Goal: Task Accomplishment & Management: Manage account settings

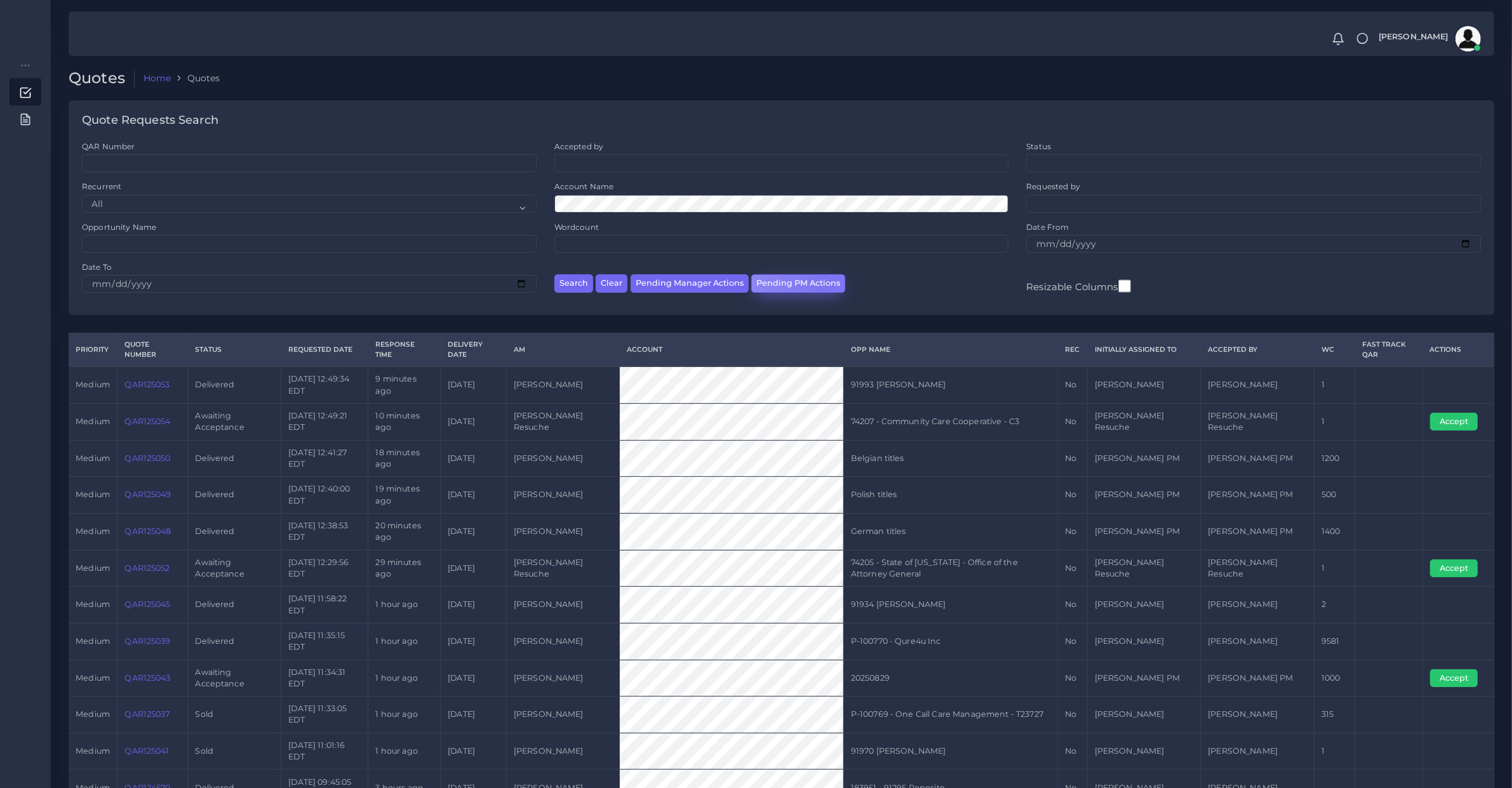
click at [827, 284] on button "Pending PM Actions" at bounding box center [798, 283] width 94 height 19
click at [762, 278] on button "Pending PM Actions" at bounding box center [798, 283] width 94 height 19
select select "awaiting_acceptance"
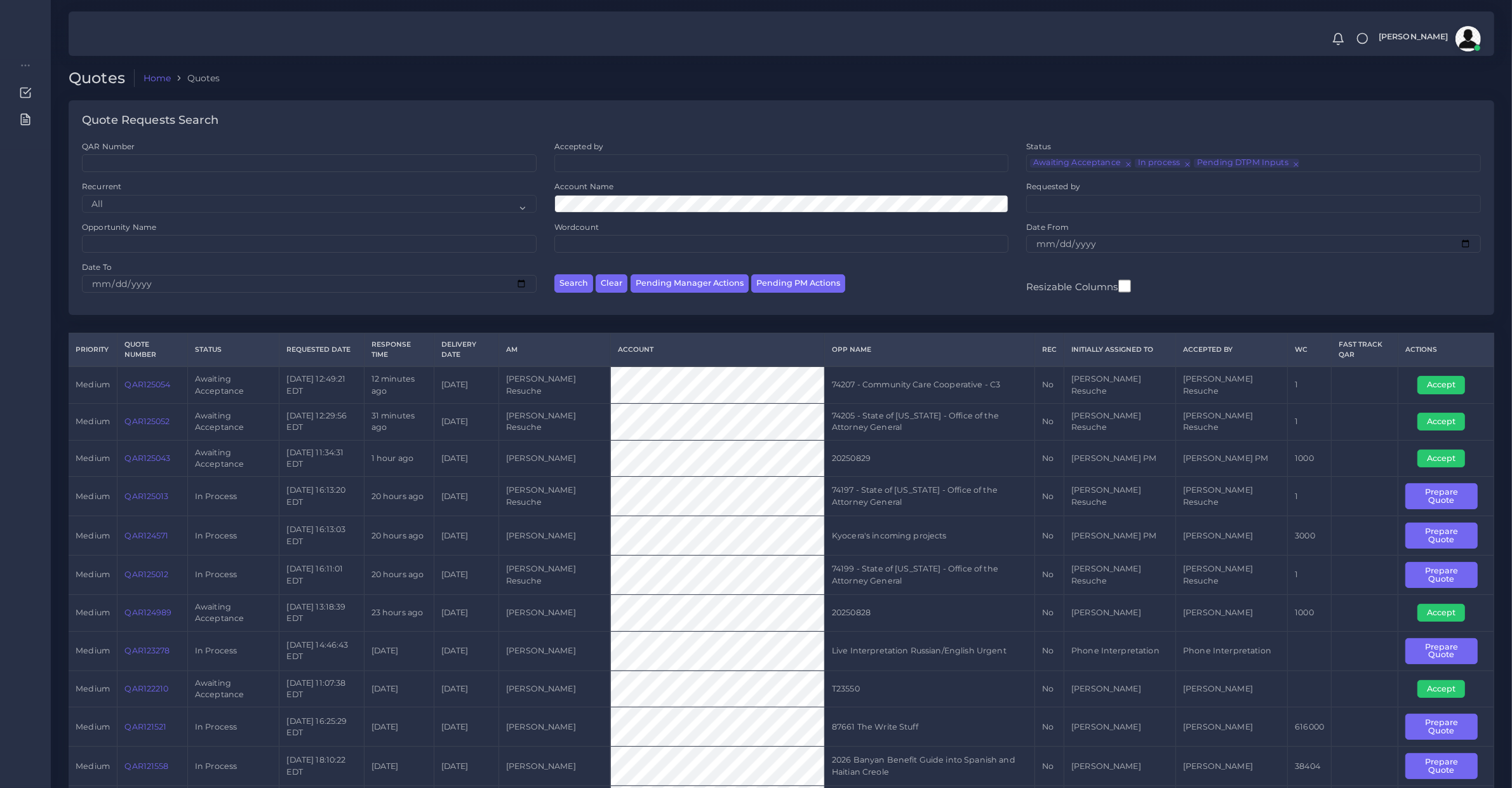
click at [696, 269] on div "Search Clear Pending Manager Actions Pending PM Actions" at bounding box center [781, 281] width 473 height 40
click at [697, 274] on button "Pending Manager Actions" at bounding box center [689, 283] width 118 height 19
select select "awaiting_manager_initial_review"
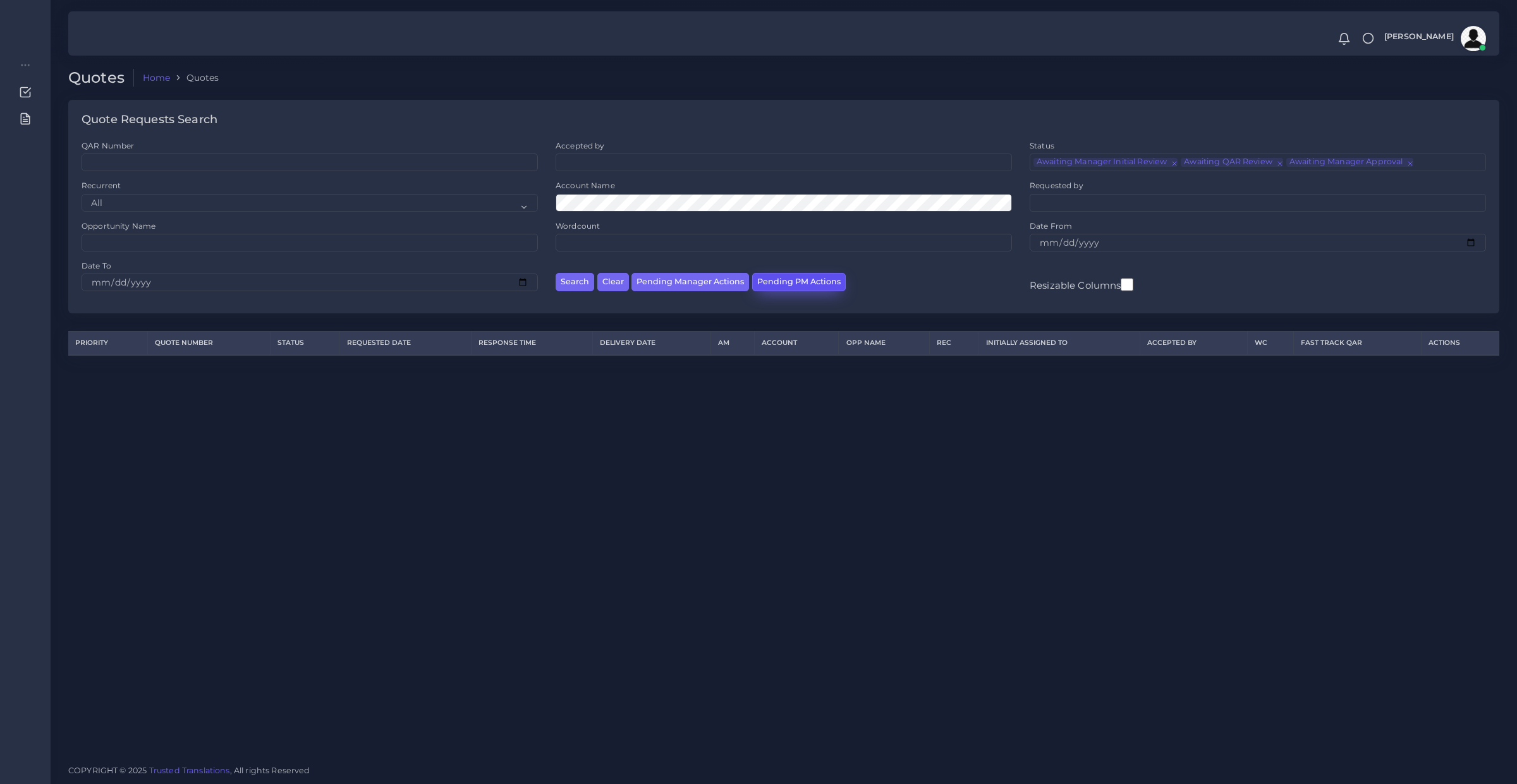
click at [782, 280] on button "Pending PM Actions" at bounding box center [799, 282] width 93 height 19
select select "awaiting_acceptance"
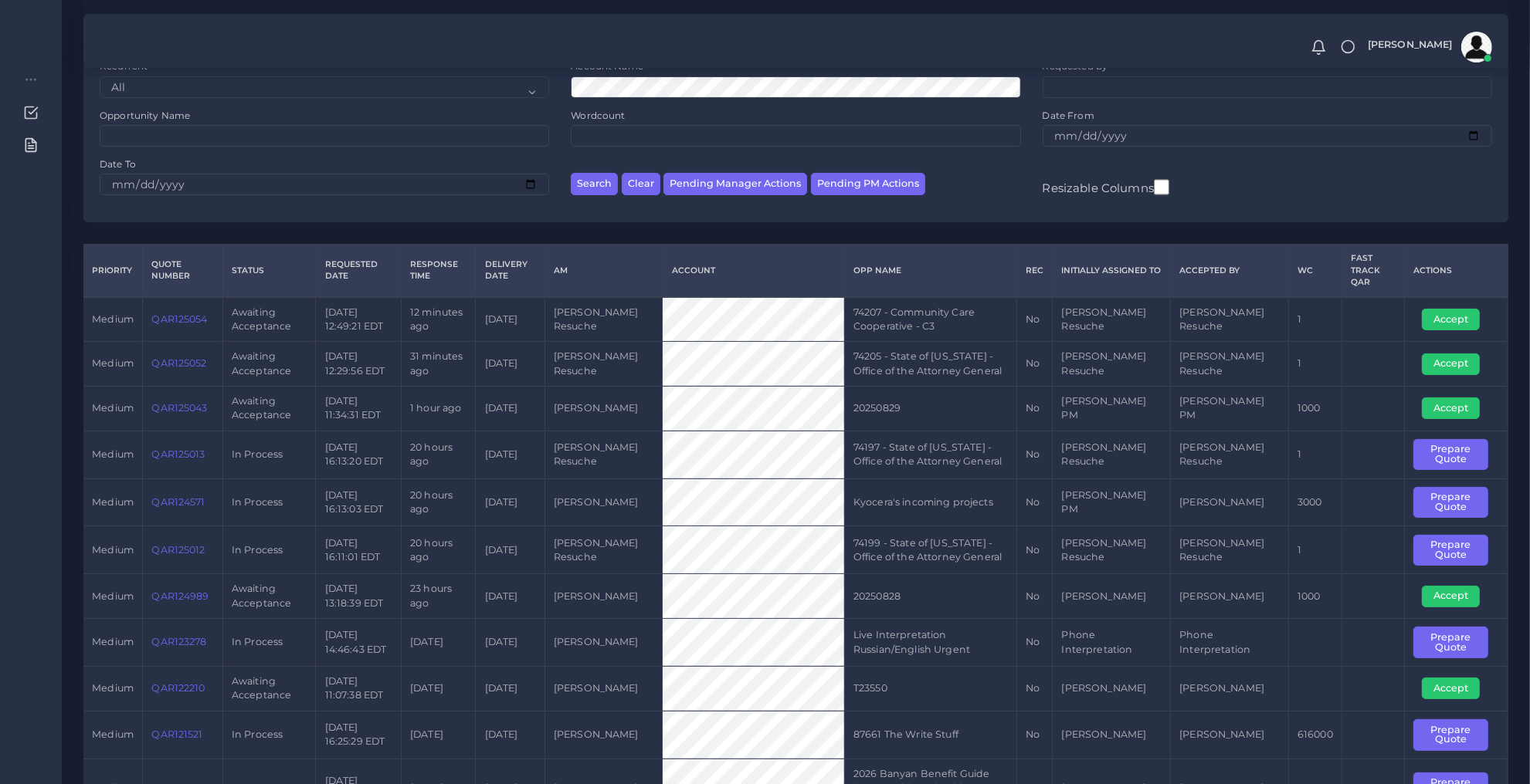
scroll to position [482, 0]
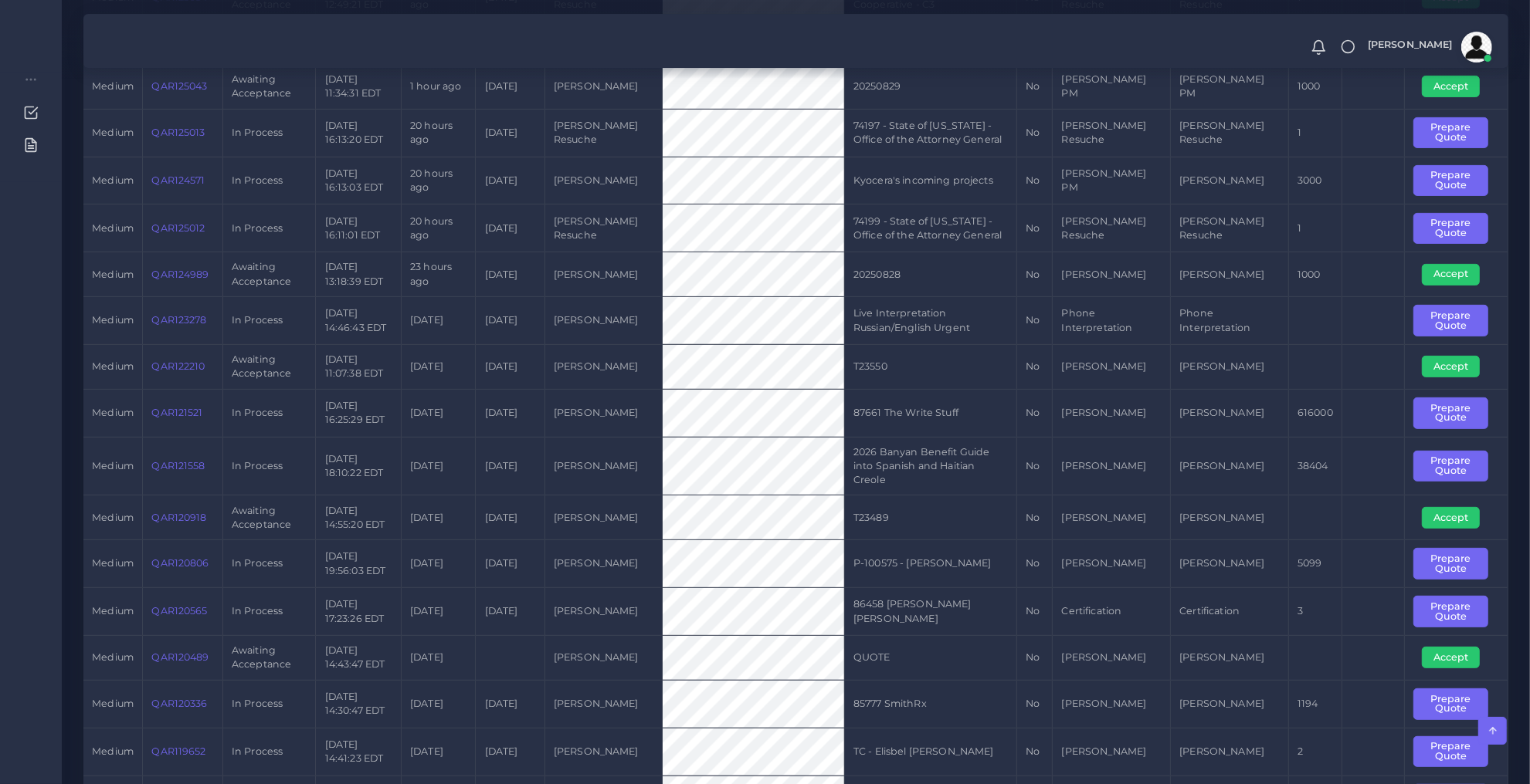
click at [1164, 599] on td "Certification" at bounding box center [1111, 612] width 118 height 48
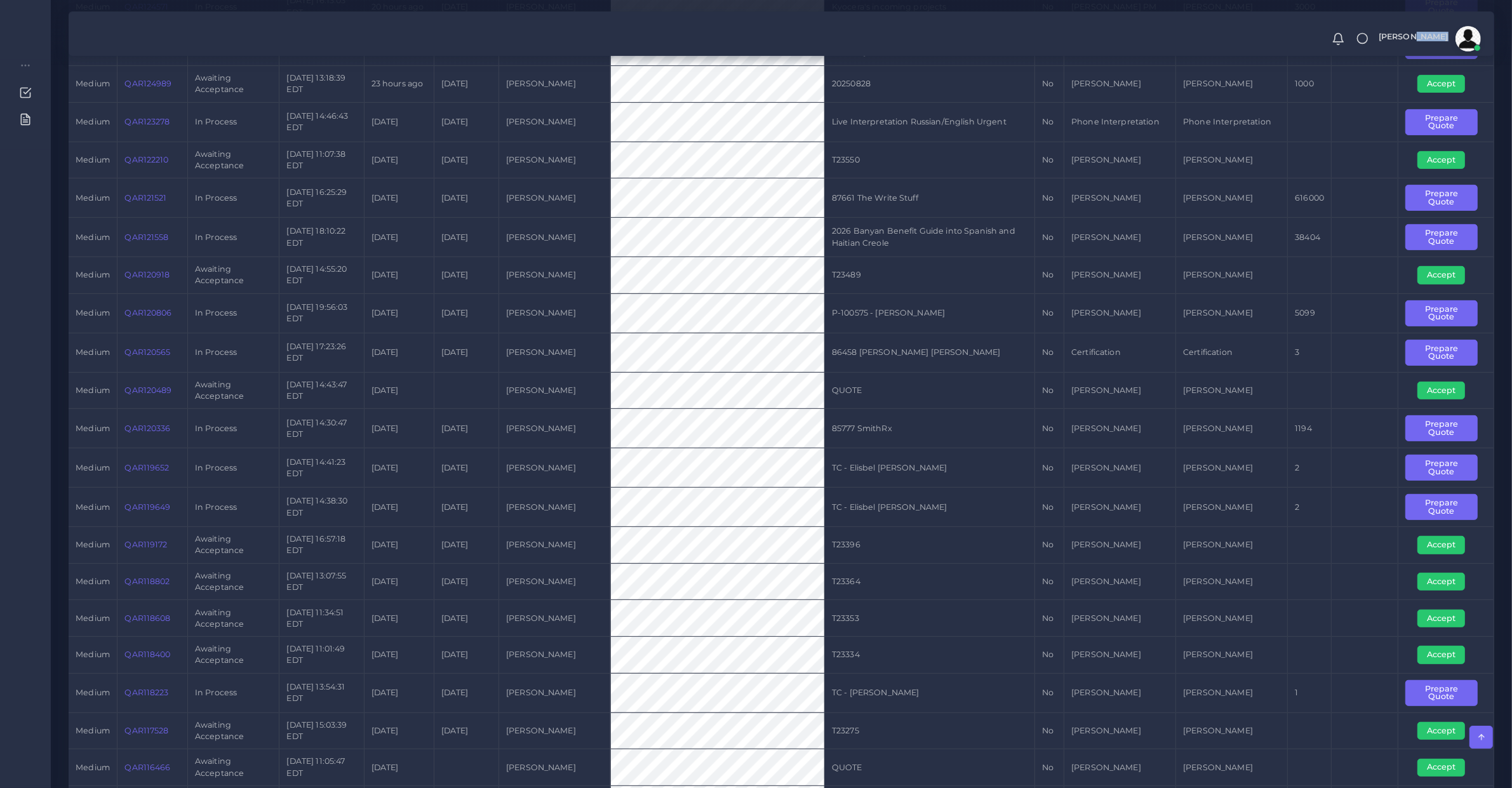
scroll to position [798, 0]
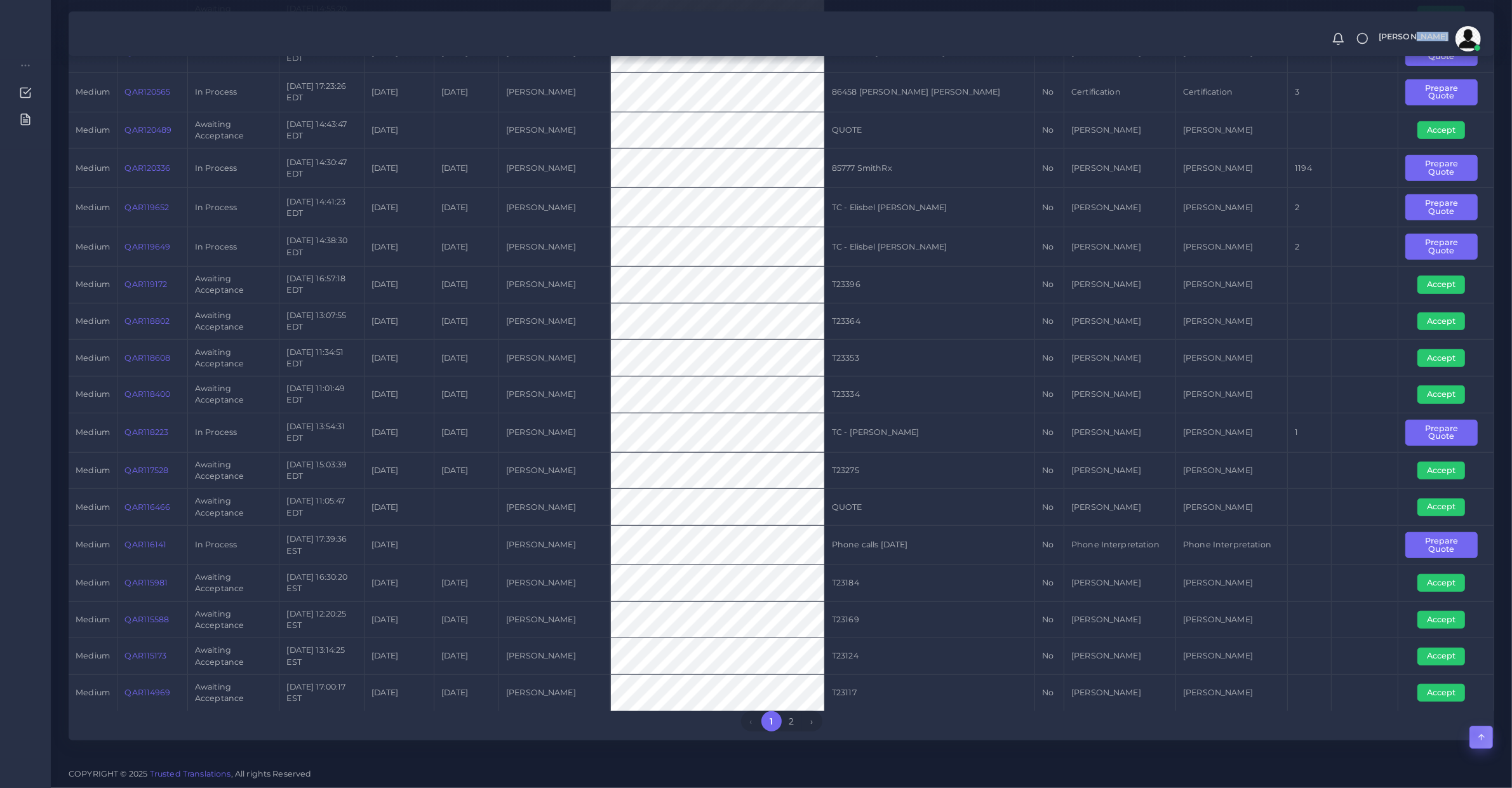
click at [1474, 734] on button "button" at bounding box center [1481, 737] width 24 height 23
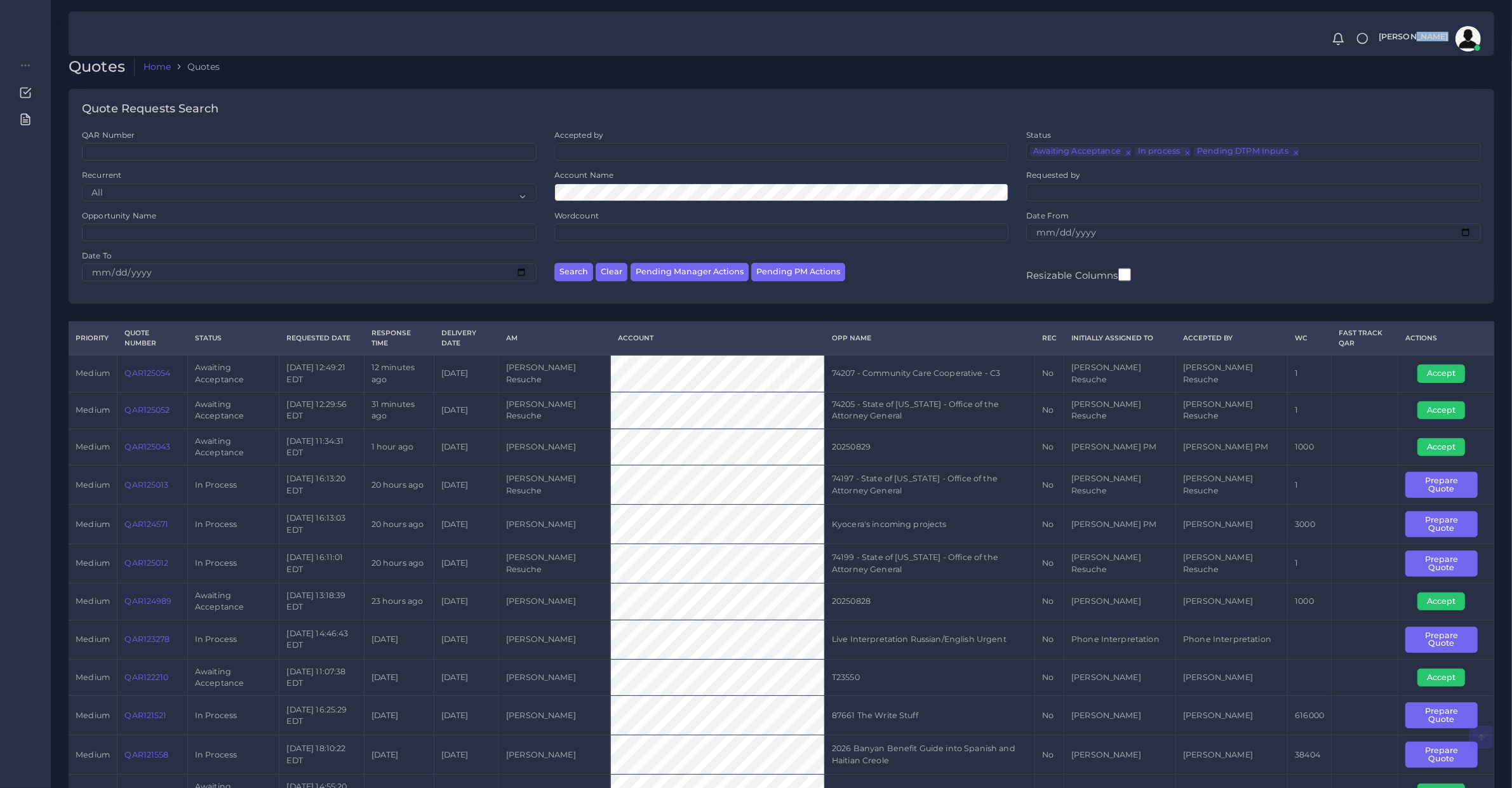
scroll to position [0, 0]
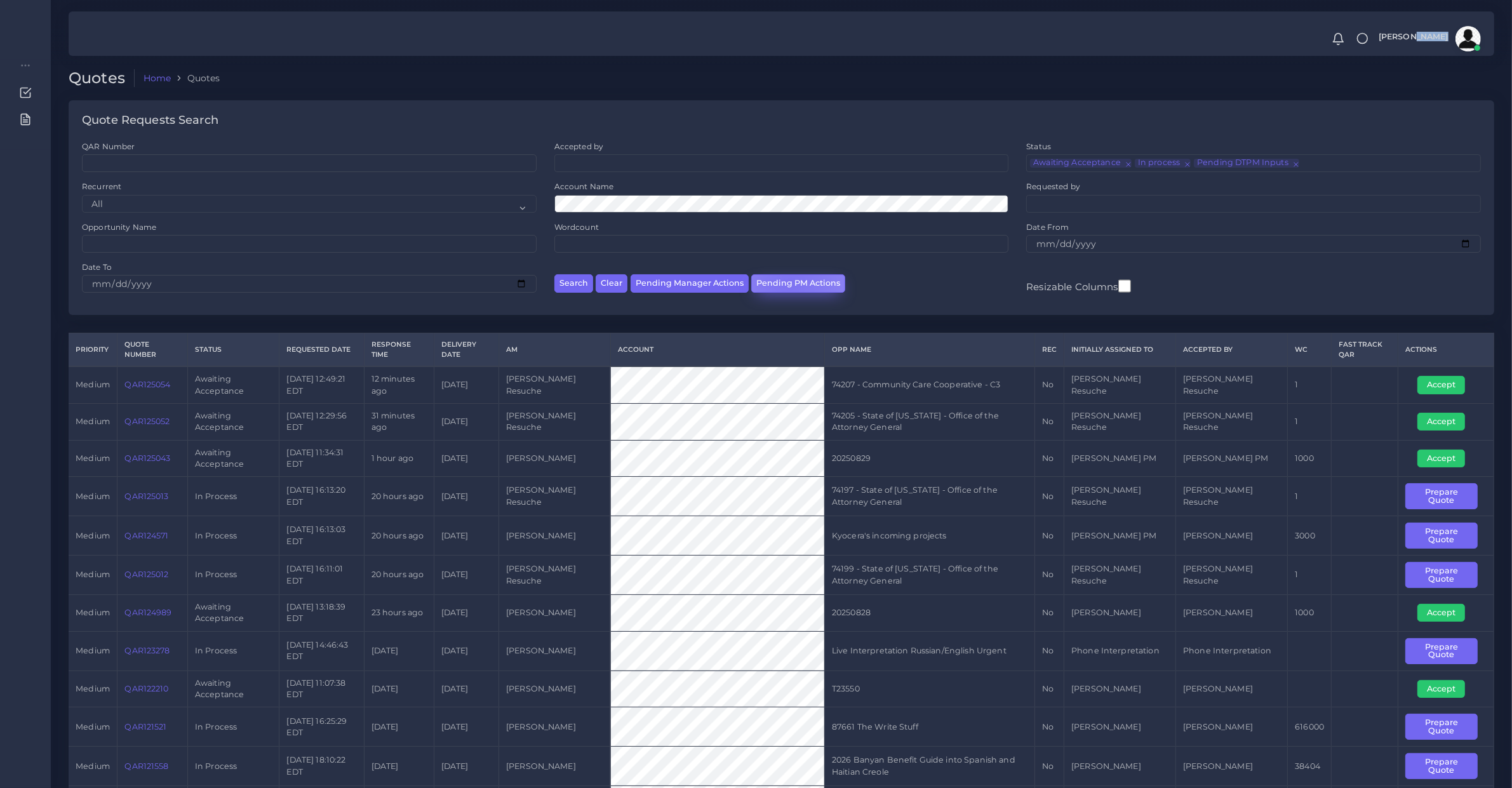
click at [788, 284] on button "Pending PM Actions" at bounding box center [798, 283] width 94 height 19
select select "awaiting_acceptance"
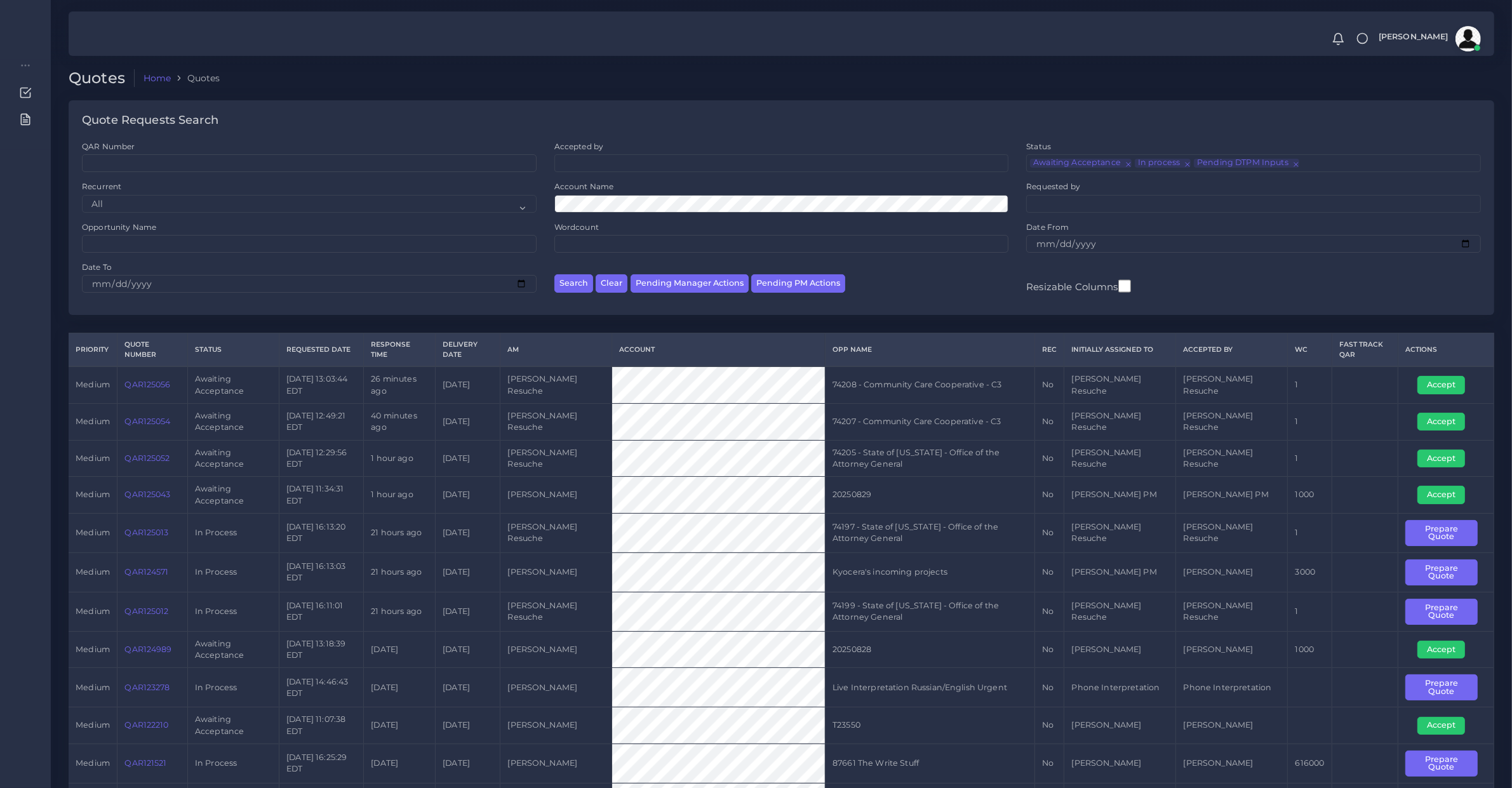
click at [874, 650] on td "20250828" at bounding box center [929, 649] width 210 height 37
click at [156, 659] on td "QAR124989" at bounding box center [153, 649] width 70 height 37
click at [159, 654] on link "QAR124989" at bounding box center [148, 650] width 47 height 10
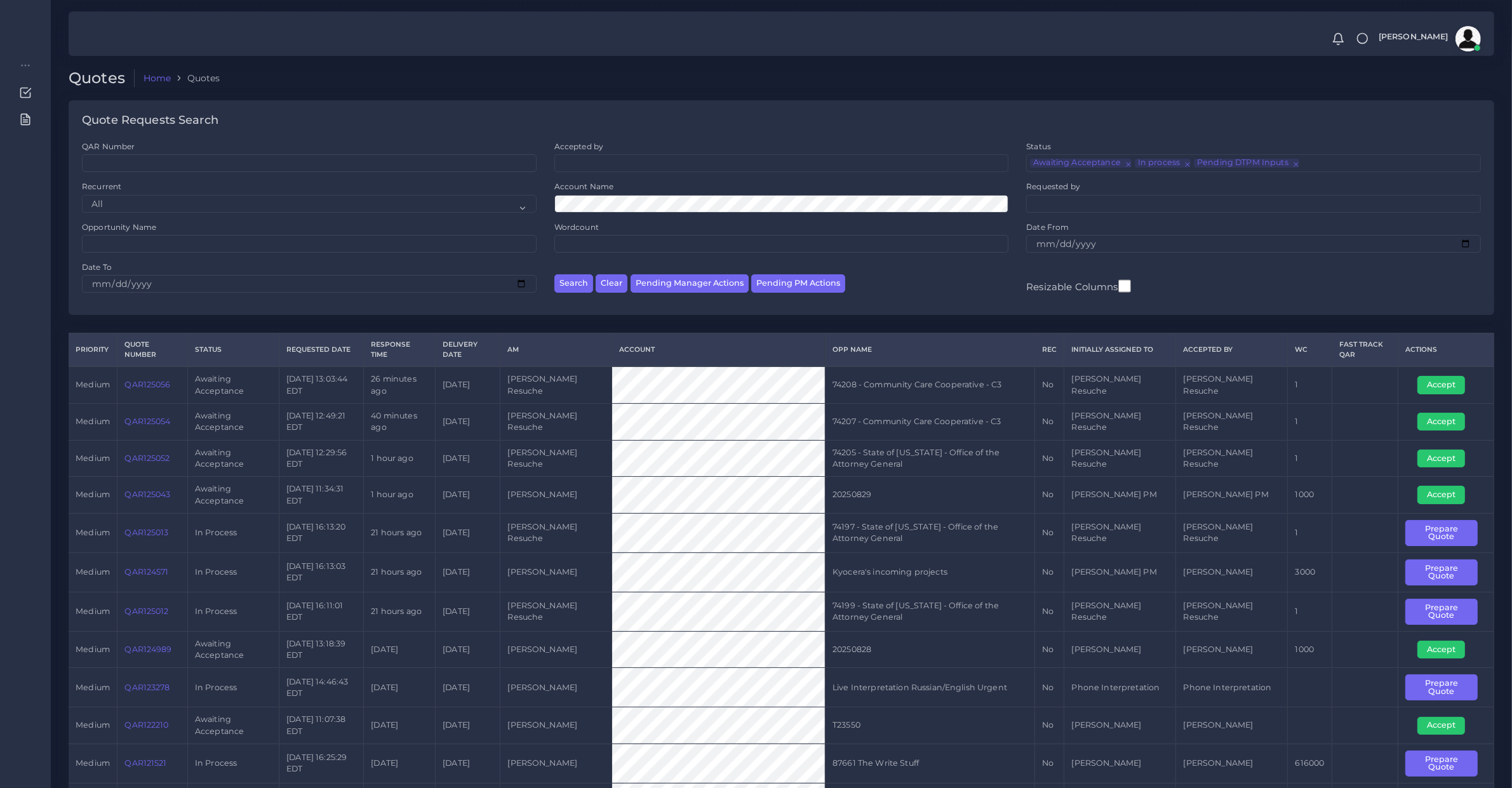
click at [156, 658] on td "QAR124989" at bounding box center [153, 649] width 70 height 37
copy link "QAR124989"
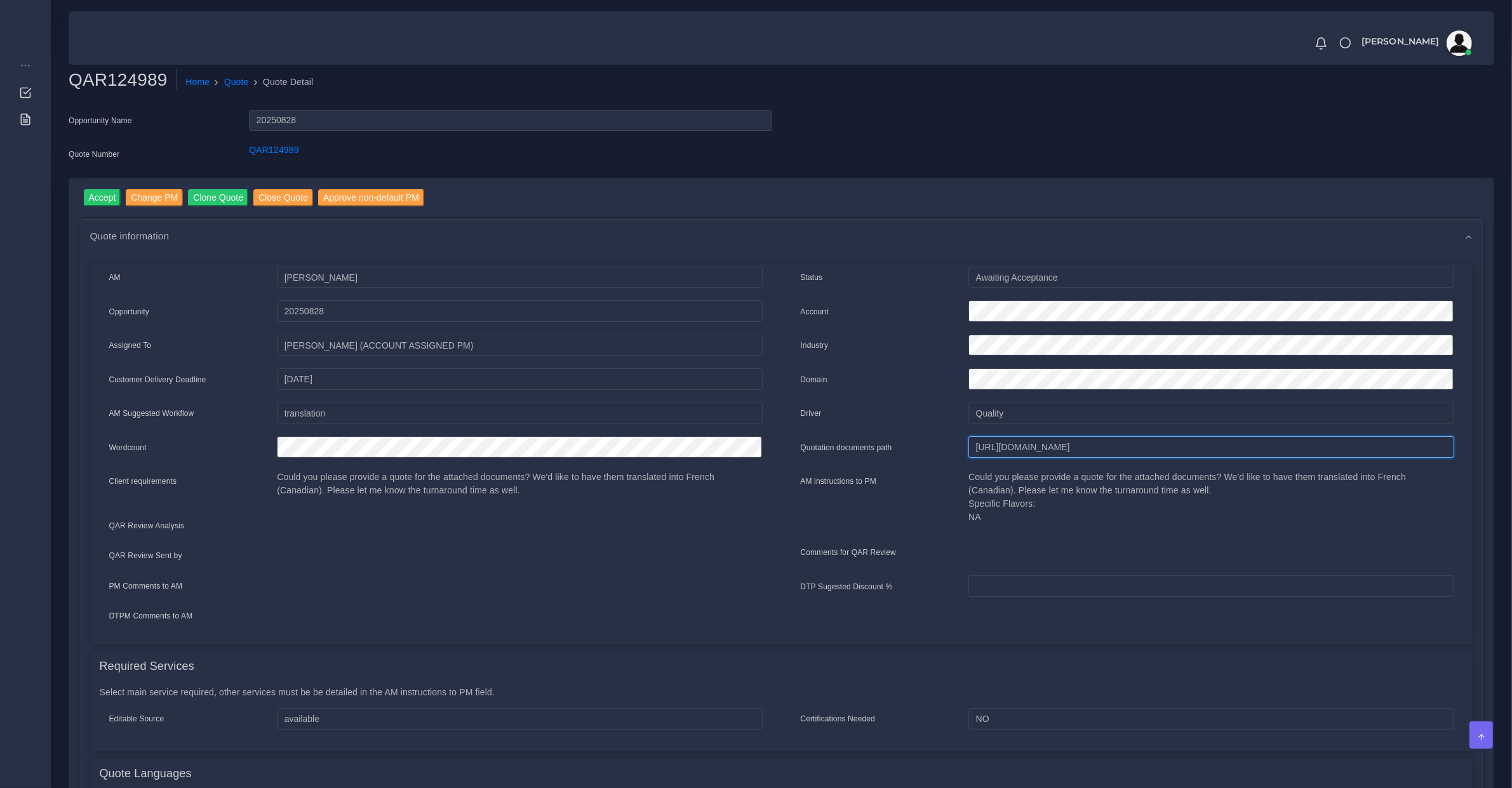
click at [1007, 452] on input "[URL][DOMAIN_NAME]" at bounding box center [1211, 447] width 485 height 21
click at [162, 194] on input "Change PM" at bounding box center [154, 198] width 57 height 17
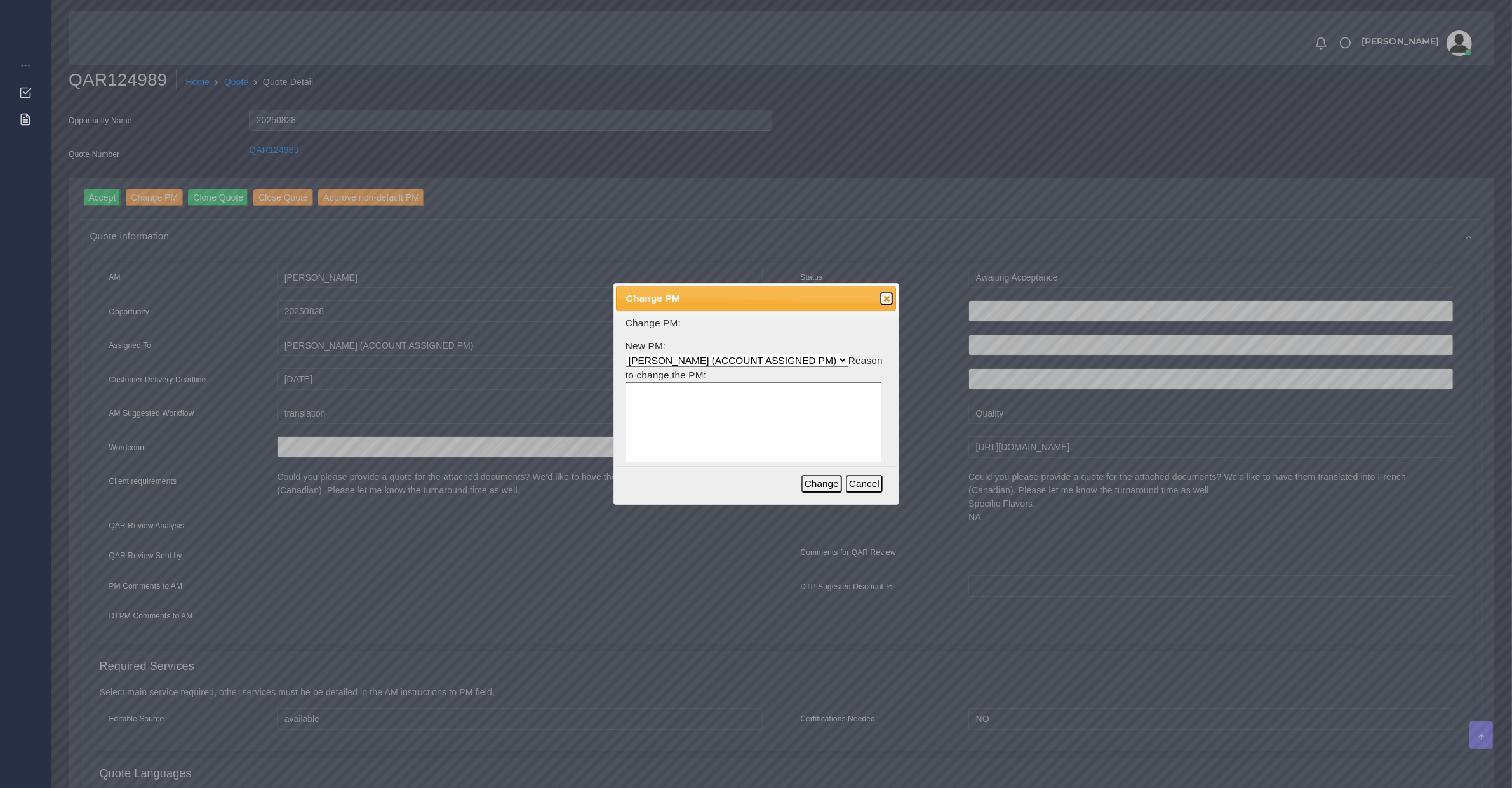
select select "ec861b7b-650a-131b-9f23-6026f33dfb44"
type textarea "Dana not taking projects"
click at [824, 483] on button "Change" at bounding box center [822, 484] width 41 height 18
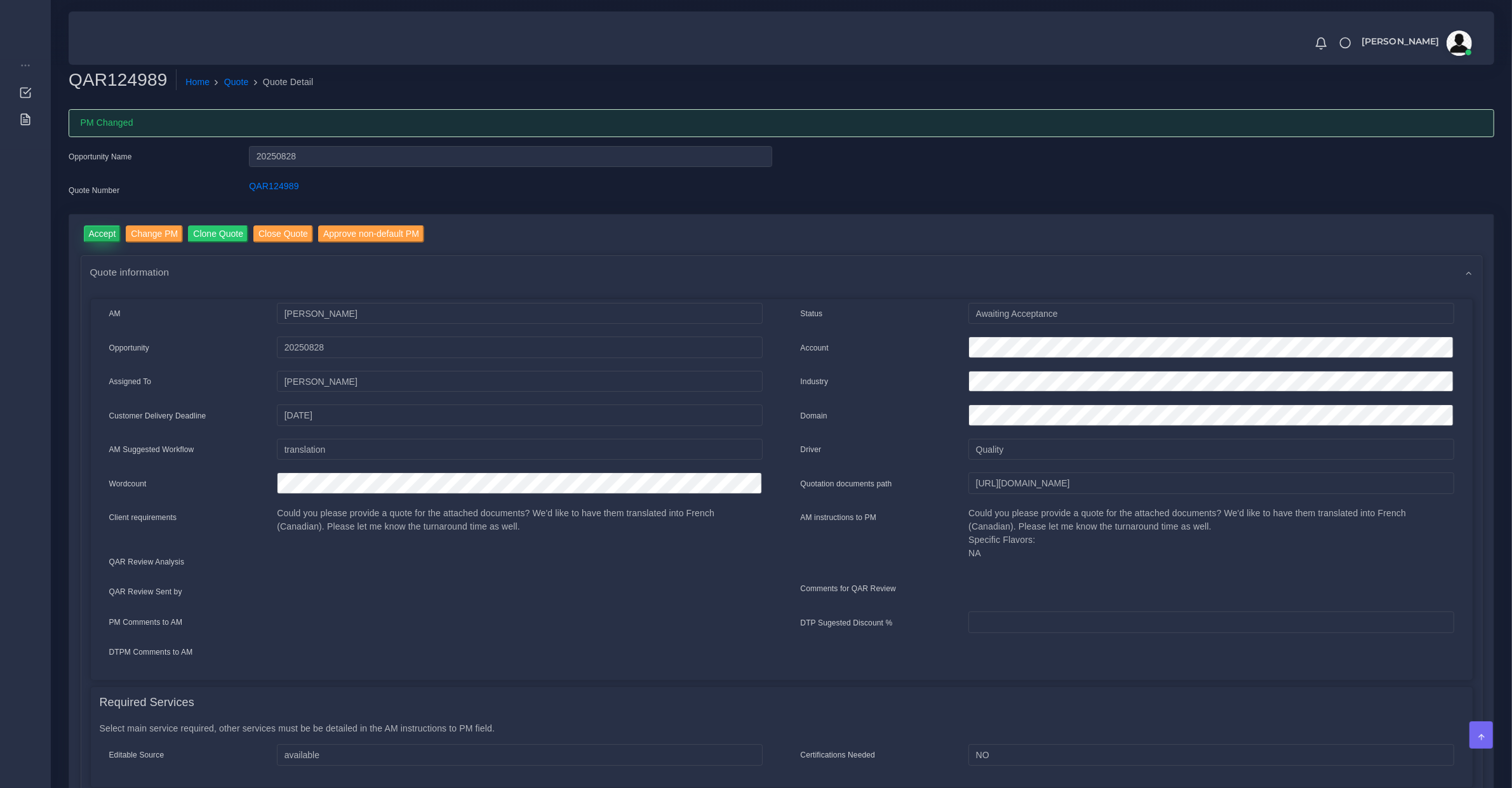
click at [89, 236] on input "Accept" at bounding box center [103, 234] width 38 height 17
click at [296, 236] on button "Prepare Quote" at bounding box center [310, 234] width 69 height 17
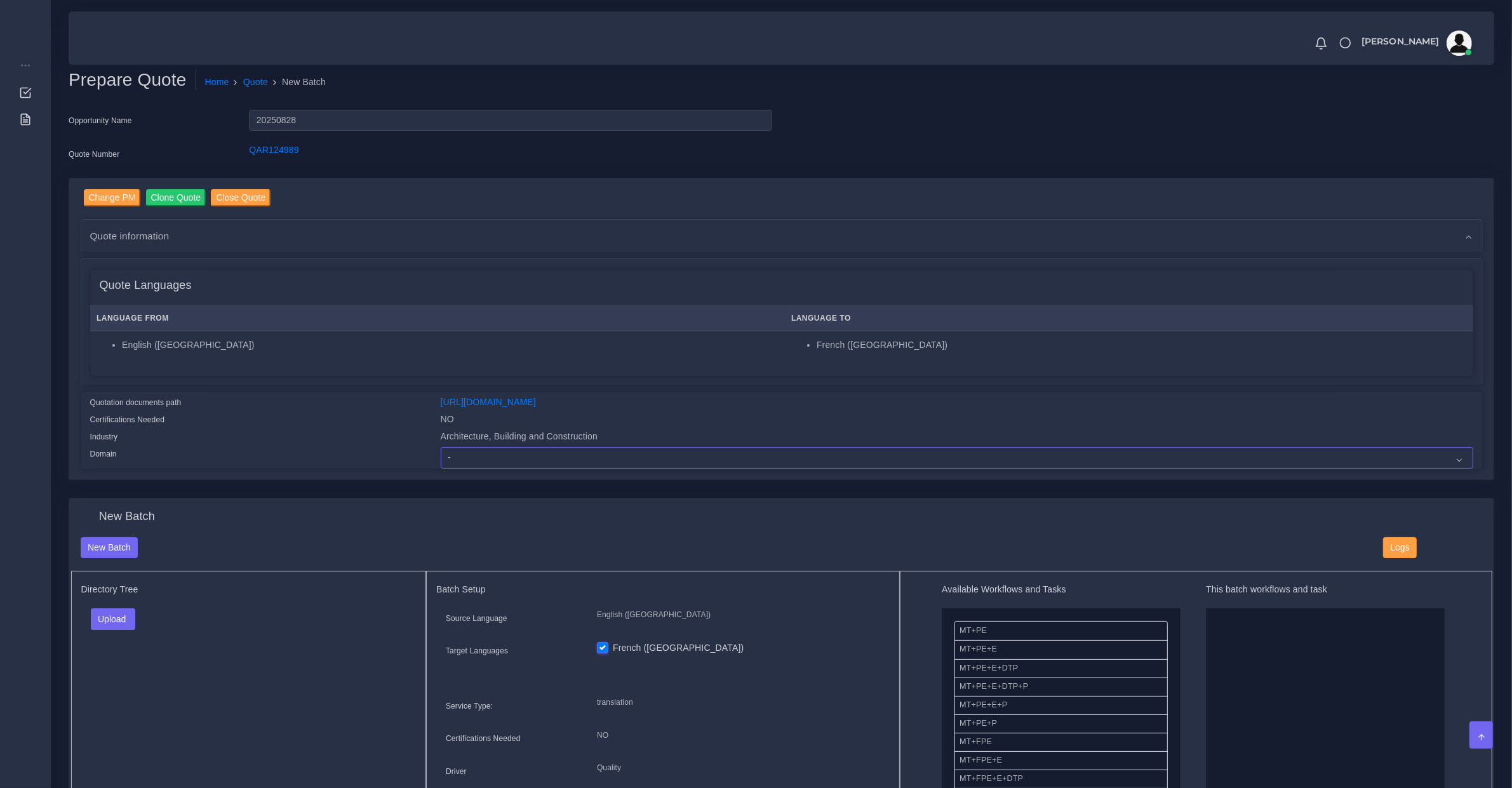
click at [478, 452] on select "- Advertising and Media Agriculture, Forestry and Fishing Architecture, Buildin…" at bounding box center [957, 458] width 1033 height 21
select select "Architecture, Building and Construction"
click at [441, 447] on select "- Advertising and Media Agriculture, Forestry and Fishing Architecture, Buildin…" at bounding box center [957, 458] width 1033 height 21
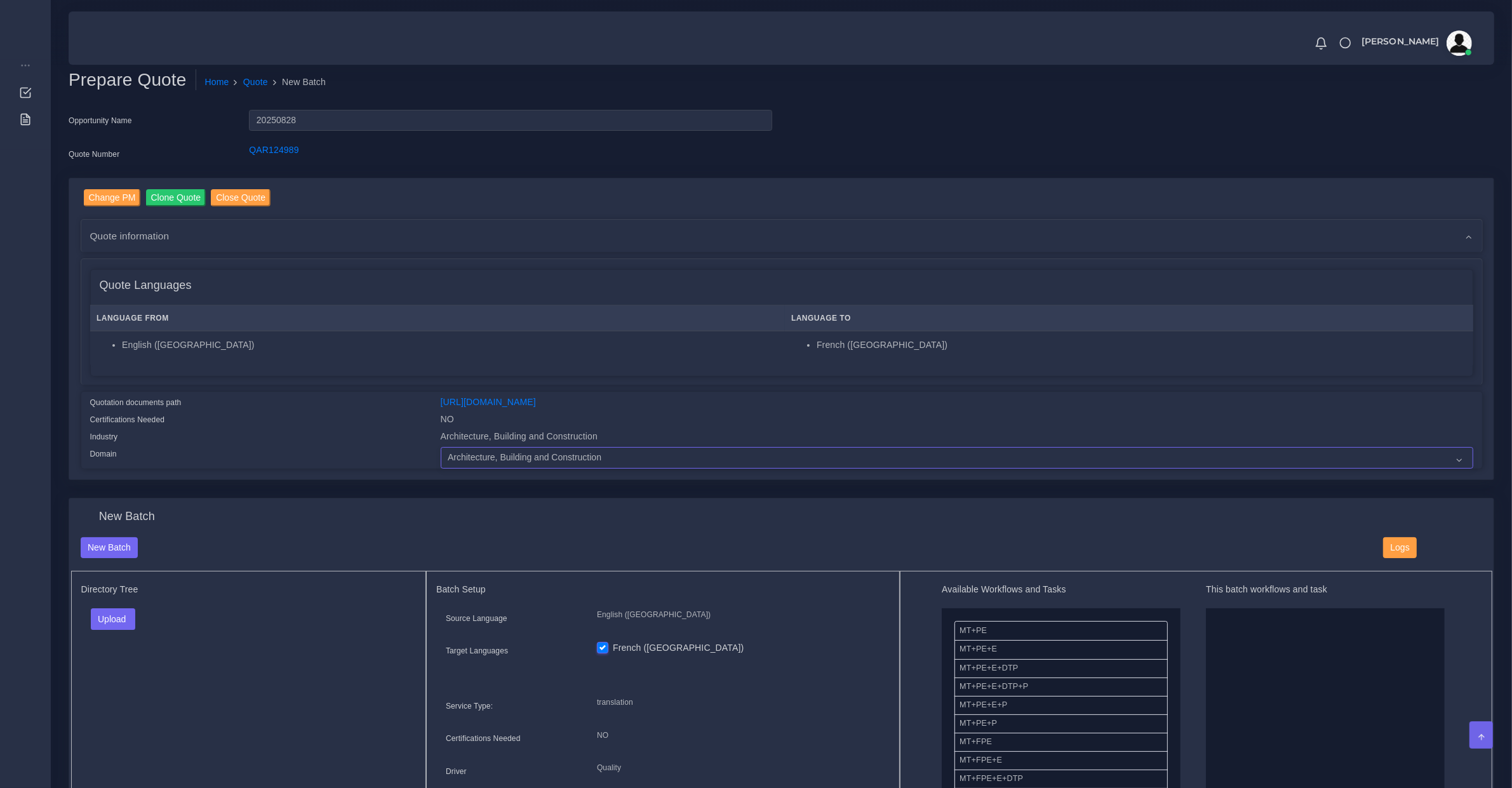
scroll to position [132, 0]
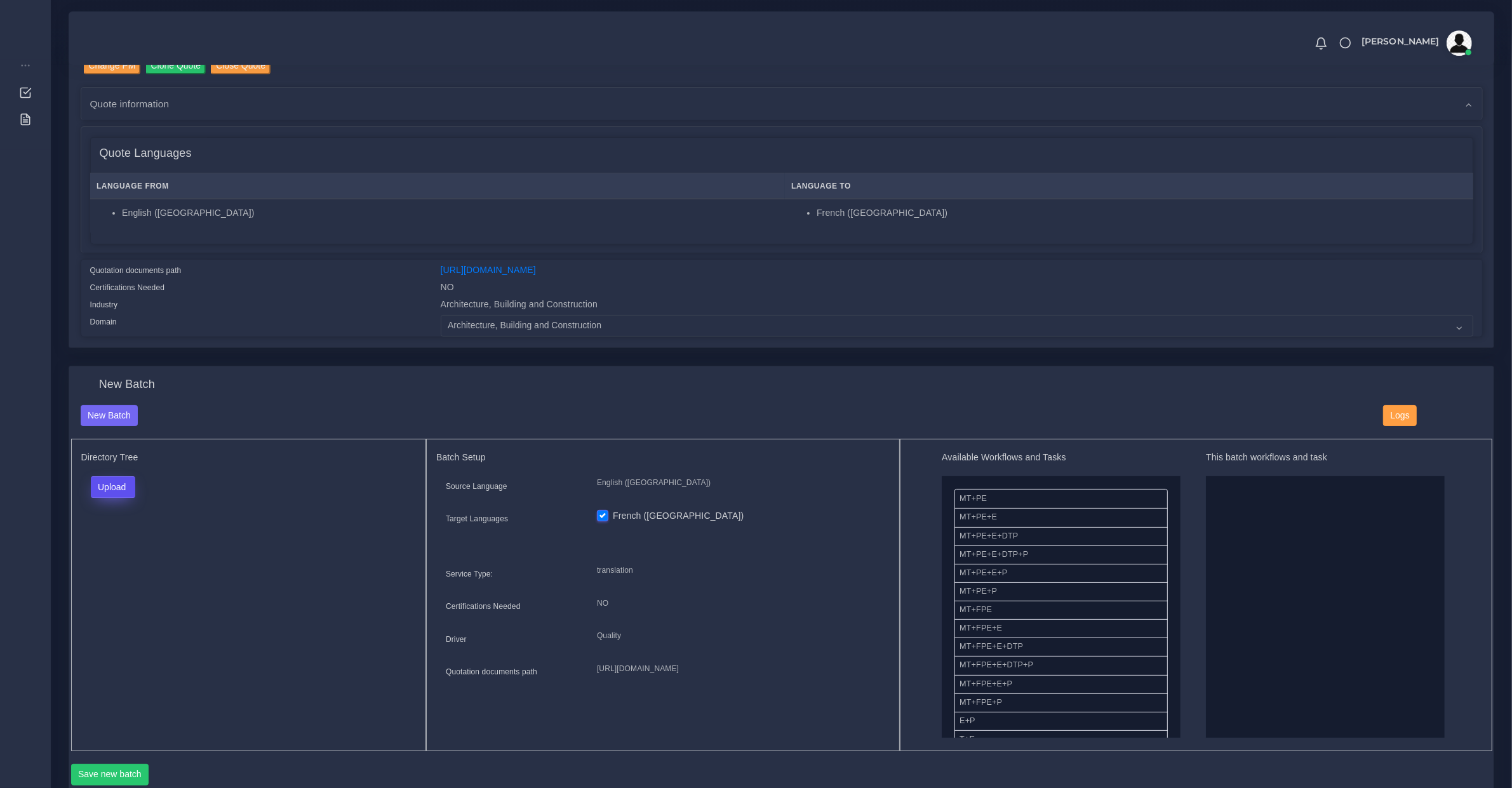
click at [112, 486] on button "Upload" at bounding box center [113, 487] width 45 height 21
click at [124, 534] on label "Files" at bounding box center [135, 535] width 87 height 16
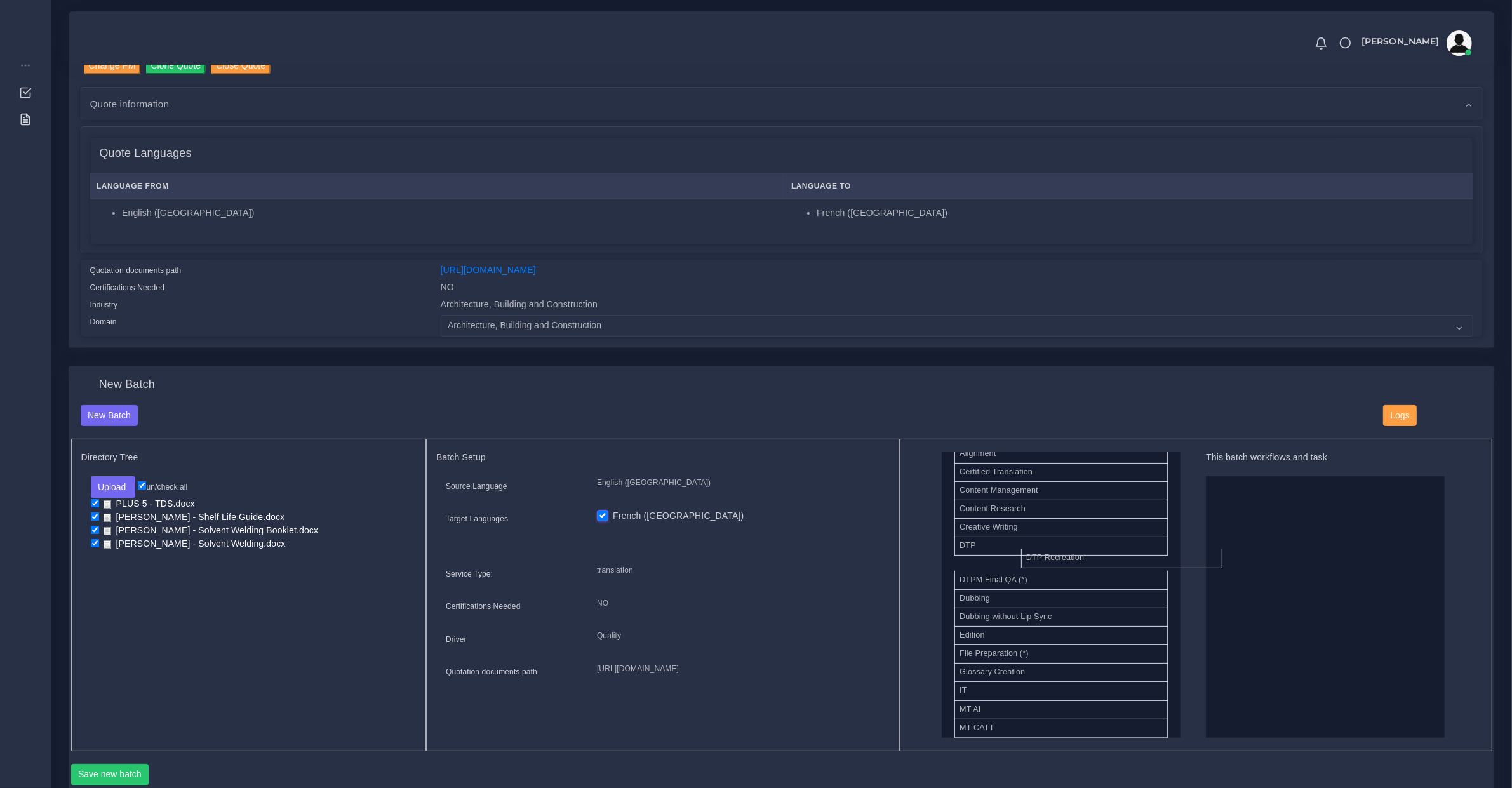
drag, startPoint x: 1035, startPoint y: 567, endPoint x: 1341, endPoint y: 566, distance: 306.0
drag, startPoint x: 1013, startPoint y: 615, endPoint x: 1332, endPoint y: 604, distance: 319.2
drag, startPoint x: 994, startPoint y: 532, endPoint x: 1354, endPoint y: 648, distance: 378.2
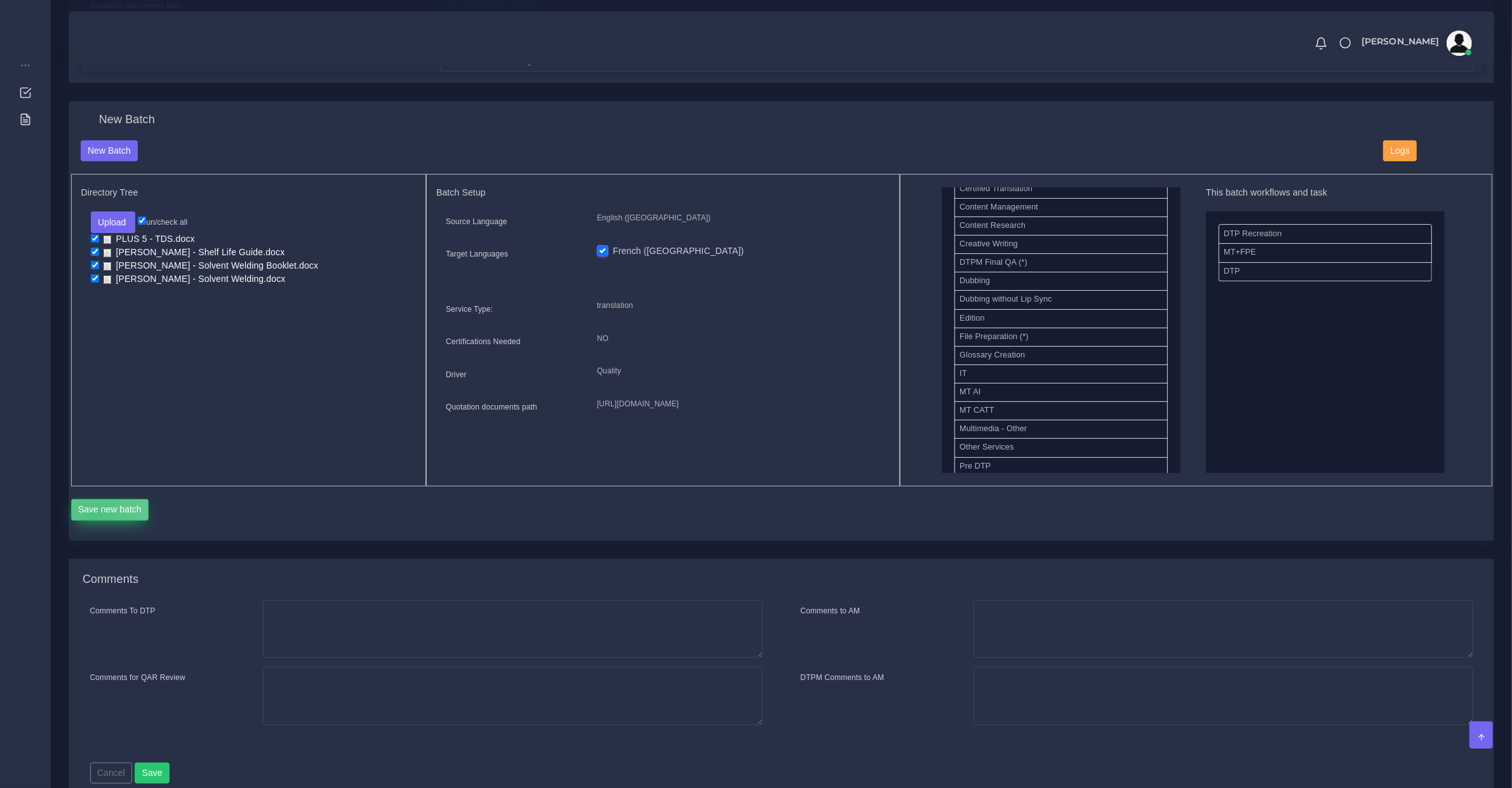
click at [94, 511] on button "Save new batch" at bounding box center [110, 510] width 78 height 21
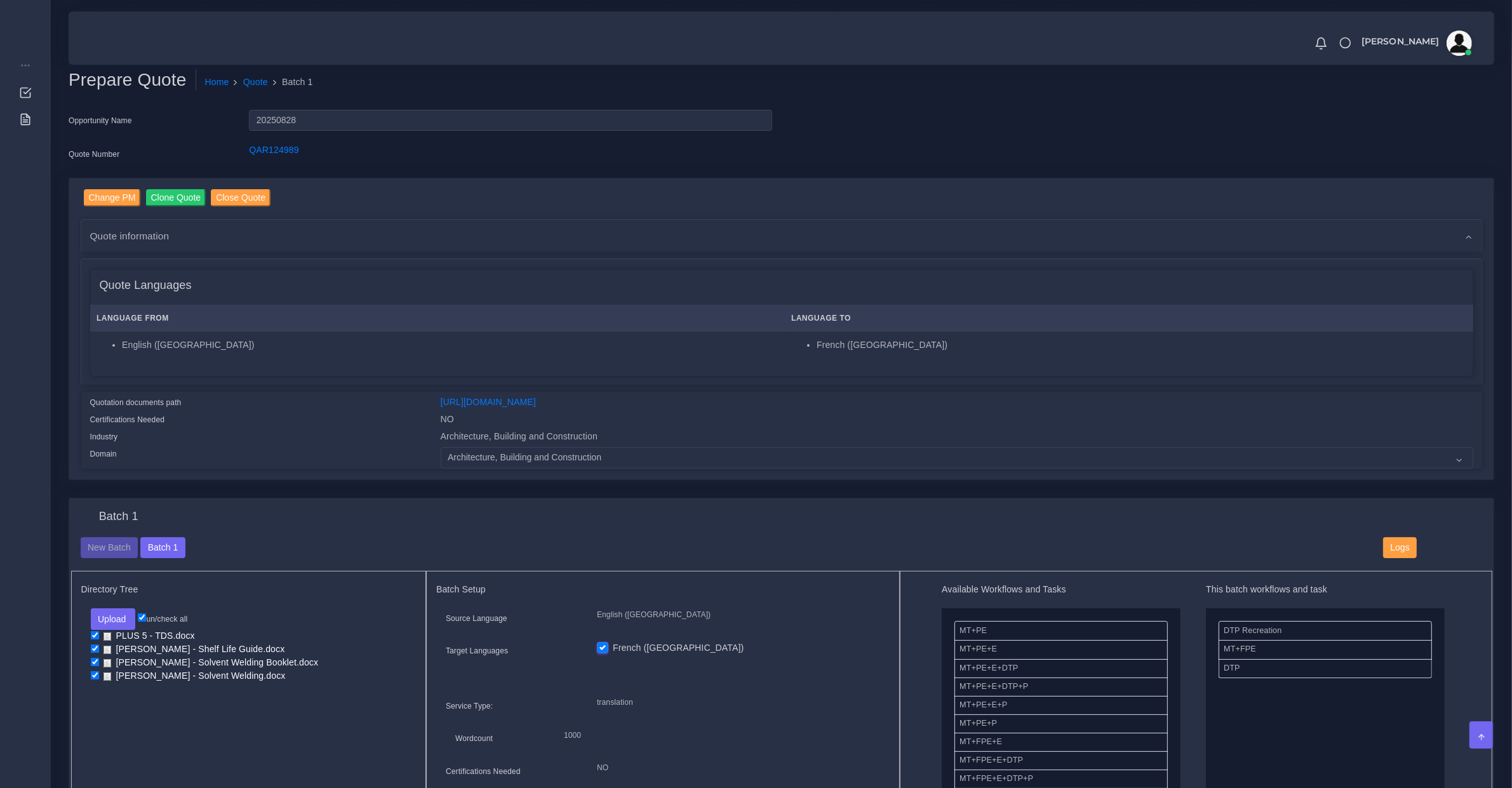
scroll to position [529, 0]
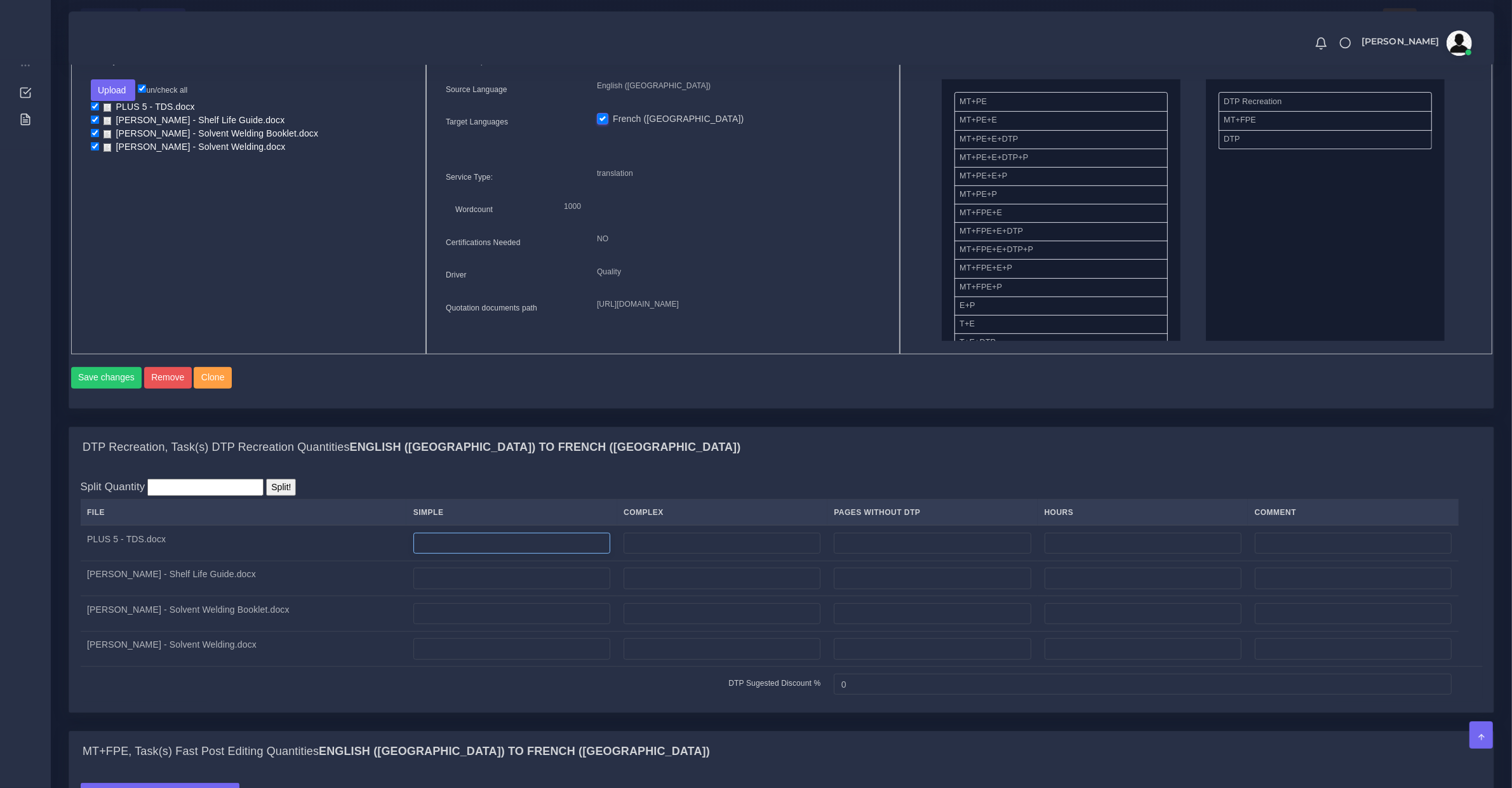
click at [413, 554] on input "number" at bounding box center [511, 544] width 197 height 21
type input "1"
drag, startPoint x: 419, startPoint y: 598, endPoint x: 394, endPoint y: 600, distance: 25.1
click at [416, 590] on input "number" at bounding box center [511, 578] width 197 height 21
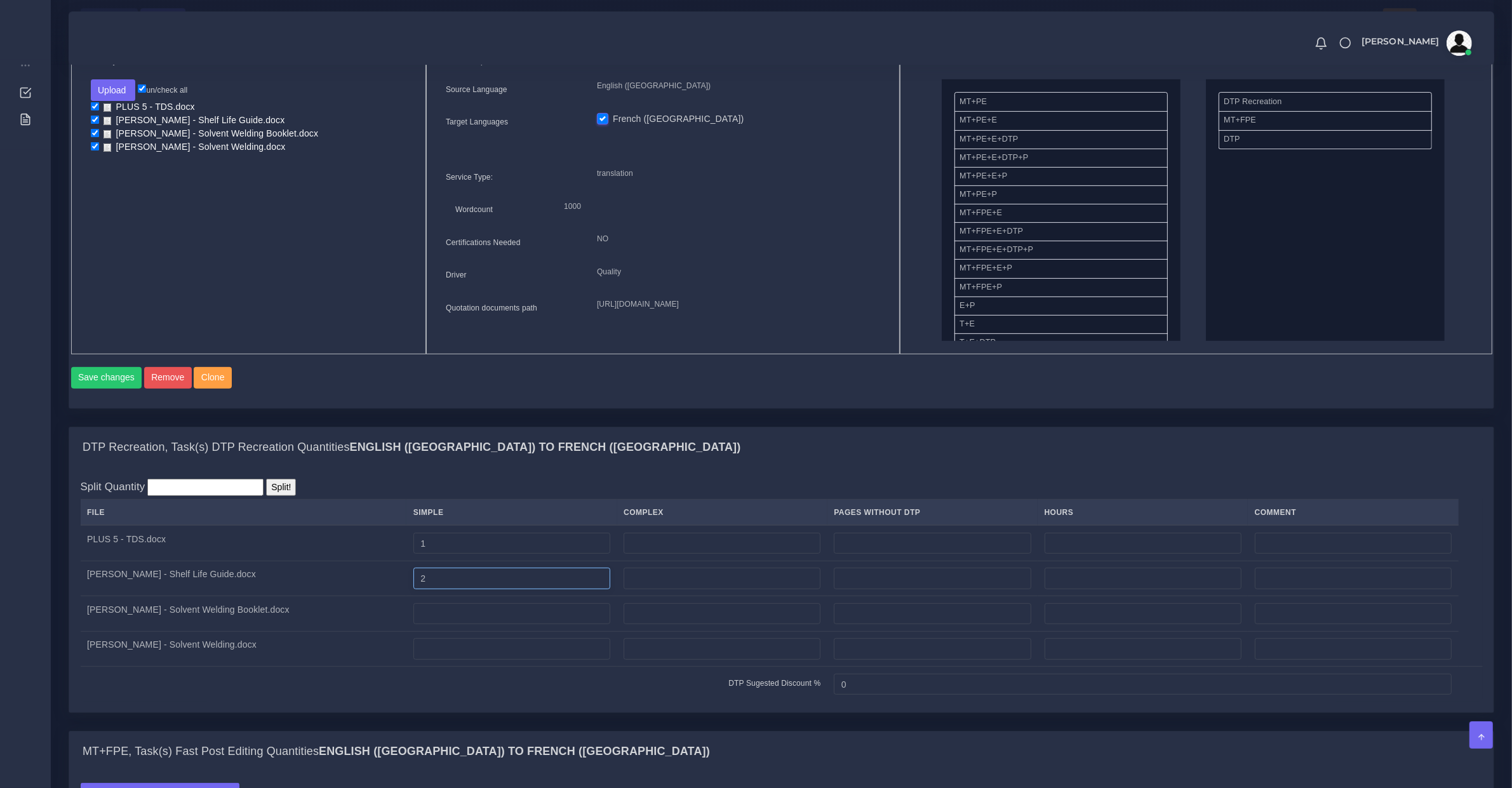
type input "2"
click at [427, 624] on input "number" at bounding box center [511, 614] width 197 height 21
click at [449, 617] on input "number" at bounding box center [511, 614] width 197 height 21
type input "6"
click at [437, 667] on td at bounding box center [511, 649] width 210 height 36
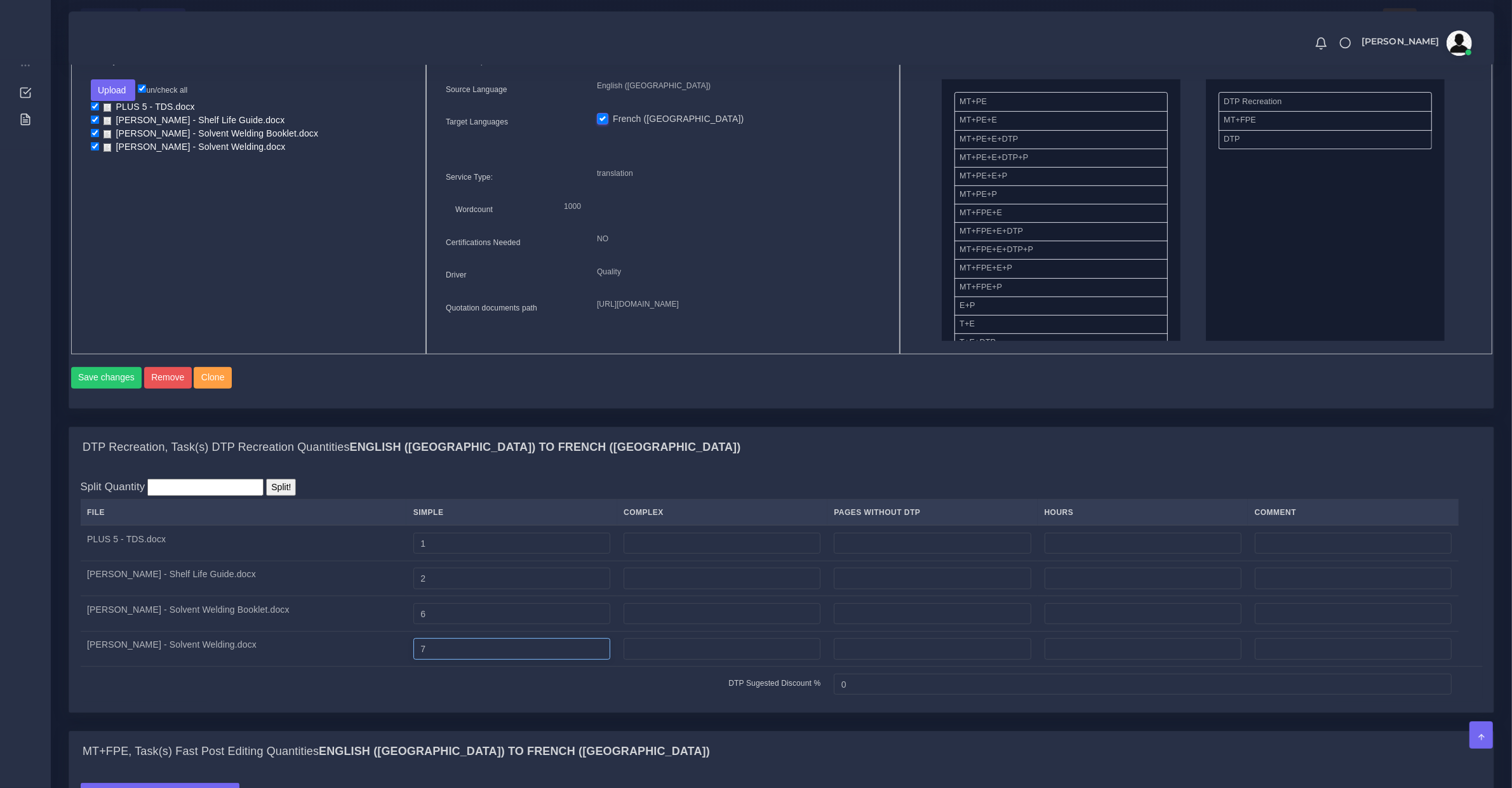
type input "7"
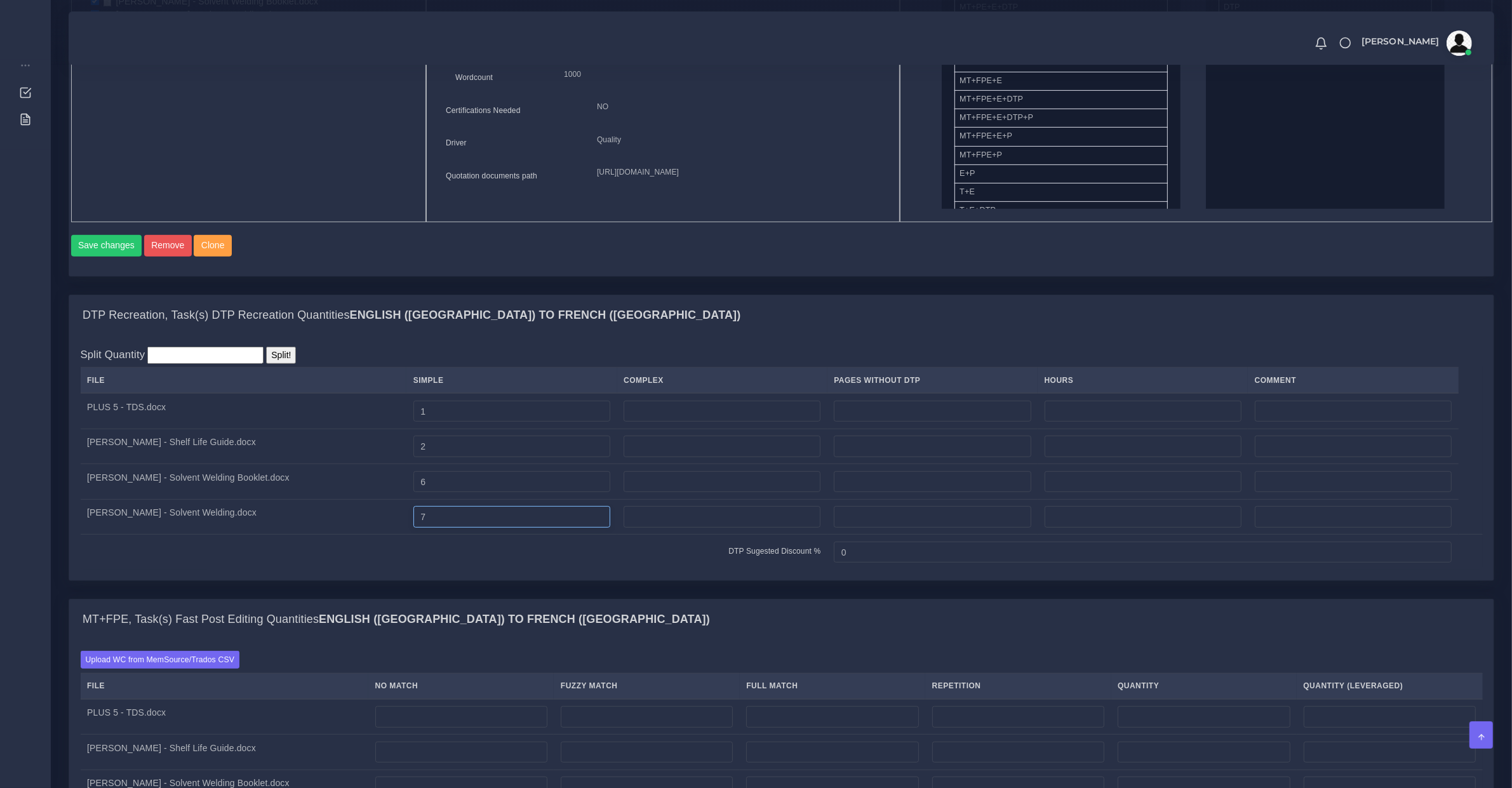
scroll to position [1323, 0]
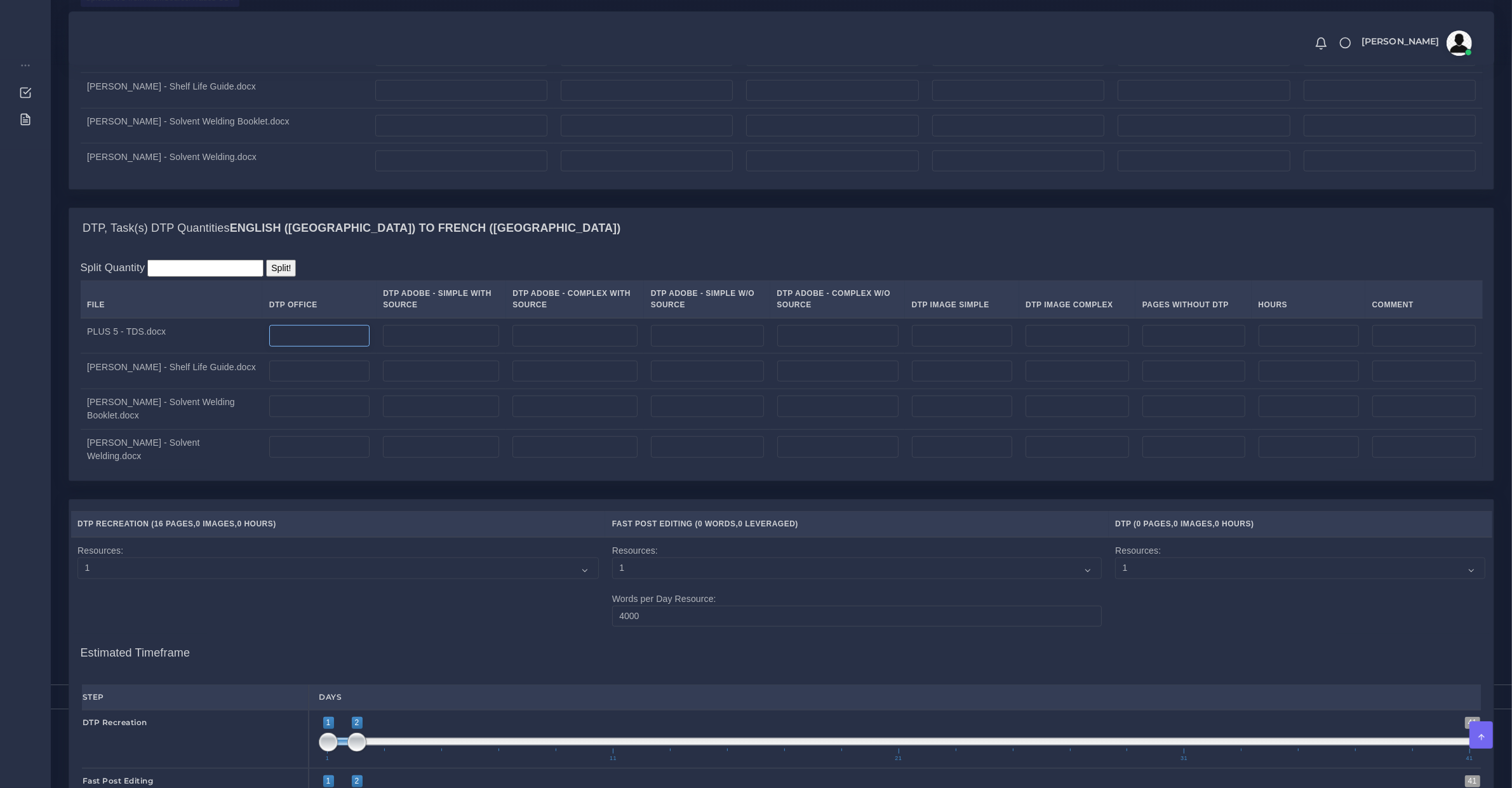
click at [281, 347] on input "number" at bounding box center [319, 336] width 100 height 21
click at [383, 347] on input "number" at bounding box center [441, 336] width 116 height 21
type input "1"
drag, startPoint x: 389, startPoint y: 393, endPoint x: 380, endPoint y: 381, distance: 15.0
click at [385, 382] on input "number" at bounding box center [441, 372] width 116 height 21
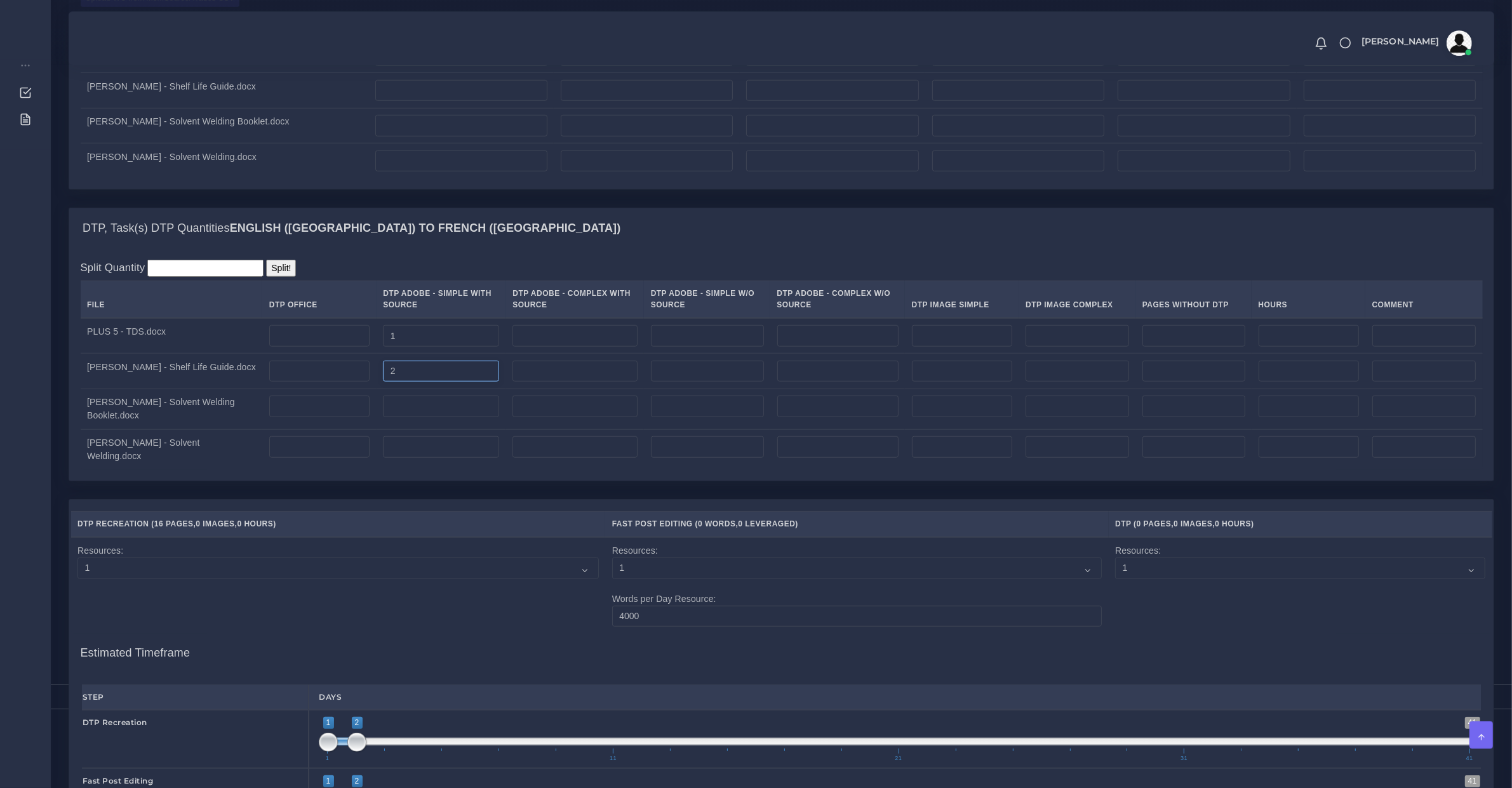
type input "2"
drag, startPoint x: 382, startPoint y: 411, endPoint x: 387, endPoint y: 427, distance: 16.8
click at [383, 412] on input "number" at bounding box center [441, 407] width 116 height 21
type input "6"
click at [379, 446] on td at bounding box center [441, 450] width 130 height 41
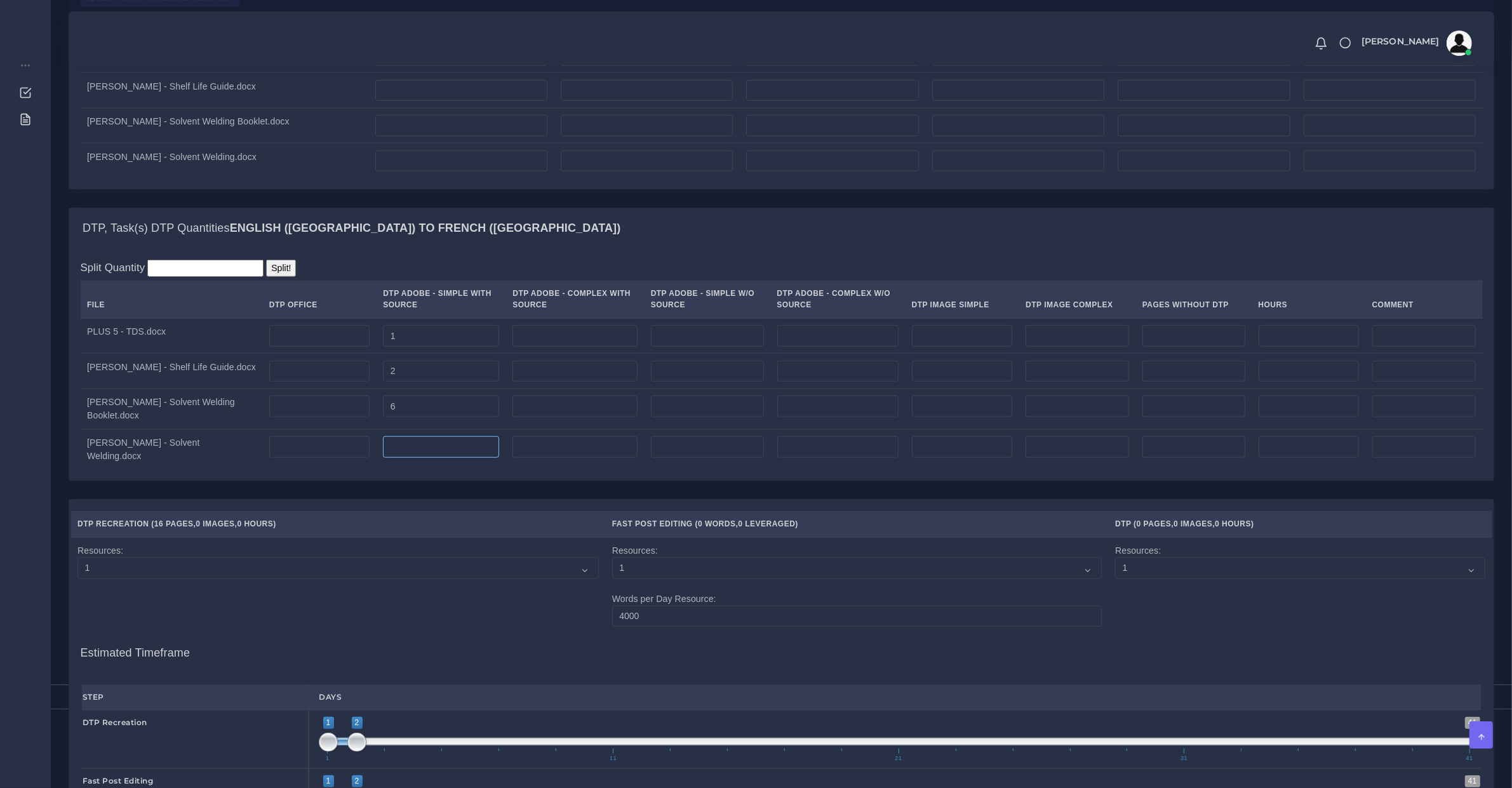
click at [386, 456] on input "number" at bounding box center [441, 447] width 116 height 21
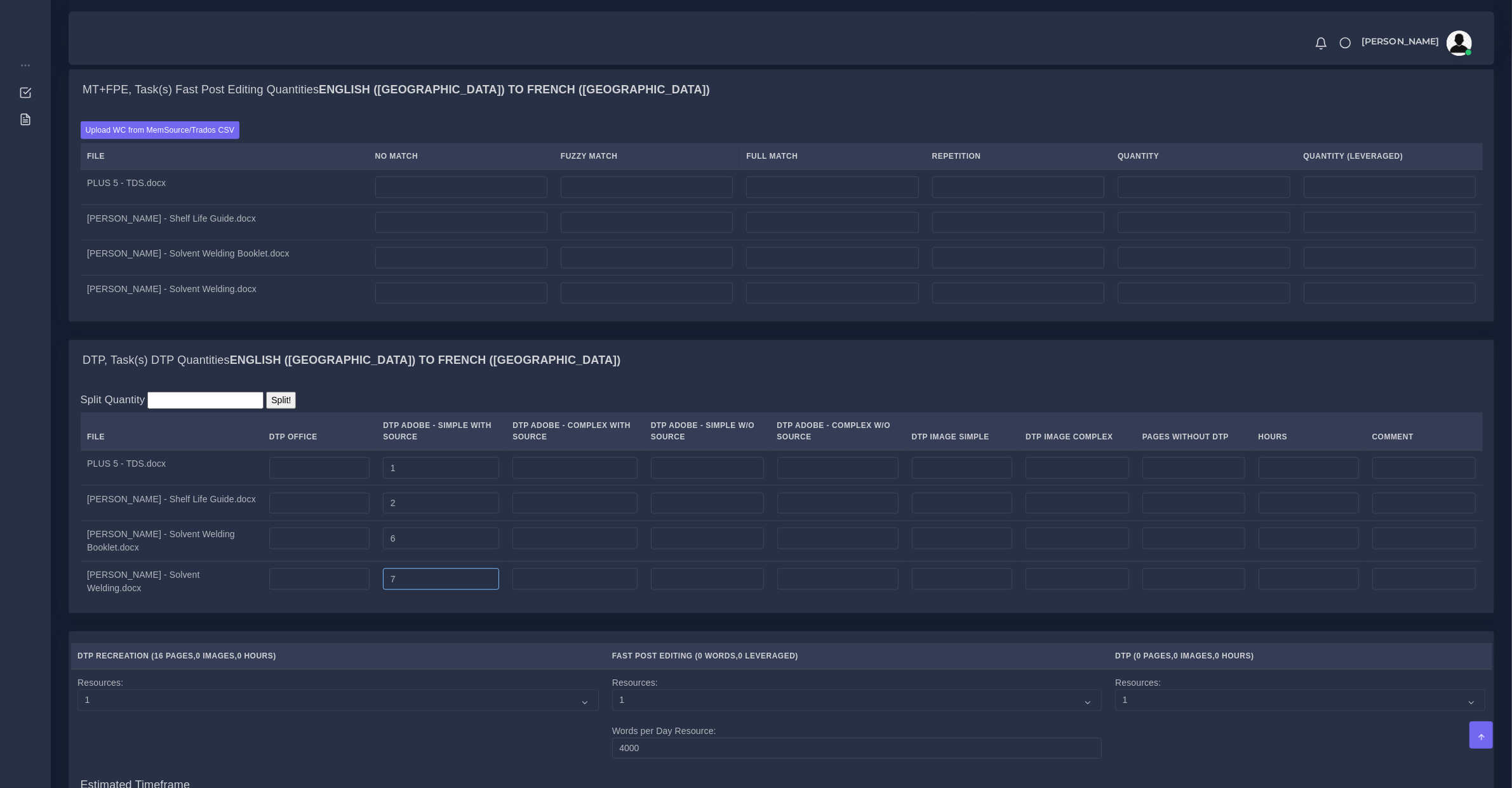
scroll to position [1720, 0]
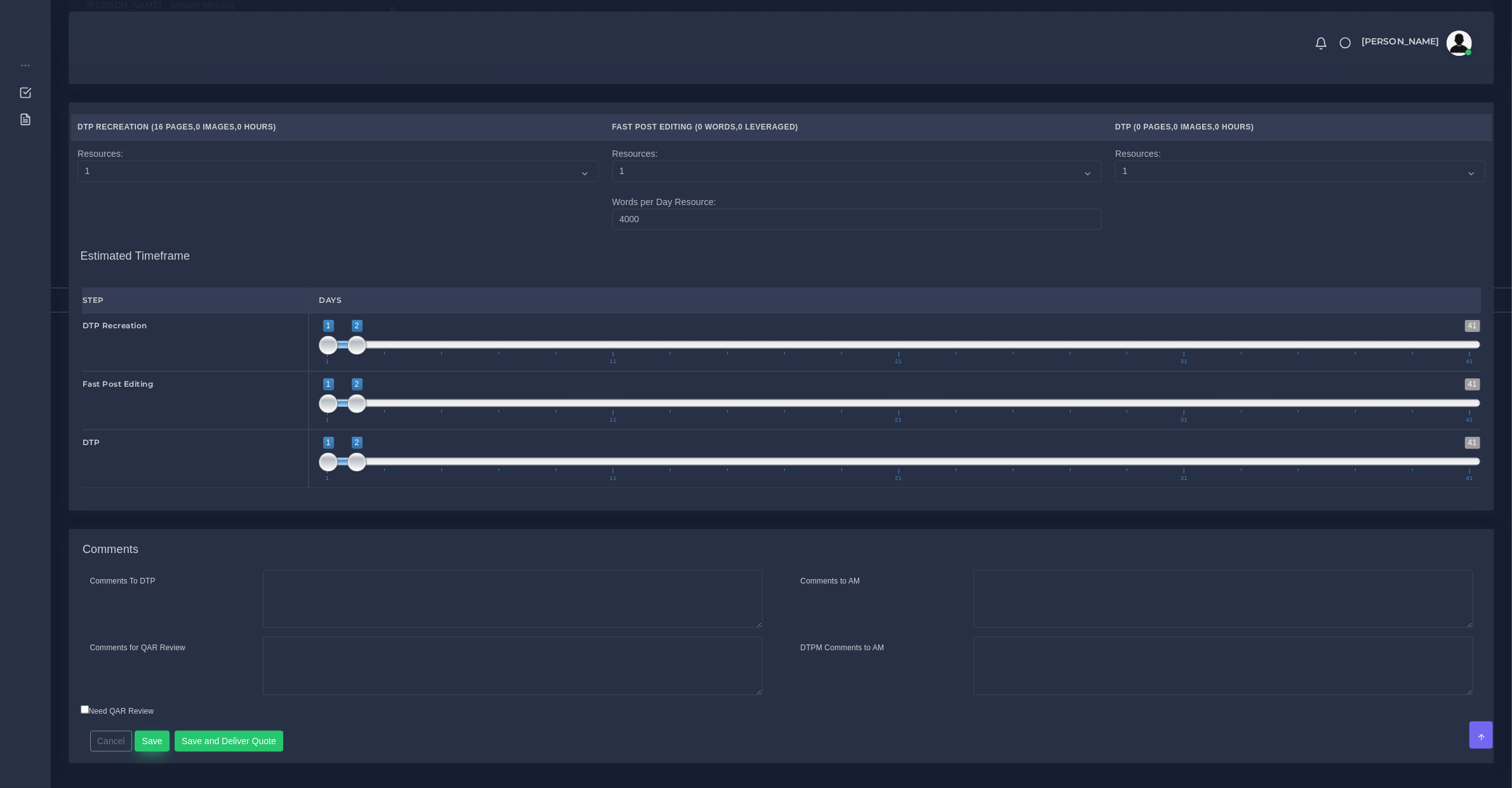
type input "7"
click at [153, 746] on button "Save" at bounding box center [152, 741] width 35 height 21
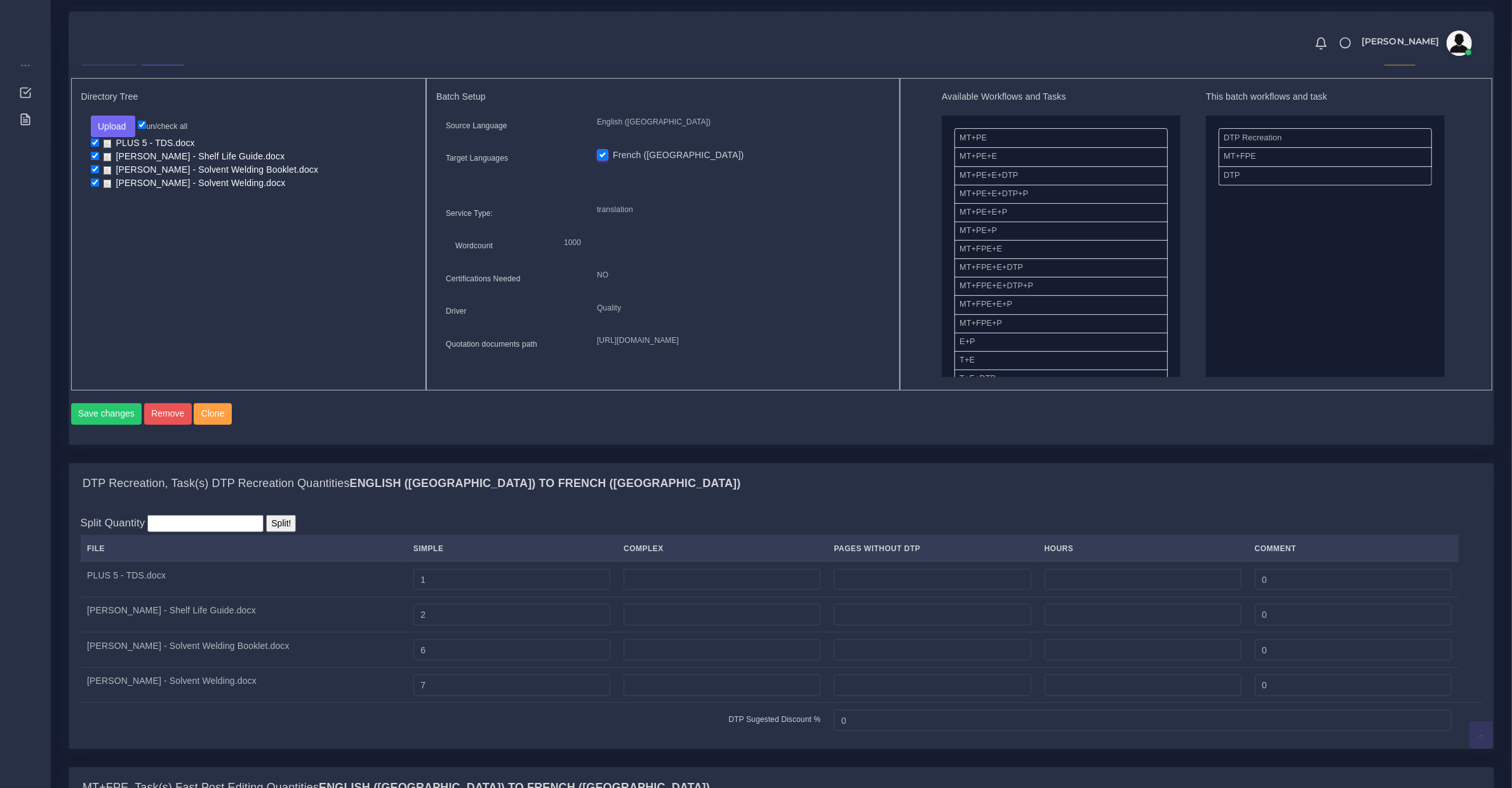
scroll to position [926, 0]
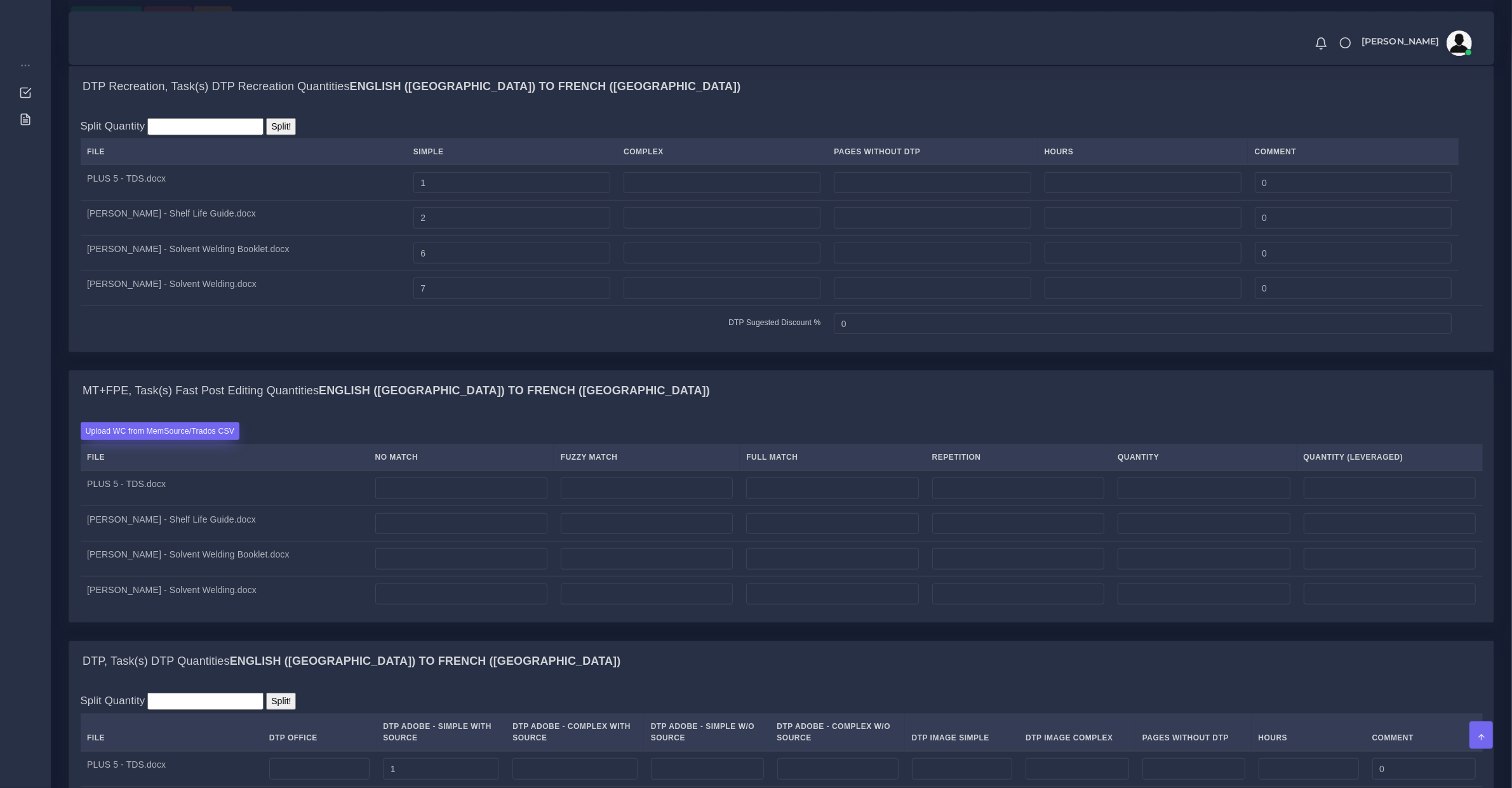
click at [207, 439] on label "Upload WC from MemSource/Trados CSV" at bounding box center [160, 430] width 159 height 17
click at [0, 0] on input "Upload WC from MemSource/Trados CSV" at bounding box center [0, 0] width 0 height 0
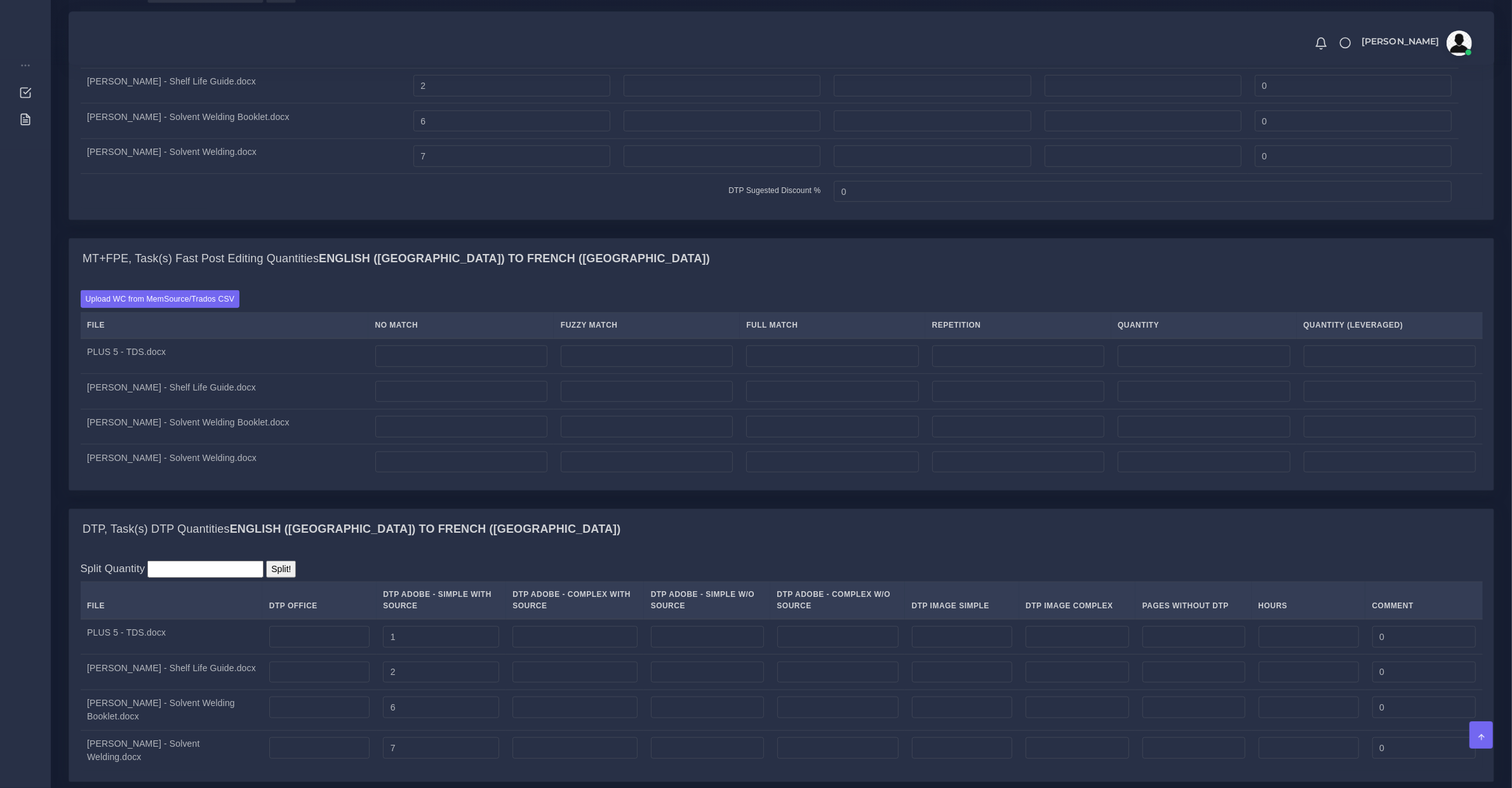
scroll to position [1588, 0]
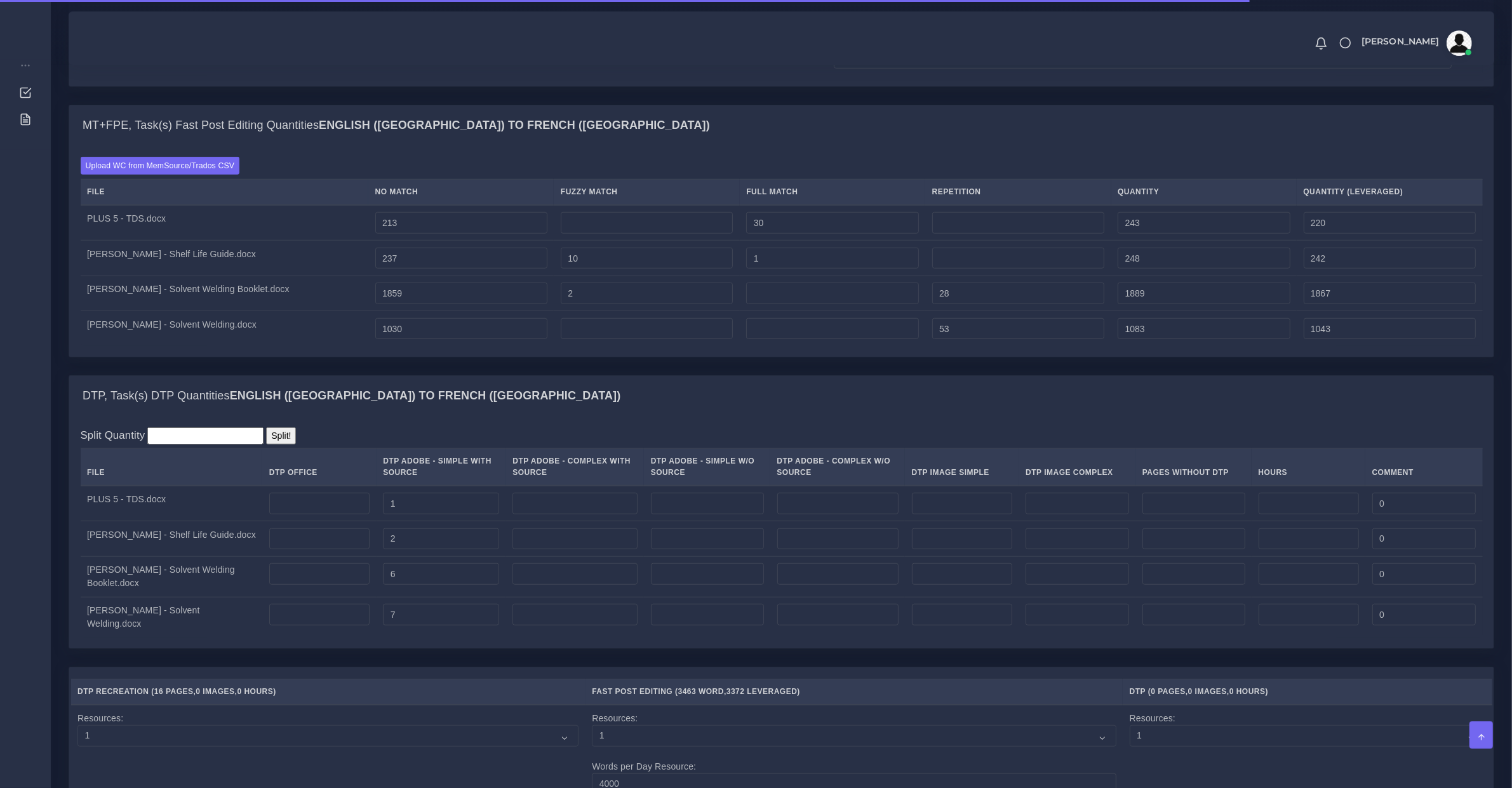
scroll to position [1721, 0]
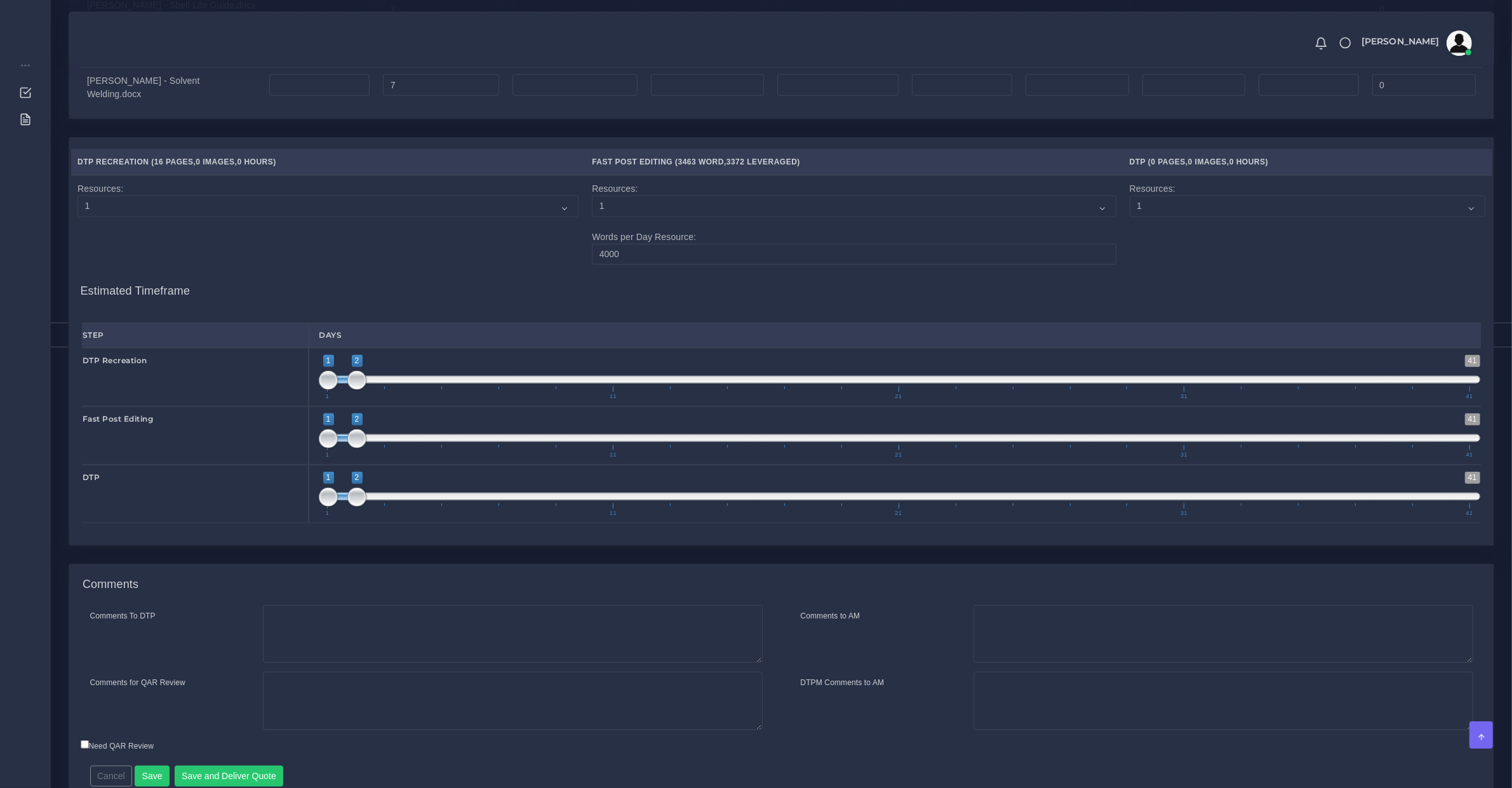
click at [366, 448] on span at bounding box center [356, 439] width 19 height 19
click at [376, 442] on span at bounding box center [899, 438] width 1162 height 7
click at [376, 447] on span at bounding box center [385, 439] width 19 height 19
type input "3;3"
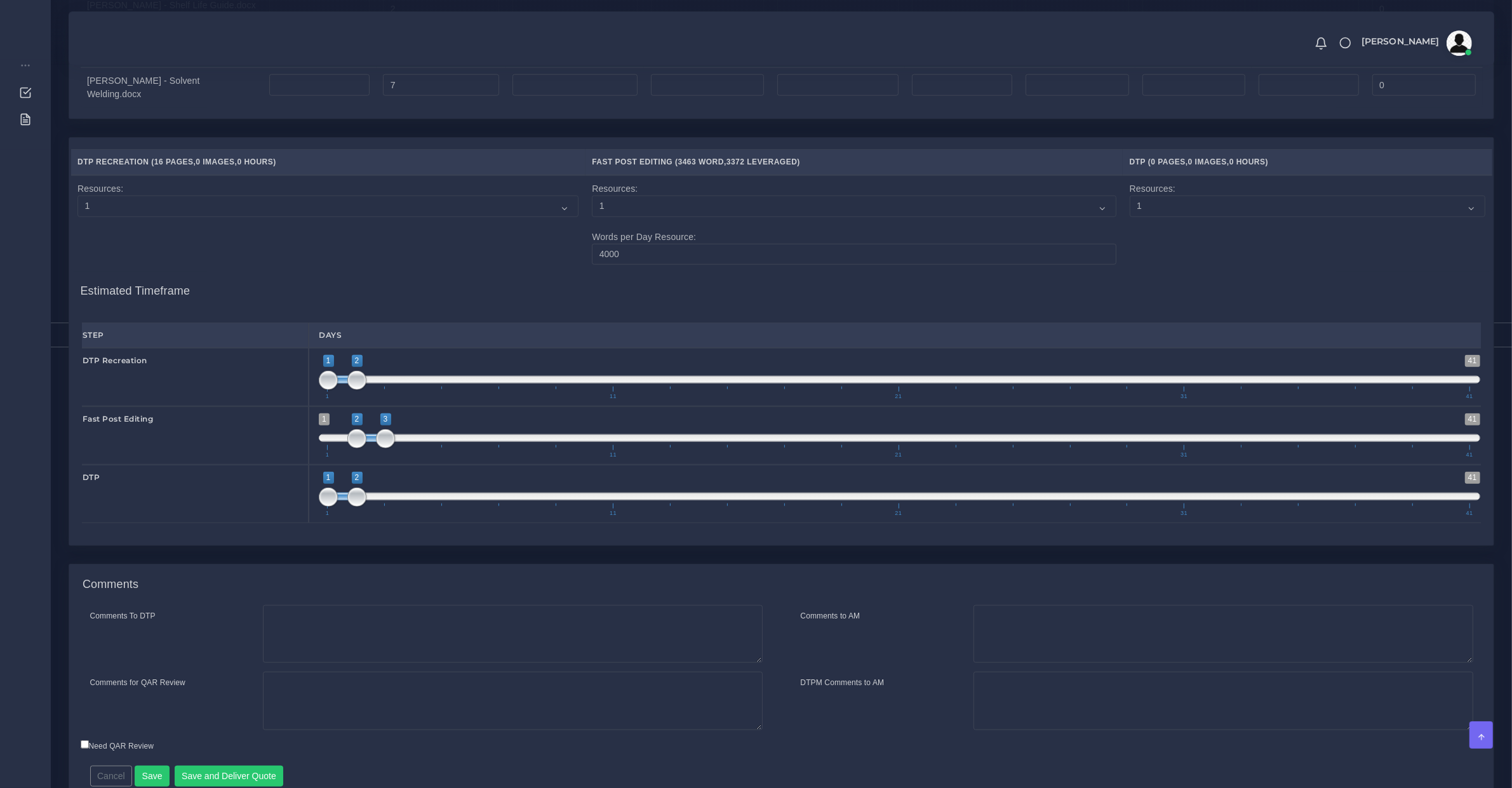
drag, startPoint x: 353, startPoint y: 449, endPoint x: 370, endPoint y: 448, distance: 17.0
click at [370, 448] on span "1 41 2 3 2 — 3 1 11 21 31 41" at bounding box center [899, 435] width 1162 height 44
click at [407, 501] on span at bounding box center [899, 496] width 1162 height 7
click at [400, 501] on span at bounding box center [399, 496] width 29 height 7
type input "4;4"
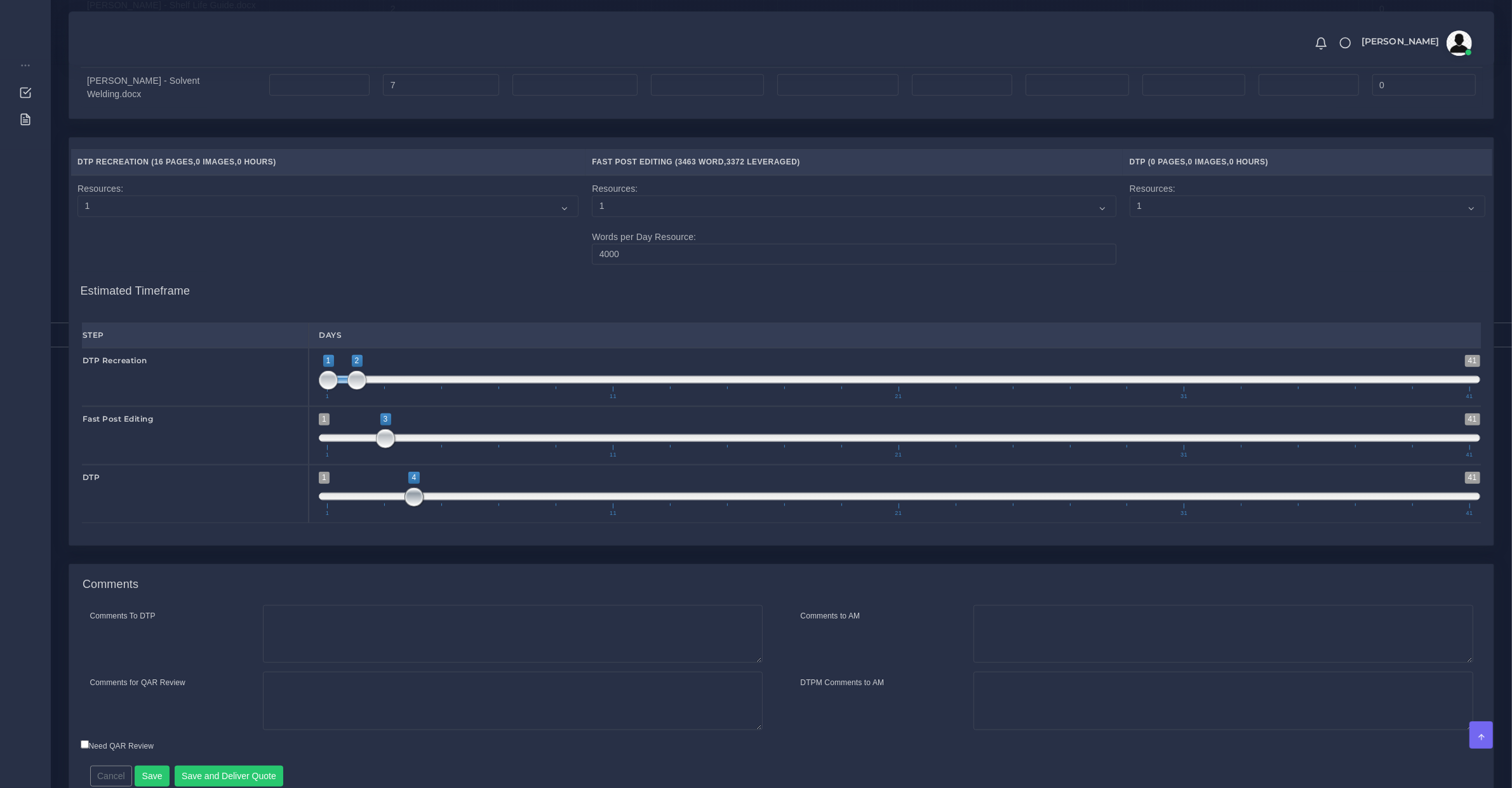
drag, startPoint x: 388, startPoint y: 511, endPoint x: 429, endPoint y: 509, distance: 41.0
click at [425, 506] on span "1 41 4 4 4 — 4 1 11 21 31 41" at bounding box center [899, 494] width 1162 height 44
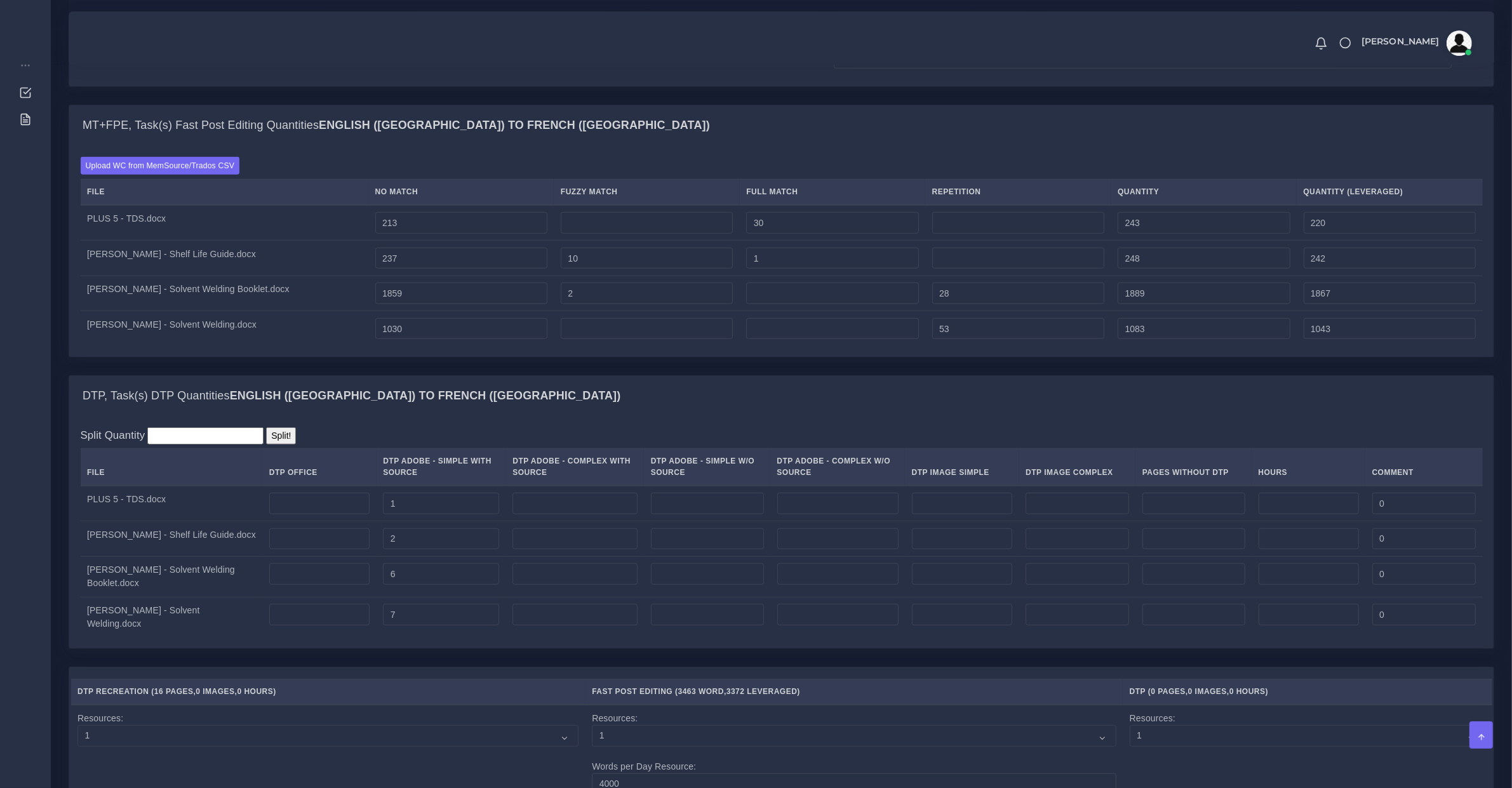
scroll to position [928, 0]
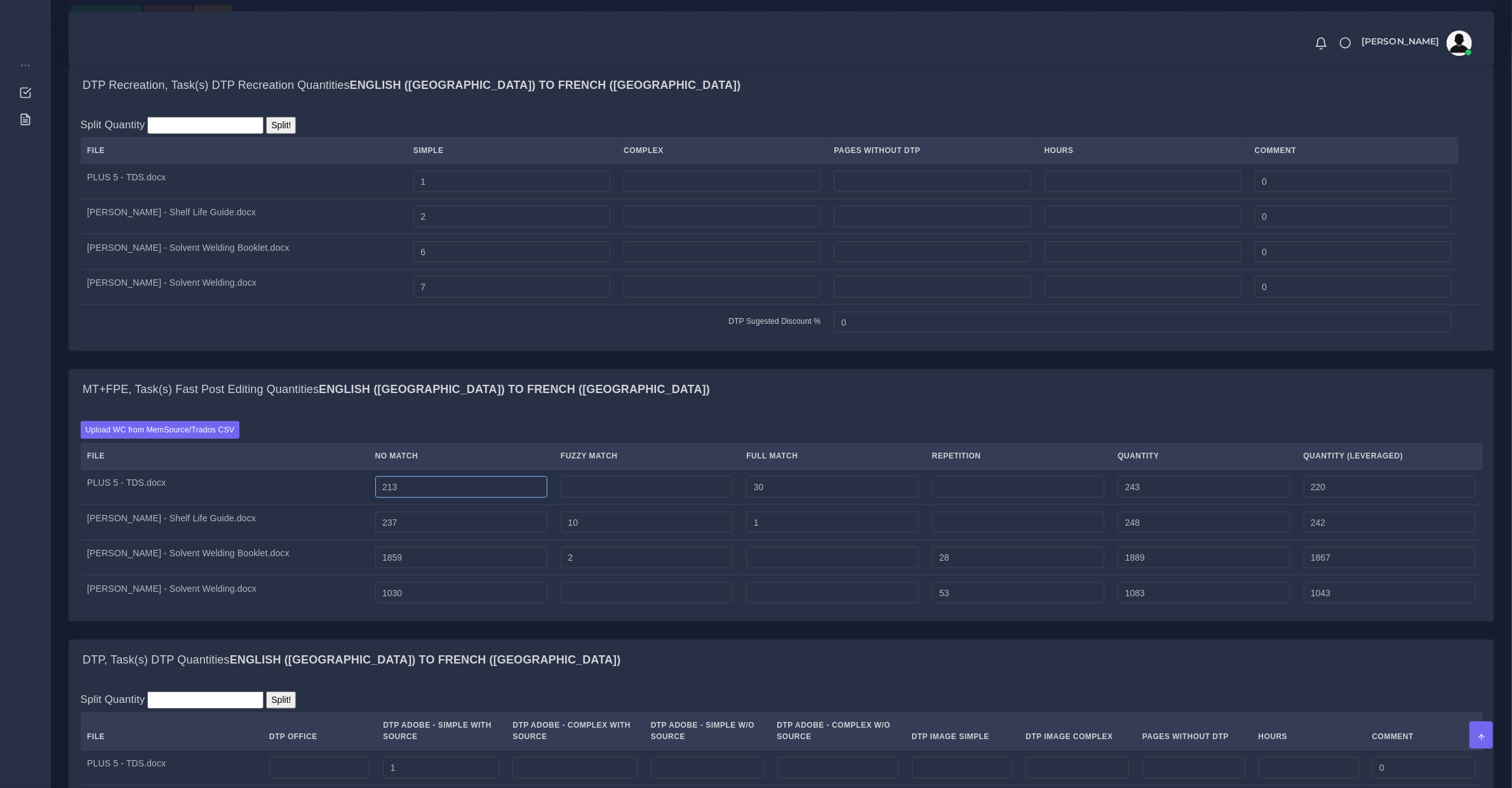
click at [432, 498] on input "213" at bounding box center [461, 487] width 172 height 21
click at [625, 498] on input "number" at bounding box center [647, 487] width 172 height 21
type input "1"
type input "244"
type input "221"
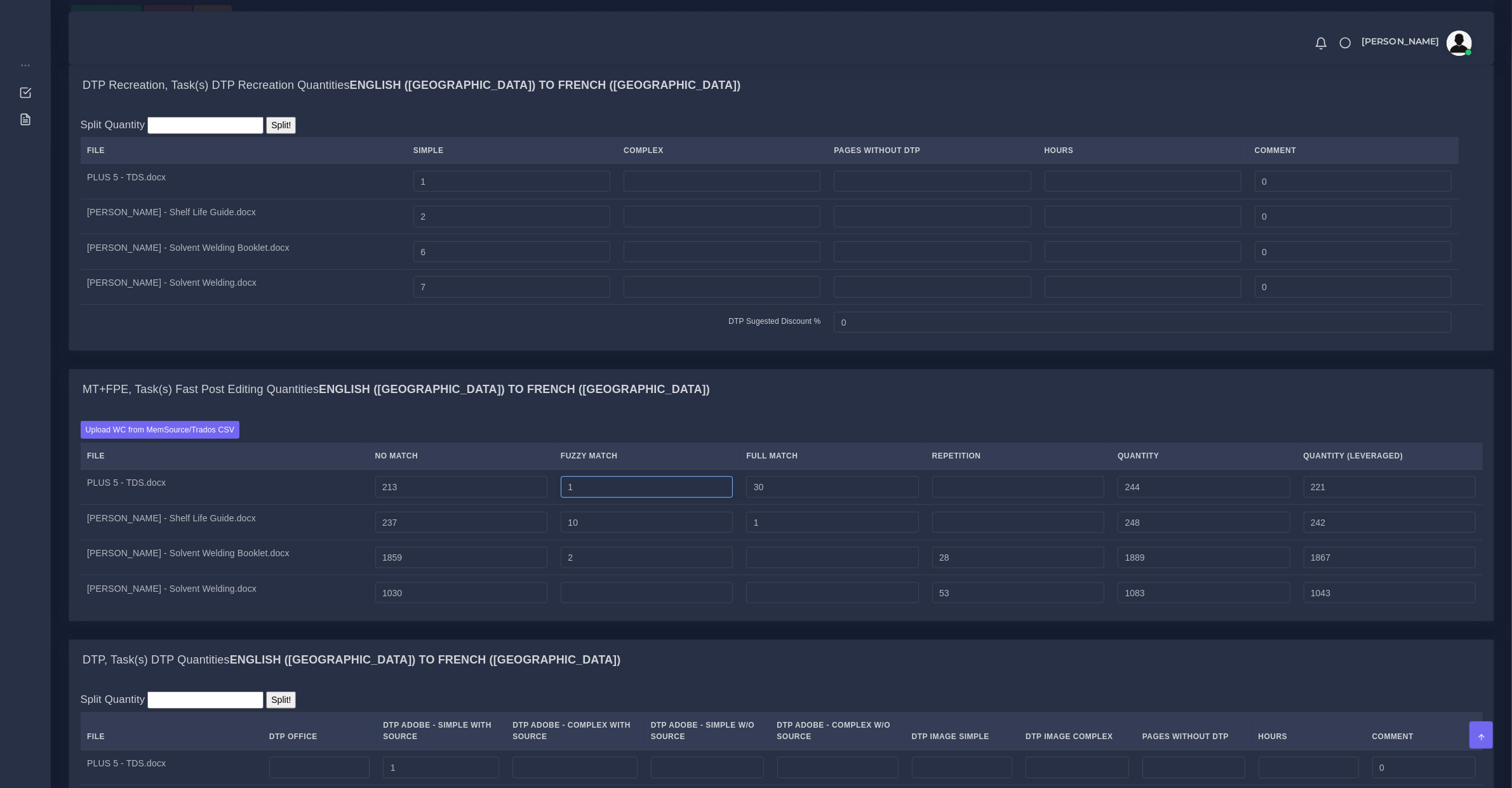
type input "2"
type input "245"
type input "3"
type input "246"
type input "222"
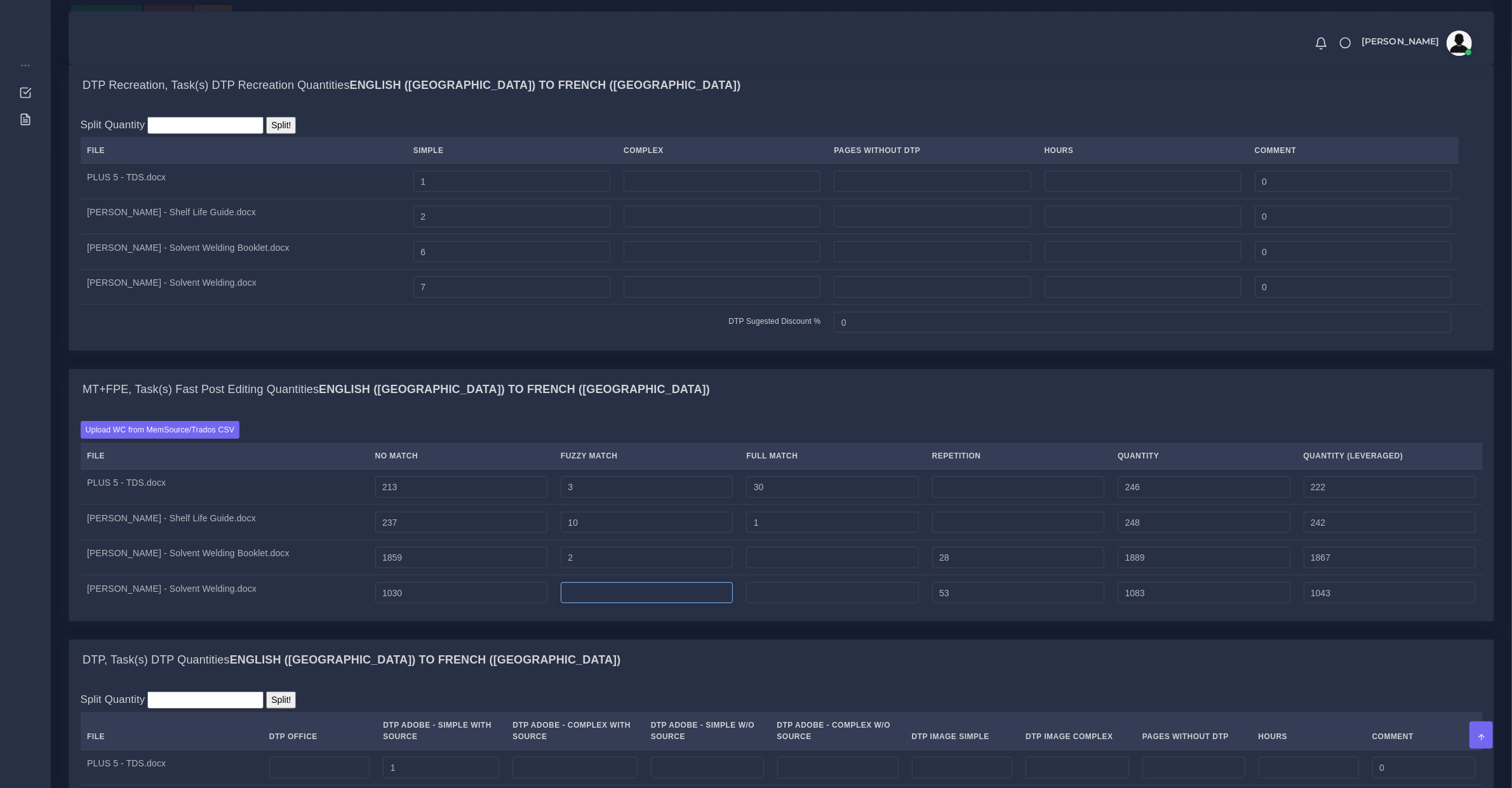
type input "1"
type input "1084"
type input "2"
type input "1085"
type input "1044"
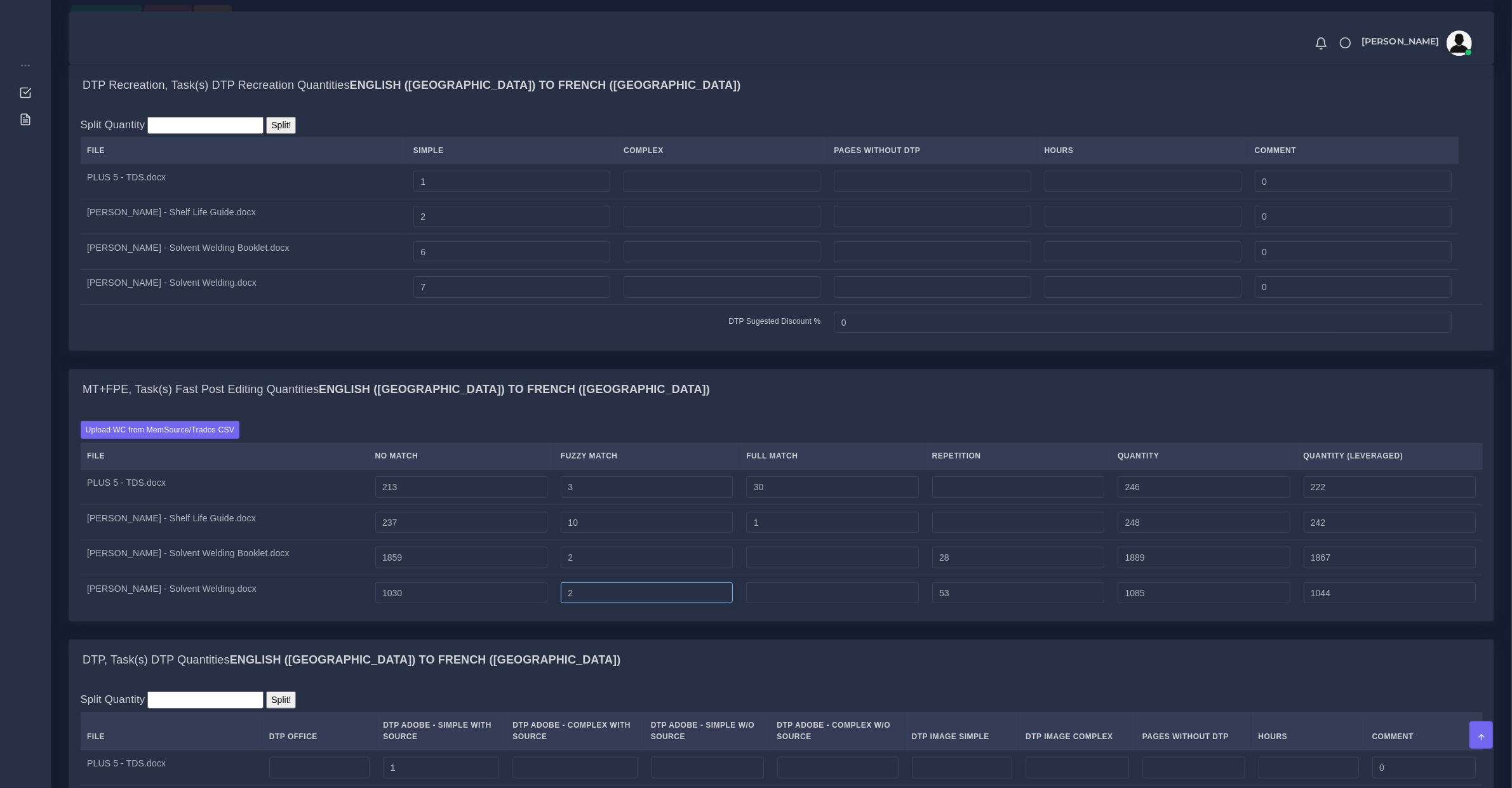
type input "3"
click at [571, 604] on input "3" at bounding box center [647, 593] width 172 height 21
type input "1086"
type input "4"
type input "1087"
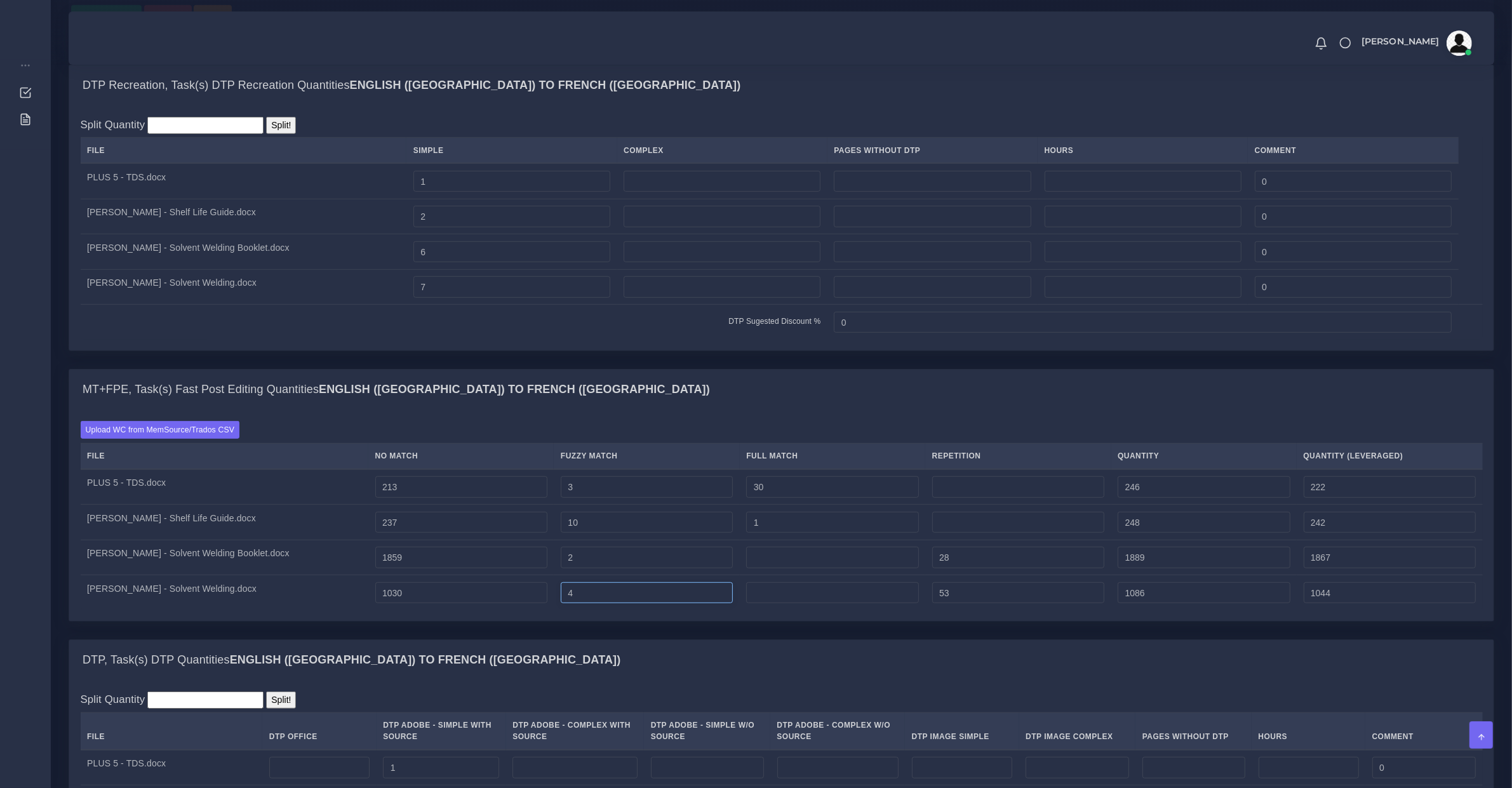
type input "1045"
type input "5"
type input "1088"
type input "6"
type input "1089"
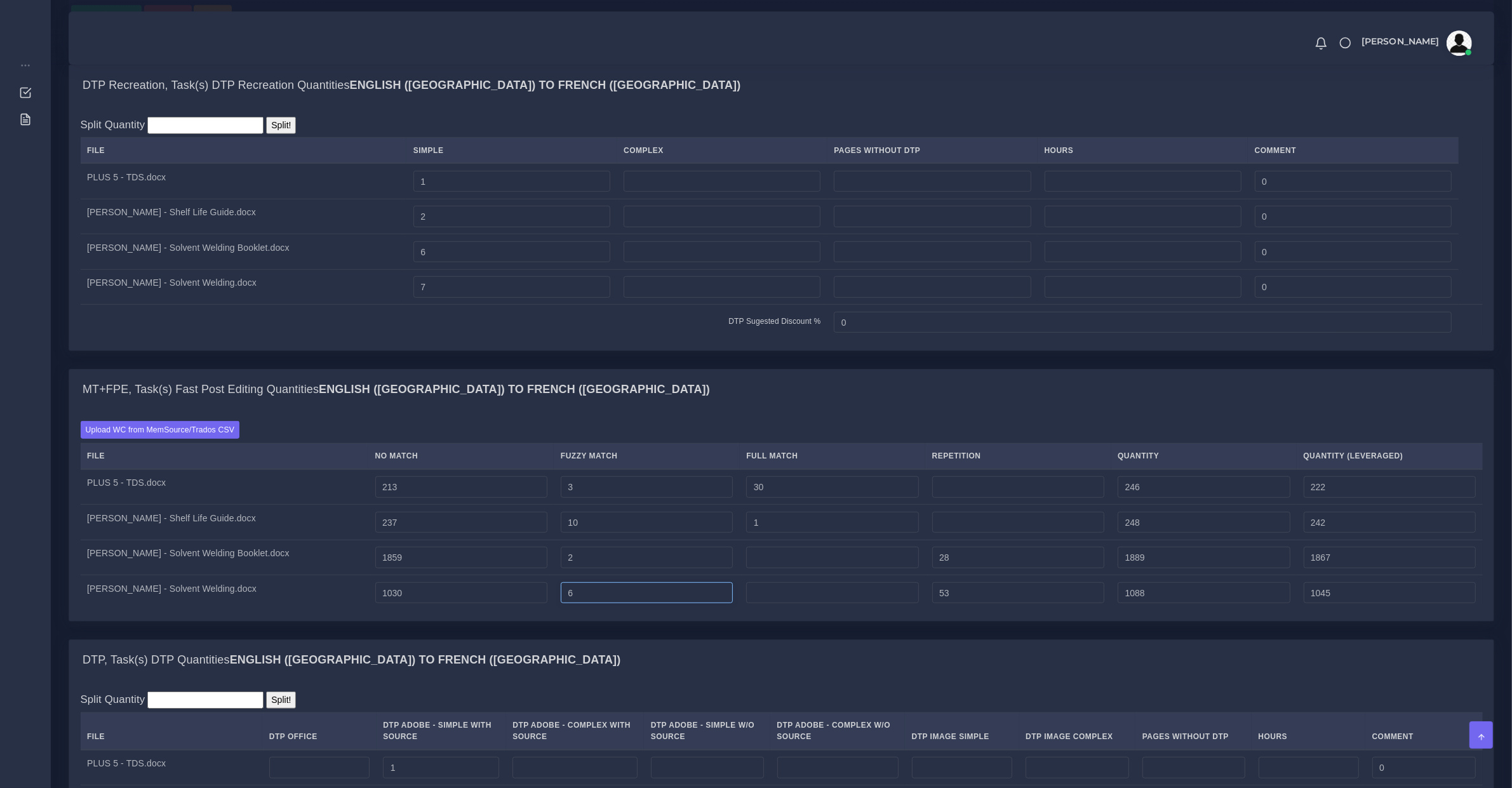
type input "1046"
type input "7"
type input "1090"
type input "8"
type input "1091"
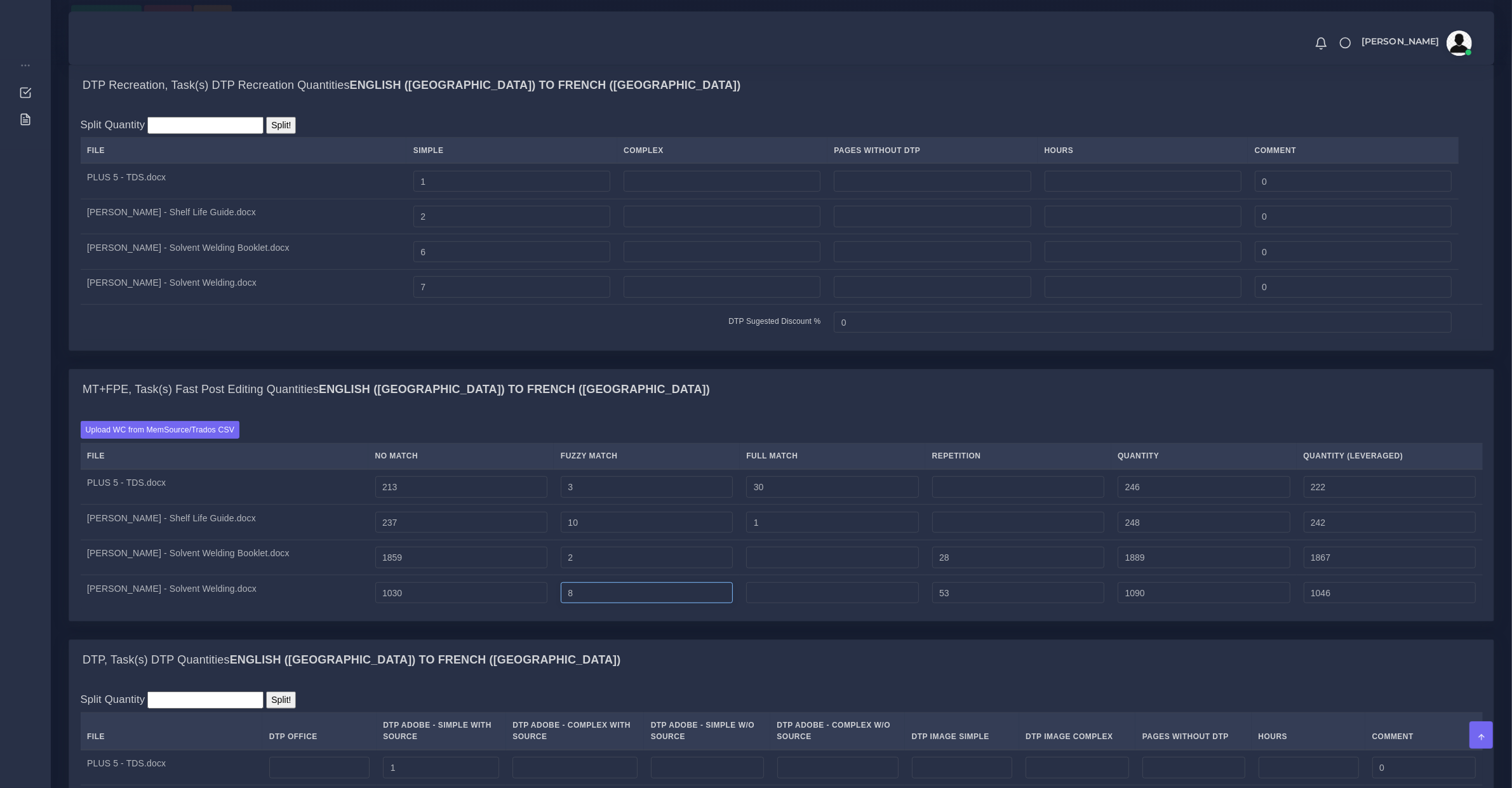
type input "1047"
type input "9"
type input "1092"
type input "1"
click at [757, 604] on input "1" at bounding box center [832, 593] width 172 height 21
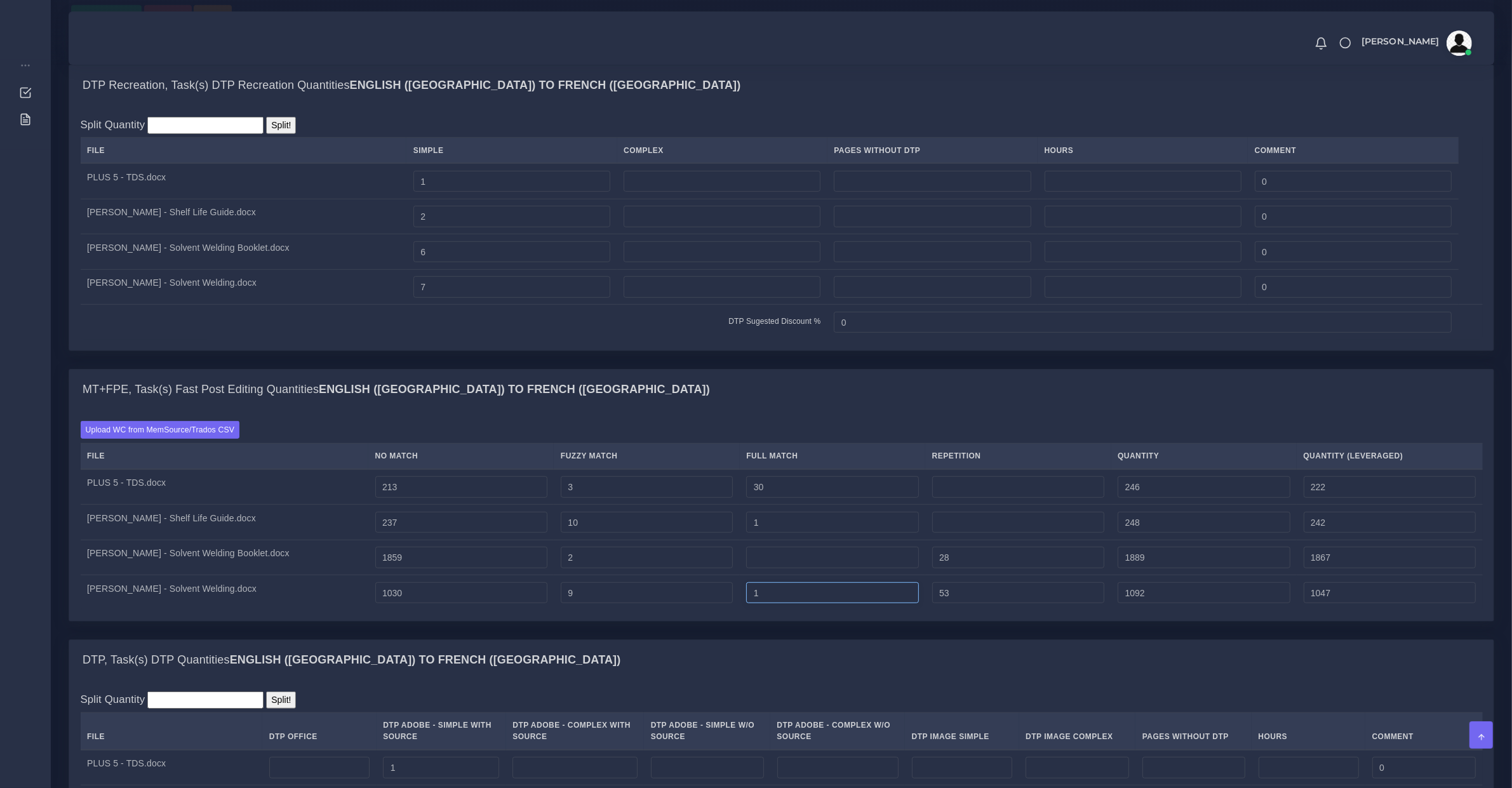
type input "1093"
type input "1048"
type input "2"
type input "1094"
type input "3"
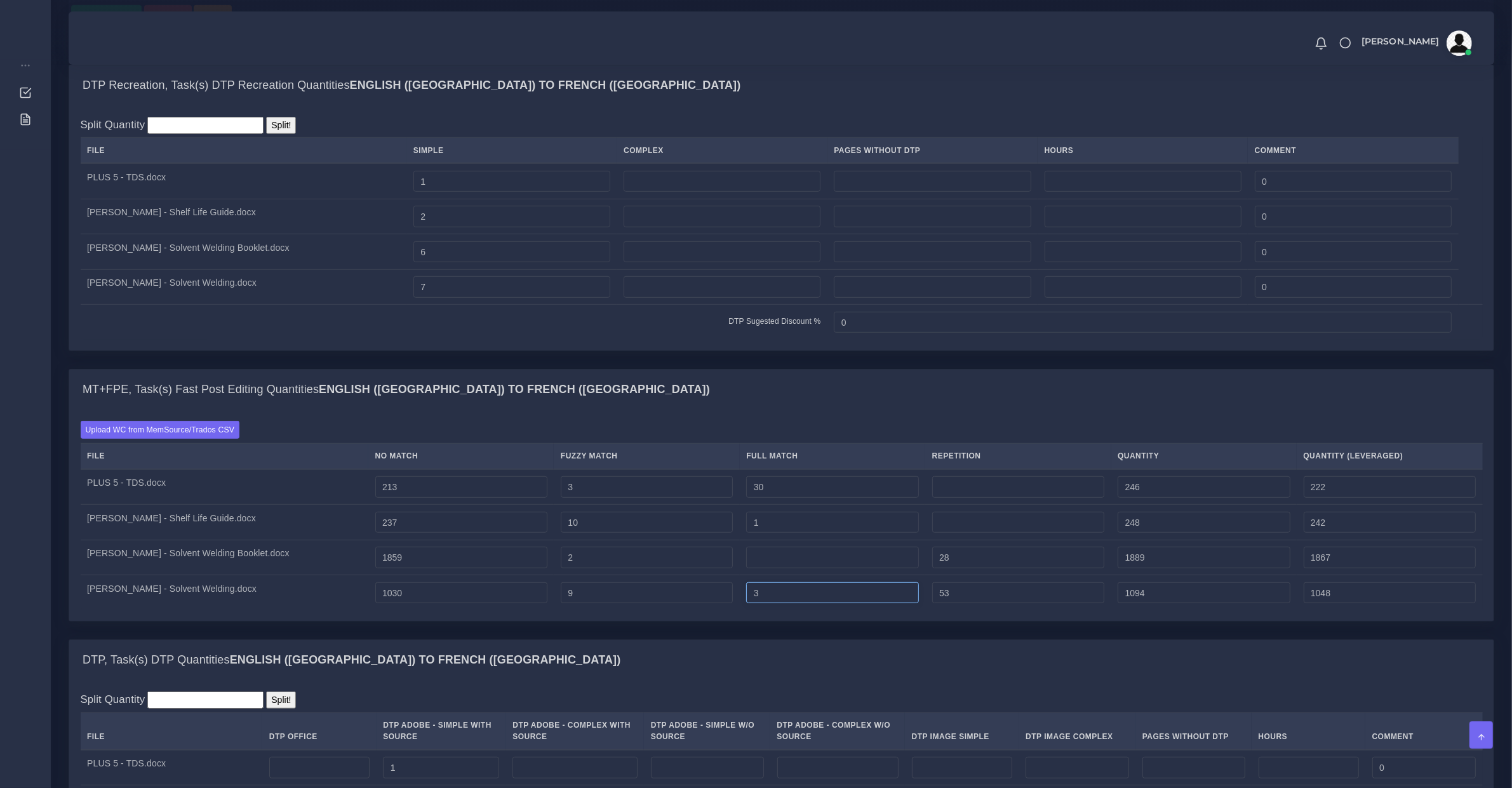
type input "1095"
type input "1"
click at [746, 564] on input "1" at bounding box center [832, 558] width 172 height 21
type input "1890"
type input "2"
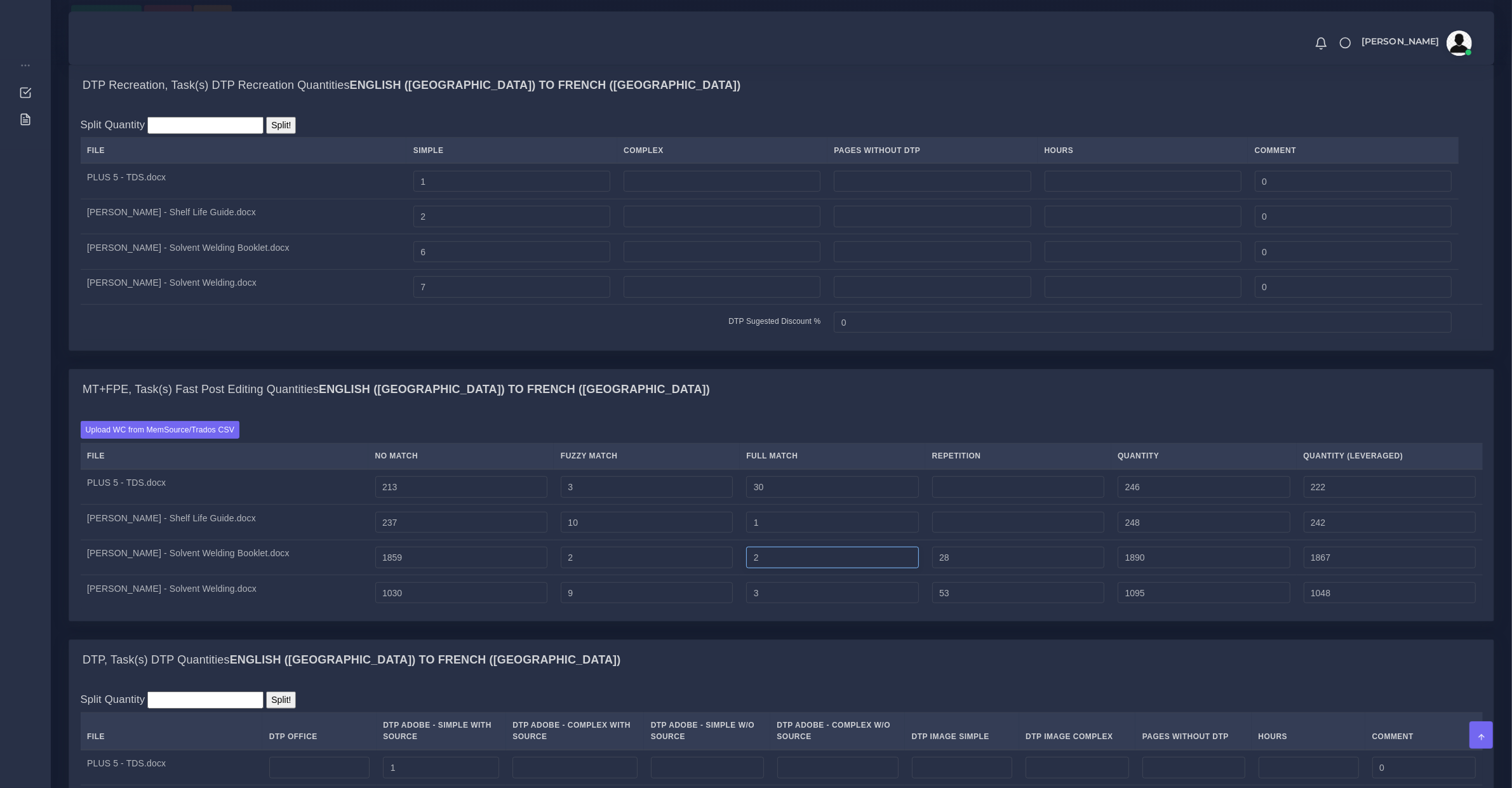
type input "1891"
type input "3"
type input "1892"
click at [940, 541] on td at bounding box center [1017, 523] width 185 height 36
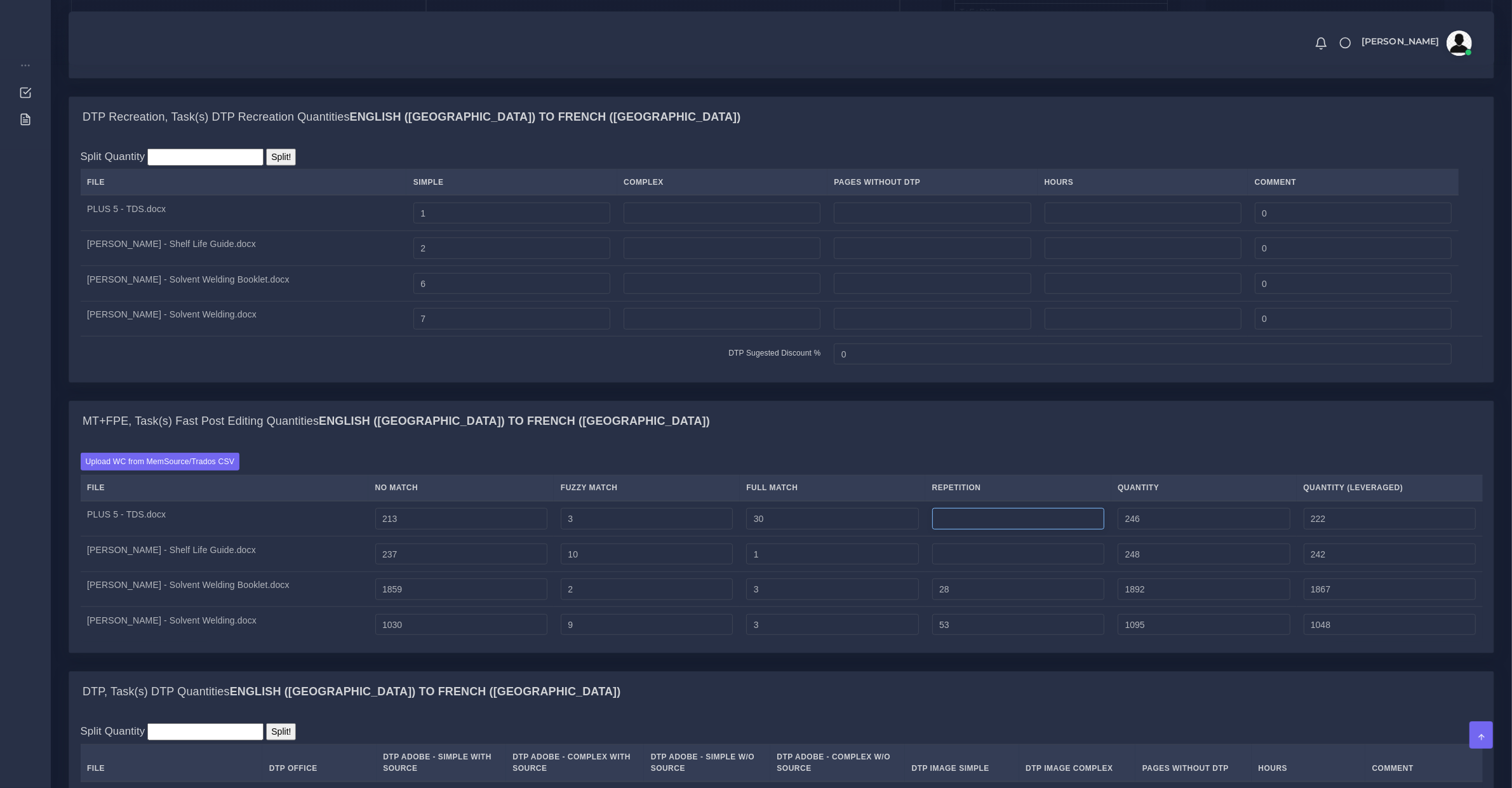
click at [940, 530] on input "number" at bounding box center [1018, 519] width 172 height 21
type input "1"
type input "247"
type input "2"
type input "248"
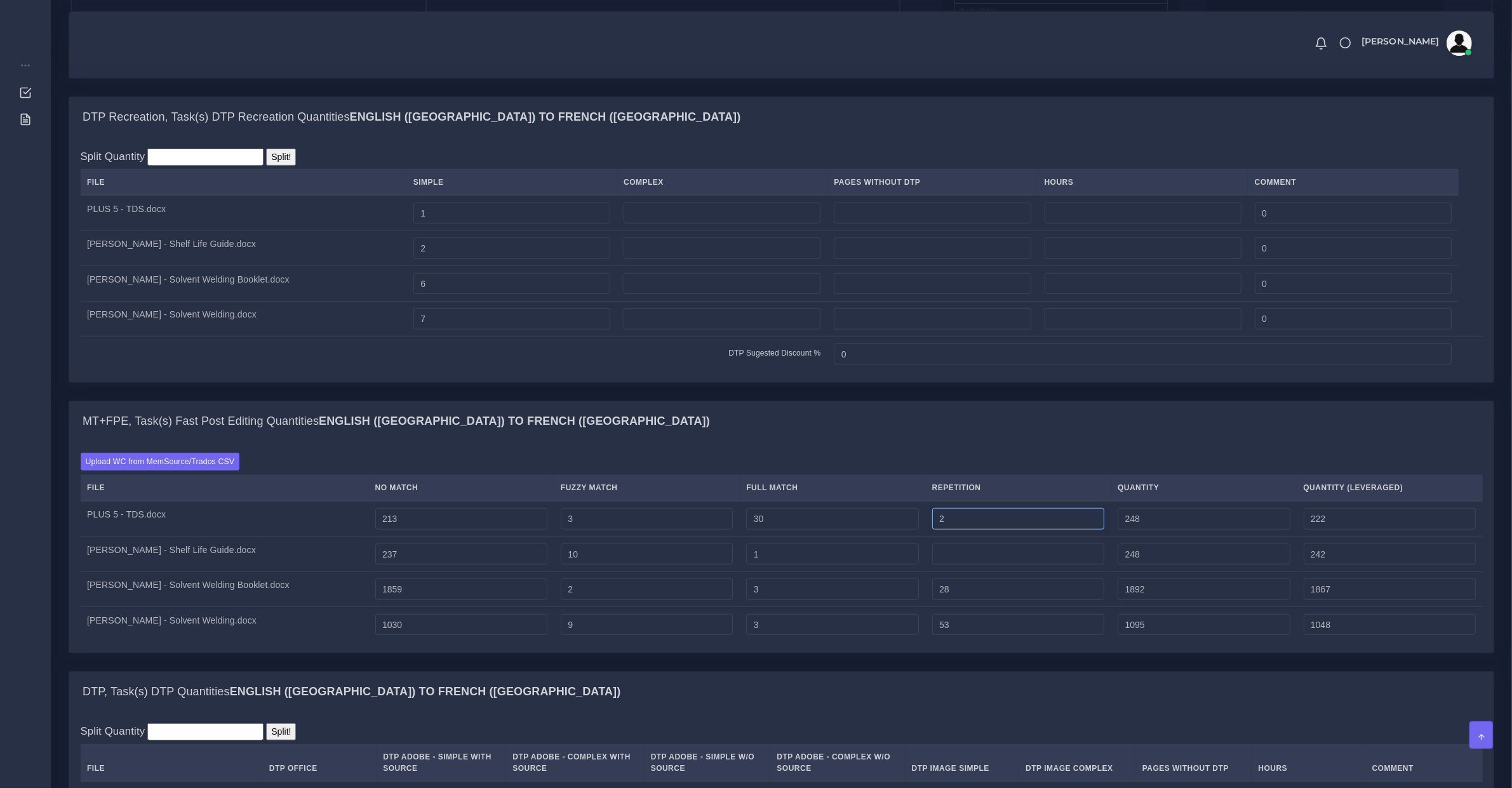
type input "3"
type input "249"
type input "4"
type input "250"
type input "223"
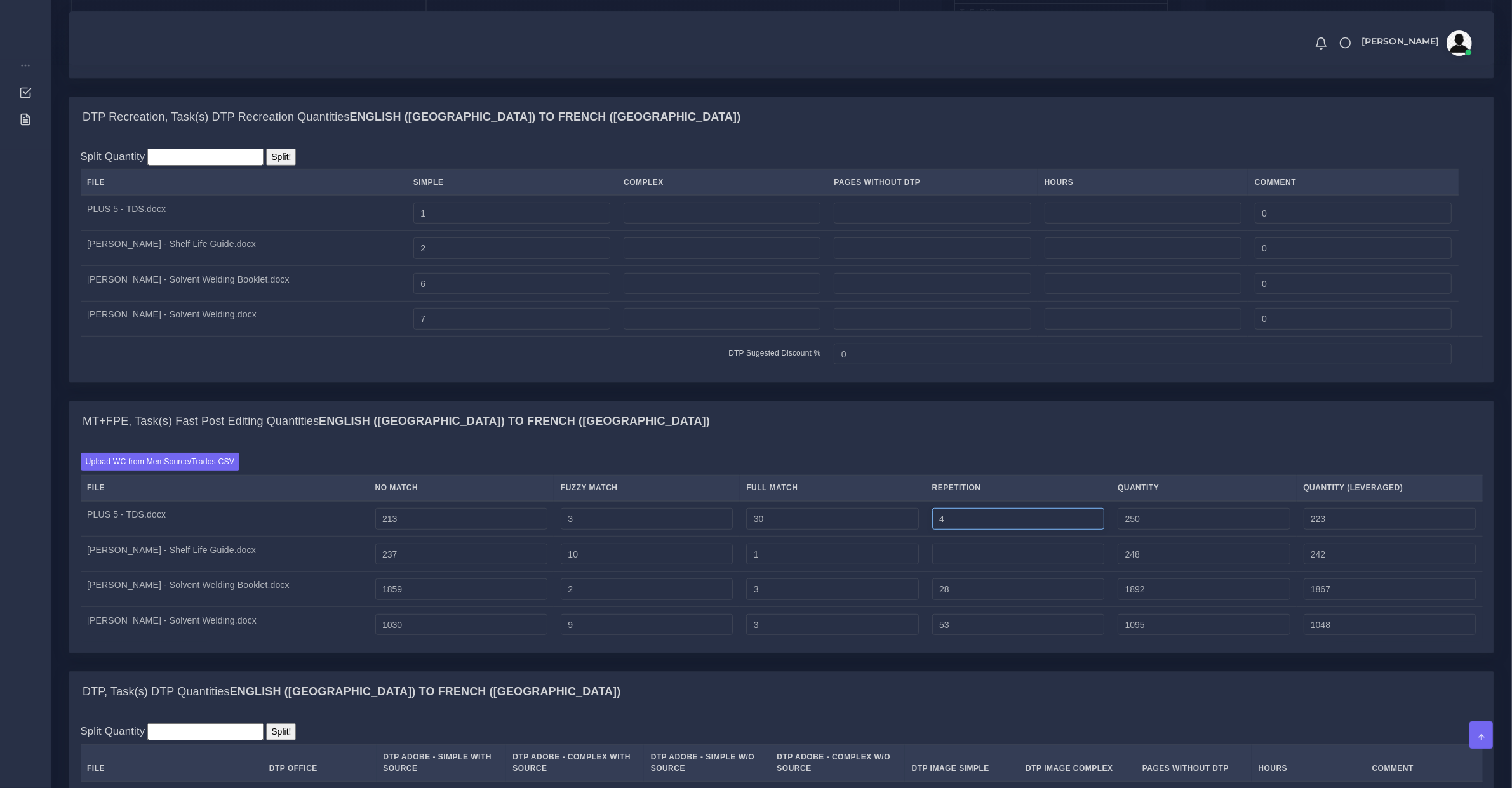
type input "5"
type input "251"
type input "6"
type input "252"
type input "1"
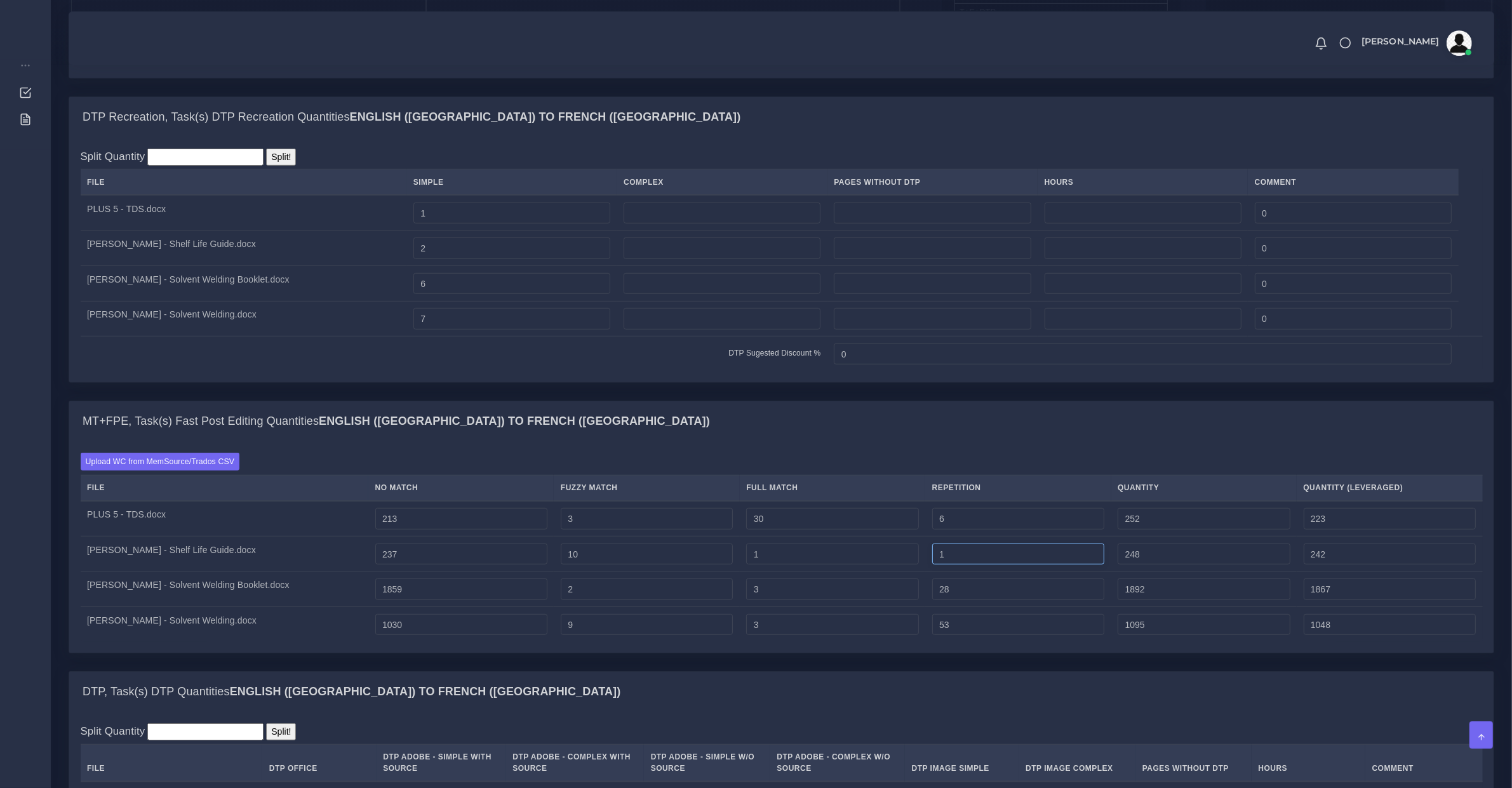
type input "249"
click at [941, 565] on input "1" at bounding box center [1018, 554] width 172 height 21
type input "2"
type input "250"
type input "3"
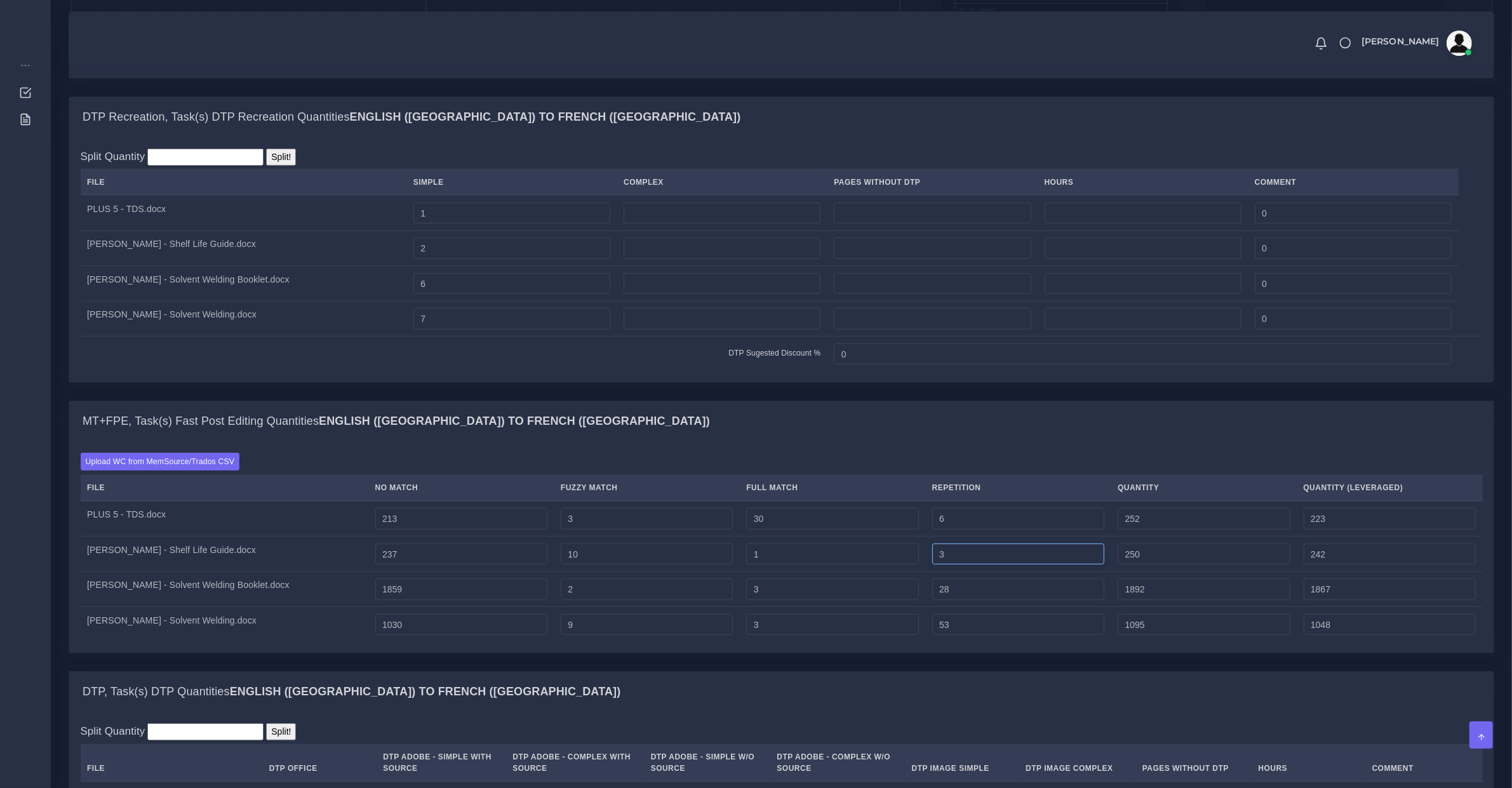
type input "251"
type input "243"
type input "4"
type input "252"
type input "5"
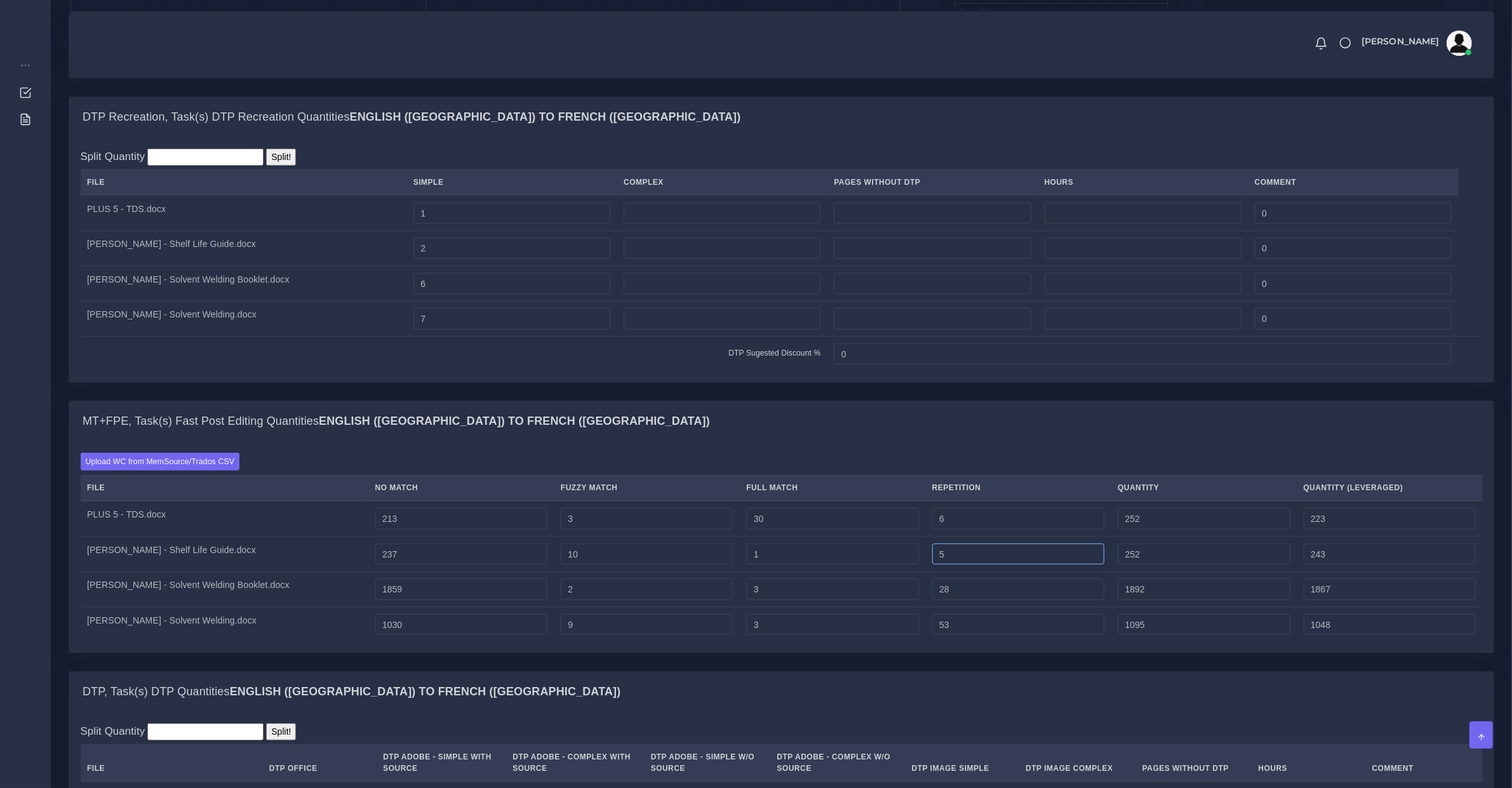
type input "253"
click at [767, 565] on input "1" at bounding box center [832, 554] width 172 height 21
type input "2"
type input "254"
type input "3"
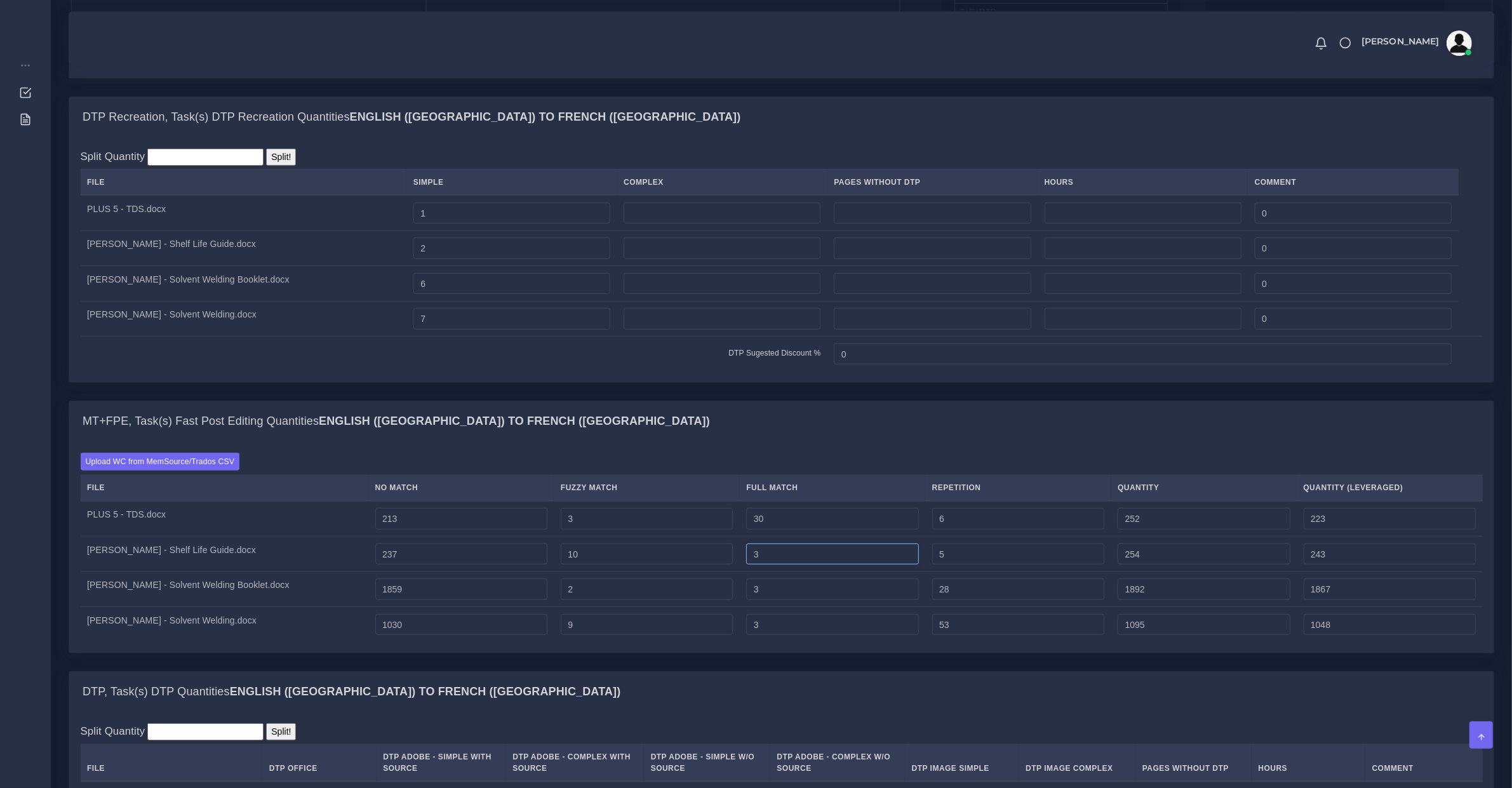
type input "255"
type input "244"
type input "4"
type input "256"
type input "5"
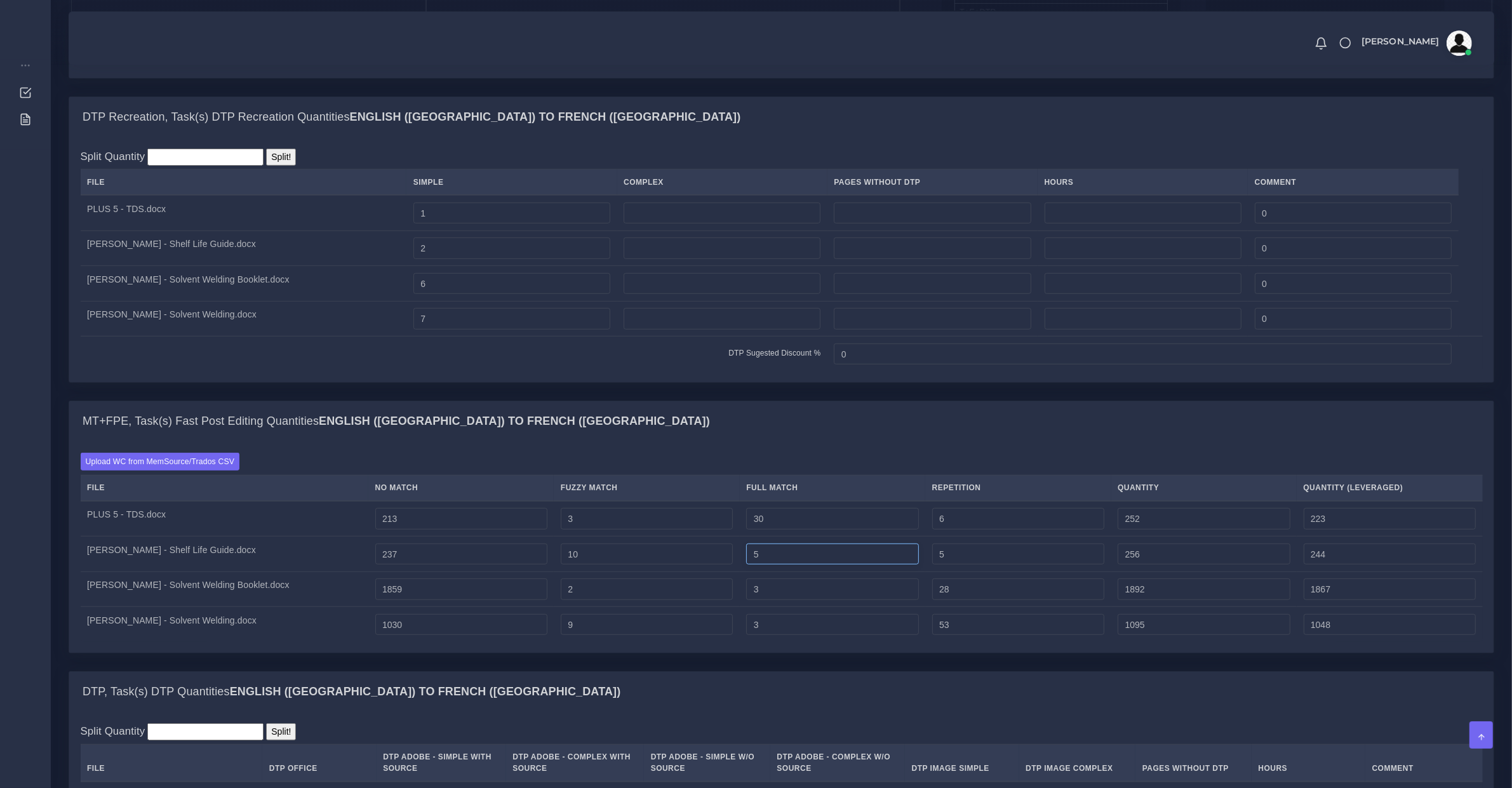
type input "257"
type input "3"
type input "1893"
type input "1868"
drag, startPoint x: 576, startPoint y: 612, endPoint x: 597, endPoint y: 610, distance: 21.1
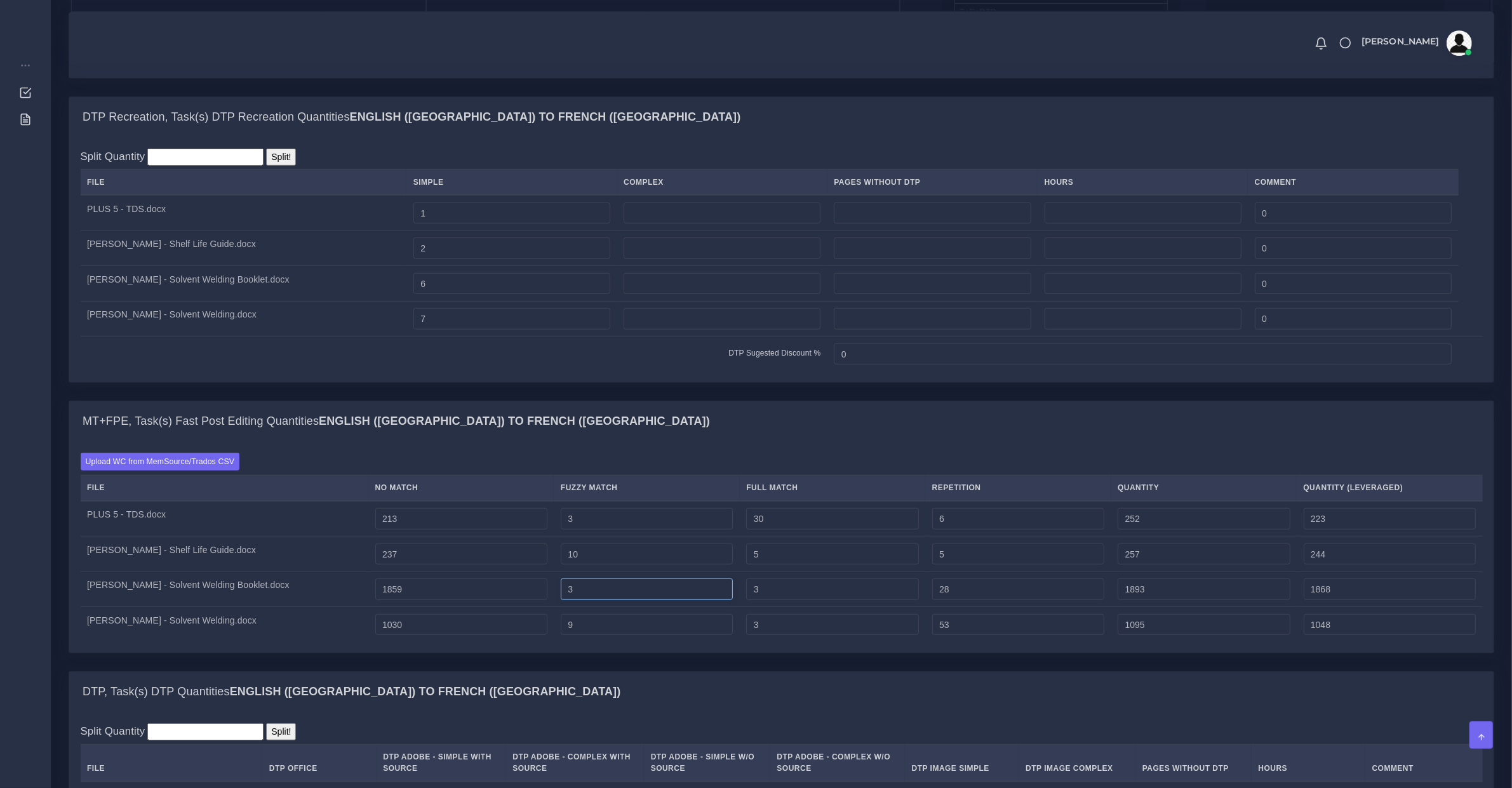
click at [578, 600] on input "3" at bounding box center [647, 590] width 172 height 21
type input "4"
type input "1894"
type input "5"
type input "1895"
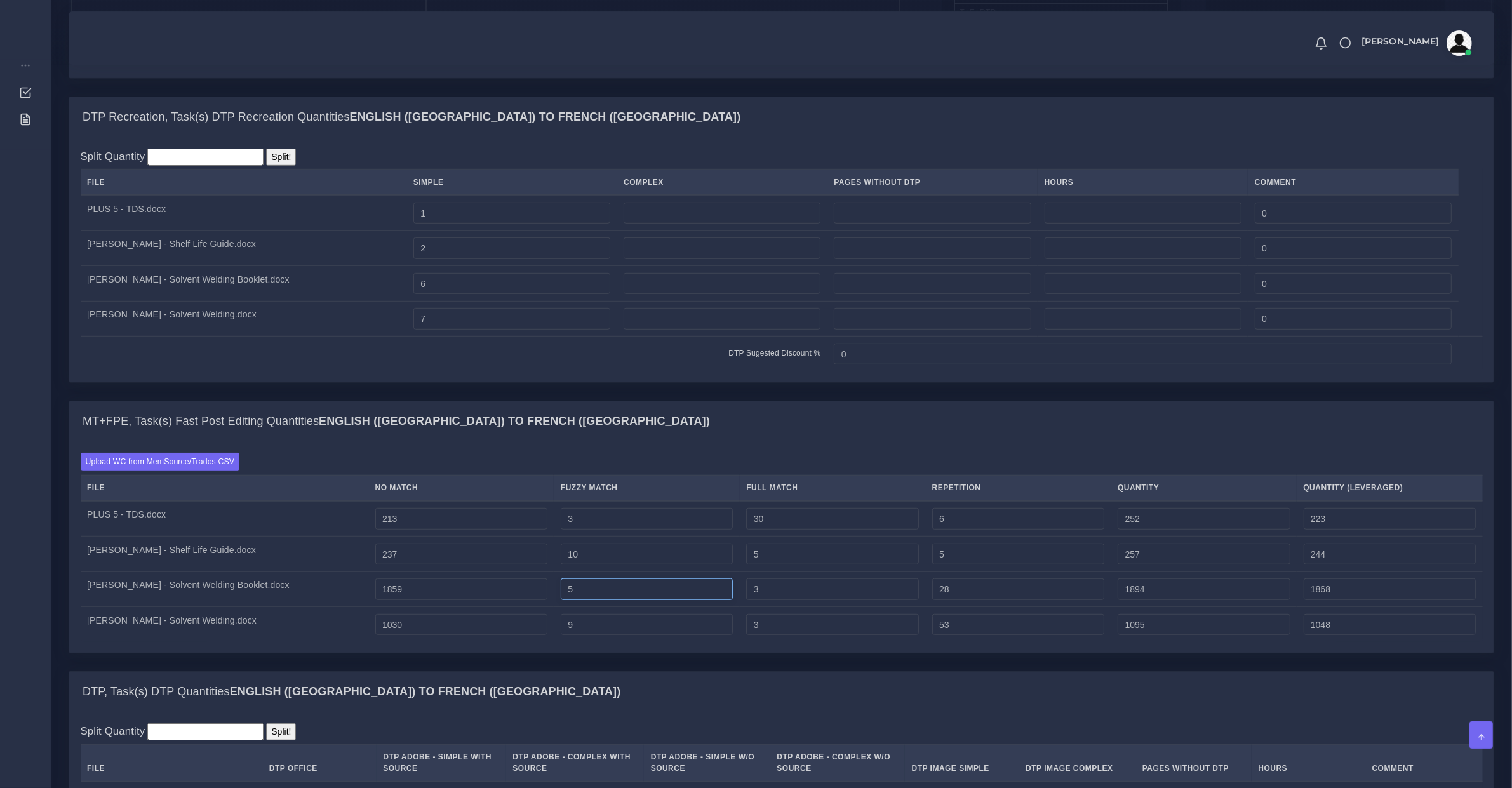
type input "1869"
type input "6"
type input "1896"
click at [750, 600] on input "3" at bounding box center [832, 590] width 172 height 21
type input "4"
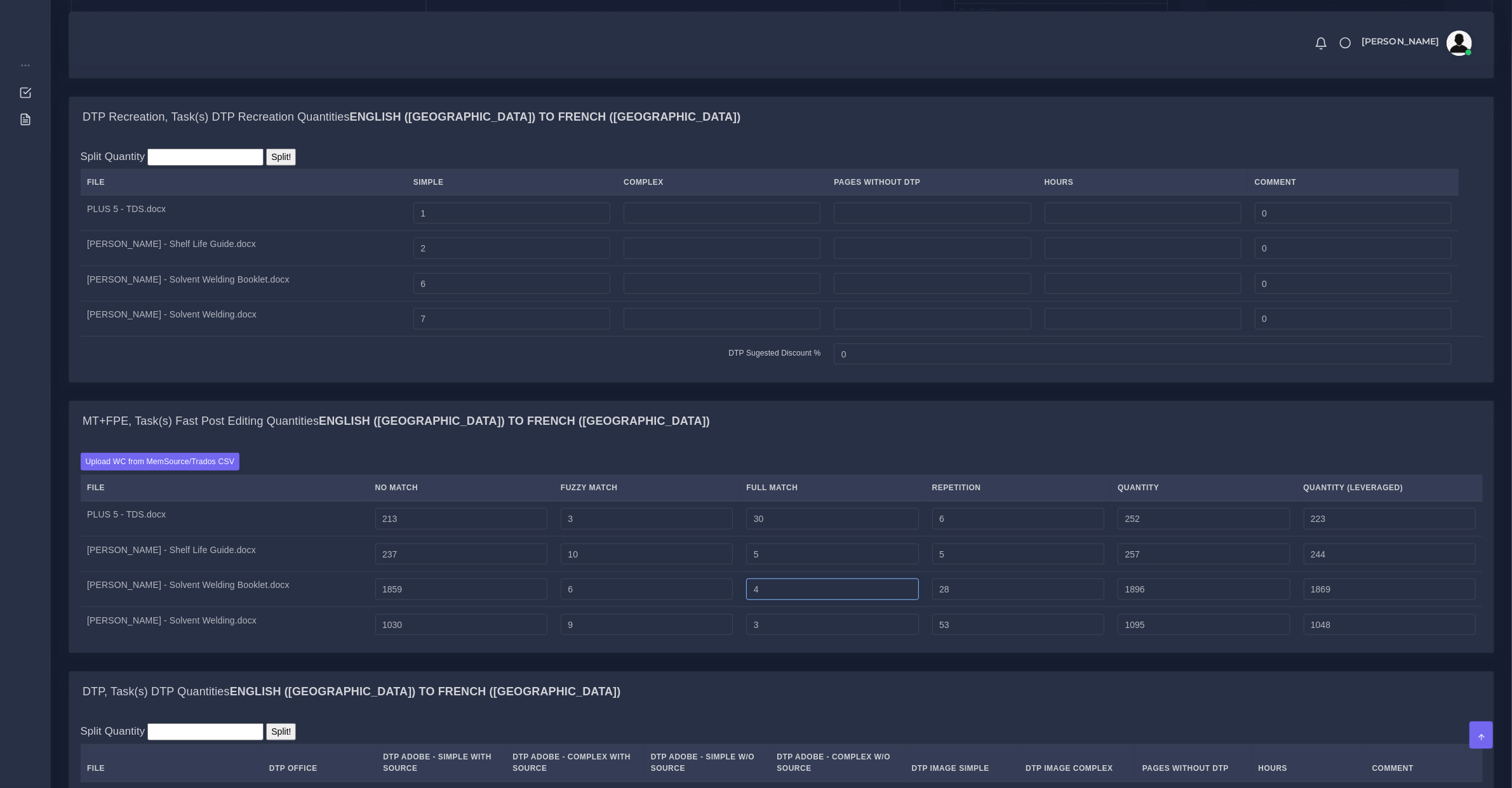
type input "1897"
type input "1870"
type input "5"
type input "1898"
click at [593, 519] on table "File No Match Fuzzy Match Full Match Repetition Quantity Quantity (Leveraged) P…" at bounding box center [782, 559] width 1403 height 167
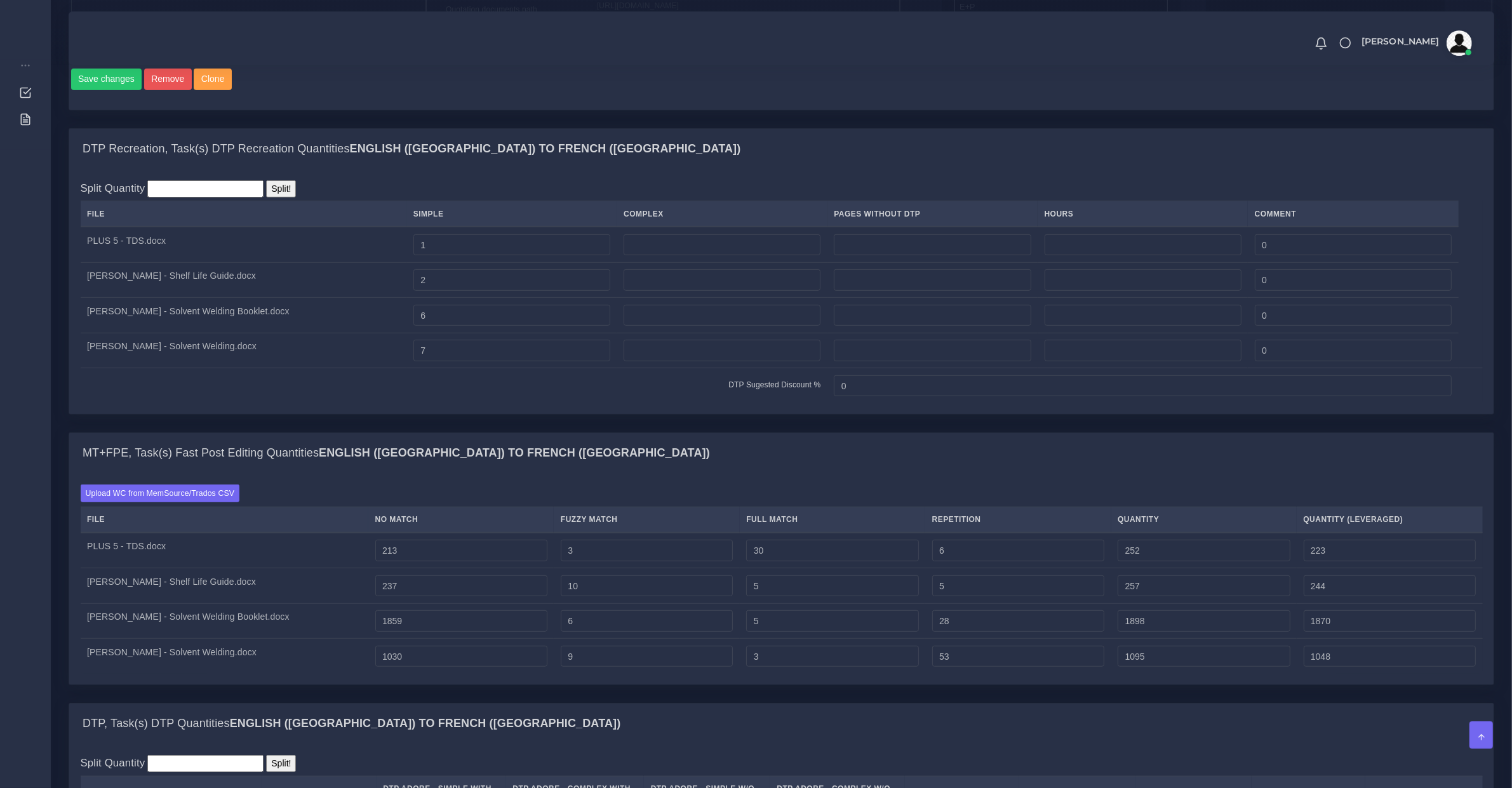
scroll to position [832, 0]
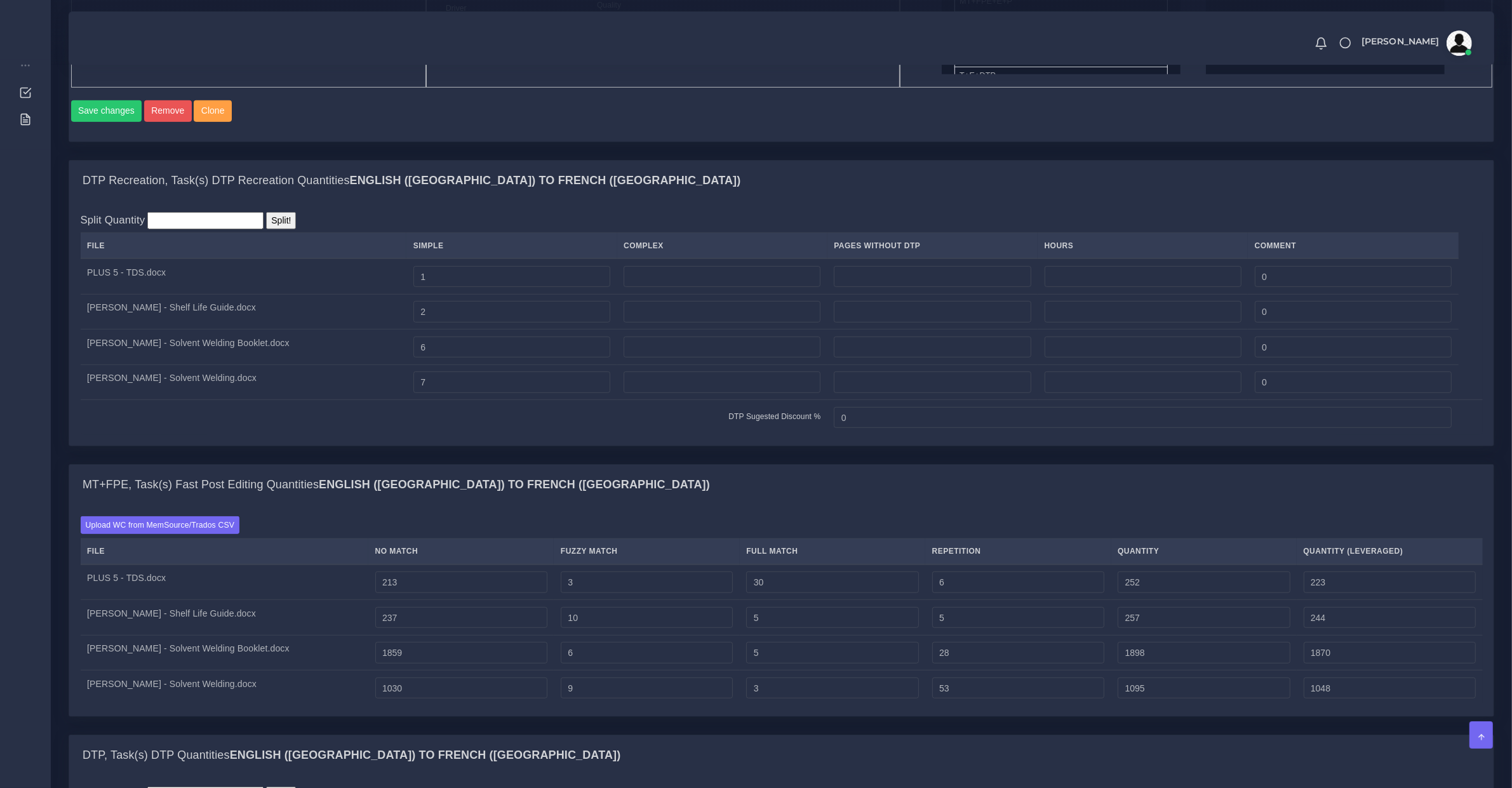
click at [578, 600] on td "3" at bounding box center [646, 583] width 185 height 36
click at [571, 594] on input "3" at bounding box center [647, 582] width 172 height 21
type input "4"
type input "253"
type input "224"
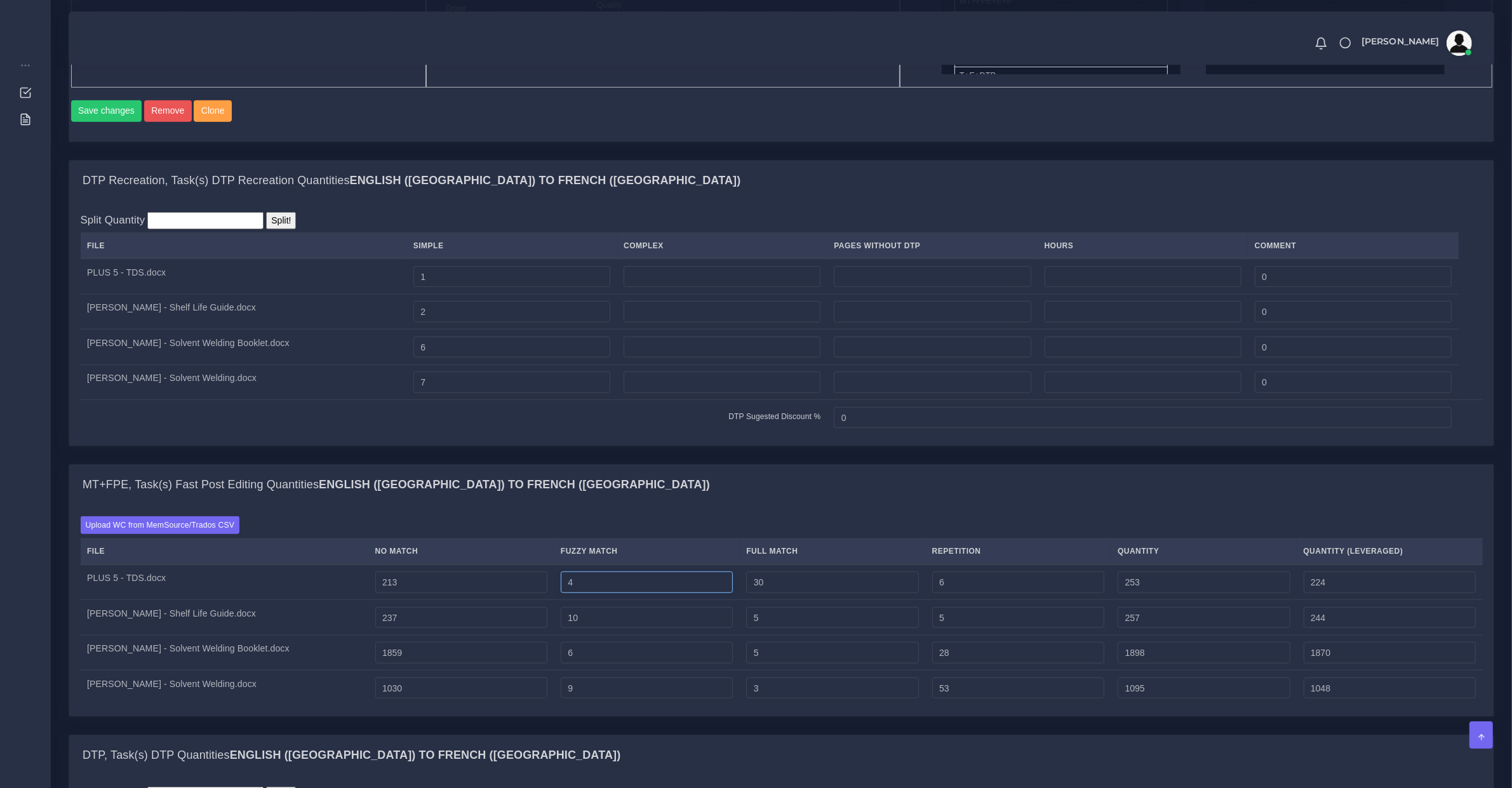
type input "5"
type input "254"
type input "6"
type input "255"
type input "225"
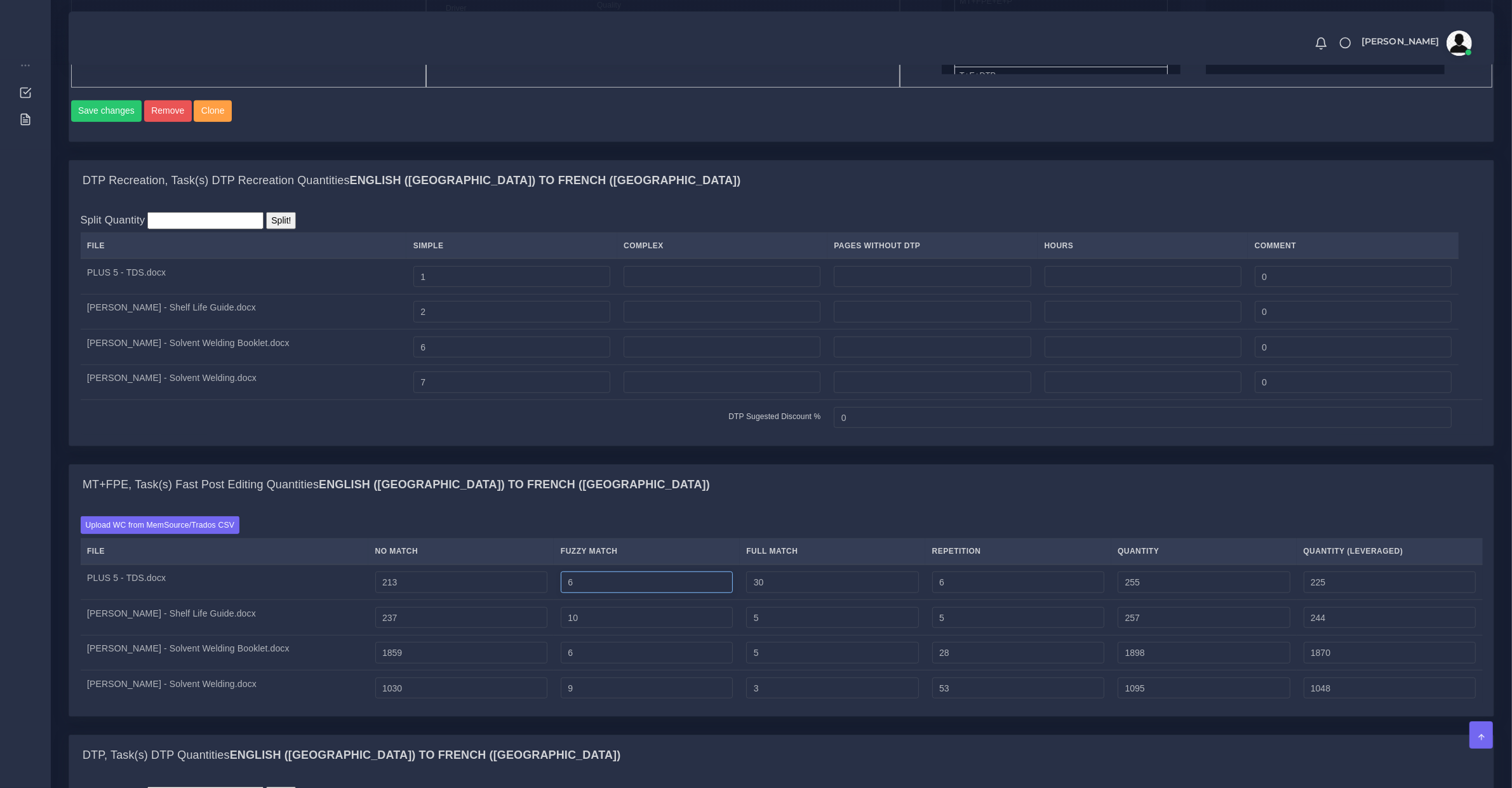
type input "7"
type input "256"
click at [394, 594] on input "213" at bounding box center [461, 582] width 172 height 21
type input "214"
type input "257"
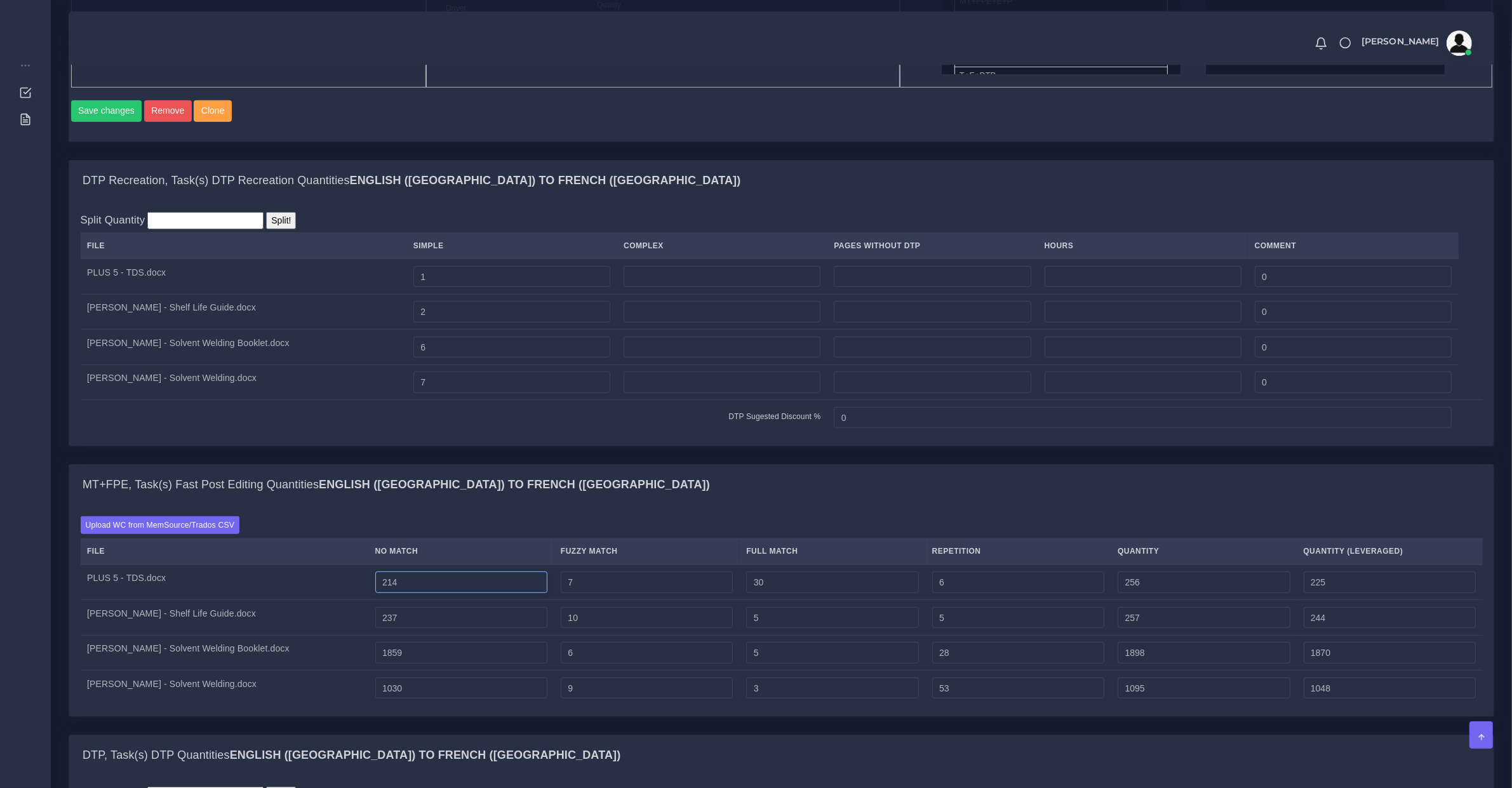
type input "226"
type input "215"
type input "258"
type input "227"
type input "216"
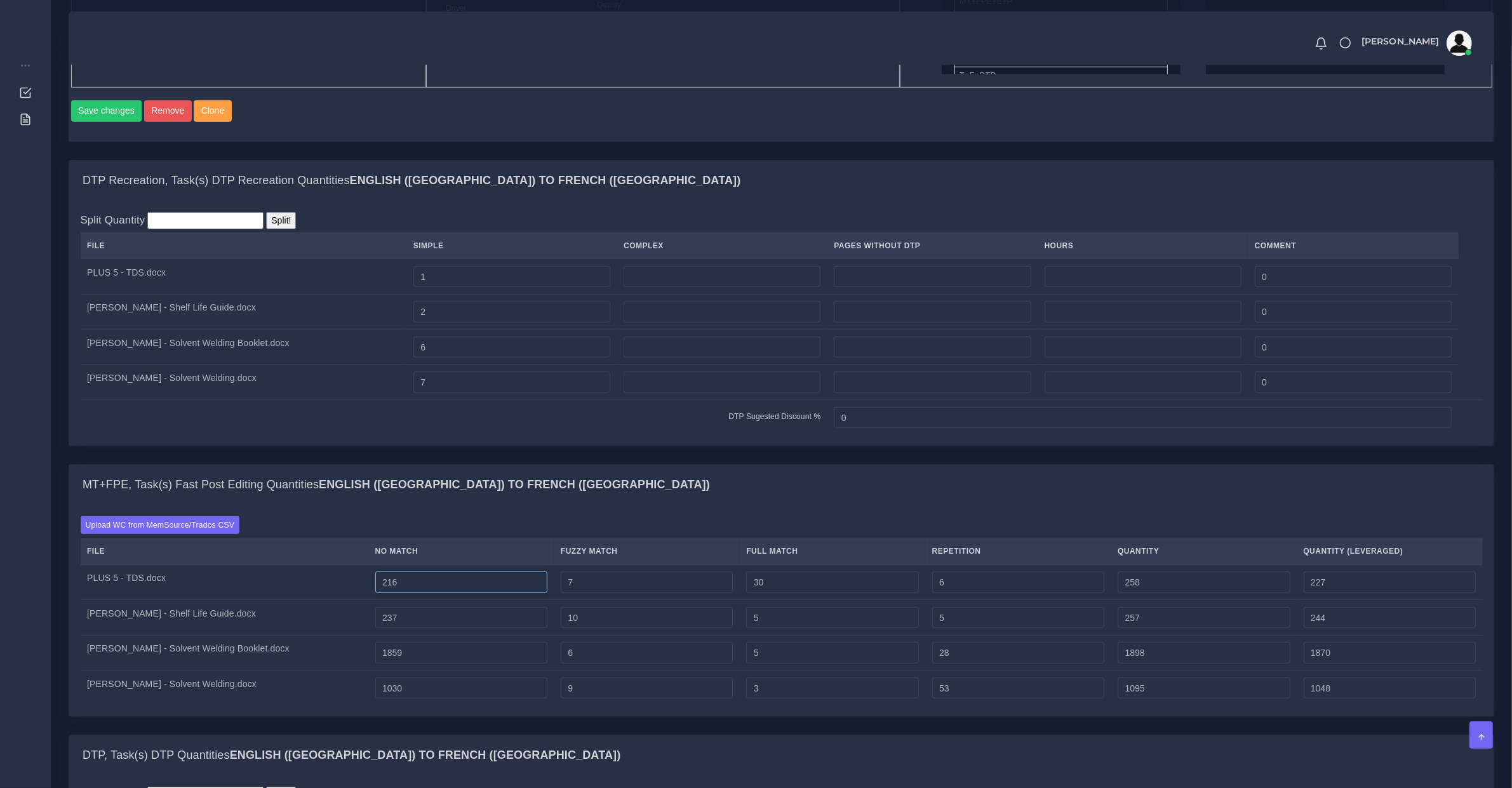
type input "259"
type input "228"
drag, startPoint x: 383, startPoint y: 633, endPoint x: 398, endPoint y: 659, distance: 30.0
click at [385, 629] on input "237" at bounding box center [461, 618] width 172 height 21
type input "238"
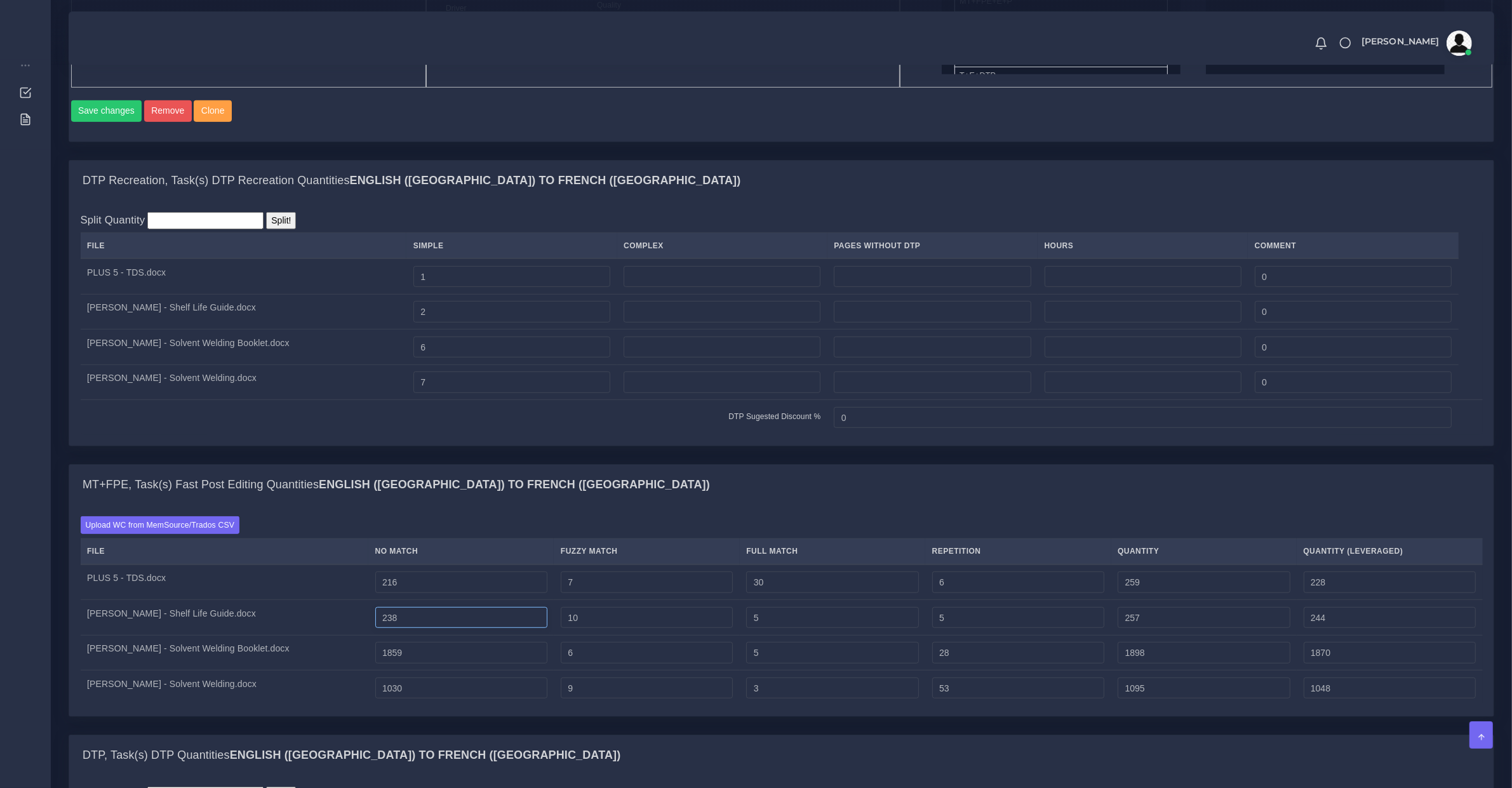
type input "258"
type input "245"
type input "239"
type input "259"
type input "246"
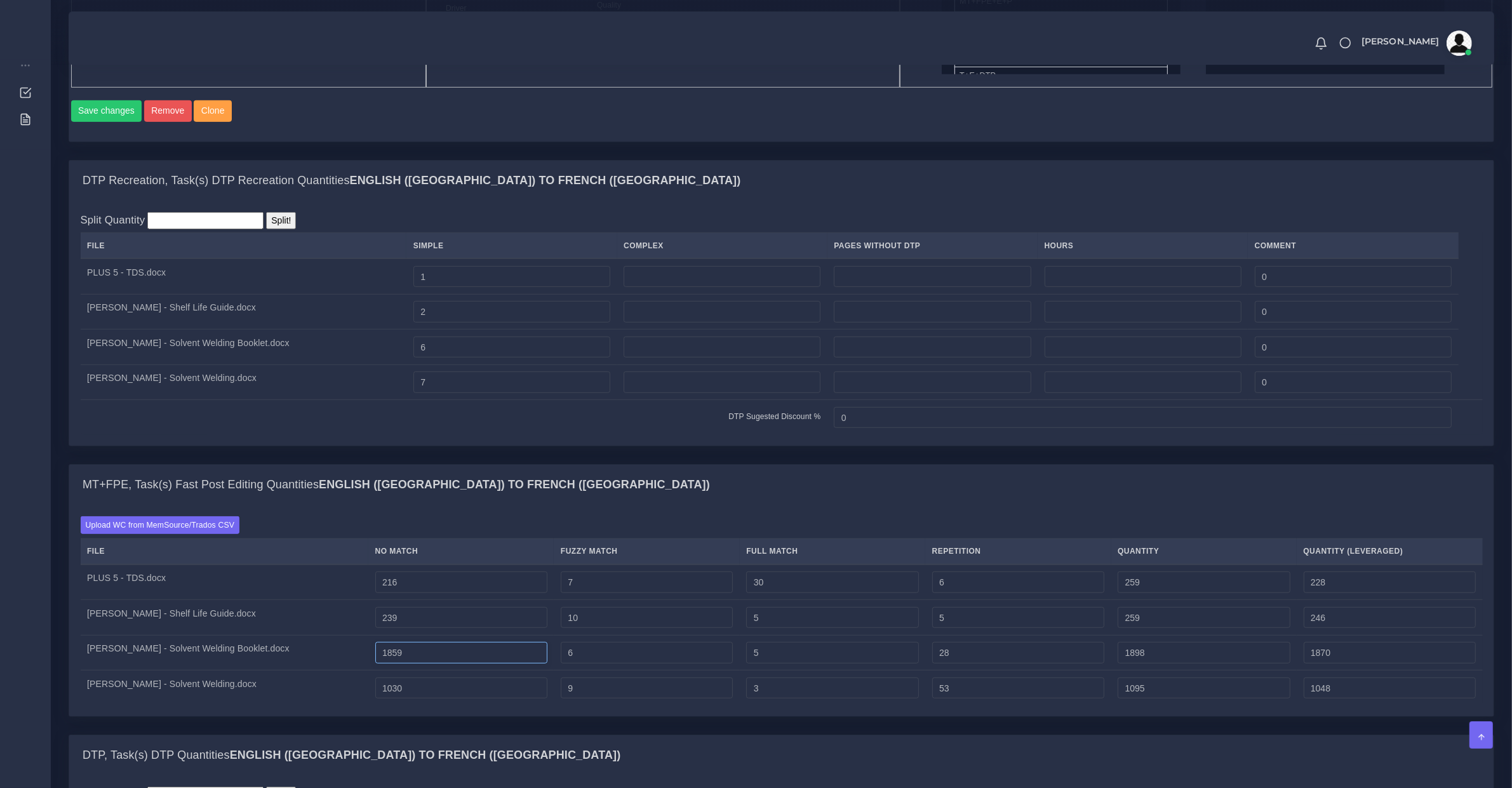
drag, startPoint x: 402, startPoint y: 661, endPoint x: 411, endPoint y: 687, distance: 27.5
click at [404, 664] on input "1859" at bounding box center [461, 652] width 172 height 21
type input "1860"
type input "1899"
type input "1871"
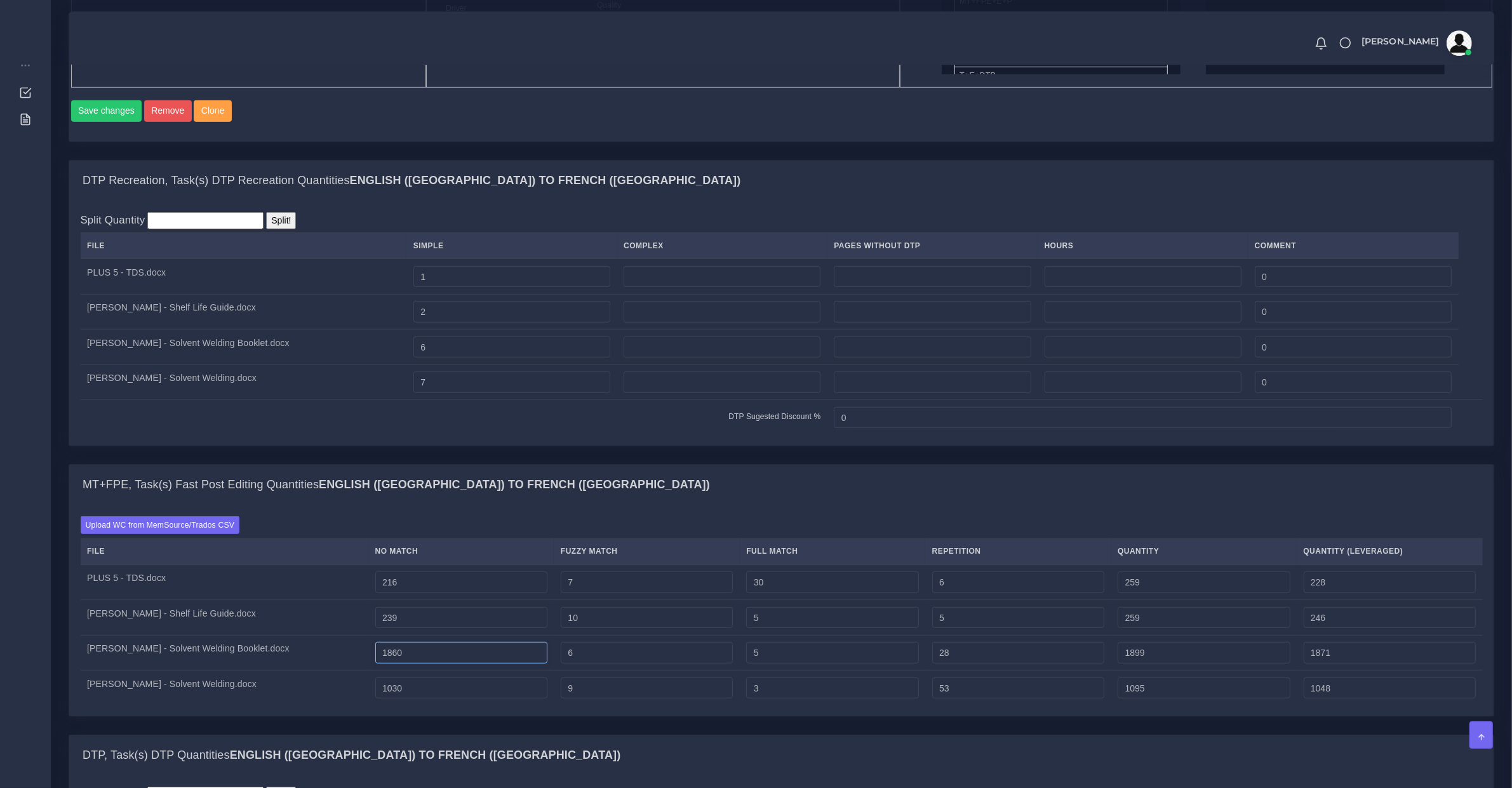
type input "1861"
type input "1900"
type input "1872"
type input "1862"
type input "1901"
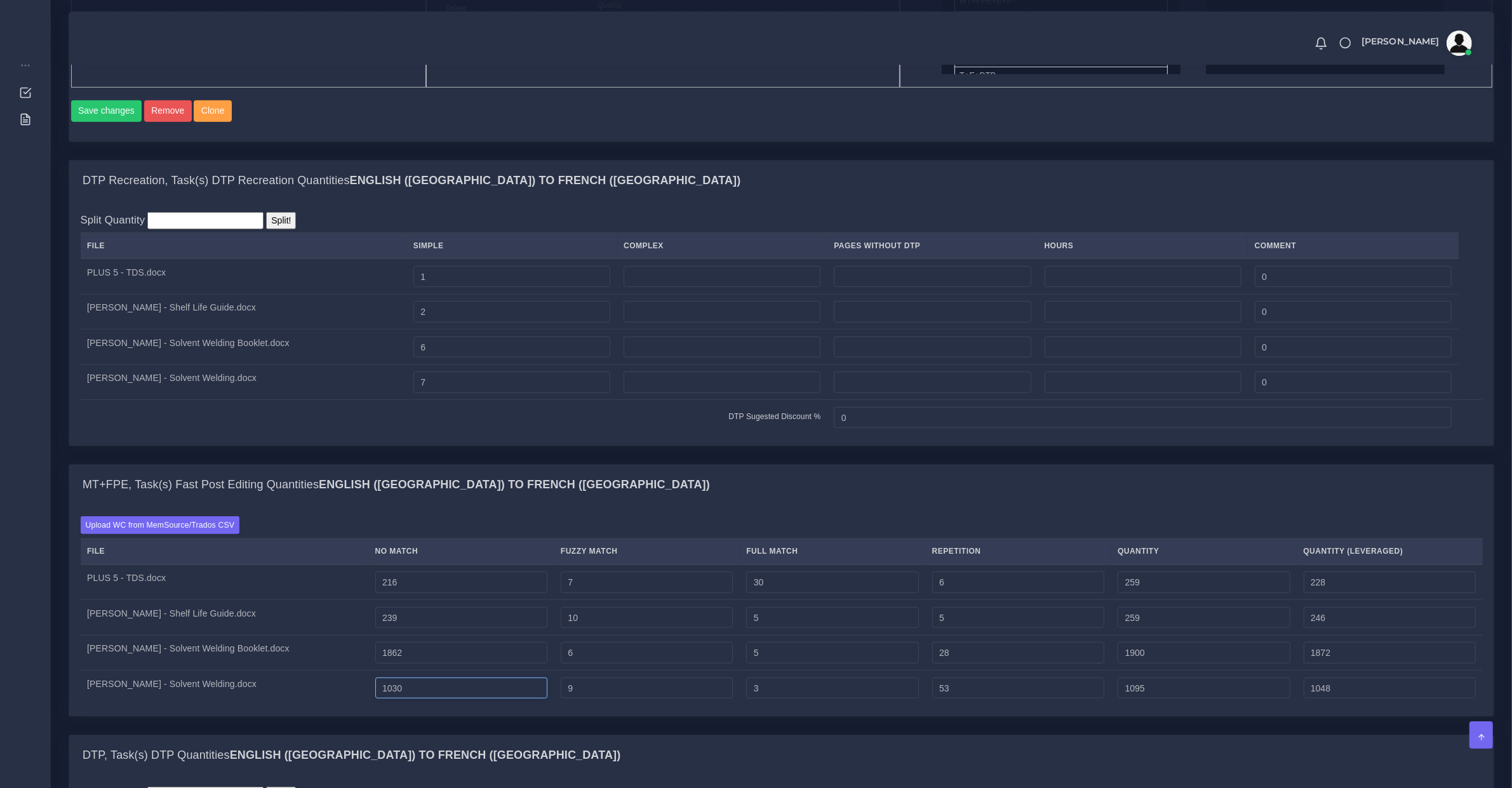
type input "1873"
click at [413, 699] on input "1030" at bounding box center [461, 688] width 172 height 21
type input "1031"
type input "1096"
type input "1049"
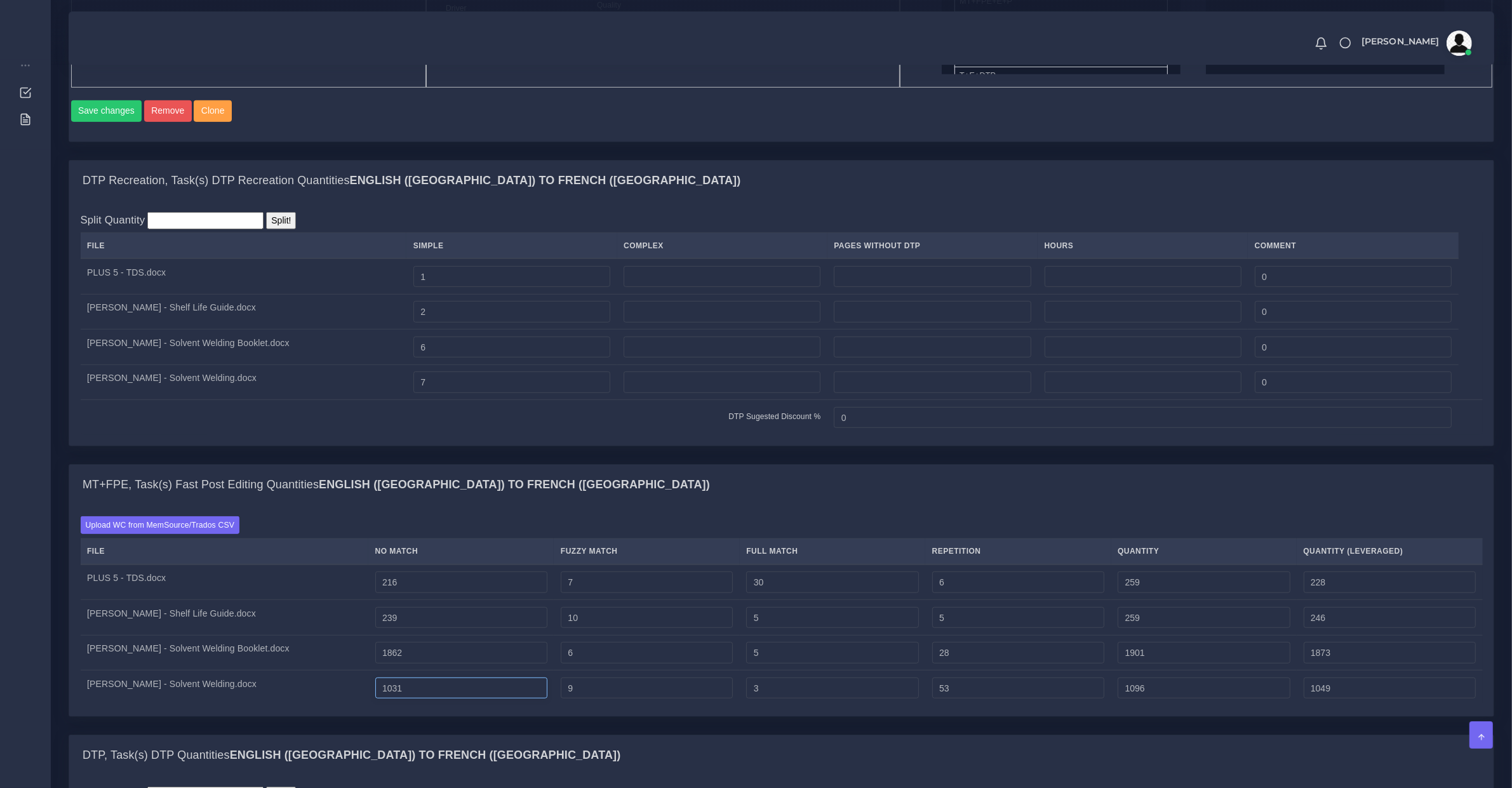
type input "1032"
type input "1097"
type input "1050"
type input "1033"
type input "1098"
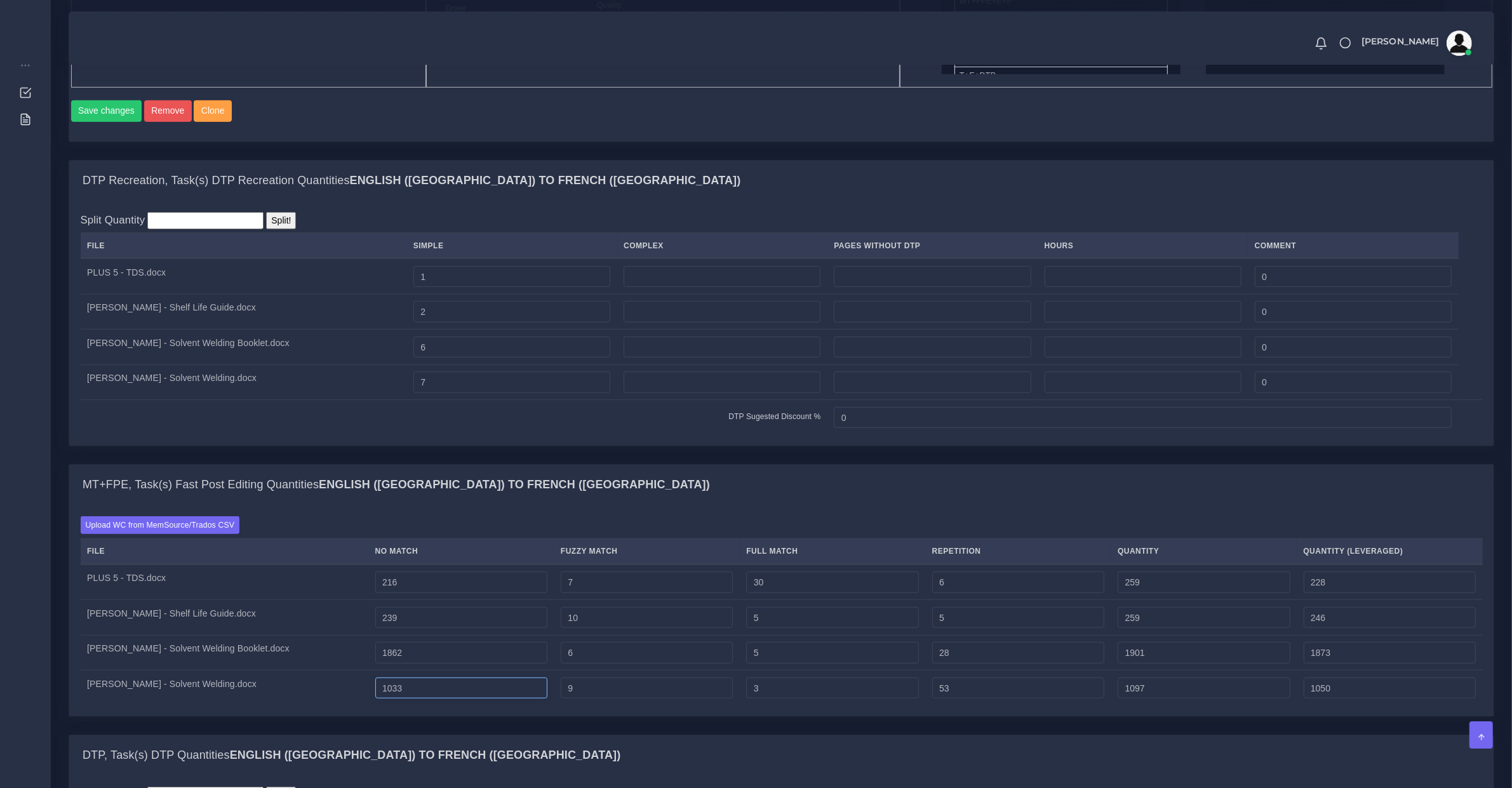
type input "1051"
type input "1034"
type input "1099"
type input "1052"
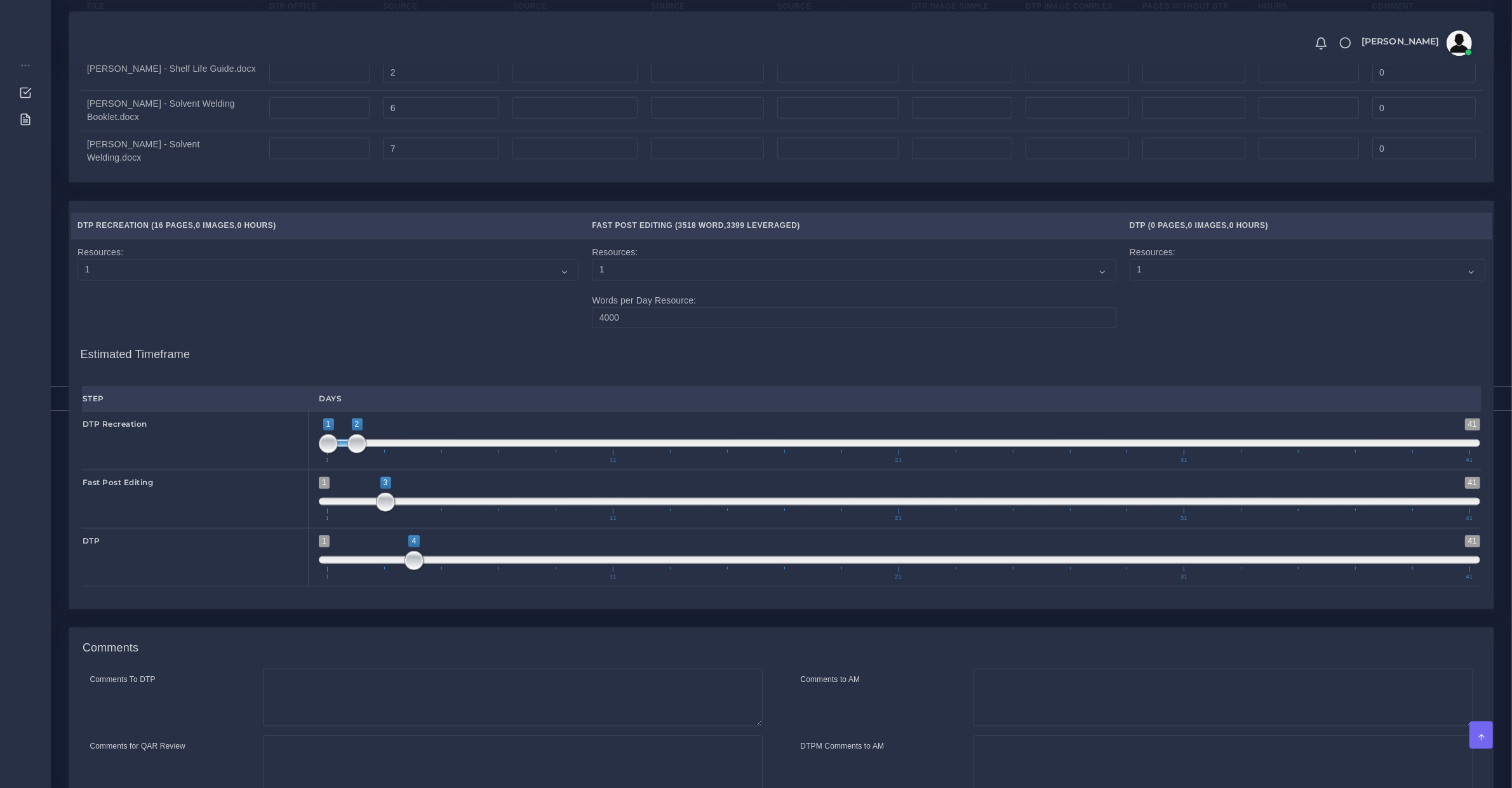
scroll to position [1790, 0]
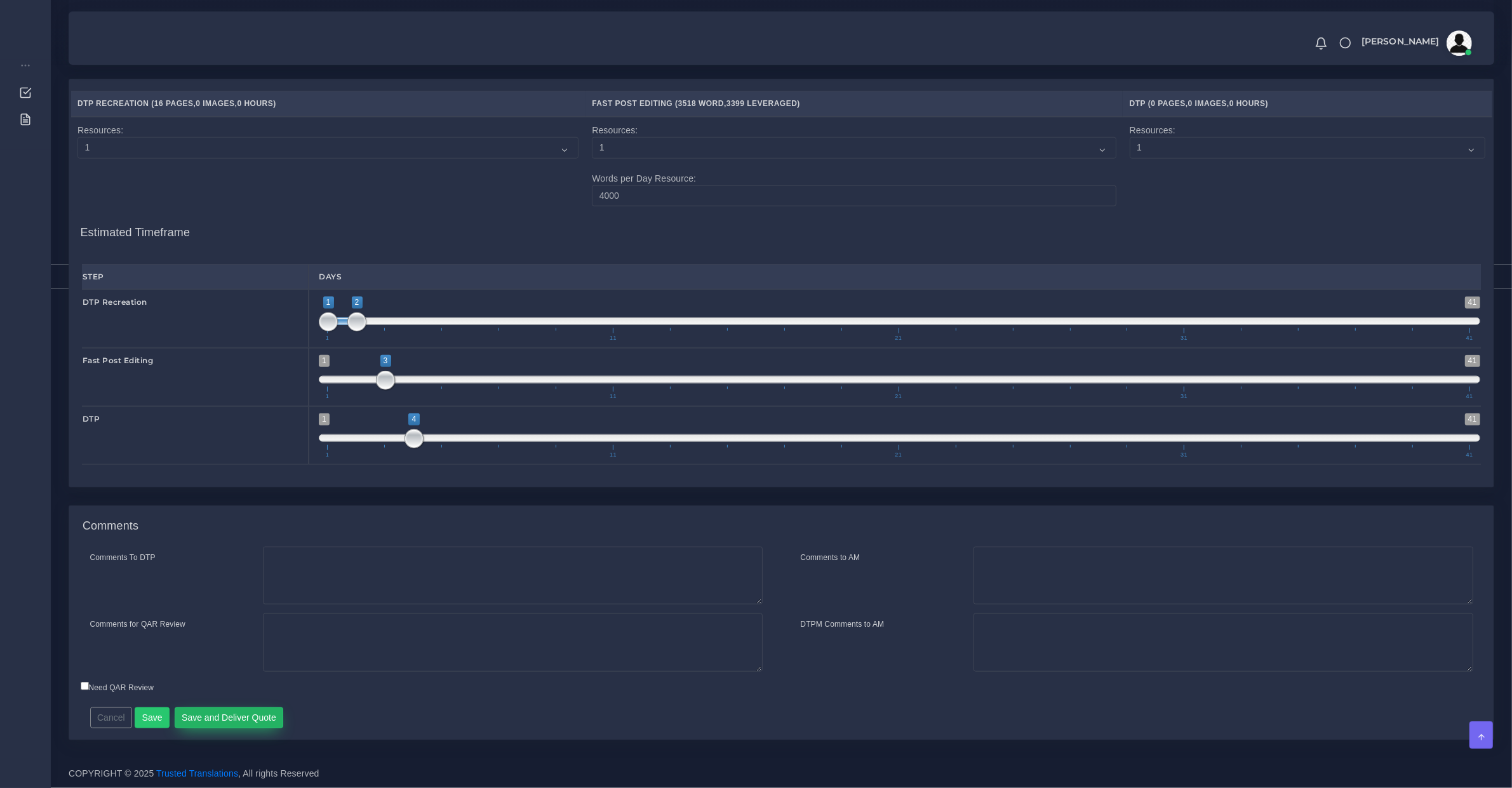
click at [249, 714] on button "Save and Deliver Quote" at bounding box center [229, 719] width 109 height 21
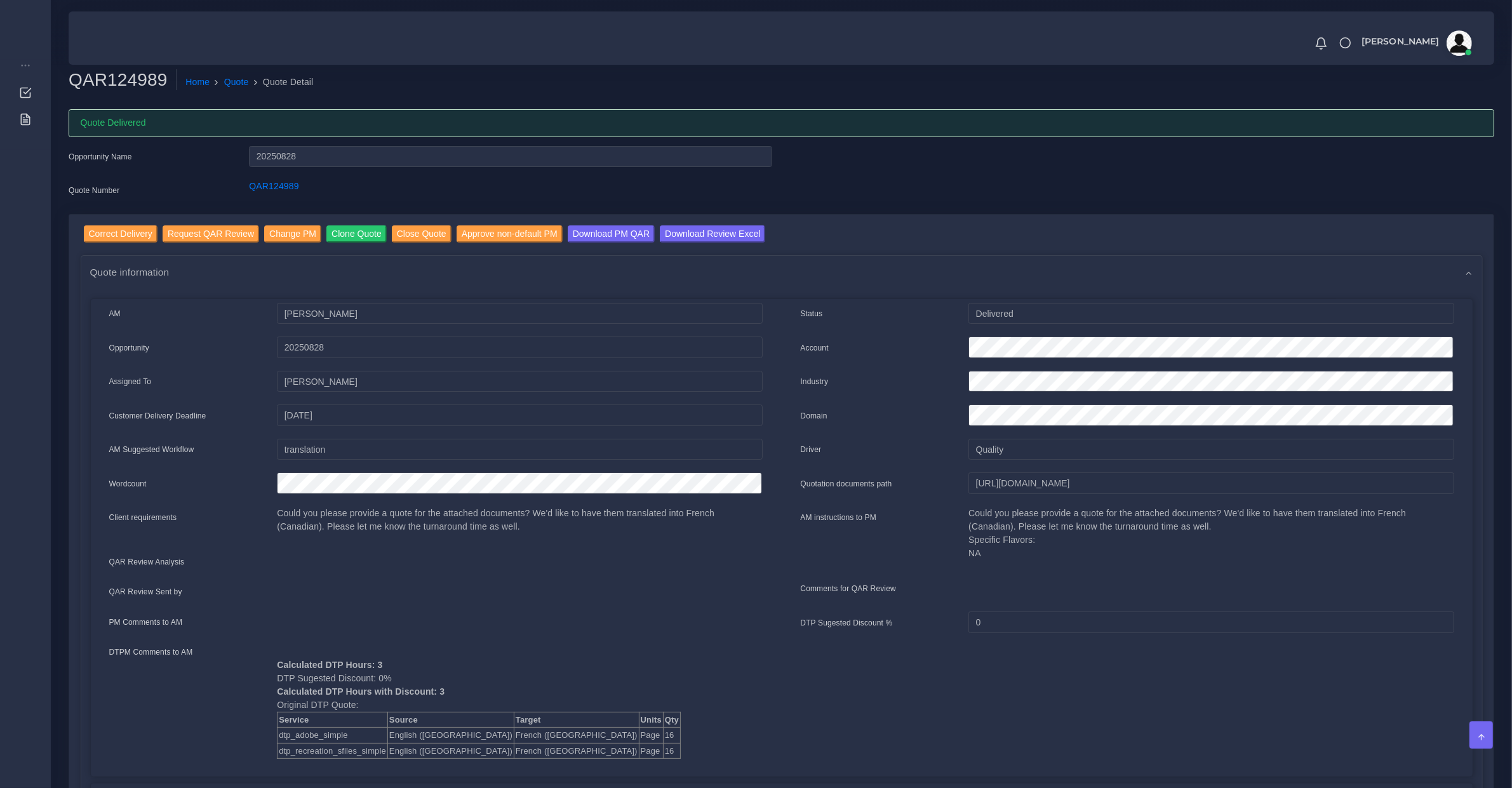
click at [459, 553] on div at bounding box center [519, 563] width 505 height 25
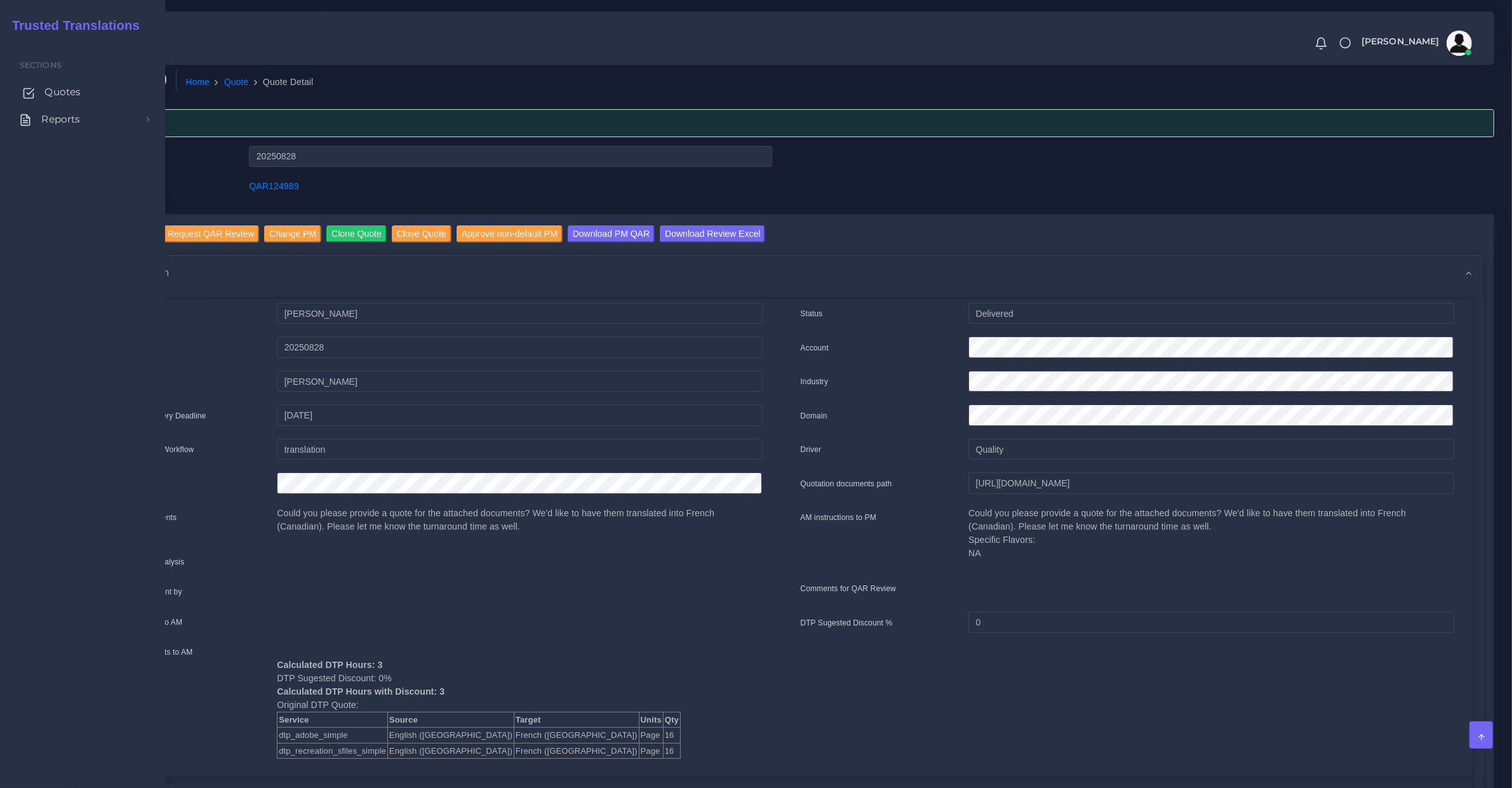
click at [60, 96] on span "Quotes" at bounding box center [62, 91] width 36 height 14
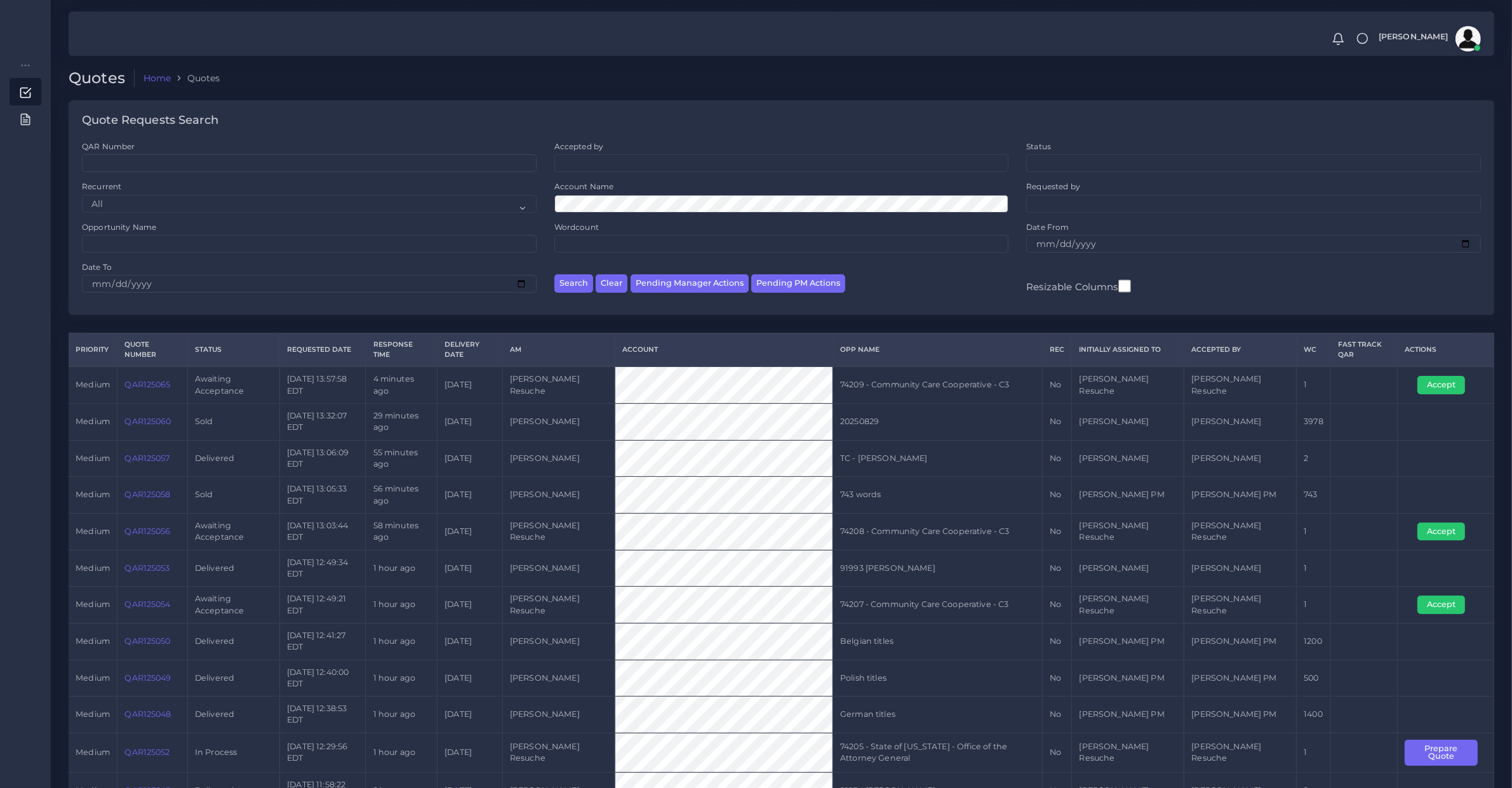
click at [785, 294] on div "Search Clear Pending Manager Actions Pending PM Actions" at bounding box center [781, 281] width 473 height 40
click at [782, 290] on button "Pending PM Actions" at bounding box center [798, 283] width 94 height 19
select select "awaiting_acceptance"
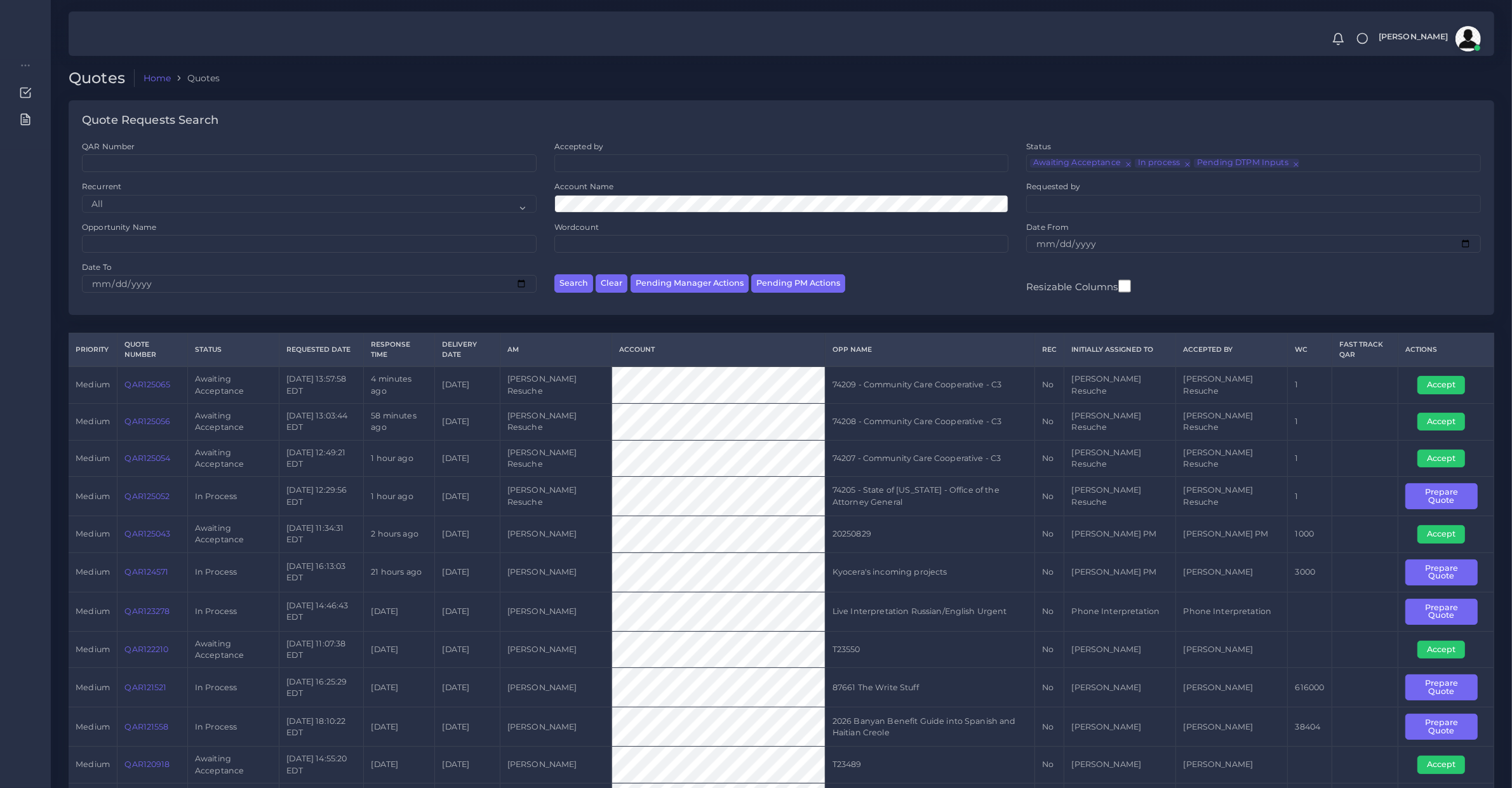
click at [554, 274] on button "Search" at bounding box center [573, 283] width 38 height 19
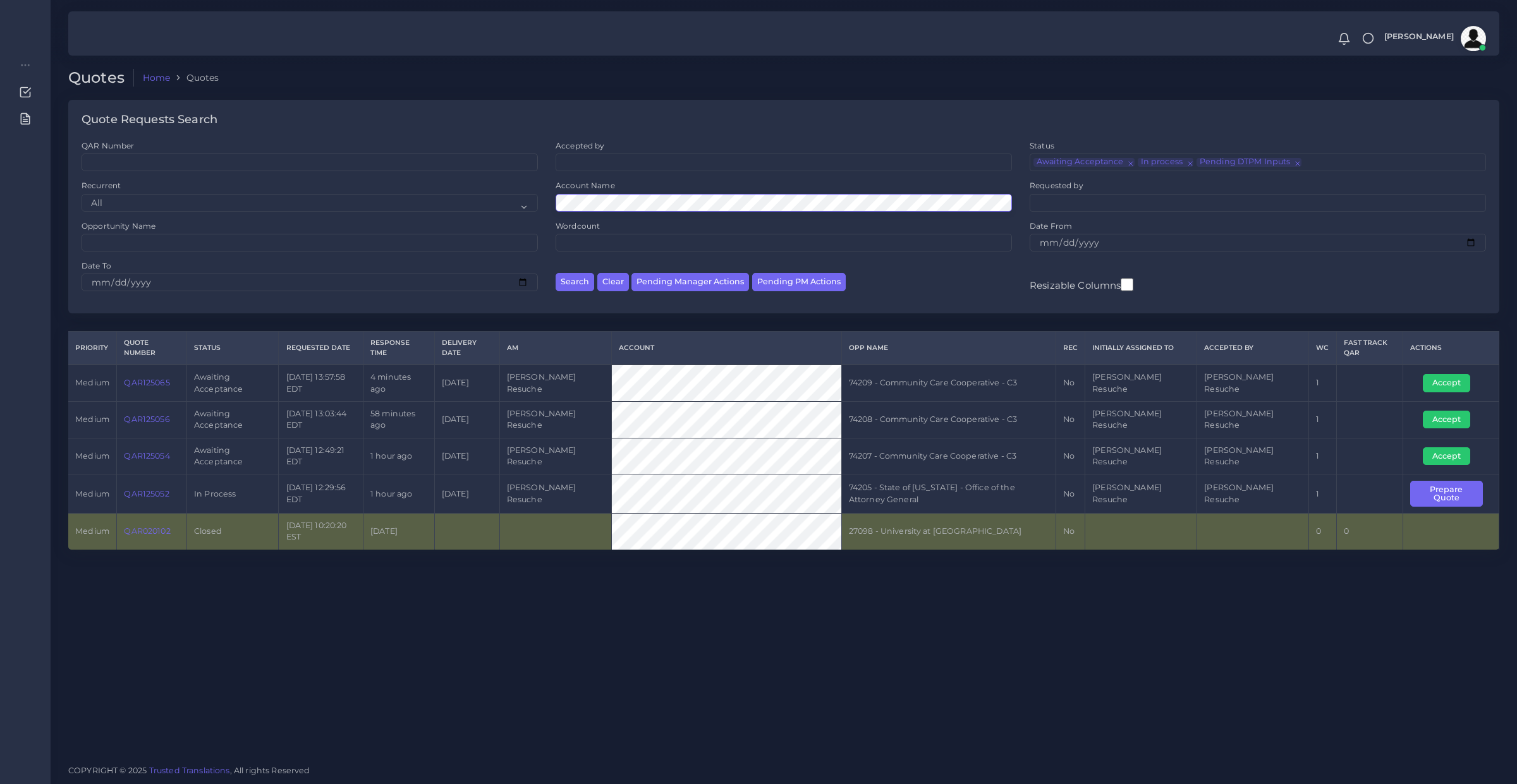
click at [556, 273] on button "Search" at bounding box center [574, 282] width 38 height 19
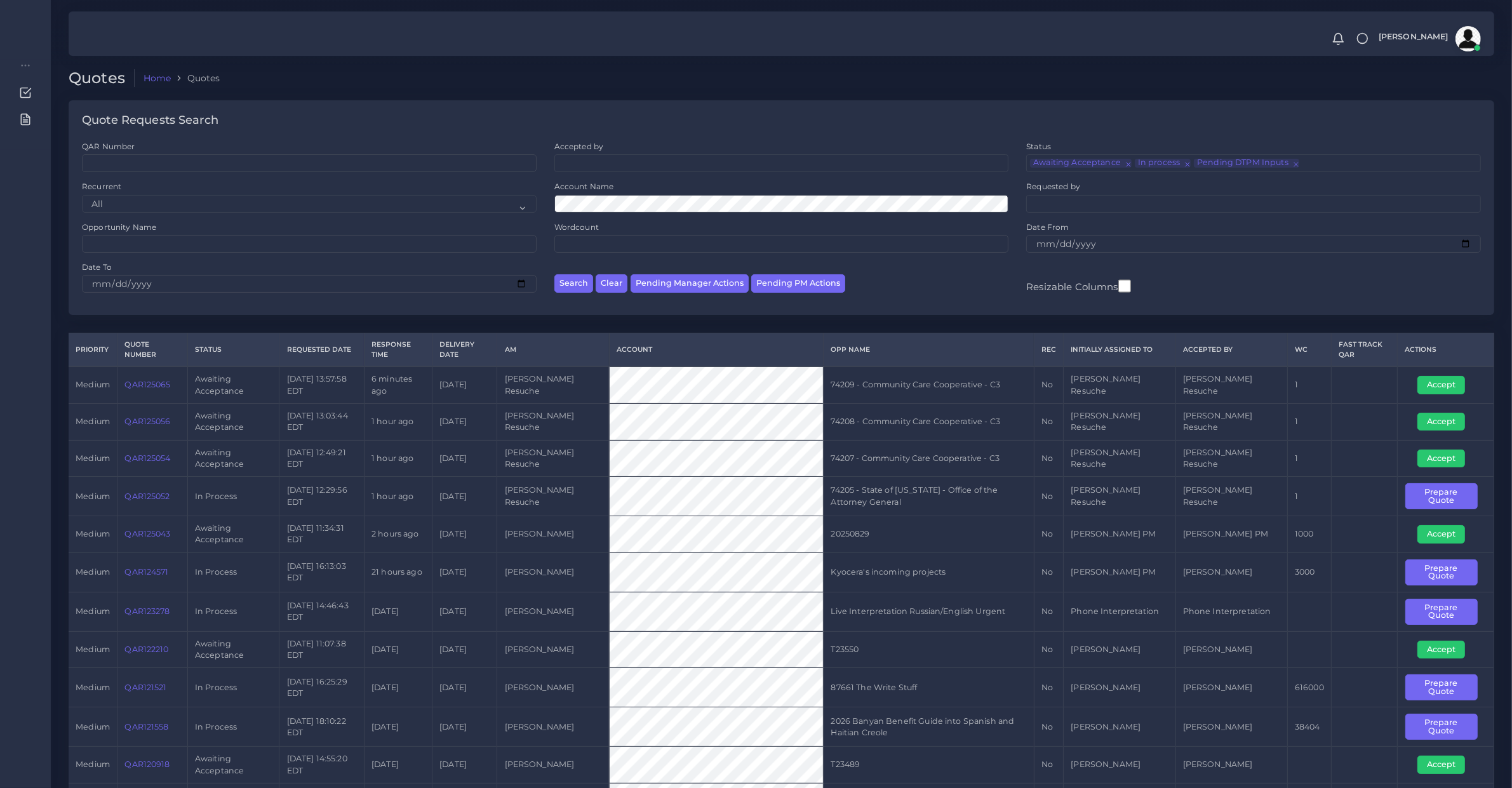
click at [165, 582] on td "QAR124571" at bounding box center [153, 572] width 70 height 39
click at [150, 578] on td "QAR124571" at bounding box center [153, 572] width 70 height 39
click at [145, 573] on link "QAR124571" at bounding box center [146, 572] width 44 height 10
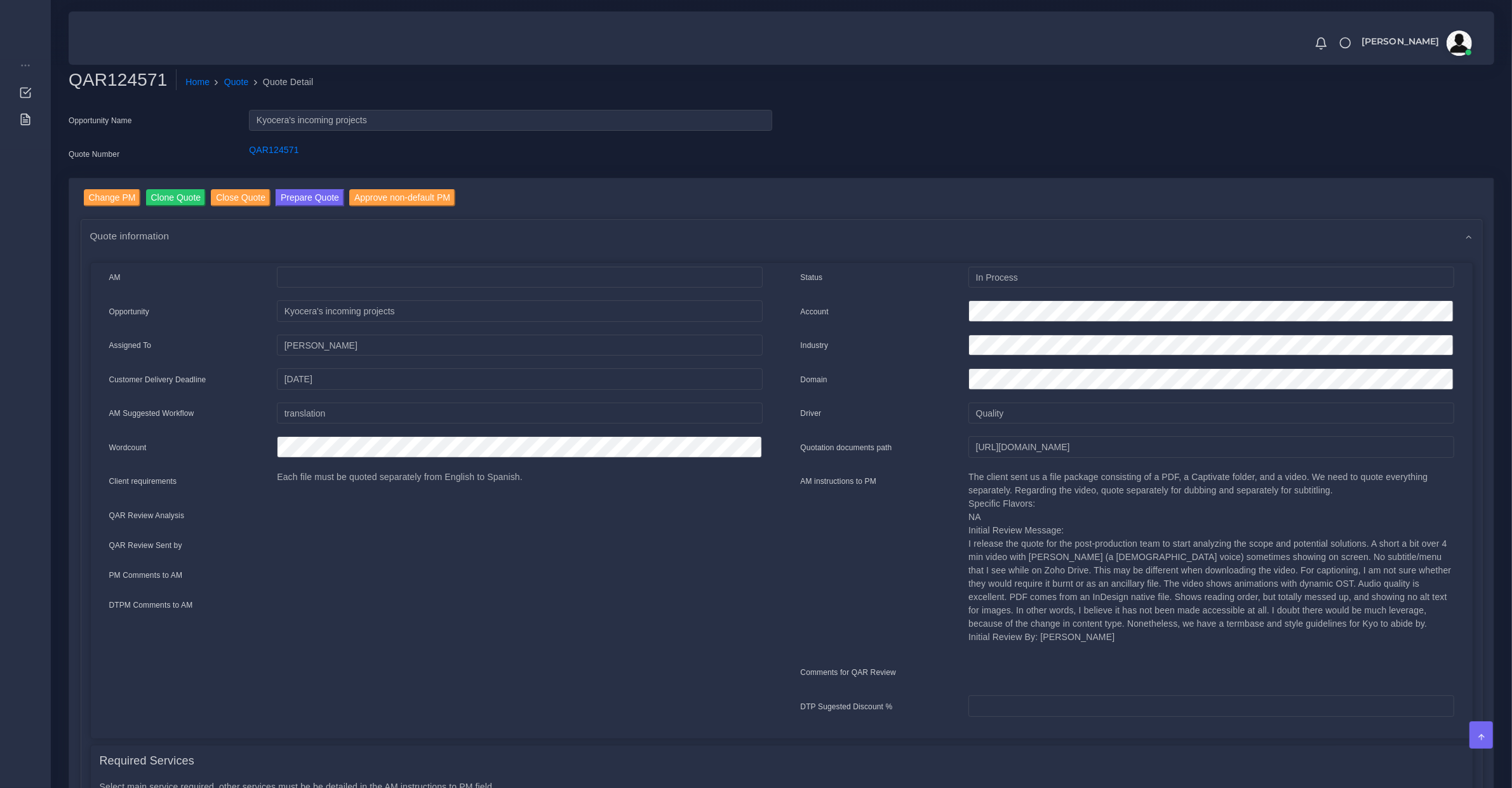
click at [1049, 535] on p "The client sent us a file package consisting of a PDF, a Captivate folder, and …" at bounding box center [1211, 557] width 485 height 173
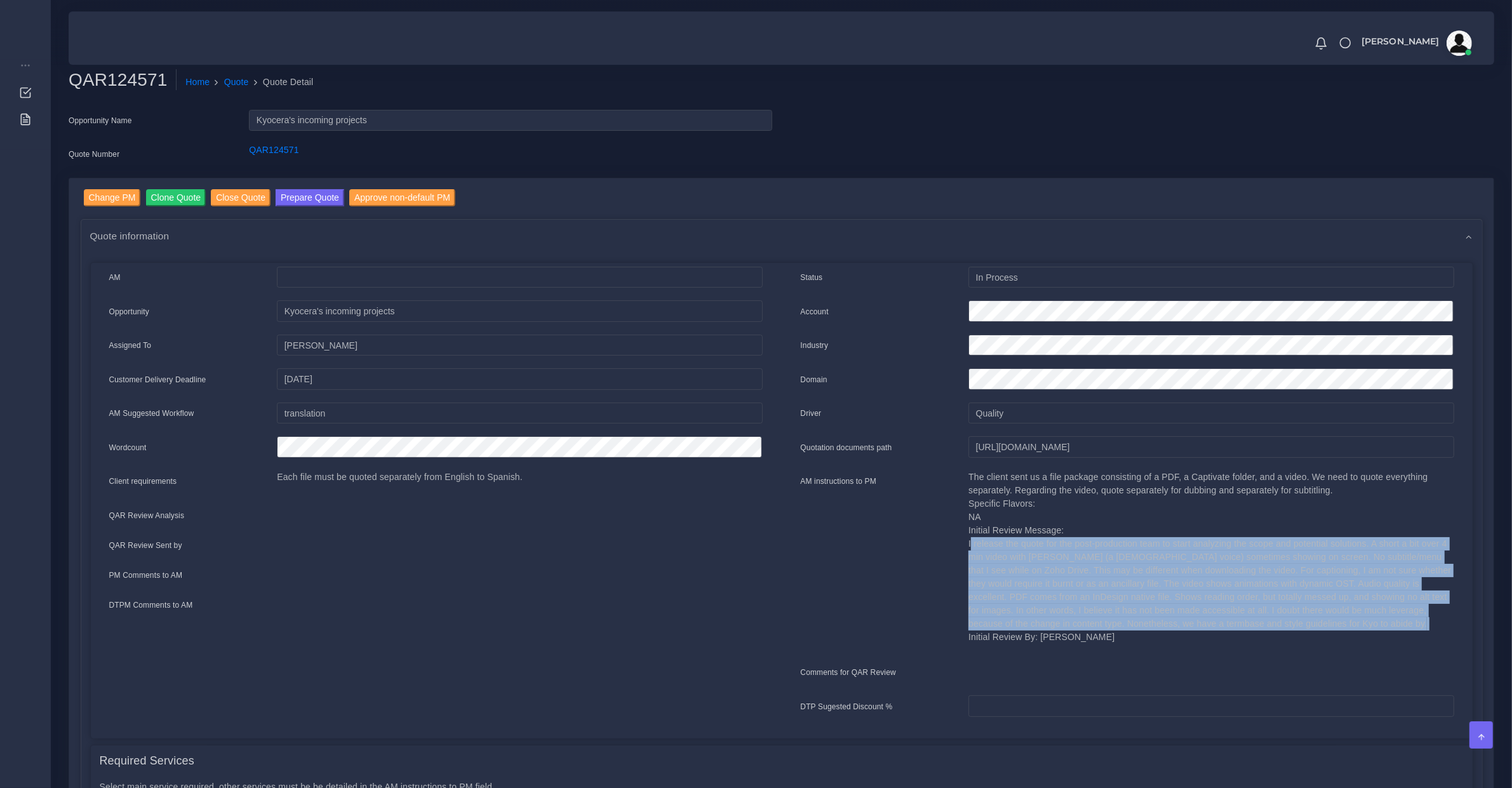
click at [1049, 535] on p "The client sent us a file package consisting of a PDF, a Captivate folder, and …" at bounding box center [1211, 557] width 485 height 173
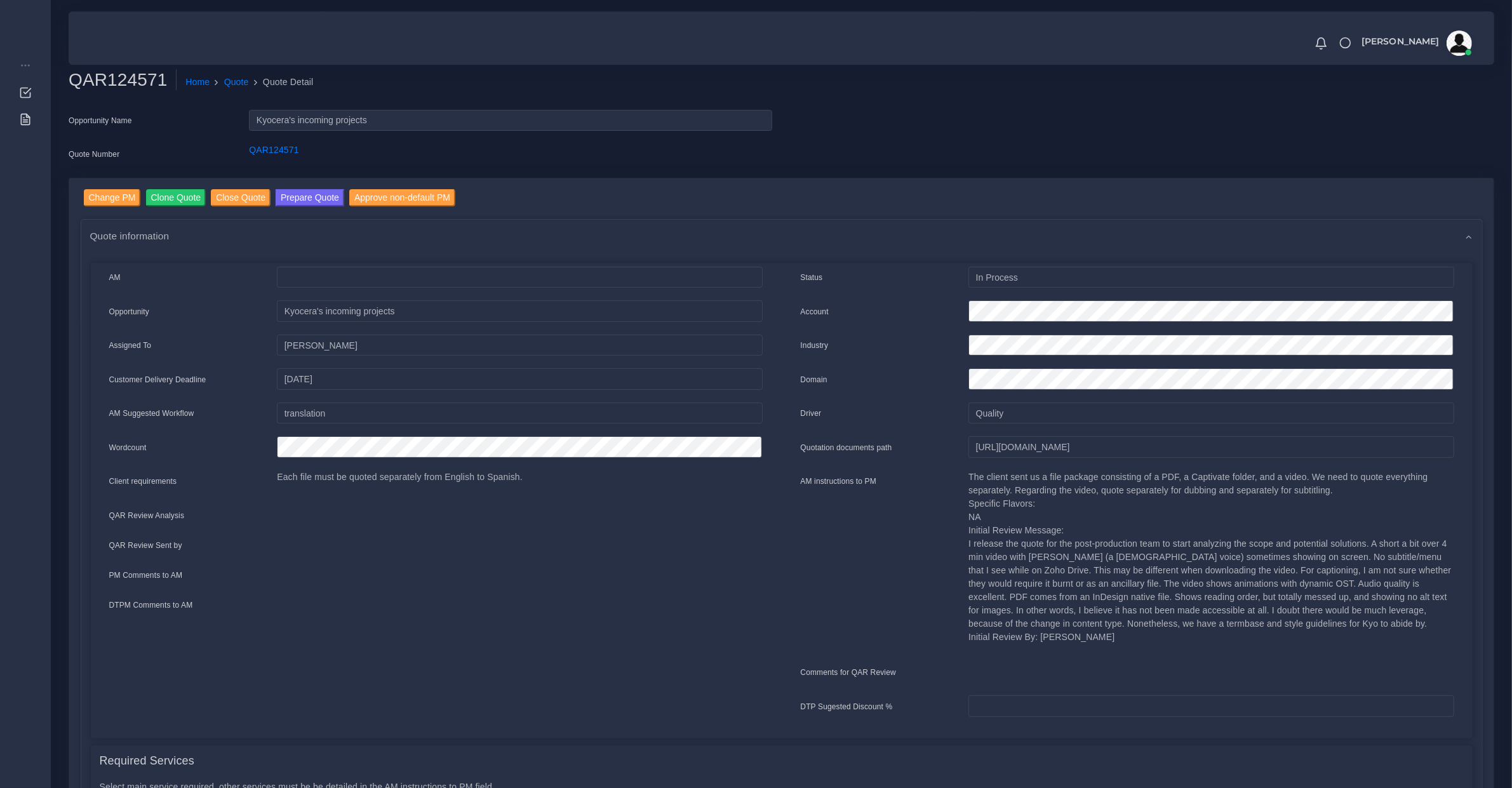
click at [738, 543] on div at bounding box center [519, 547] width 505 height 17
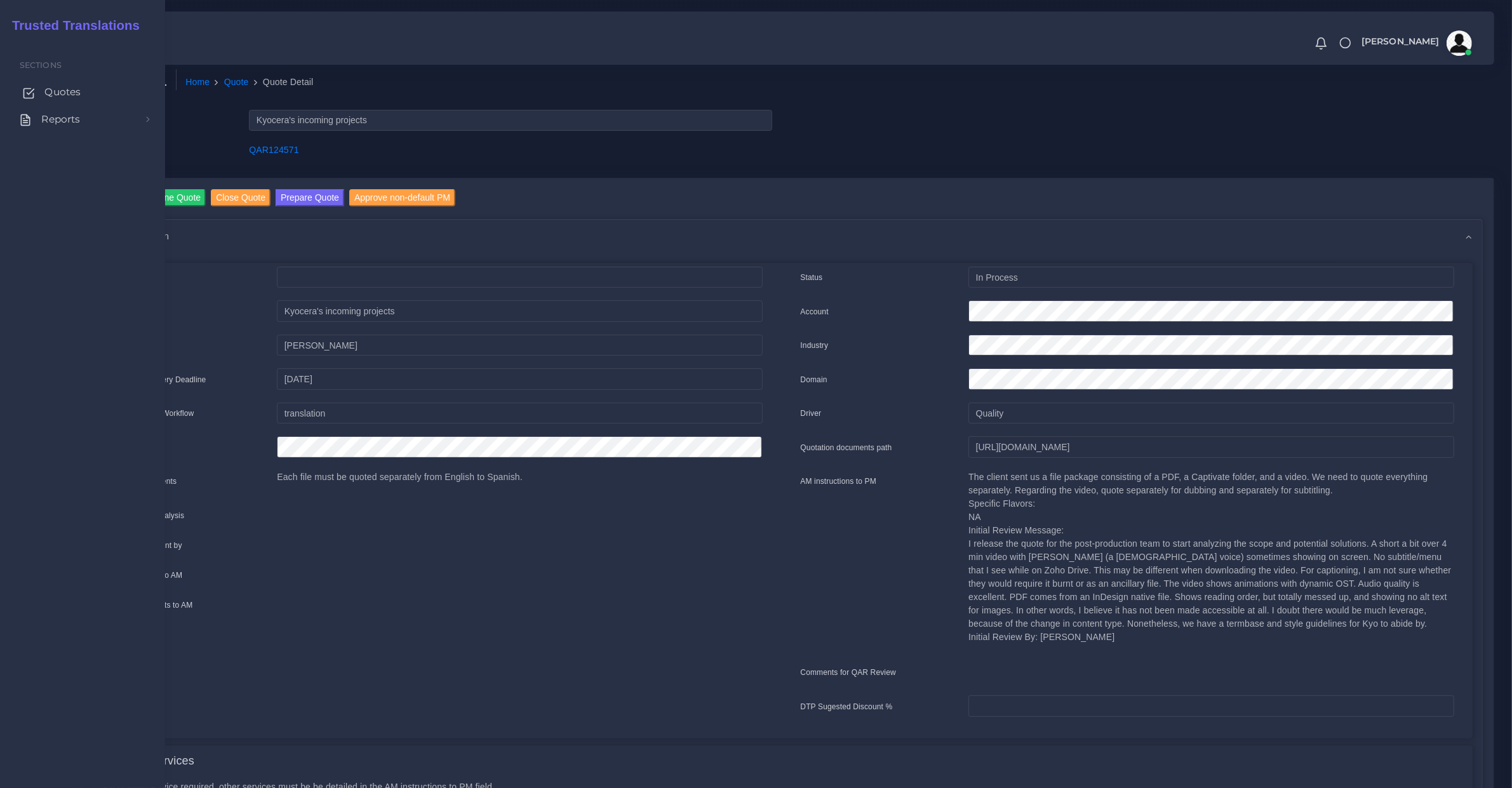
click at [44, 91] on link "Quotes" at bounding box center [82, 91] width 146 height 27
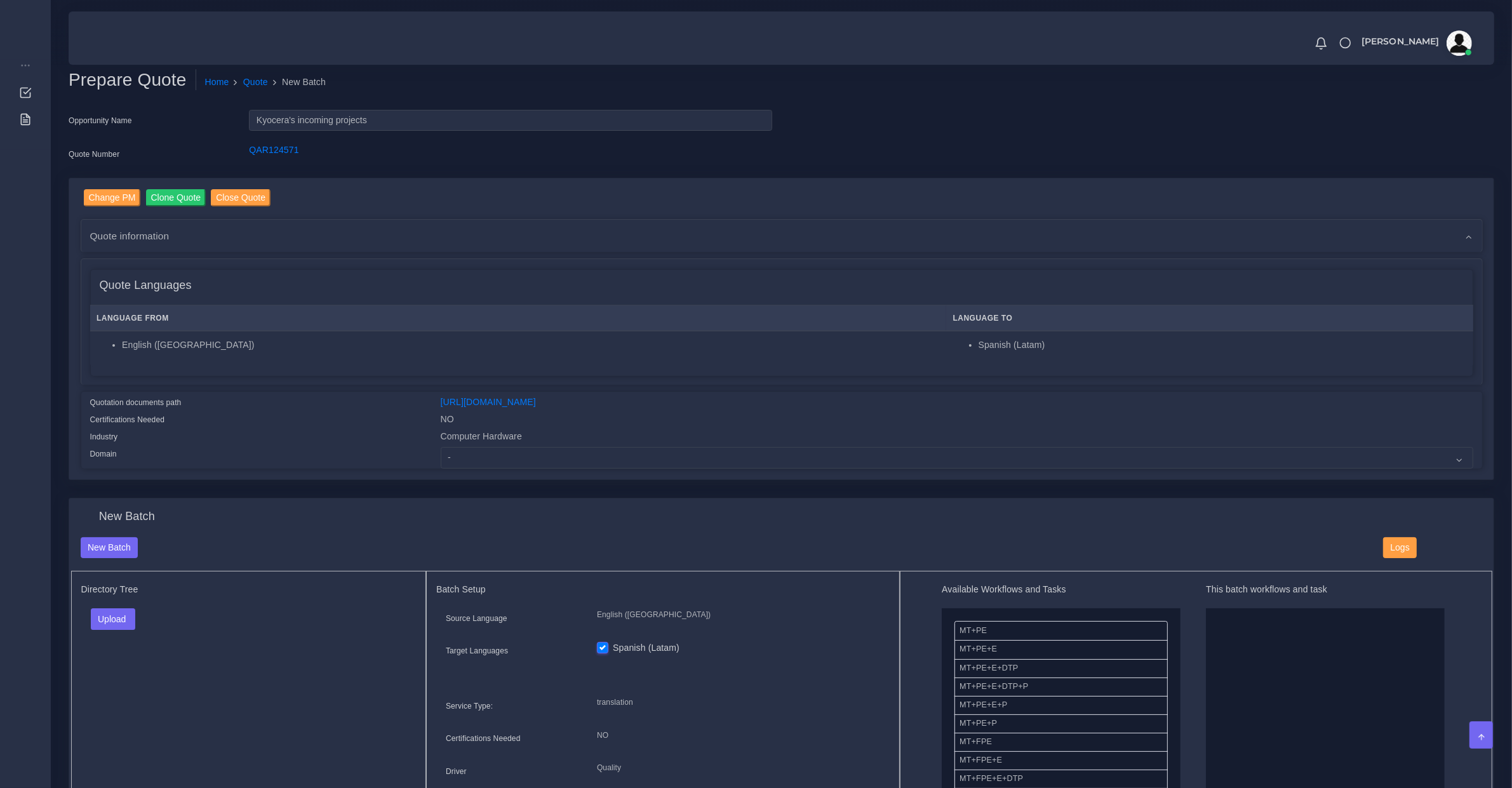
click at [153, 232] on span "Quote information" at bounding box center [129, 236] width 79 height 15
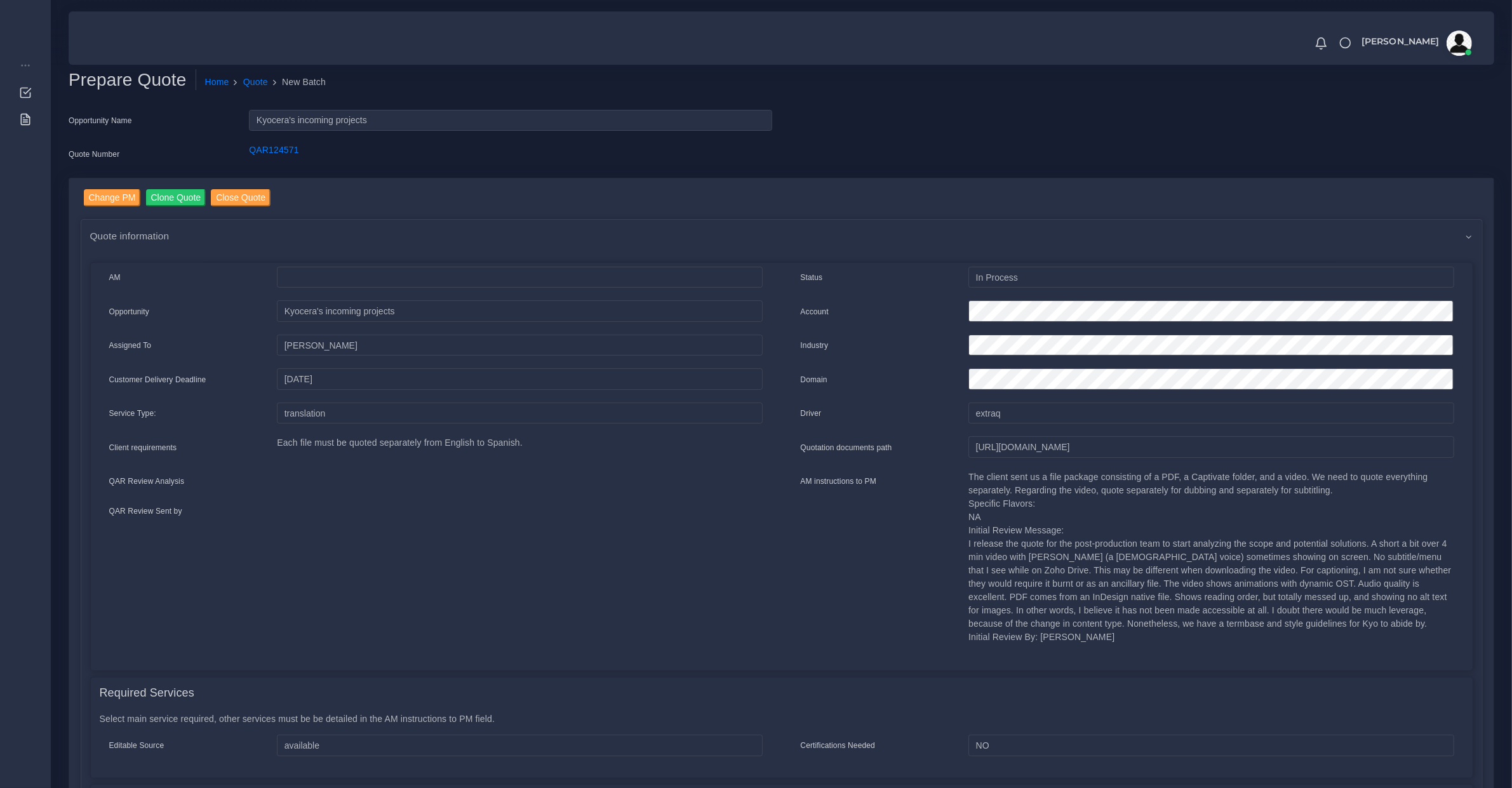
drag, startPoint x: 442, startPoint y: 701, endPoint x: 447, endPoint y: 693, distance: 9.4
click at [447, 693] on div "Required Services" at bounding box center [781, 693] width 1382 height 32
drag, startPoint x: 894, startPoint y: 595, endPoint x: 843, endPoint y: 581, distance: 52.9
click at [894, 595] on div "AM instructions to PM" at bounding box center [875, 561] width 168 height 182
click at [893, 594] on div "AM instructions to PM" at bounding box center [875, 561] width 168 height 182
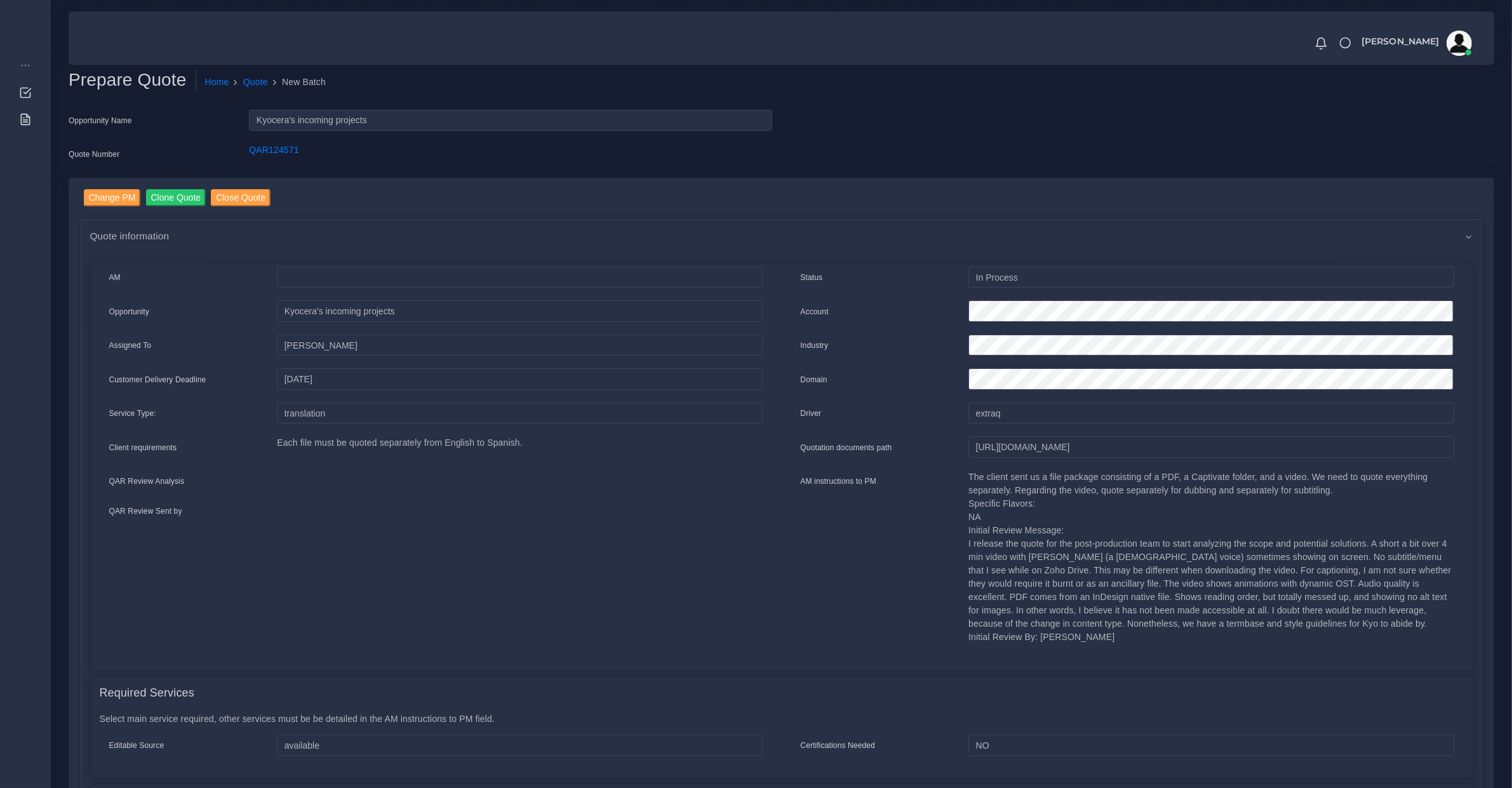
click at [1068, 487] on p "The client sent us a file package consisting of a PDF, a Captivate folder, and …" at bounding box center [1211, 557] width 485 height 173
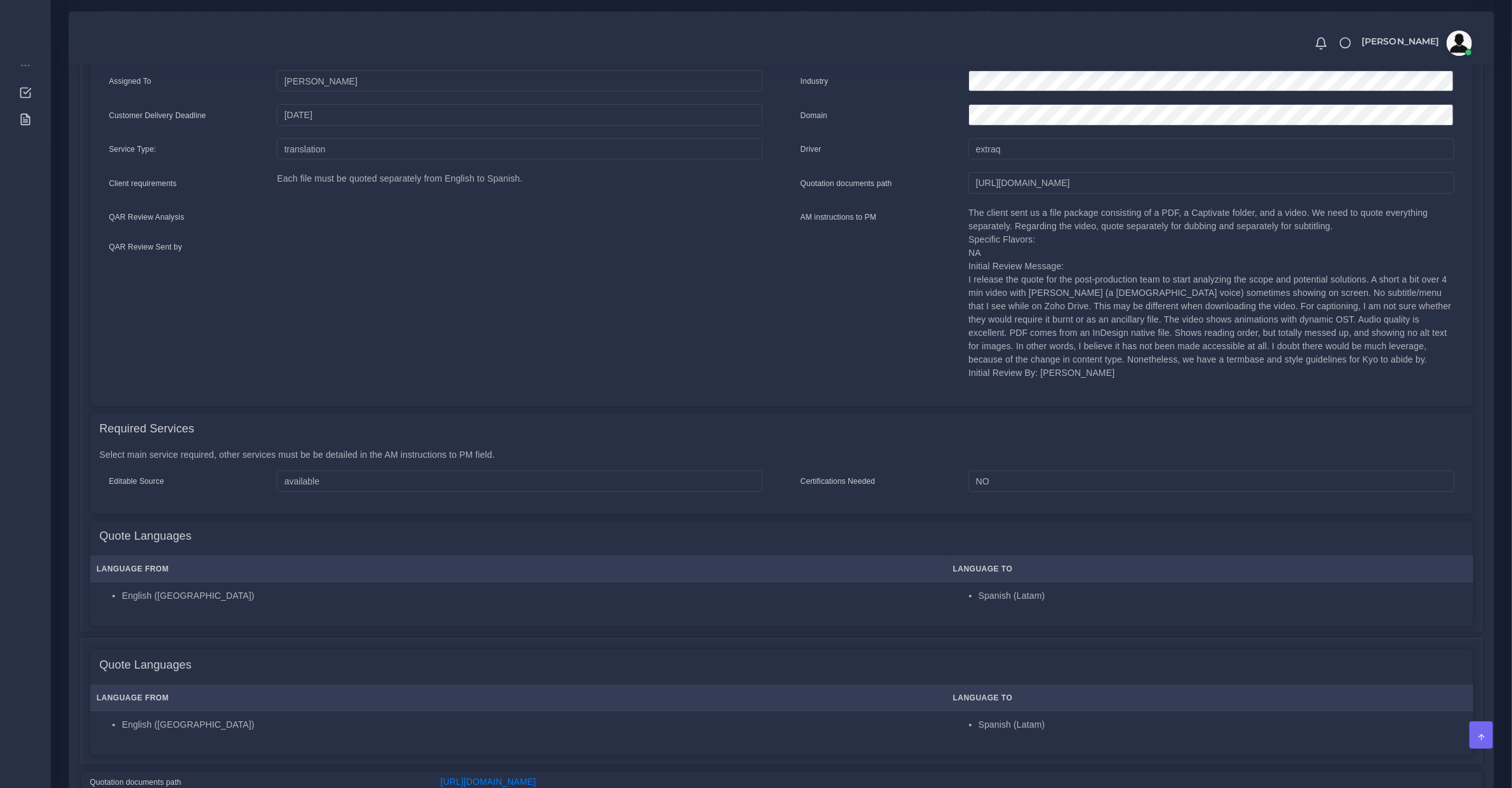
scroll to position [661, 0]
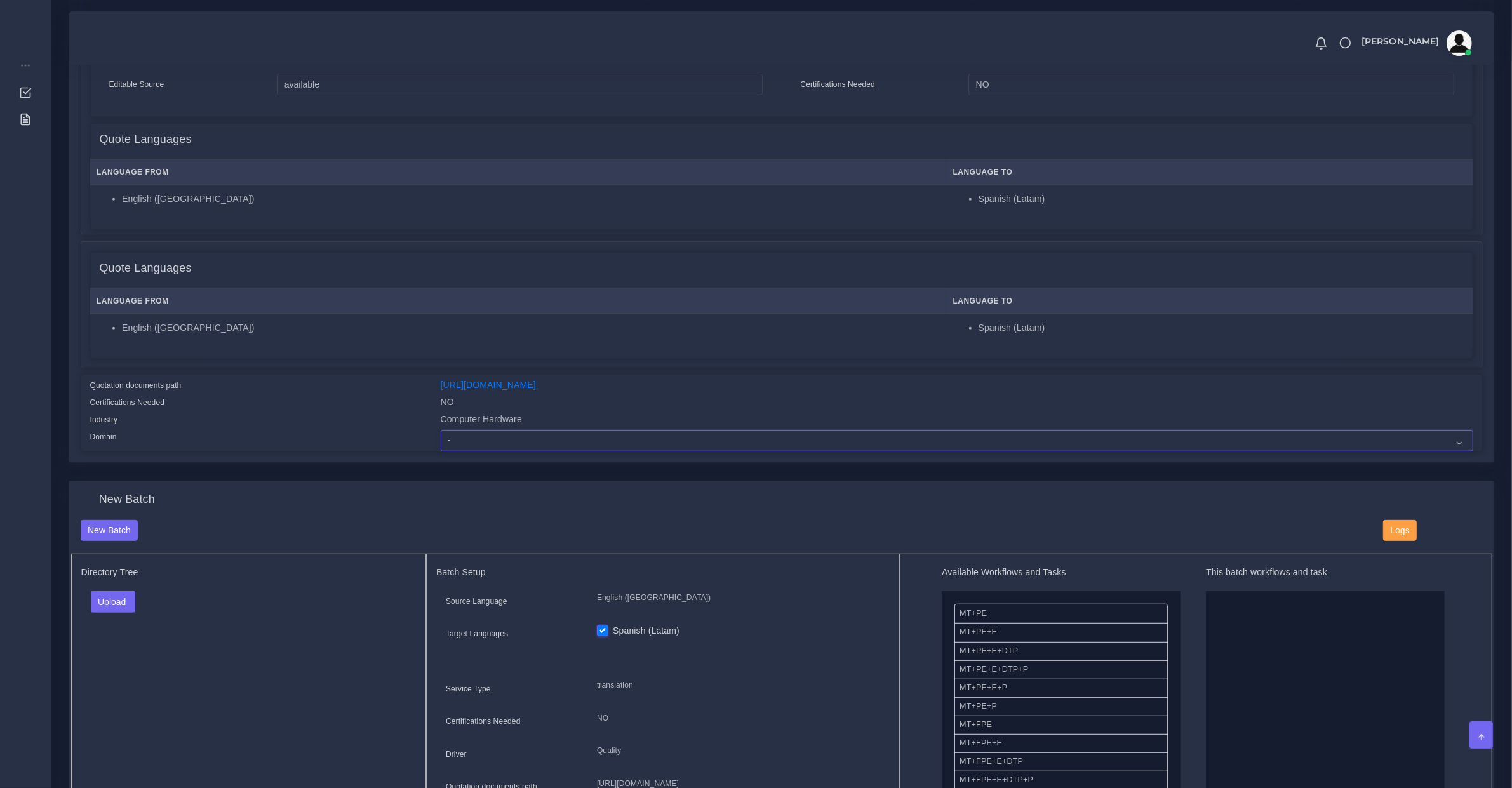
click at [502, 443] on select "- Advertising and Media Agriculture, Forestry and Fishing Architecture, Buildin…" at bounding box center [957, 441] width 1033 height 21
select select "Computer Hardware"
click at [441, 430] on select "- Advertising and Media Agriculture, Forestry and Fishing Architecture, Buildin…" at bounding box center [957, 441] width 1033 height 21
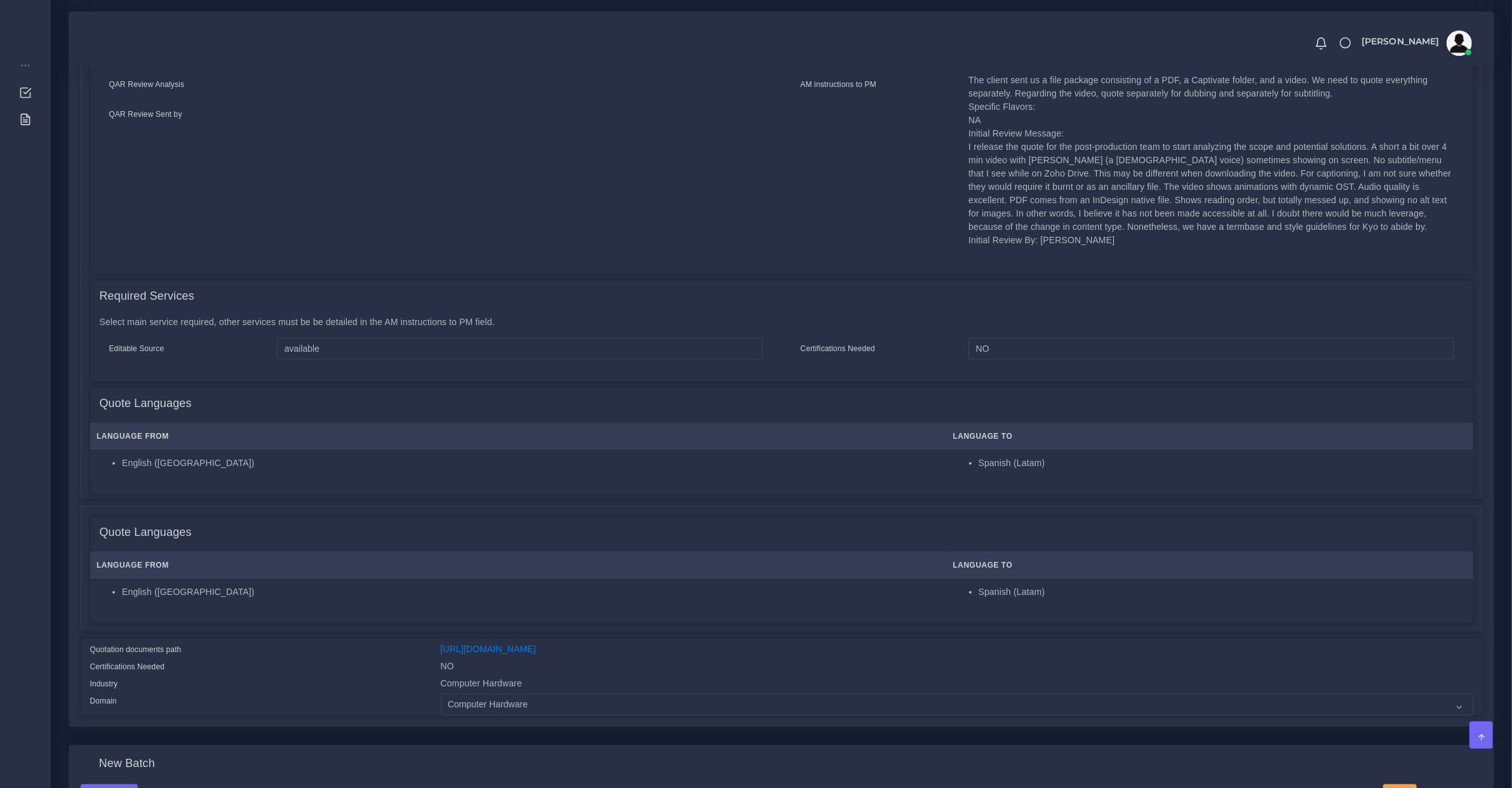
scroll to position [265, 0]
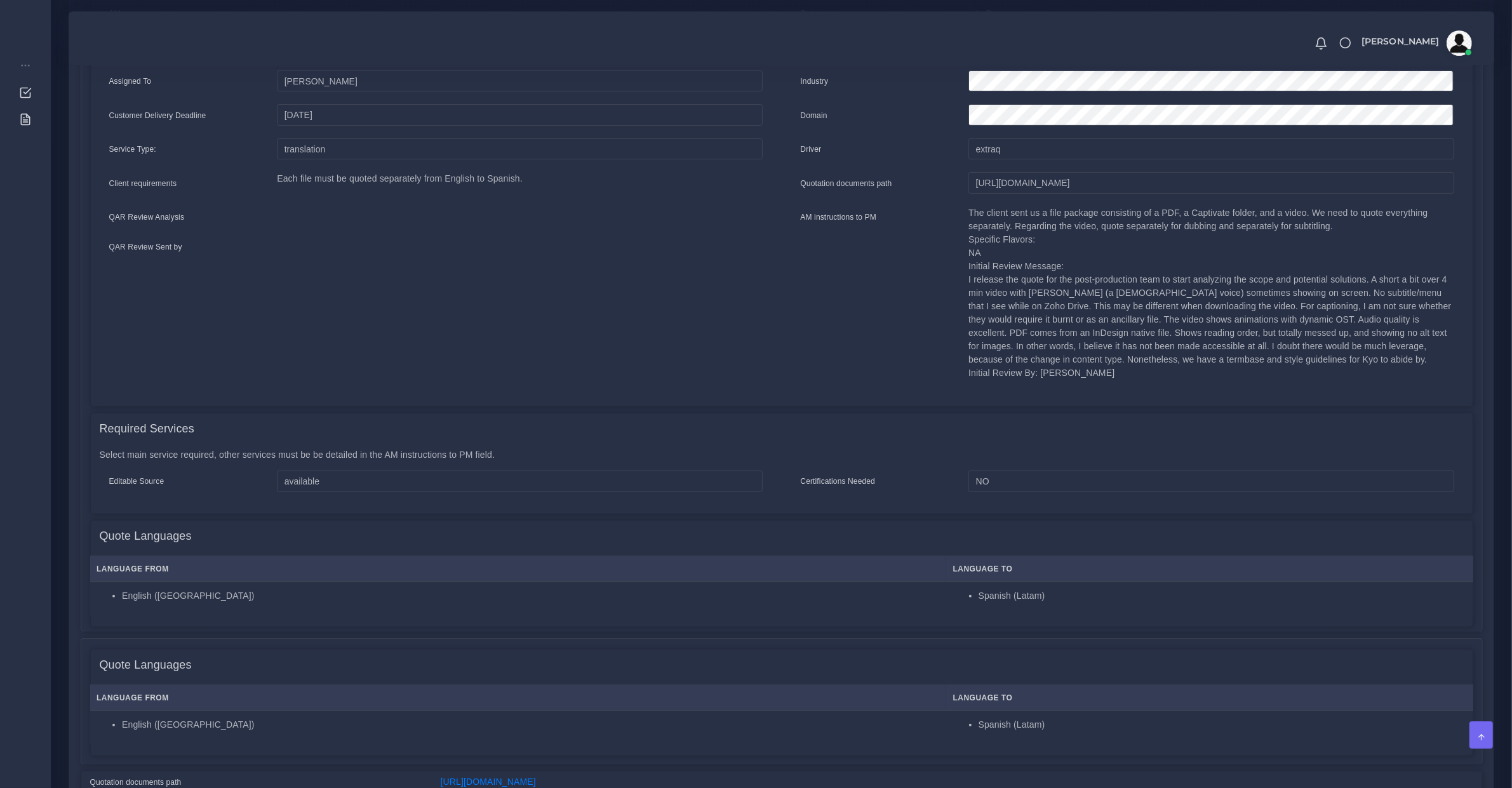
click at [1016, 210] on p "The client sent us a file package consisting of a PDF, a Captivate folder, and …" at bounding box center [1211, 293] width 485 height 173
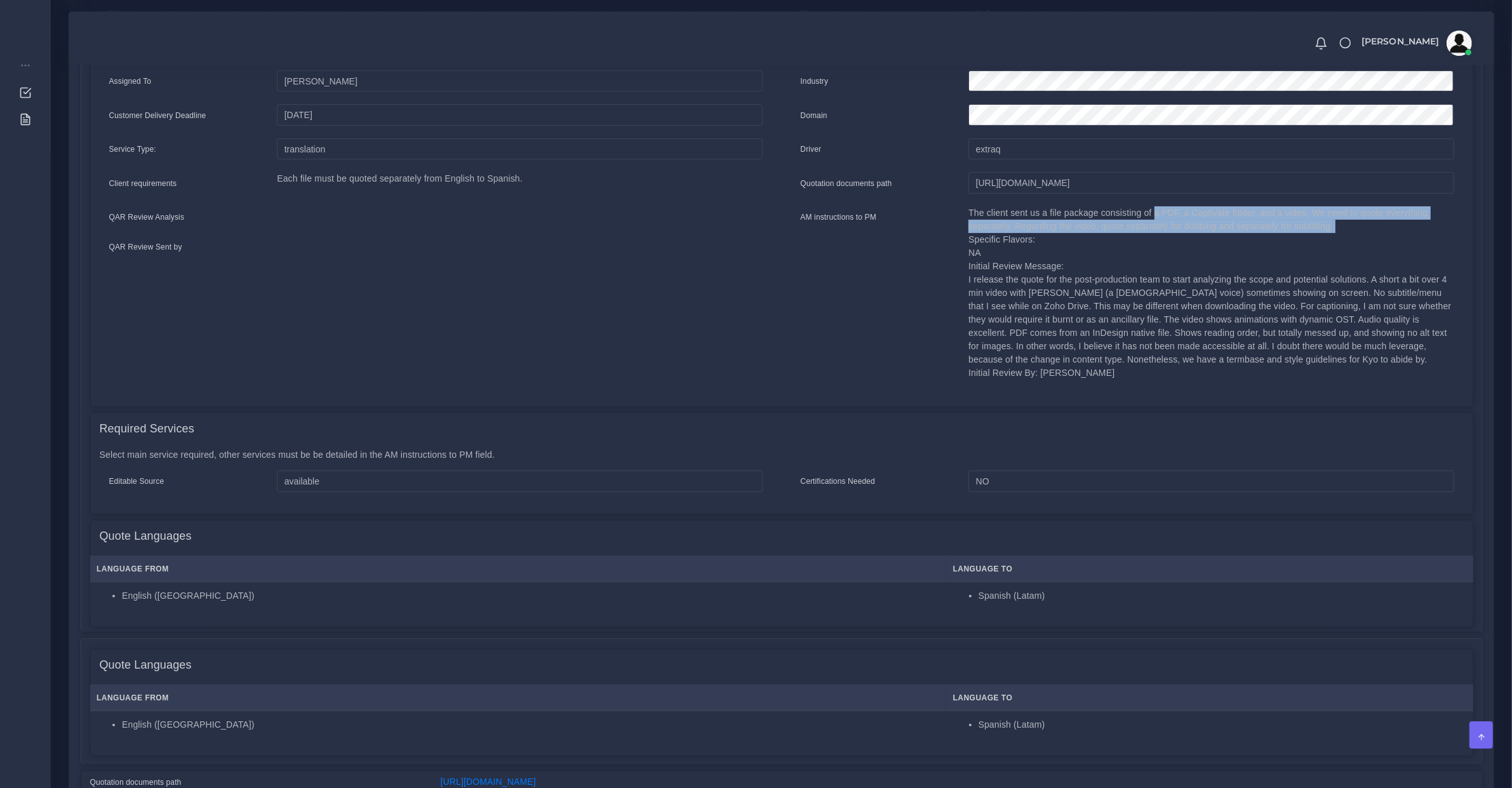
click at [1016, 210] on p "The client sent us a file package consisting of a PDF, a Captivate folder, and …" at bounding box center [1211, 293] width 485 height 173
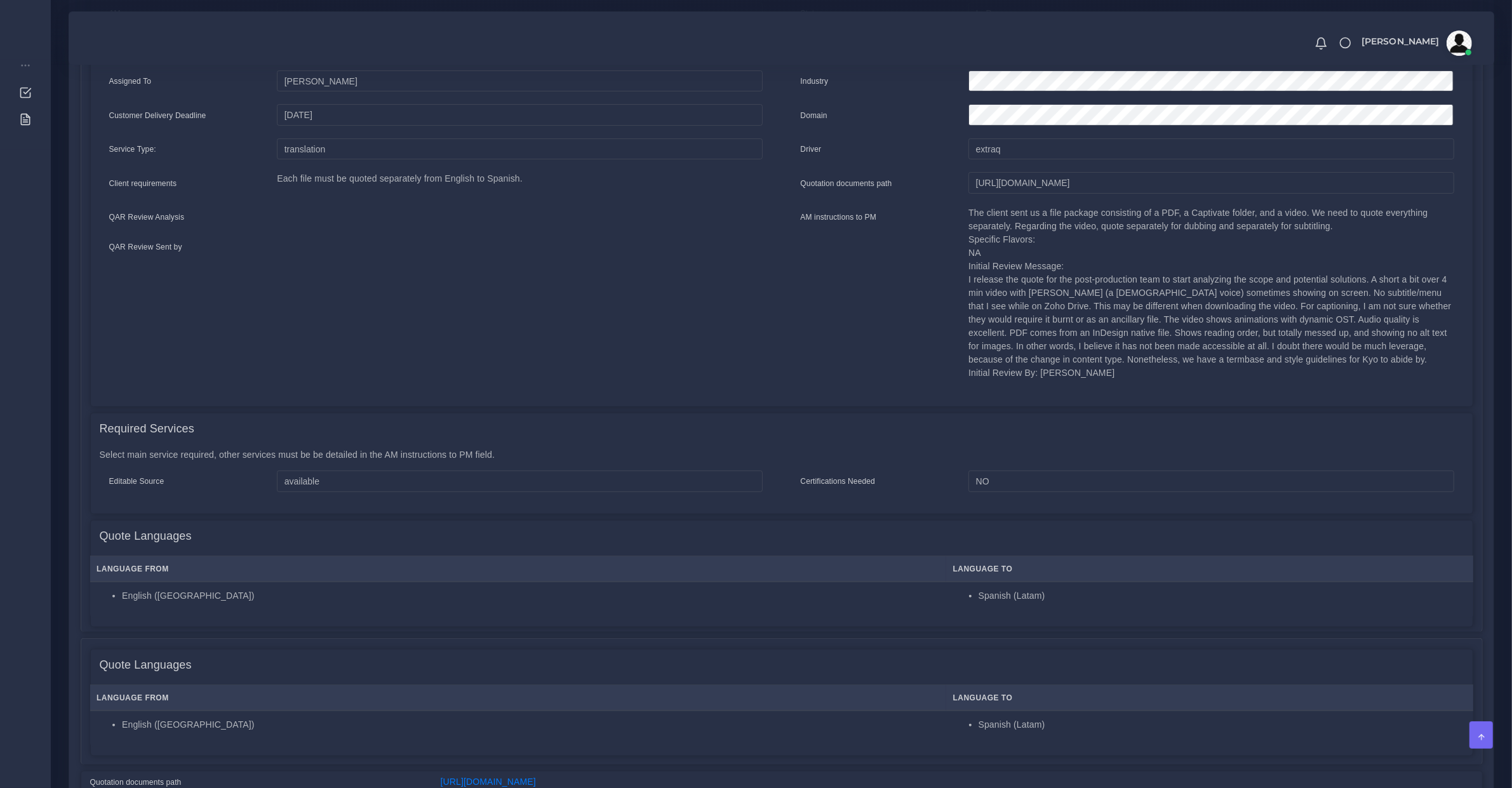
click at [1015, 248] on p "The client sent us a file package consisting of a PDF, a Captivate folder, and …" at bounding box center [1211, 293] width 485 height 173
click at [523, 413] on div "Required Services" at bounding box center [781, 429] width 1382 height 32
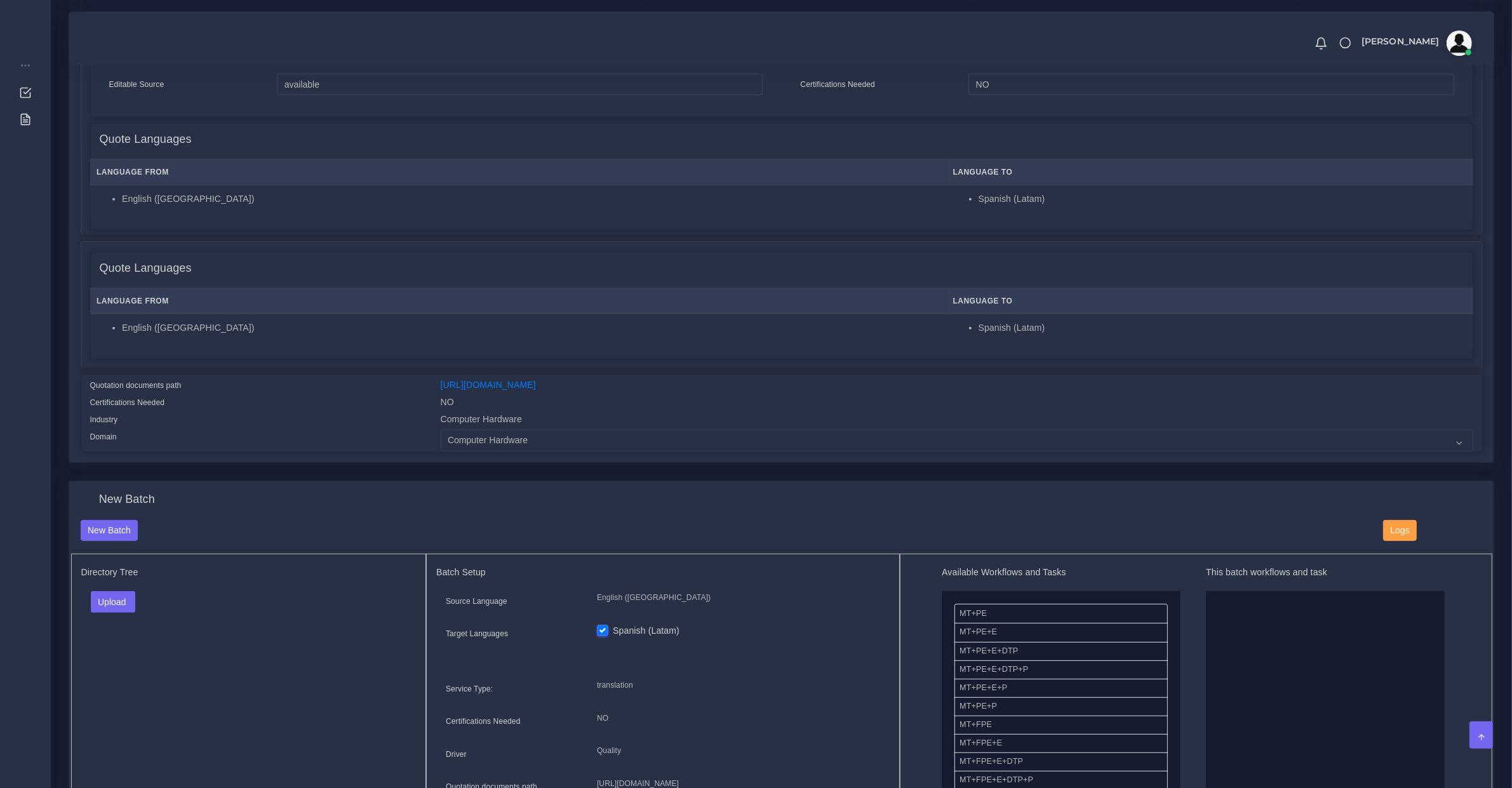
scroll to position [132, 0]
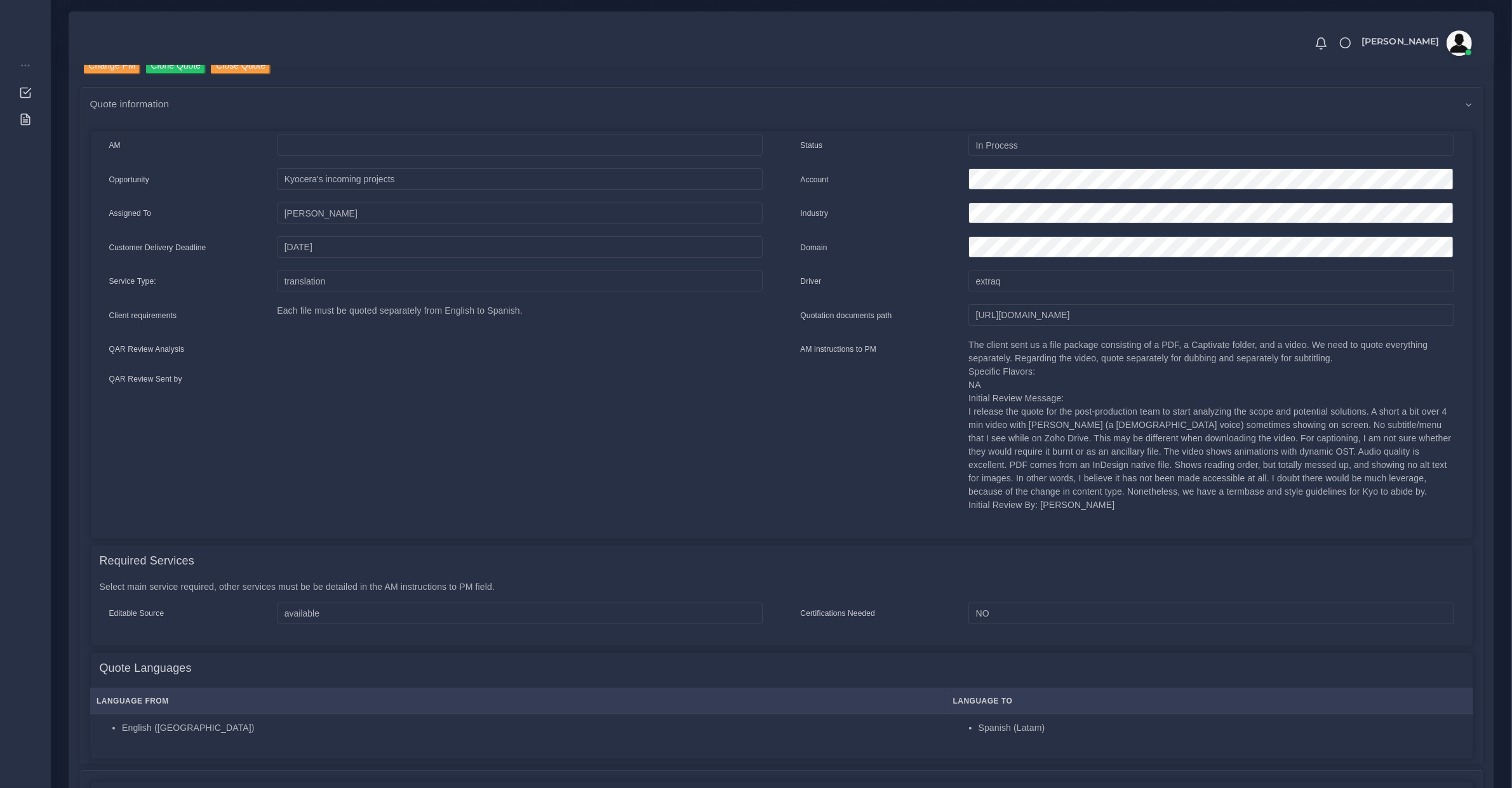
click at [1003, 448] on p "The client sent us a file package consisting of a PDF, a Captivate folder, and …" at bounding box center [1211, 425] width 485 height 173
click at [1042, 459] on p "The client sent us a file package consisting of a PDF, a Captivate folder, and …" at bounding box center [1211, 425] width 485 height 173
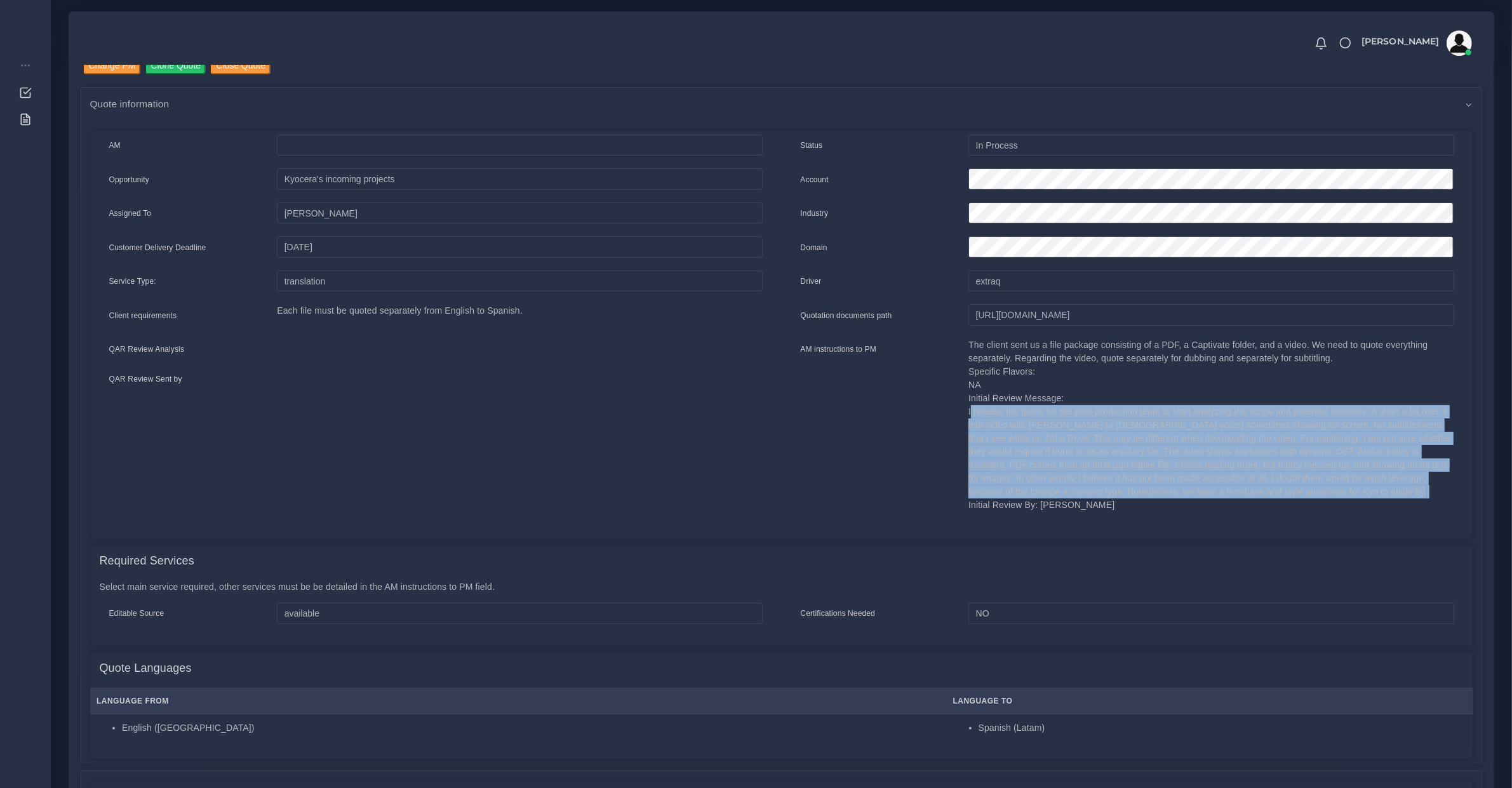
click at [1042, 459] on p "The client sent us a file package consisting of a PDF, a Captivate folder, and …" at bounding box center [1211, 425] width 485 height 173
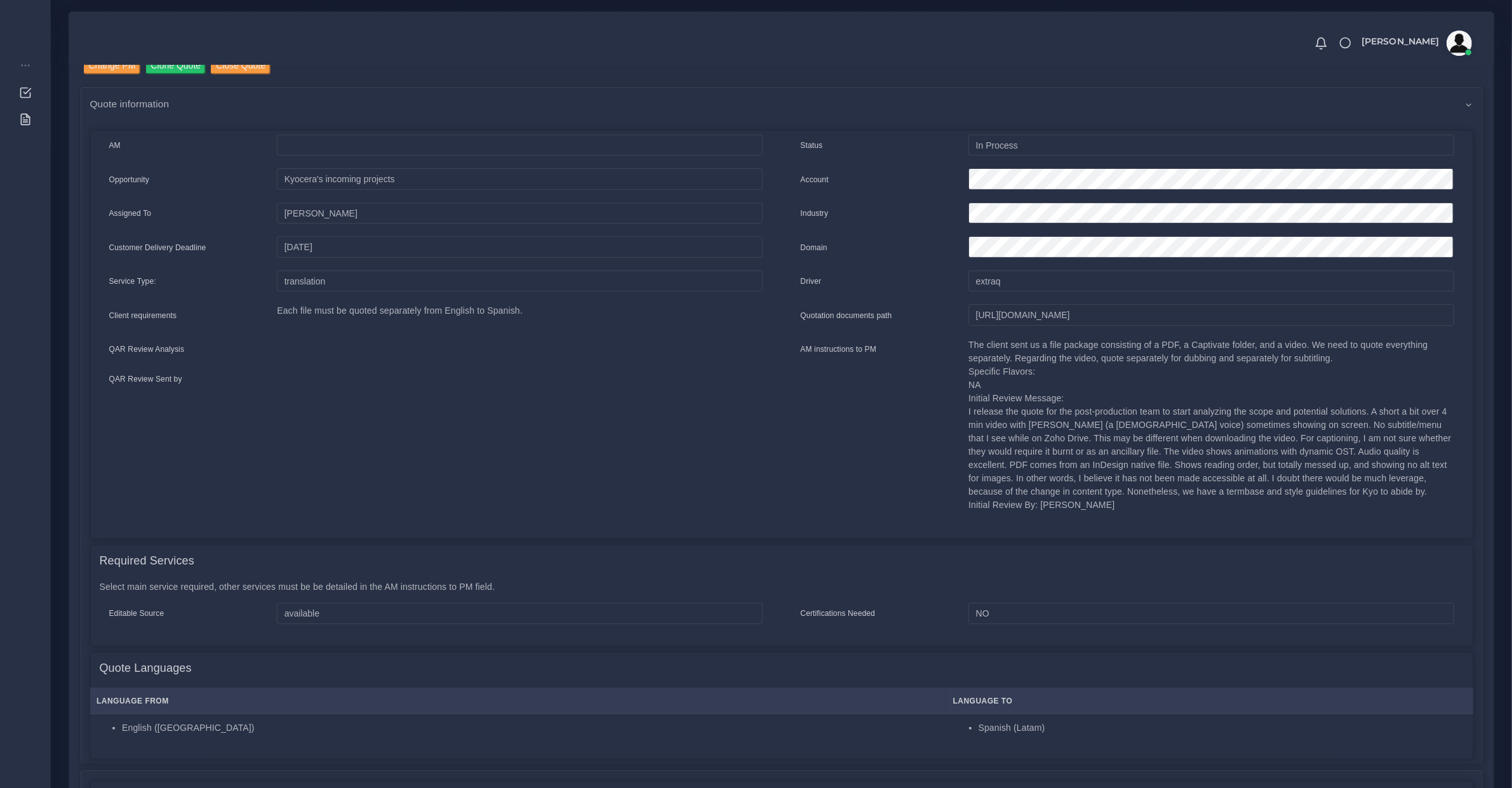
click at [1036, 522] on div "Status In Process Account Industry Domain Driver extraq NA" at bounding box center [1127, 332] width 692 height 395
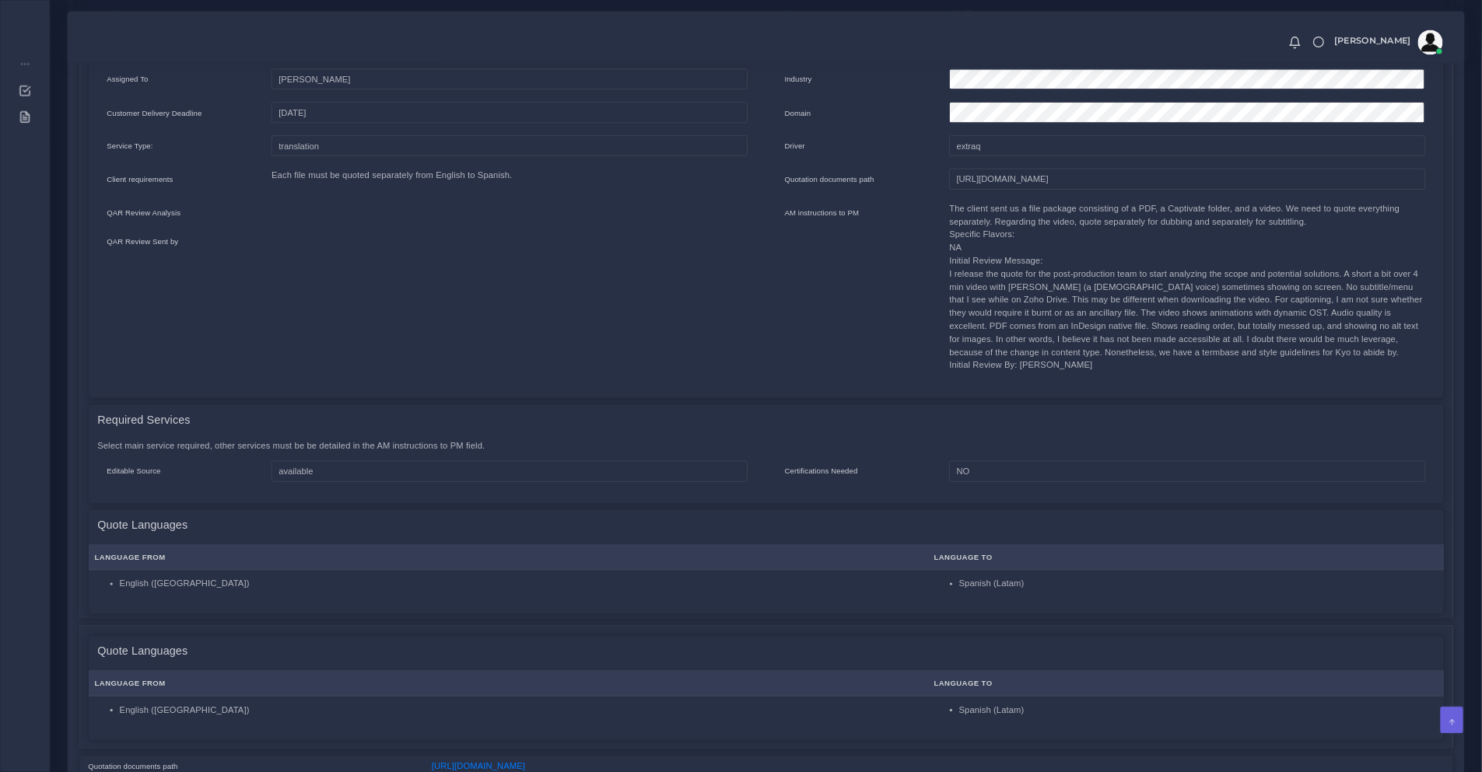
scroll to position [0, 0]
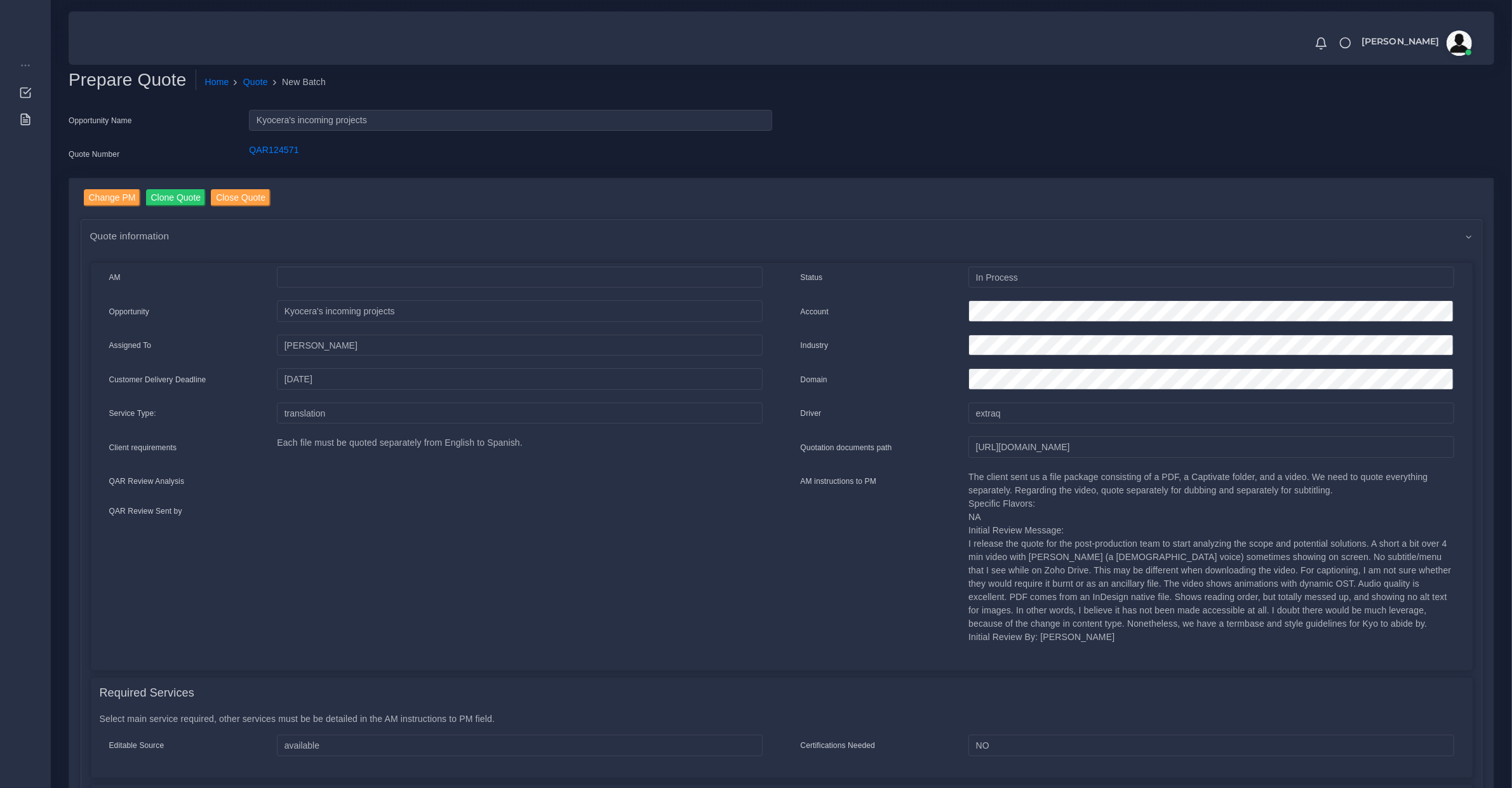
click at [1007, 564] on p "The client sent us a file package consisting of a PDF, a Captivate folder, and …" at bounding box center [1211, 557] width 485 height 173
click at [1025, 578] on p "The client sent us a file package consisting of a PDF, a Captivate folder, and …" at bounding box center [1211, 557] width 485 height 173
click at [1028, 576] on p "The client sent us a file package consisting of a PDF, a Captivate folder, and …" at bounding box center [1211, 557] width 485 height 173
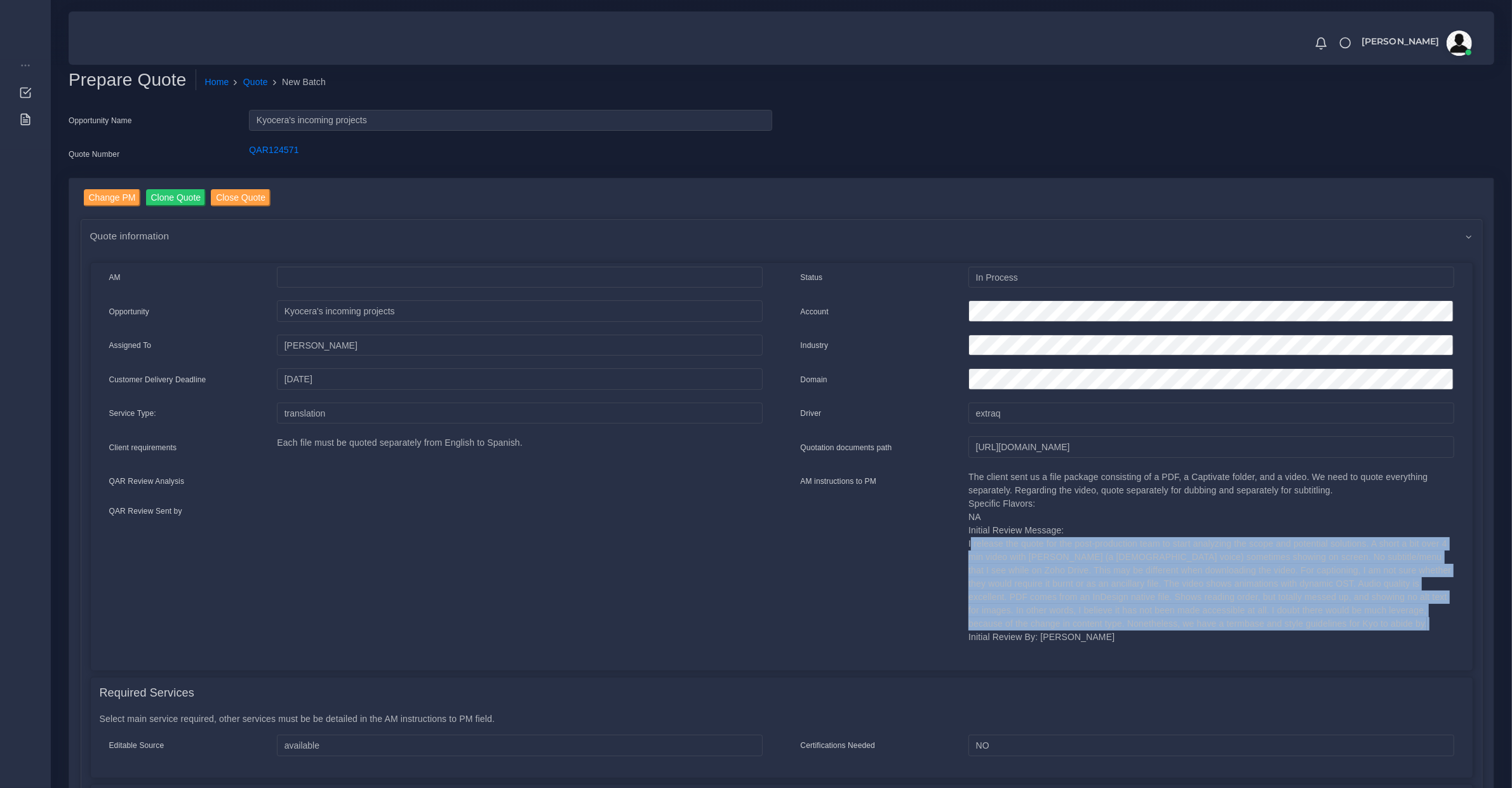
click at [1028, 576] on p "The client sent us a file package consisting of a PDF, a Captivate folder, and …" at bounding box center [1211, 557] width 485 height 173
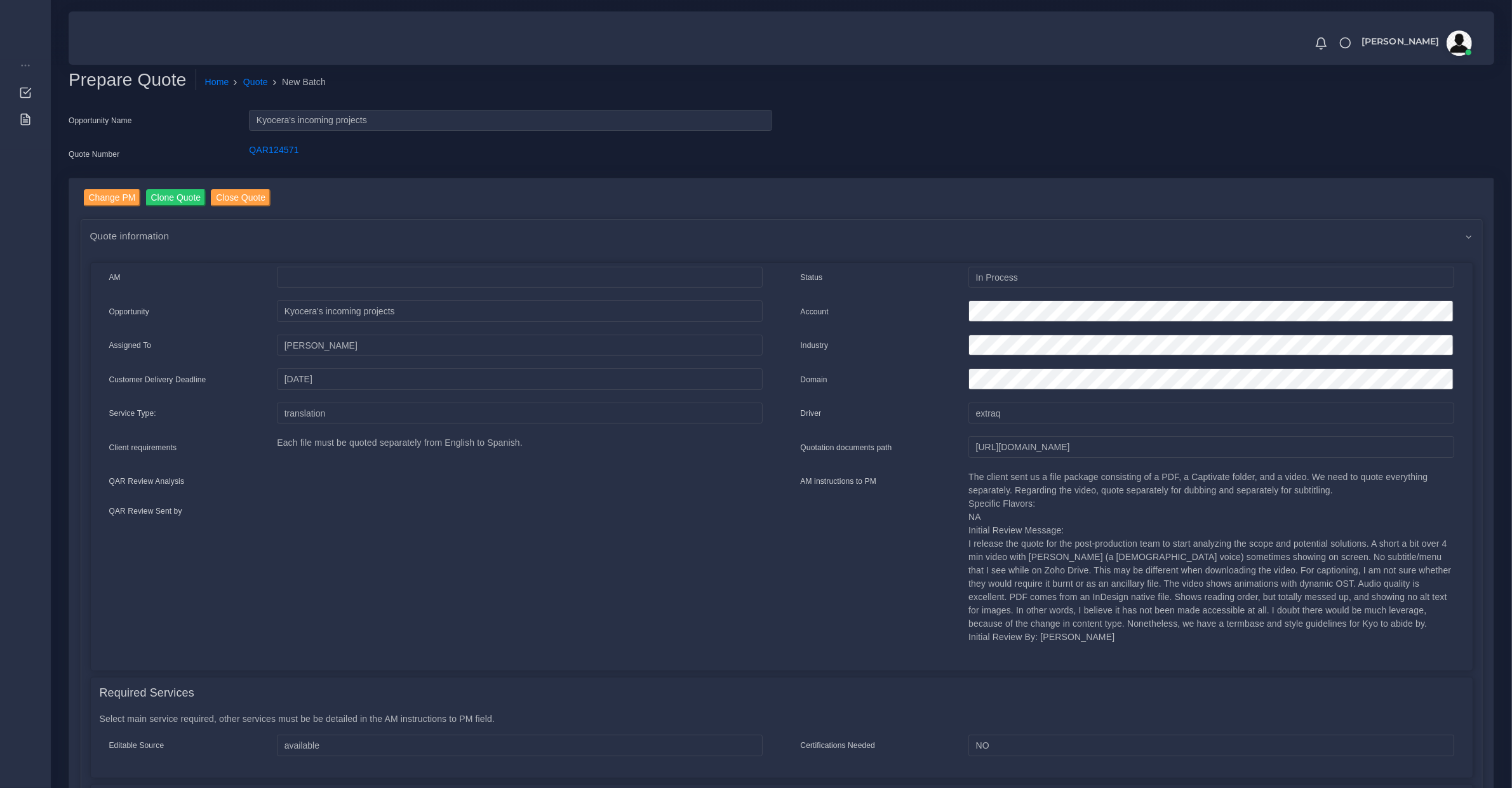
click at [1035, 489] on p "The client sent us a file package consisting of a PDF, a Captivate folder, and …" at bounding box center [1211, 557] width 485 height 173
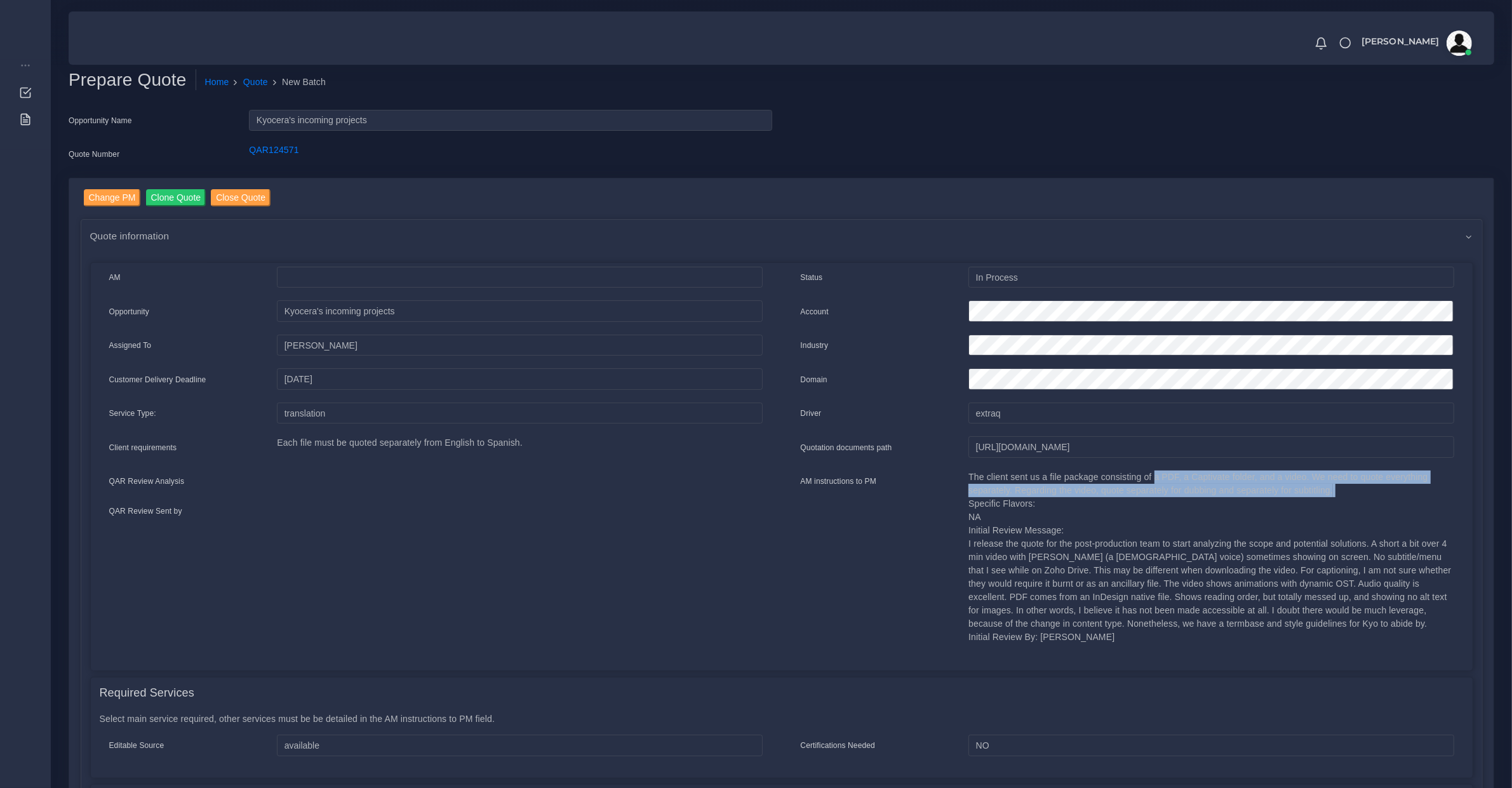
click at [1035, 489] on p "The client sent us a file package consisting of a PDF, a Captivate folder, and …" at bounding box center [1211, 557] width 485 height 173
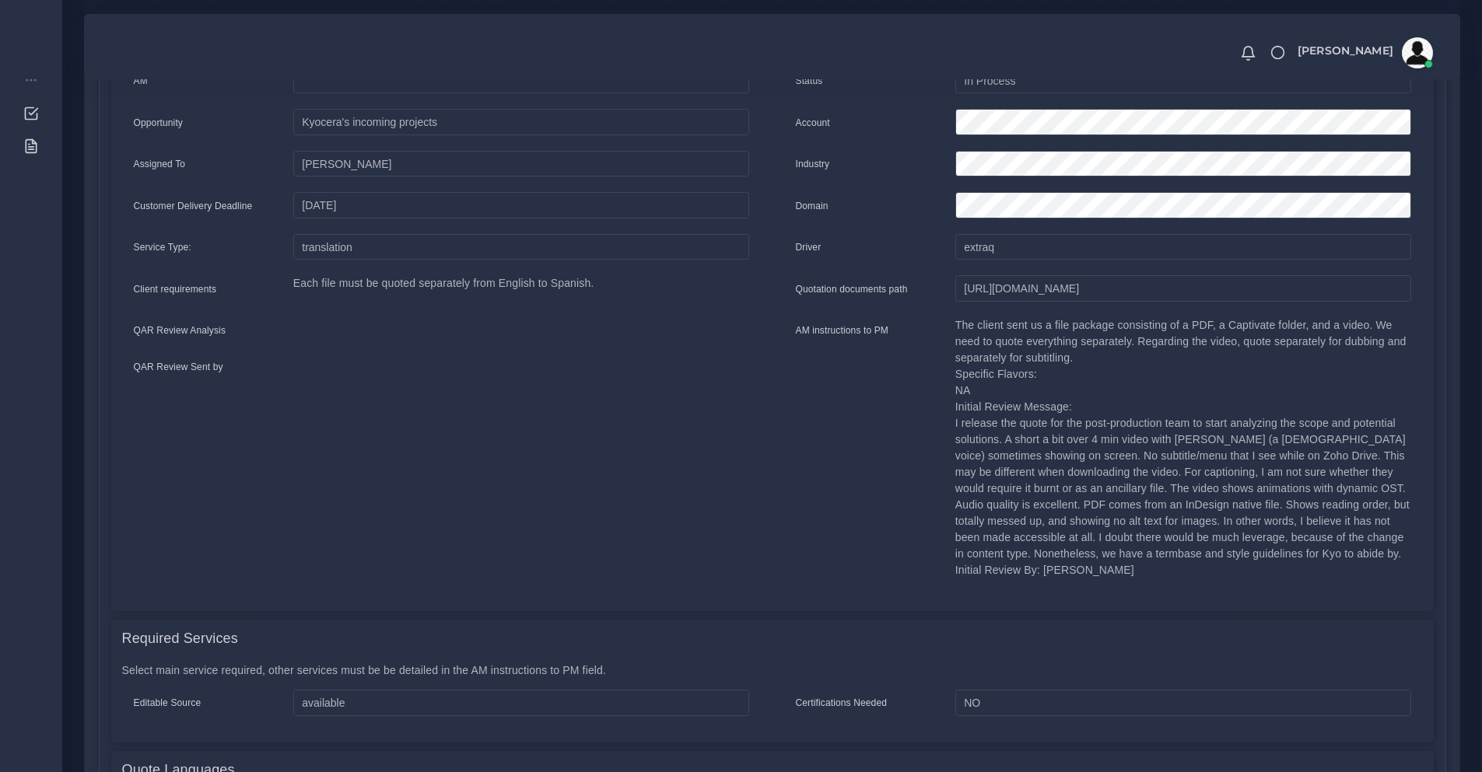
click at [695, 448] on div "AM Opportunity" at bounding box center [441, 334] width 662 height 533
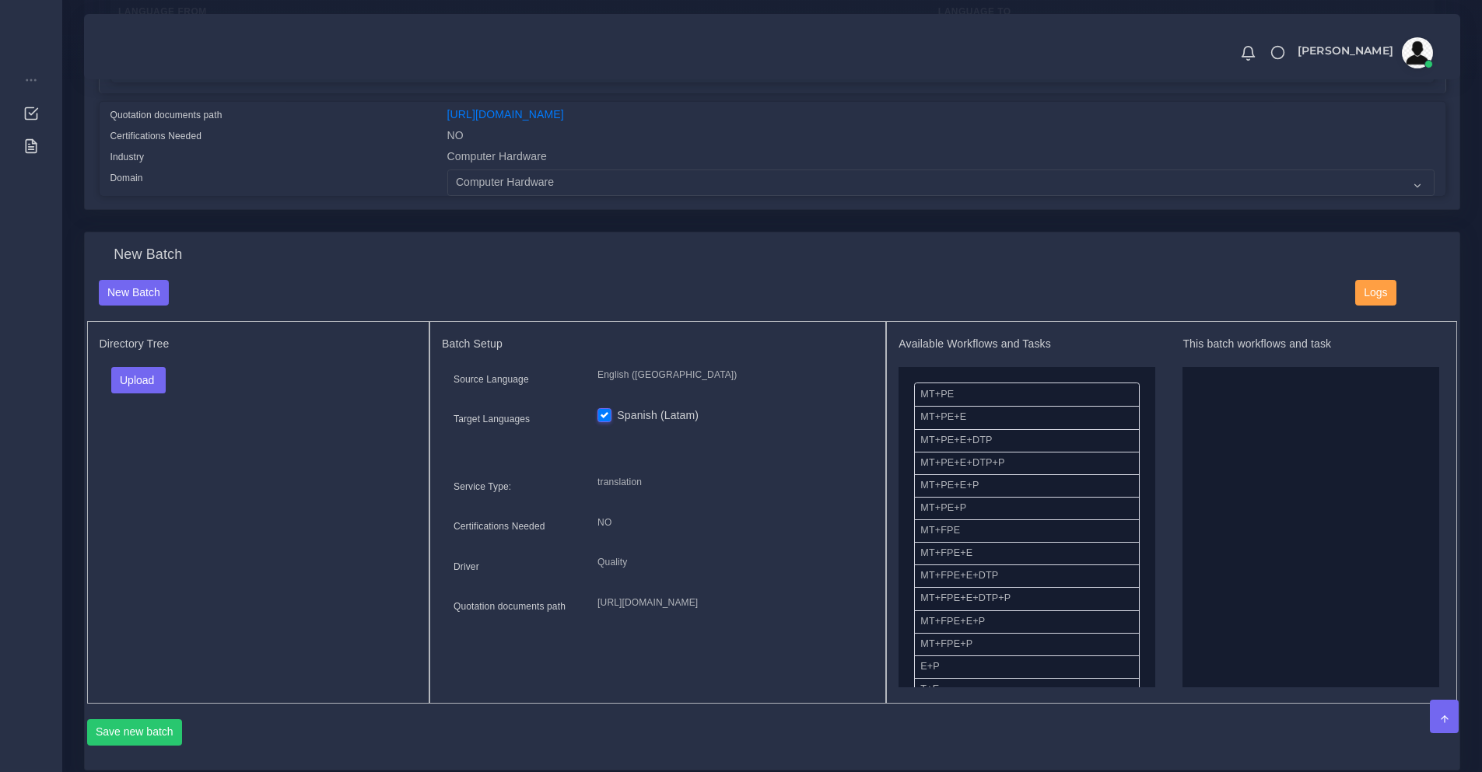
scroll to position [1297, 0]
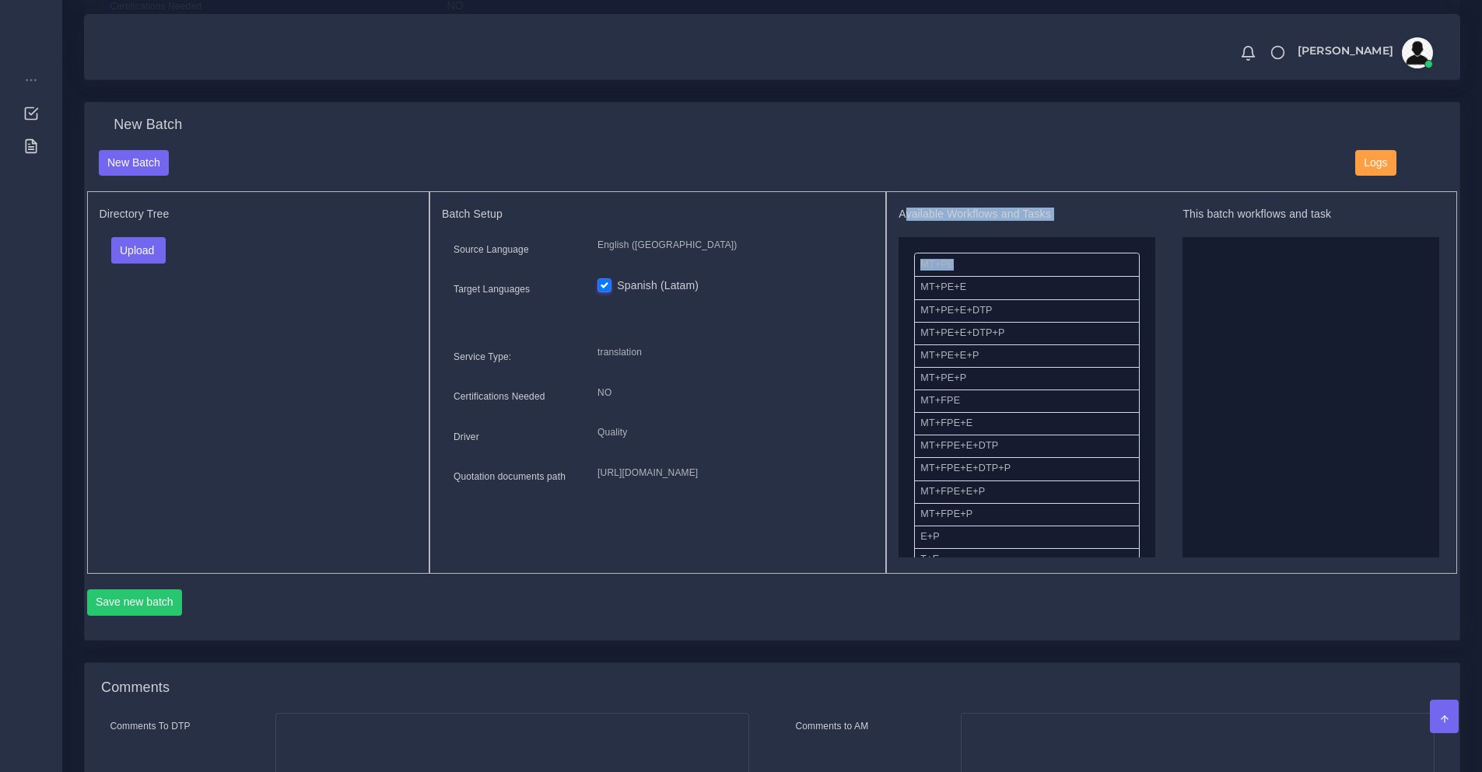
drag, startPoint x: 905, startPoint y: 229, endPoint x: 1045, endPoint y: 239, distance: 139.5
click at [1045, 239] on div "Available Workflows and Tasks MT+PE MT+PE+E MT+PE+E+DTP MT+PE+E+DTP+P MT+PE+E+P…" at bounding box center [1026, 383] width 257 height 350
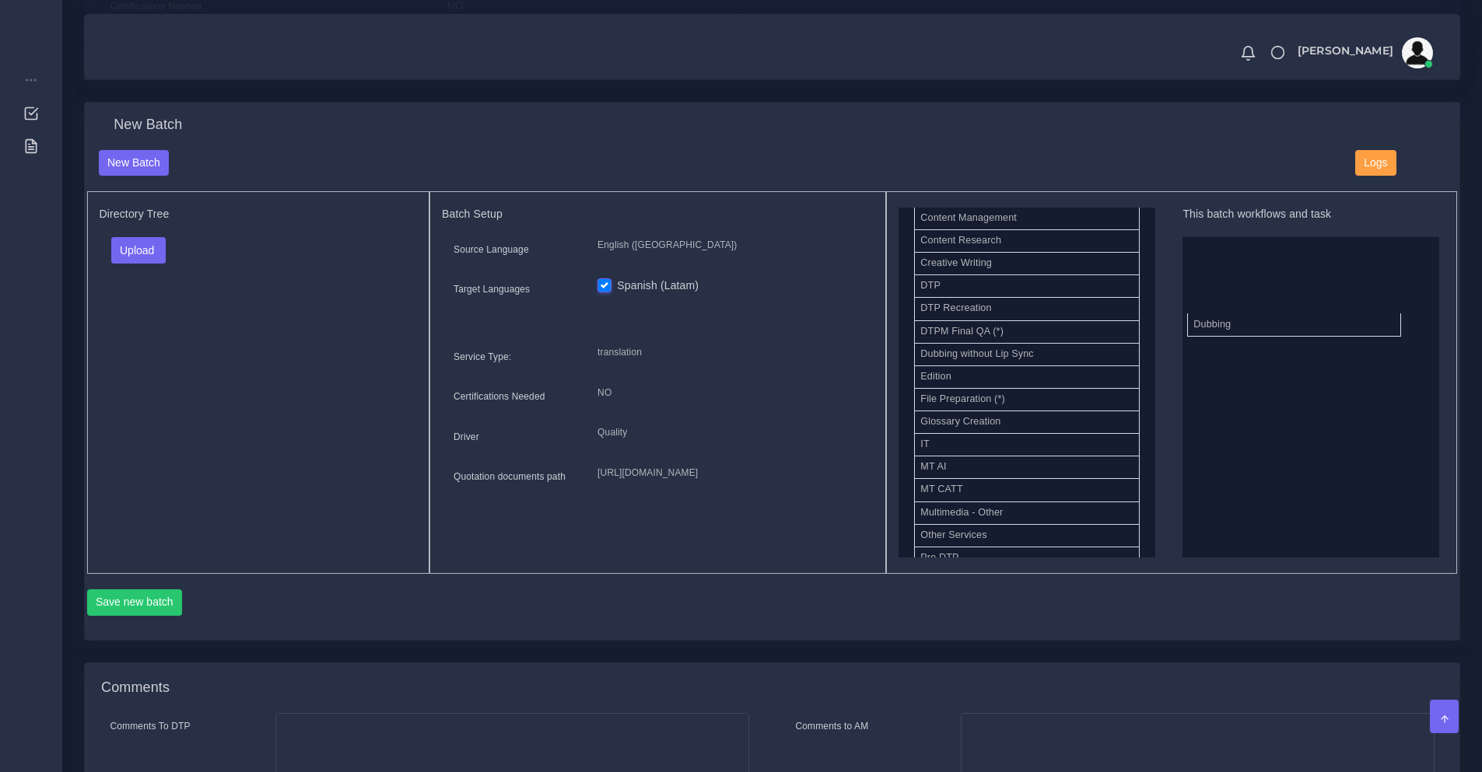
drag, startPoint x: 939, startPoint y: 366, endPoint x: 1213, endPoint y: 336, distance: 276.2
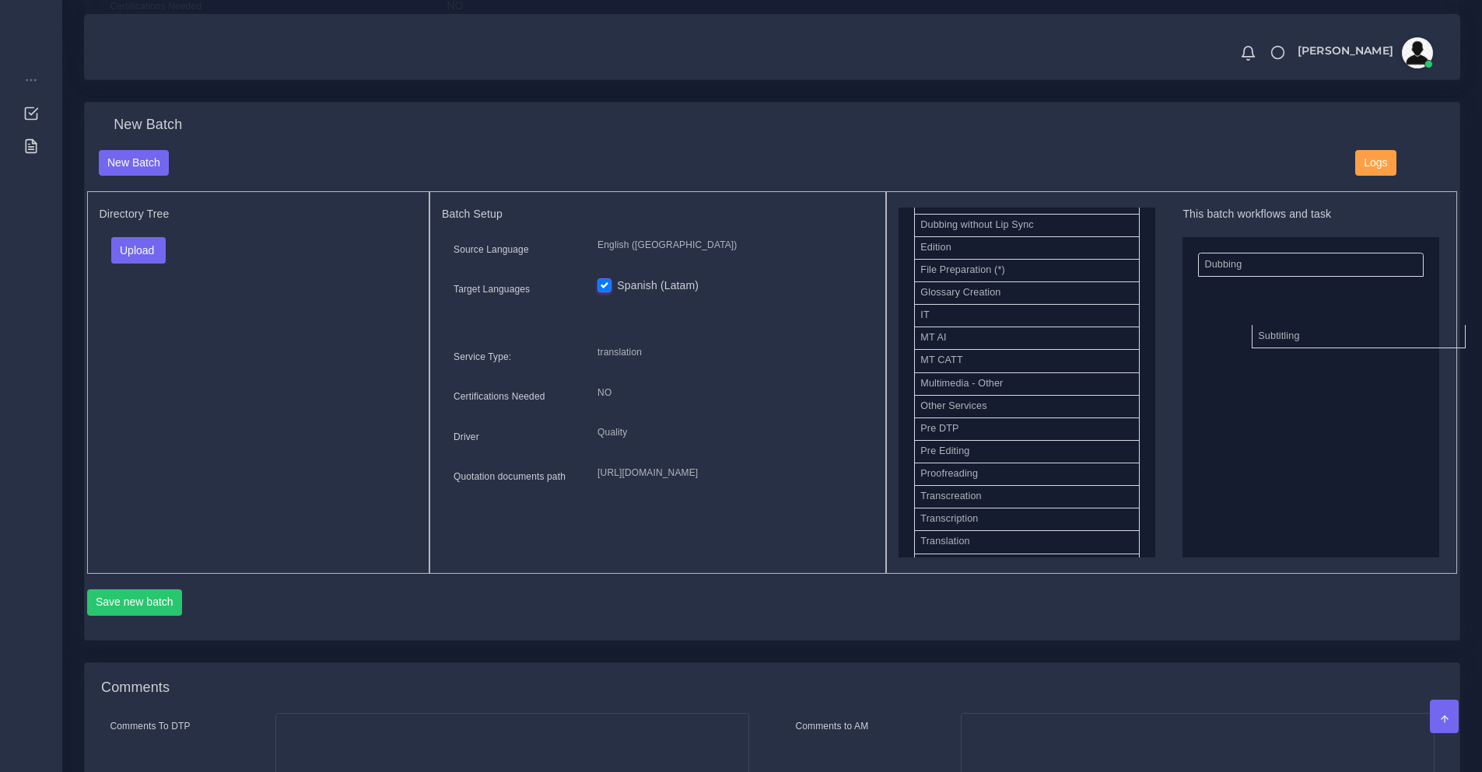
drag, startPoint x: 965, startPoint y: 503, endPoint x: 1298, endPoint y: 333, distance: 374.7
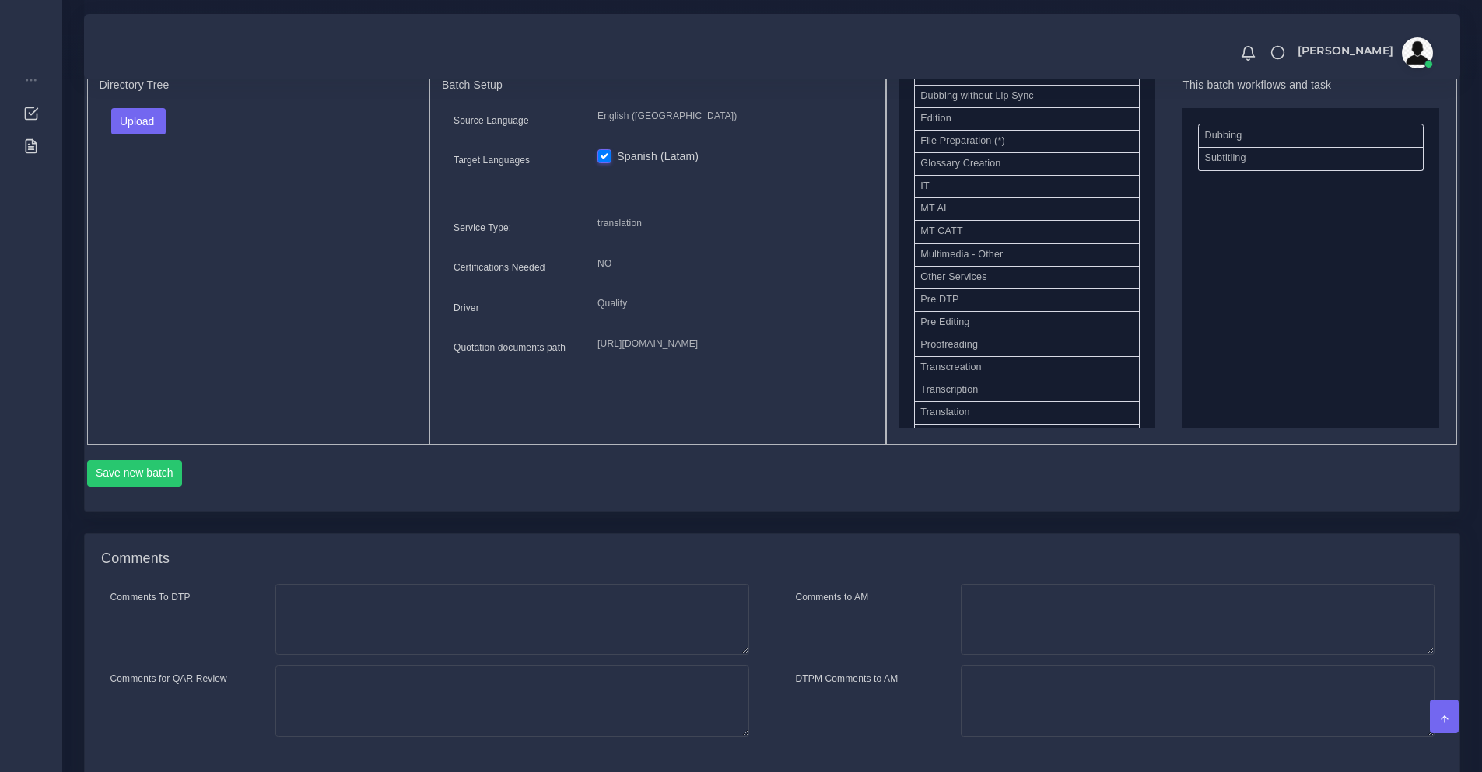
scroll to position [1167, 0]
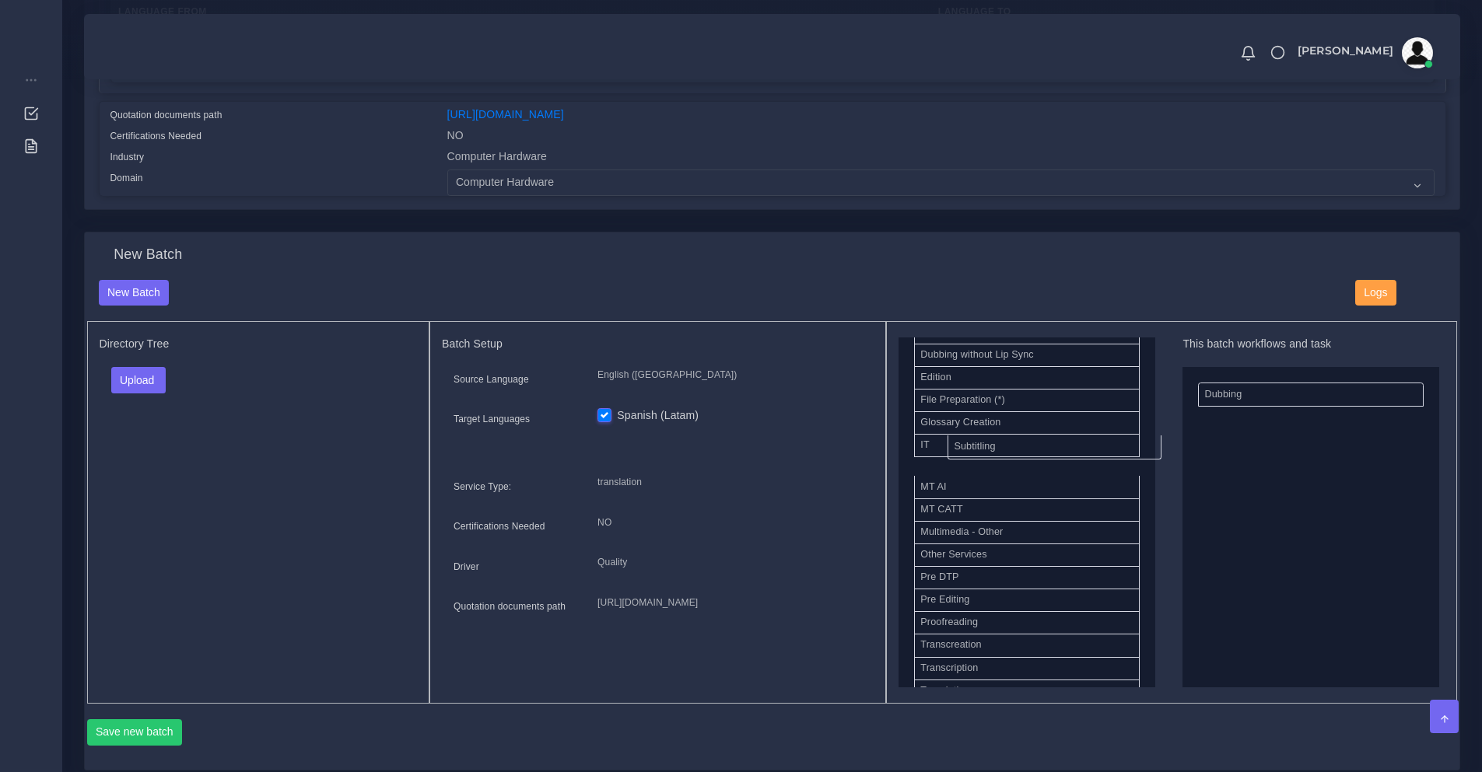
drag, startPoint x: 1174, startPoint y: 439, endPoint x: 986, endPoint y: 457, distance: 189.1
drag, startPoint x: 1204, startPoint y: 406, endPoint x: 972, endPoint y: 441, distance: 234.4
click at [152, 392] on button "Upload" at bounding box center [138, 380] width 55 height 26
click at [163, 450] on label "Files" at bounding box center [165, 439] width 107 height 19
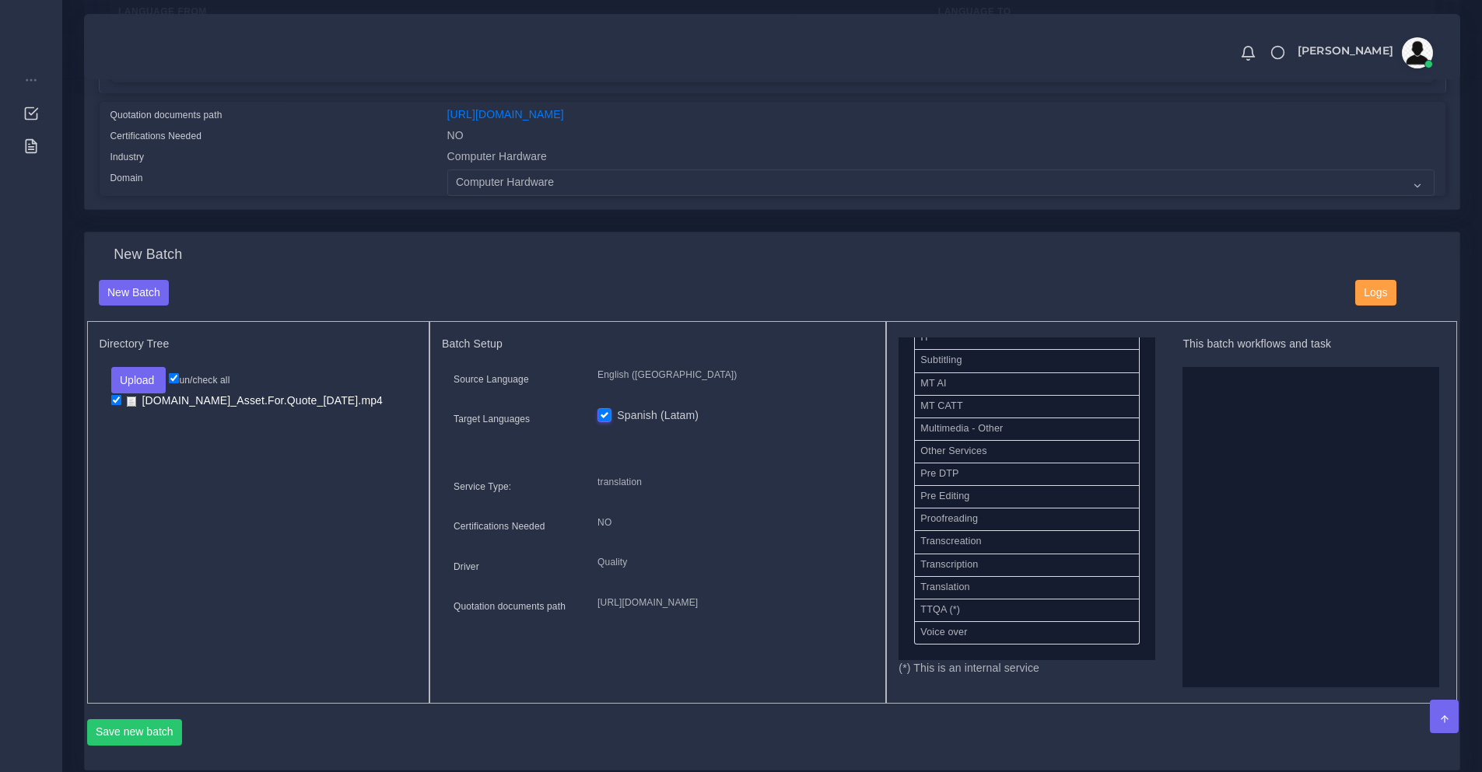
scroll to position [652, 0]
drag, startPoint x: 953, startPoint y: 454, endPoint x: 1262, endPoint y: 457, distance: 309.6
drag, startPoint x: 964, startPoint y: 370, endPoint x: 975, endPoint y: 371, distance: 10.9
drag, startPoint x: 944, startPoint y: 480, endPoint x: 1212, endPoint y: 471, distance: 268.5
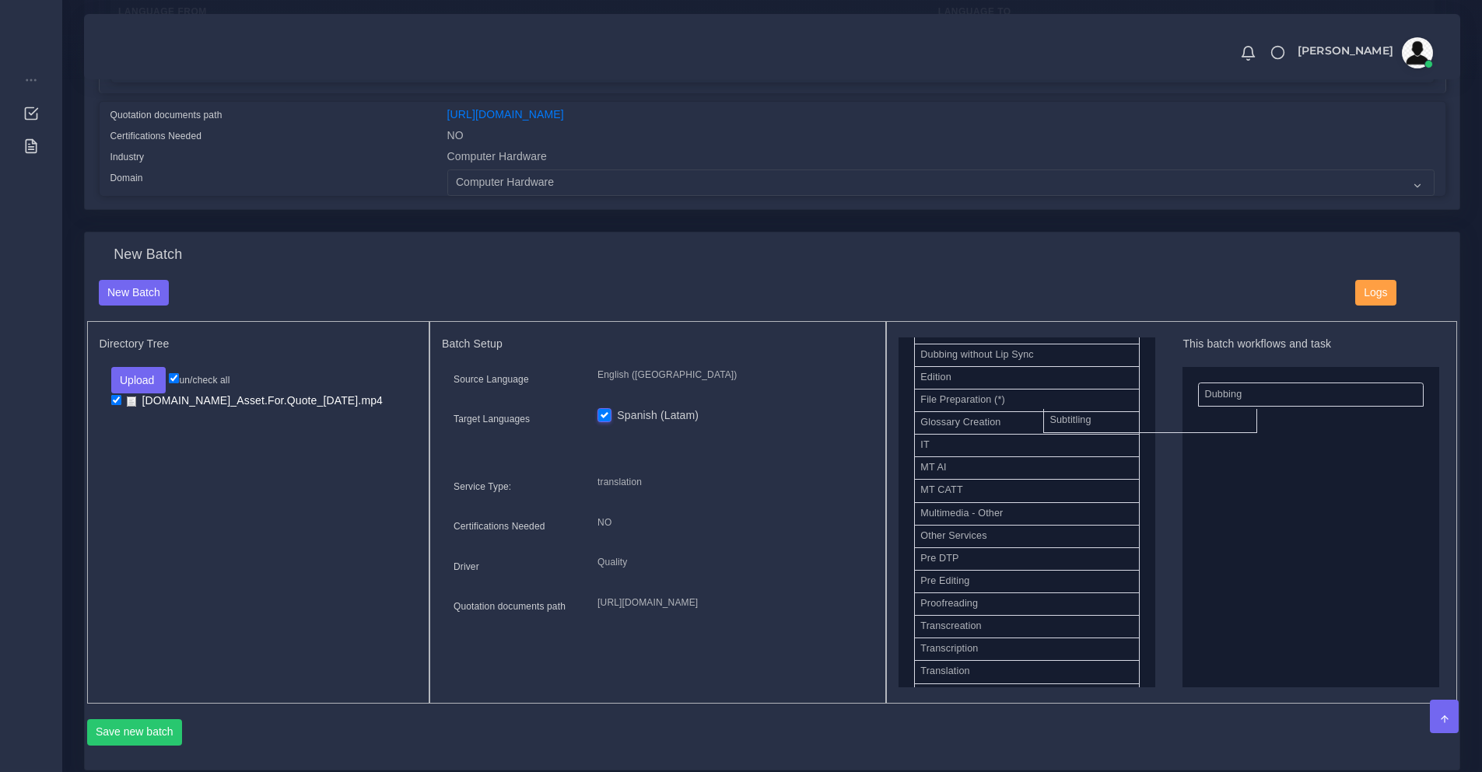
drag, startPoint x: 1231, startPoint y: 436, endPoint x: 1028, endPoint y: 436, distance: 202.2
drag, startPoint x: 940, startPoint y: 459, endPoint x: 1229, endPoint y: 443, distance: 289.0
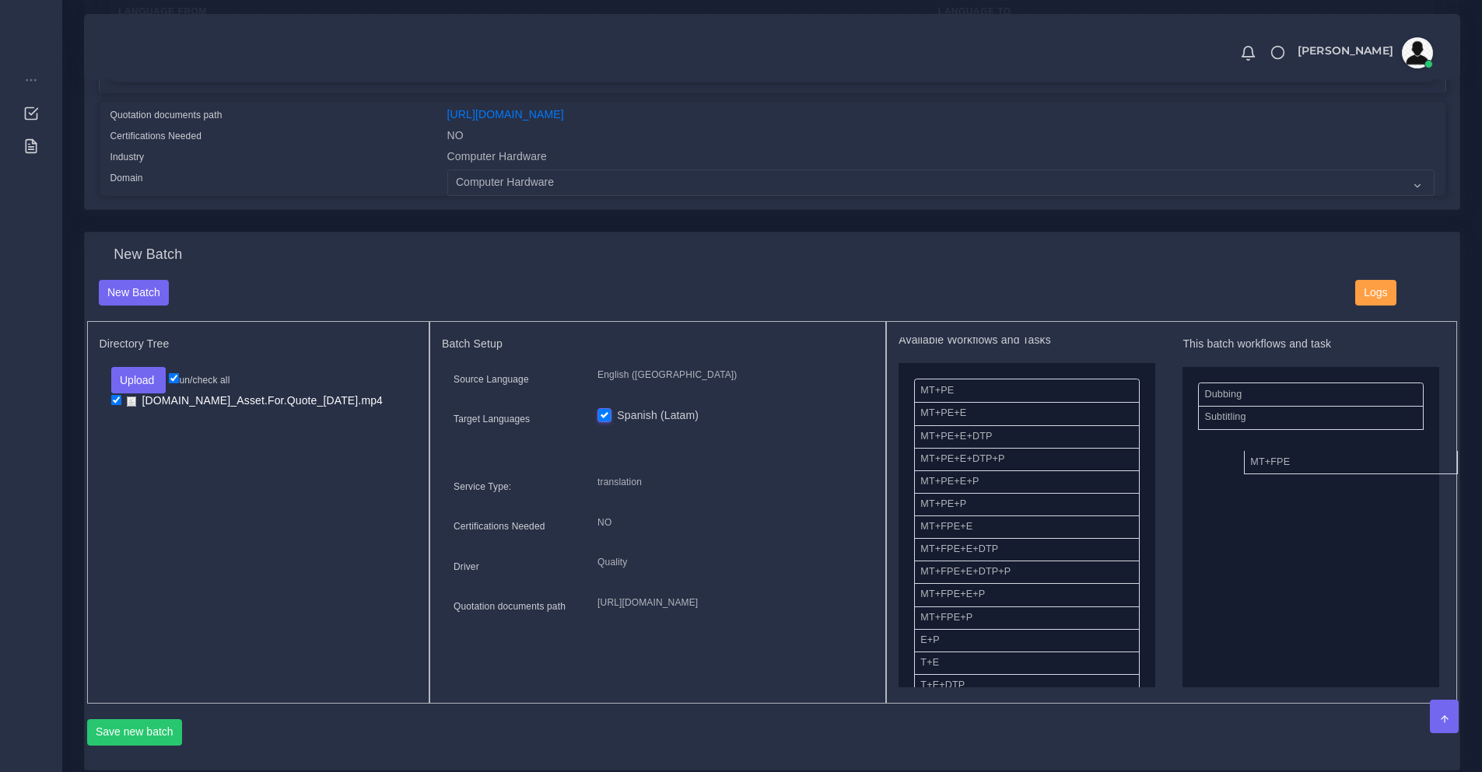
drag, startPoint x: 979, startPoint y: 534, endPoint x: 1308, endPoint y: 470, distance: 336.1
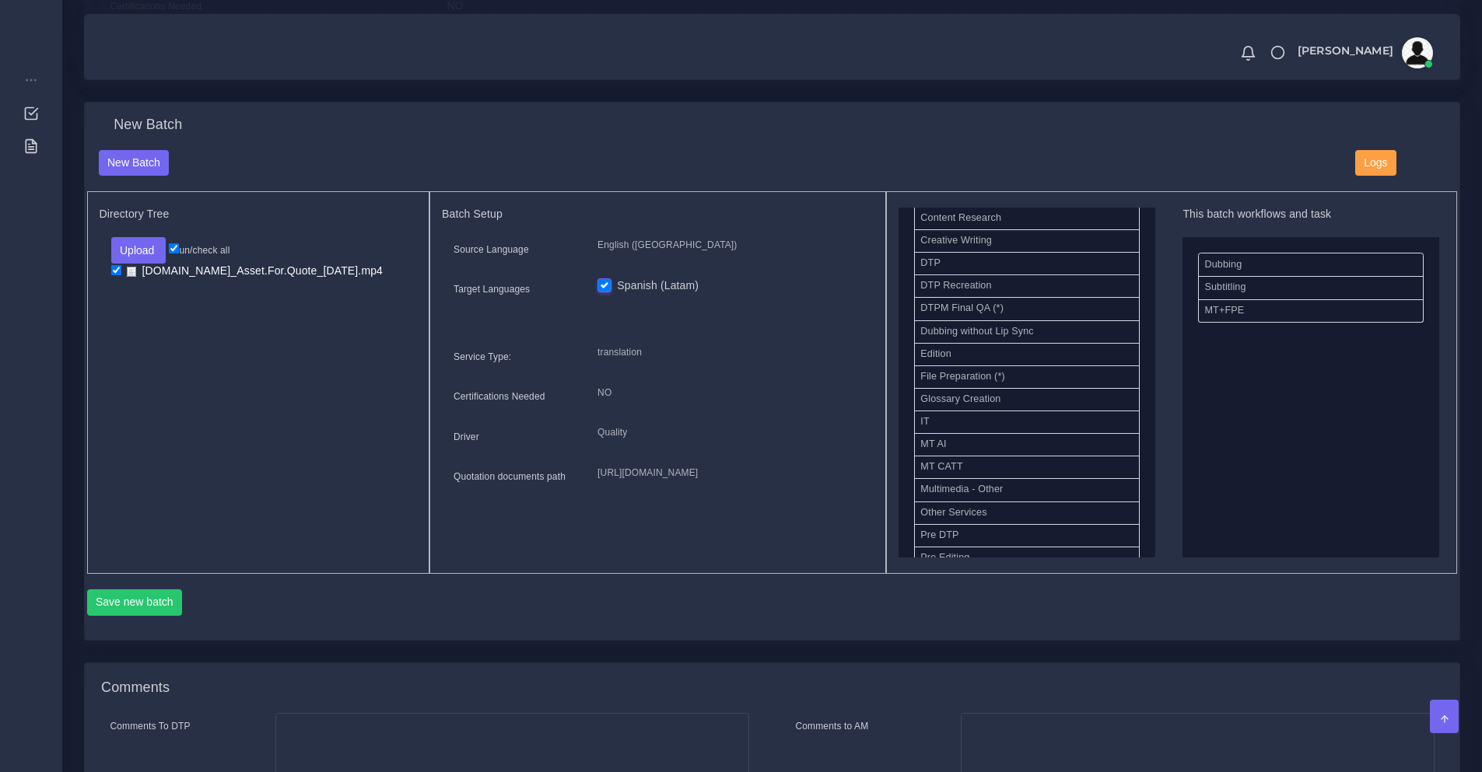
scroll to position [652, 0]
drag, startPoint x: 995, startPoint y: 504, endPoint x: 1274, endPoint y: 268, distance: 365.9
drag, startPoint x: 1225, startPoint y: 303, endPoint x: 955, endPoint y: 326, distance: 270.9
click at [143, 610] on button "Save new batch" at bounding box center [135, 603] width 96 height 26
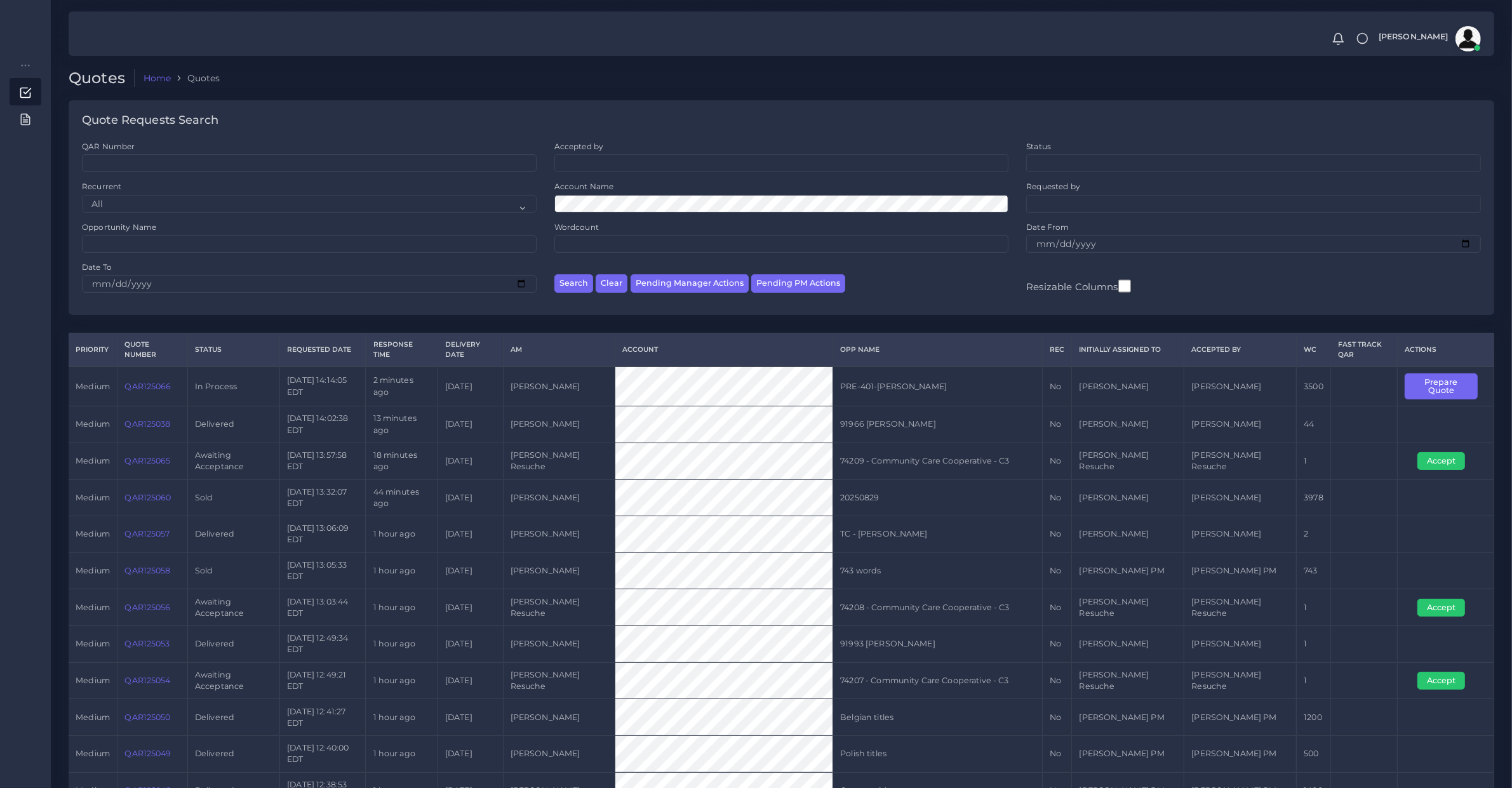
scroll to position [753, 0]
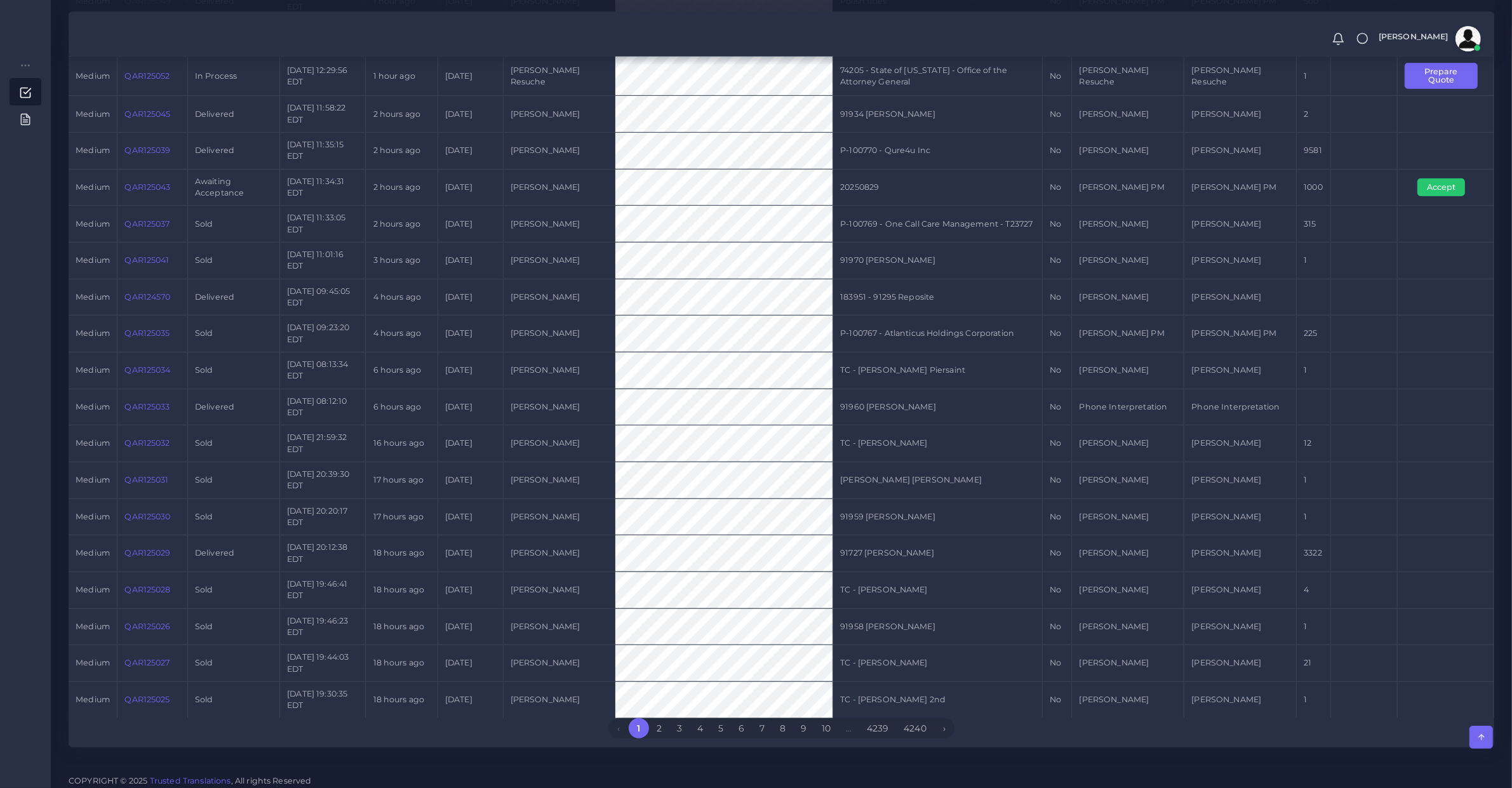
click at [169, 548] on link "QAR125029" at bounding box center [147, 553] width 46 height 10
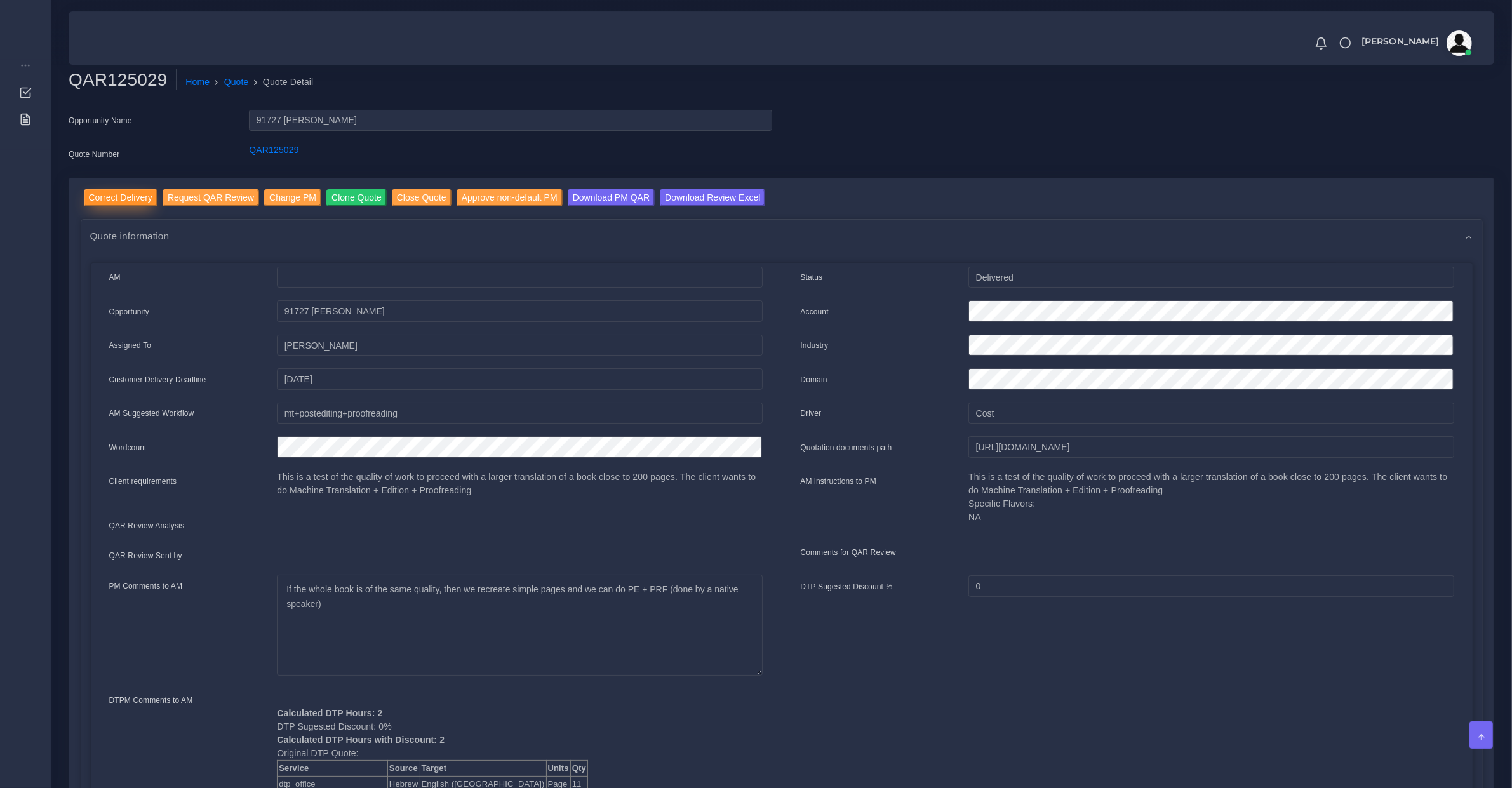
click at [111, 194] on input "Correct Delivery" at bounding box center [121, 198] width 73 height 17
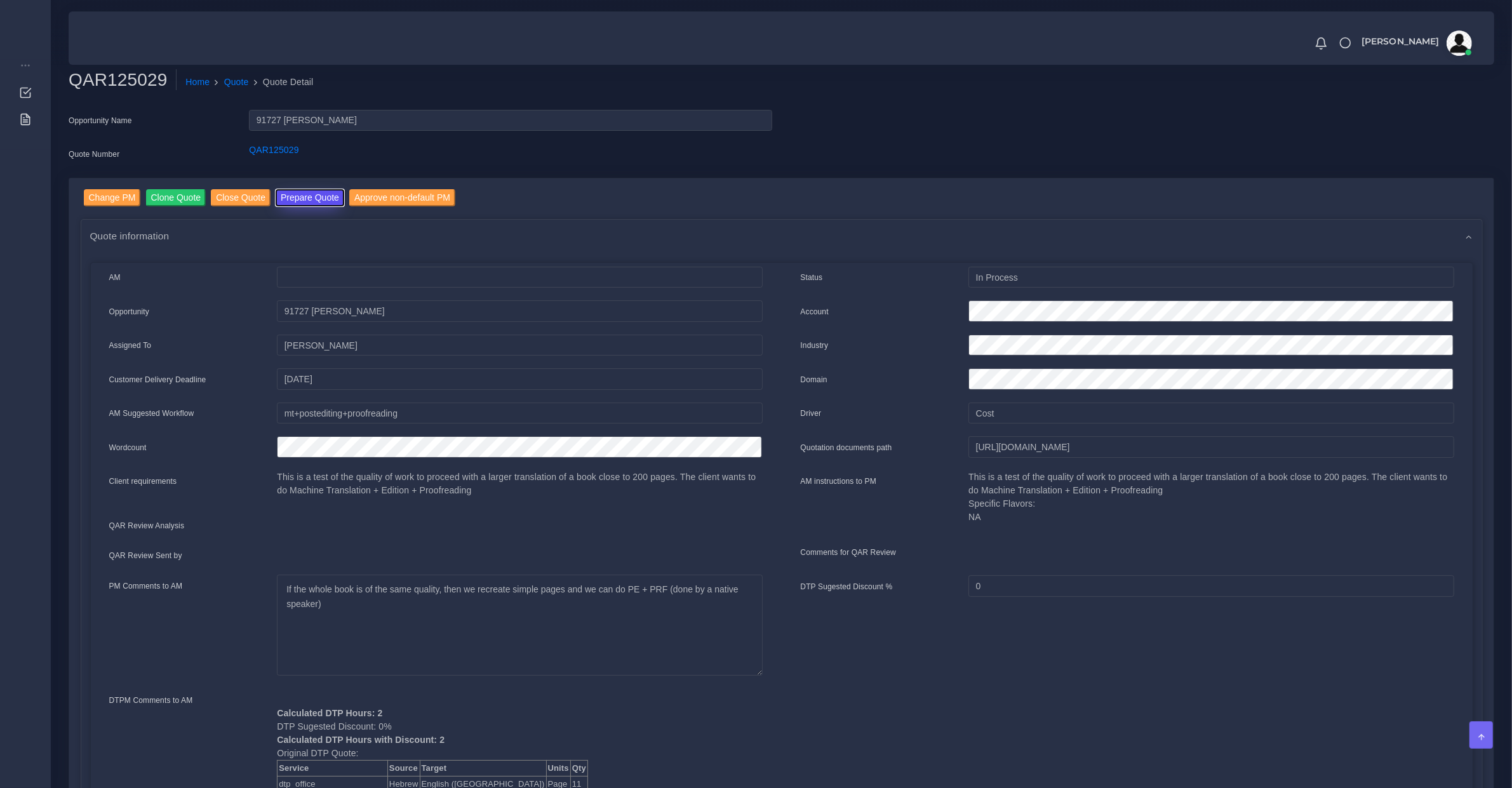
drag, startPoint x: 296, startPoint y: 198, endPoint x: 104, endPoint y: 267, distance: 204.0
click at [297, 200] on button "Prepare Quote" at bounding box center [310, 198] width 69 height 17
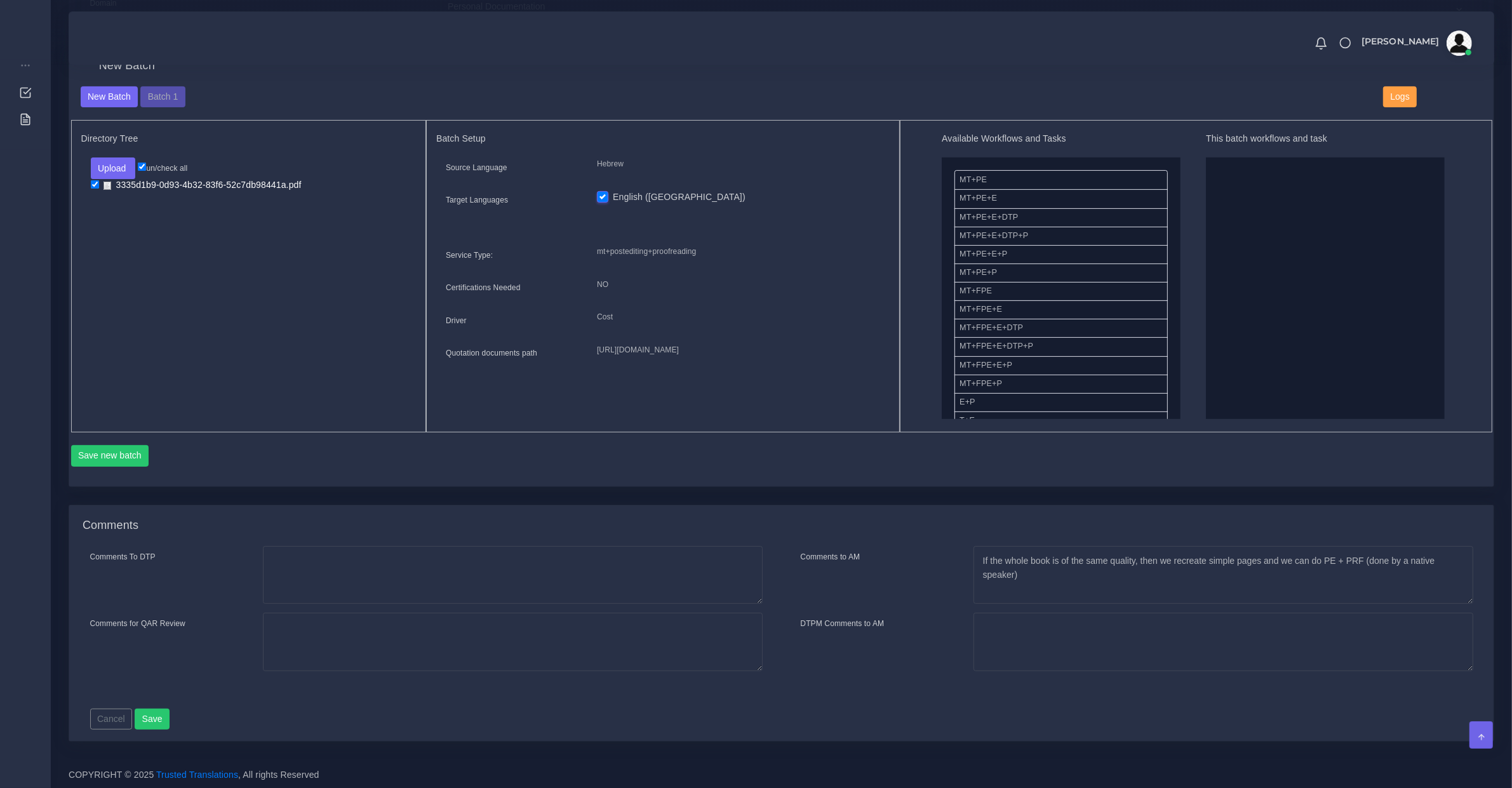
scroll to position [318, 0]
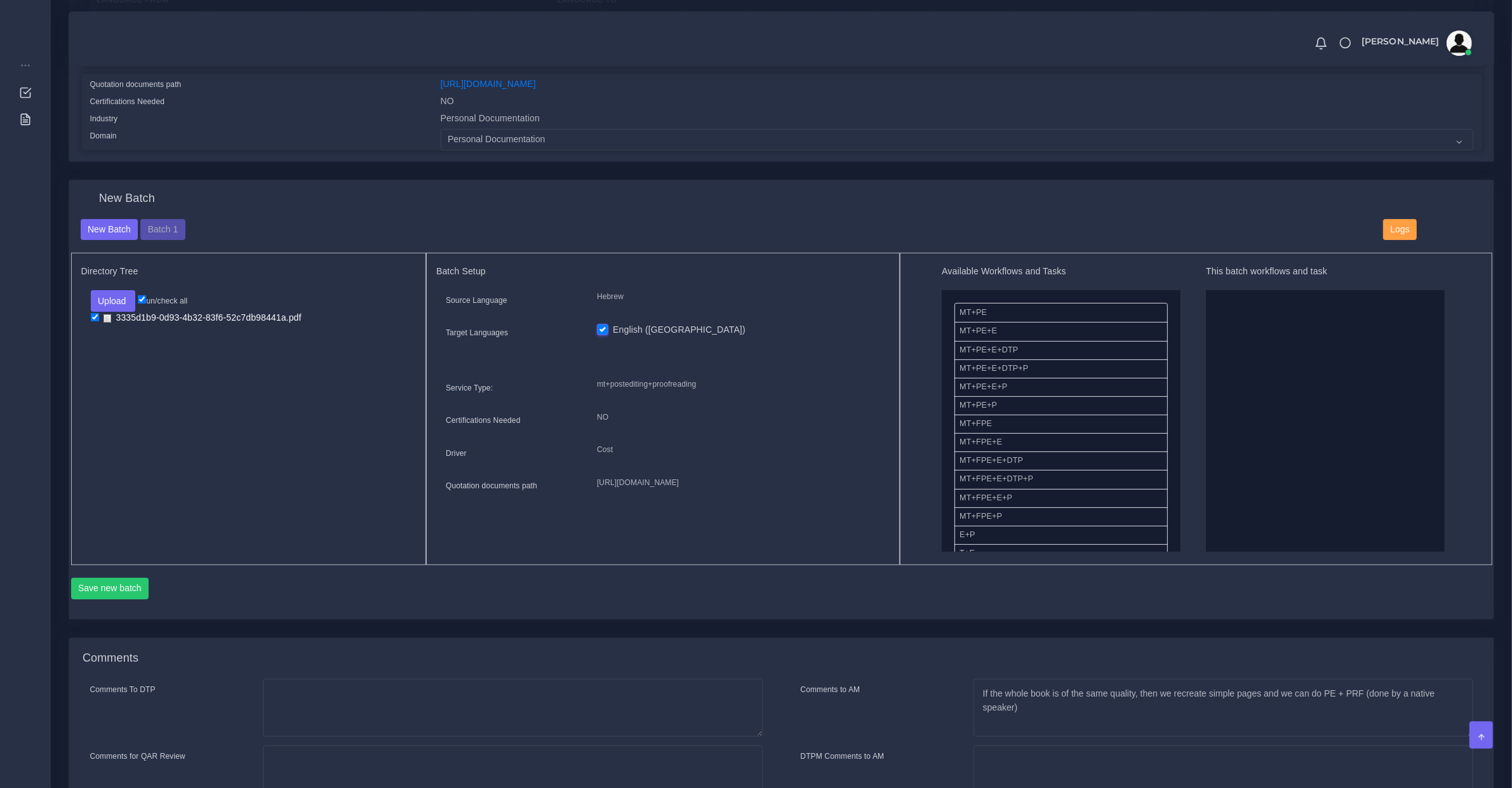
click at [176, 211] on div "New Batch" at bounding box center [781, 205] width 1421 height 27
click at [173, 229] on button "Batch 1" at bounding box center [162, 229] width 44 height 21
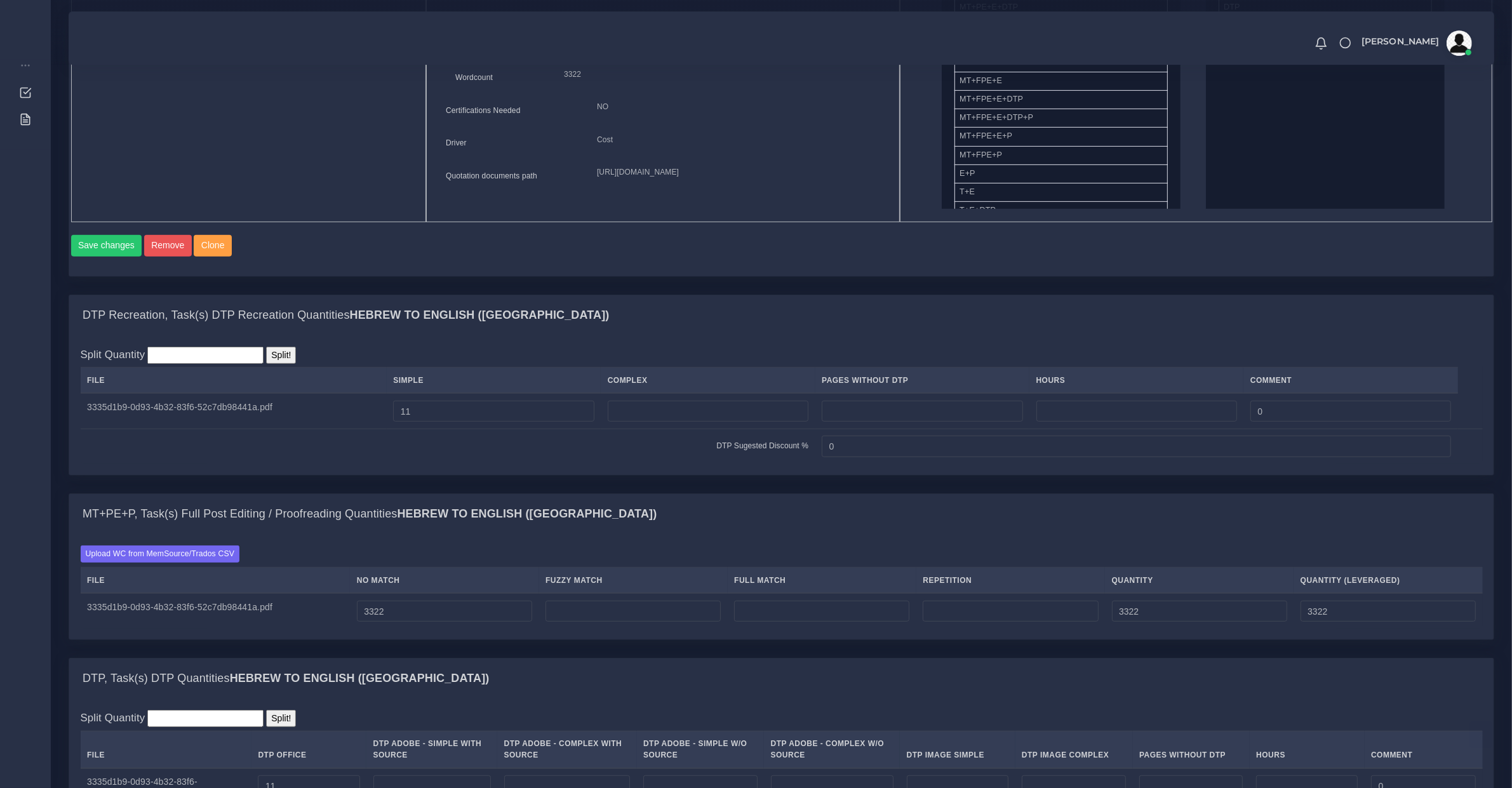
scroll to position [794, 0]
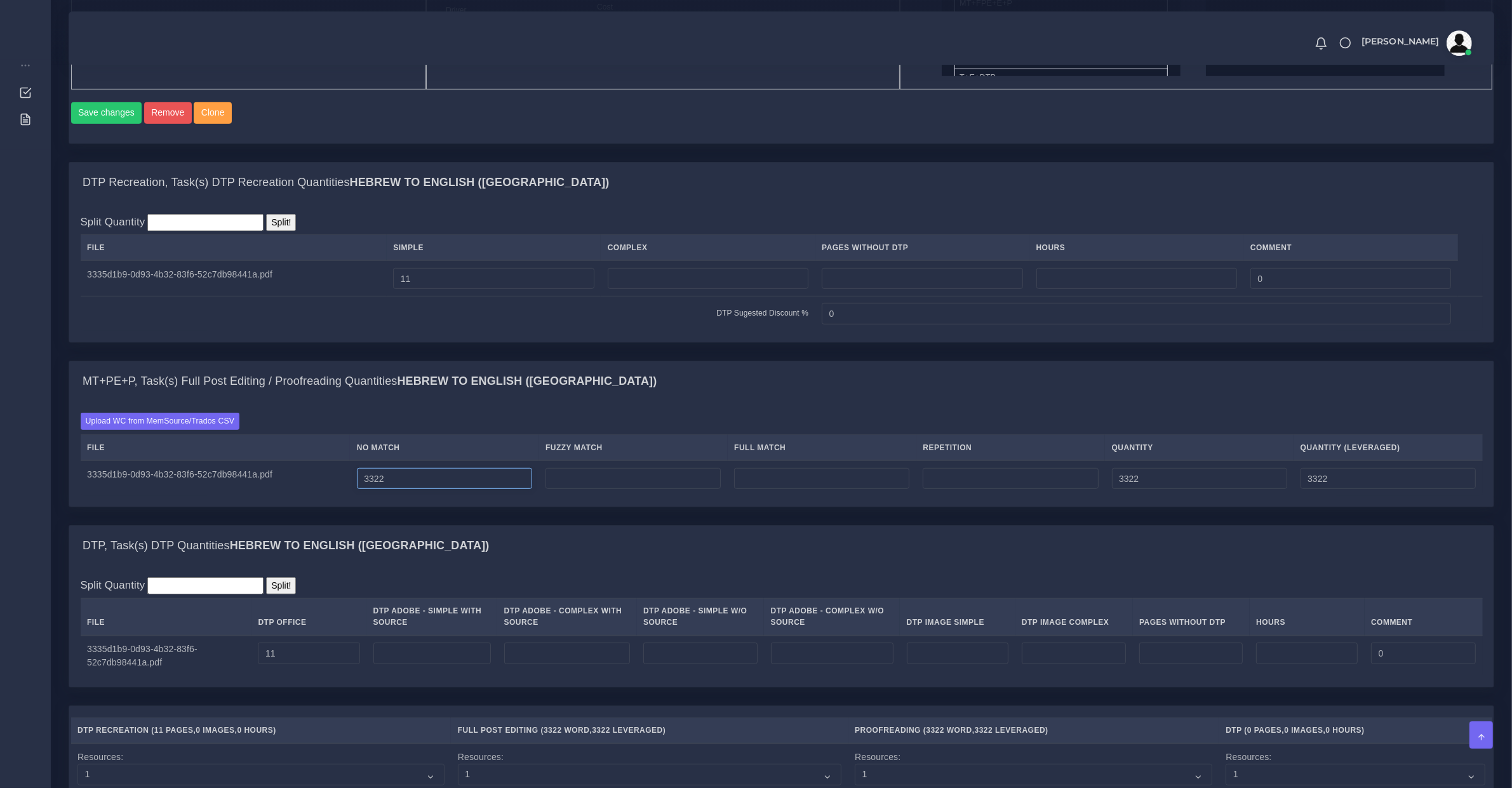
drag, startPoint x: 415, startPoint y: 487, endPoint x: -14, endPoint y: 451, distance: 430.5
type input "700"
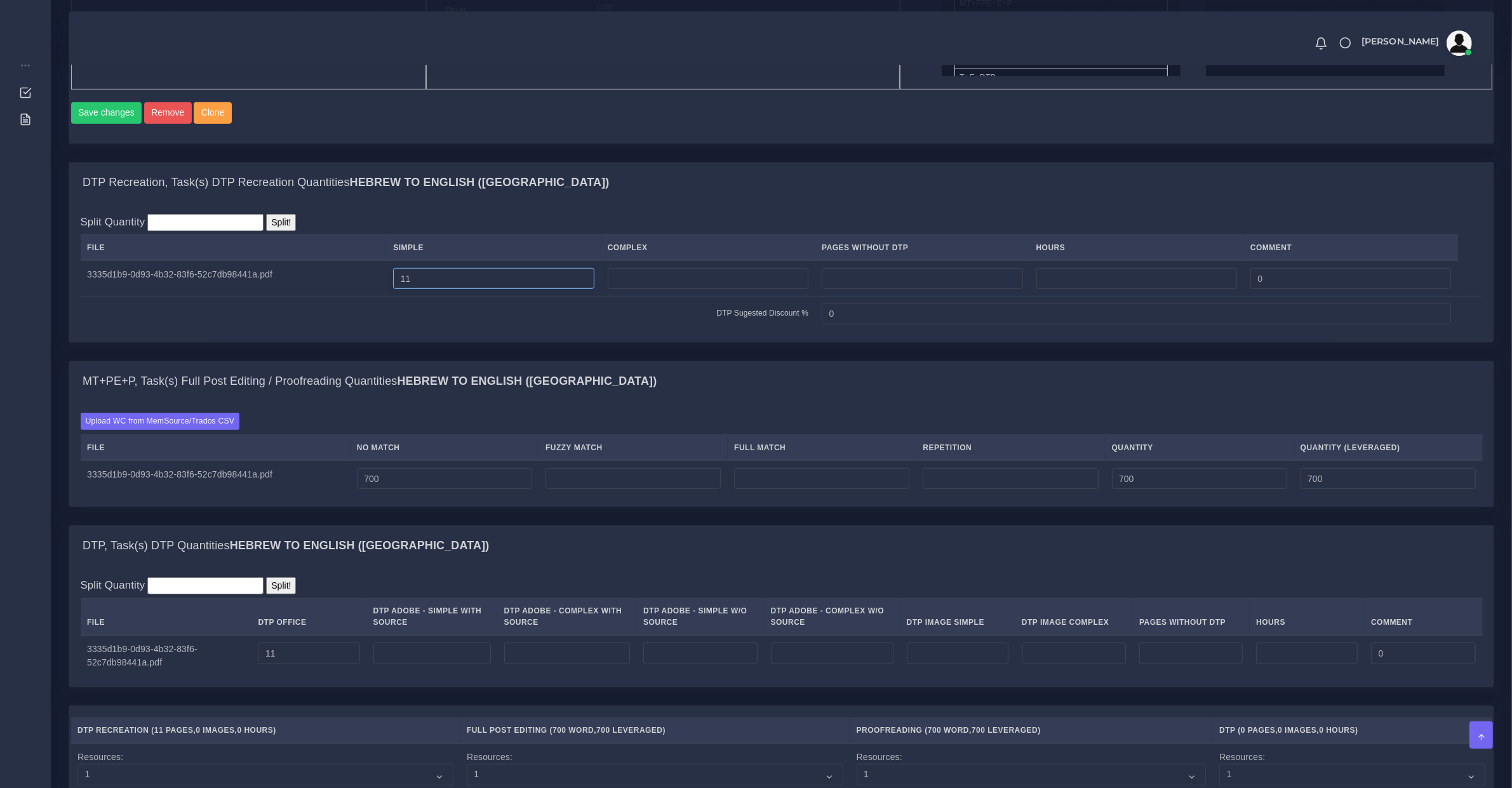
type input "0"
drag, startPoint x: 446, startPoint y: 292, endPoint x: 294, endPoint y: 294, distance: 152.0
click at [312, 294] on tr "3335d1b9-0d93-4b32-83f6-52c7db98441a.pdf 11 0" at bounding box center [782, 278] width 1403 height 36
type input "2"
drag, startPoint x: 302, startPoint y: 661, endPoint x: -135, endPoint y: 608, distance: 440.2
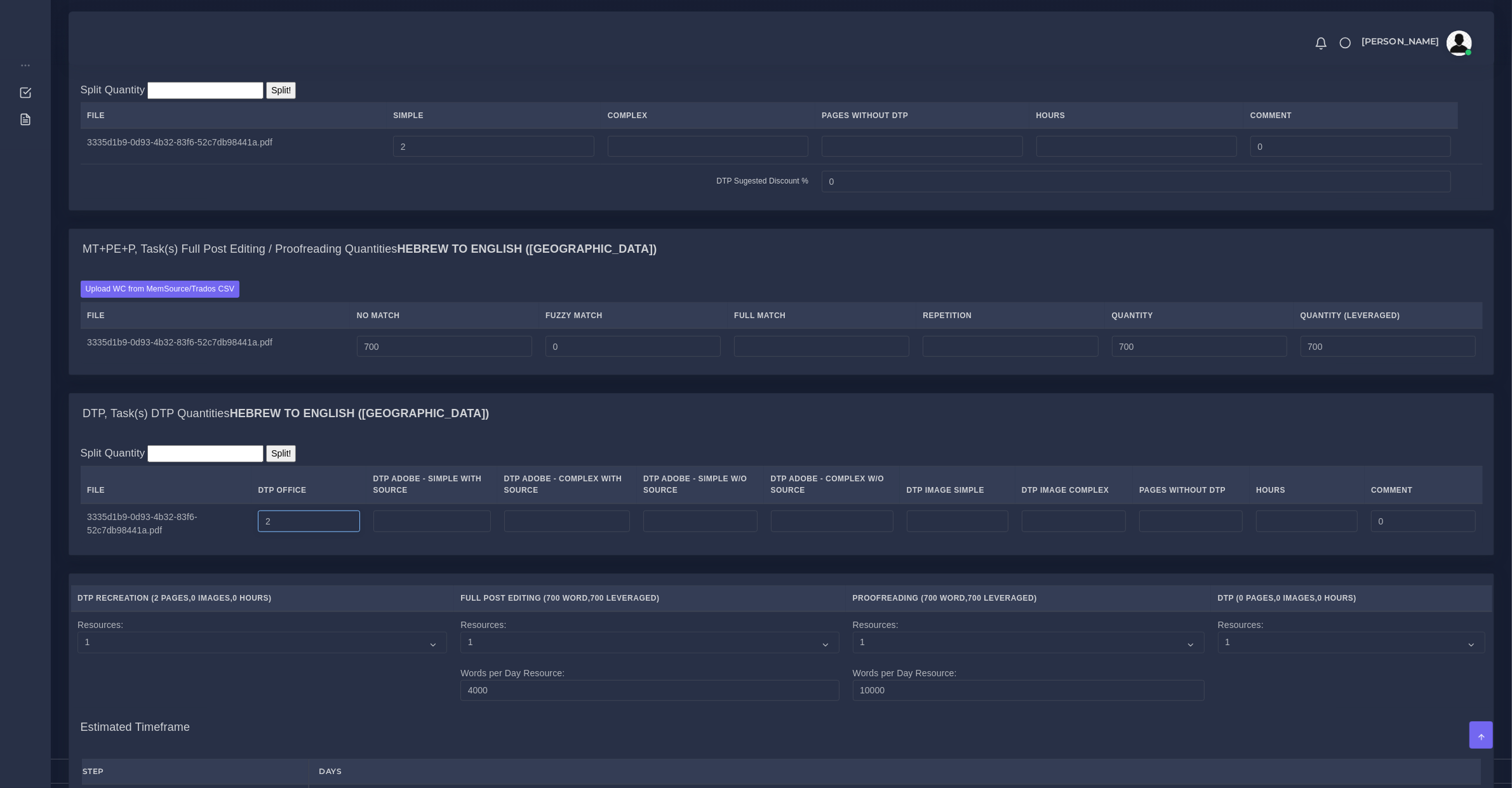
scroll to position [1058, 0]
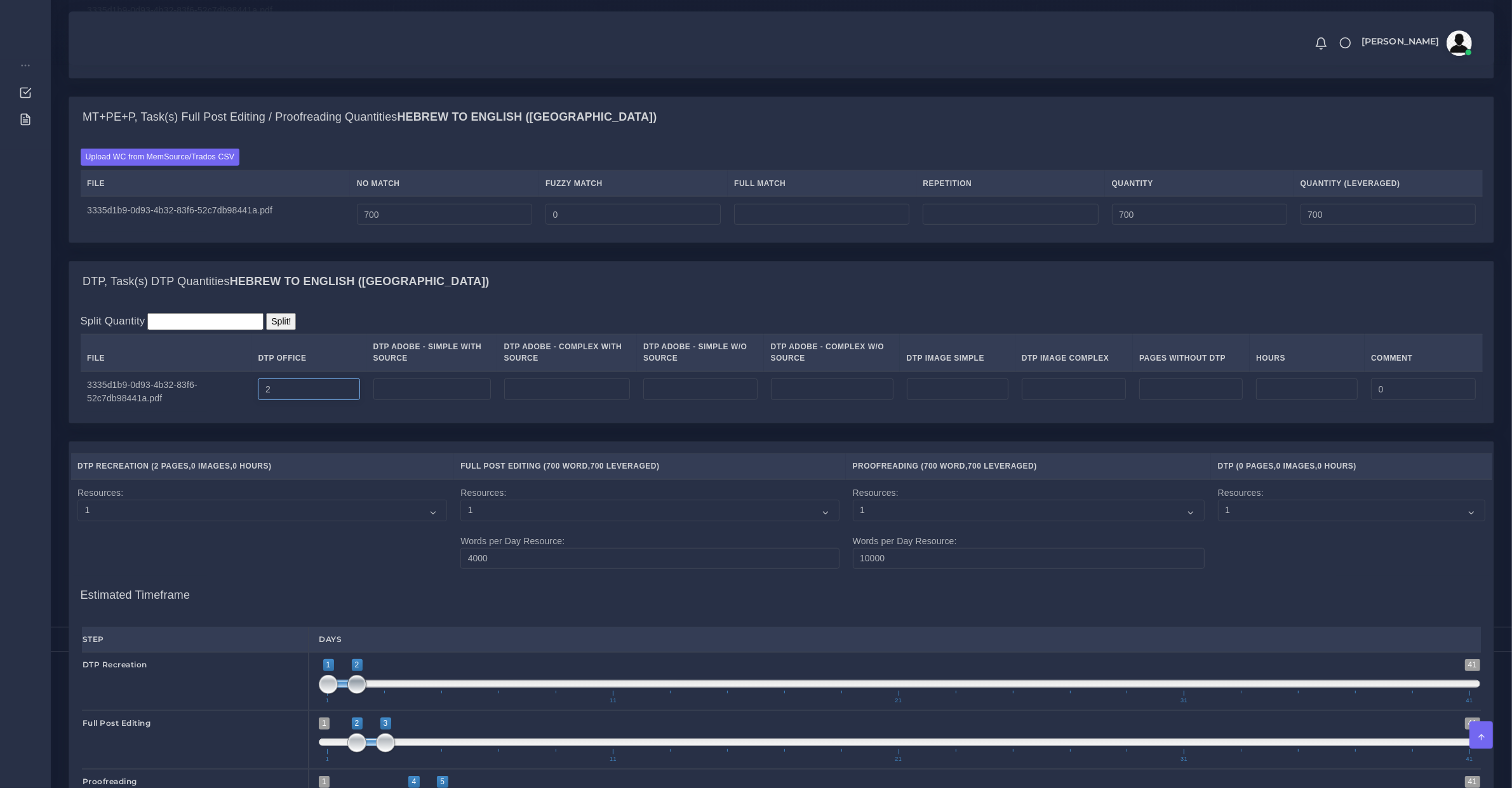
type input "2"
type input "1;1"
drag, startPoint x: 358, startPoint y: 691, endPoint x: 328, endPoint y: 691, distance: 30.0
click at [328, 691] on span at bounding box center [327, 684] width 19 height 19
type input "2;2"
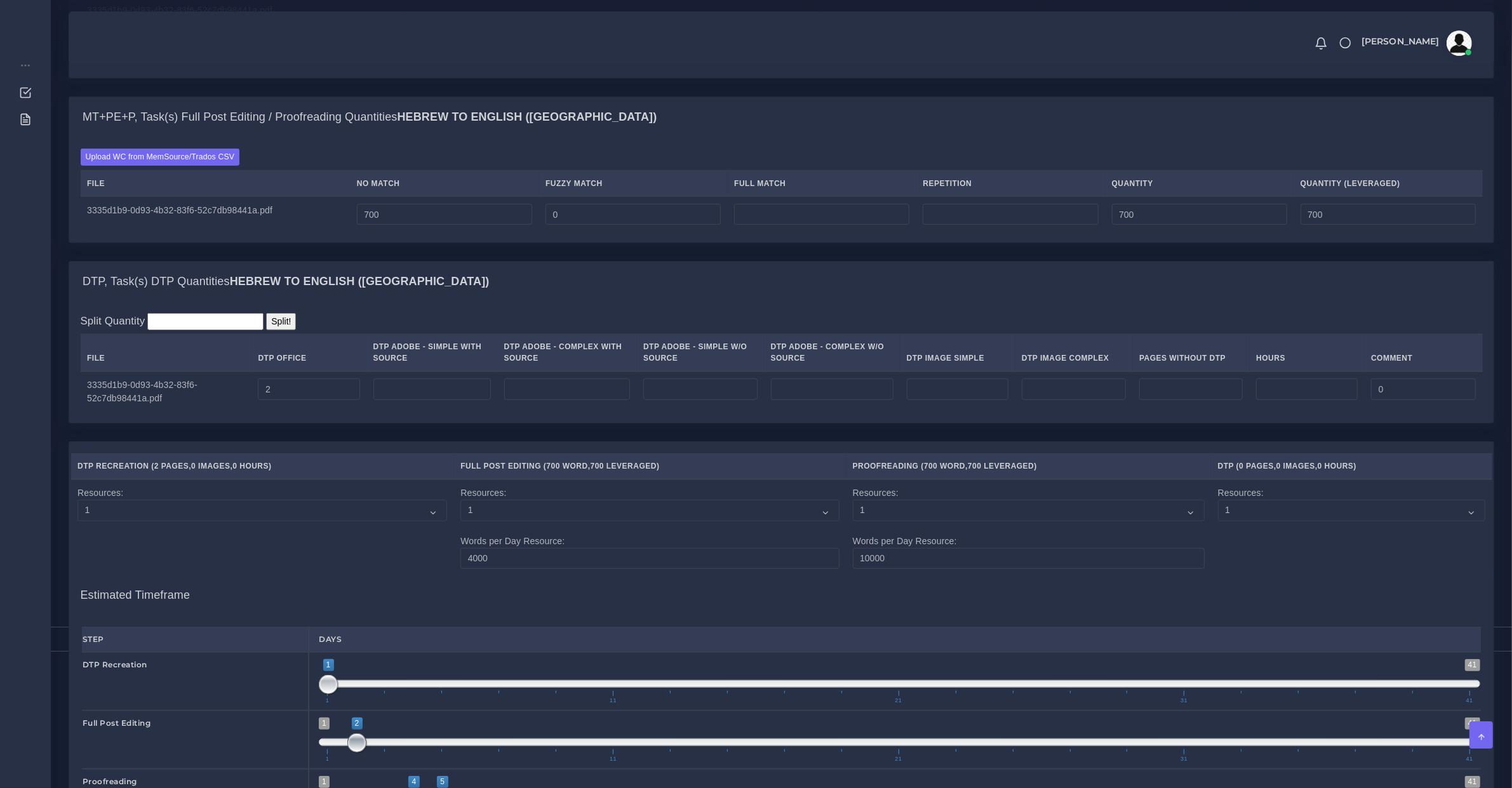
click at [370, 757] on span "1 41 2 2 2 — 2 1 11 21 31 41" at bounding box center [899, 740] width 1162 height 44
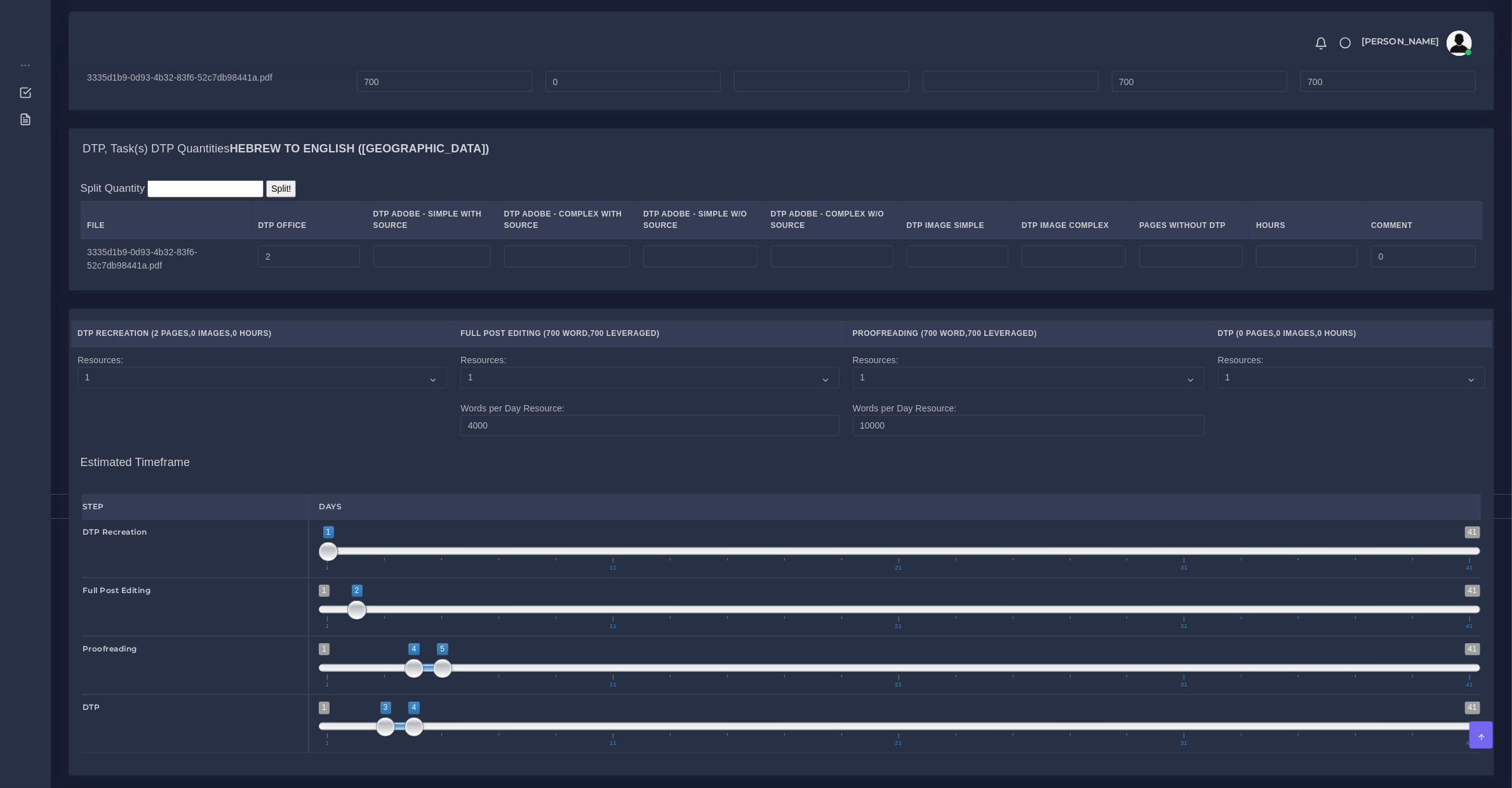
click at [383, 686] on span "1 41 4 5 4 — 5 1 11 21 31 41" at bounding box center [899, 666] width 1162 height 44
click at [382, 686] on span "1 41 4 5 4 — 5 1 11 21 31 41" at bounding box center [899, 666] width 1162 height 44
click at [379, 683] on span "1 41 4 5 4 — 5 1 11 21 31 41" at bounding box center [899, 666] width 1162 height 44
click at [379, 679] on span at bounding box center [385, 668] width 19 height 19
drag, startPoint x: 410, startPoint y: 691, endPoint x: 410, endPoint y: 684, distance: 7.0
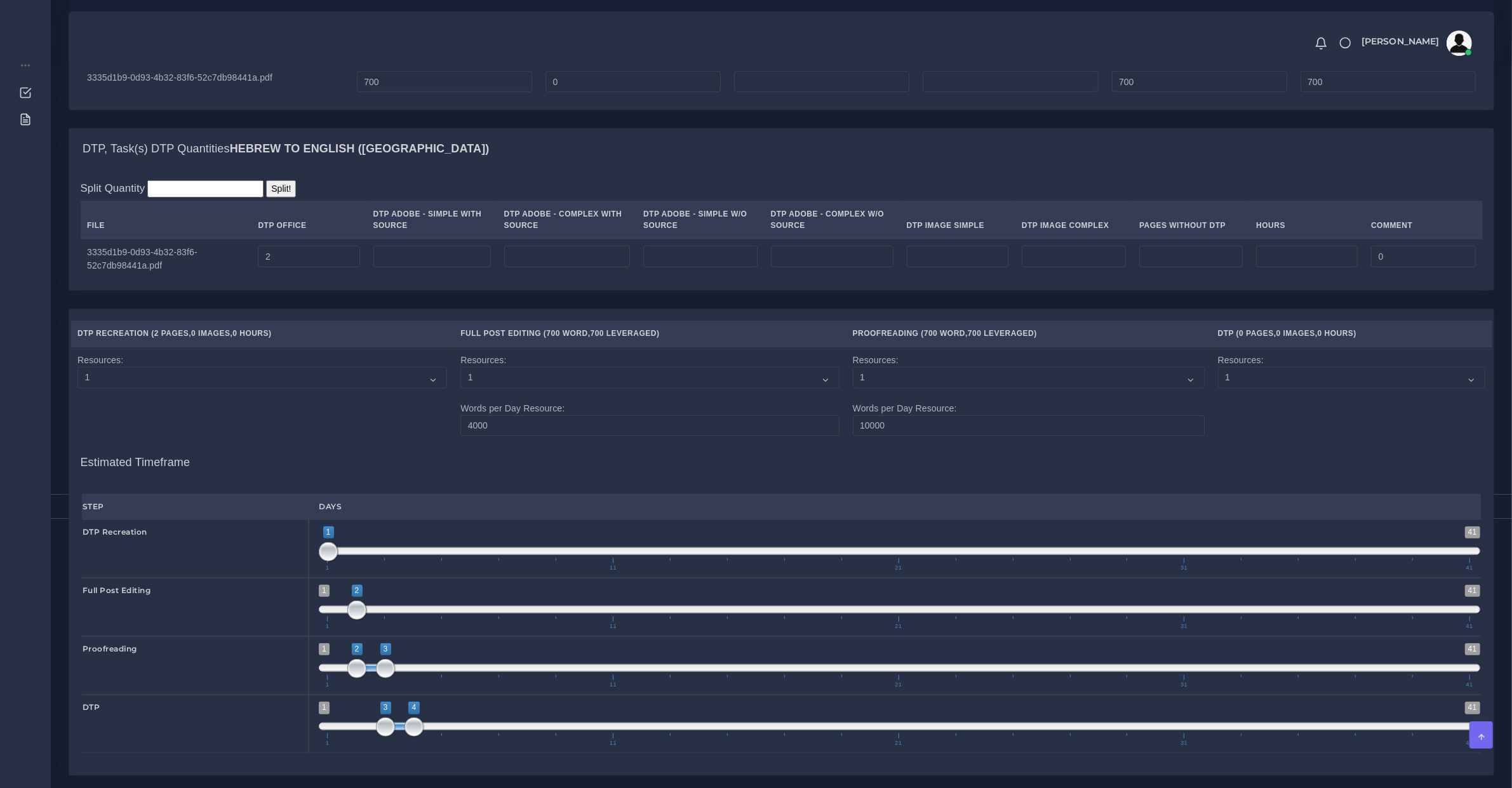
click at [410, 688] on span "1 11 21 31 41" at bounding box center [898, 682] width 1142 height 13
click at [410, 672] on span at bounding box center [899, 668] width 1162 height 7
click at [395, 679] on span at bounding box center [385, 668] width 19 height 19
type input "4;4"
drag, startPoint x: 385, startPoint y: 683, endPoint x: 416, endPoint y: 689, distance: 31.6
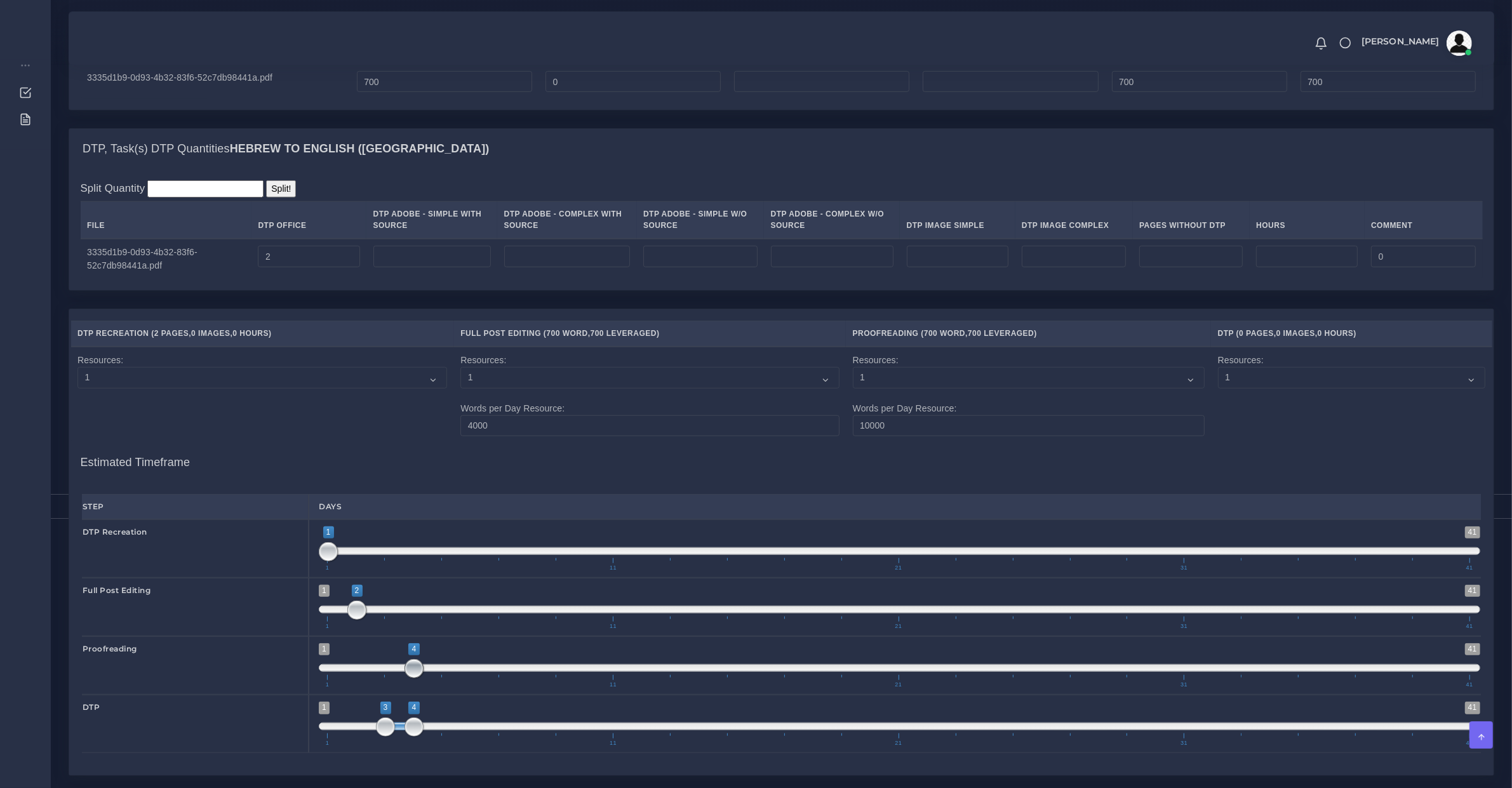
click at [416, 679] on span at bounding box center [413, 668] width 19 height 19
type input "3;3"
drag, startPoint x: 413, startPoint y: 737, endPoint x: 373, endPoint y: 736, distance: 40.0
click at [404, 737] on span at bounding box center [413, 727] width 19 height 19
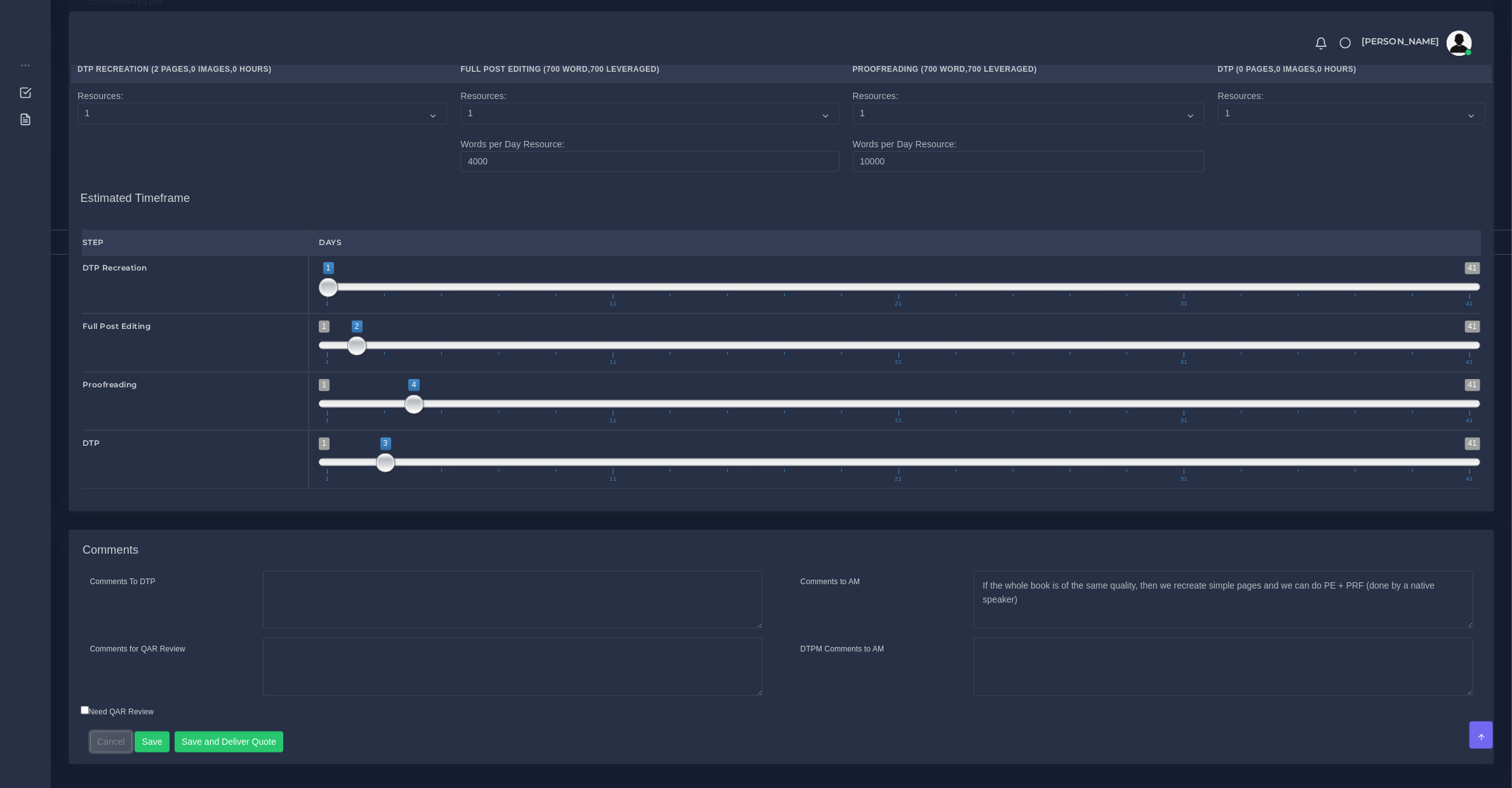
click at [124, 754] on button "Cancel" at bounding box center [111, 742] width 42 height 21
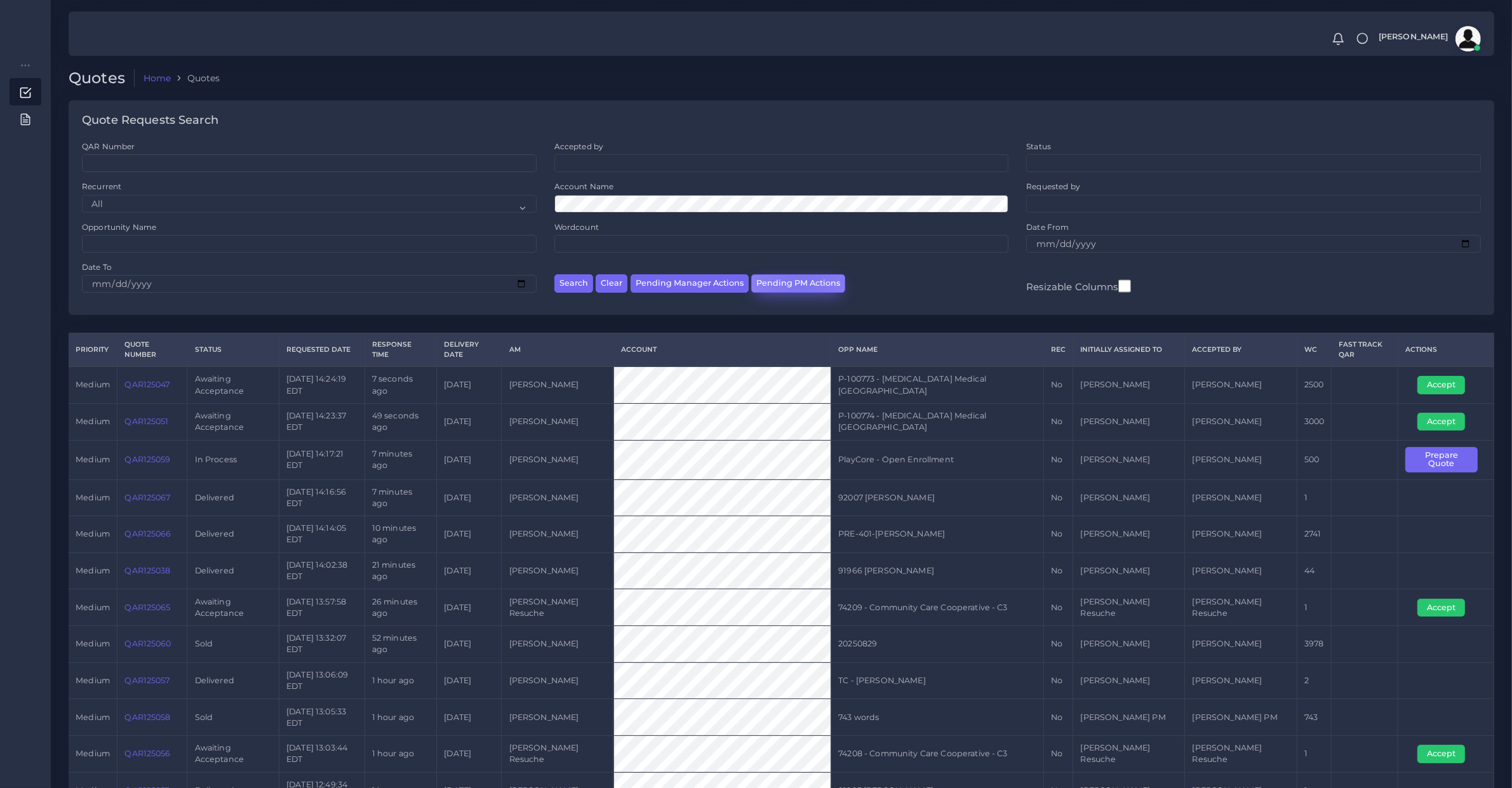
click at [801, 287] on button "Pending PM Actions" at bounding box center [798, 283] width 94 height 19
select select "awaiting_acceptance"
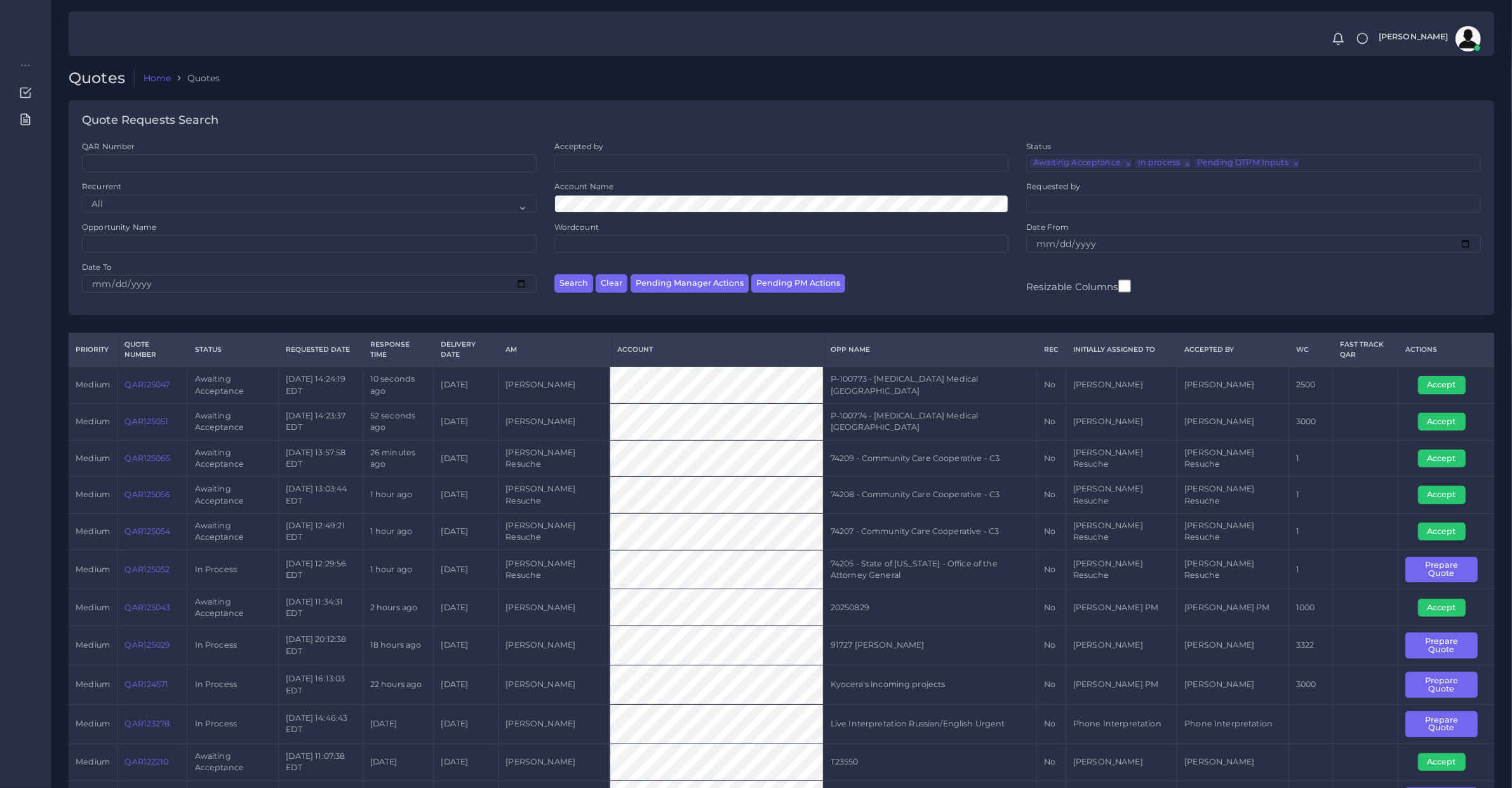
click at [141, 648] on link "QAR125029" at bounding box center [147, 645] width 46 height 10
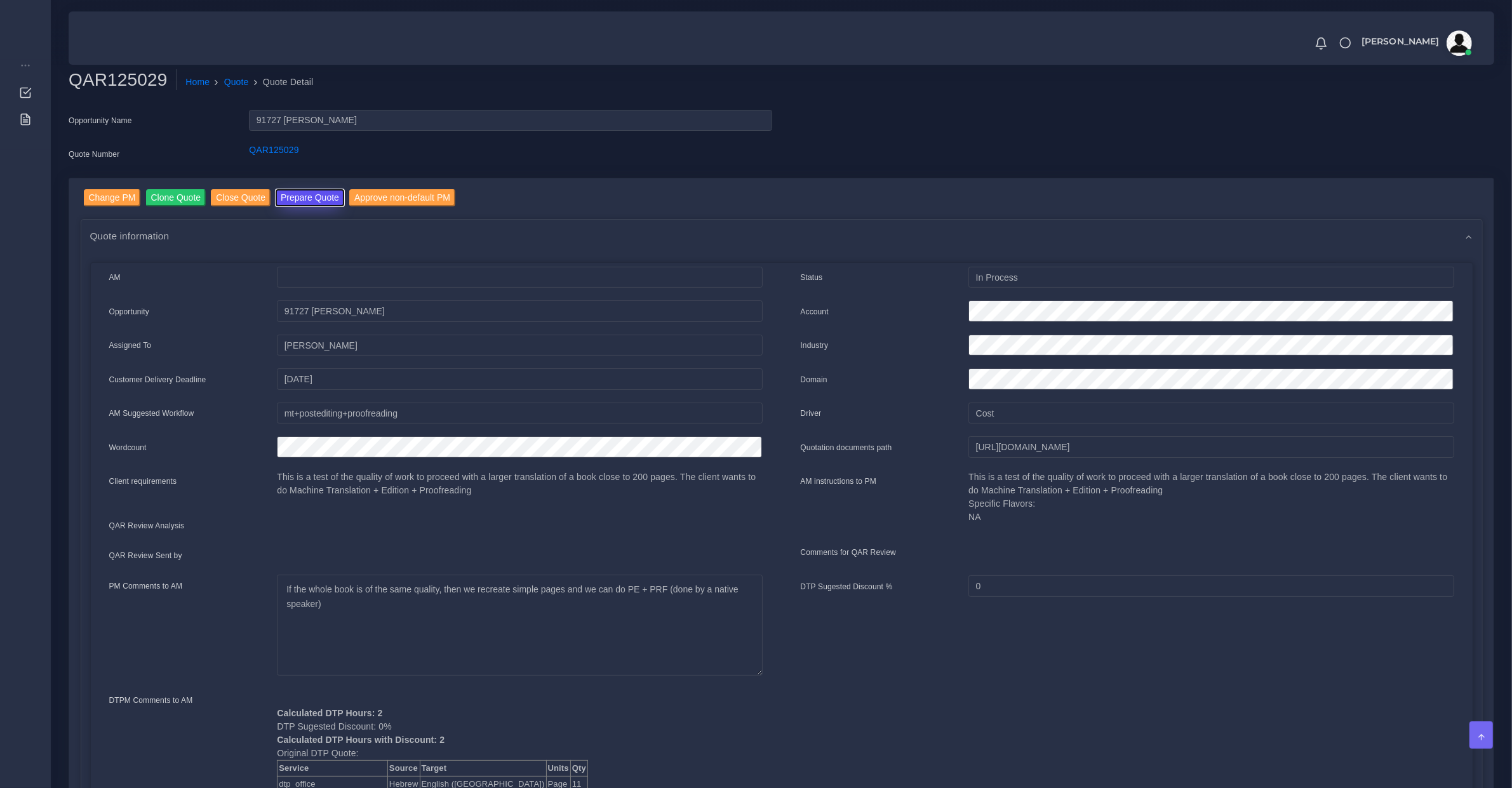
click at [290, 203] on button "Prepare Quote" at bounding box center [310, 198] width 69 height 17
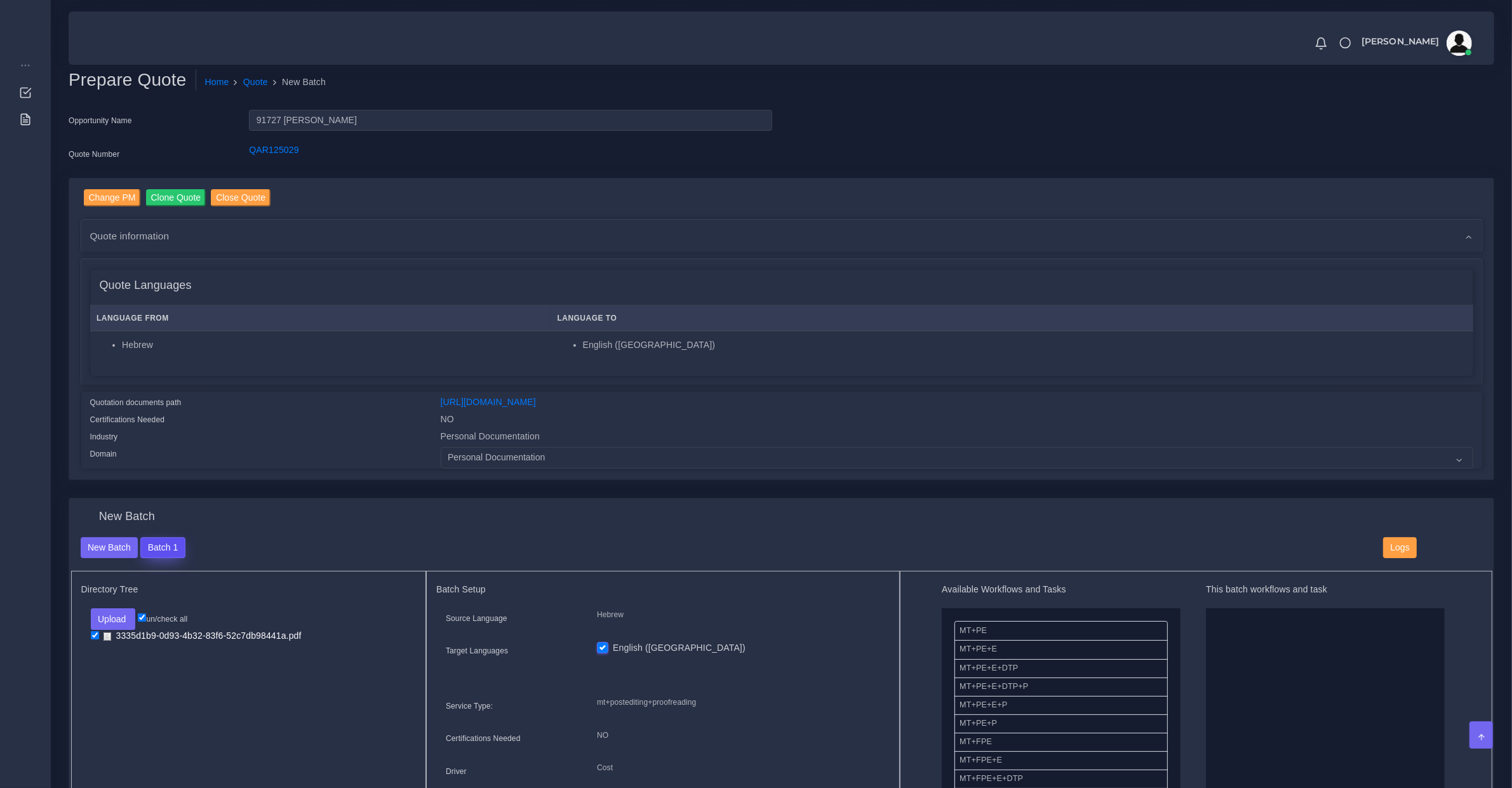
click at [161, 553] on button "Batch 1" at bounding box center [162, 548] width 44 height 21
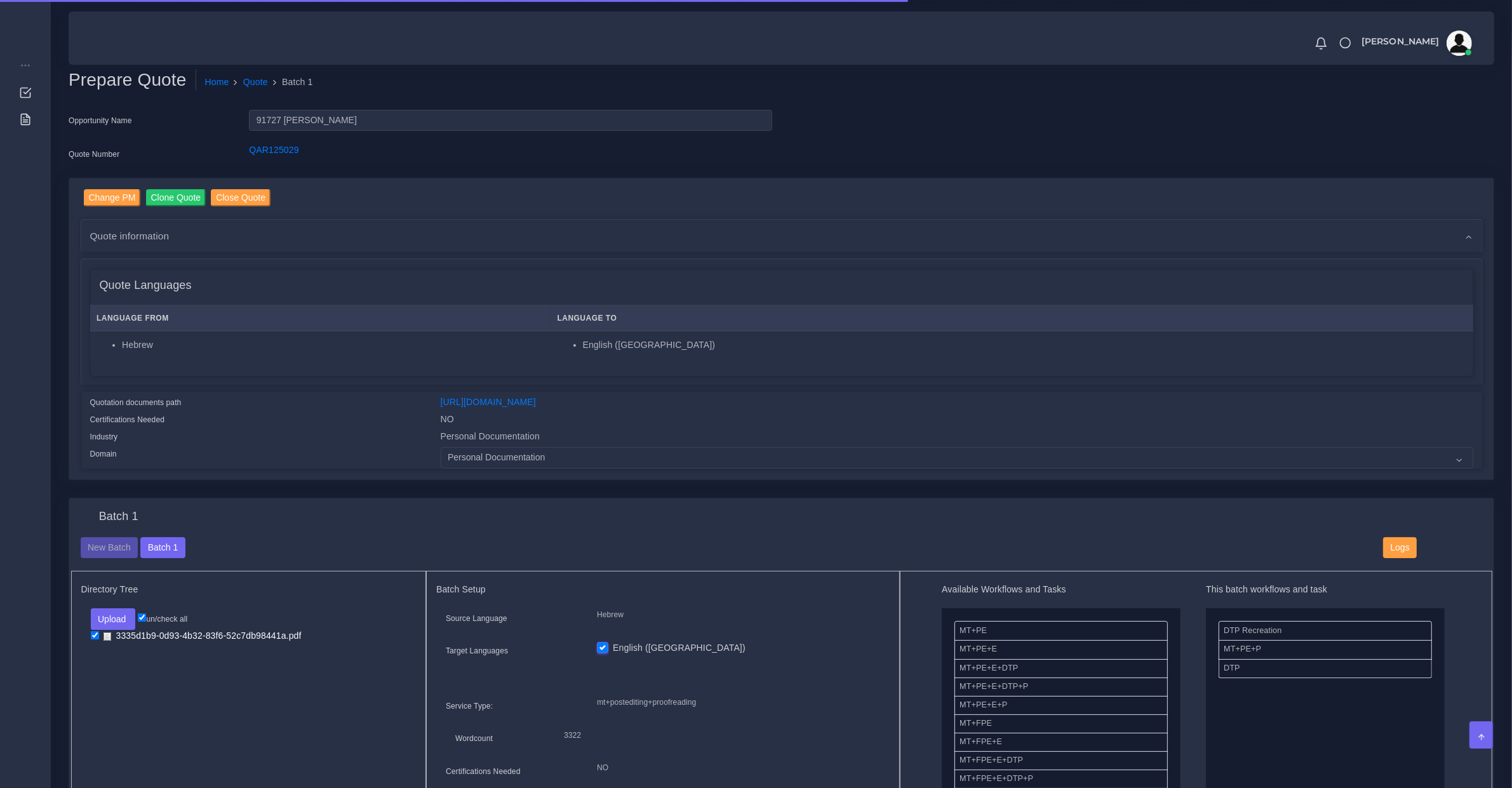
scroll to position [529, 0]
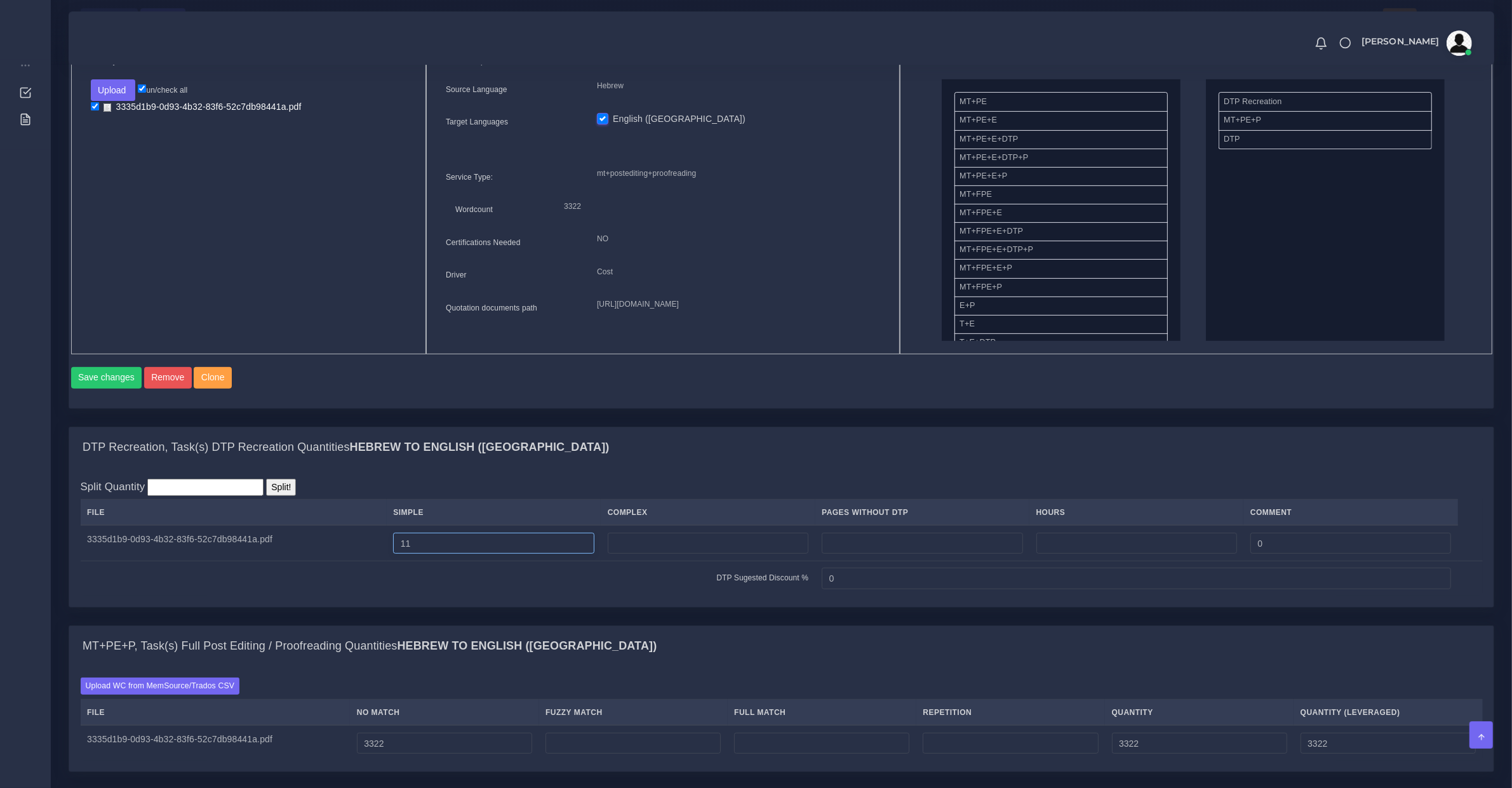
click at [435, 559] on td "11" at bounding box center [494, 543] width 214 height 36
drag, startPoint x: 445, startPoint y: 556, endPoint x: 306, endPoint y: 534, distance: 140.7
click at [318, 536] on table "File Simple Complex Pages Without DTP Hours Comment 3335d1b9-0d93-4b32-83f6-52c…" at bounding box center [782, 547] width 1403 height 96
type input "2"
click at [385, 755] on input "3322" at bounding box center [444, 744] width 176 height 21
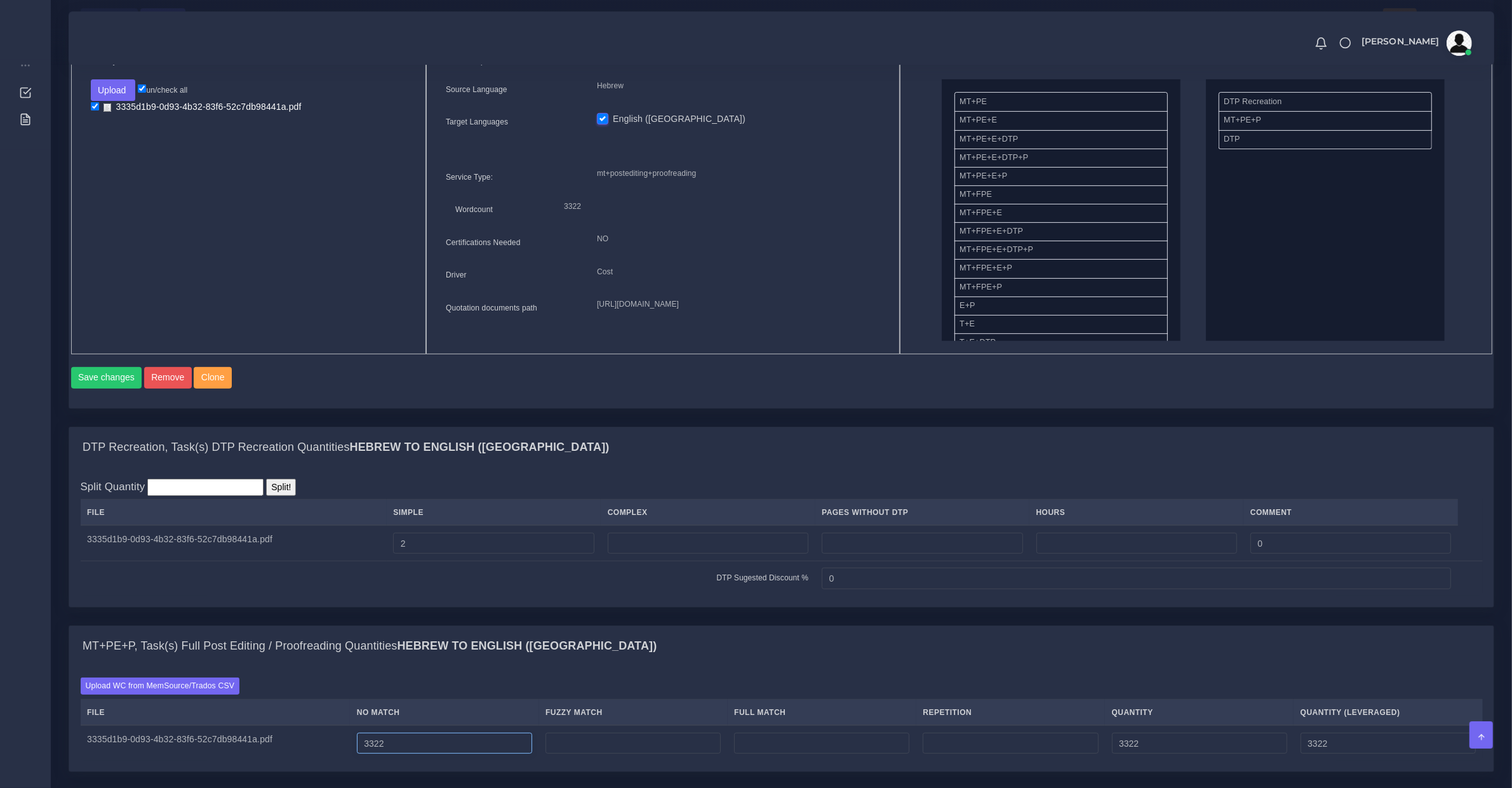
click at [385, 755] on input "3322" at bounding box center [444, 744] width 176 height 21
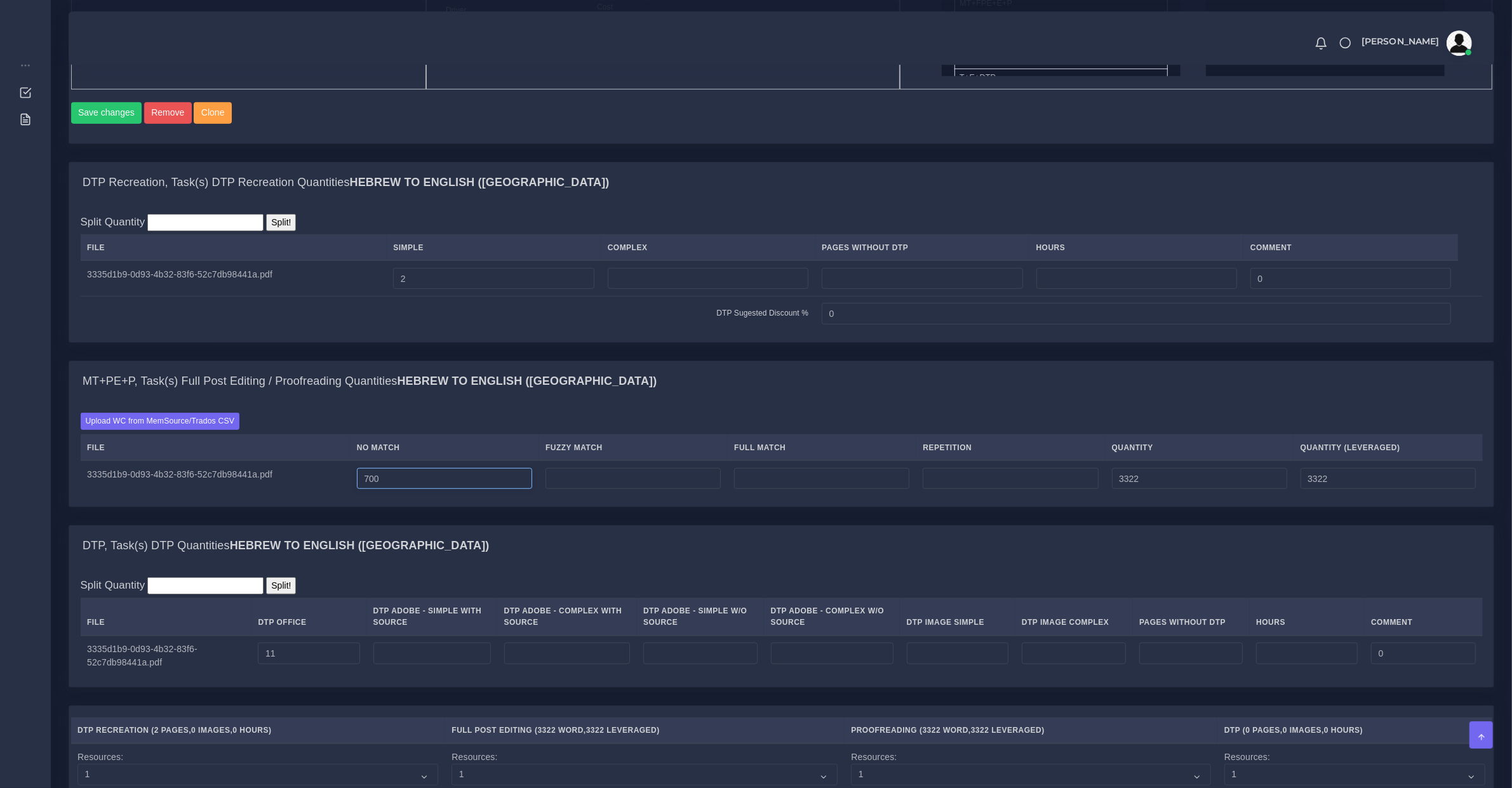
type input "700"
drag, startPoint x: 287, startPoint y: 668, endPoint x: 37, endPoint y: 675, distance: 250.1
click at [163, 664] on tr "3335d1b9-0d93-4b32-83f6-52c7db98441a.pdf 11 0" at bounding box center [782, 657] width 1403 height 41
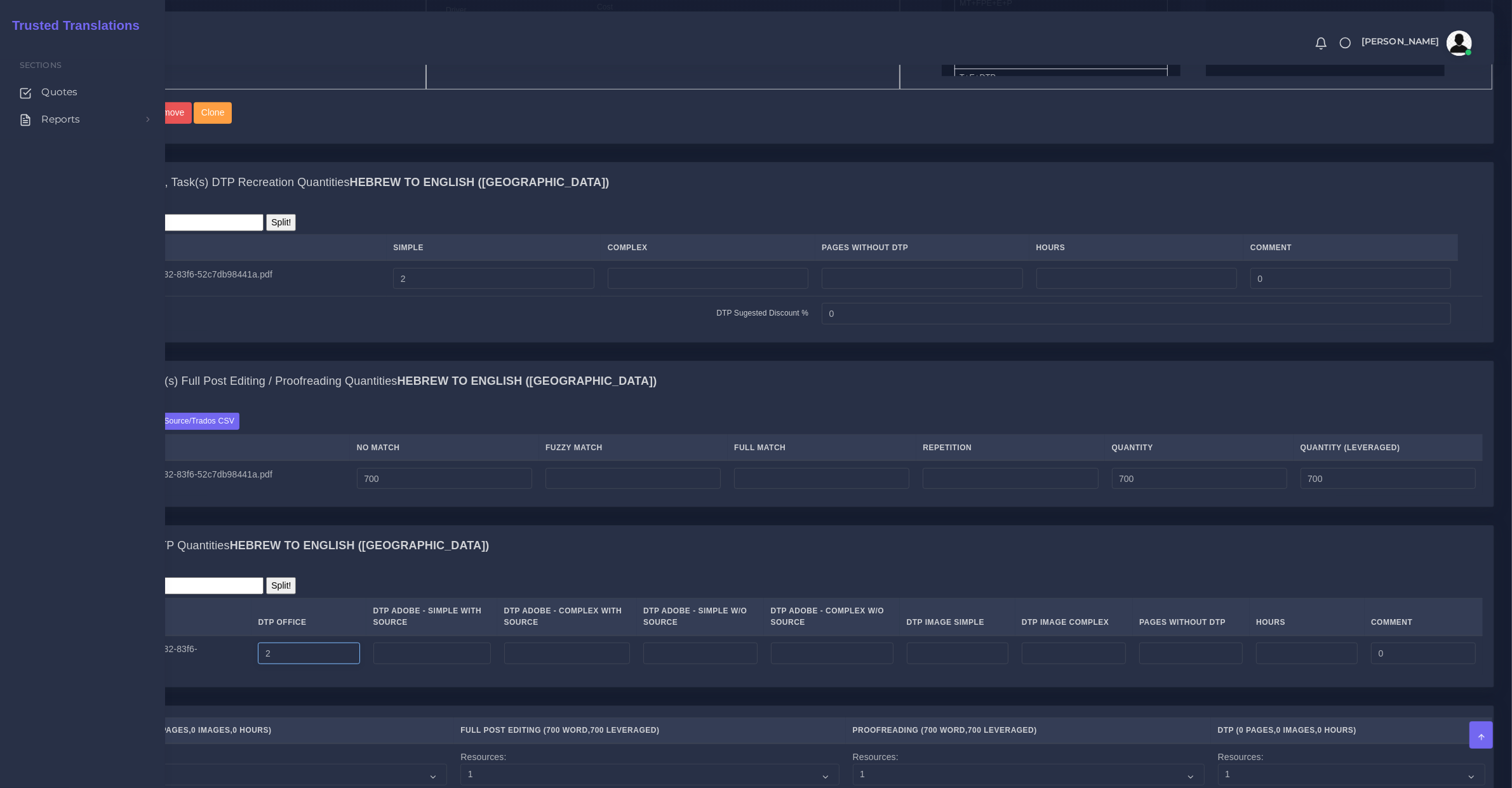
type input "2"
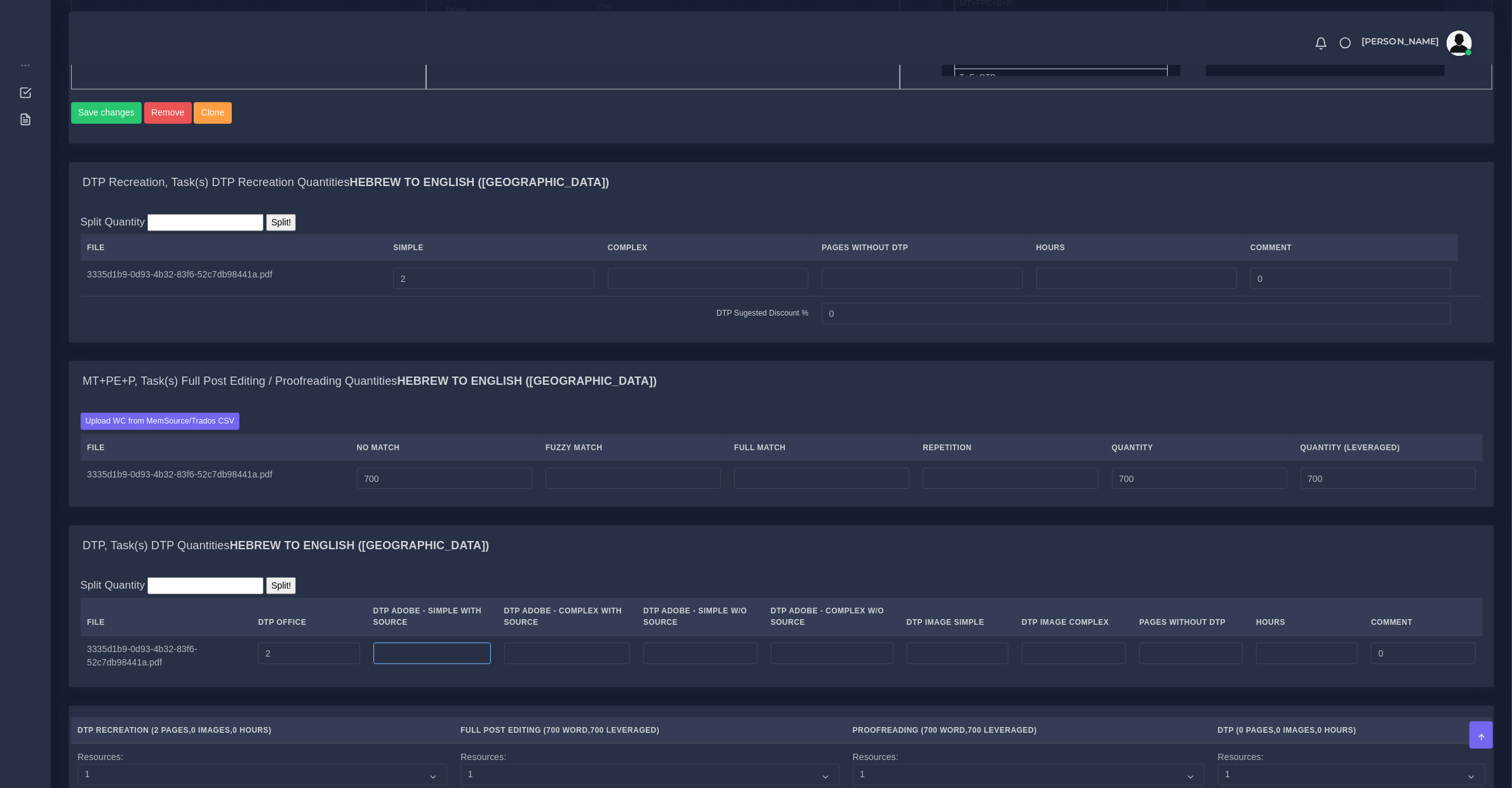
scroll to position [1191, 0]
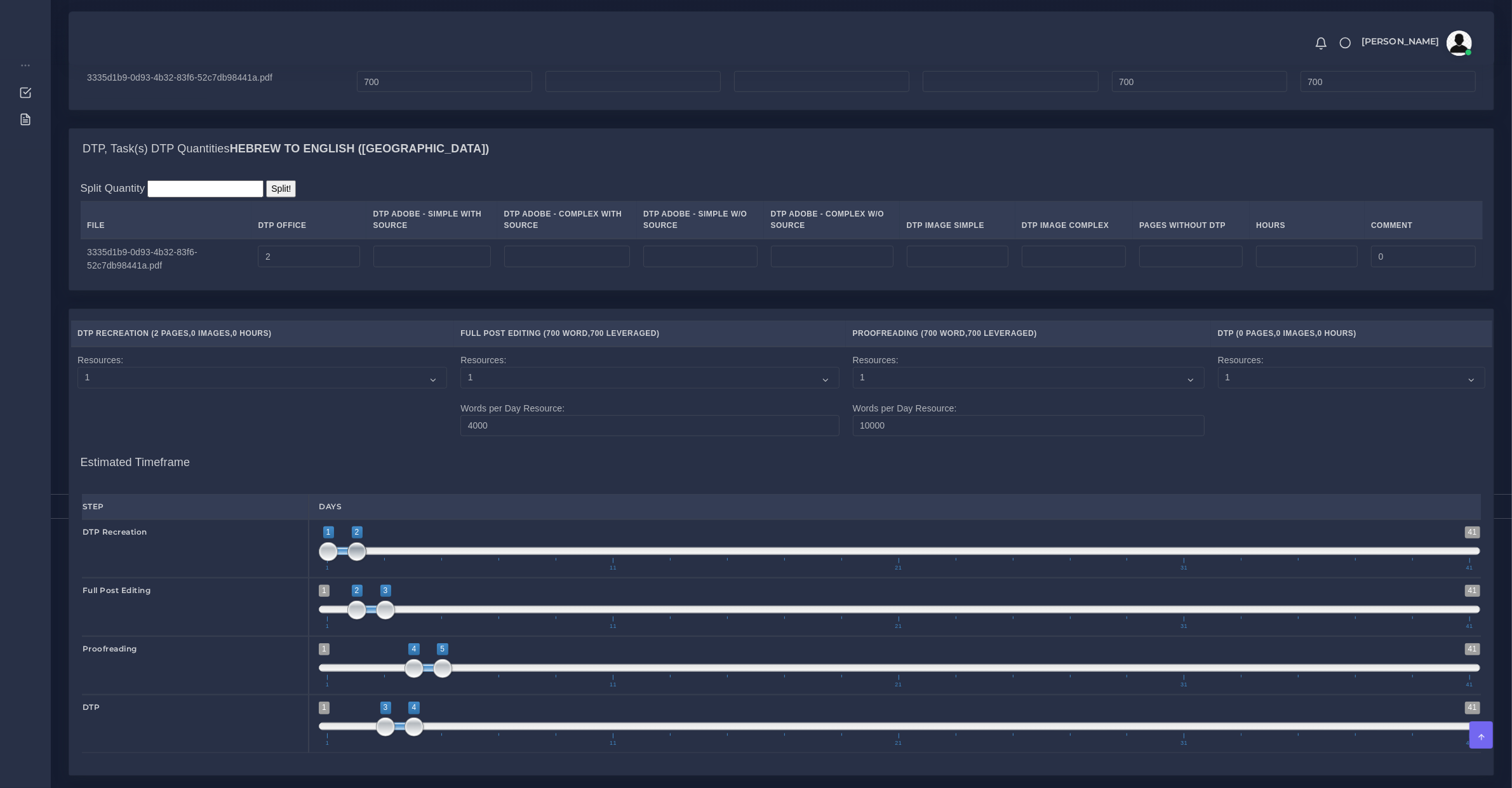
drag, startPoint x: 358, startPoint y: 568, endPoint x: 350, endPoint y: 568, distance: 8.0
click at [350, 562] on span at bounding box center [356, 551] width 19 height 19
click at [442, 674] on span "1 41 4 5 4 — 5 1 11 21 31 41" at bounding box center [899, 666] width 1162 height 44
drag, startPoint x: 361, startPoint y: 556, endPoint x: 318, endPoint y: 556, distance: 43.0
click at [318, 556] on span "1 41 1 2 1 — 2 1 11 21 31 41" at bounding box center [899, 549] width 1162 height 44
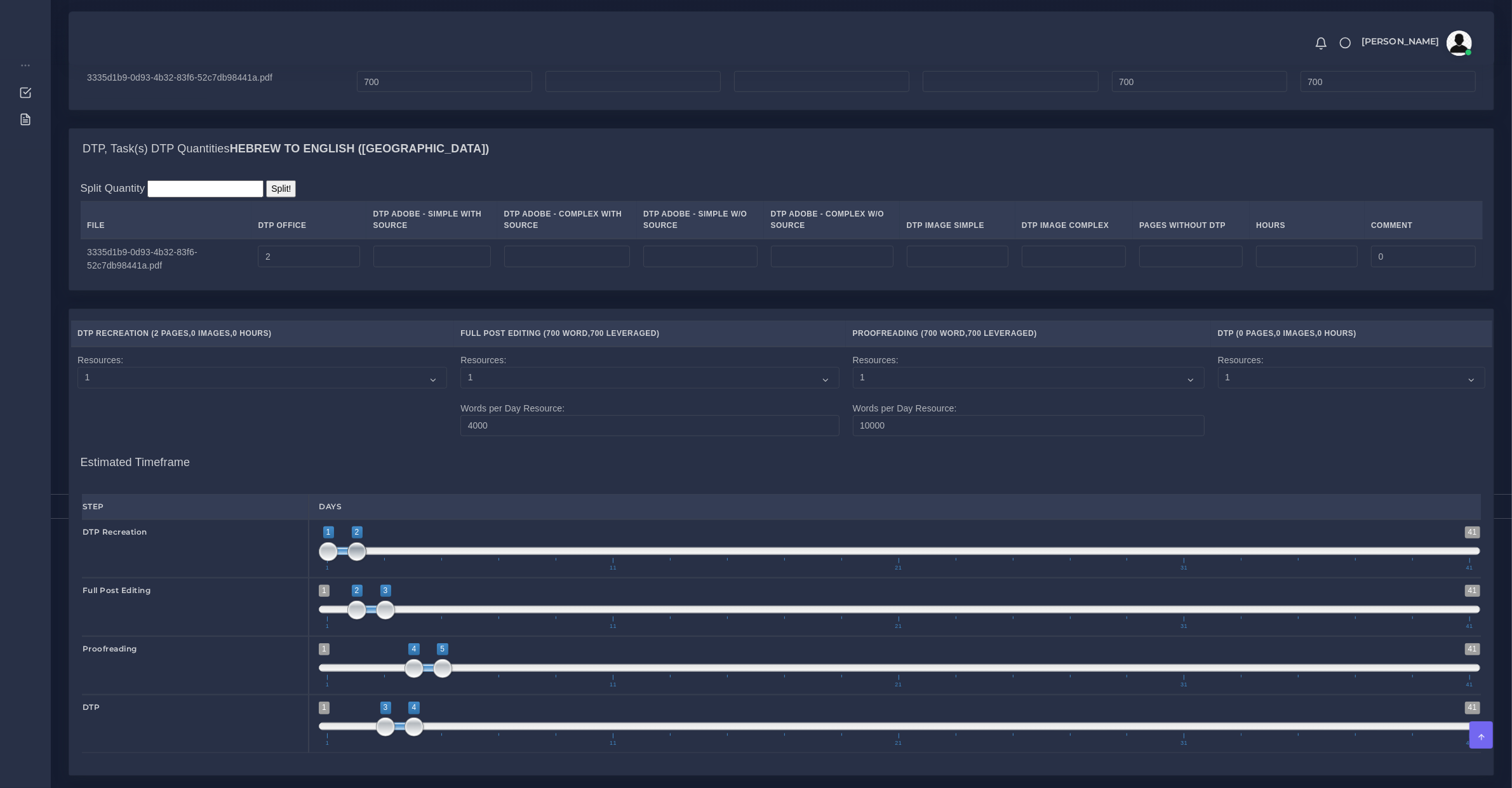
drag, startPoint x: 358, startPoint y: 563, endPoint x: 347, endPoint y: 563, distance: 11.0
click at [347, 562] on span at bounding box center [356, 551] width 19 height 19
drag, startPoint x: 350, startPoint y: 572, endPoint x: 318, endPoint y: 565, distance: 32.8
click at [318, 565] on div "1 41 1 2 1 — 2 1 11 21 31 41 1;2" at bounding box center [900, 549] width 1182 height 59
type input "1;1"
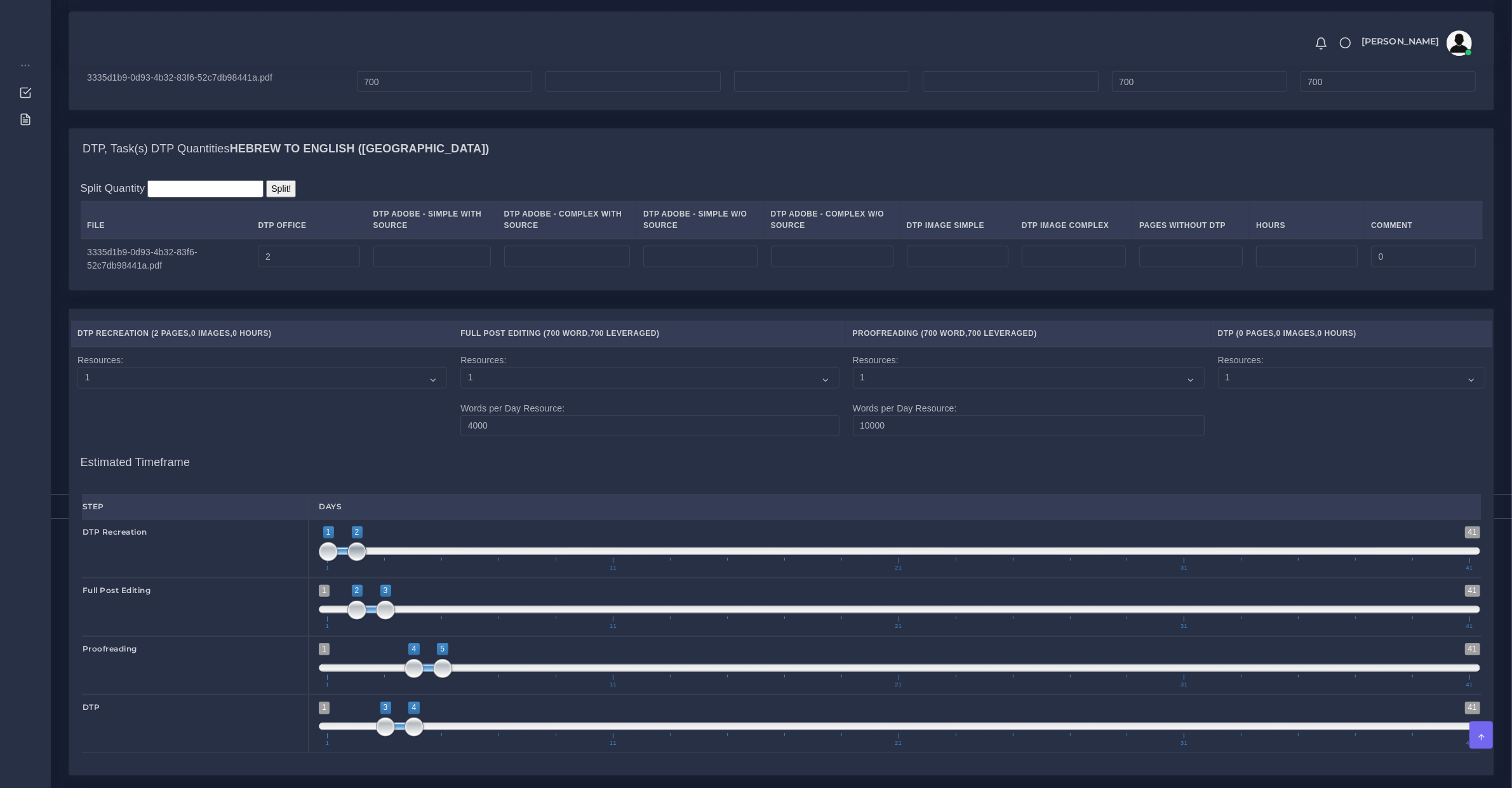
drag, startPoint x: 354, startPoint y: 568, endPoint x: 322, endPoint y: 561, distance: 32.8
click at [347, 561] on span at bounding box center [356, 551] width 19 height 19
type input "2;2"
drag, startPoint x: 367, startPoint y: 622, endPoint x: 375, endPoint y: 649, distance: 28.2
click at [363, 620] on span at bounding box center [356, 610] width 19 height 19
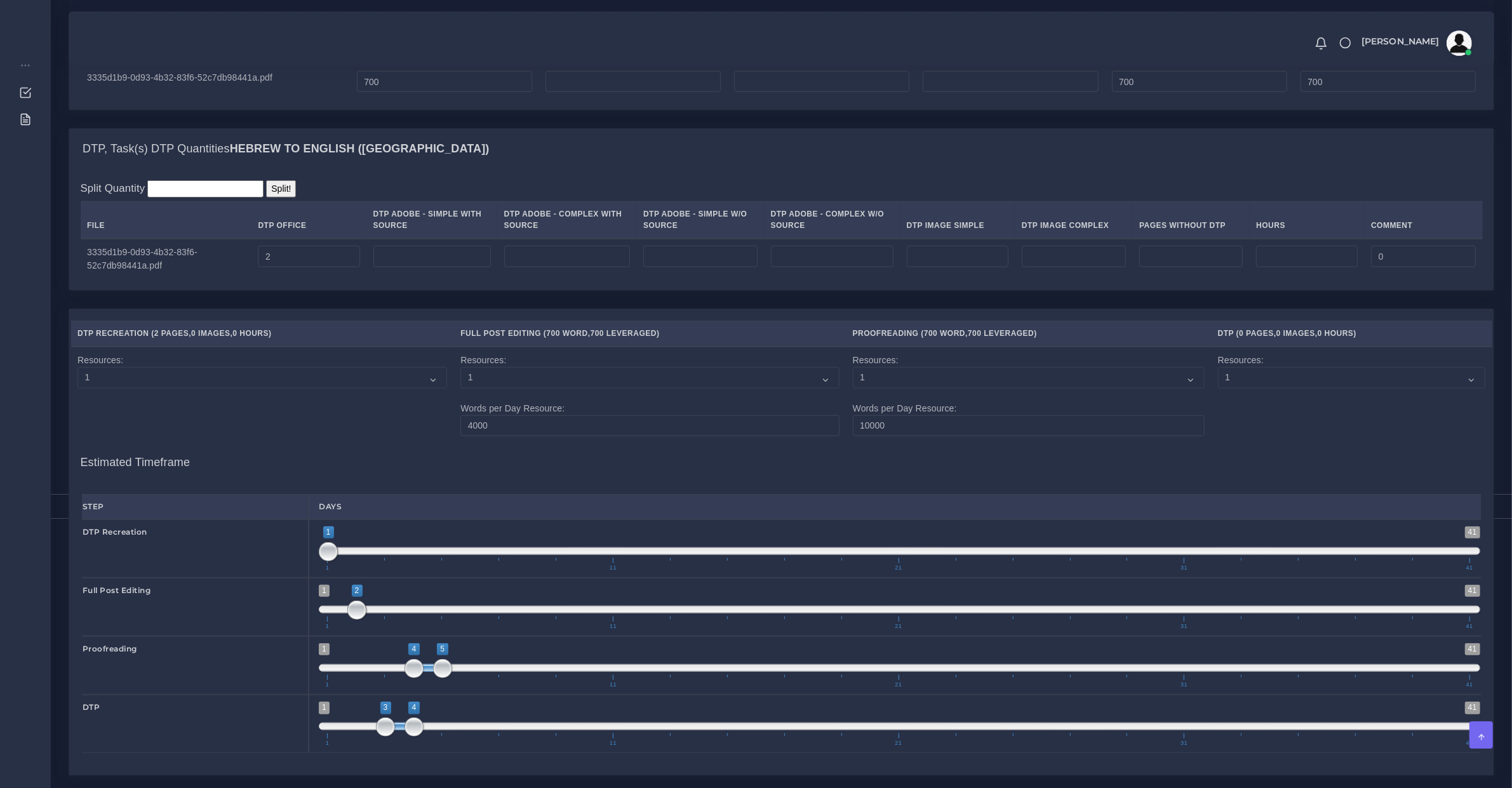
click at [387, 672] on span at bounding box center [899, 668] width 1162 height 7
click at [385, 679] on span at bounding box center [385, 668] width 19 height 19
type input "3;3"
drag, startPoint x: 413, startPoint y: 686, endPoint x: 385, endPoint y: 684, distance: 28.1
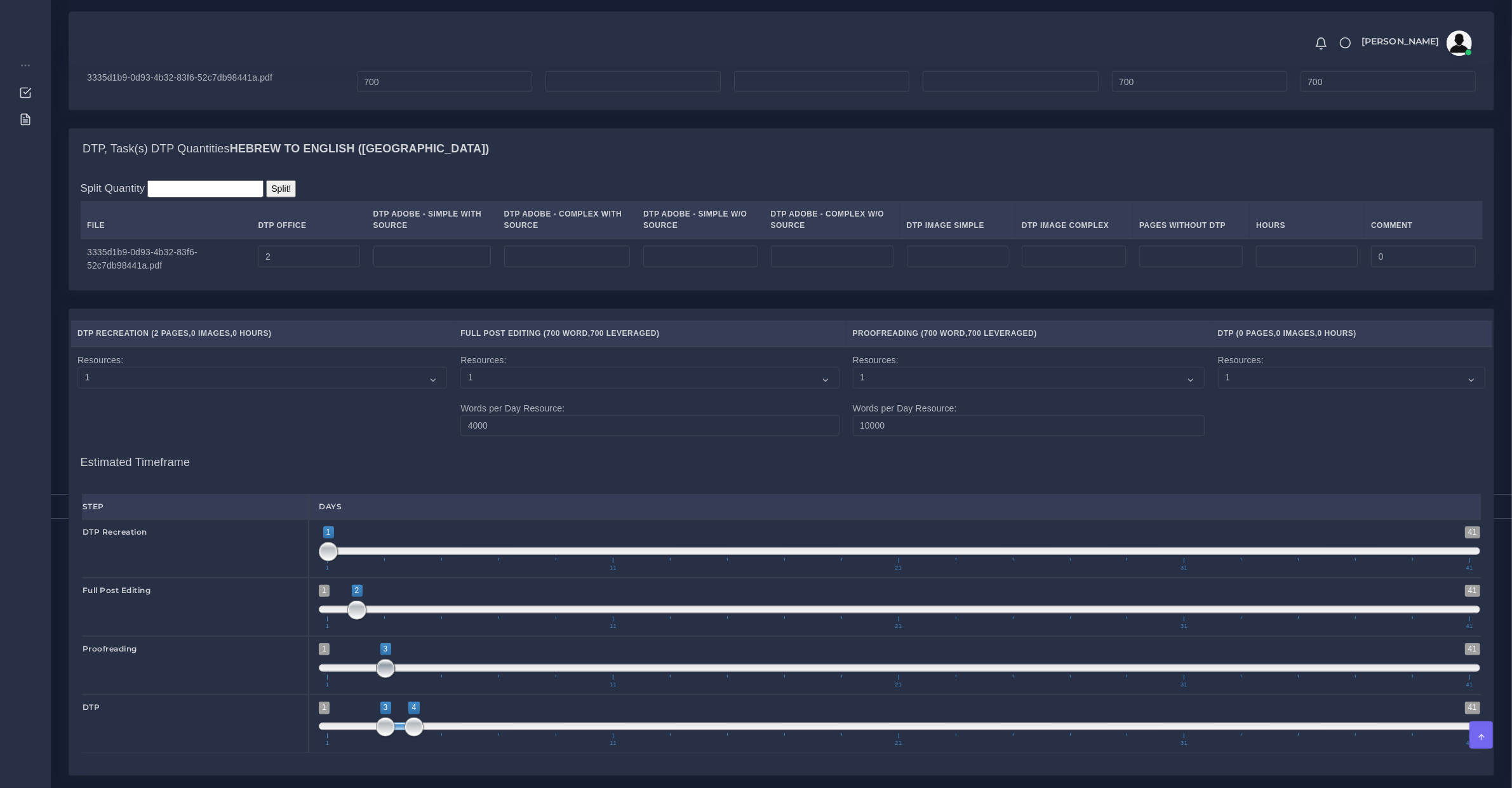
click at [385, 679] on span at bounding box center [385, 668] width 19 height 19
drag, startPoint x: 397, startPoint y: 741, endPoint x: 413, endPoint y: 741, distance: 16.0
click at [413, 737] on span at bounding box center [413, 727] width 19 height 19
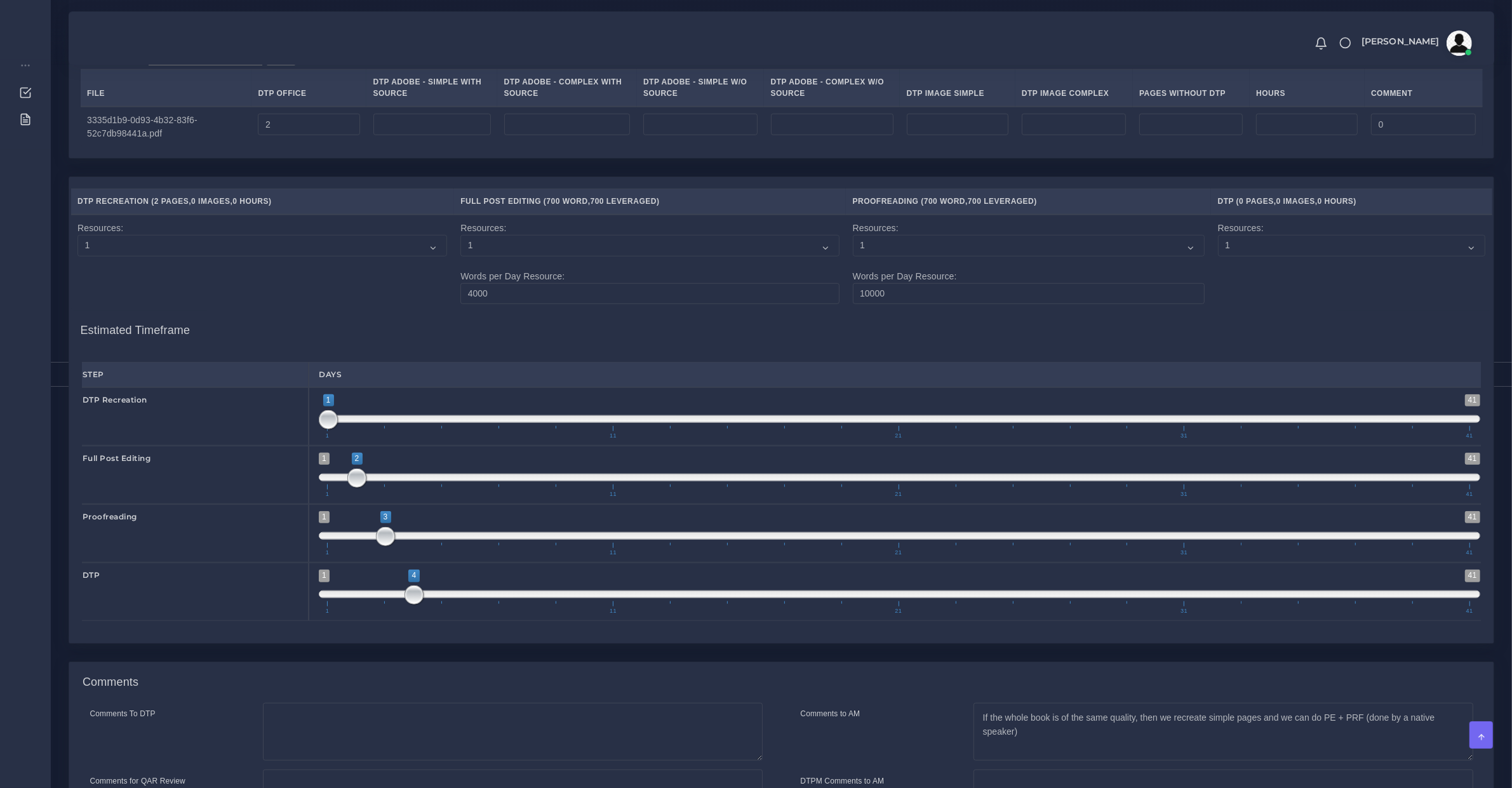
scroll to position [1455, 0]
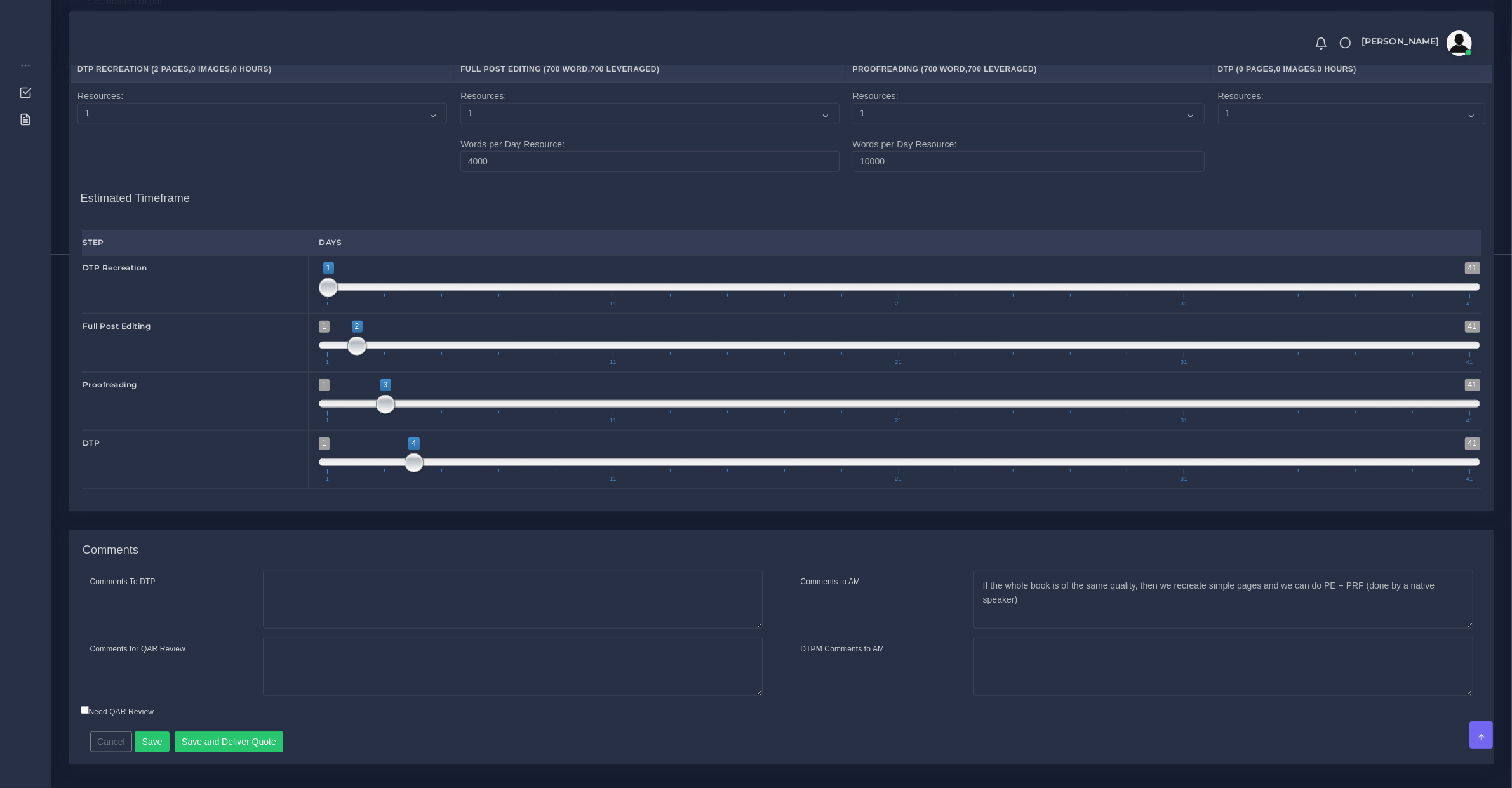
type input "3;3"
click at [385, 479] on span "1 41 4 4 4 — 4 1 11 21 31 41" at bounding box center [899, 460] width 1162 height 44
click at [389, 473] on span at bounding box center [385, 462] width 19 height 19
click at [410, 407] on span at bounding box center [899, 403] width 1162 height 7
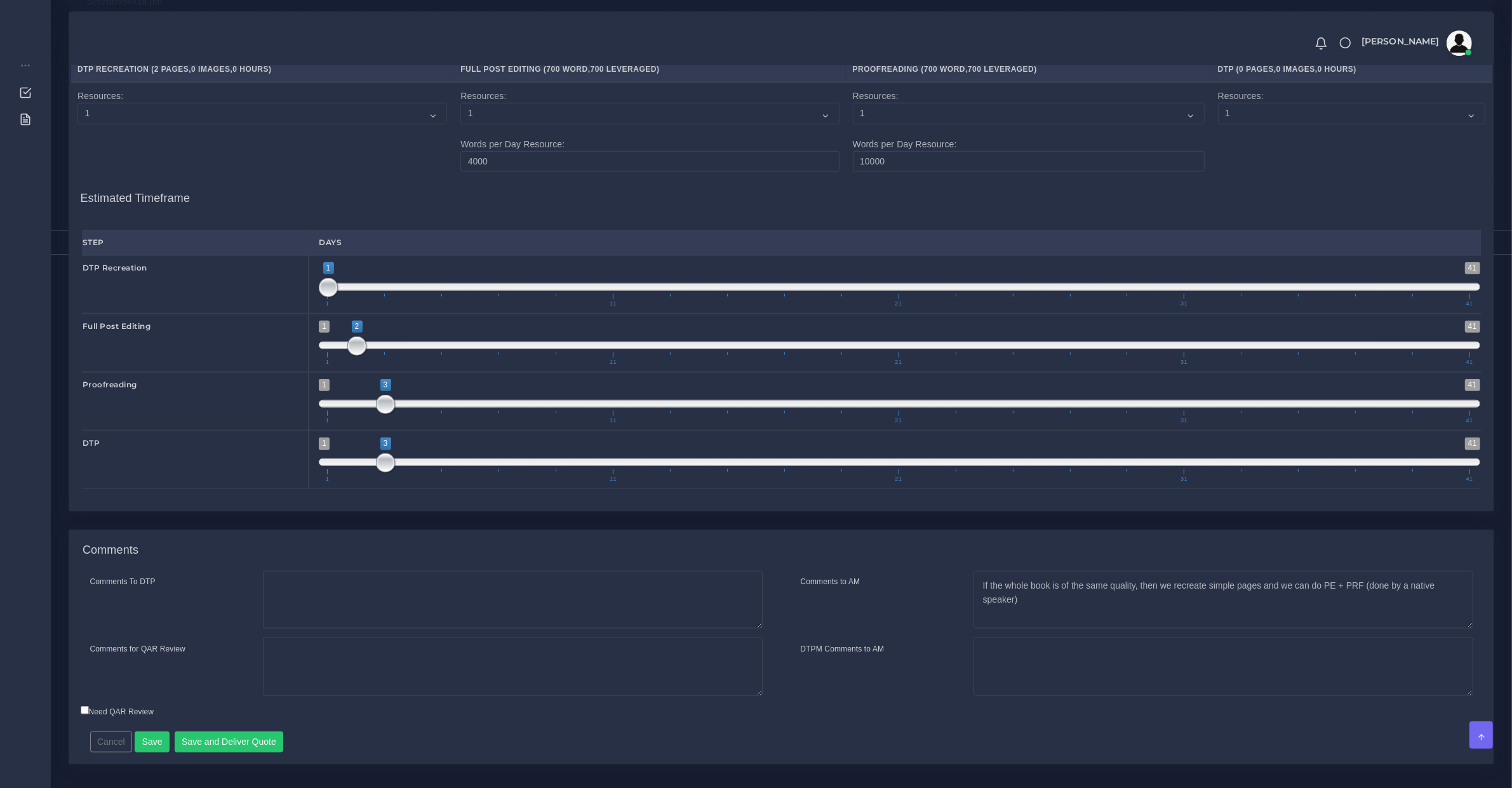
type input "4;4"
click at [407, 414] on span at bounding box center [413, 404] width 19 height 19
click at [407, 414] on span at bounding box center [413, 404] width 19 height 19
click at [145, 754] on button "Save" at bounding box center [152, 742] width 35 height 21
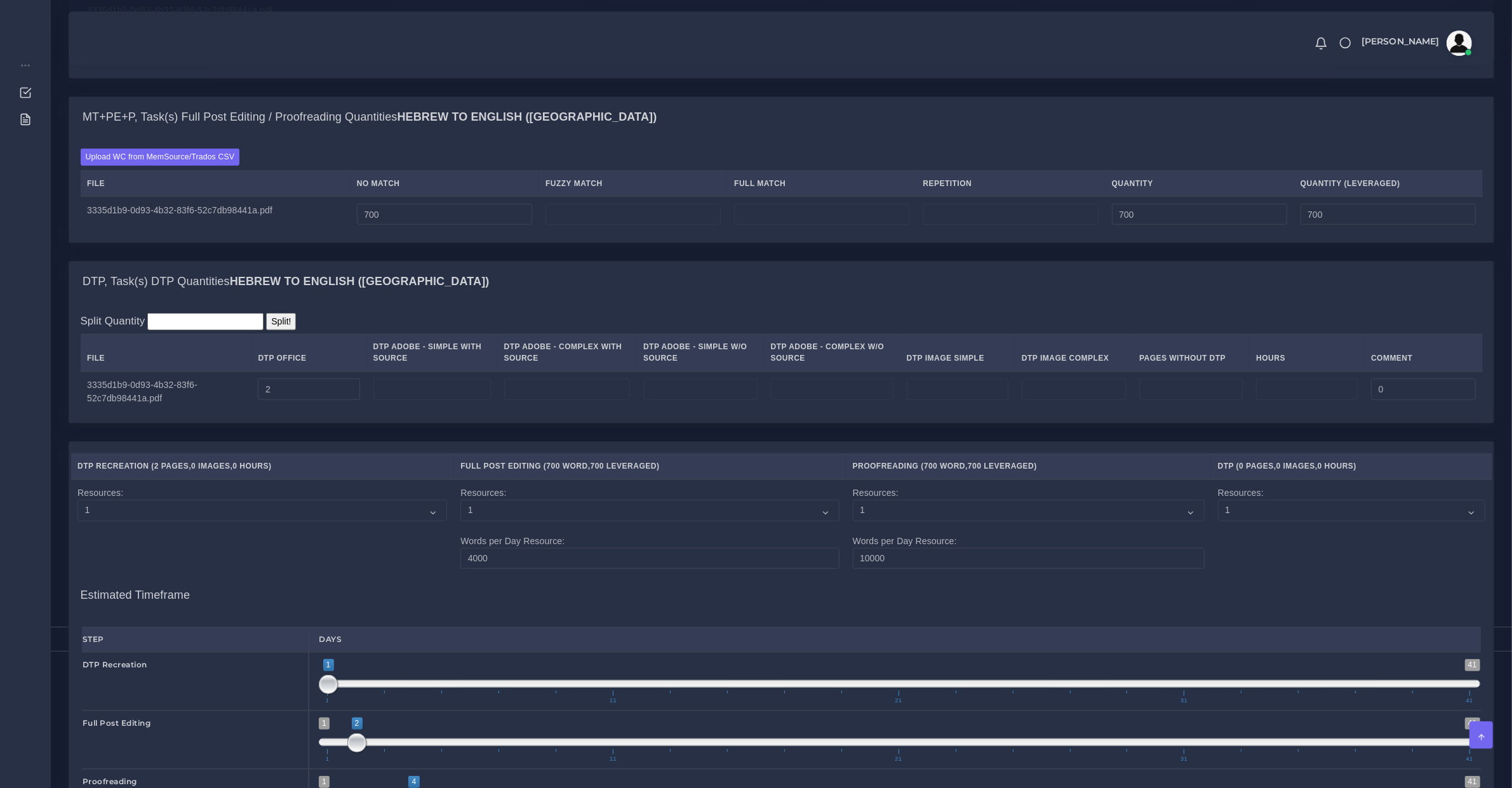
scroll to position [794, 0]
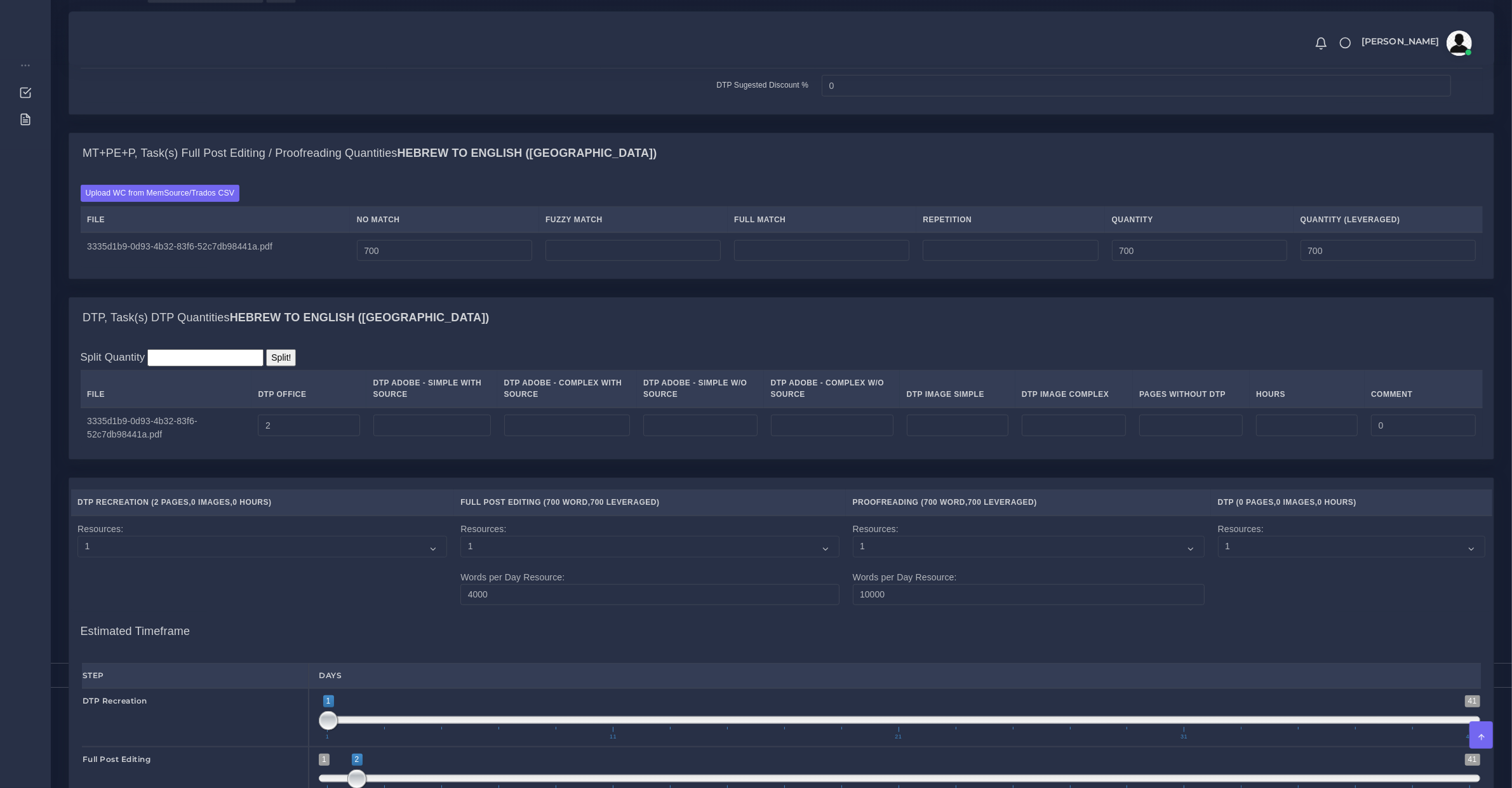
scroll to position [926, 0]
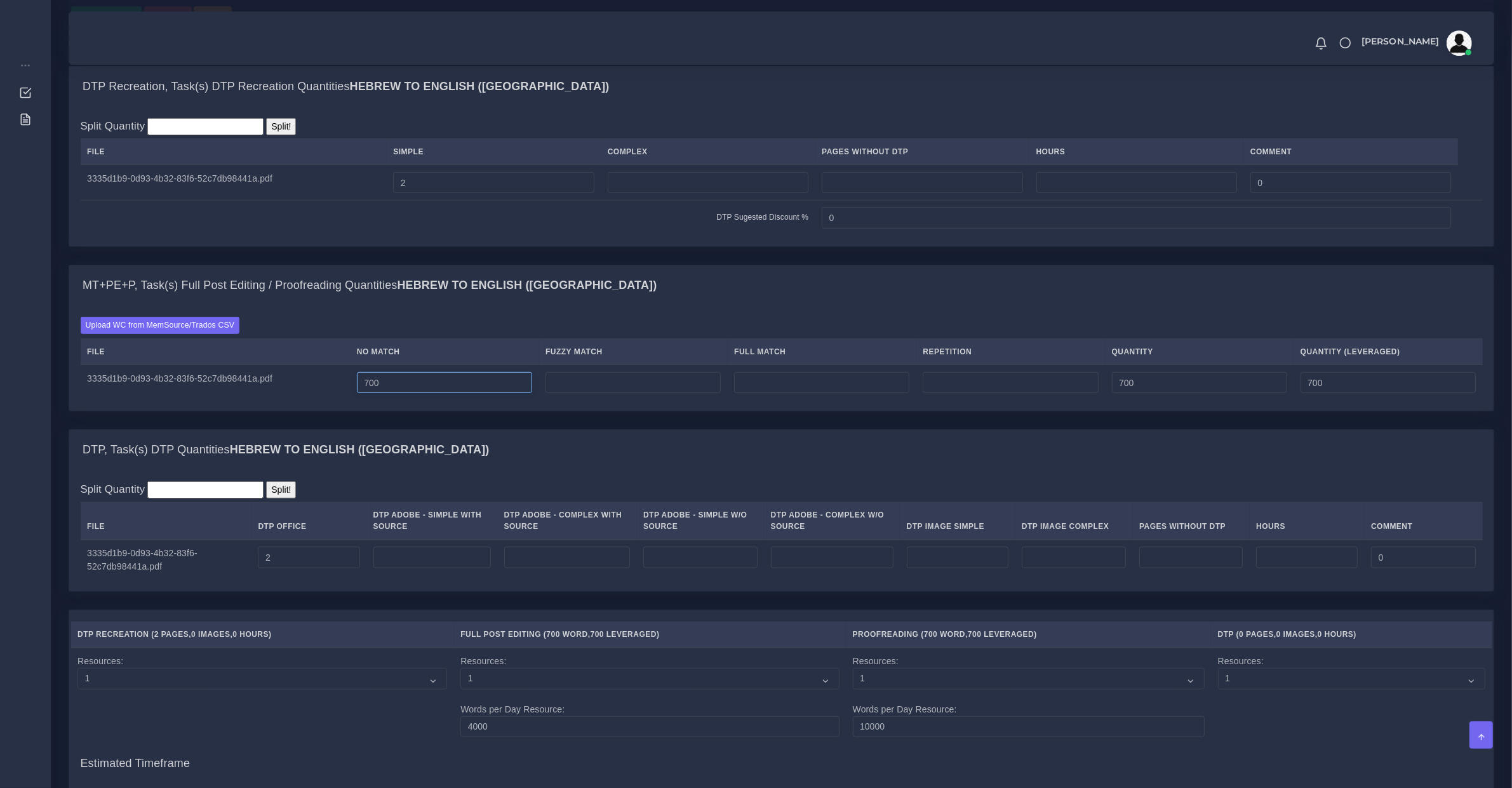
click at [429, 394] on input "700" at bounding box center [444, 383] width 176 height 21
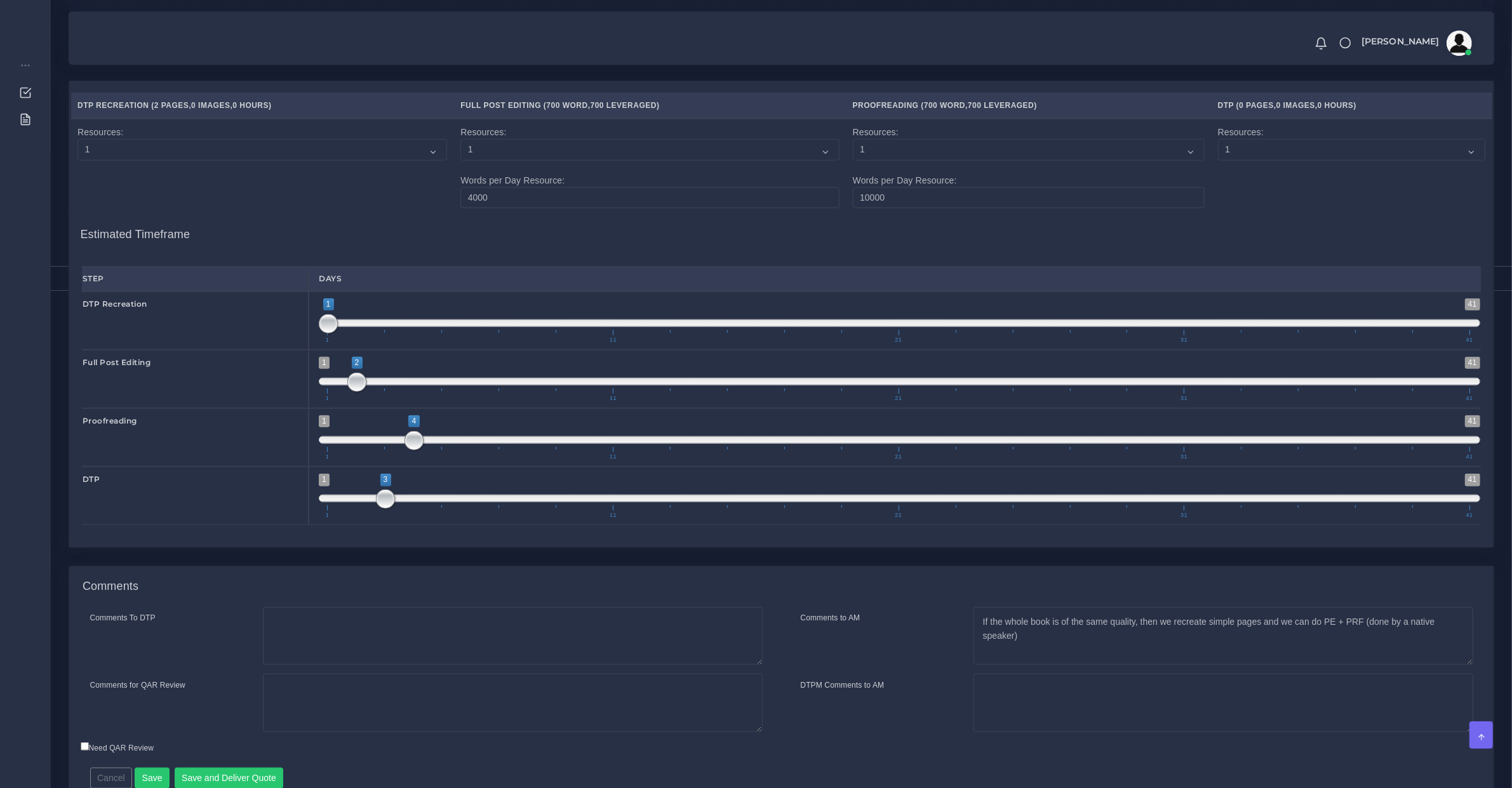
scroll to position [1531, 0]
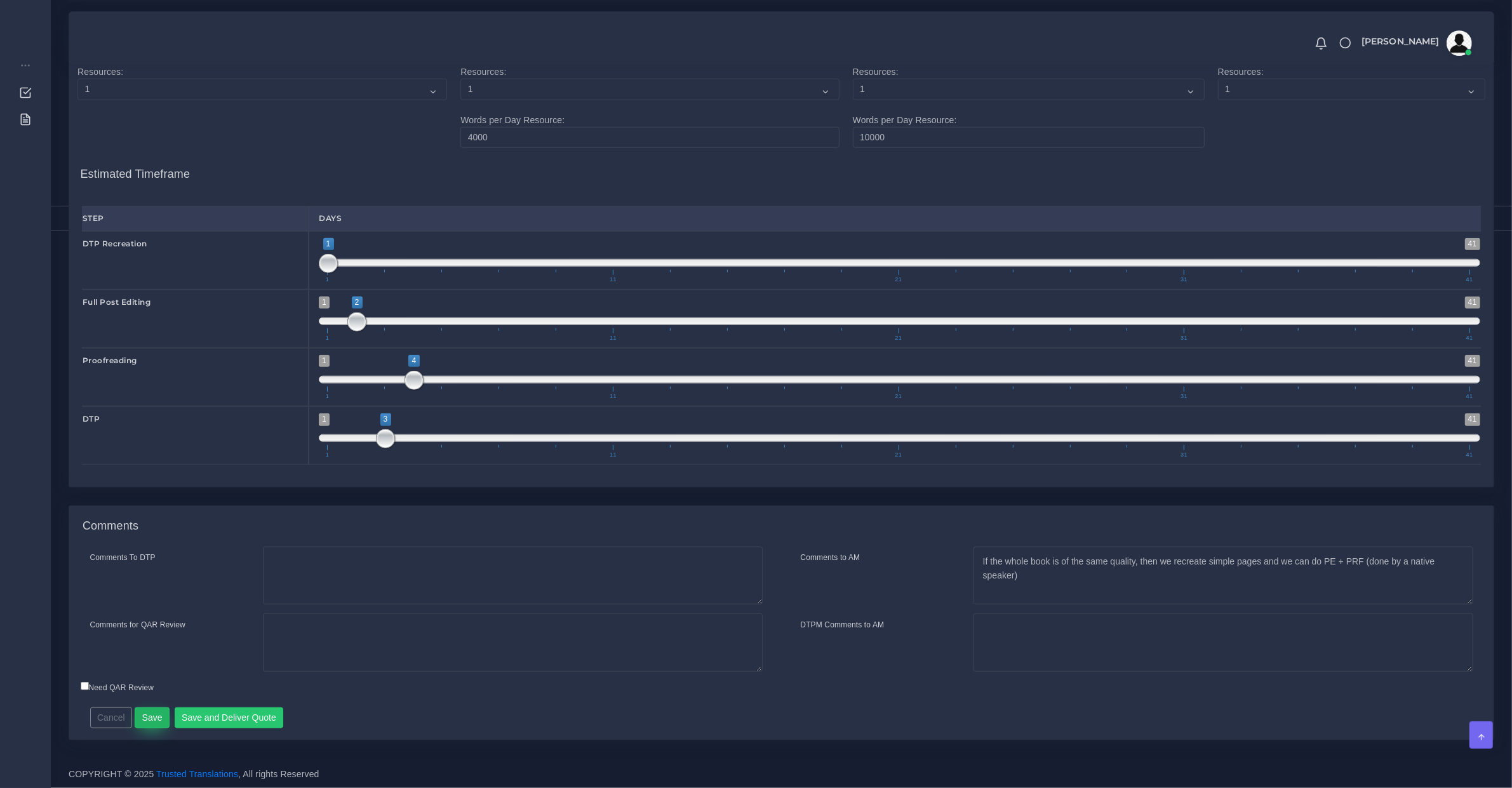
click at [150, 725] on button "Save" at bounding box center [152, 719] width 35 height 21
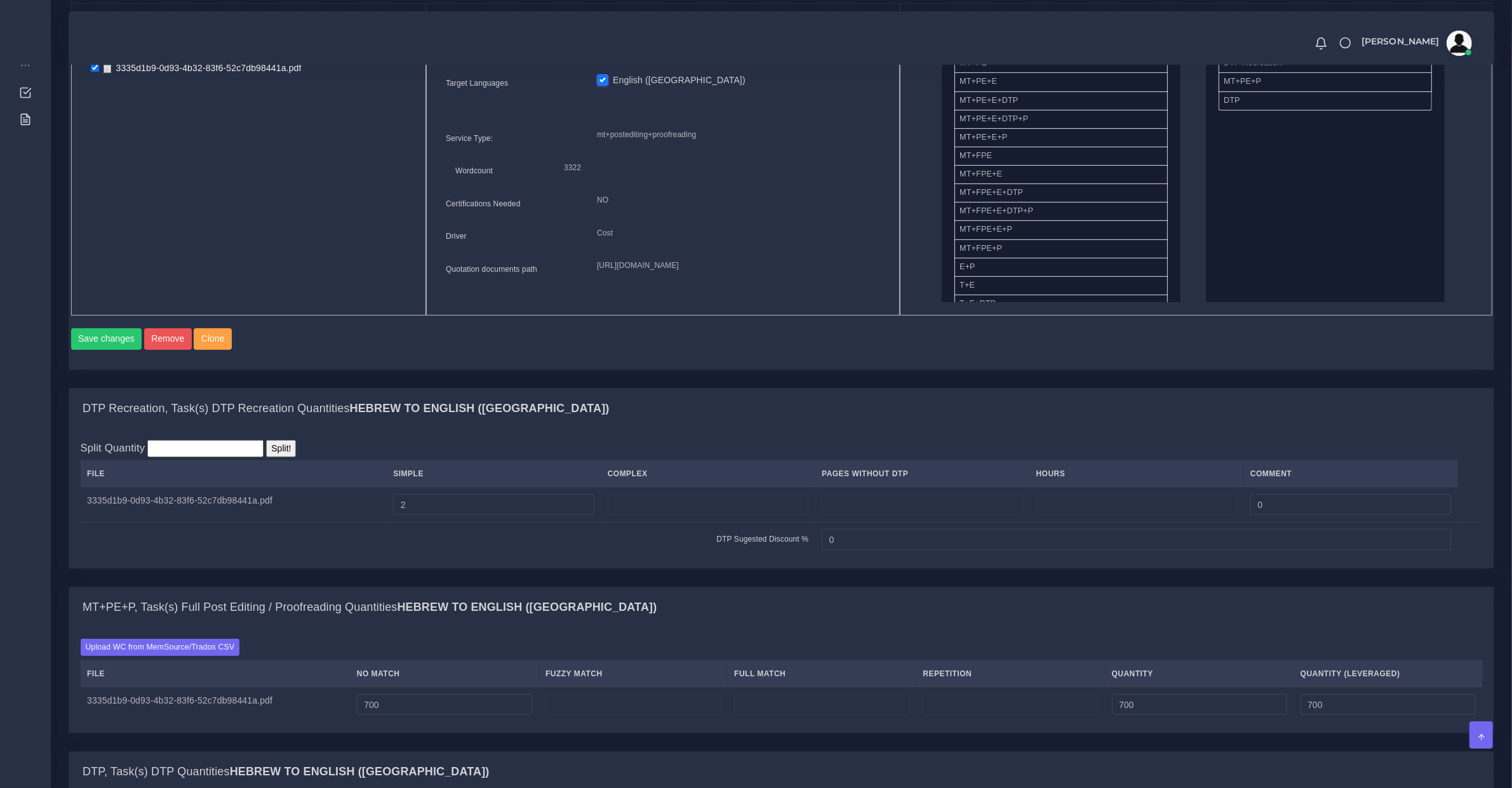
scroll to position [75, 0]
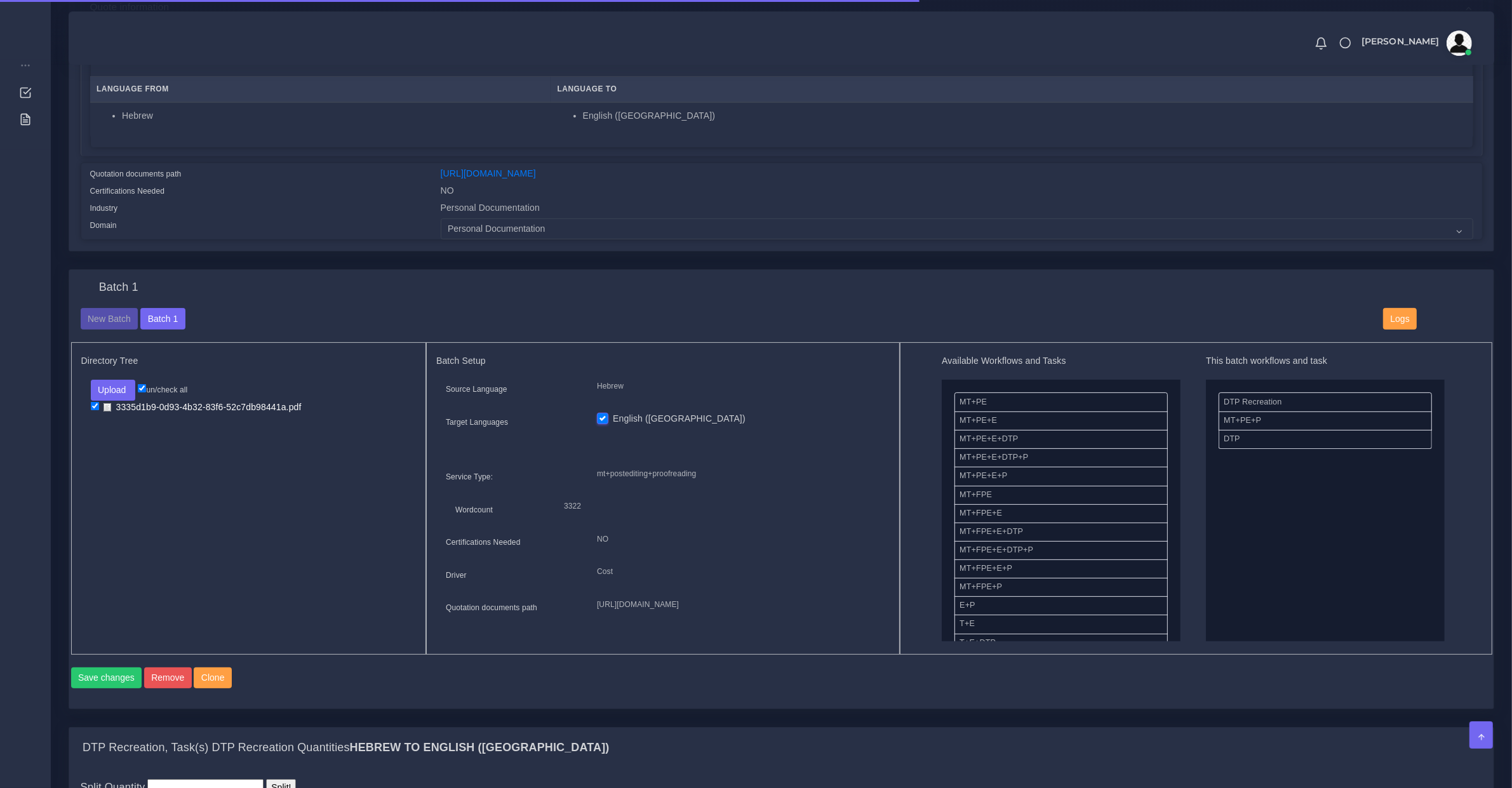
scroll to position [529, 0]
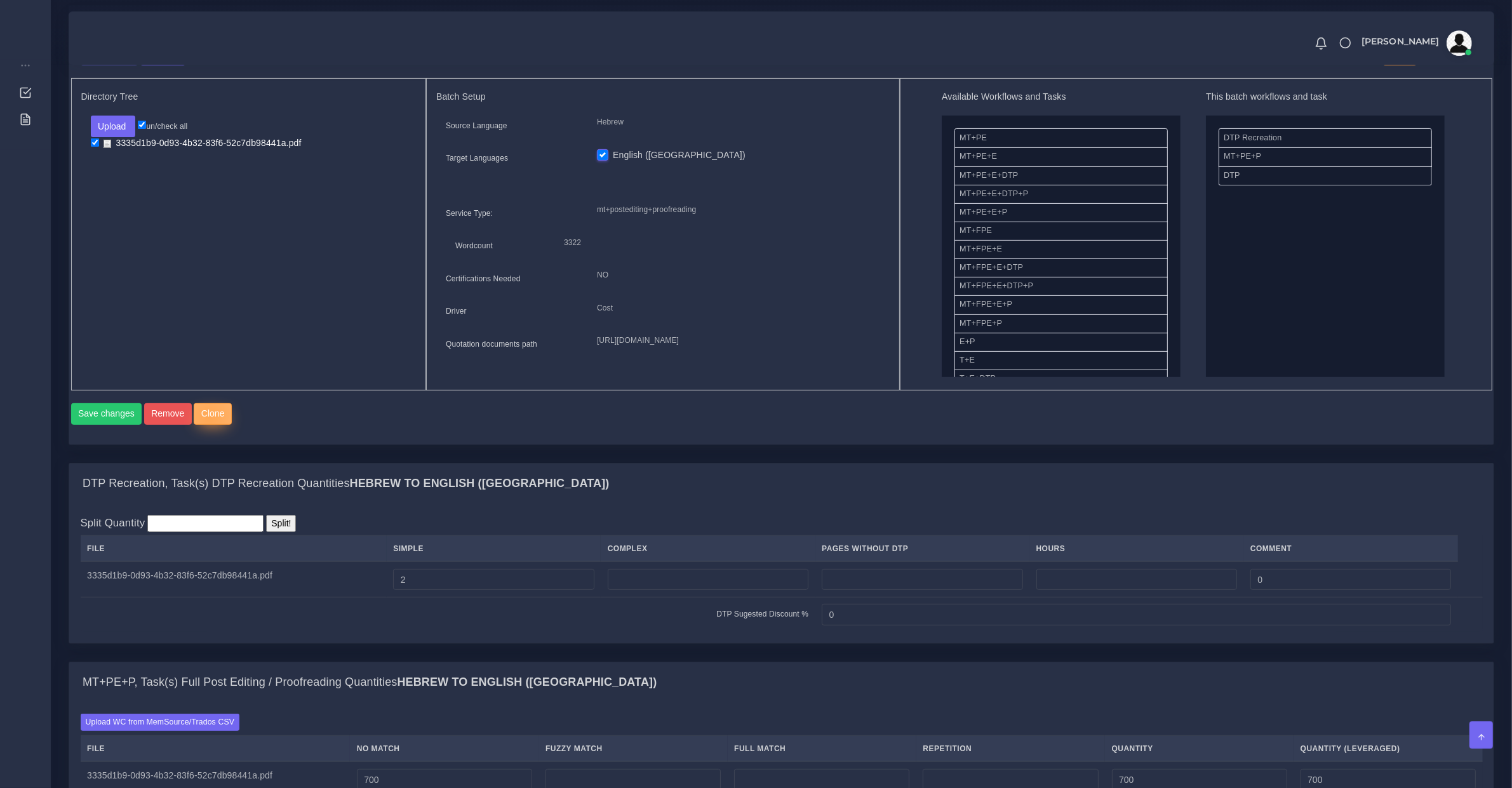
click at [204, 425] on button "Clone" at bounding box center [212, 414] width 38 height 21
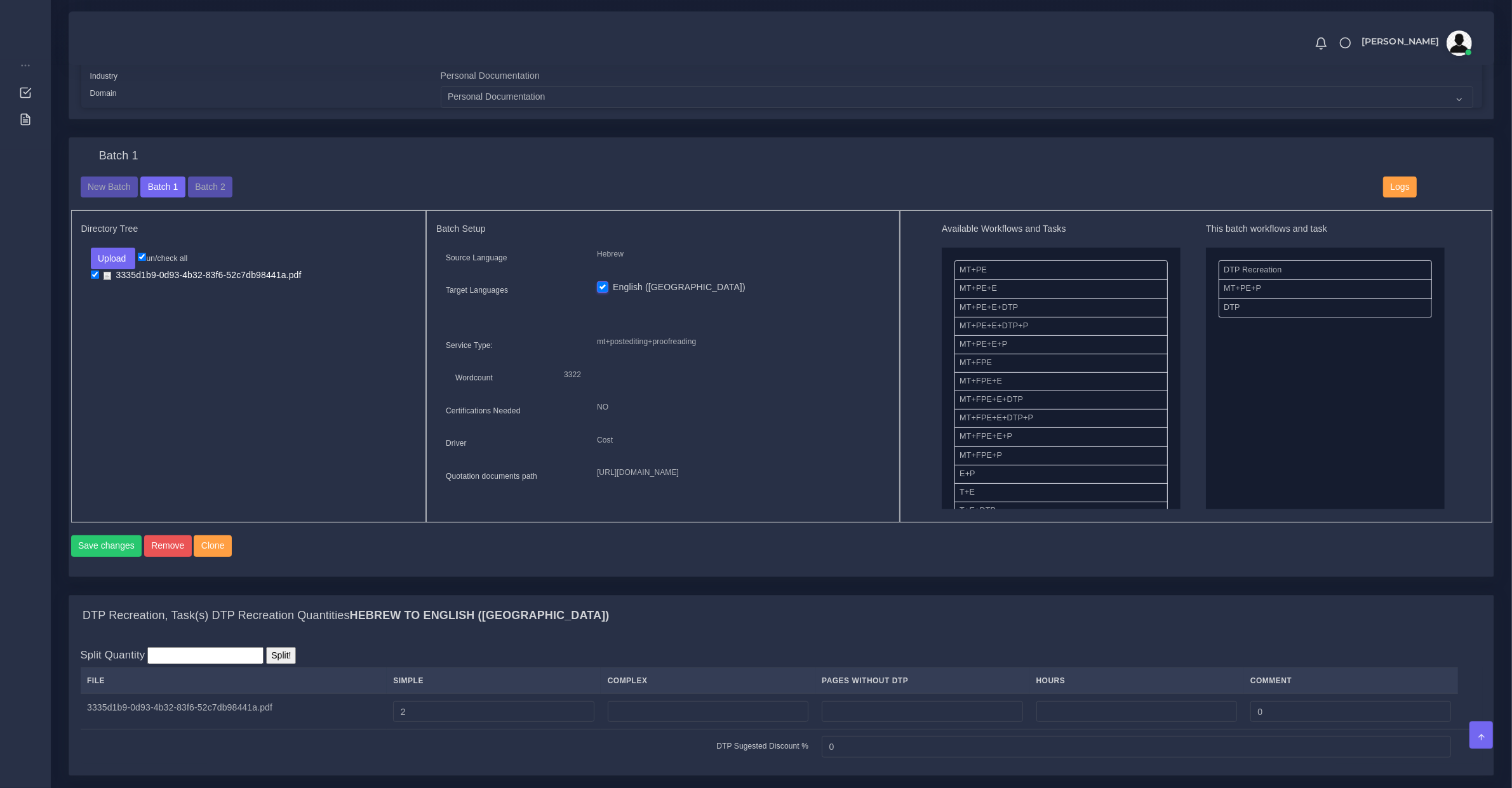
scroll to position [529, 0]
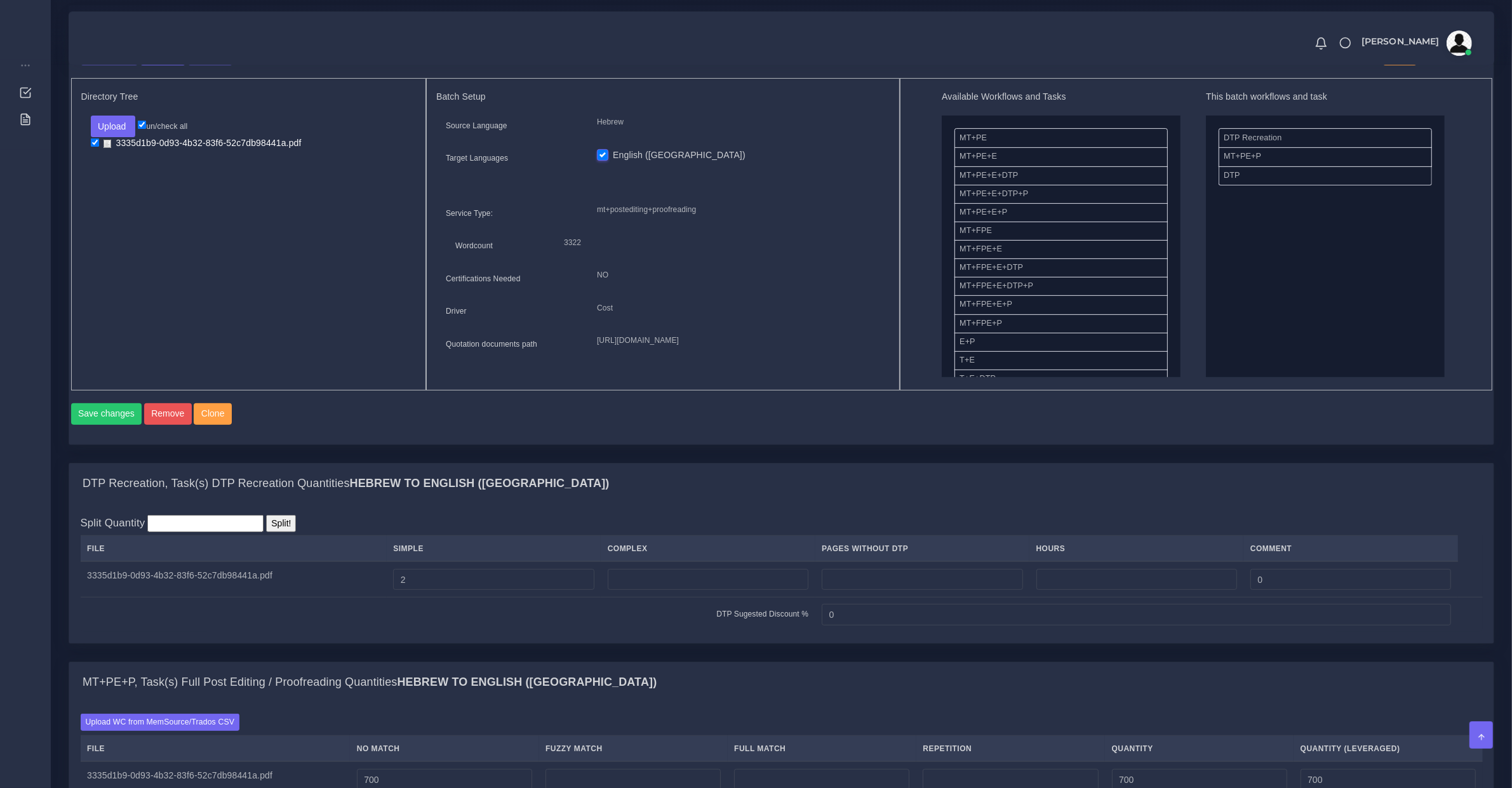
drag, startPoint x: 1250, startPoint y: 140, endPoint x: 1118, endPoint y: 133, distance: 132.2
drag, startPoint x: 1224, startPoint y: 171, endPoint x: 1003, endPoint y: 195, distance: 222.3
drag, startPoint x: 1254, startPoint y: 135, endPoint x: 885, endPoint y: 194, distance: 373.7
drag, startPoint x: 1037, startPoint y: 225, endPoint x: 1353, endPoint y: 227, distance: 316.0
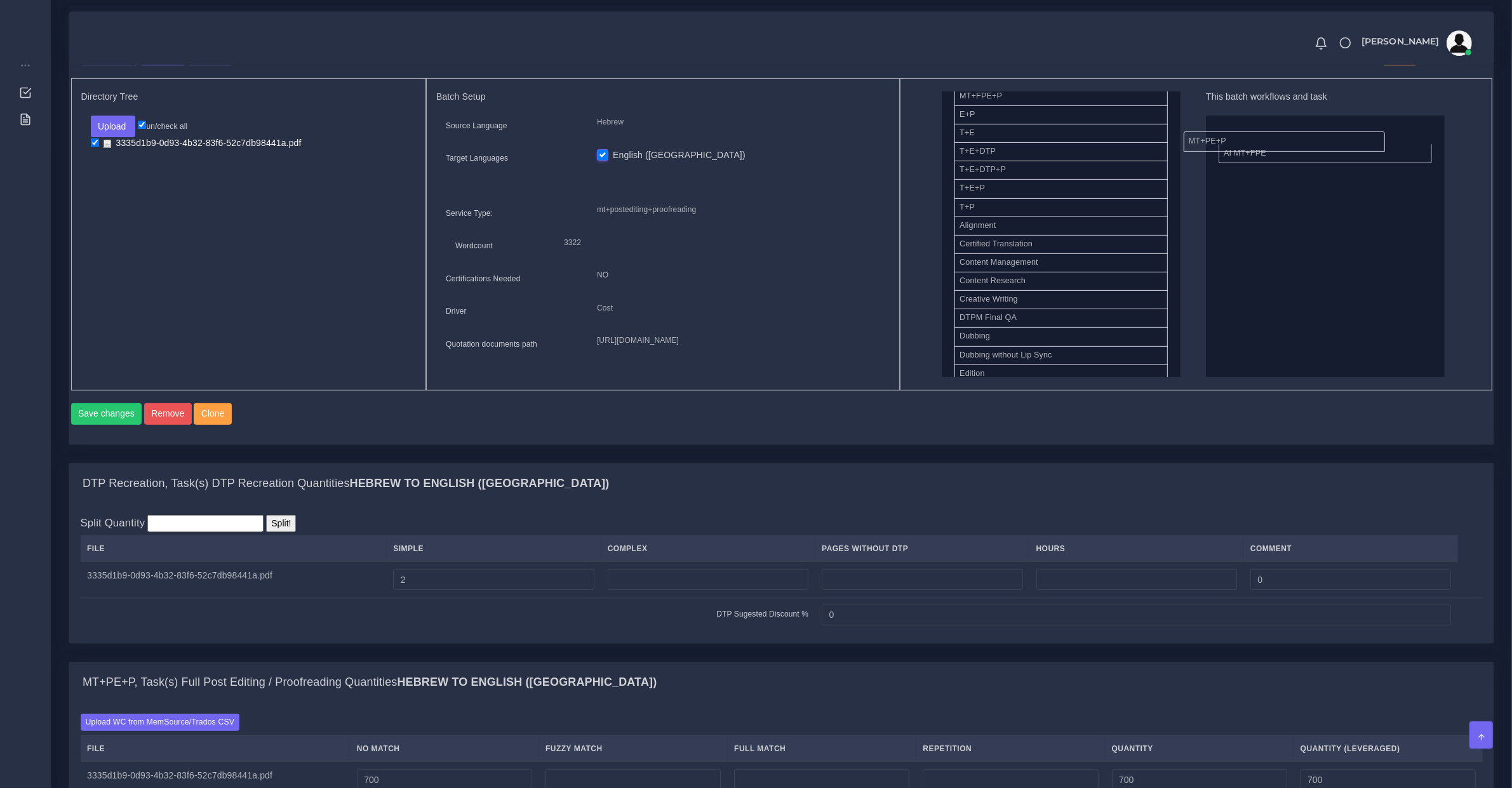
drag, startPoint x: 1234, startPoint y: 139, endPoint x: 983, endPoint y: 156, distance: 251.6
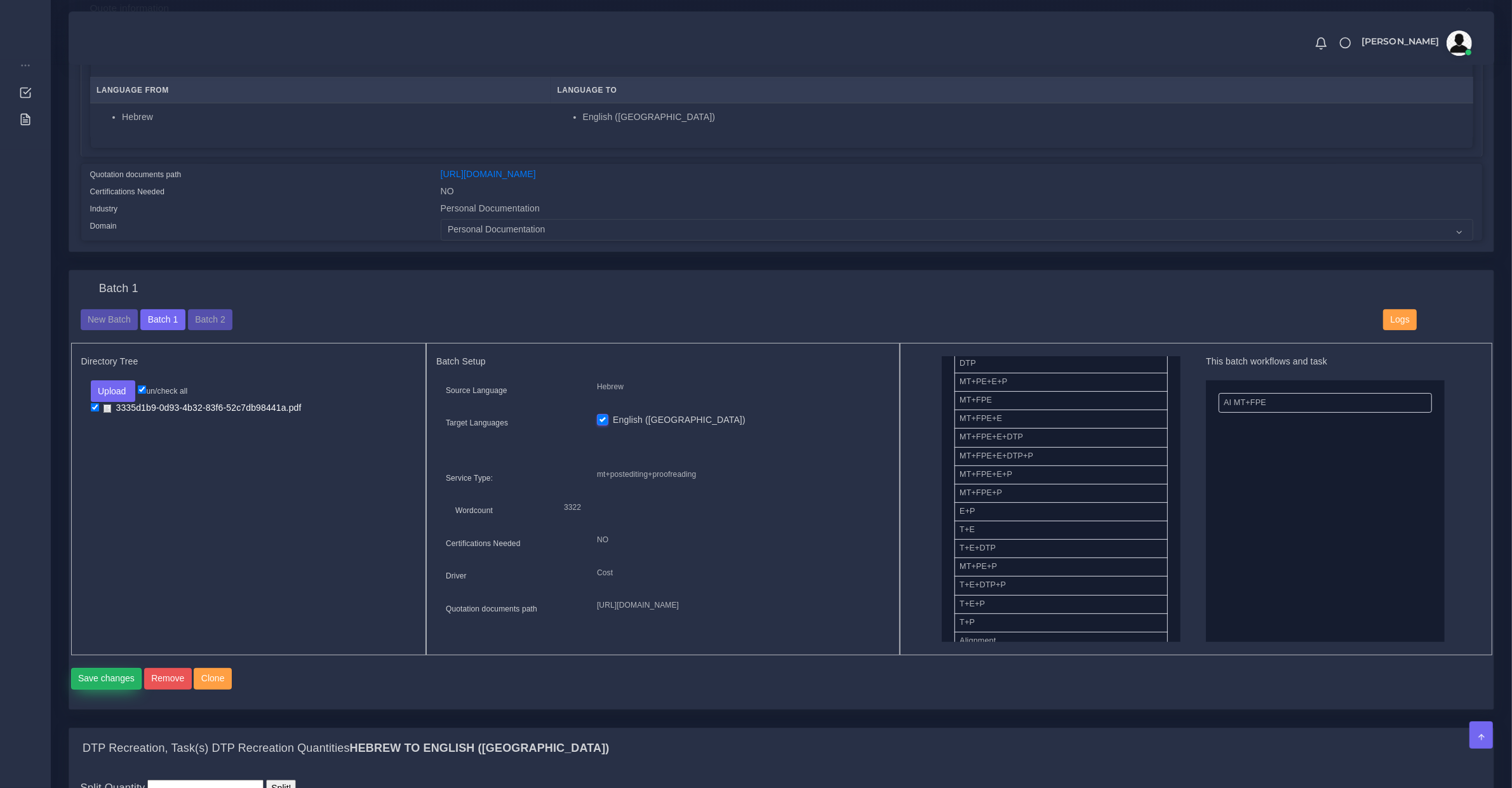
click at [124, 683] on button "Save changes" at bounding box center [106, 679] width 71 height 21
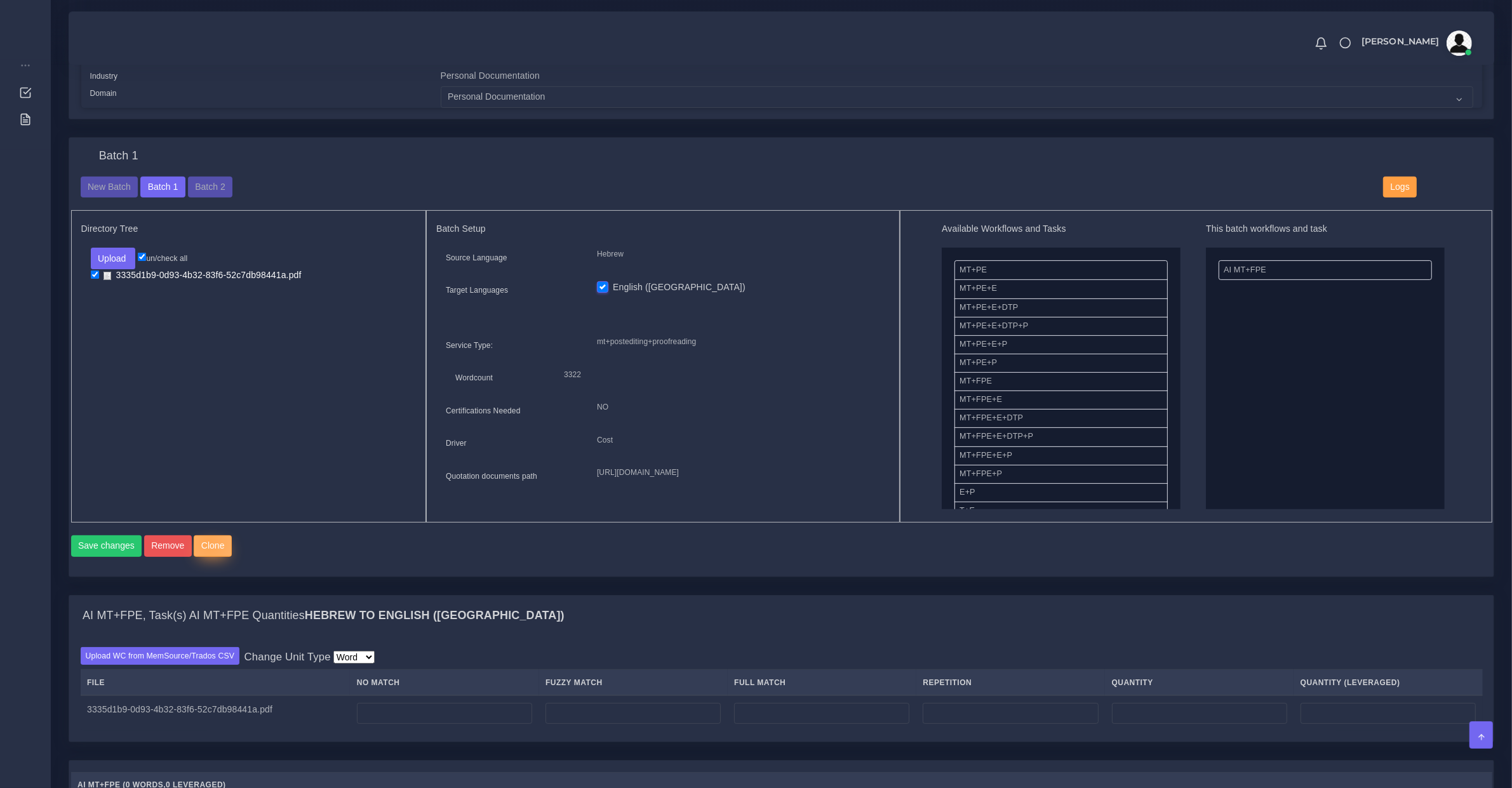
click at [204, 556] on button "Clone" at bounding box center [212, 546] width 38 height 21
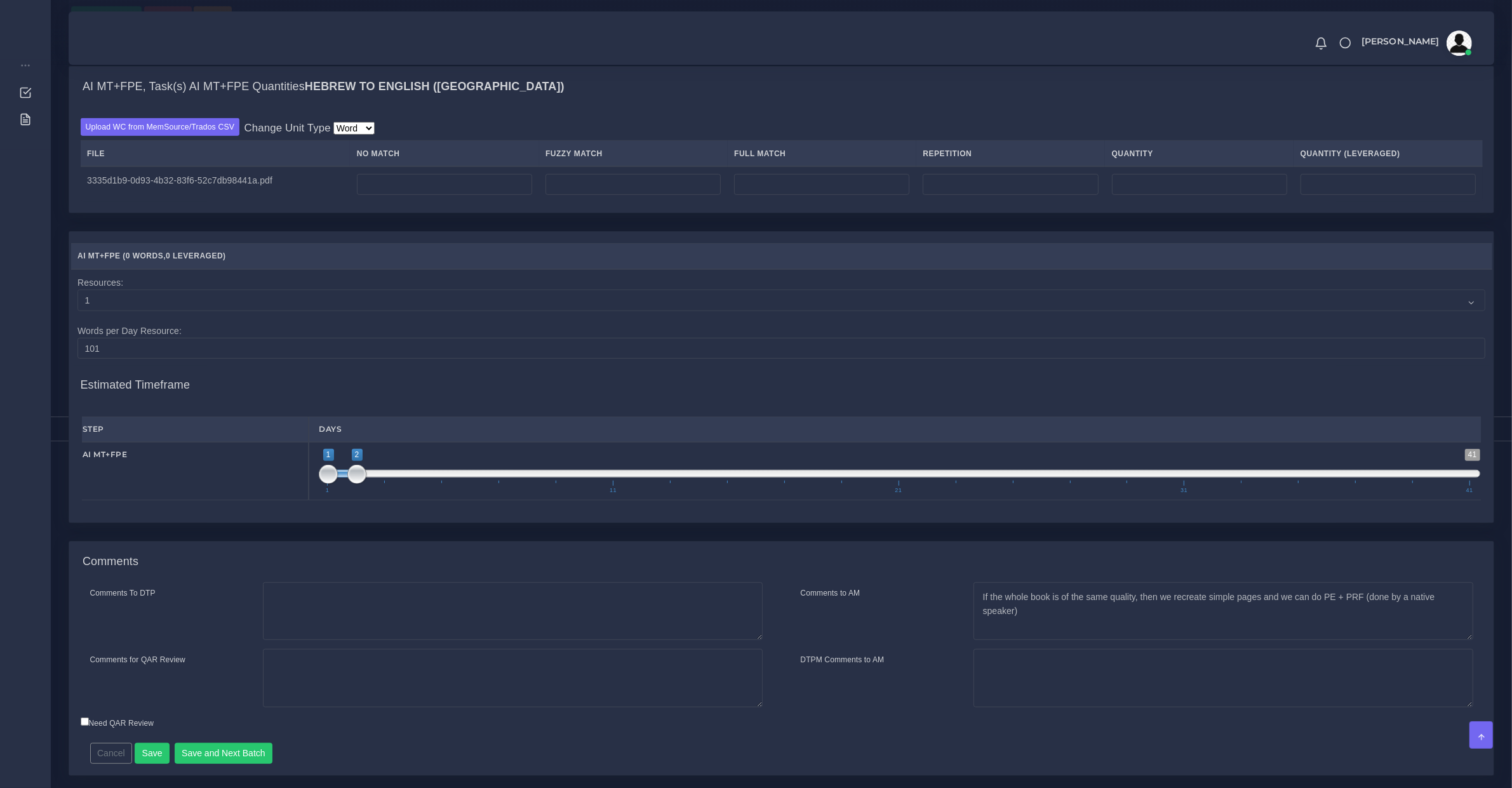
scroll to position [661, 0]
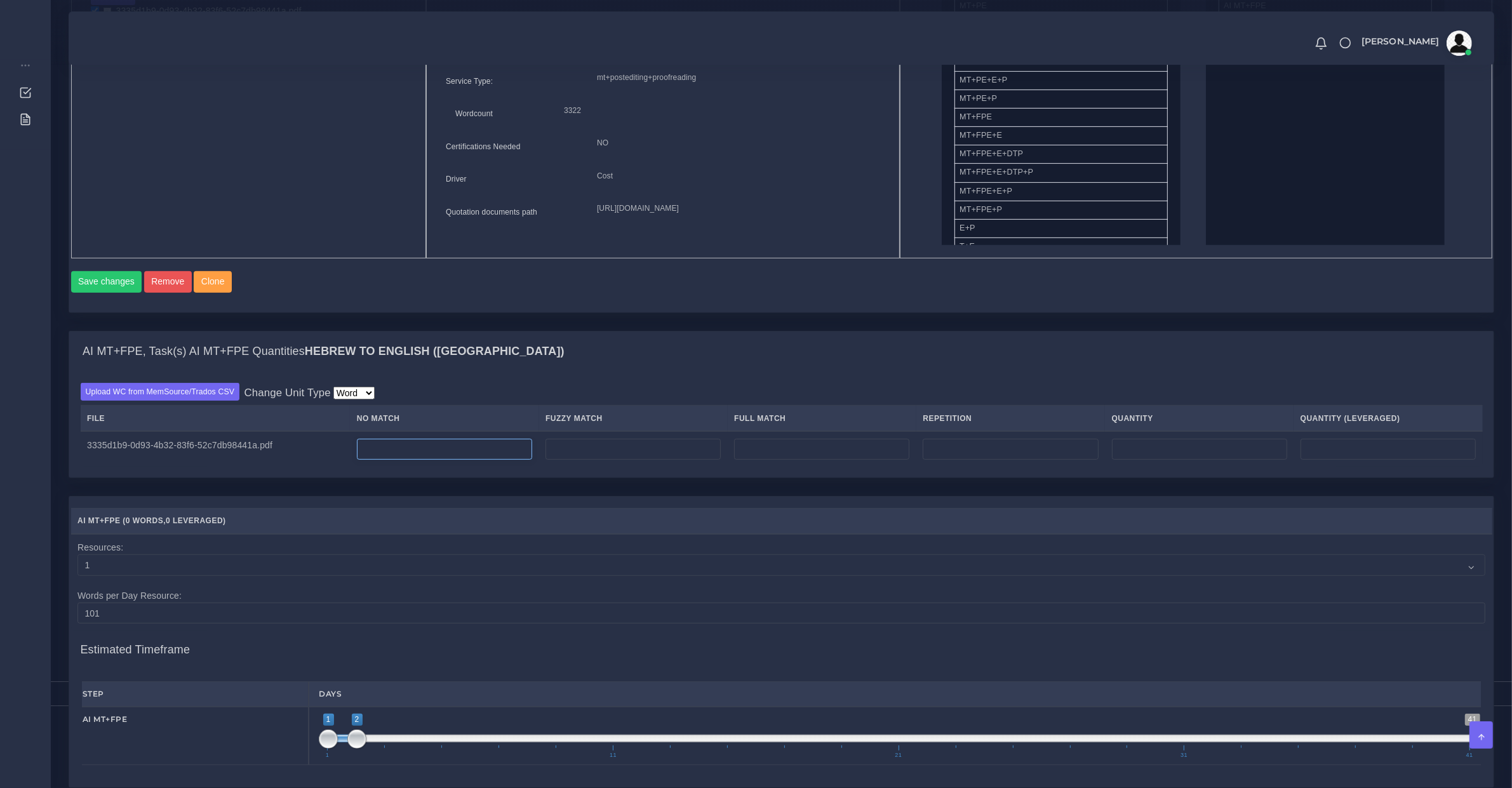
click at [410, 461] on input "number" at bounding box center [444, 449] width 176 height 21
type input "700"
type input "2;2"
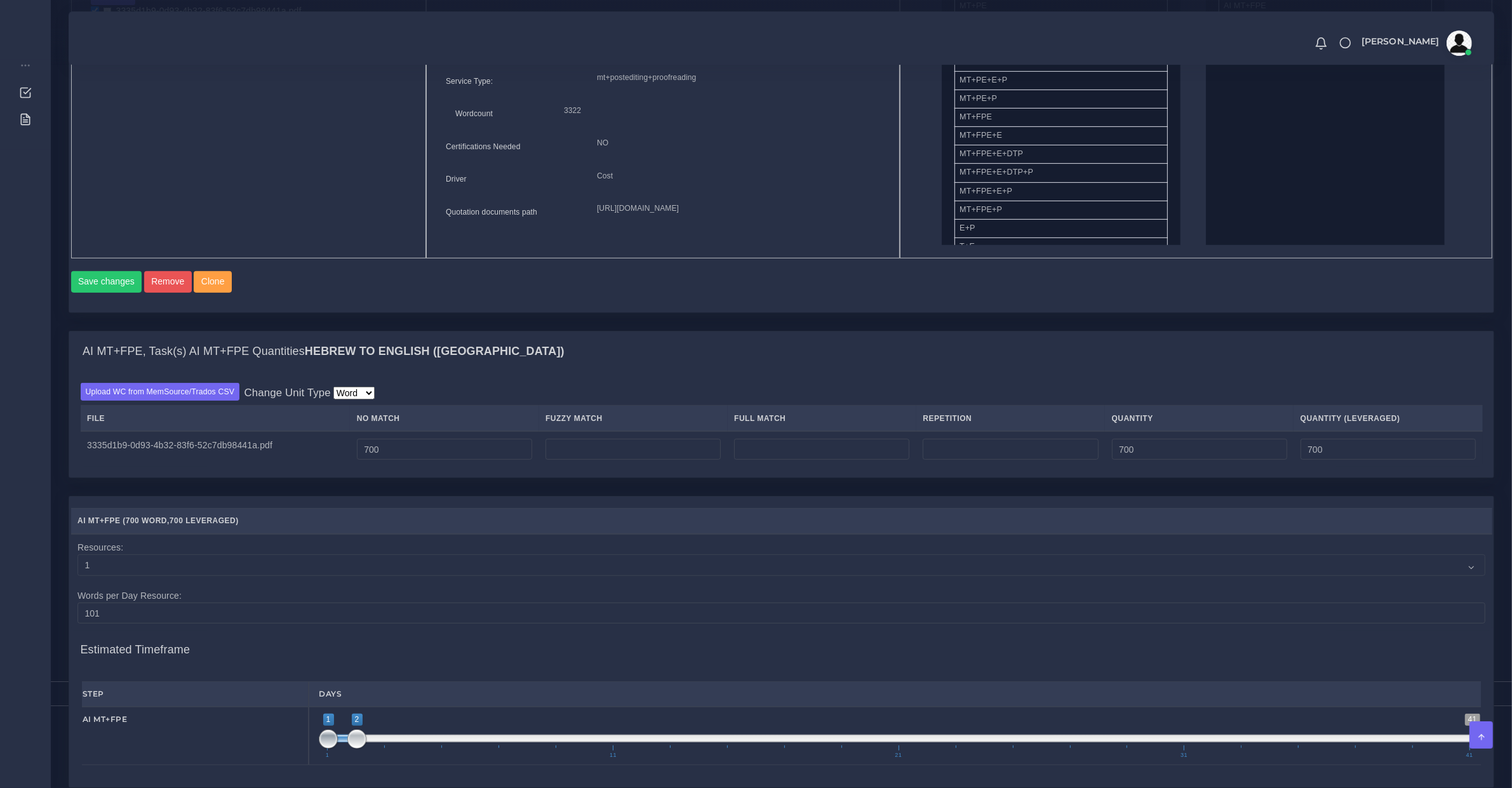
drag, startPoint x: 328, startPoint y: 748, endPoint x: 362, endPoint y: 750, distance: 34.1
click at [338, 749] on span at bounding box center [327, 739] width 19 height 19
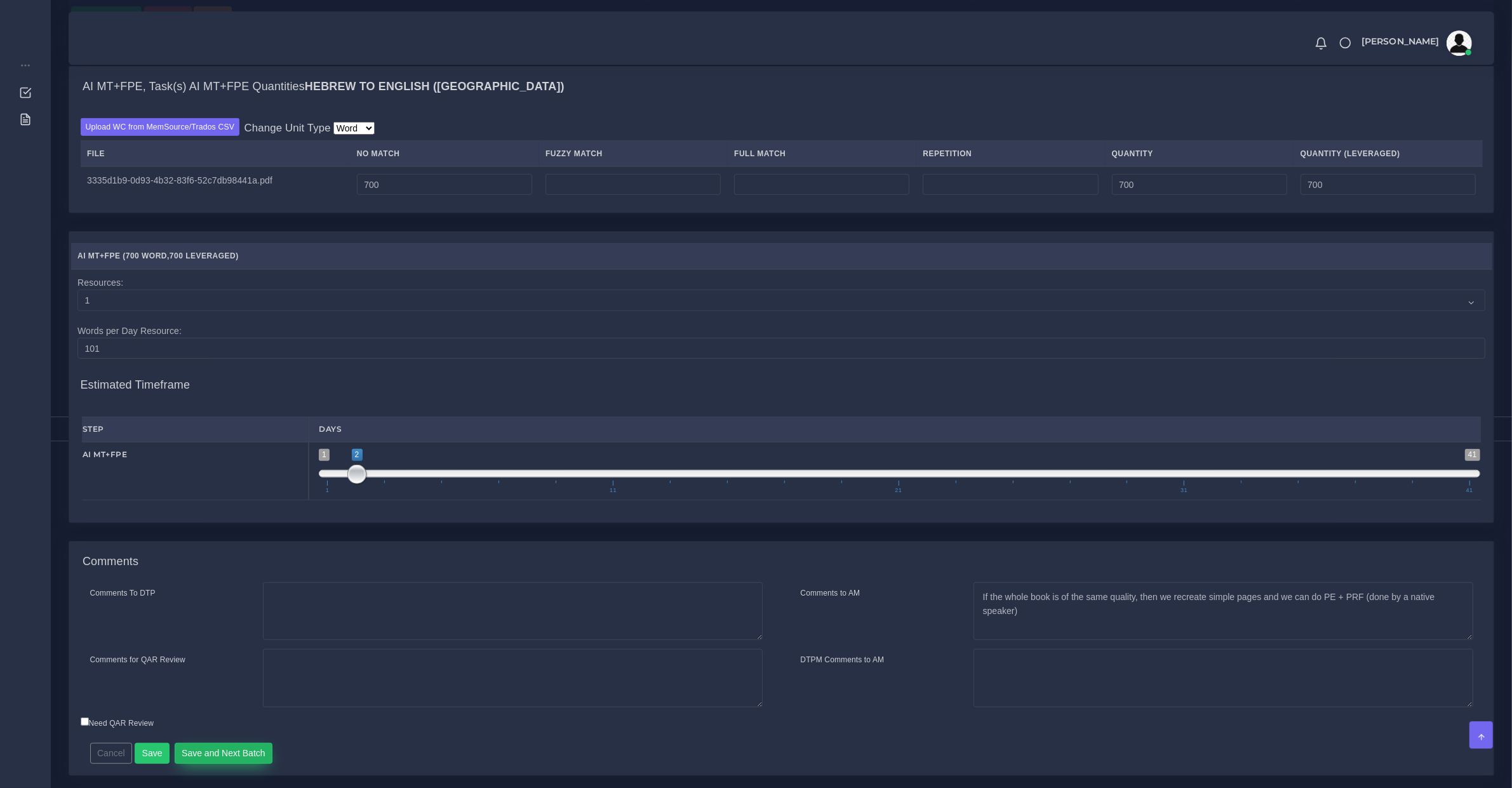
click at [192, 765] on button "Save and Next Batch" at bounding box center [224, 754] width 99 height 21
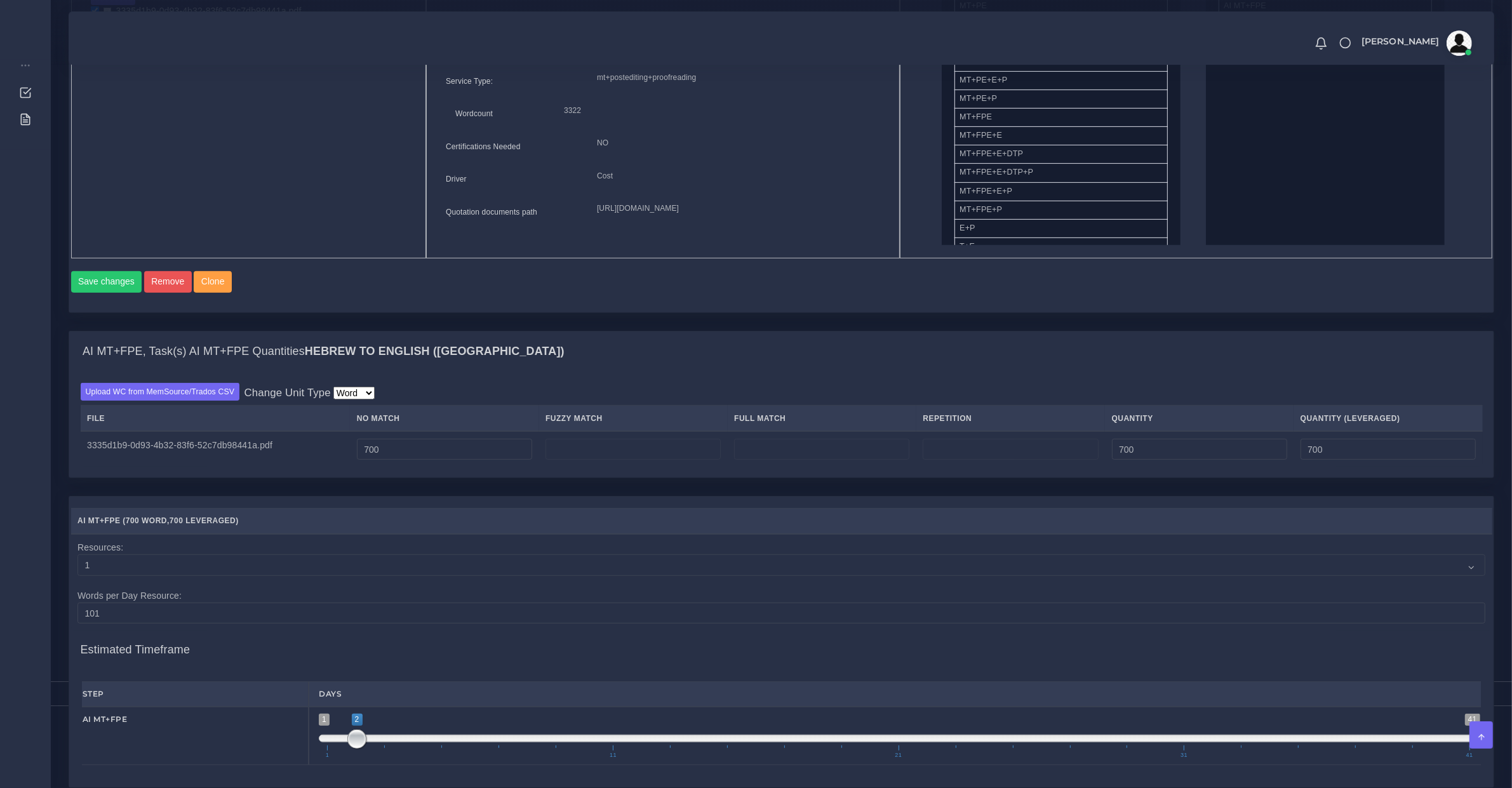
scroll to position [265, 0]
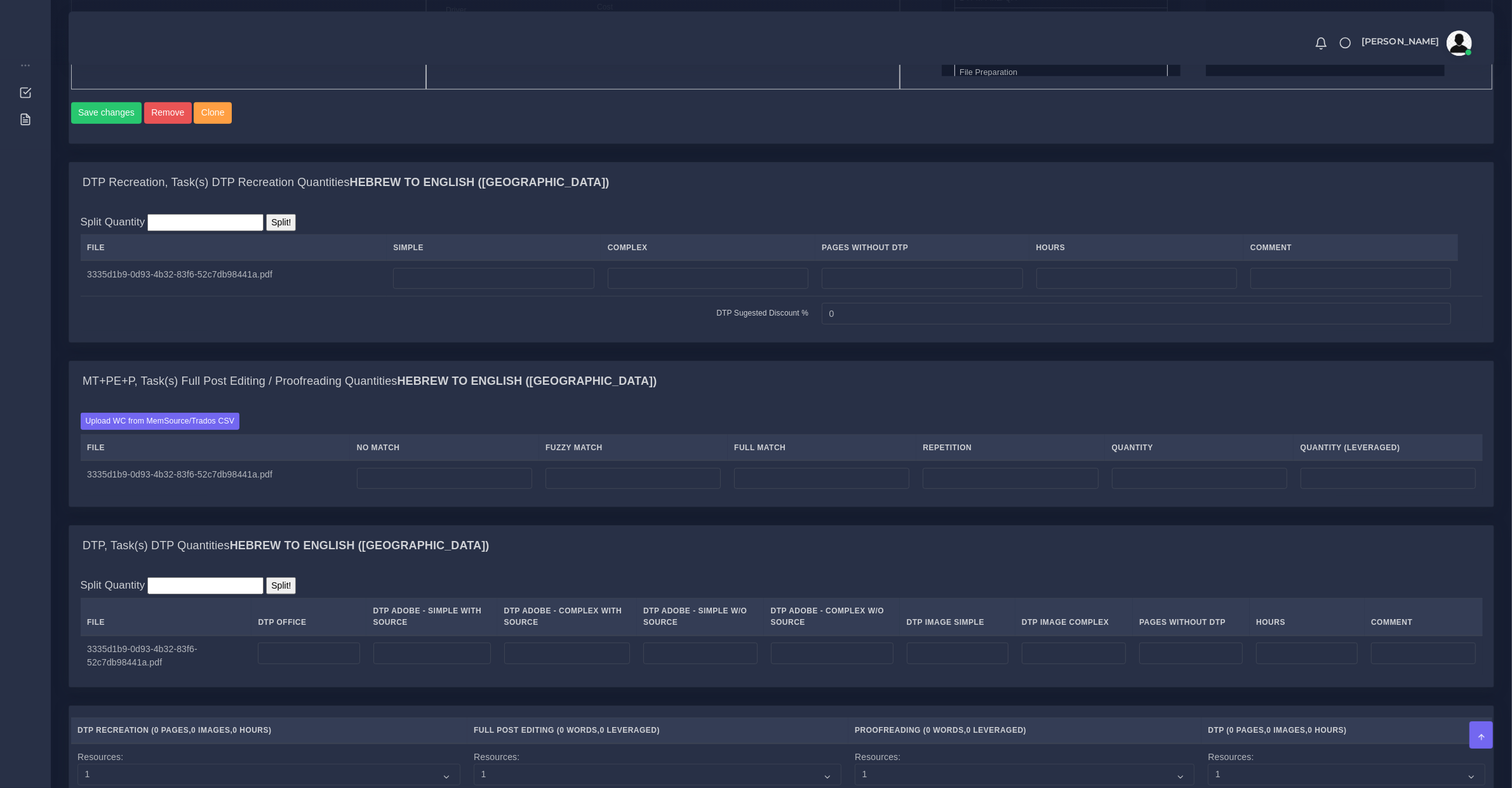
scroll to position [397, 0]
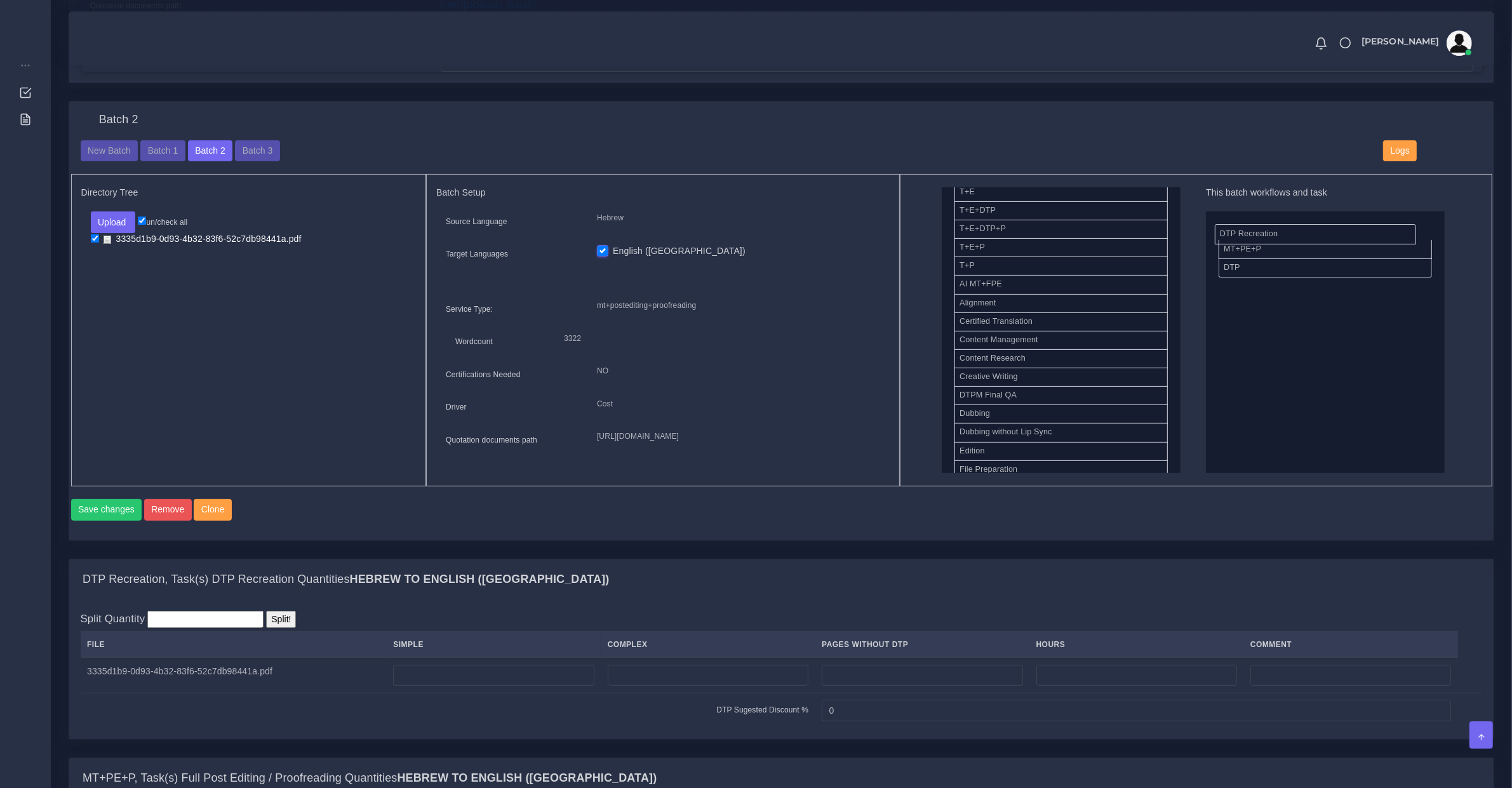
drag, startPoint x: 1245, startPoint y: 230, endPoint x: 1034, endPoint y: 232, distance: 211.0
drag, startPoint x: 1234, startPoint y: 245, endPoint x: 820, endPoint y: 270, distance: 414.8
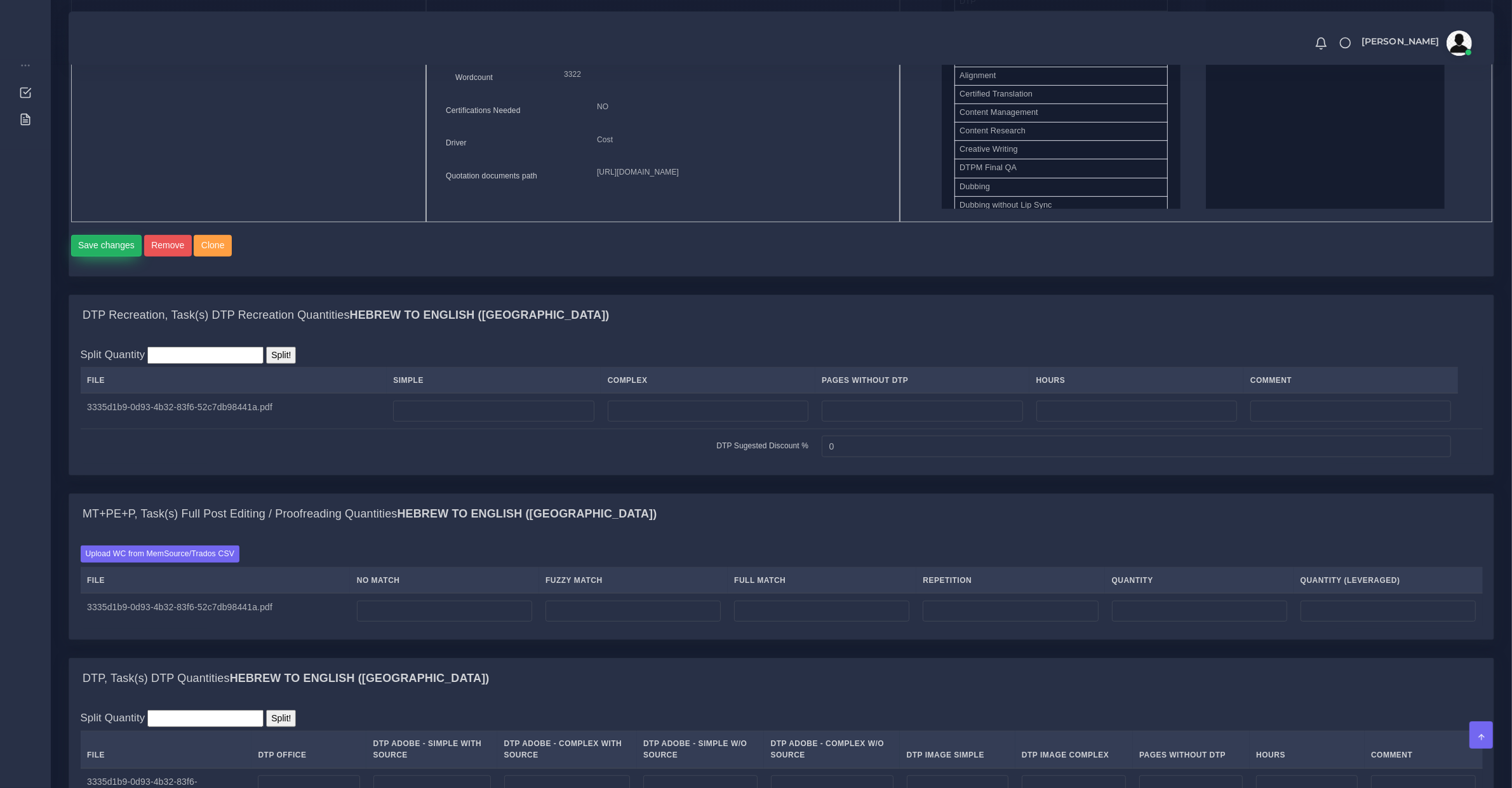
click at [110, 256] on button "Save changes" at bounding box center [106, 246] width 71 height 21
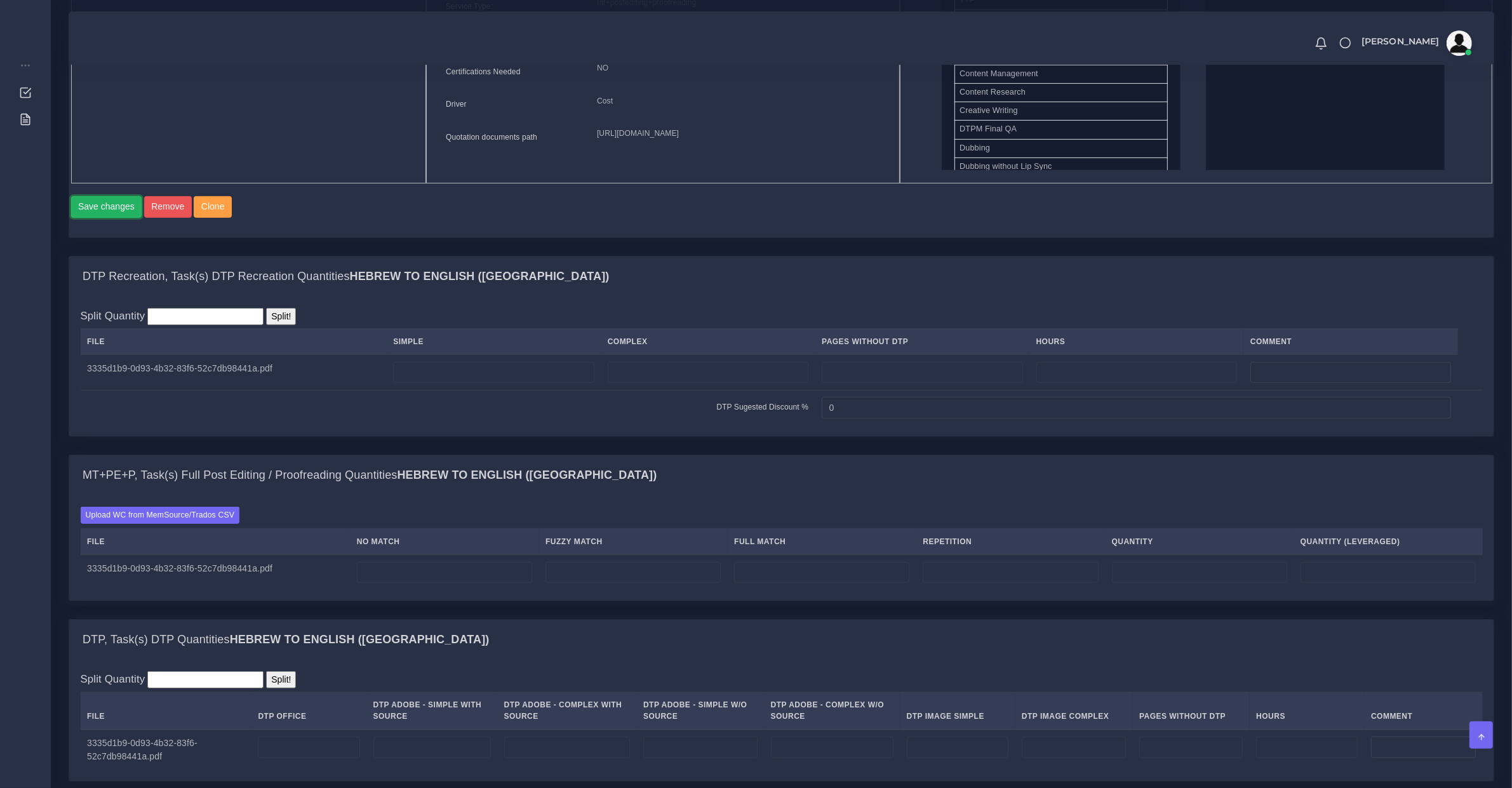
scroll to position [170, 0]
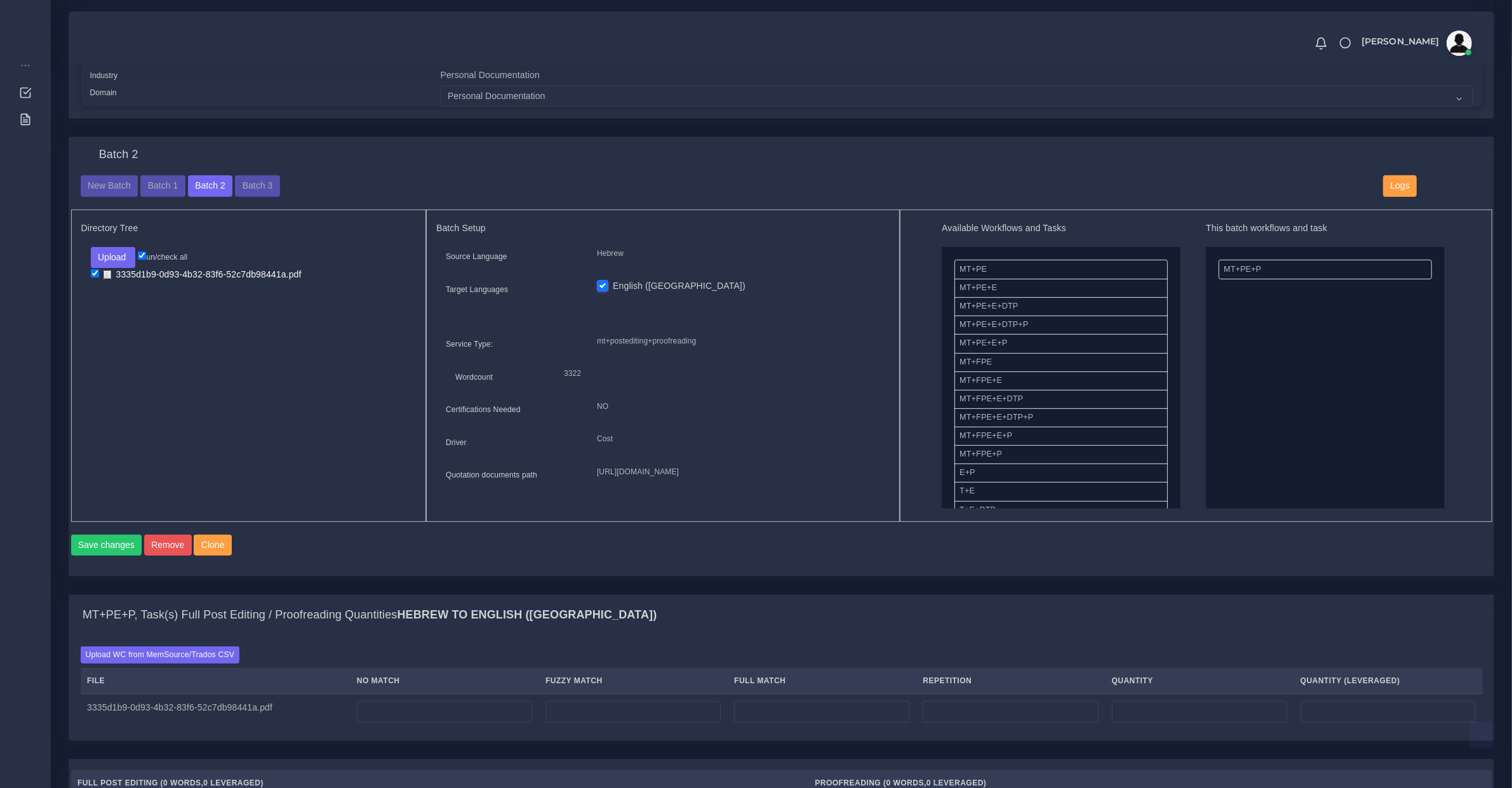
scroll to position [794, 0]
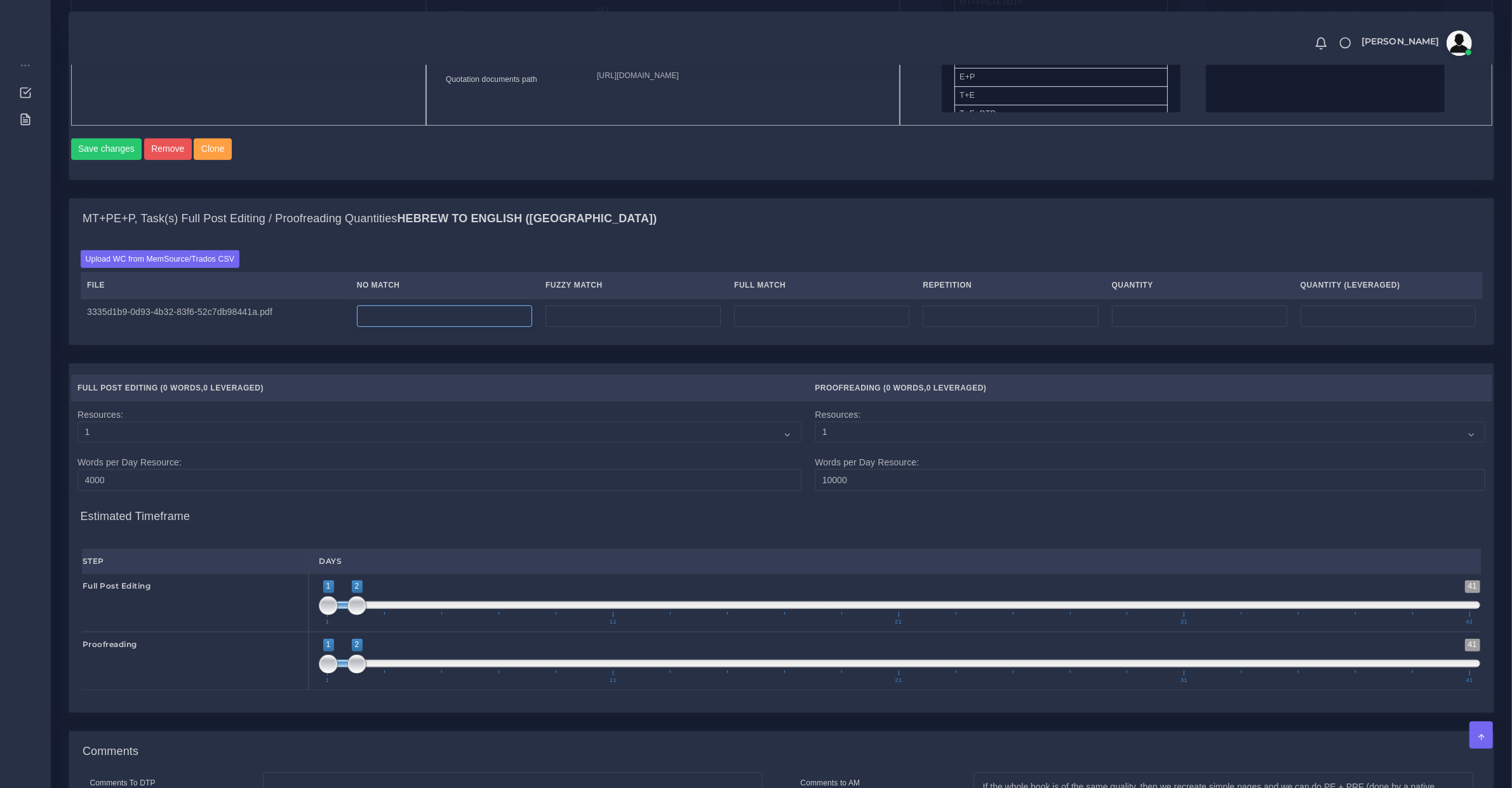
click at [404, 327] on input "number" at bounding box center [444, 316] width 176 height 21
type input "700"
type input "2;2"
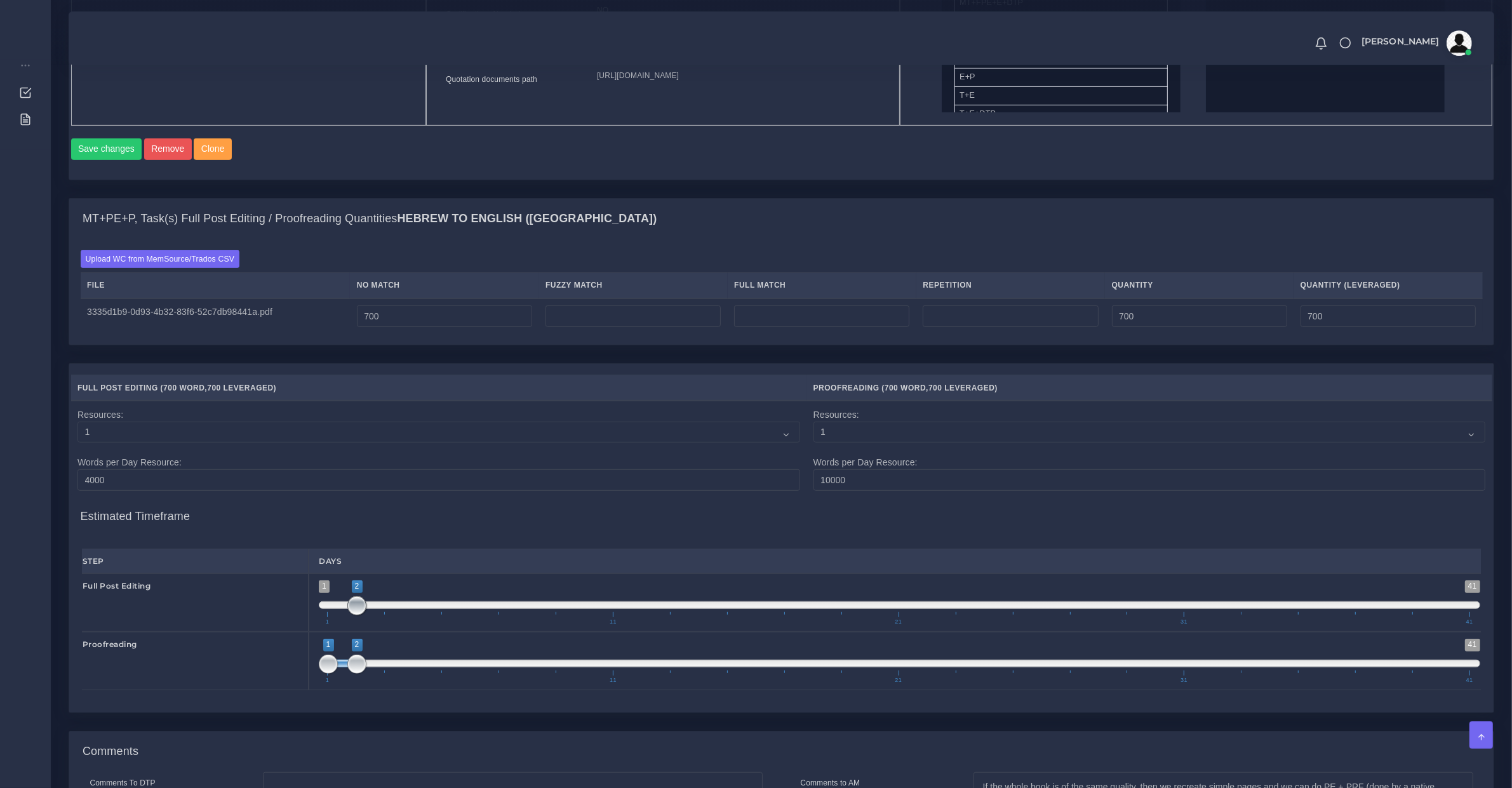
drag, startPoint x: 326, startPoint y: 618, endPoint x: 367, endPoint y: 636, distance: 44.8
click at [356, 616] on span at bounding box center [356, 605] width 19 height 19
click at [379, 647] on span "1 41 1 2 1 — 2" at bounding box center [899, 643] width 1162 height 7
click at [380, 668] on span "1 41 1 2 1 — 2 1 11 21 31 41" at bounding box center [899, 661] width 1162 height 44
click at [380, 674] on span "1 41 1 2 1 — 2 1 11 21 31 41" at bounding box center [899, 661] width 1162 height 44
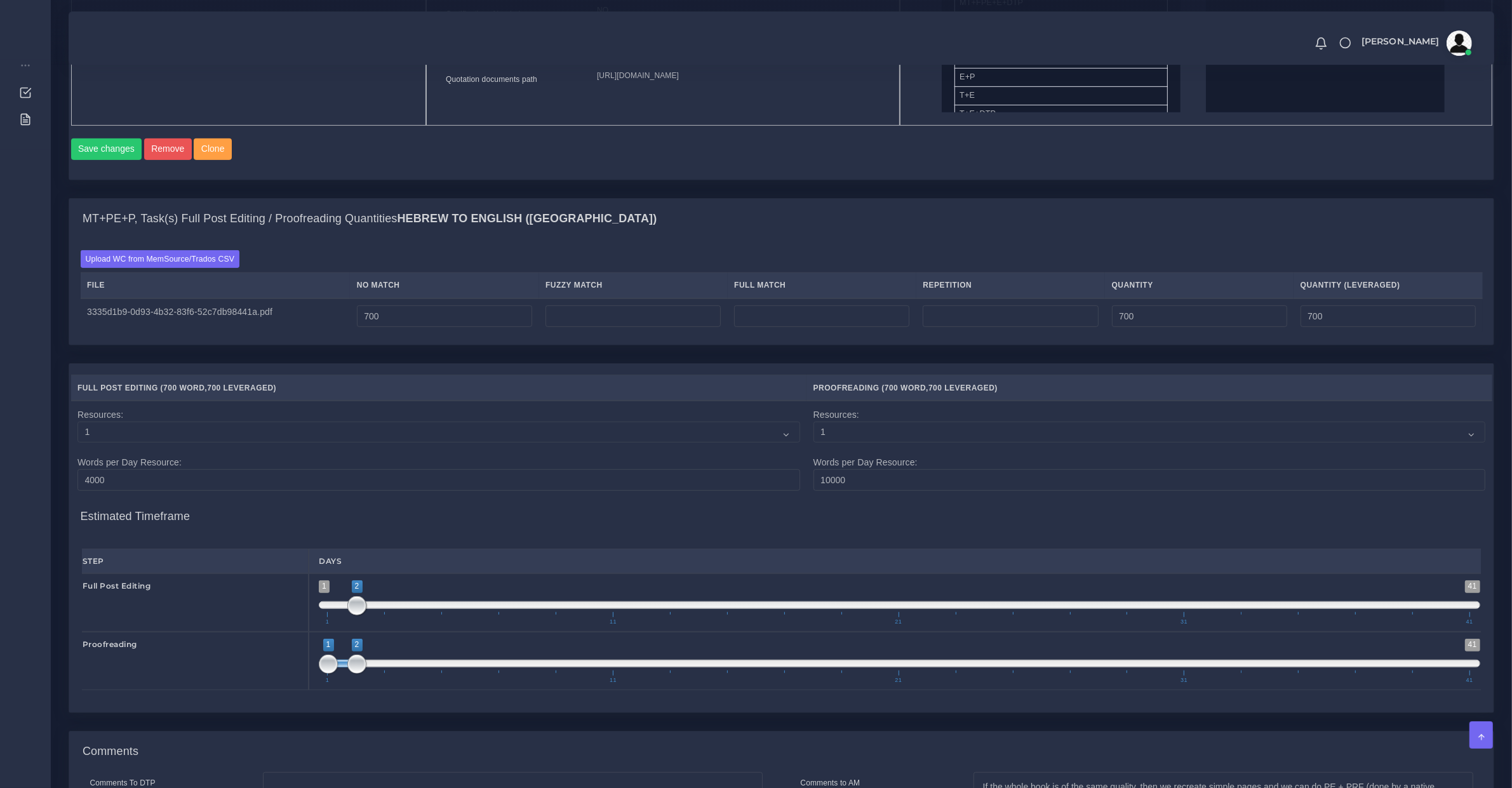
click at [380, 668] on span at bounding box center [899, 663] width 1162 height 7
drag, startPoint x: 368, startPoint y: 677, endPoint x: 398, endPoint y: 679, distance: 30.1
click at [367, 674] on span at bounding box center [356, 664] width 19 height 19
click at [401, 668] on span at bounding box center [899, 663] width 1162 height 7
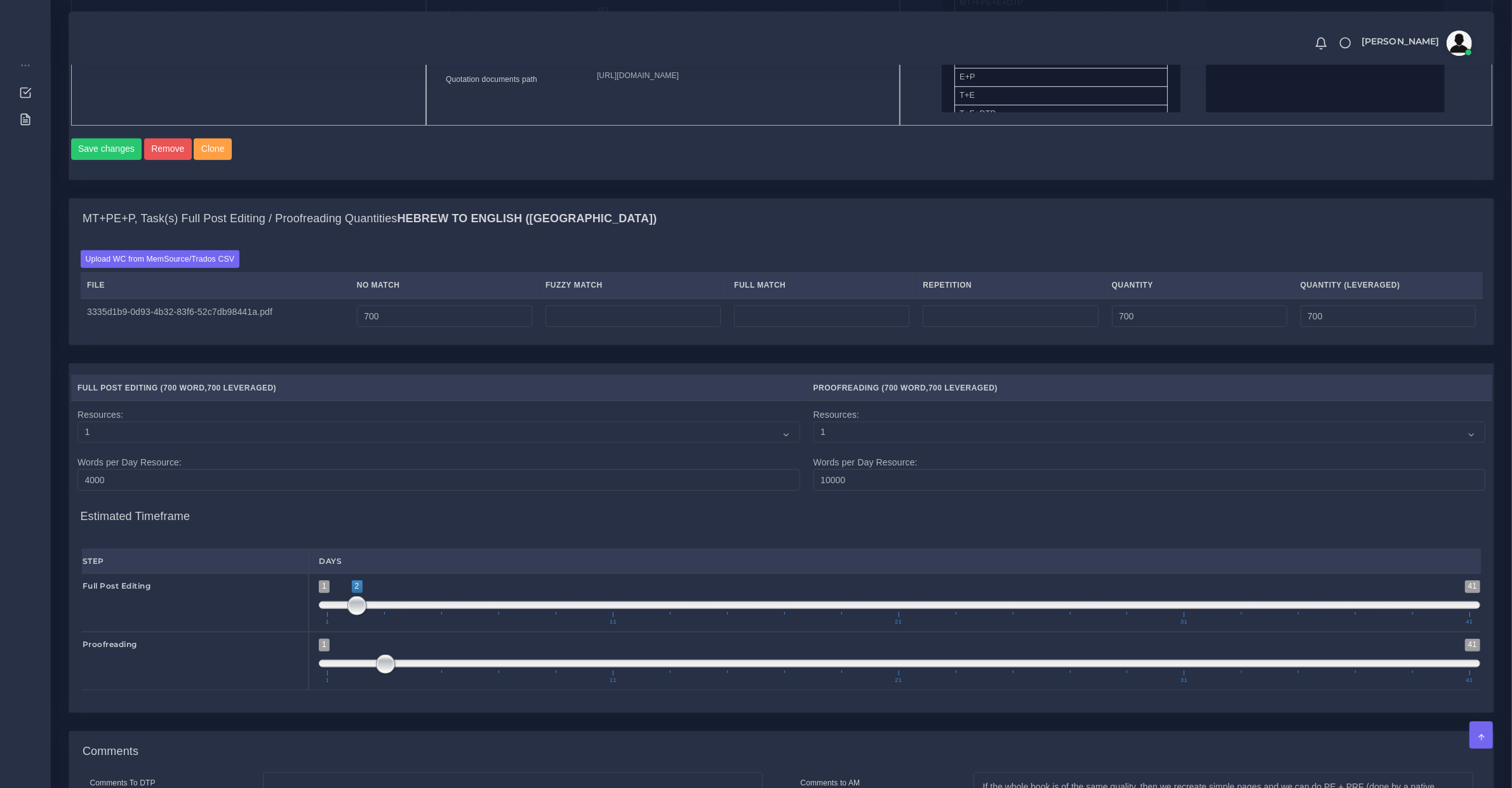
click at [402, 668] on span at bounding box center [899, 663] width 1162 height 7
type input "4;4"
click at [405, 674] on span at bounding box center [413, 664] width 19 height 19
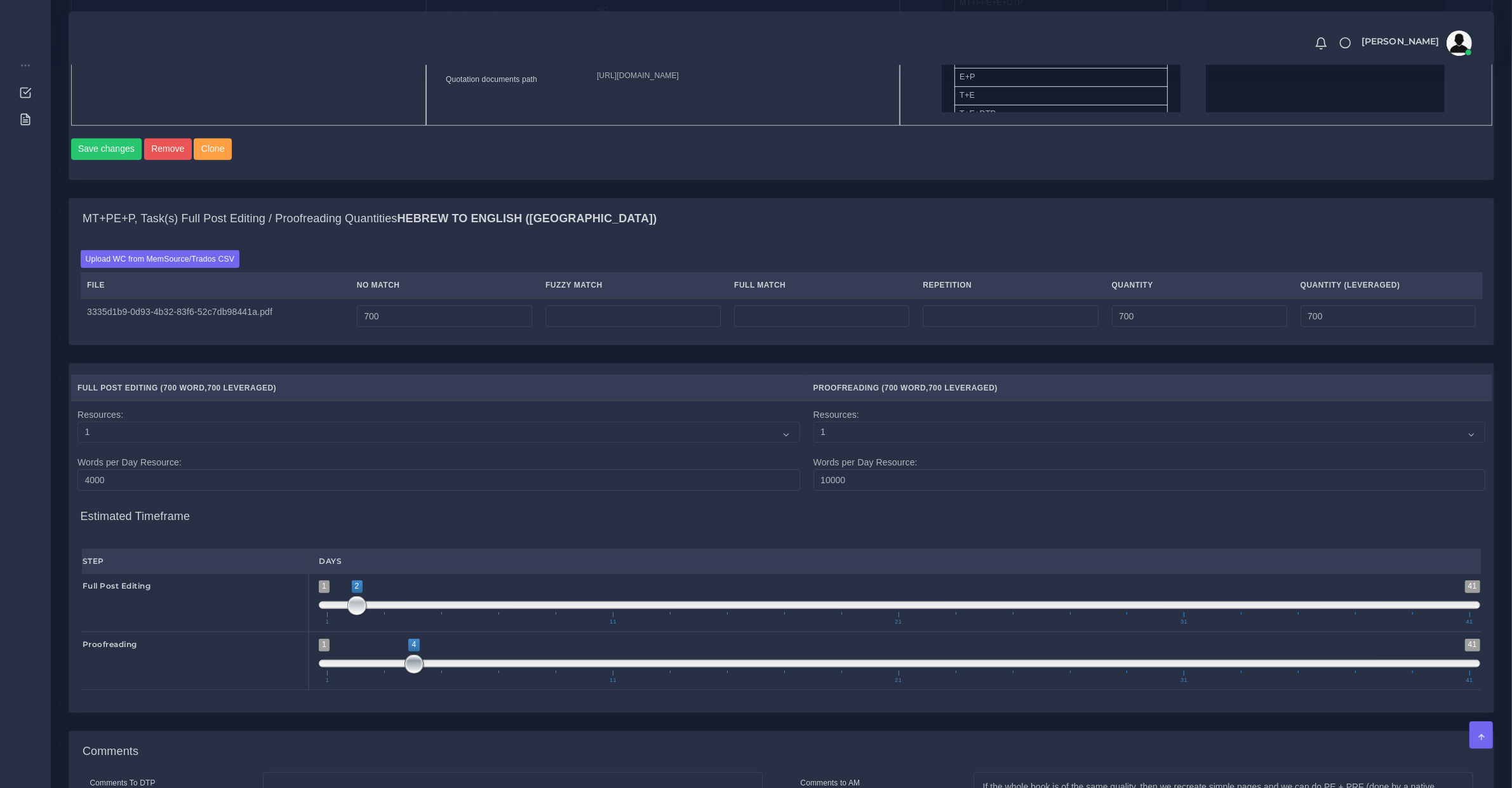
click at [405, 674] on span at bounding box center [413, 664] width 19 height 19
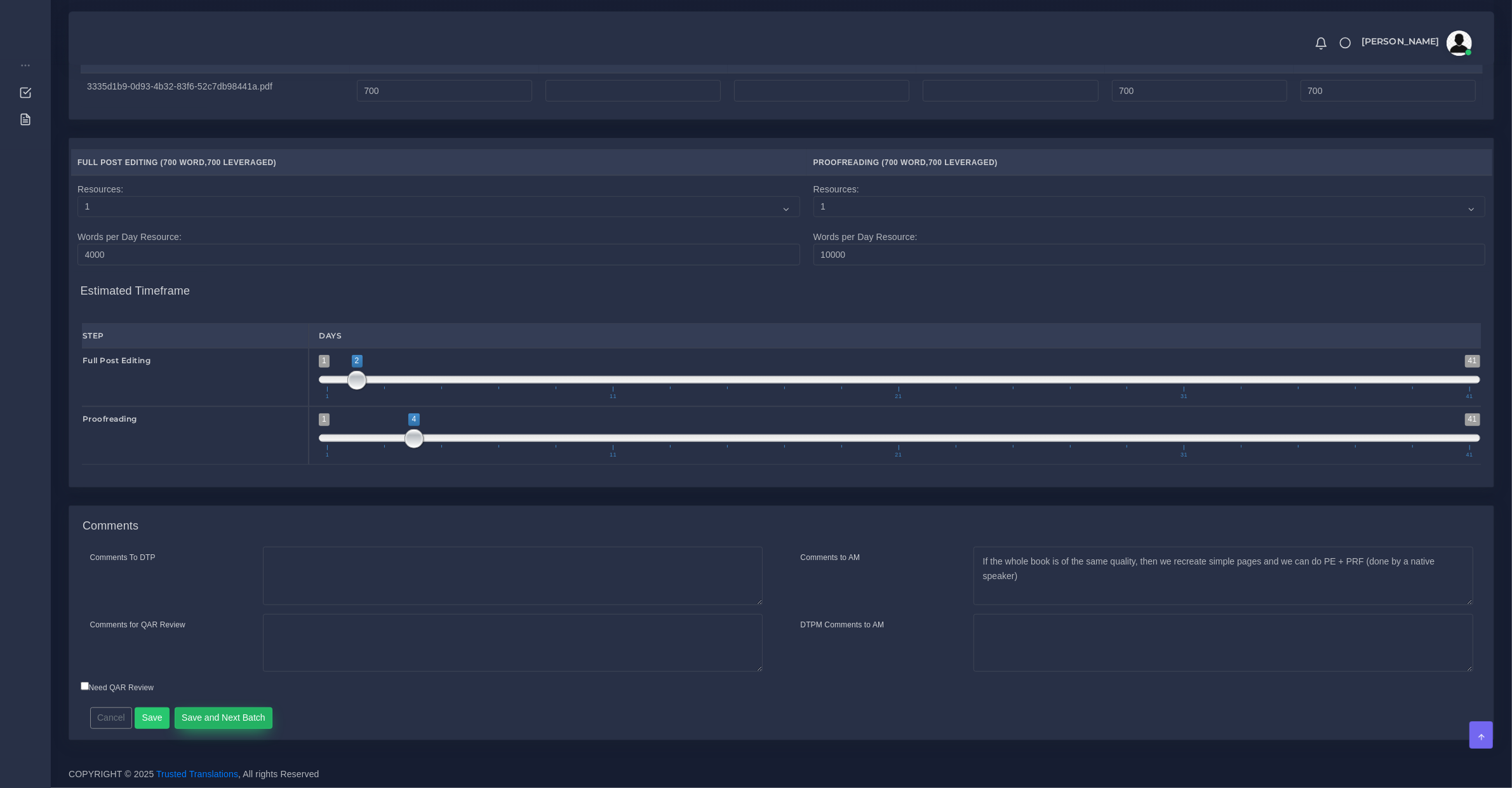
click at [211, 710] on button "Save and Next Batch" at bounding box center [224, 719] width 99 height 21
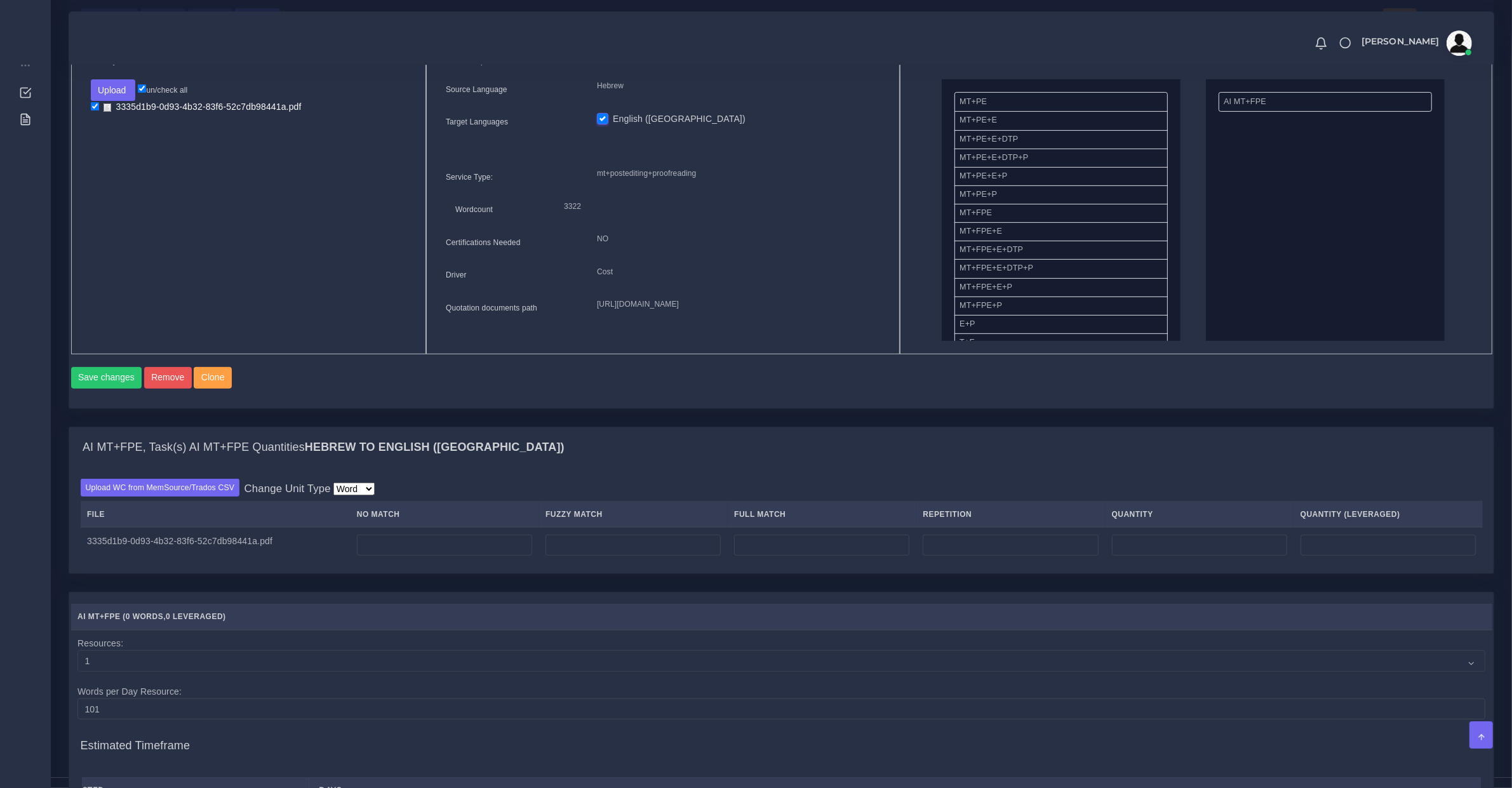
scroll to position [661, 0]
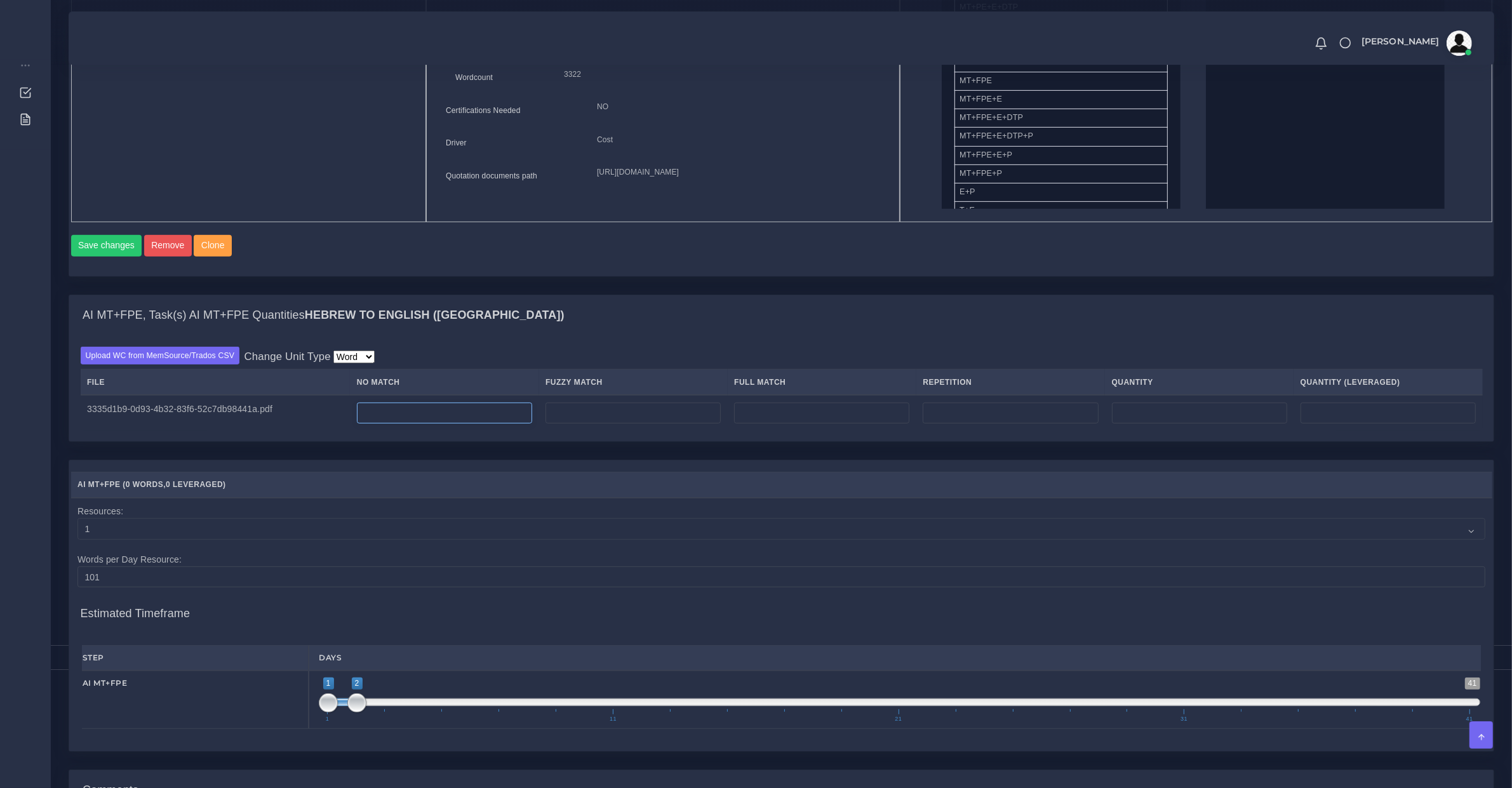
click at [394, 423] on input "number" at bounding box center [444, 413] width 176 height 21
type input "700"
click at [385, 713] on span "1 41 1 2 1 — 2 1 11 21 31 41" at bounding box center [899, 700] width 1162 height 44
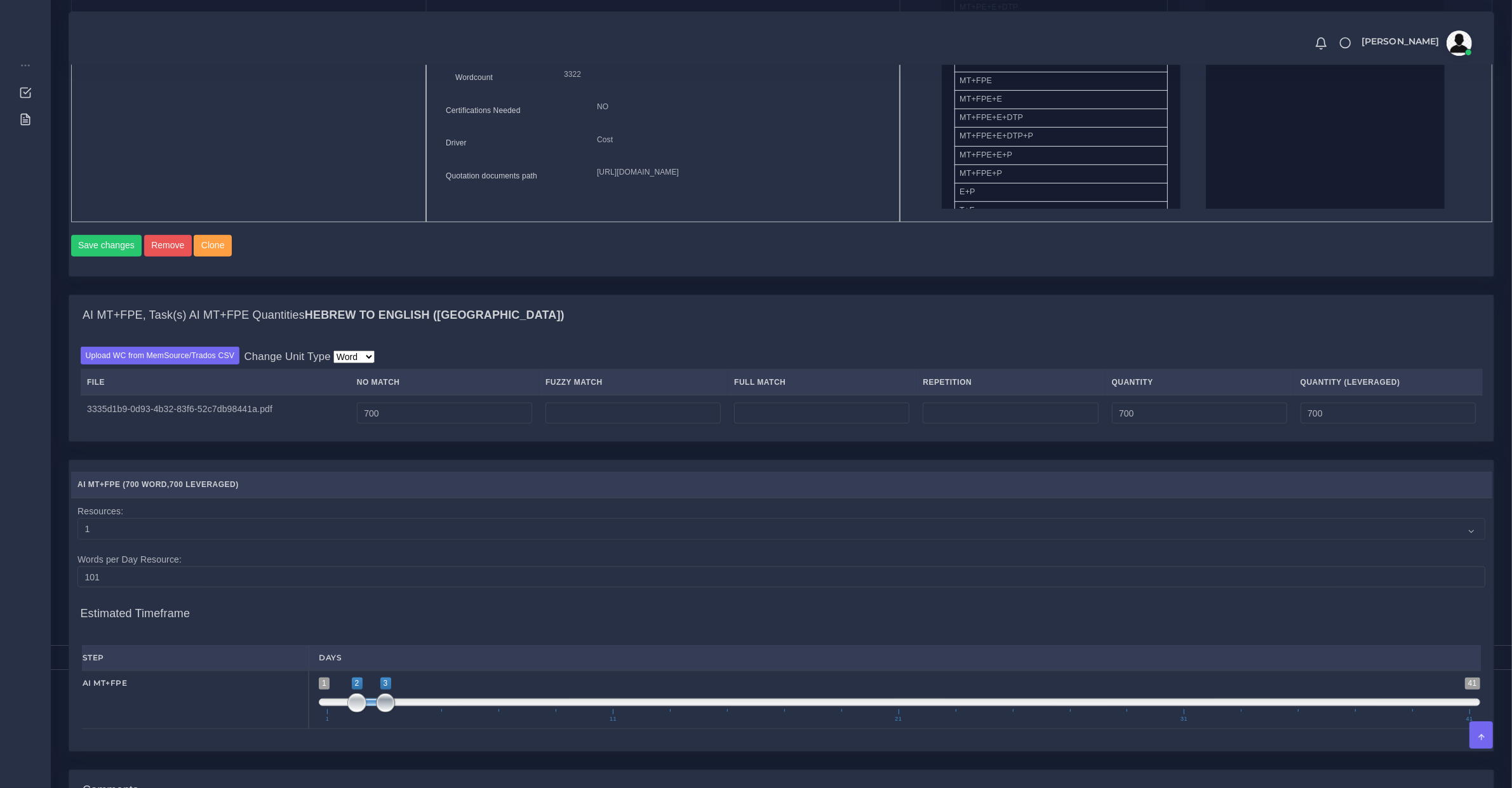
type input "2;2"
drag, startPoint x: 382, startPoint y: 716, endPoint x: 337, endPoint y: 712, distance: 45.2
click at [345, 713] on span "1 41 2 3 2 — 3 1 11 21 31 41" at bounding box center [899, 700] width 1162 height 44
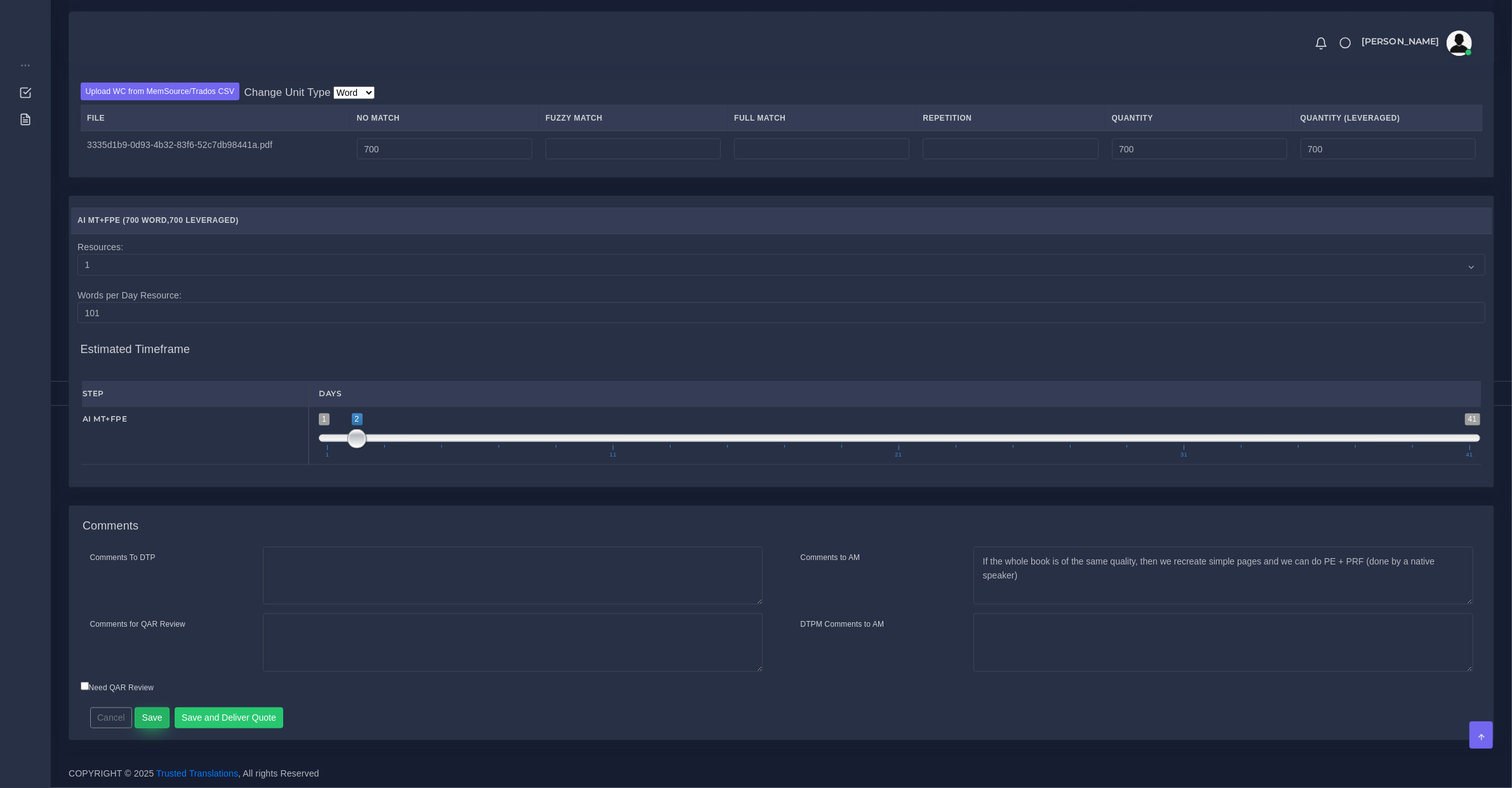
click at [144, 712] on button "Save" at bounding box center [152, 719] width 35 height 21
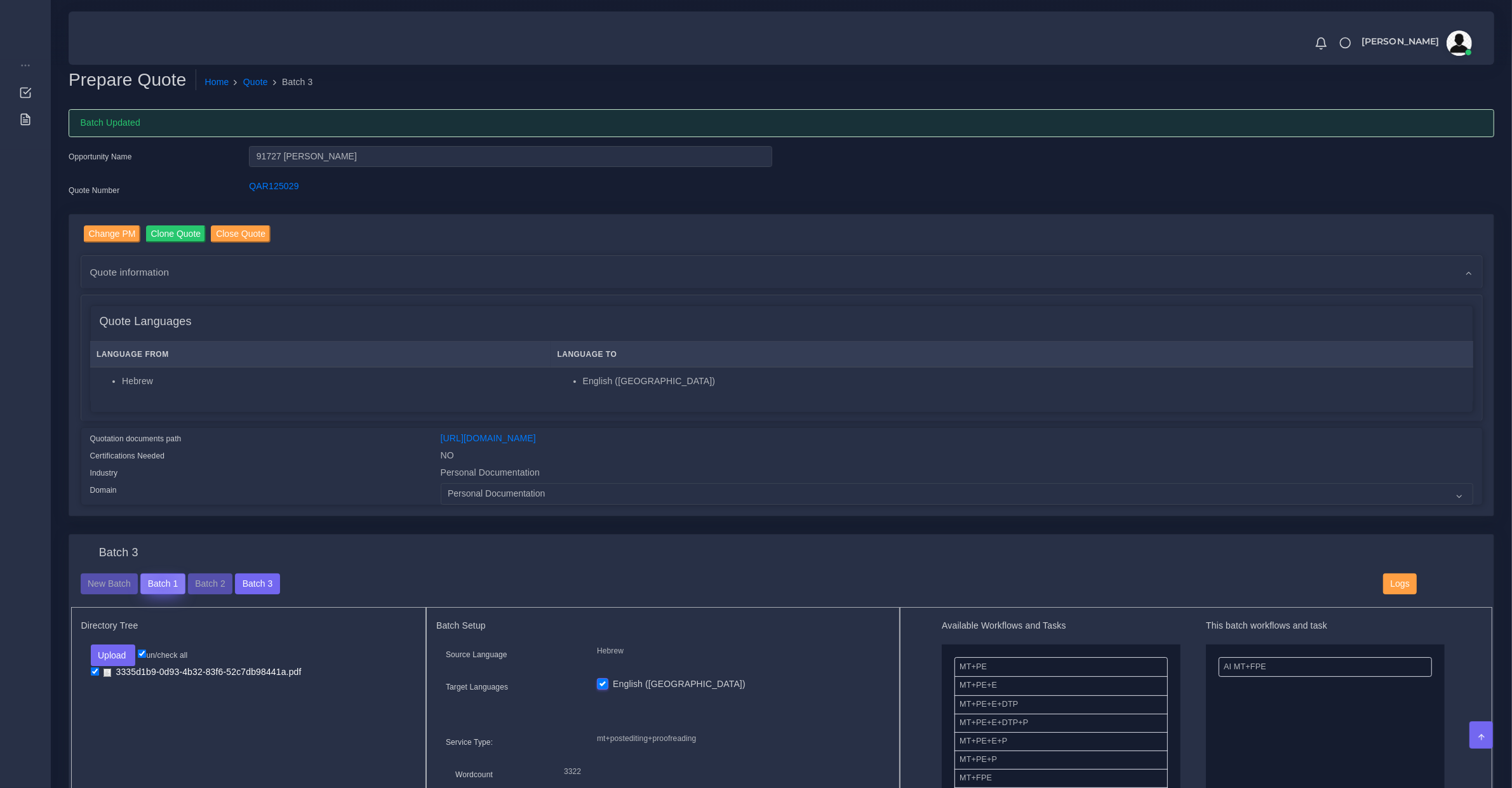
click at [160, 578] on button "Batch 1" at bounding box center [162, 584] width 44 height 21
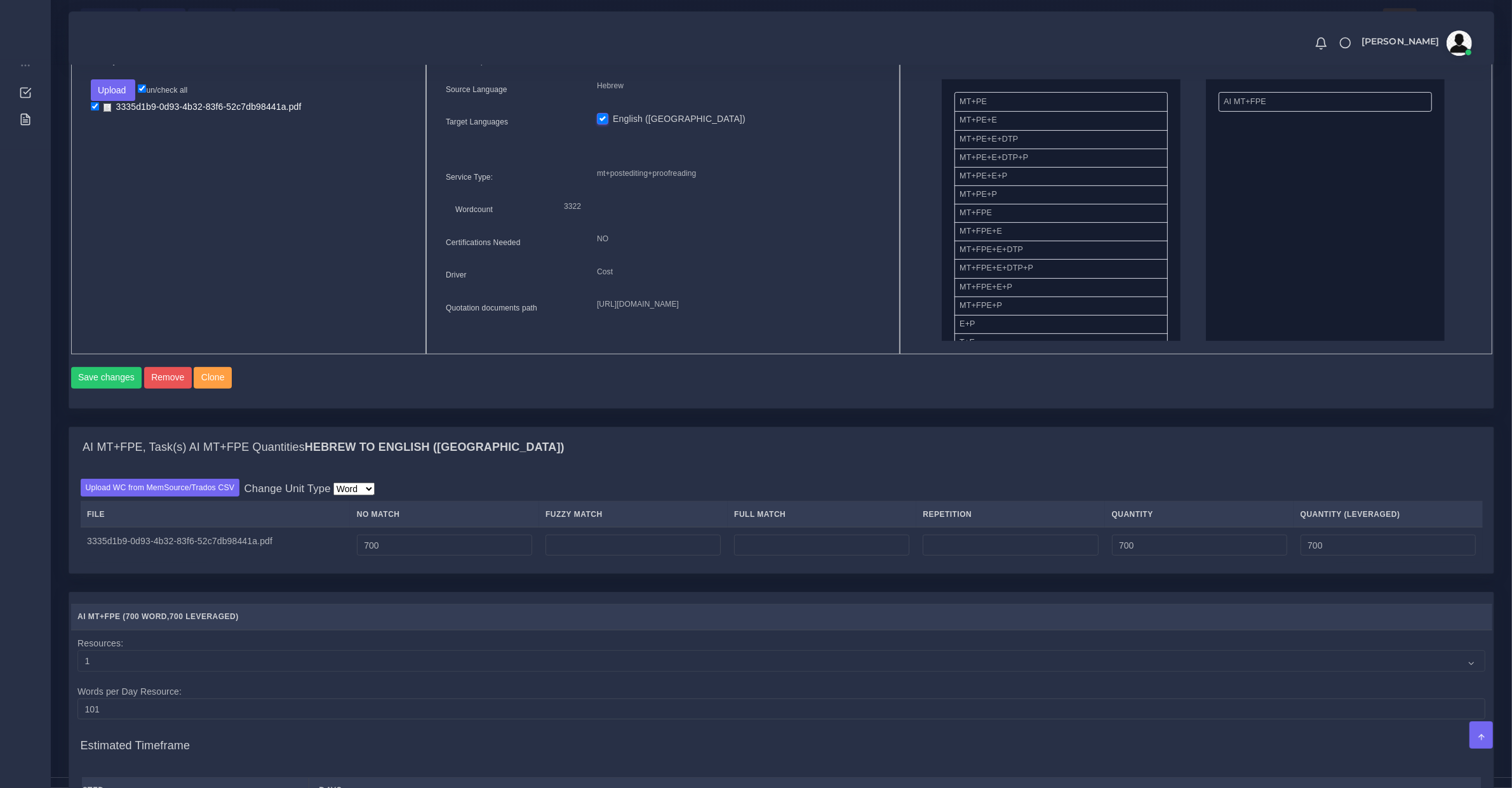
scroll to position [265, 0]
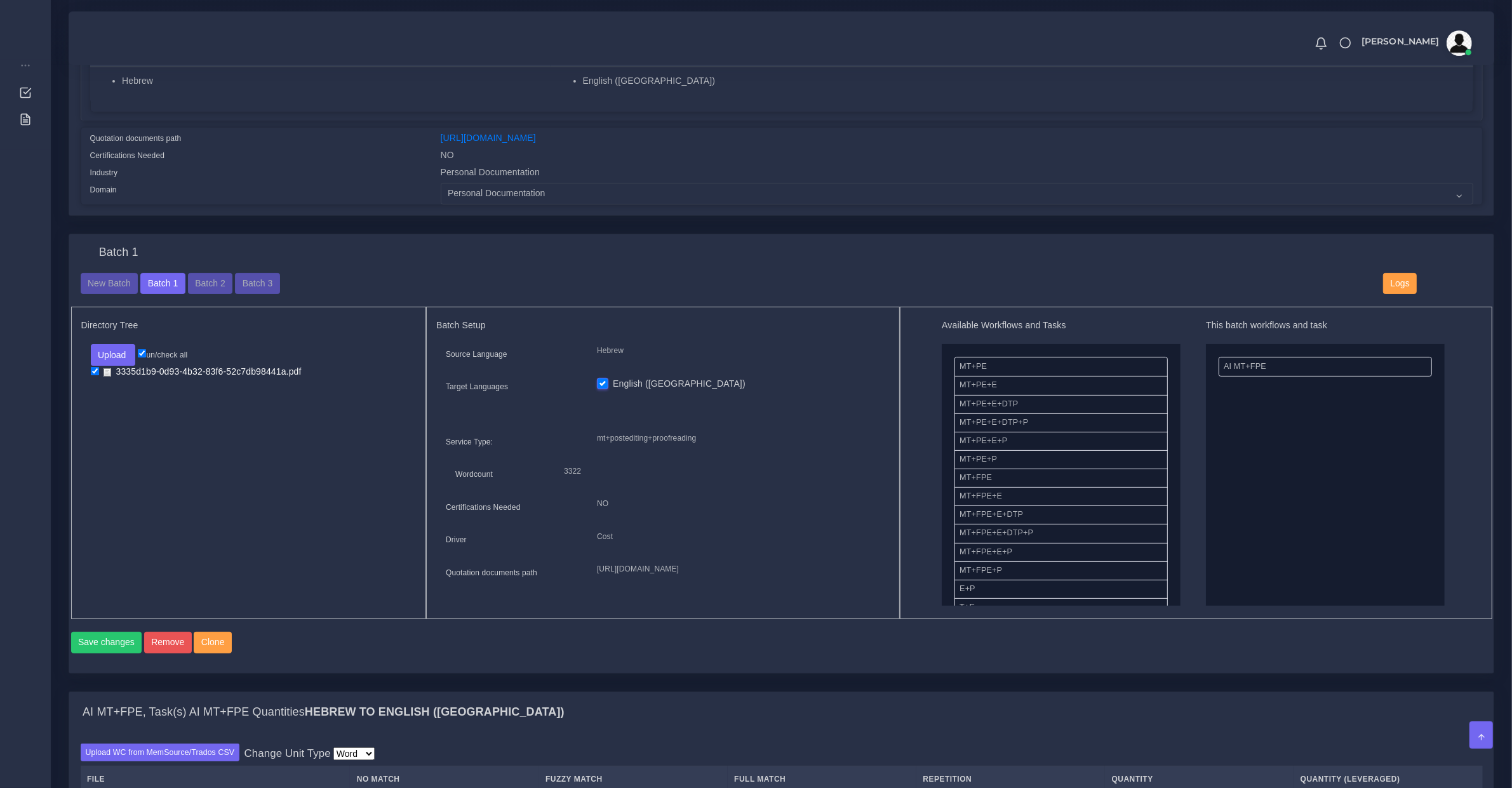
drag, startPoint x: 1254, startPoint y: 363, endPoint x: 1010, endPoint y: 394, distance: 246.0
drag, startPoint x: 1011, startPoint y: 433, endPoint x: 1319, endPoint y: 341, distance: 321.4
drag, startPoint x: 1039, startPoint y: 416, endPoint x: 1411, endPoint y: 456, distance: 374.1
click at [113, 650] on button "Save changes" at bounding box center [106, 643] width 71 height 21
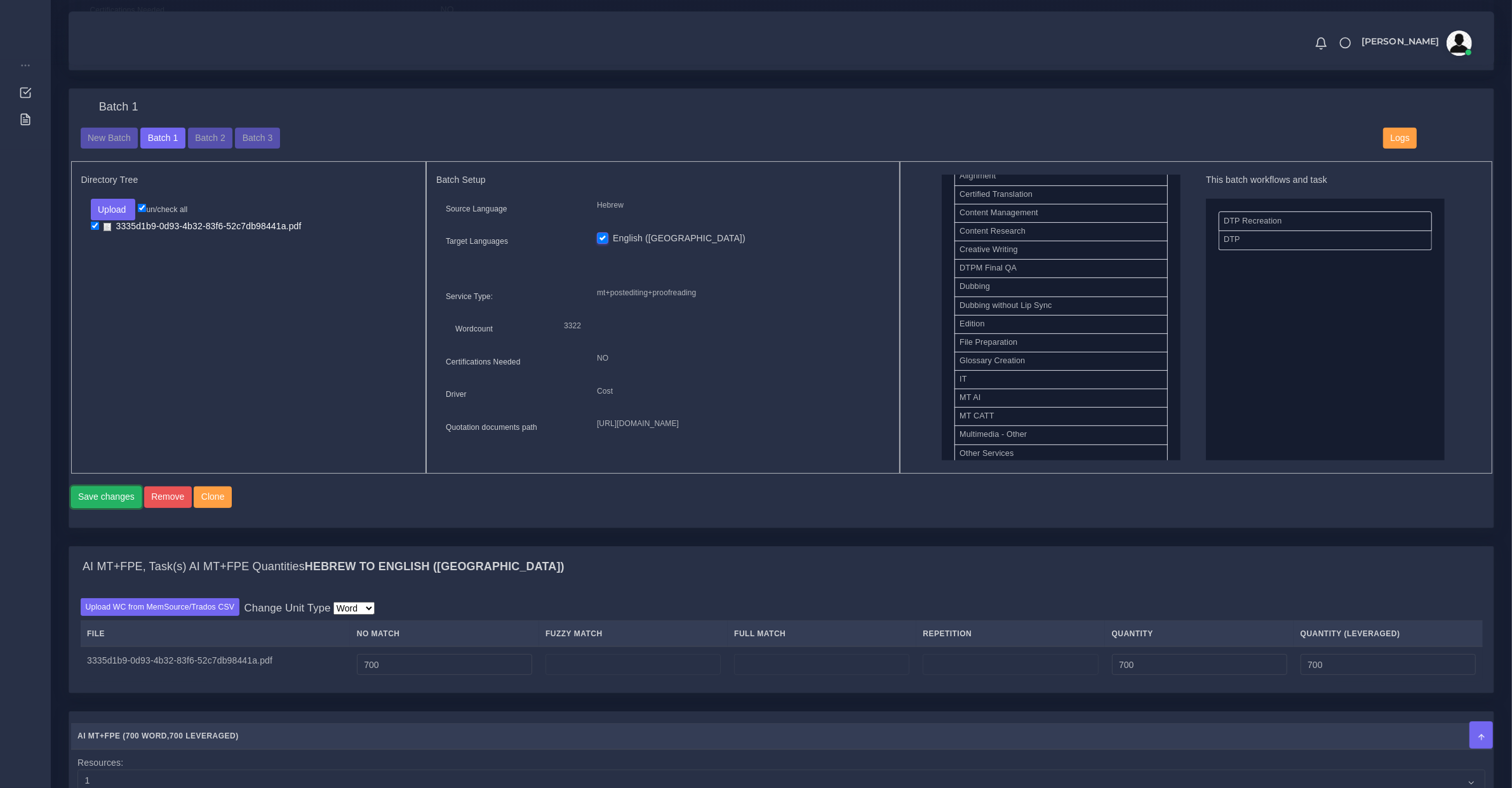
scroll to position [0, 0]
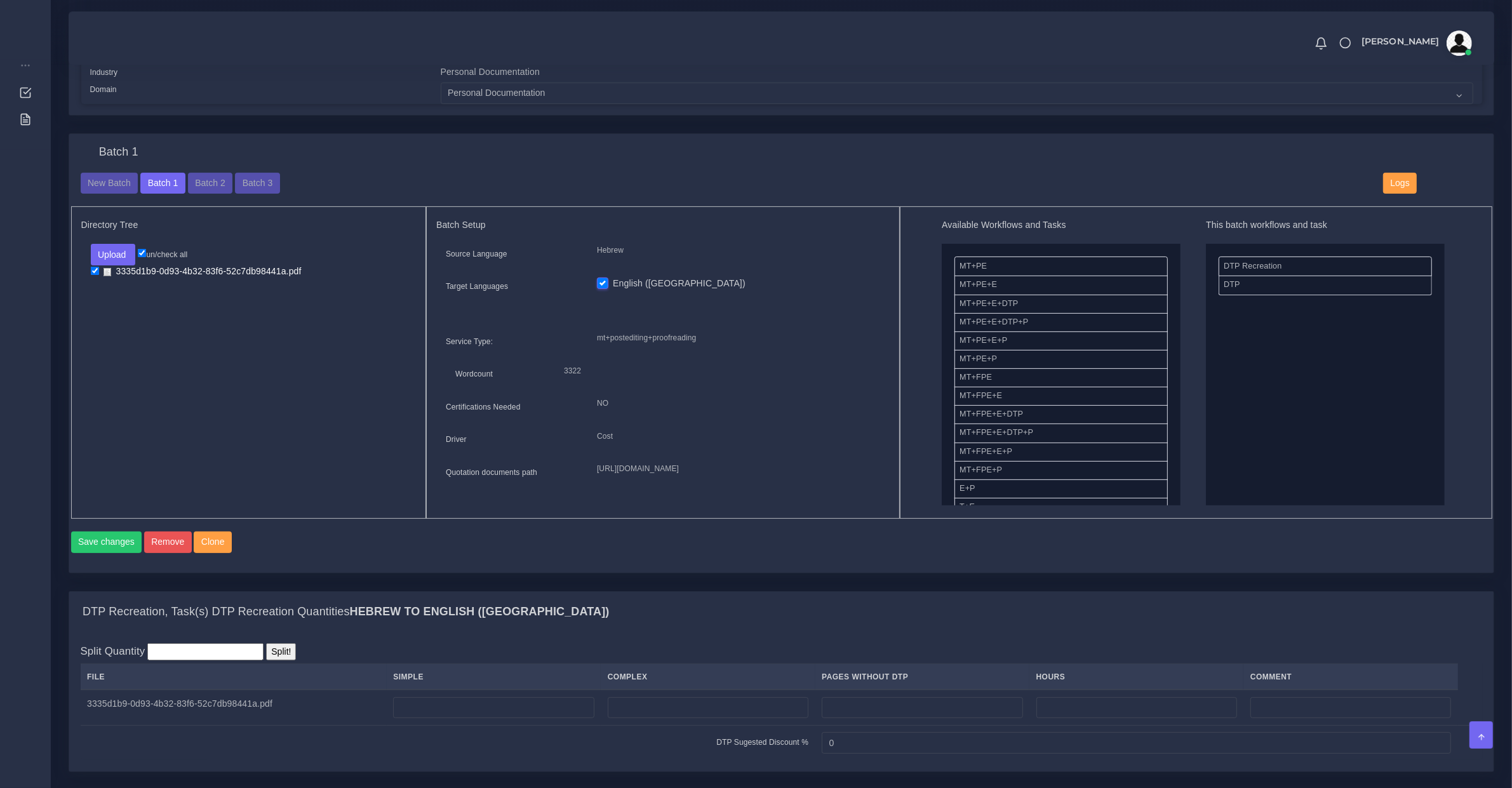
scroll to position [798, 0]
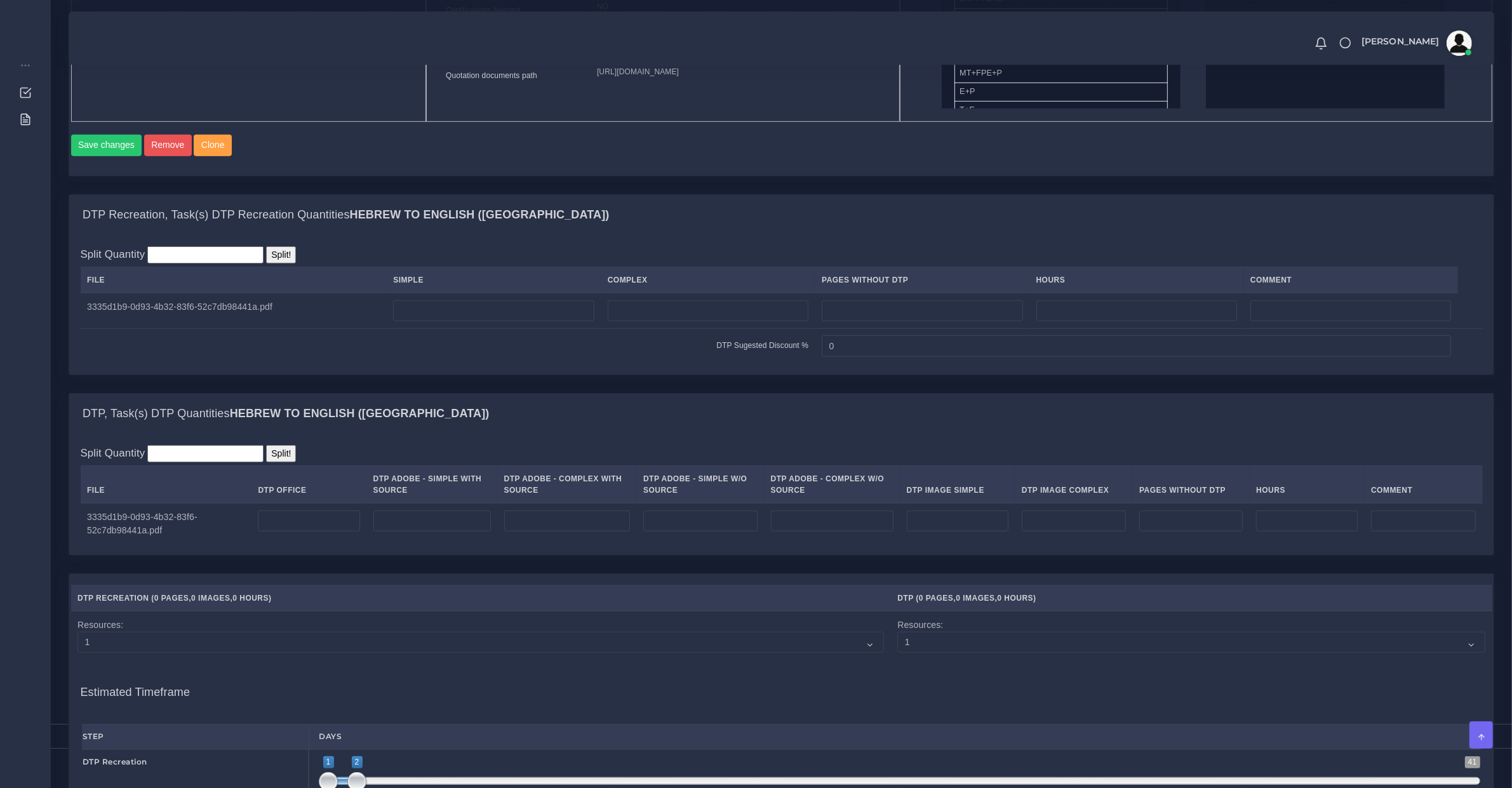
click at [481, 328] on td at bounding box center [494, 311] width 214 height 36
click at [496, 315] on input "number" at bounding box center [493, 311] width 201 height 21
type input "2"
click at [335, 516] on table "File DTP Office DTP Adobe - Simple With Source DTP Adobe - Complex With Source …" at bounding box center [782, 505] width 1403 height 78
click at [331, 525] on input "number" at bounding box center [309, 521] width 101 height 21
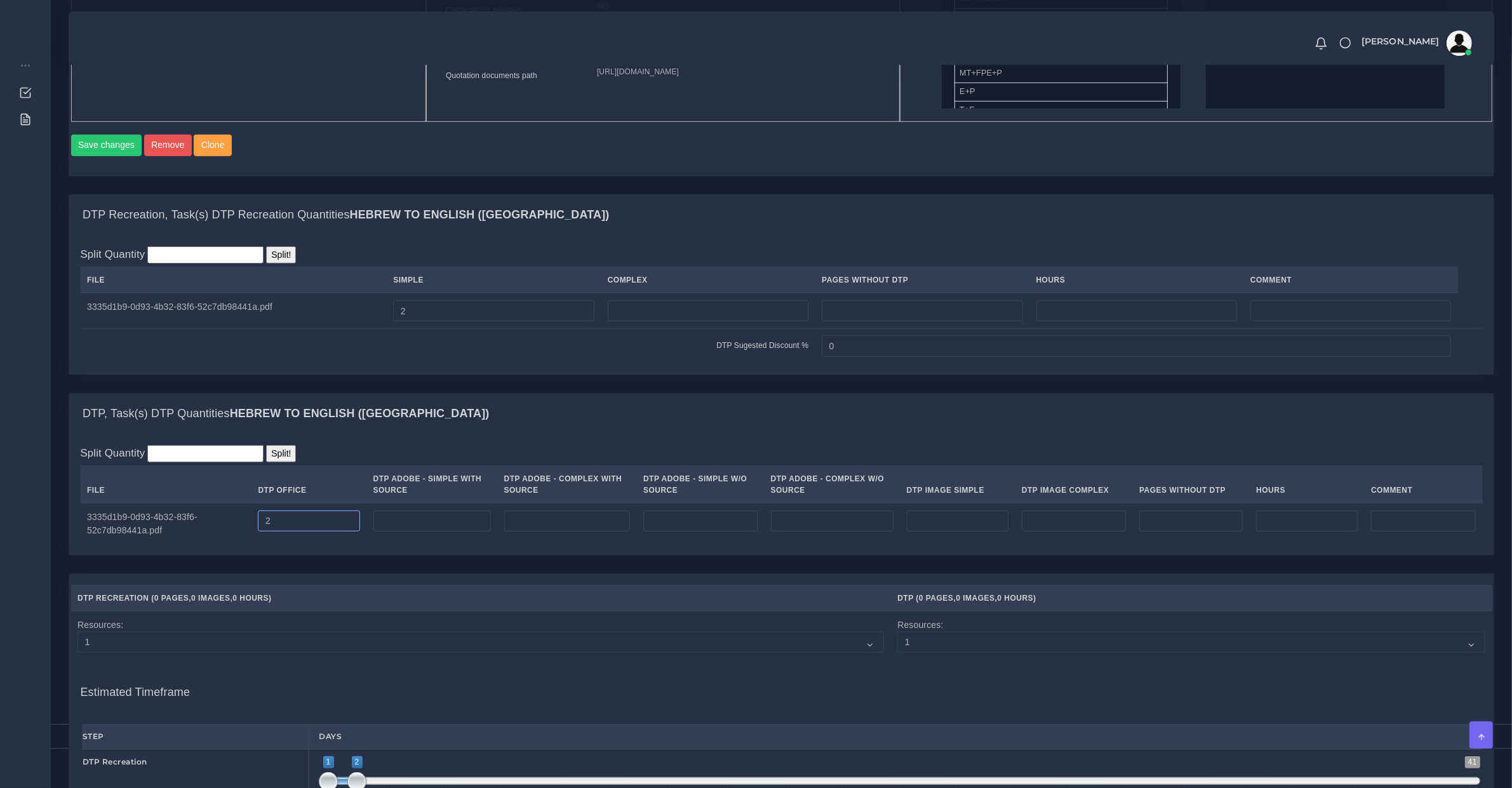
scroll to position [1062, 0]
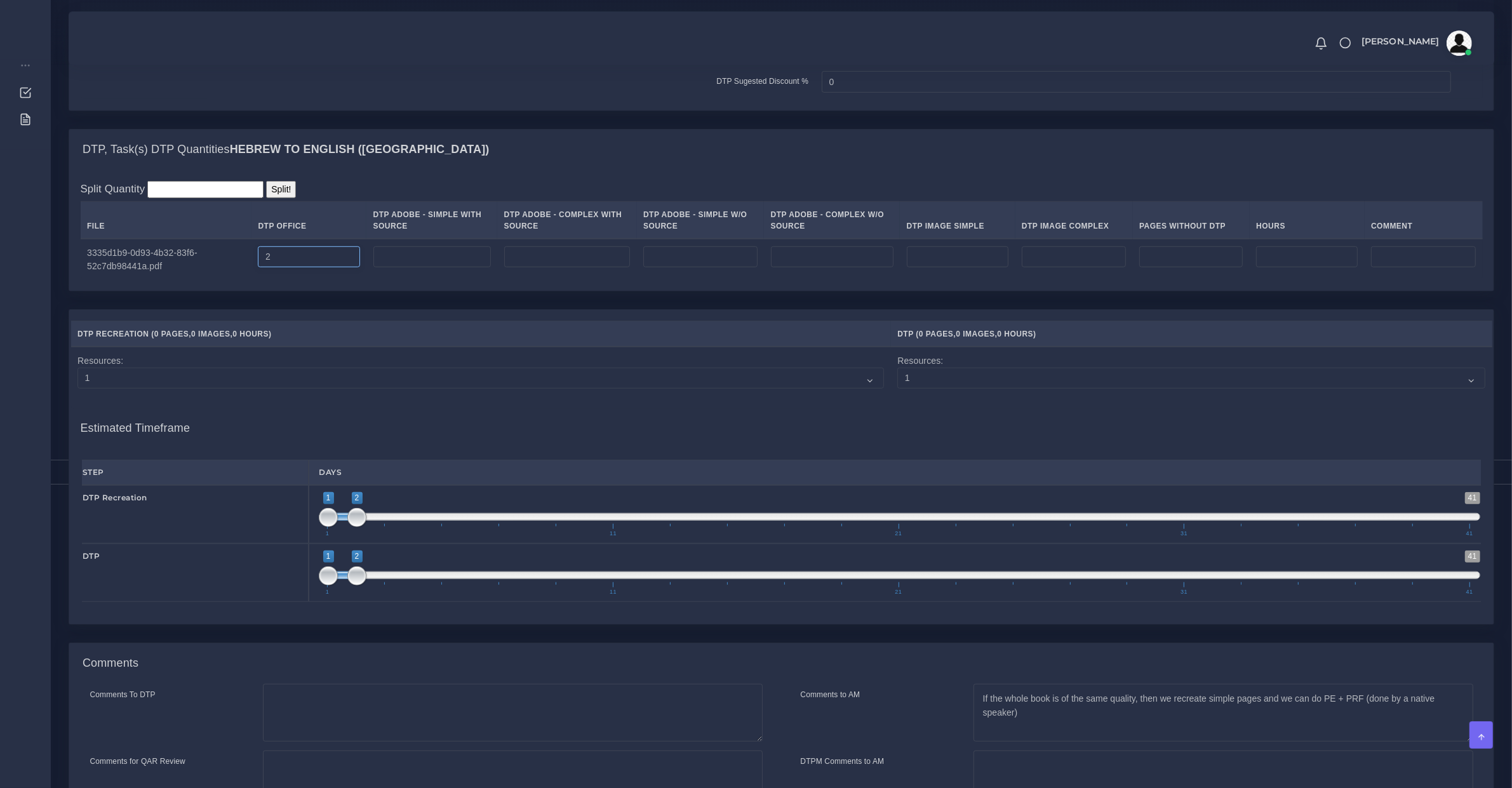
type input "2"
type input "1;1"
drag, startPoint x: 318, startPoint y: 528, endPoint x: 290, endPoint y: 531, distance: 28.2
click at [290, 531] on div "DTP Recreation 1 41 1 1 1 — 1 1 11 21 31 41 1;1" at bounding box center [781, 514] width 1418 height 59
click at [385, 592] on span "1 41 1 2 1 — 2 1 11 21 31 41" at bounding box center [899, 572] width 1162 height 44
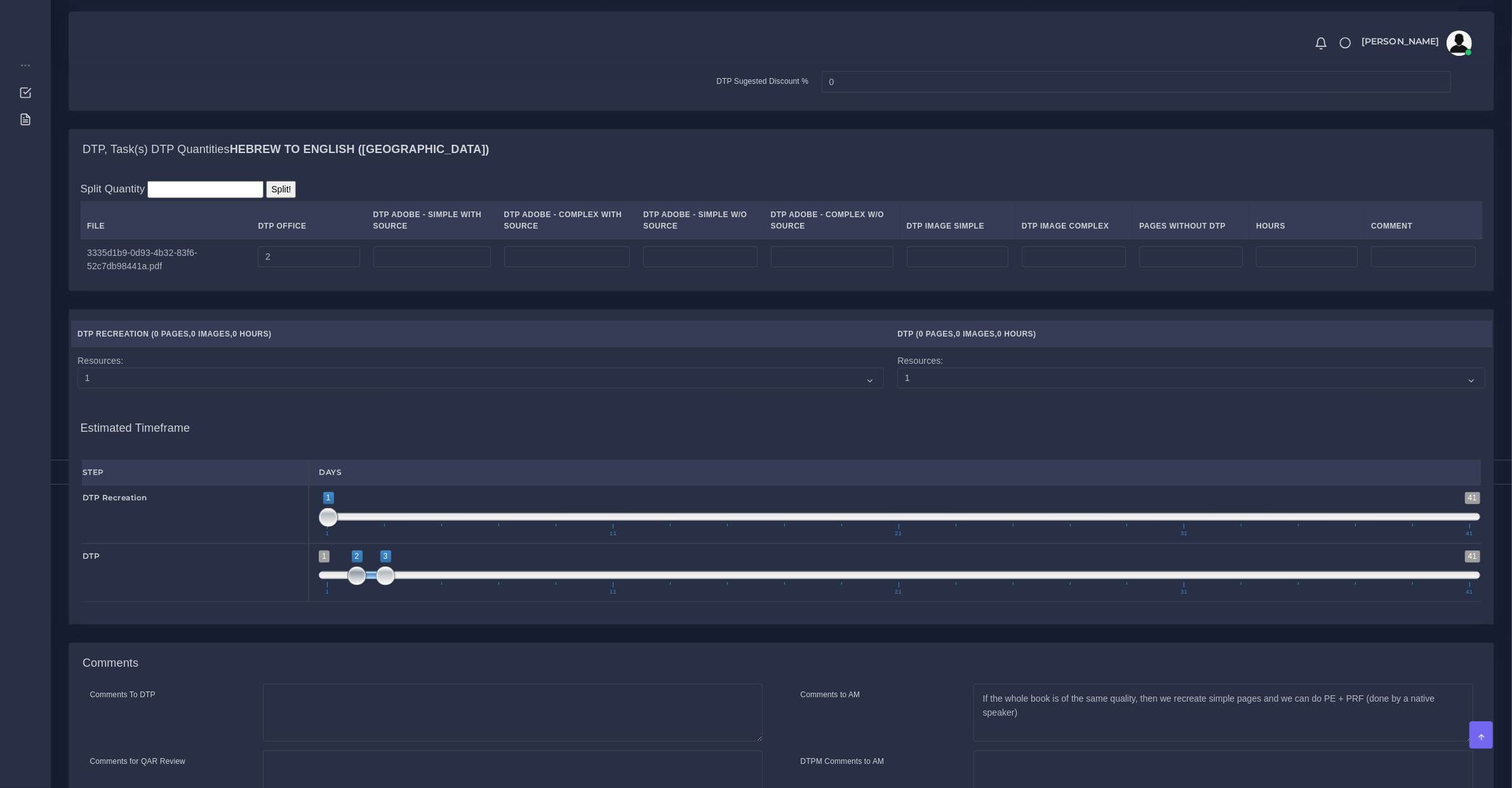
type input "3;3"
drag, startPoint x: 367, startPoint y: 585, endPoint x: 385, endPoint y: 585, distance: 18.0
click at [367, 585] on span at bounding box center [356, 576] width 19 height 19
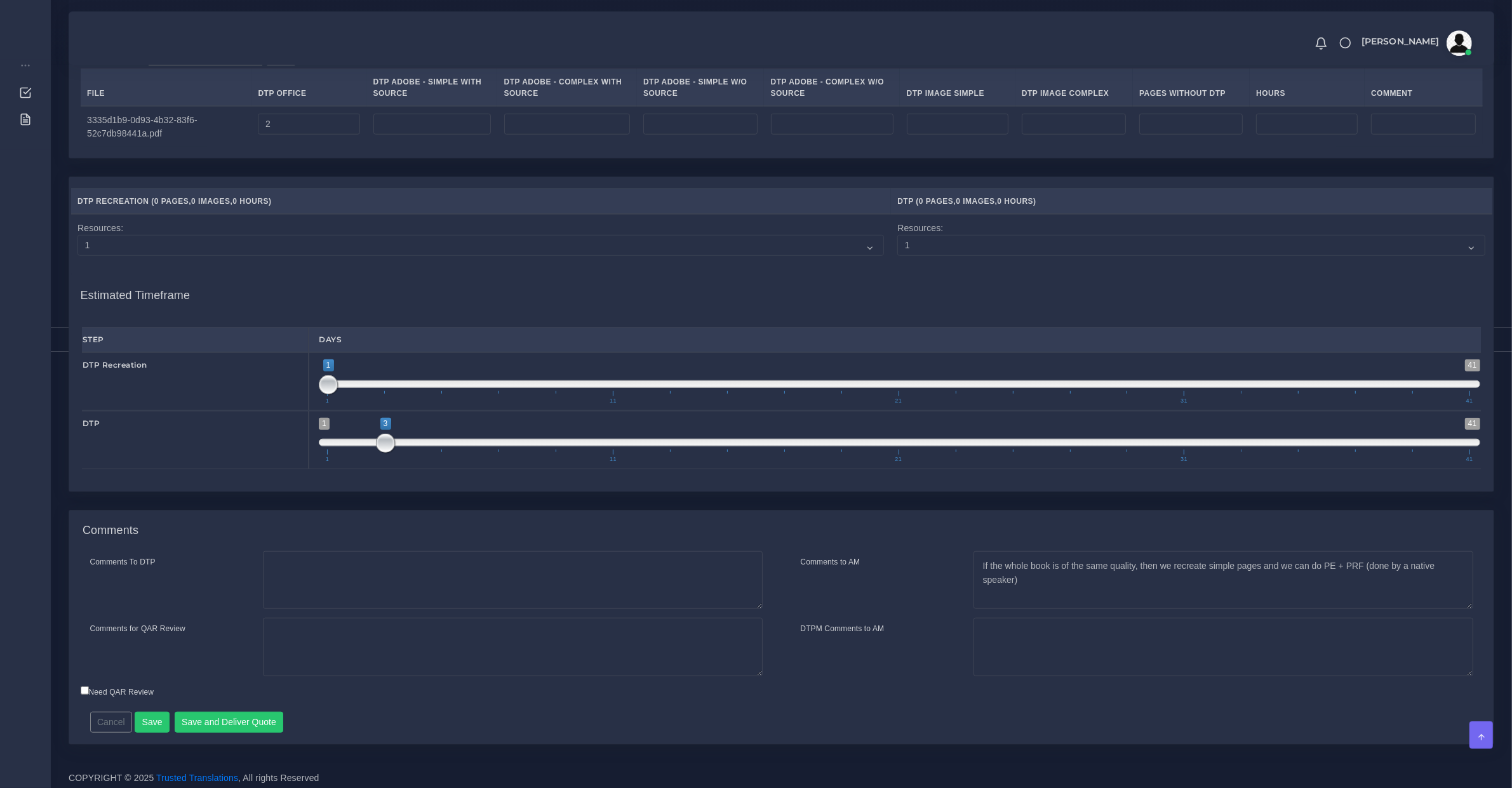
scroll to position [1213, 0]
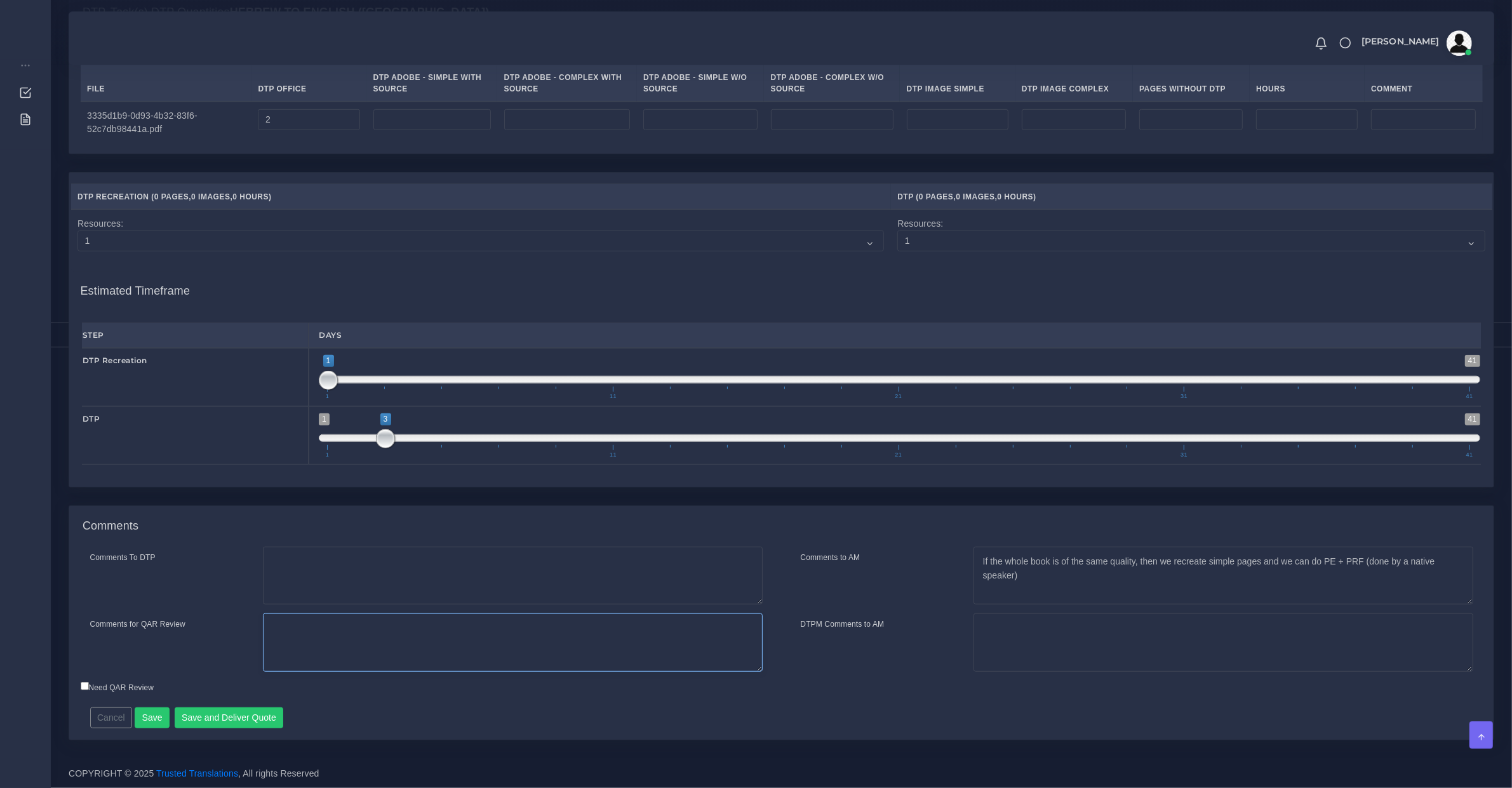
click at [420, 635] on textarea "Comments for QAR Review" at bounding box center [513, 643] width 500 height 59
click at [959, 646] on div "DTPM Comments to AM" at bounding box center [878, 643] width 173 height 59
click at [1043, 654] on textarea "DTPM Comments to AM" at bounding box center [1223, 643] width 500 height 59
click at [1275, 643] on textarea "3 batches quoted: 1 for Recreation (conversion of documents) and for DTP (layou…" at bounding box center [1223, 643] width 500 height 59
type textarea "3 batches quoted: A) 1 for Recreation (conversion of documents) and for DTP (la…"
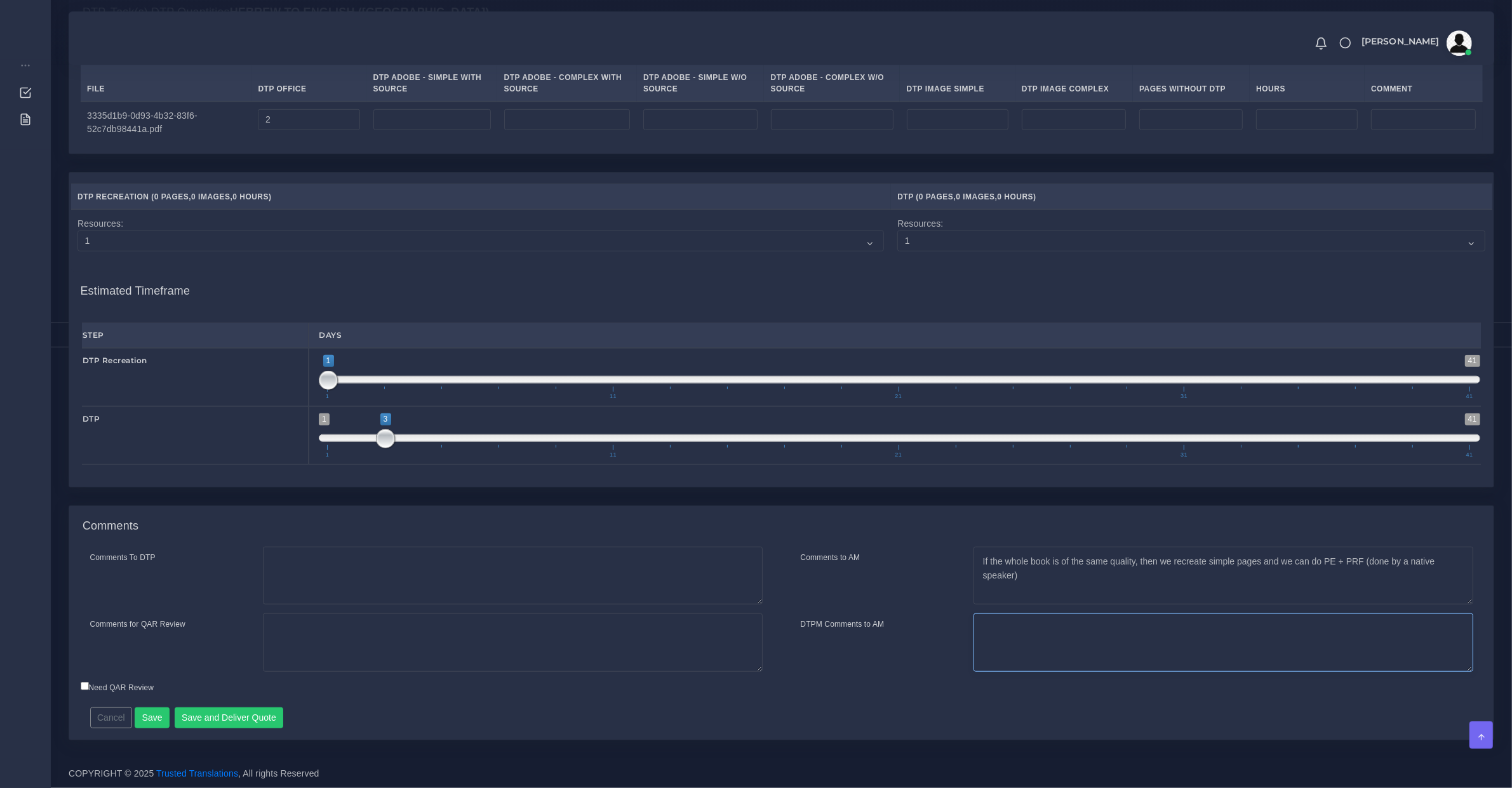
scroll to position [0, 0]
paste textarea "3 batches quoted: A) 1 for Recreation (conversion of documents) and for DTP (la…"
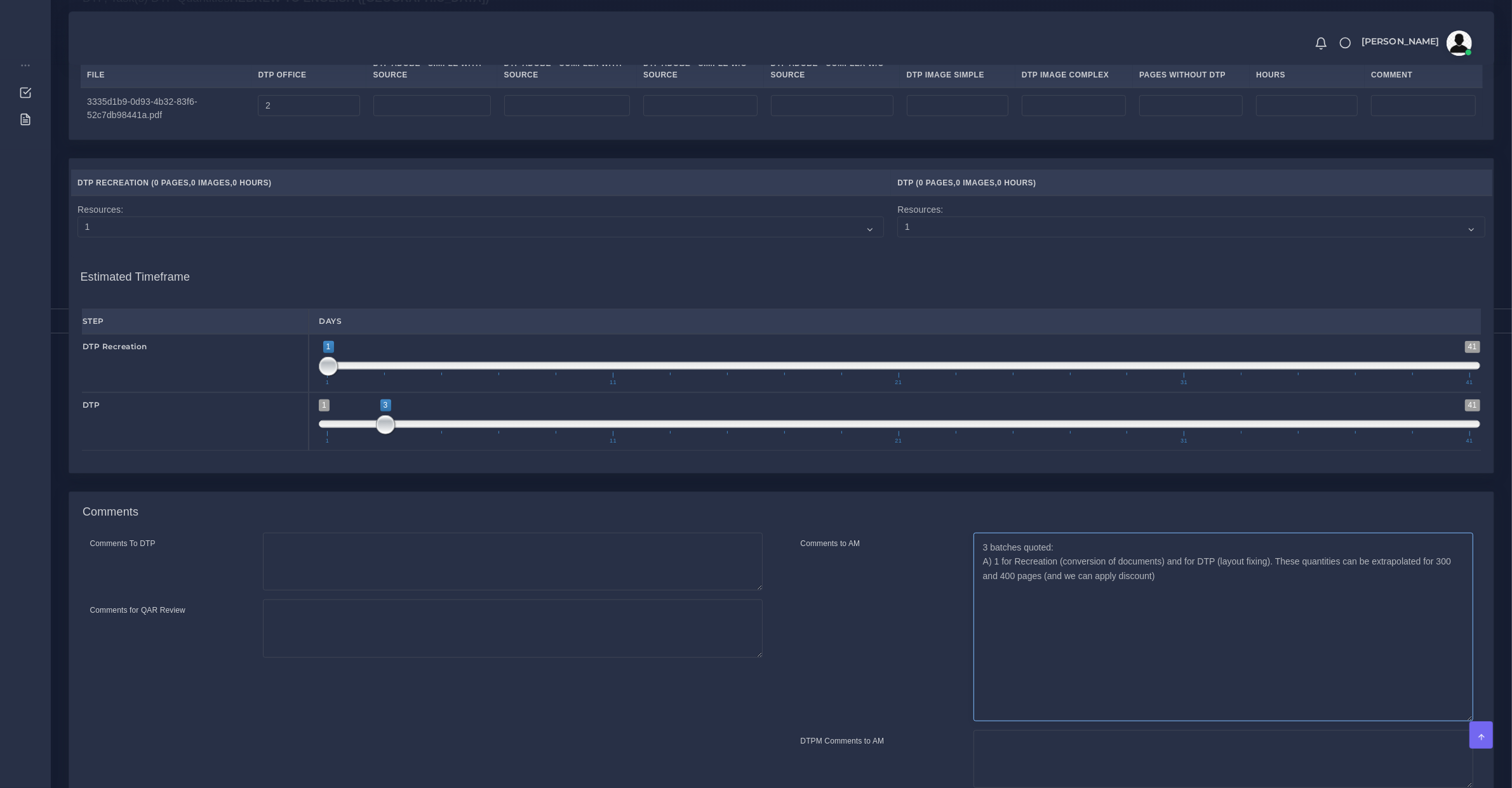
drag, startPoint x: 1468, startPoint y: 603, endPoint x: 1451, endPoint y: 737, distance: 135.1
click at [1451, 722] on textarea "If the whole book is of the same quality, then we recreate simple pages and we …" at bounding box center [1223, 627] width 500 height 189
click at [1089, 652] on textarea "If the whole book is of the same quality, then we recreate simple pages and we …" at bounding box center [1223, 629] width 500 height 192
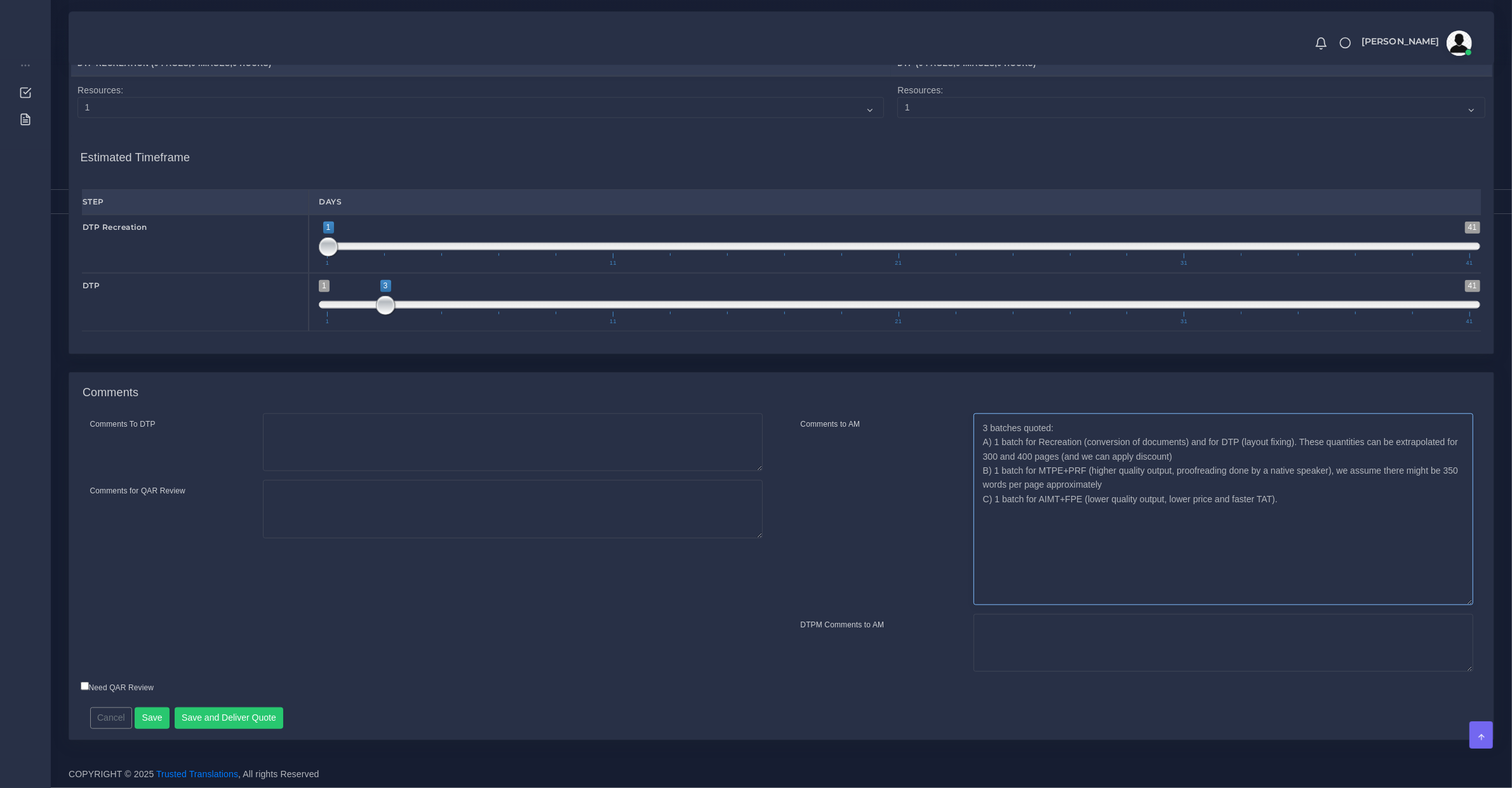
type textarea "3 batches quoted: A) 1 batch for Recreation (conversion of documents) and for D…"
click at [258, 710] on button "Save and Deliver Quote" at bounding box center [229, 719] width 109 height 21
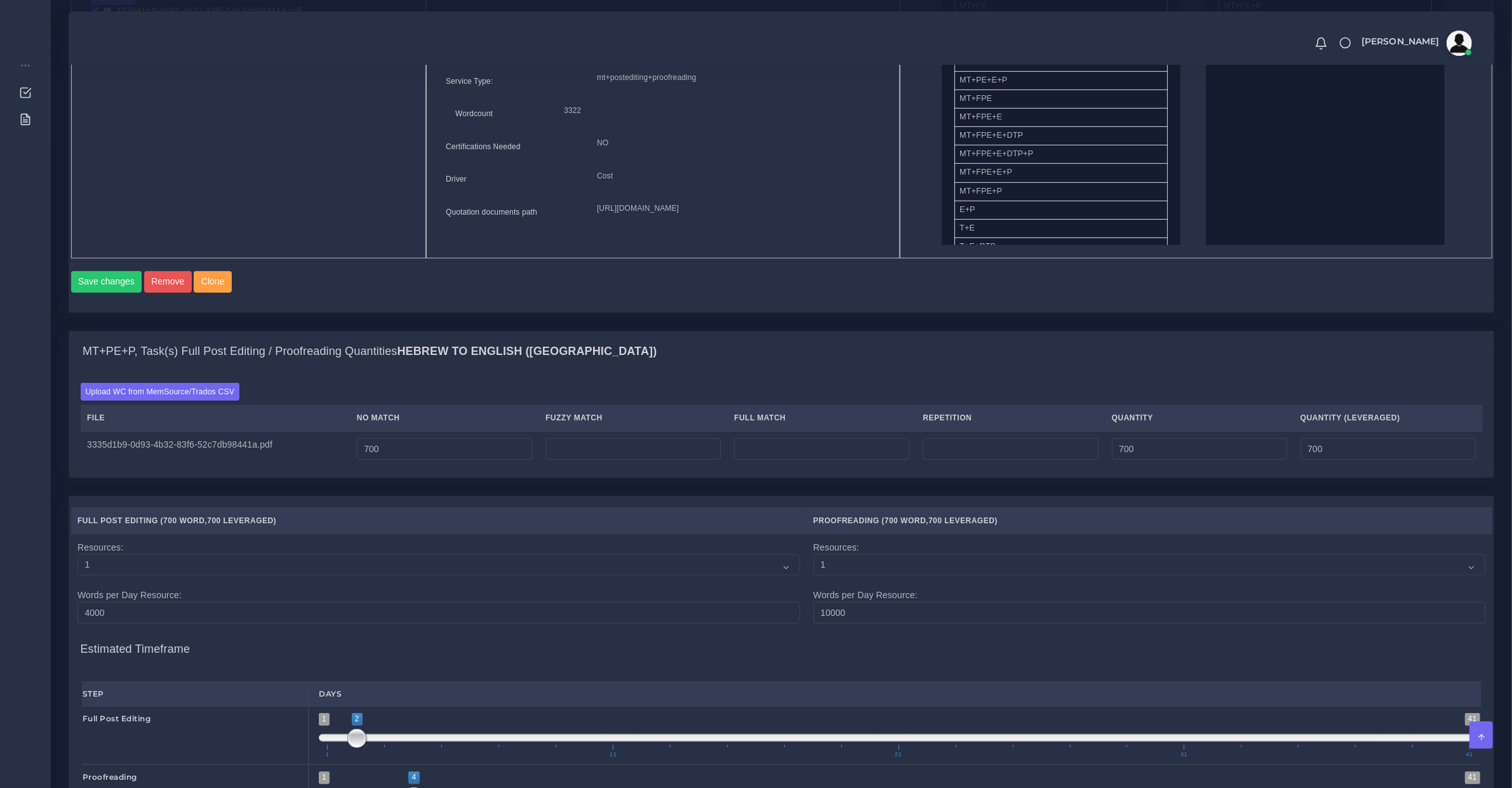
scroll to position [794, 0]
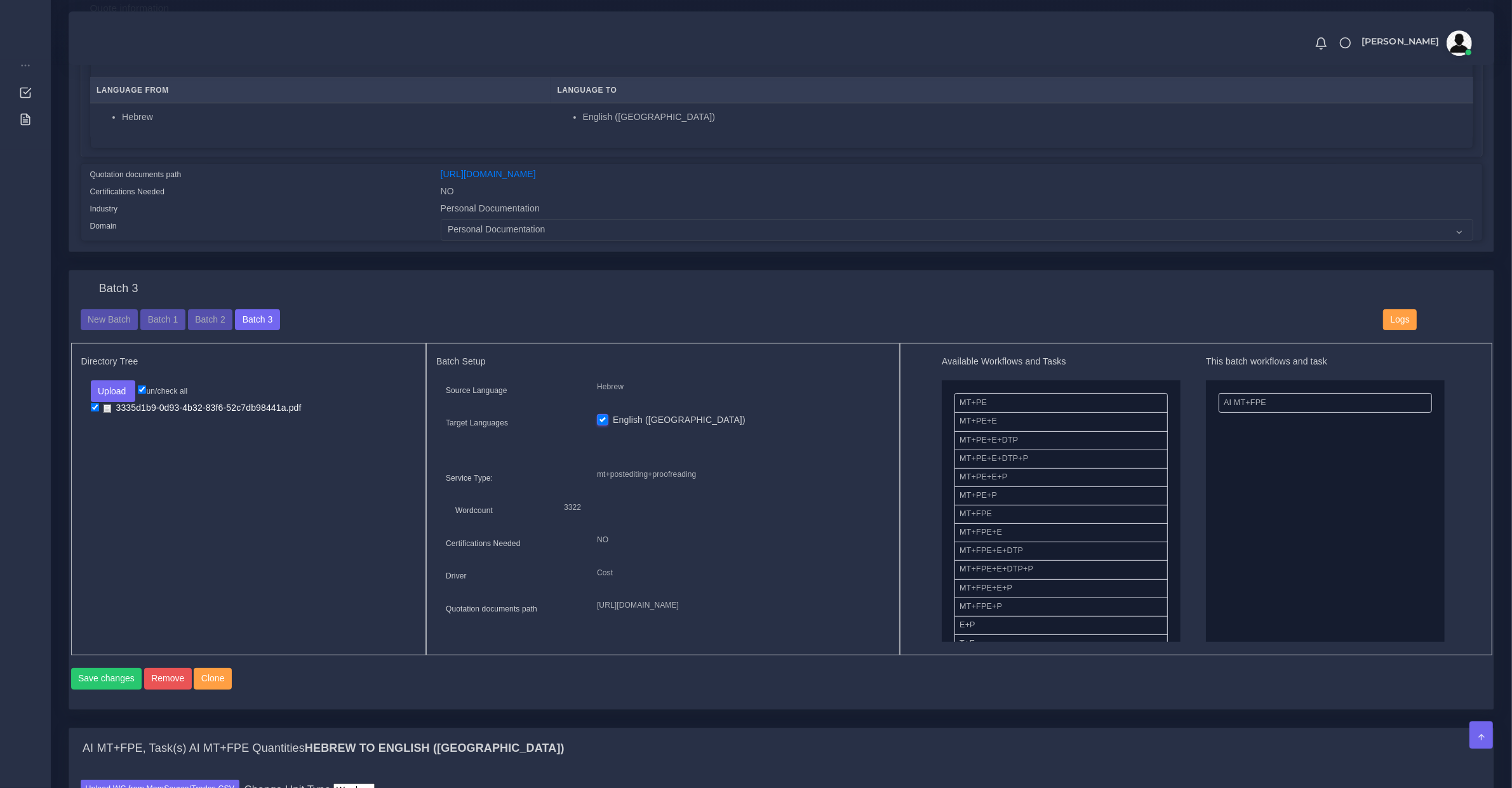
scroll to position [397, 0]
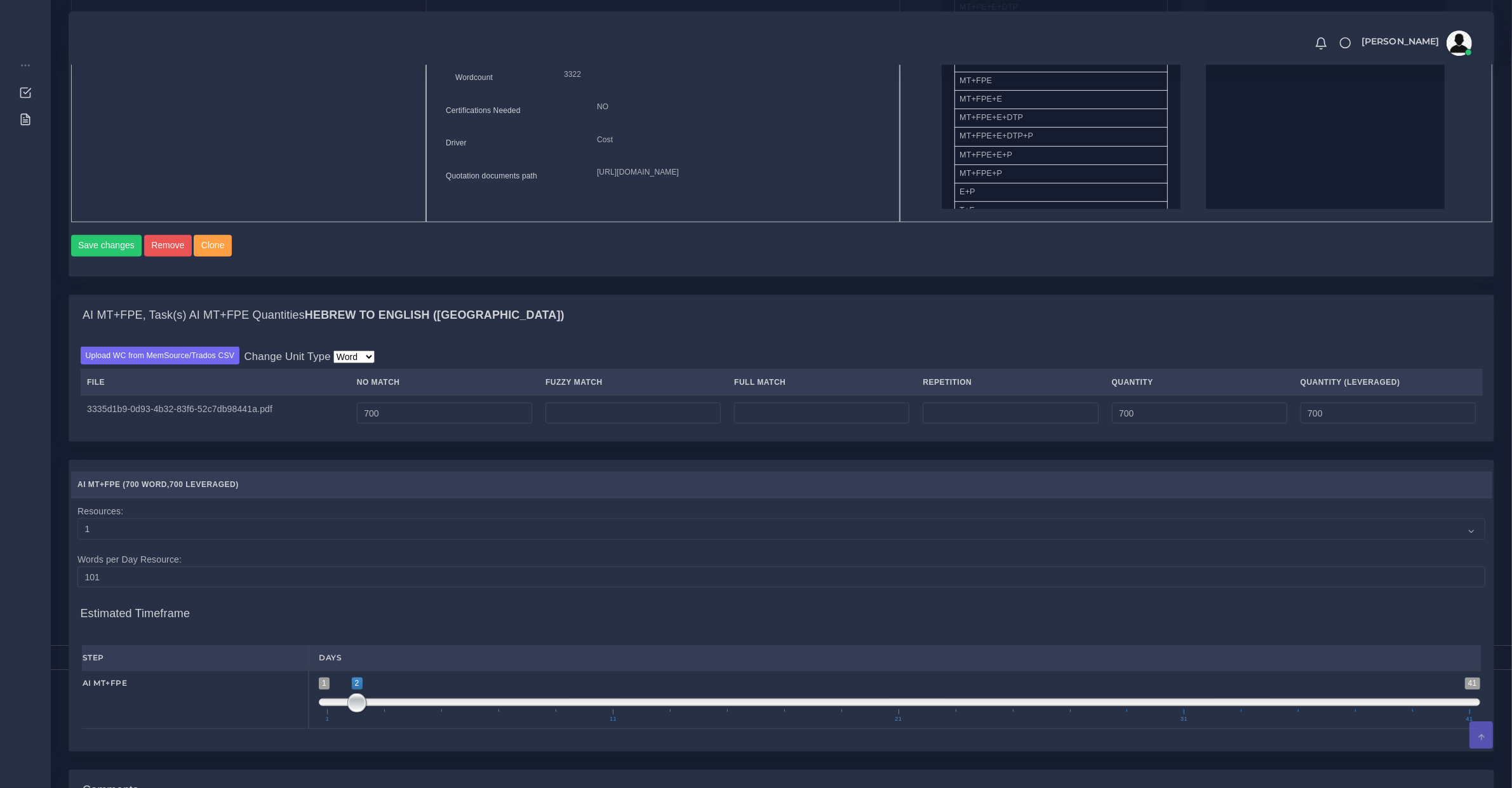
scroll to position [939, 0]
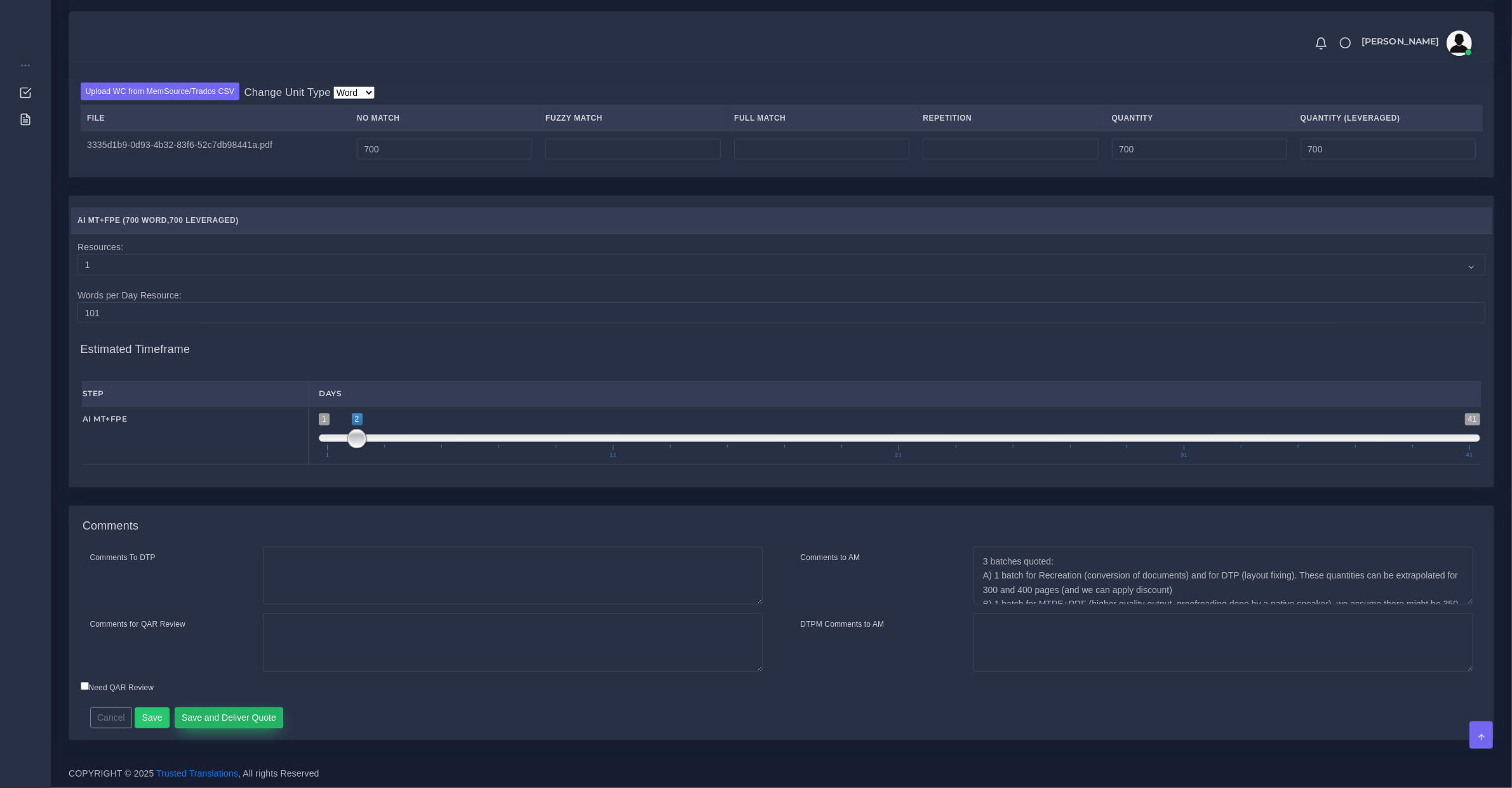
click at [216, 716] on button "Save and Deliver Quote" at bounding box center [229, 719] width 109 height 21
click at [1018, 563] on textarea "3 batches quoted: A) 1 batch for Recreation (conversion of documents) and for D…" at bounding box center [1223, 577] width 500 height 59
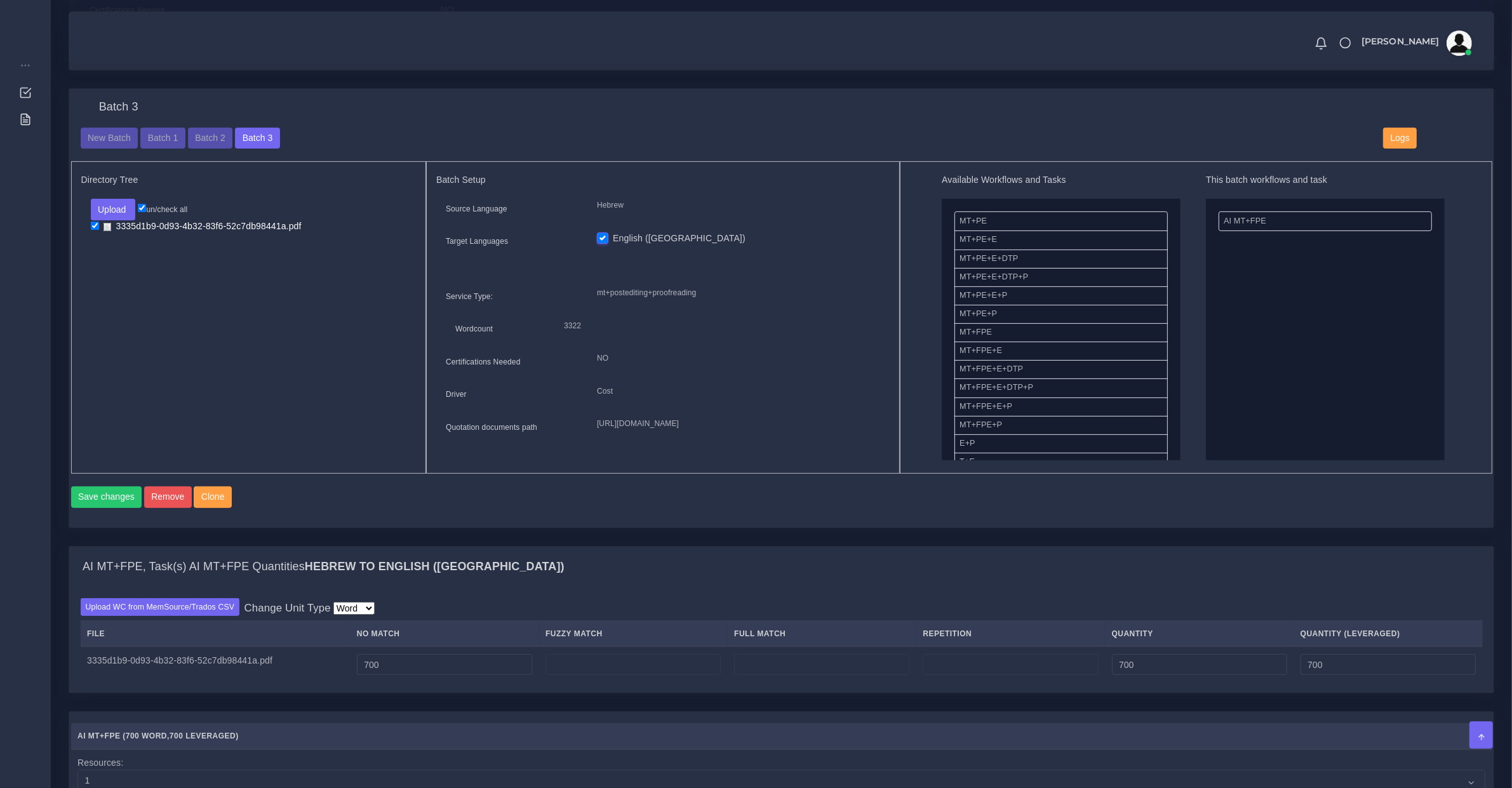
scroll to position [0, 0]
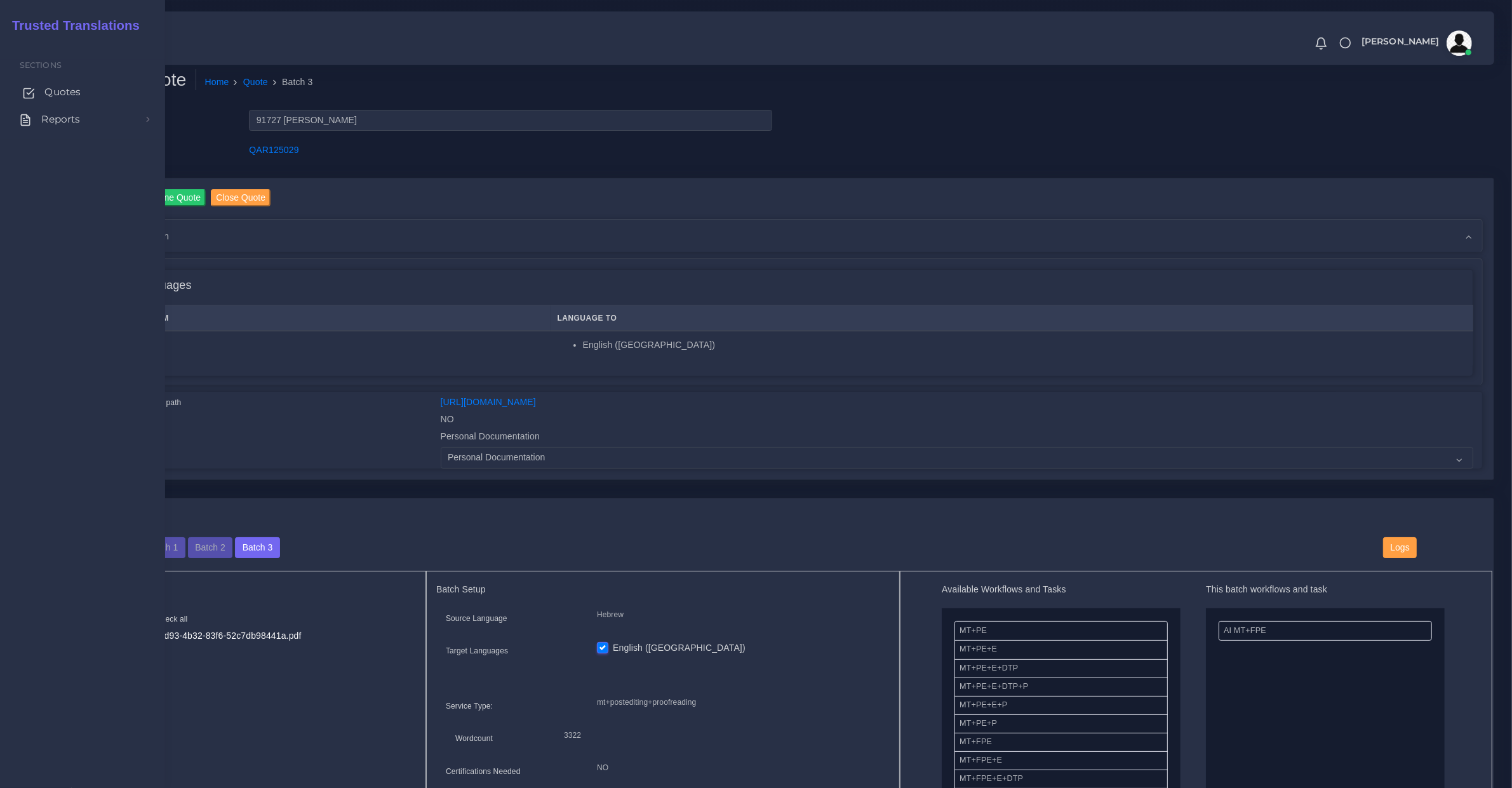
drag, startPoint x: 38, startPoint y: 91, endPoint x: 46, endPoint y: 105, distance: 16.1
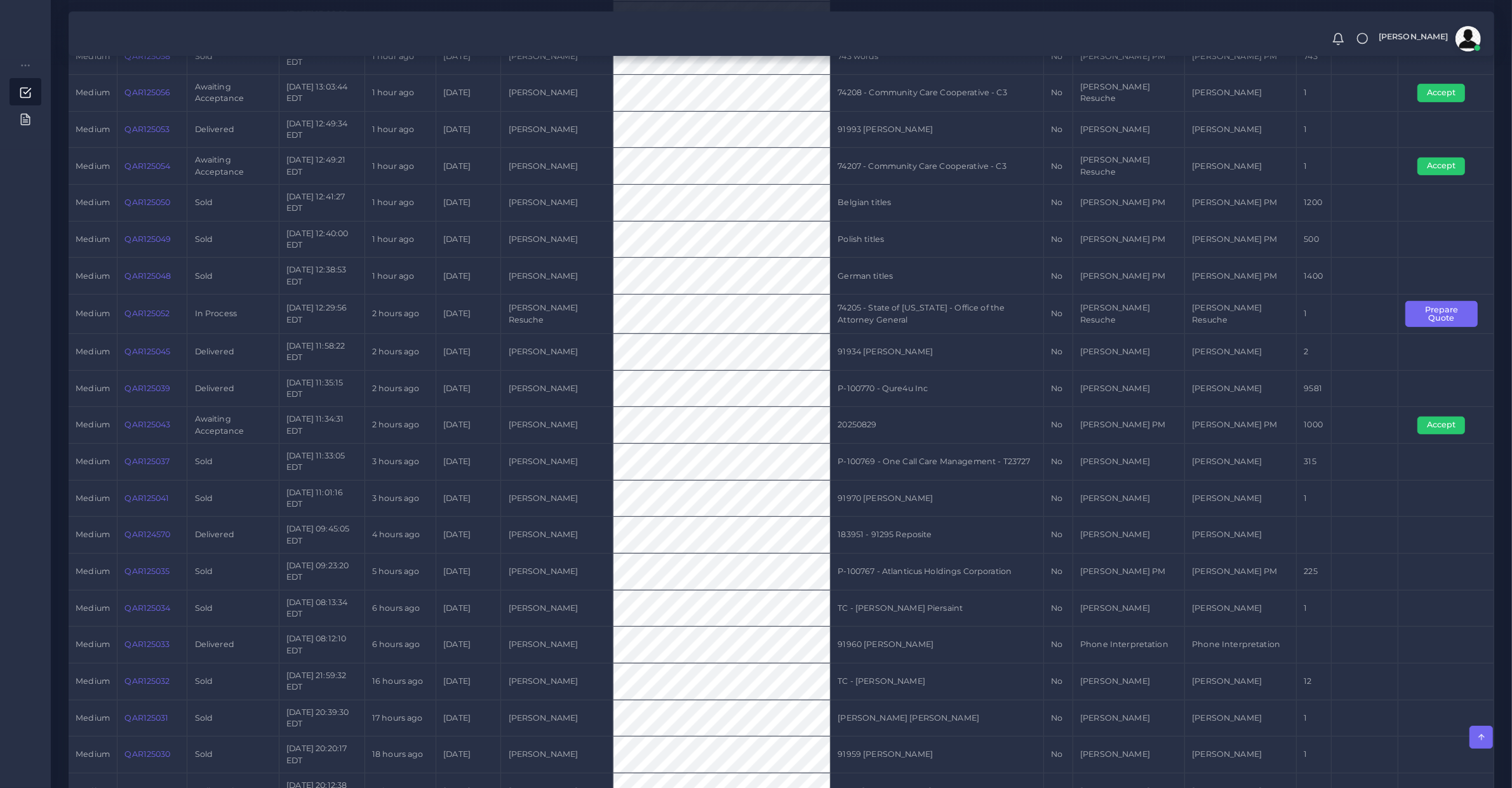
scroll to position [753, 0]
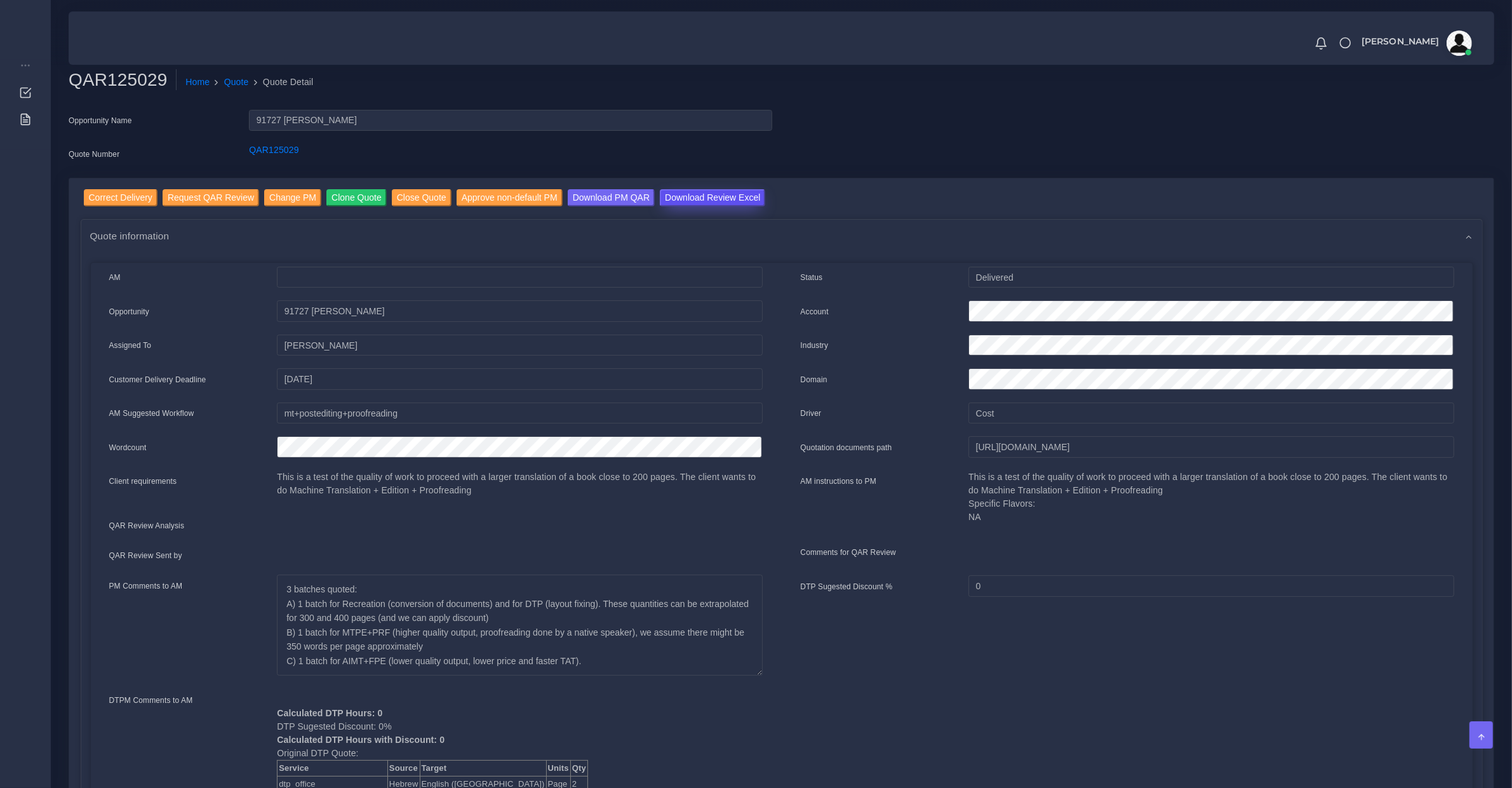
click at [685, 198] on input "Download Review Excel" at bounding box center [712, 198] width 105 height 17
click at [1033, 90] on ol "Home Quote Quote Detail" at bounding box center [654, 82] width 956 height 27
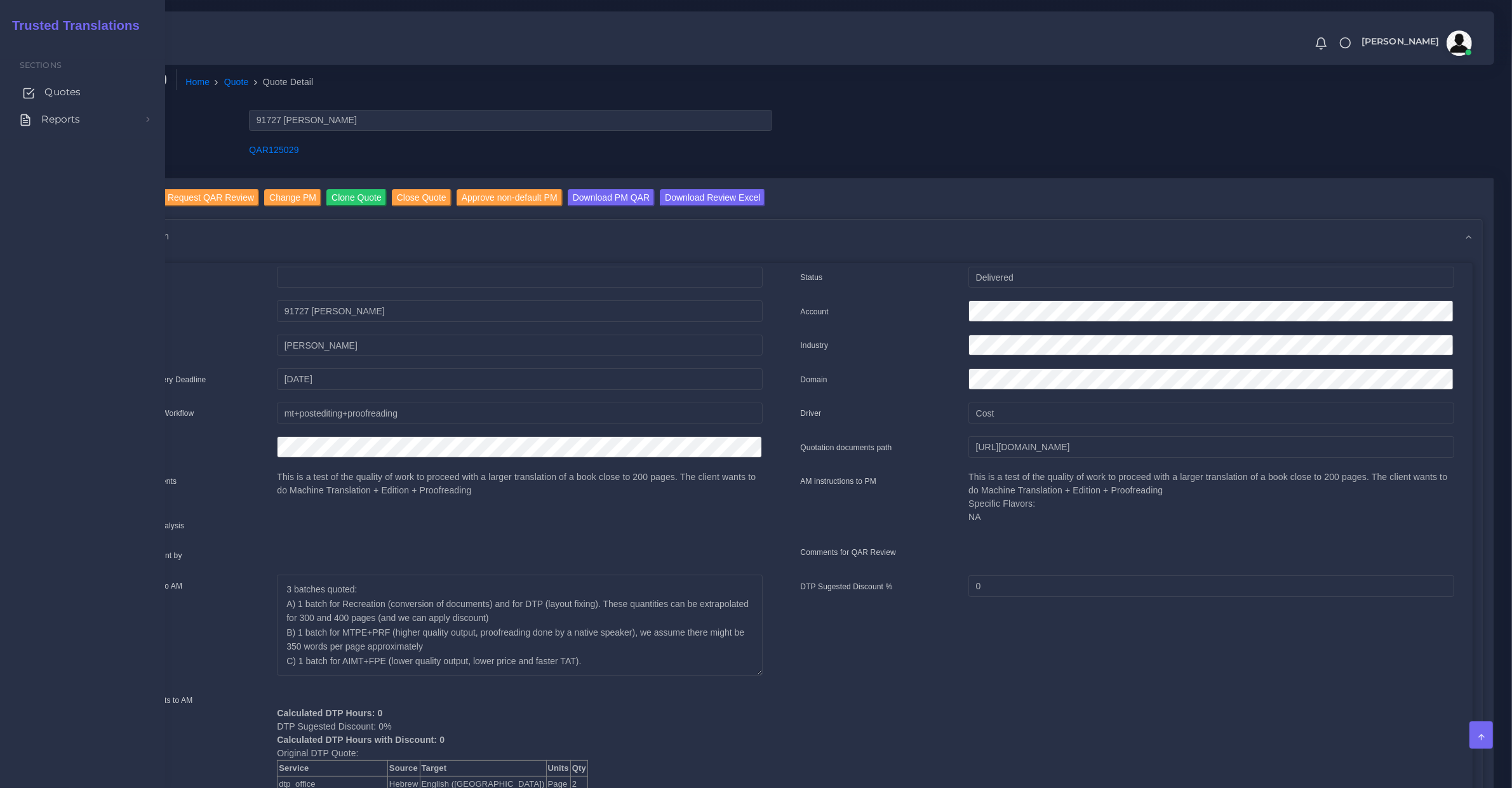
click at [61, 94] on span "Quotes" at bounding box center [62, 91] width 36 height 14
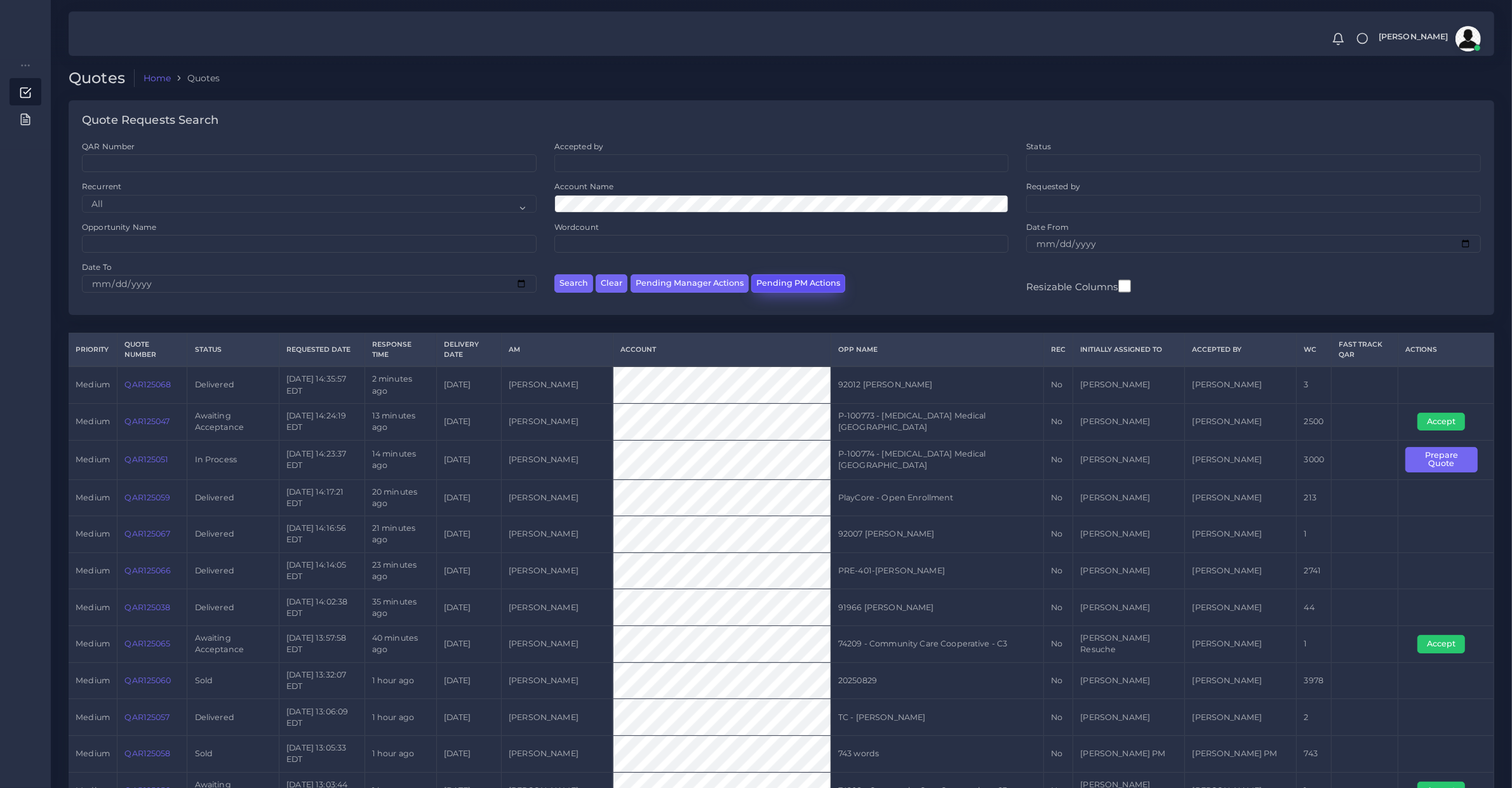
click at [796, 287] on button "Pending PM Actions" at bounding box center [798, 283] width 94 height 19
select select "awaiting_acceptance"
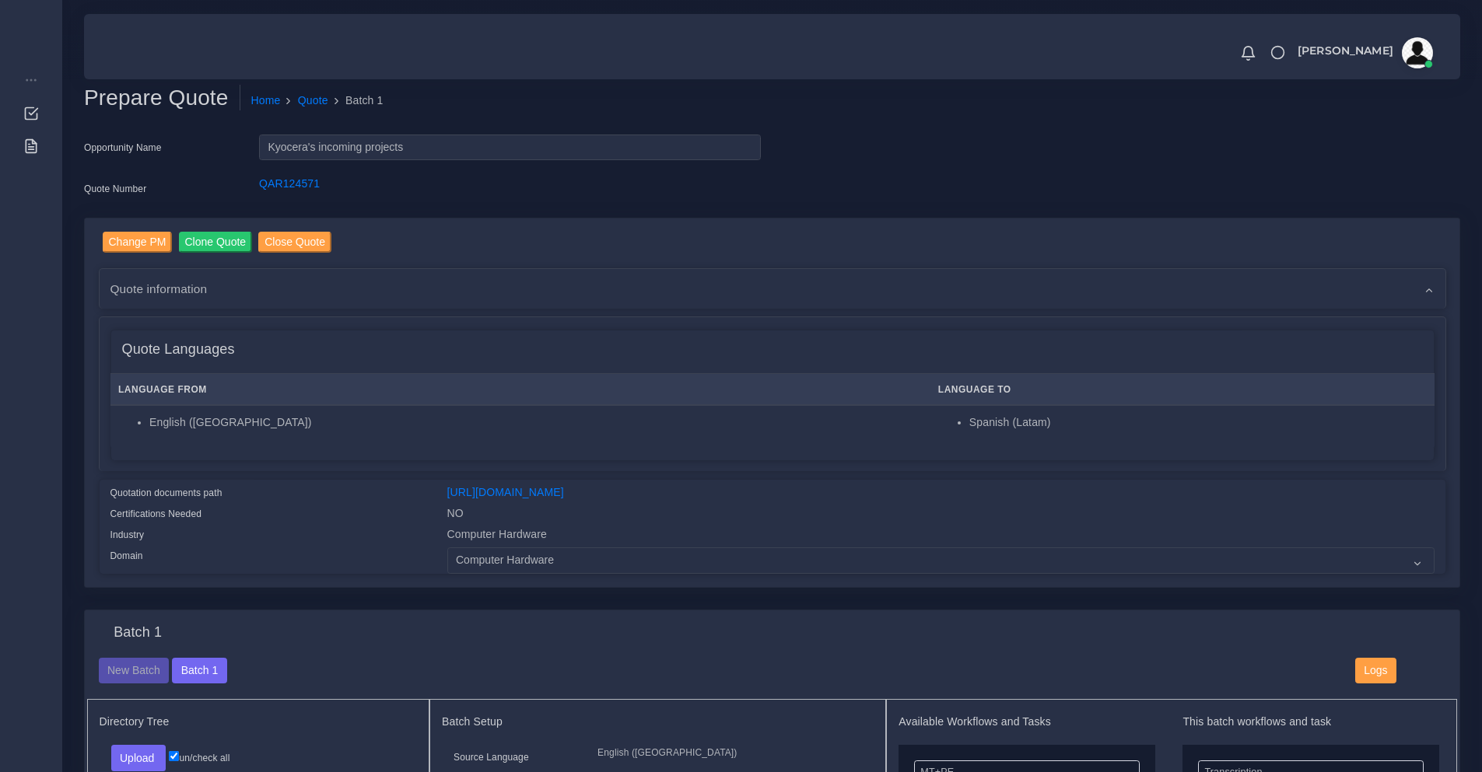
click at [148, 358] on h4 "Quote Languages" at bounding box center [178, 349] width 113 height 17
click at [142, 305] on div "Quote information" at bounding box center [773, 289] width 1346 height 40
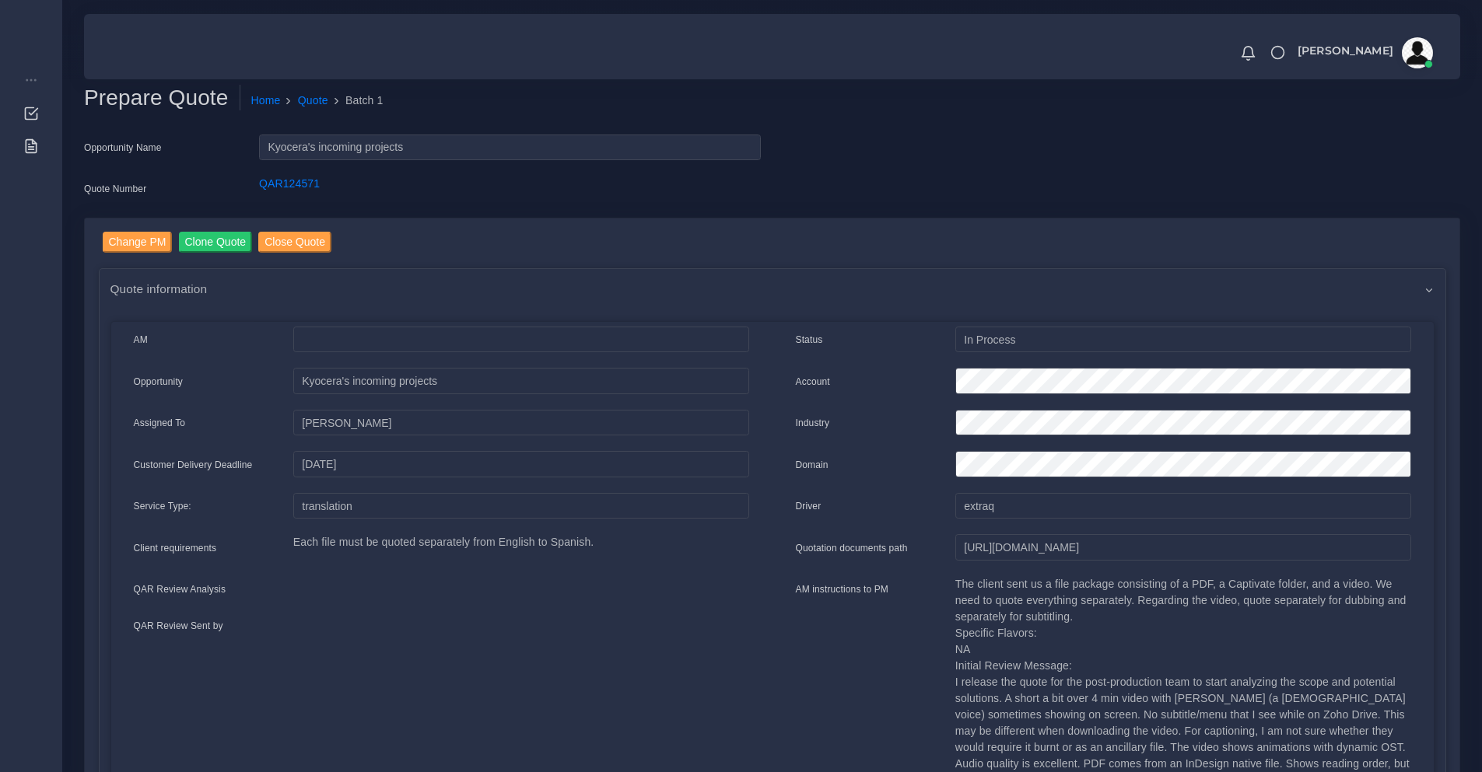
drag, startPoint x: 968, startPoint y: 582, endPoint x: 1142, endPoint y: 615, distance: 176.5
click at [1142, 615] on p "The client sent us a file package consisting of a PDF, a Captivate folder, and …" at bounding box center [1183, 706] width 456 height 261
click at [1175, 615] on p "The client sent us a file package consisting of a PDF, a Captivate folder, and …" at bounding box center [1183, 706] width 456 height 261
drag, startPoint x: 1156, startPoint y: 590, endPoint x: 1042, endPoint y: 548, distance: 121.1
click at [1261, 605] on p "The client sent us a file package consisting of a PDF, a Captivate folder, and …" at bounding box center [1183, 706] width 456 height 261
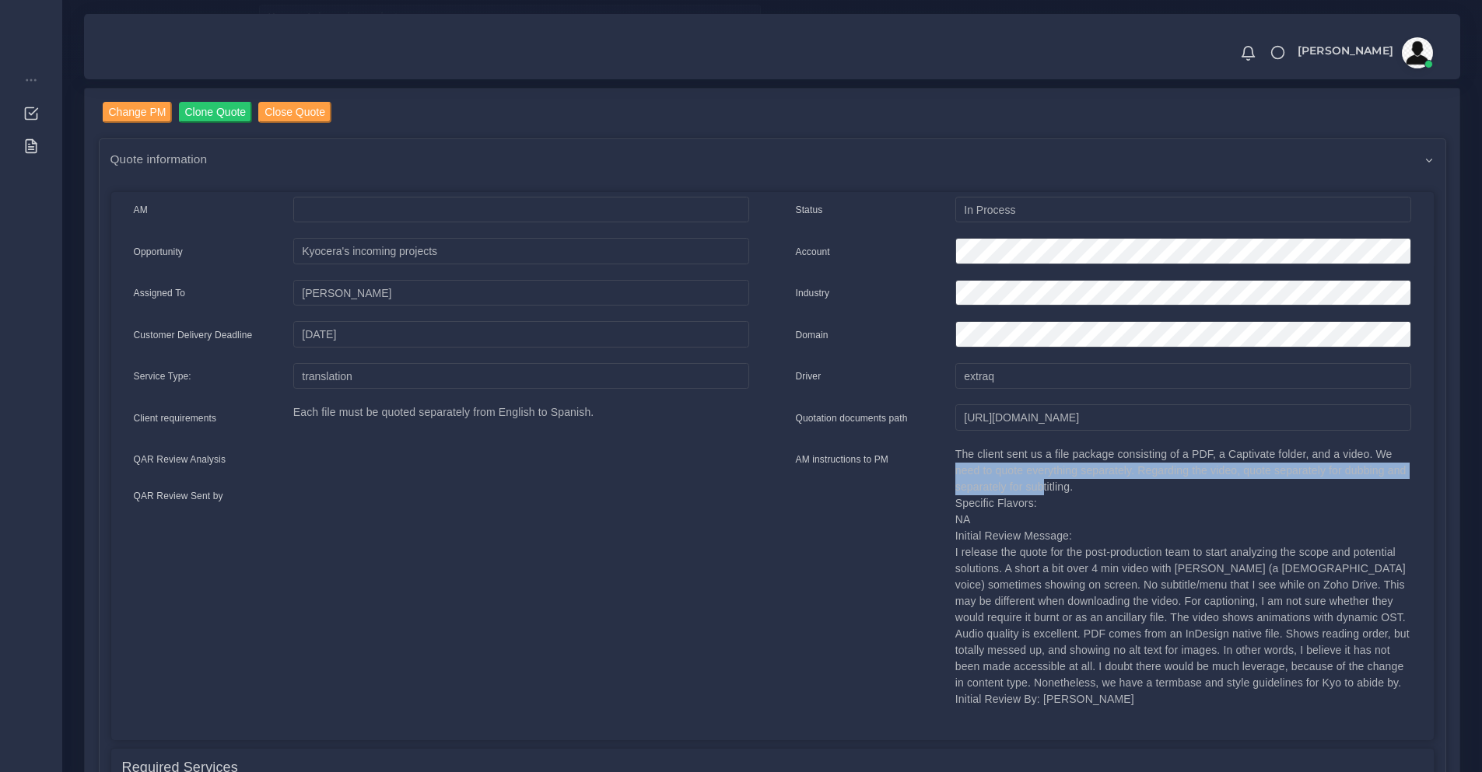
scroll to position [259, 0]
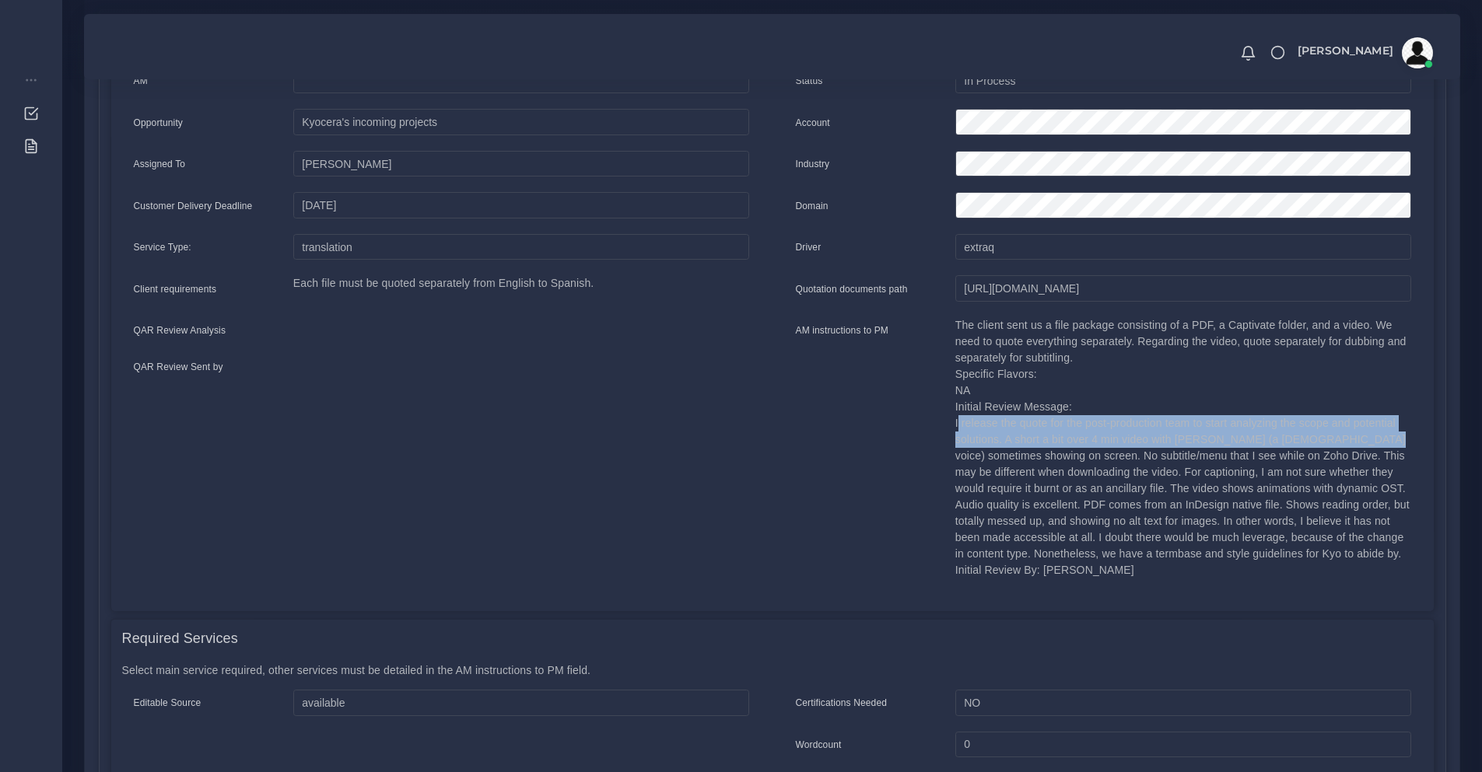
drag, startPoint x: 957, startPoint y: 419, endPoint x: 1347, endPoint y: 438, distance: 390.9
click at [1347, 438] on p "The client sent us a file package consisting of a PDF, a Captivate folder, and …" at bounding box center [1183, 447] width 456 height 261
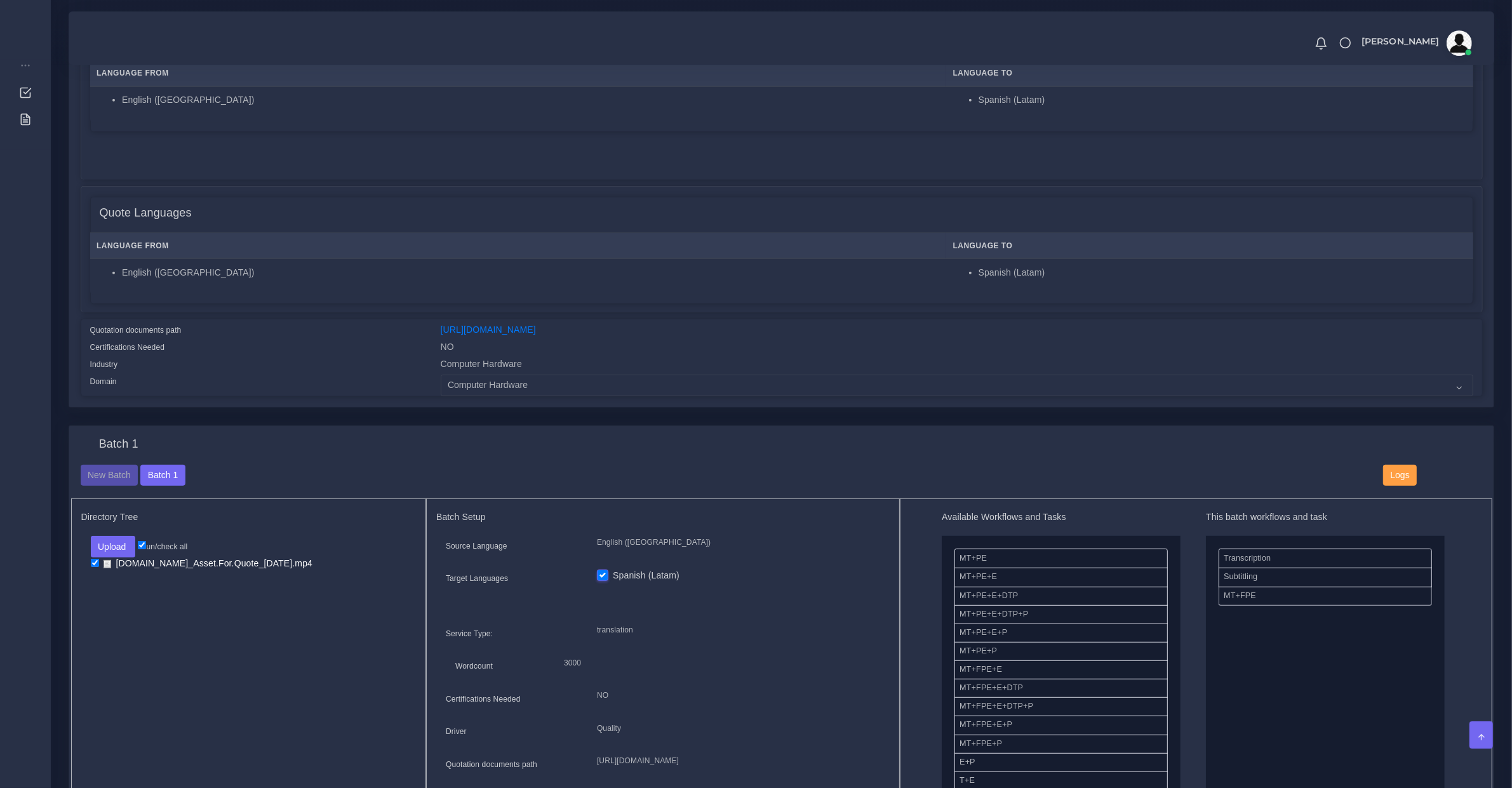
scroll to position [926, 0]
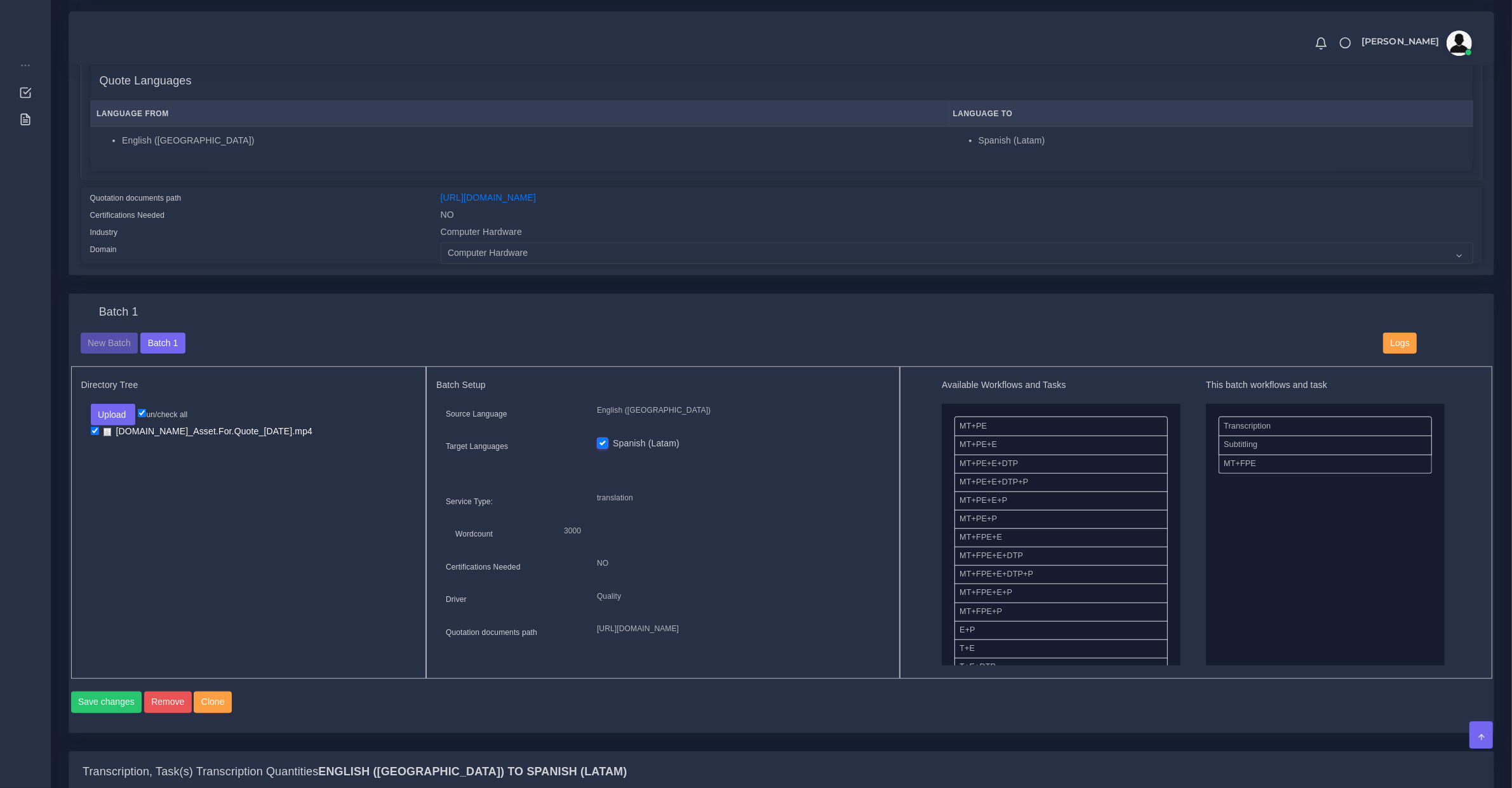
drag, startPoint x: 1261, startPoint y: 444, endPoint x: 1096, endPoint y: 443, distance: 165.0
drag, startPoint x: 1167, startPoint y: 442, endPoint x: 1186, endPoint y: 446, distance: 19.4
drag, startPoint x: 1245, startPoint y: 427, endPoint x: 832, endPoint y: 496, distance: 418.7
drag, startPoint x: 1325, startPoint y: 419, endPoint x: 811, endPoint y: 433, distance: 514.2
click at [113, 404] on button "Upload" at bounding box center [113, 415] width 45 height 21
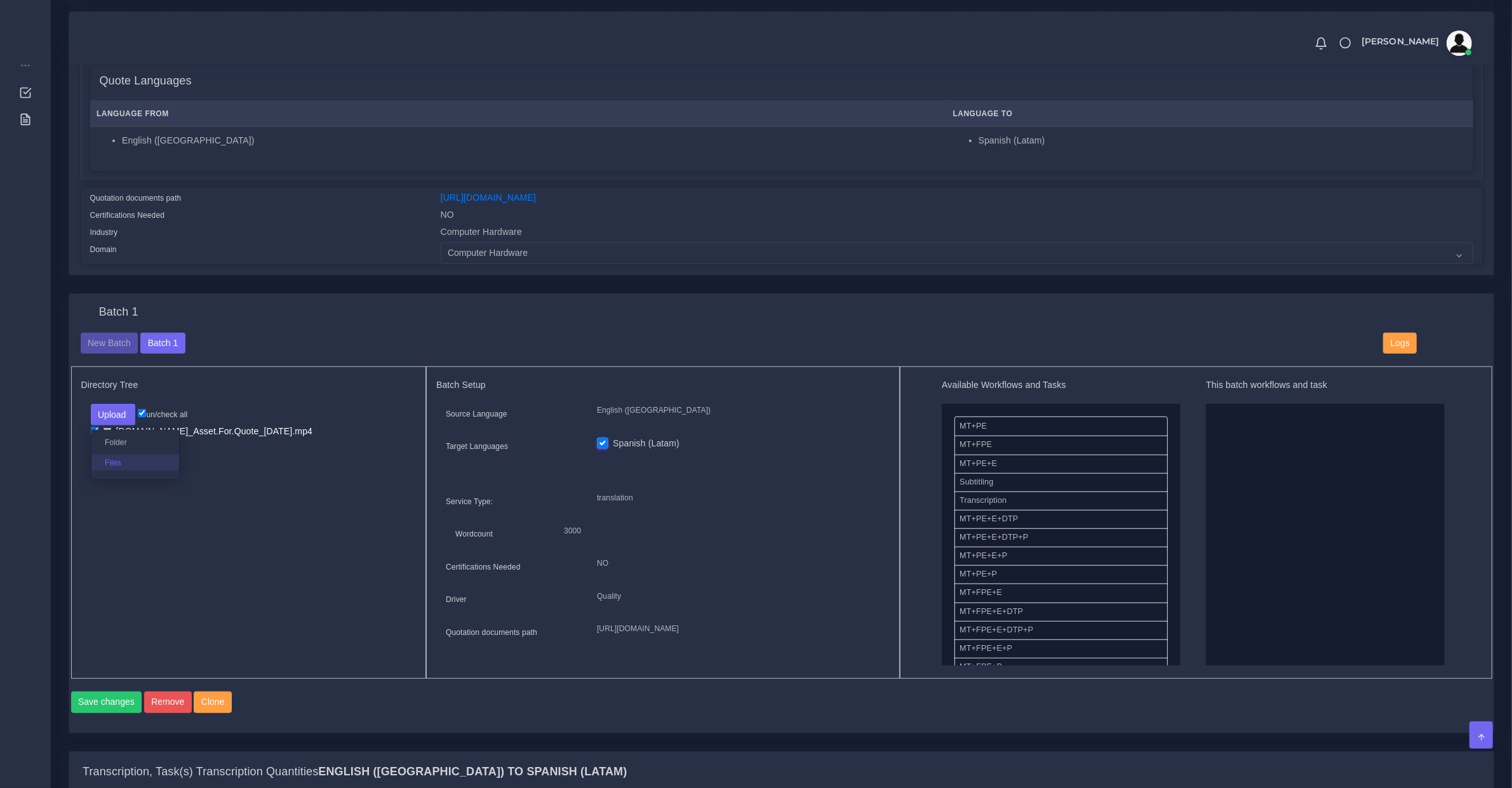
click at [124, 455] on label "Files" at bounding box center [135, 462] width 87 height 16
click at [93, 440] on input "checkbox" at bounding box center [95, 444] width 8 height 8
checkbox input "true"
click at [93, 430] on input "checkbox" at bounding box center [95, 431] width 8 height 8
checkbox input "false"
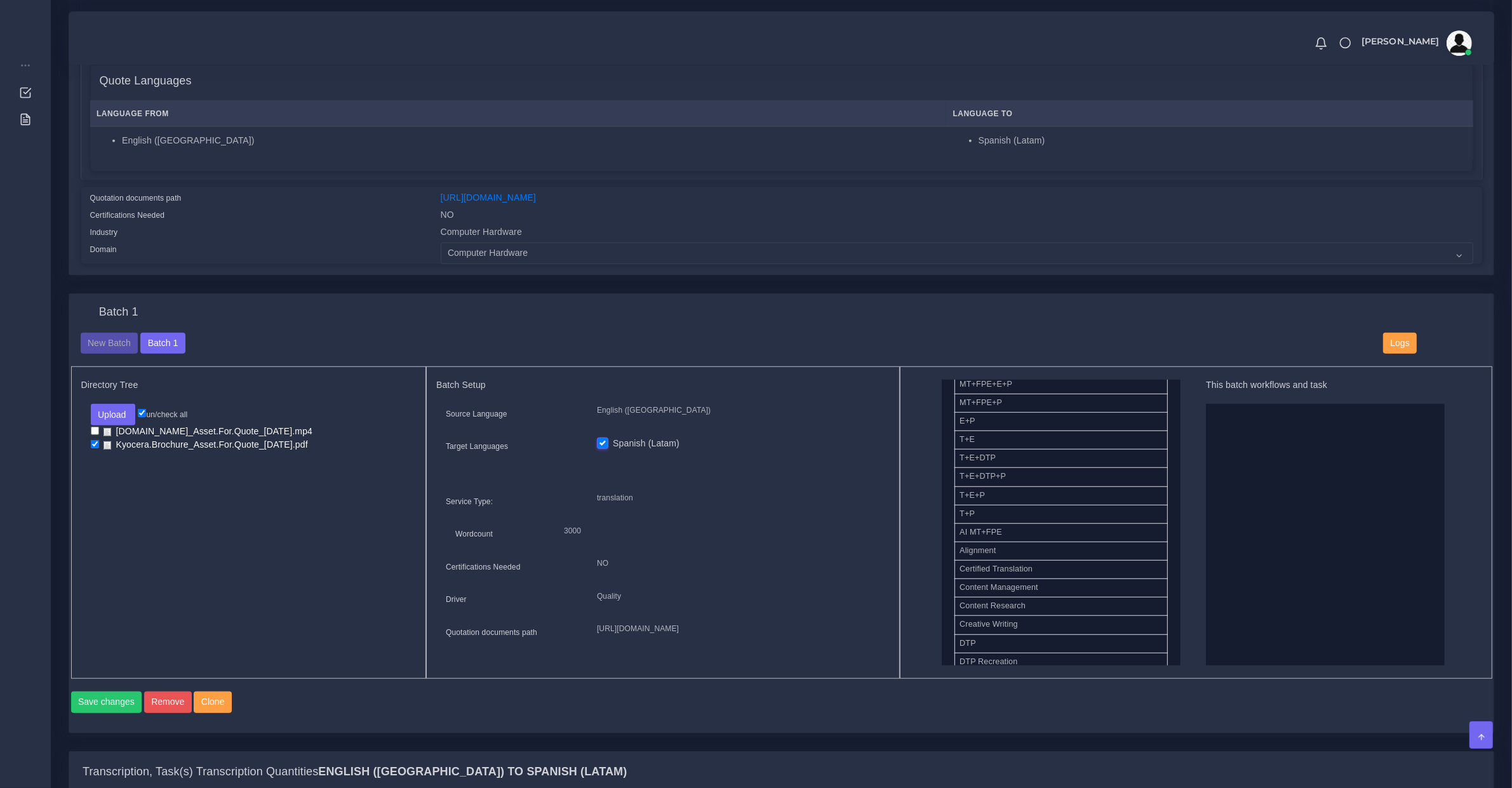
scroll to position [529, 0]
drag, startPoint x: 1005, startPoint y: 402, endPoint x: 1389, endPoint y: 513, distance: 399.7
drag, startPoint x: 988, startPoint y: 447, endPoint x: 1382, endPoint y: 541, distance: 405.1
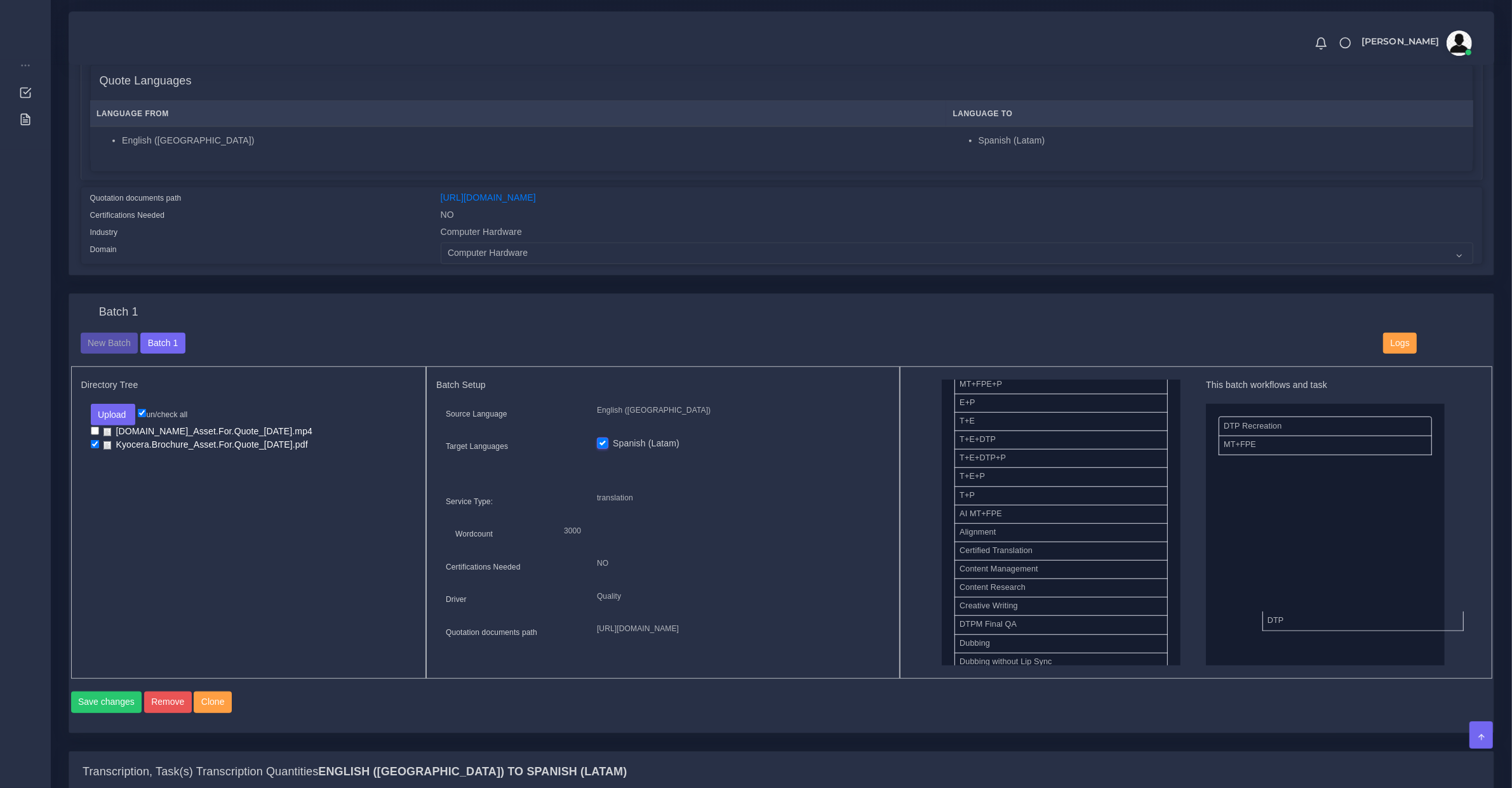
drag, startPoint x: 1004, startPoint y: 626, endPoint x: 1340, endPoint y: 611, distance: 336.3
click at [109, 630] on button "Save changes" at bounding box center [106, 702] width 71 height 21
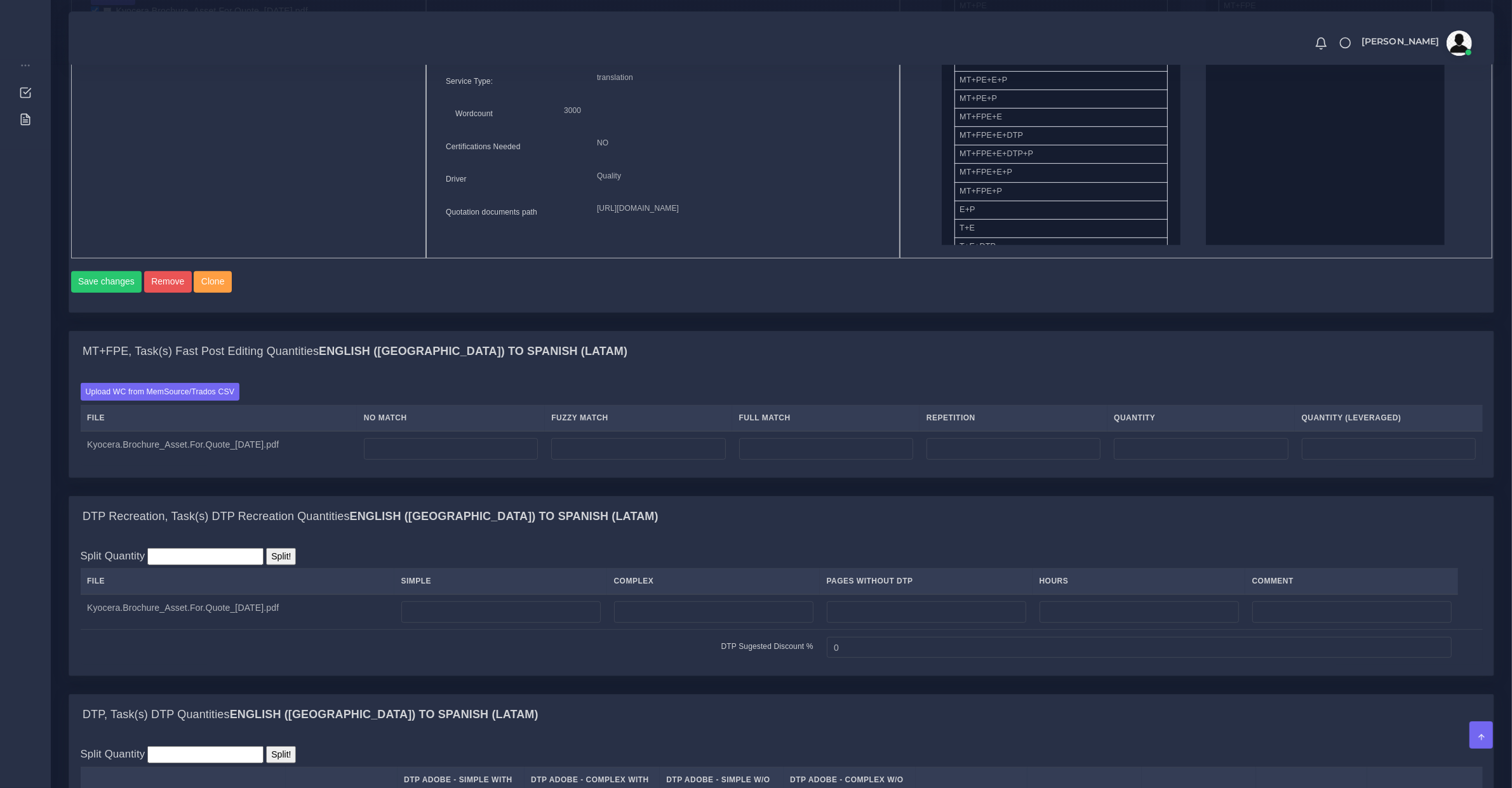
scroll to position [794, 0]
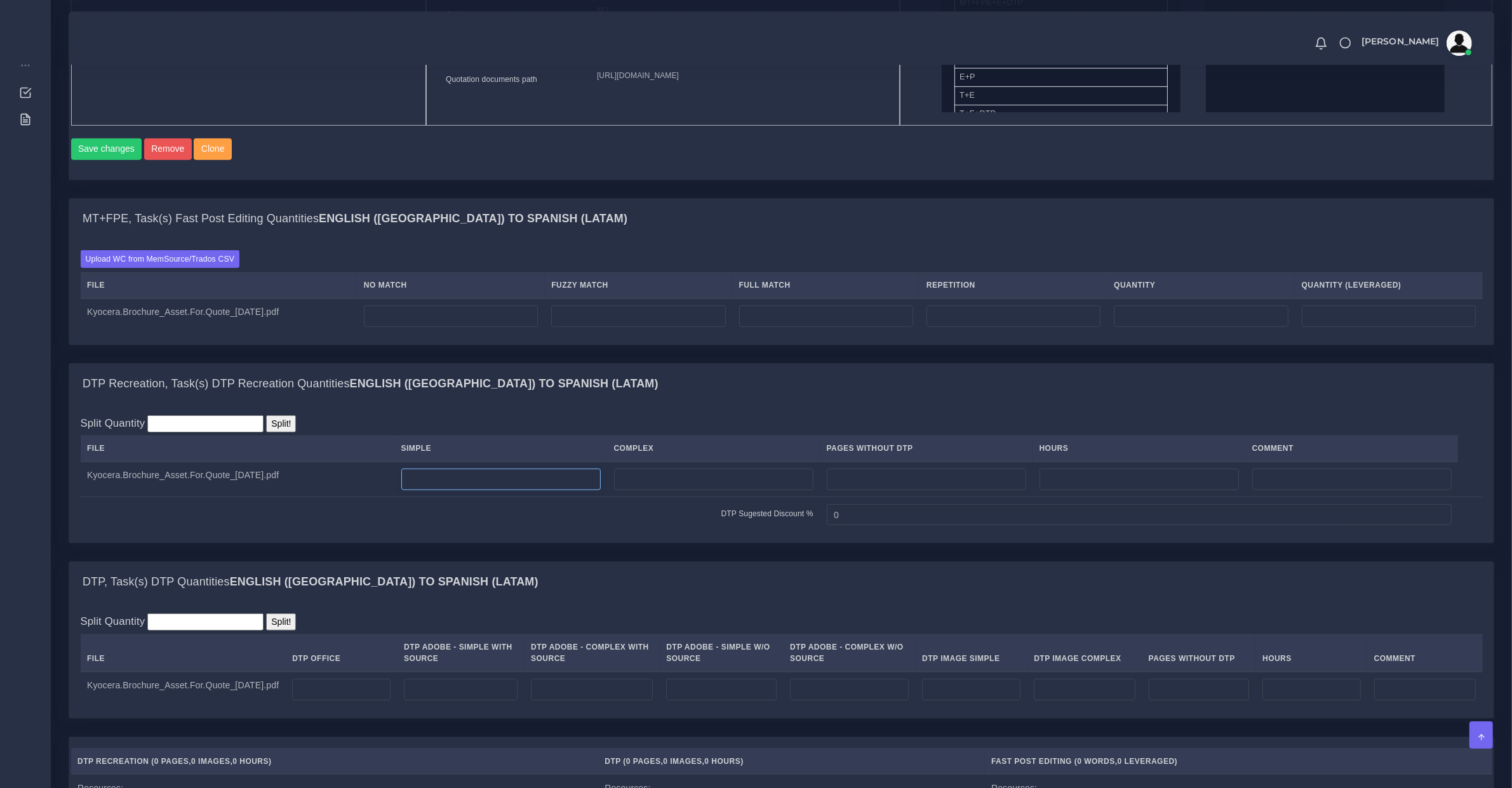
click at [467, 491] on input "number" at bounding box center [501, 479] width 199 height 21
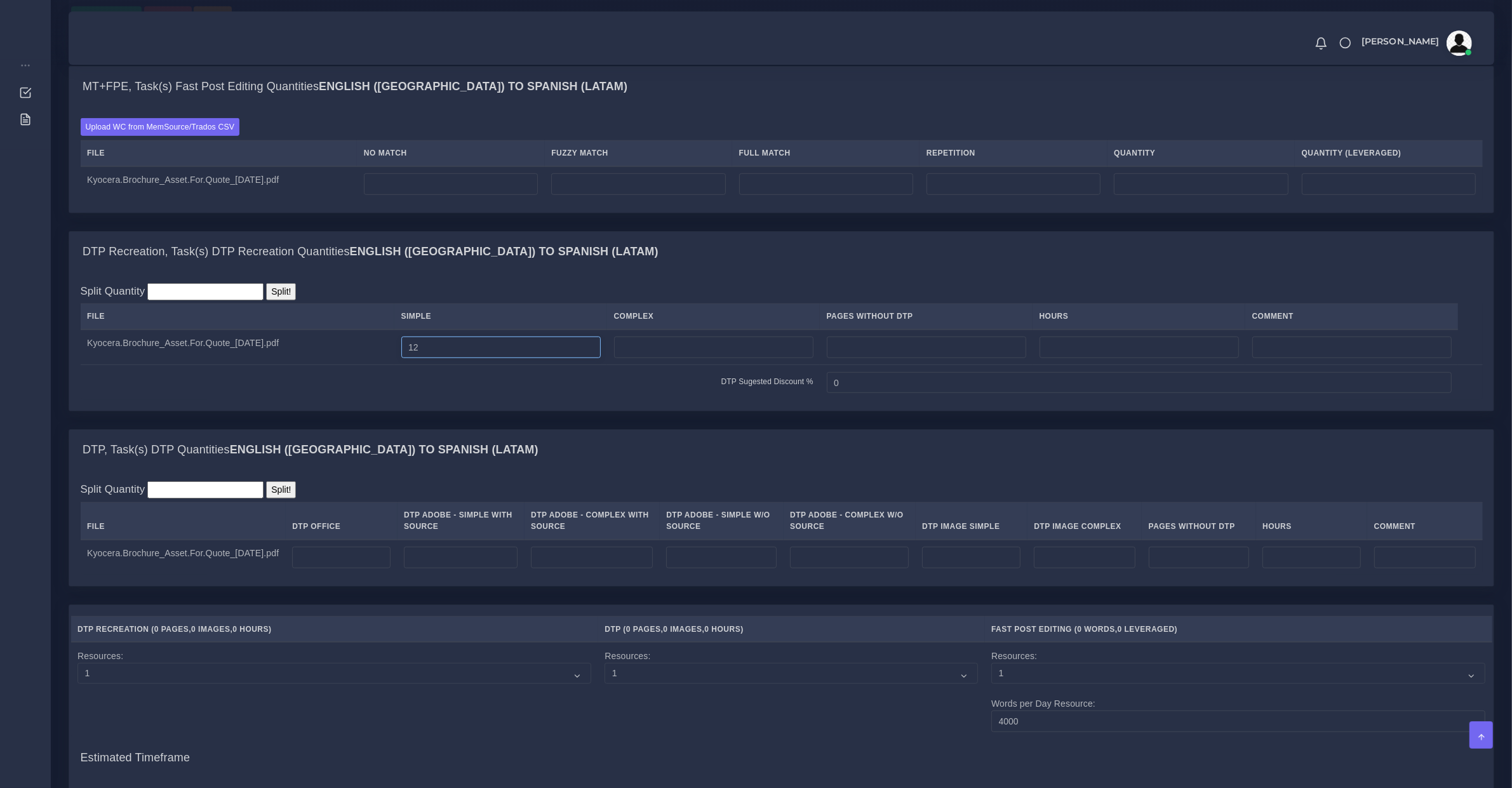
type input "12"
click at [425, 568] on input "number" at bounding box center [460, 558] width 113 height 21
type input "12"
click at [456, 195] on input "number" at bounding box center [451, 184] width 174 height 21
type input "2279"
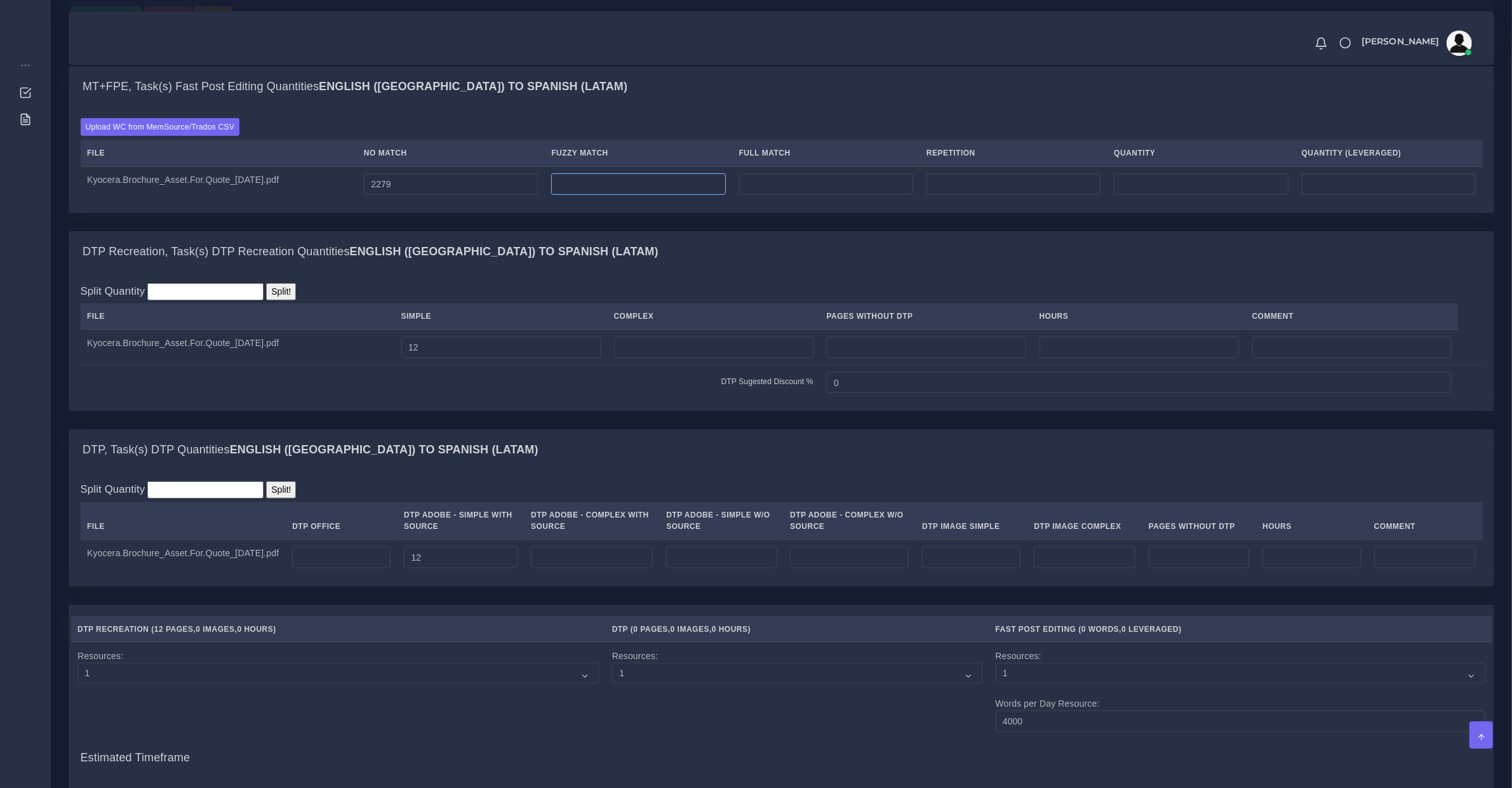
type input "2279"
type input "0"
type input "43"
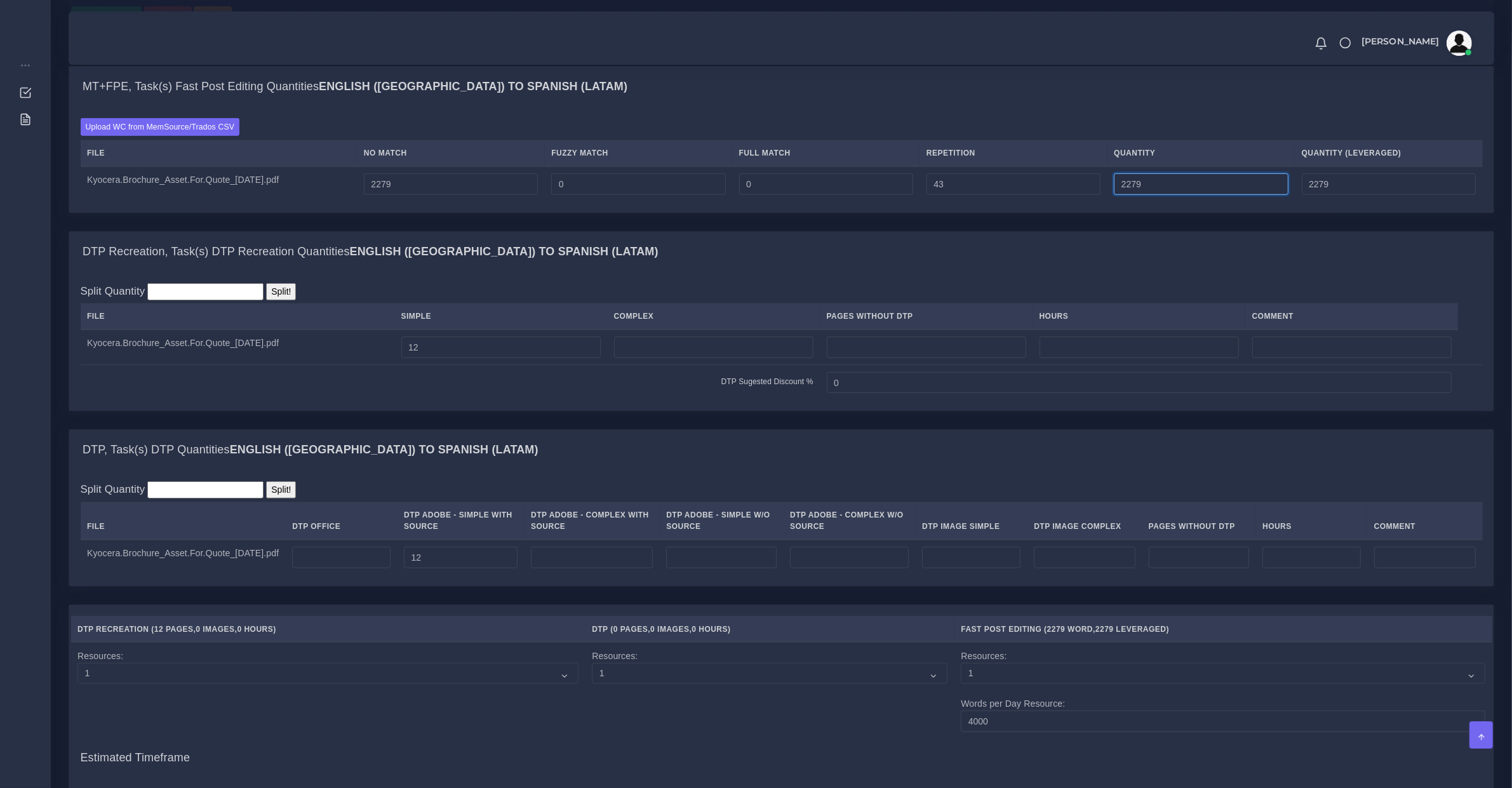
type input "2322"
type input "2289"
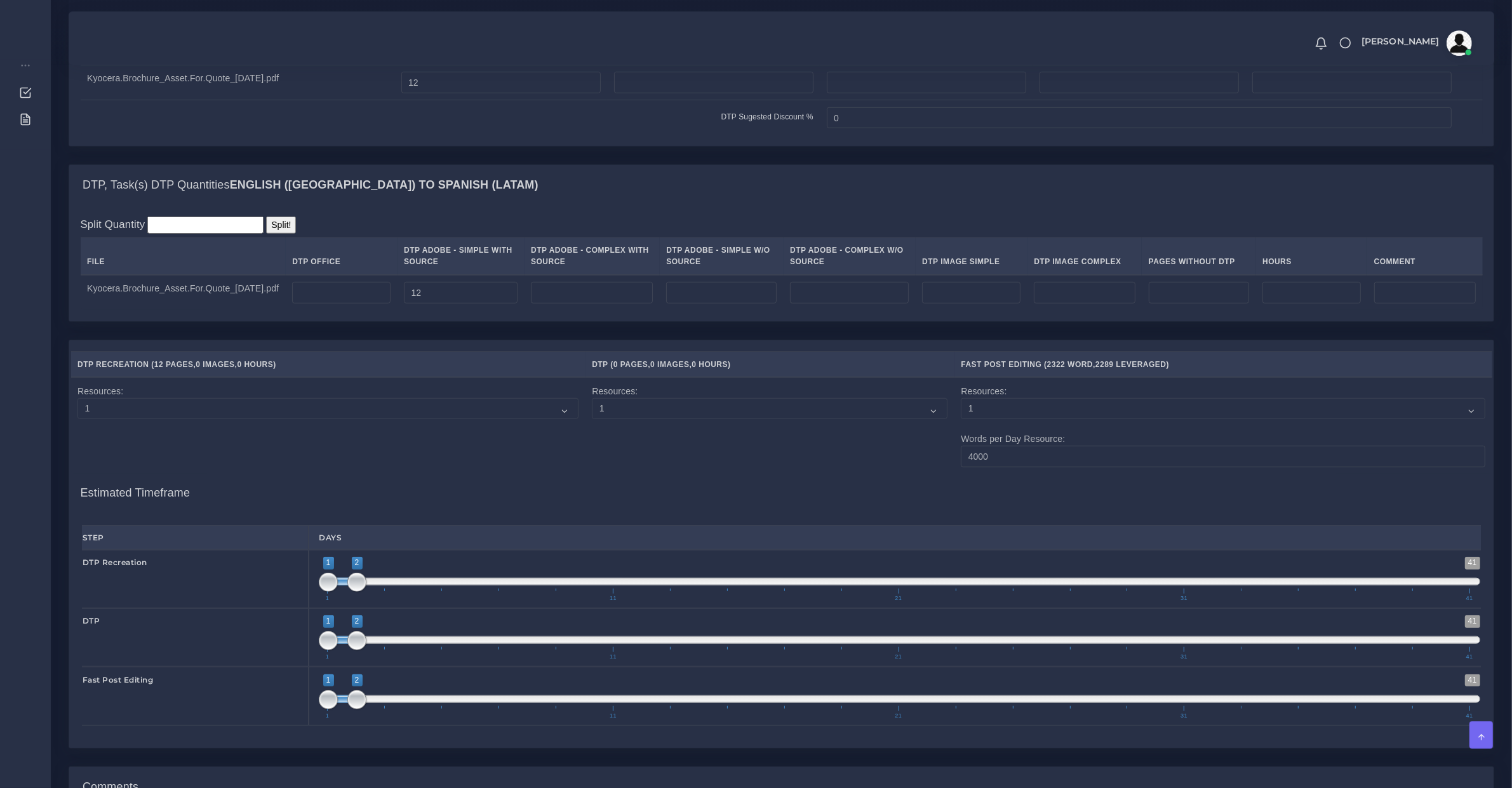
scroll to position [1466, 0]
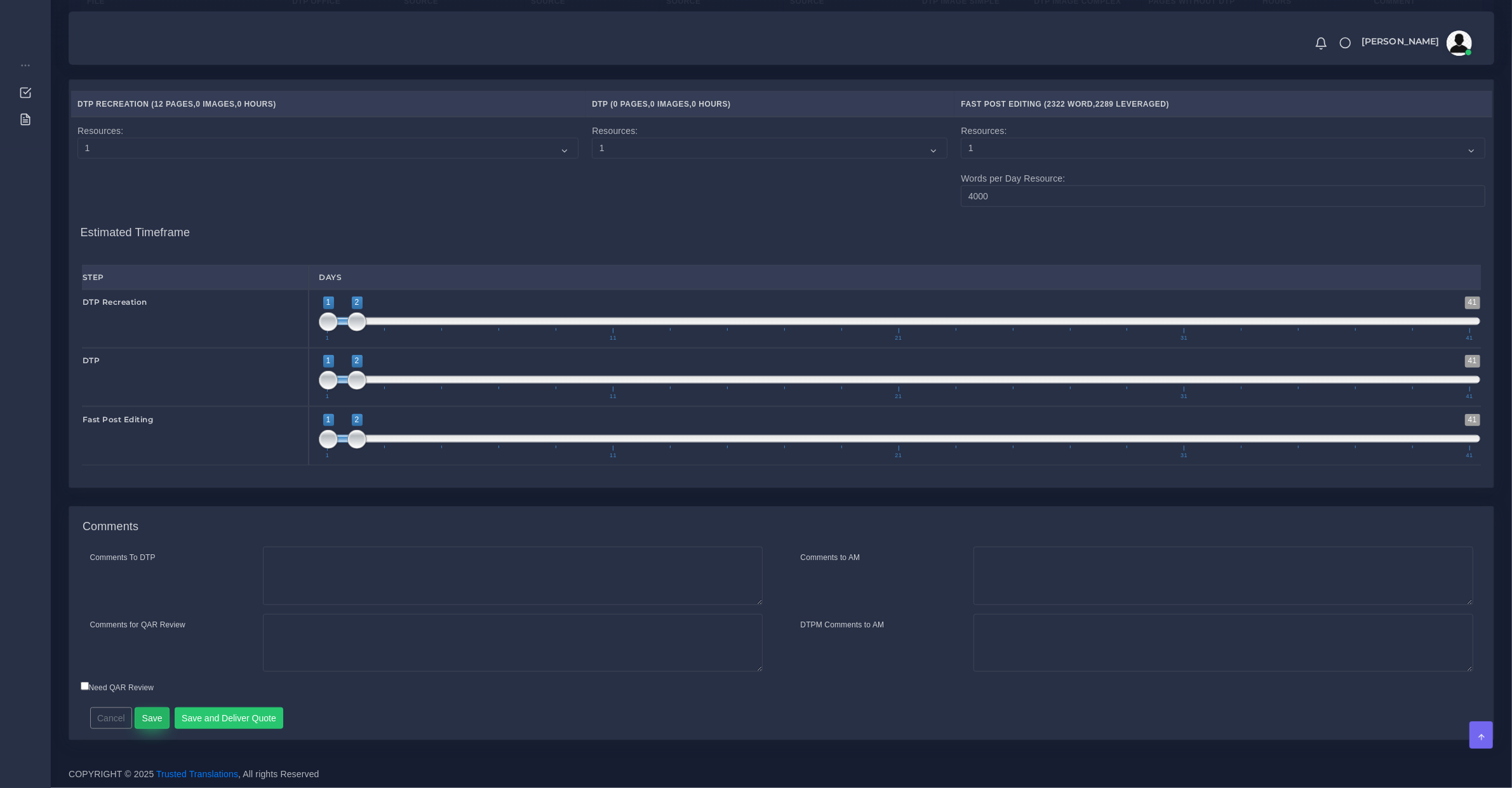
click at [158, 714] on button "Save" at bounding box center [152, 719] width 35 height 21
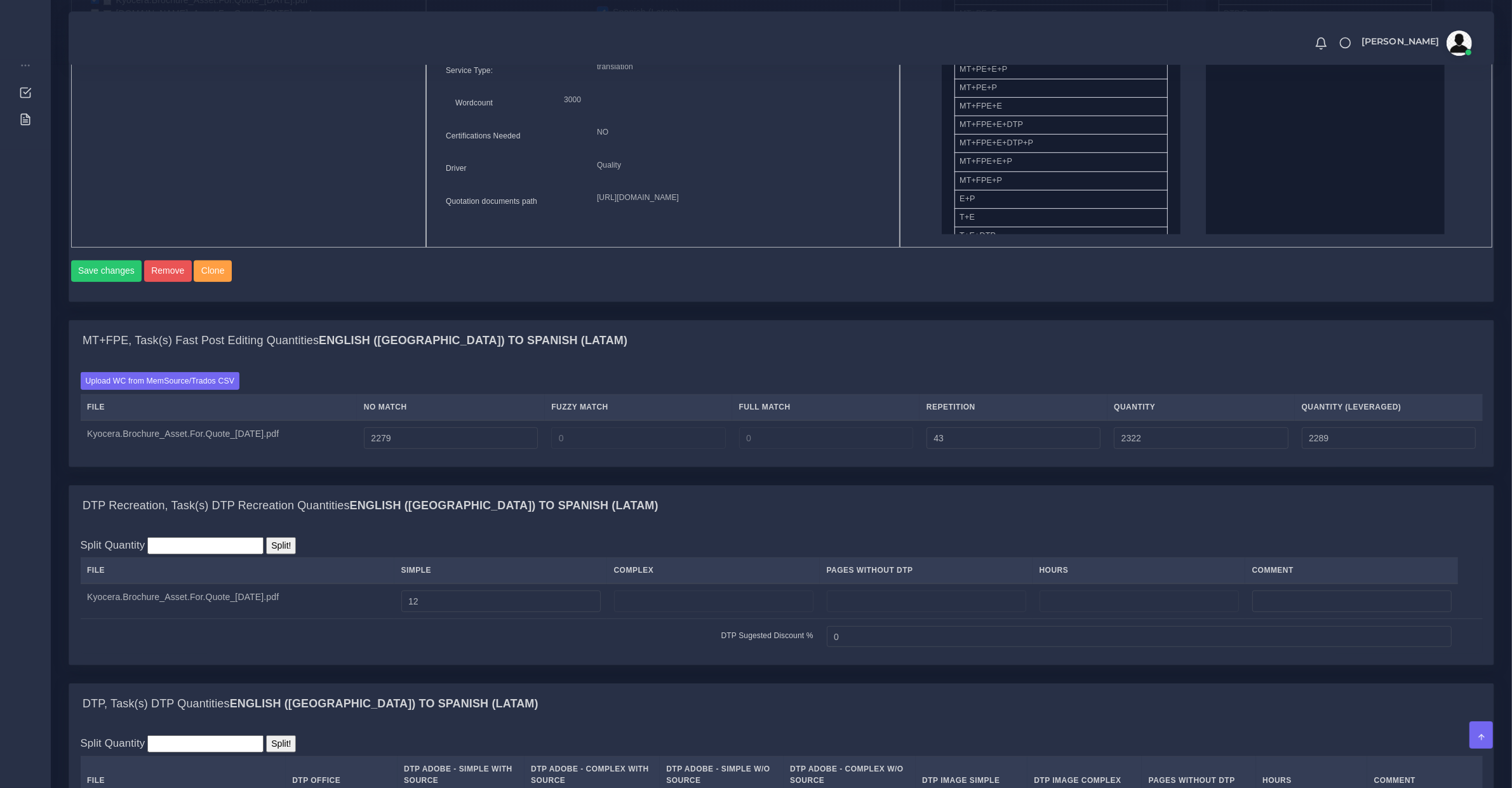
scroll to position [0, 0]
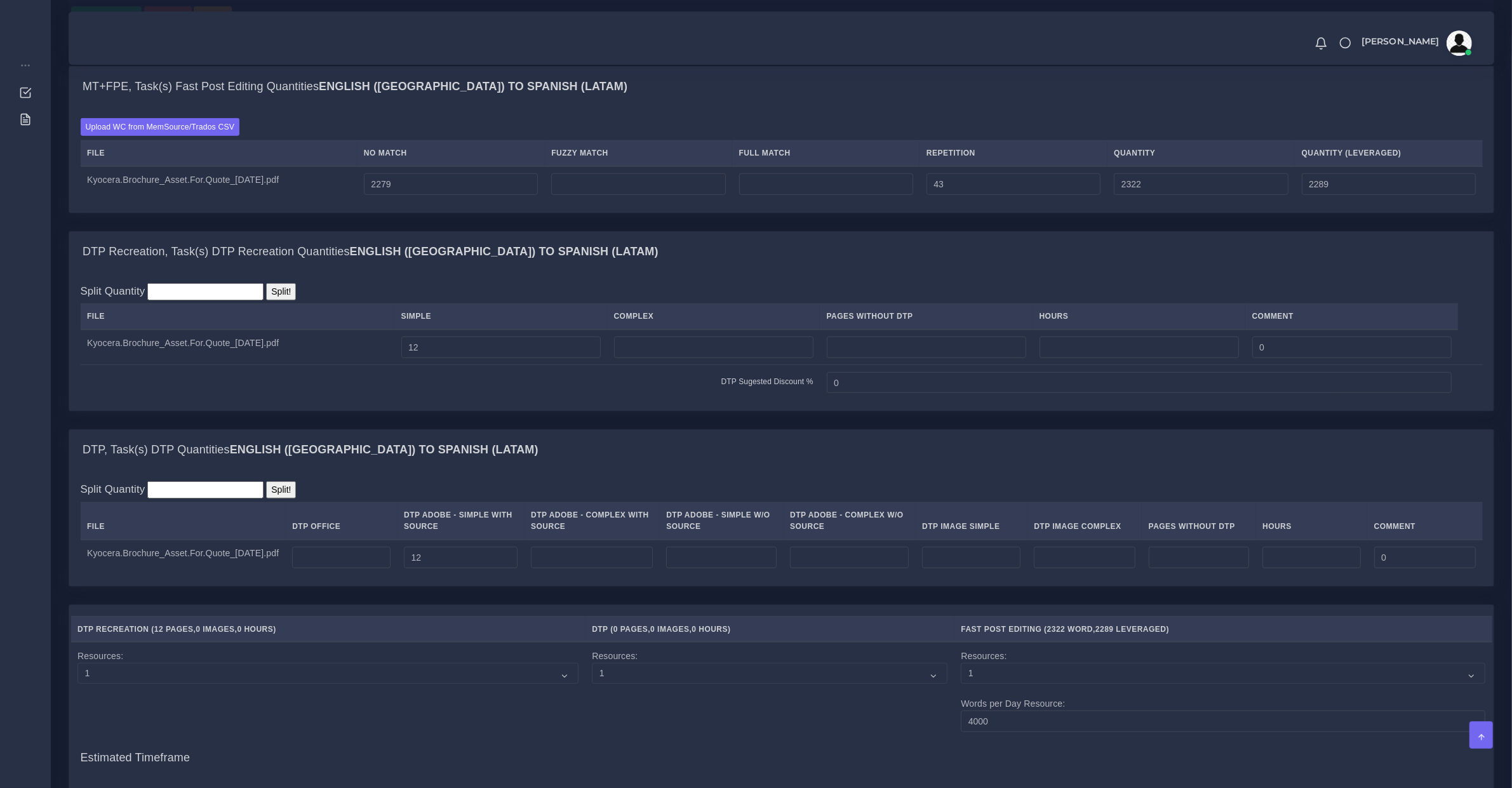
scroll to position [1323, 0]
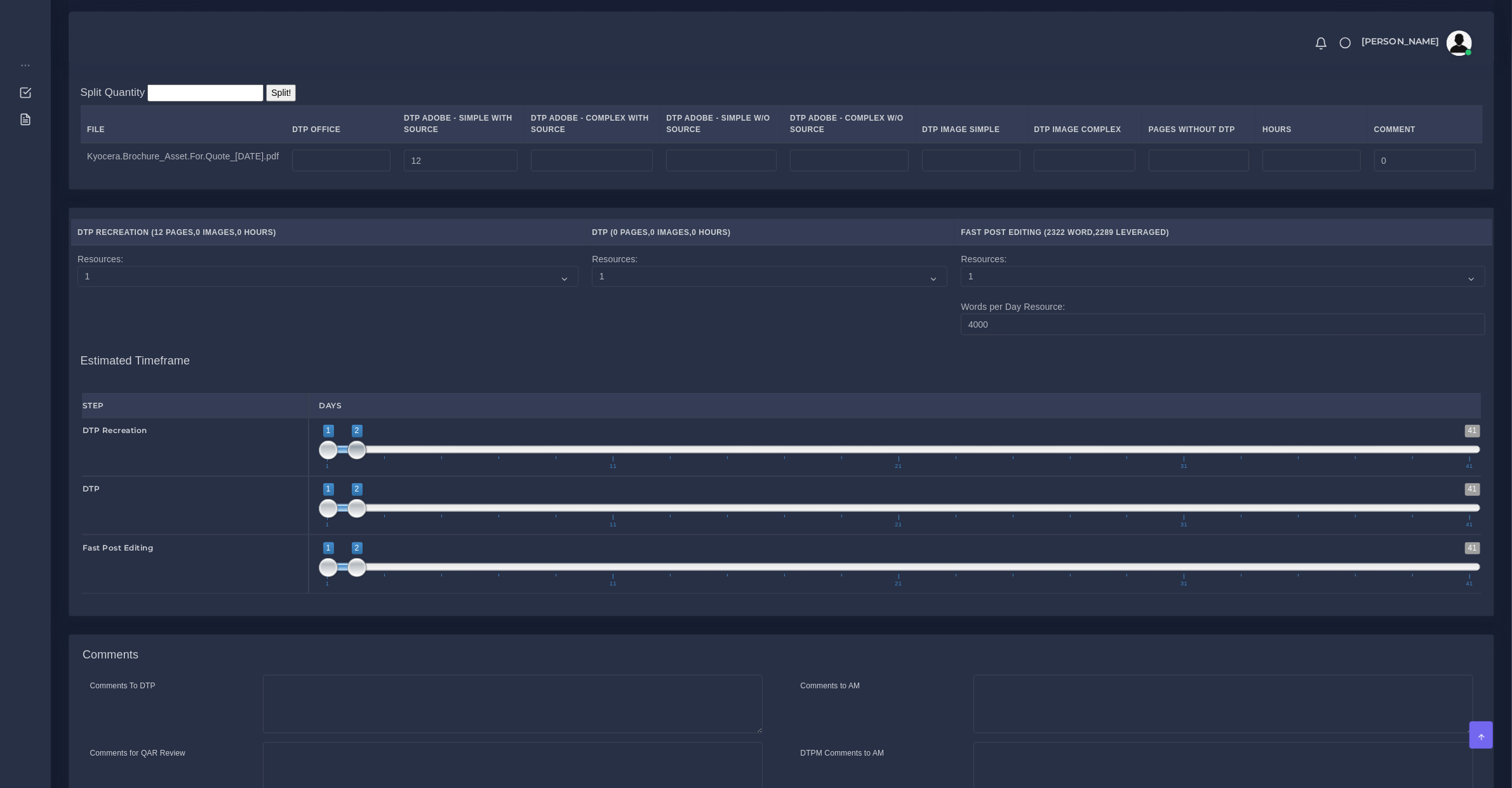
type input "1;1"
drag, startPoint x: 353, startPoint y: 462, endPoint x: 309, endPoint y: 459, distance: 44.1
click at [309, 459] on div "1 41 1 2 1 — 2 1 11 21 31 41 1;1" at bounding box center [900, 447] width 1182 height 59
type input "2;2"
drag, startPoint x: 322, startPoint y: 519, endPoint x: 371, endPoint y: 554, distance: 60.2
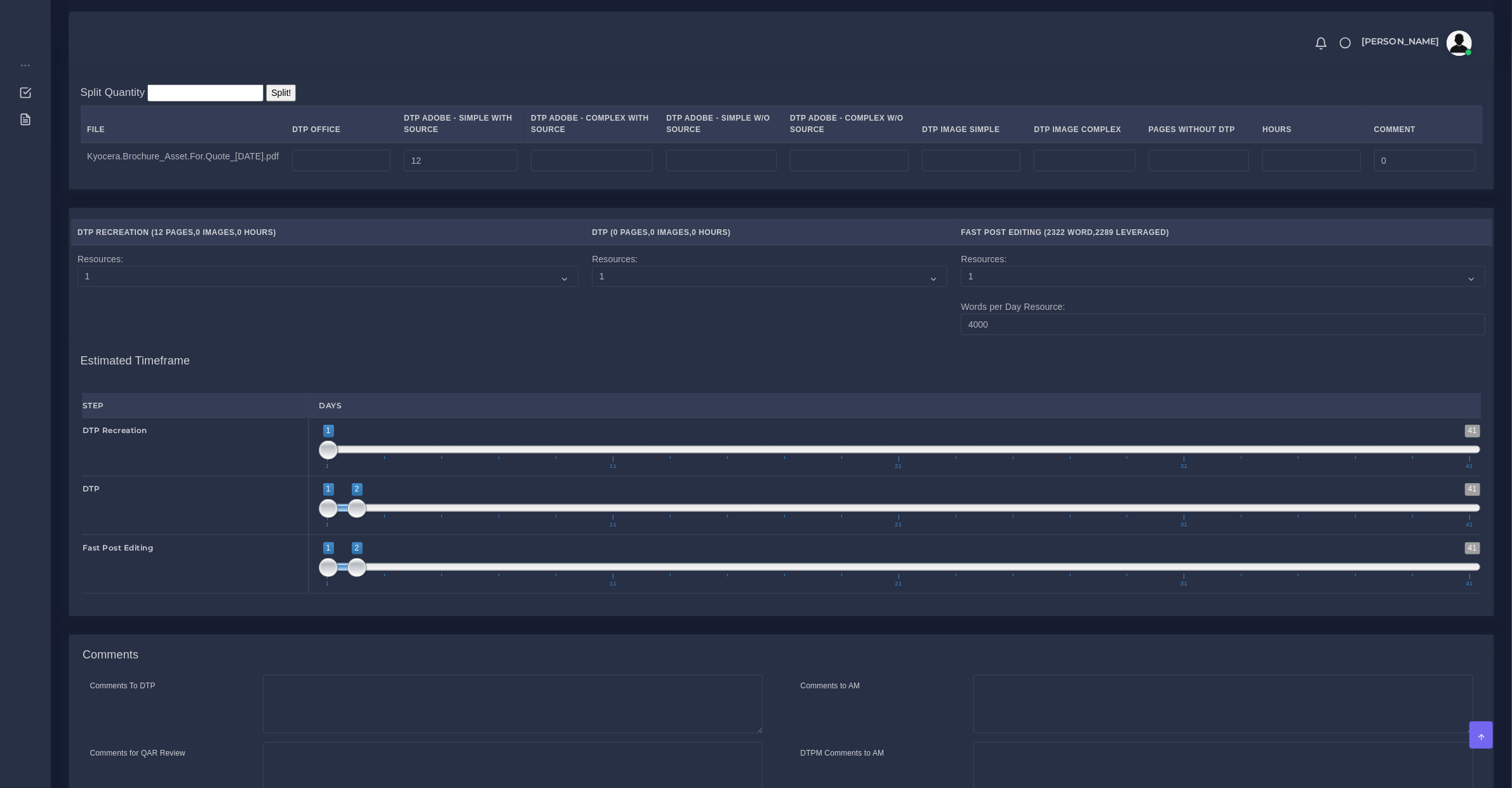
click at [361, 528] on span "1 41 1 2 1 — 2 1 11 21 31 41" at bounding box center [899, 505] width 1162 height 44
click at [376, 571] on span at bounding box center [899, 567] width 1162 height 7
type input "2;3"
click at [367, 577] on span at bounding box center [356, 568] width 19 height 19
click at [379, 577] on span at bounding box center [385, 568] width 19 height 19
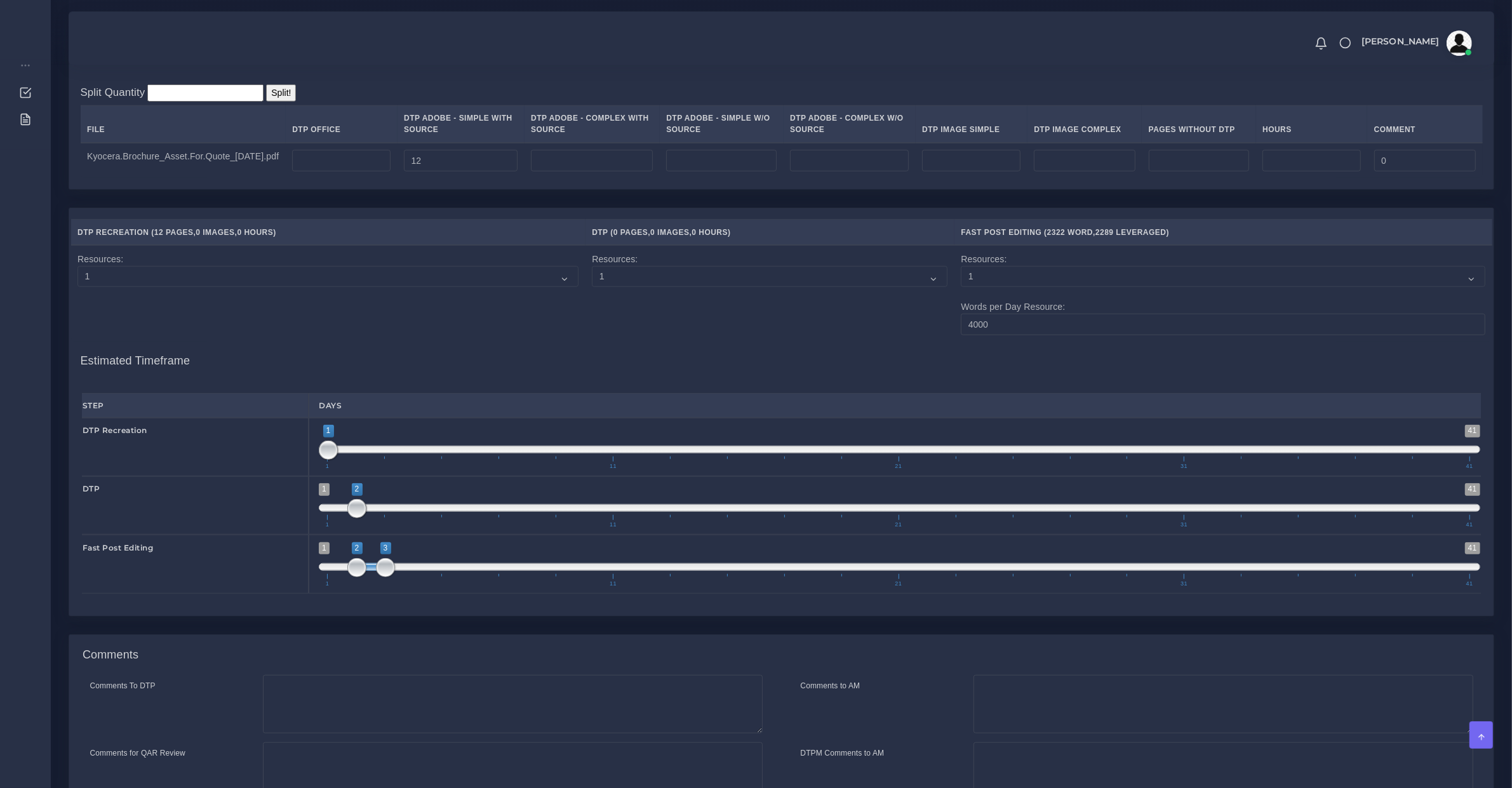
click at [383, 512] on span at bounding box center [899, 508] width 1162 height 7
type input "3;3"
click at [383, 522] on span "1 41 2 2 2 — 2 1 11 21 31 41" at bounding box center [899, 505] width 1162 height 44
click at [367, 519] on span at bounding box center [356, 508] width 19 height 19
type input "2;2"
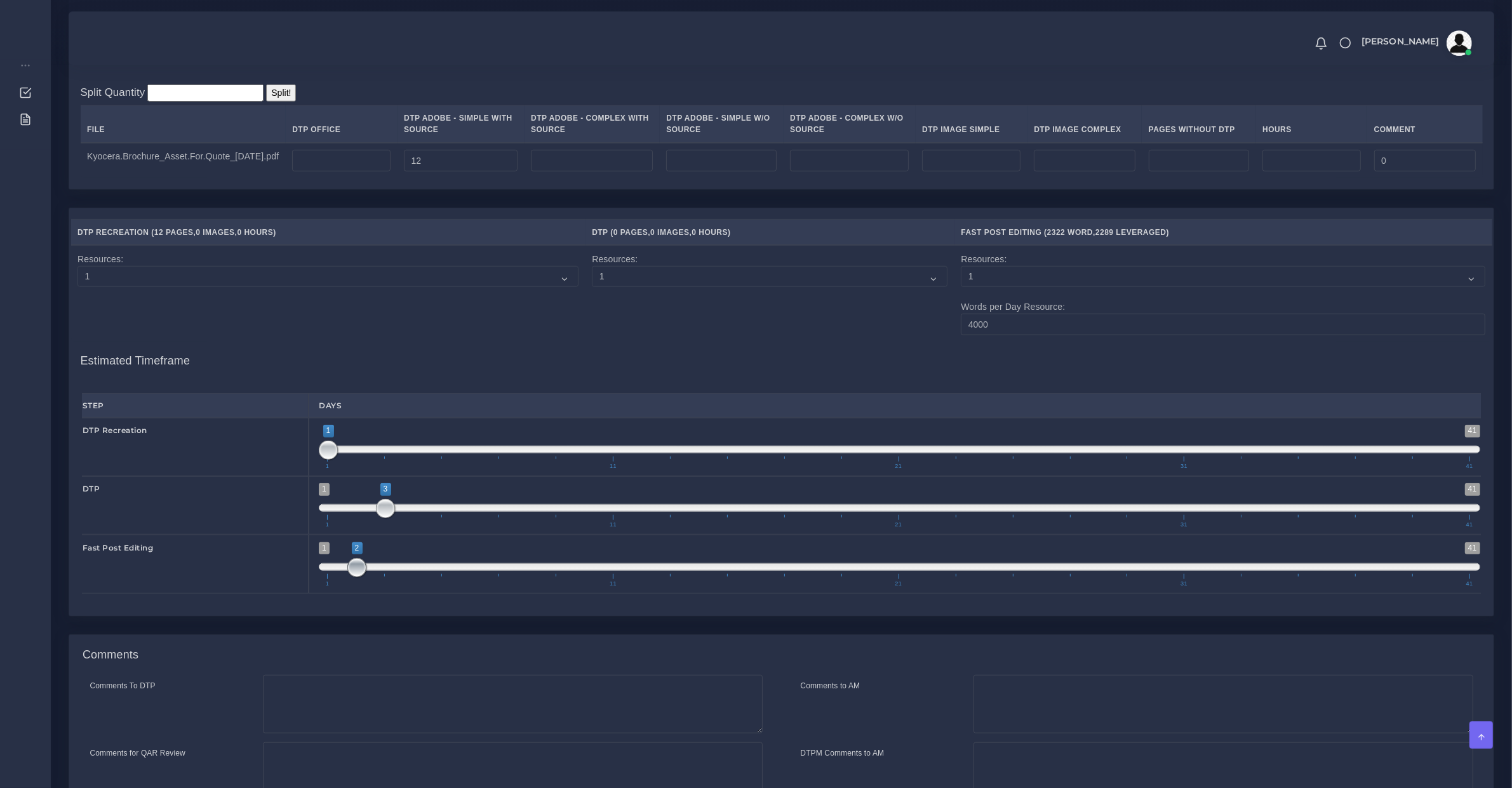
drag, startPoint x: 383, startPoint y: 578, endPoint x: 346, endPoint y: 573, distance: 37.3
click at [358, 577] on span at bounding box center [356, 568] width 19 height 19
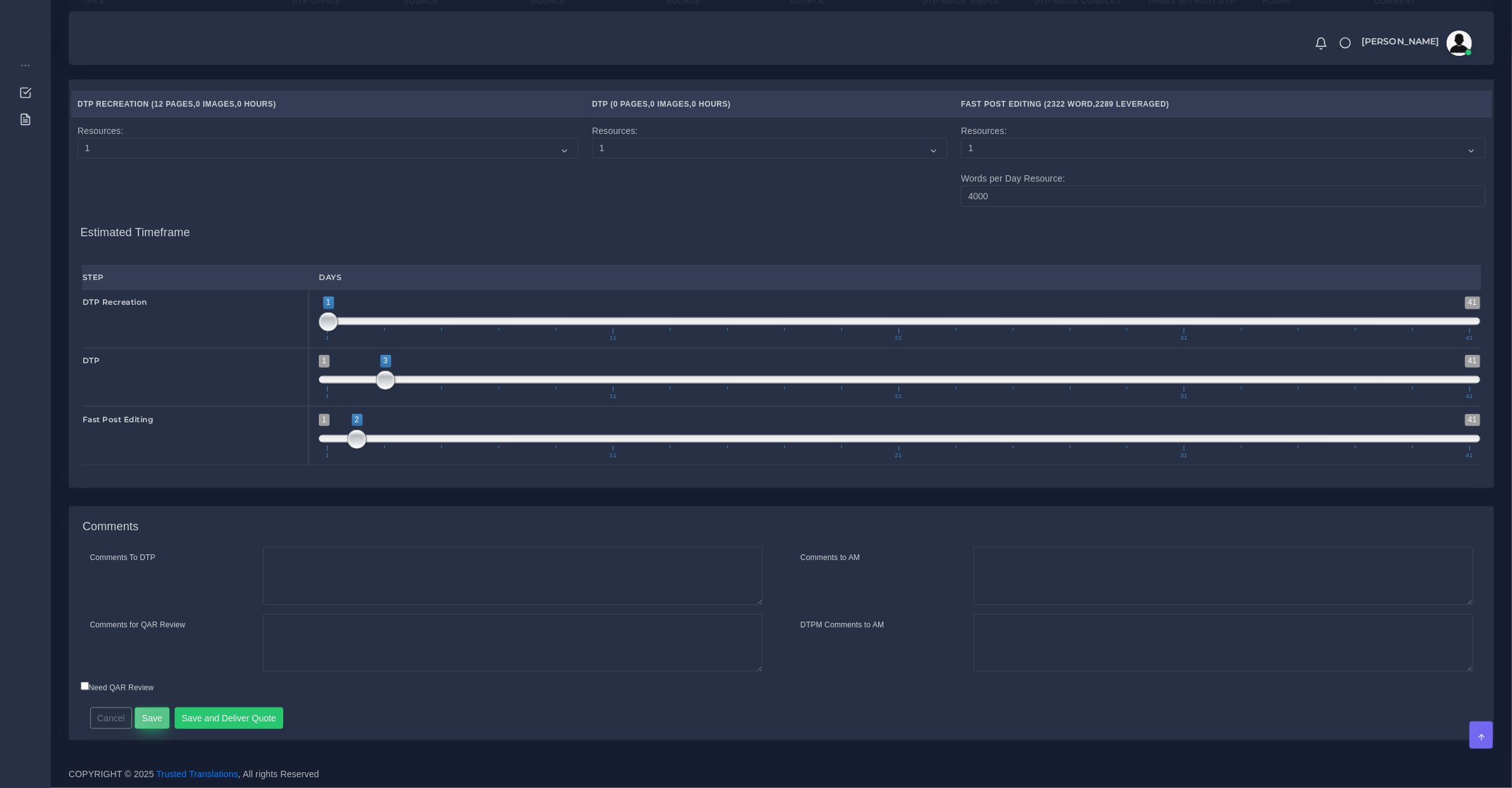
click at [156, 719] on button "Save" at bounding box center [152, 719] width 35 height 21
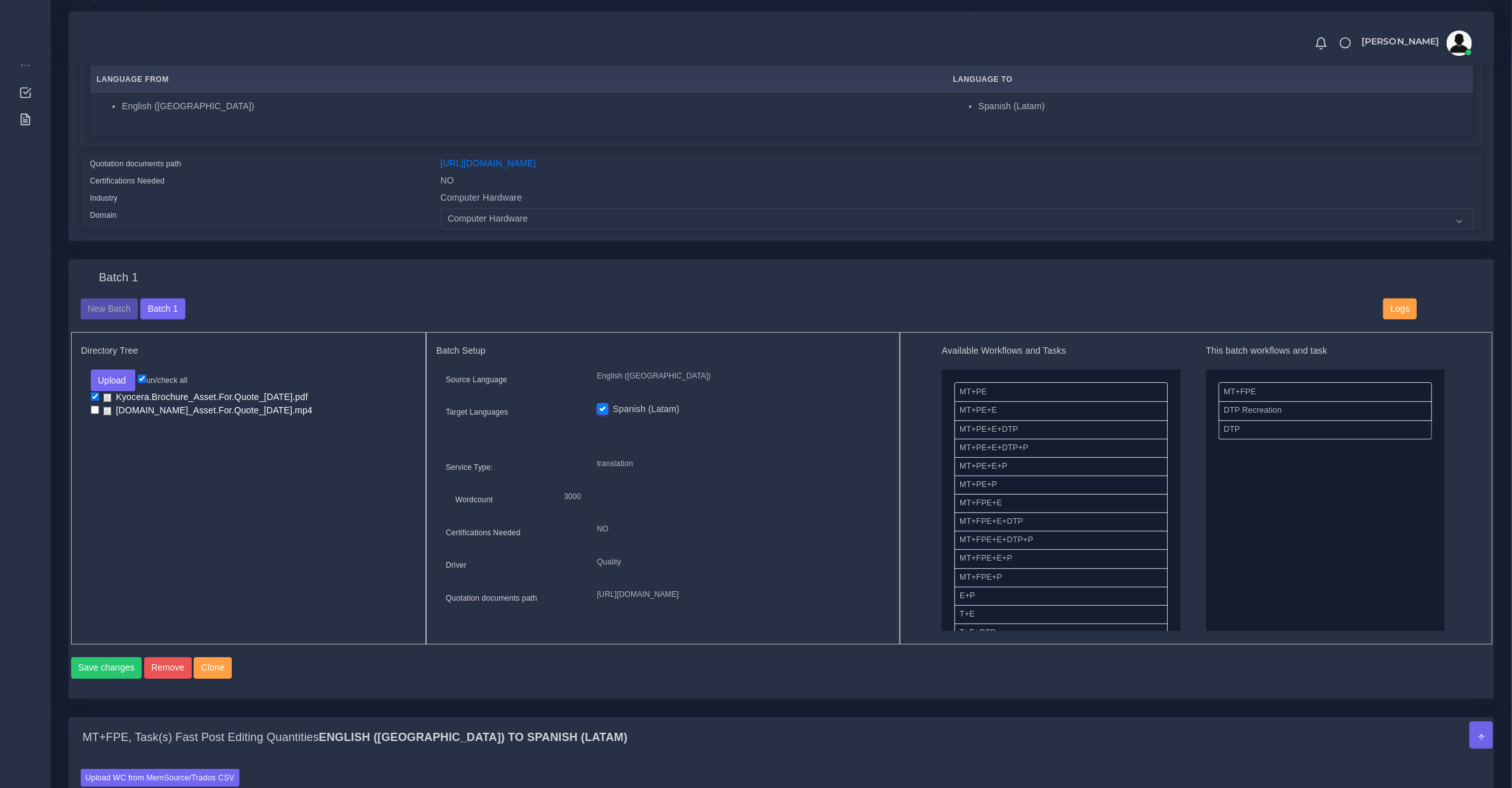
scroll to position [143, 0]
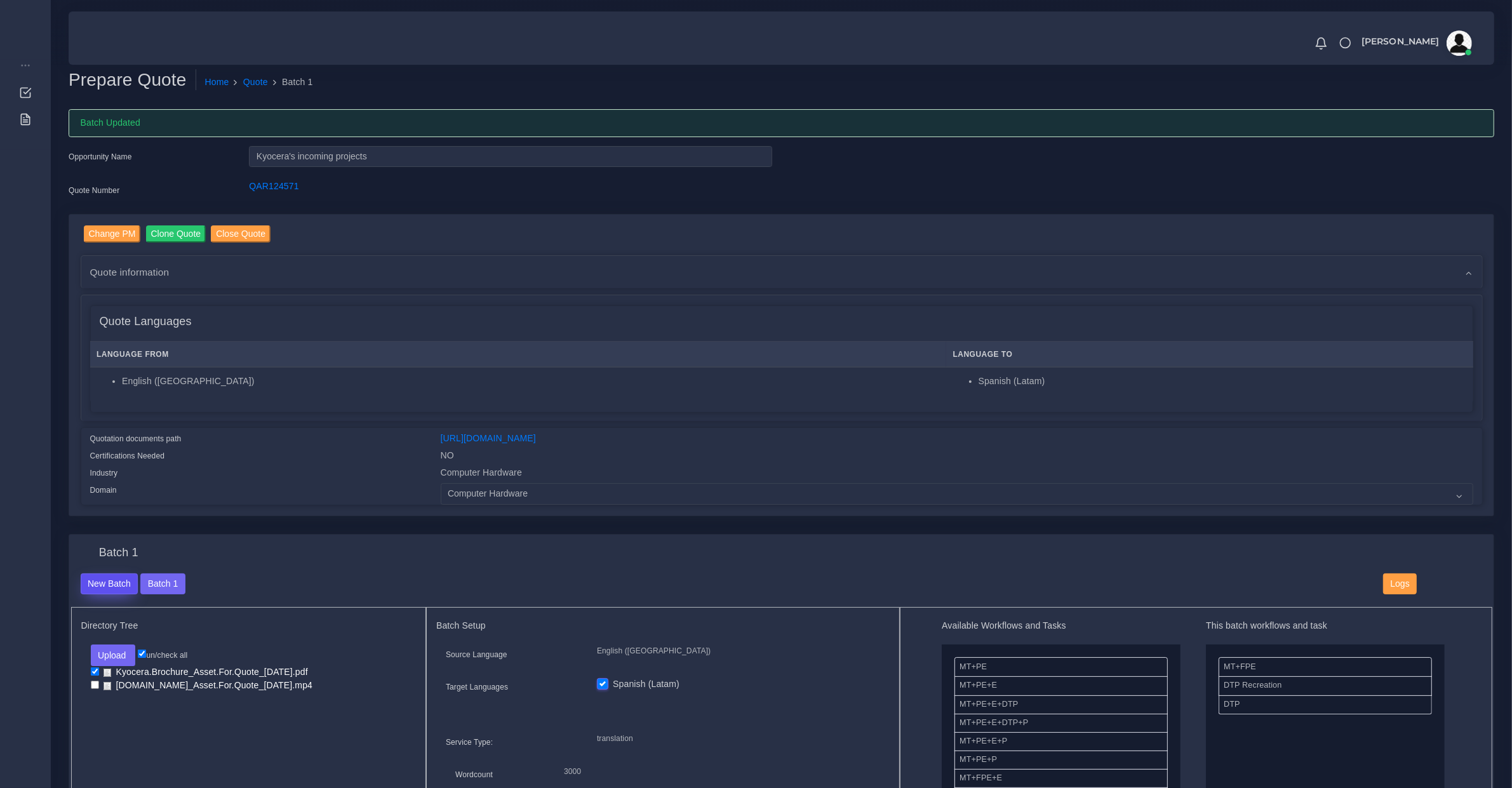
click at [104, 588] on button "New Batch" at bounding box center [109, 584] width 58 height 21
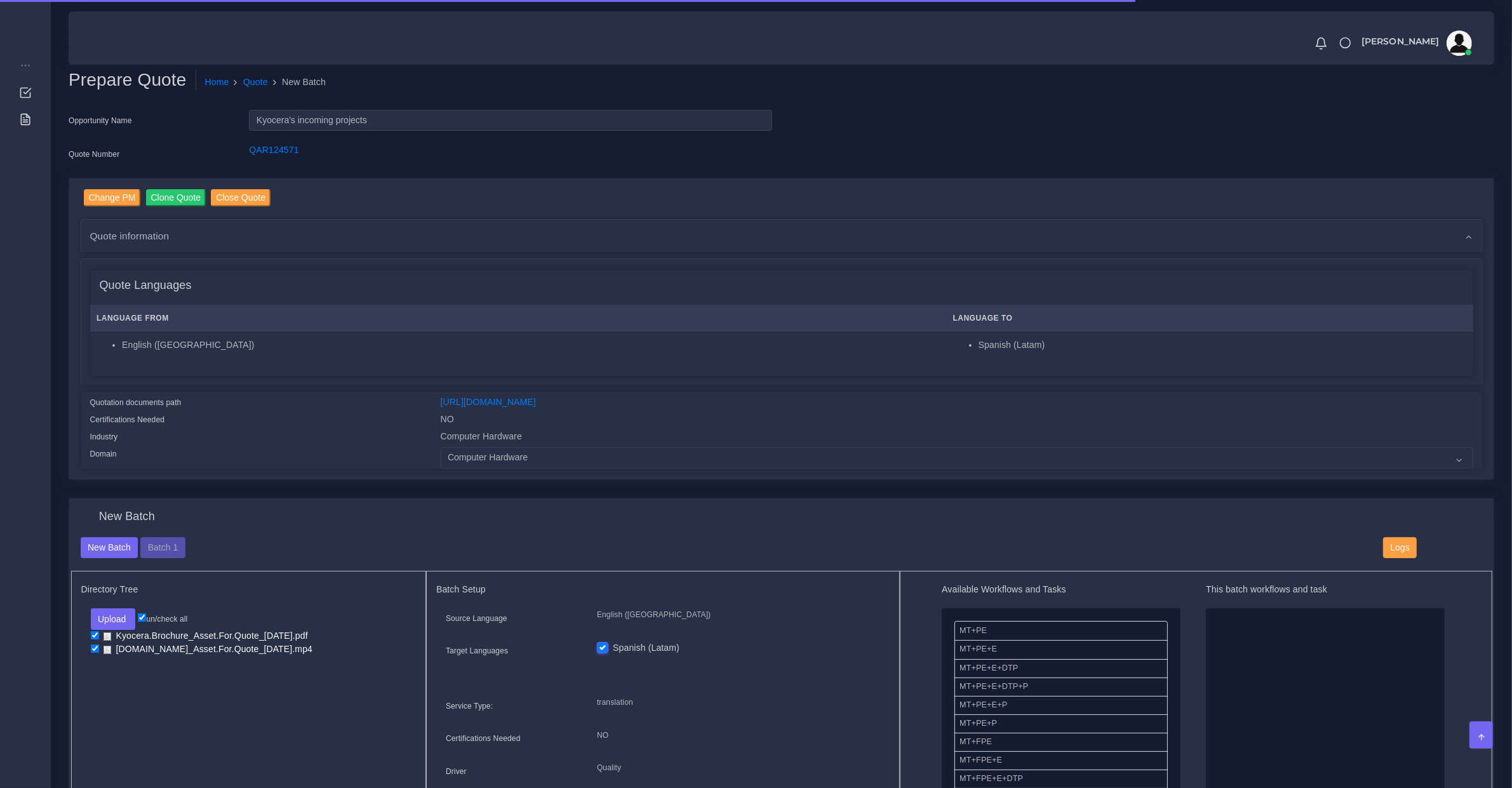
scroll to position [265, 0]
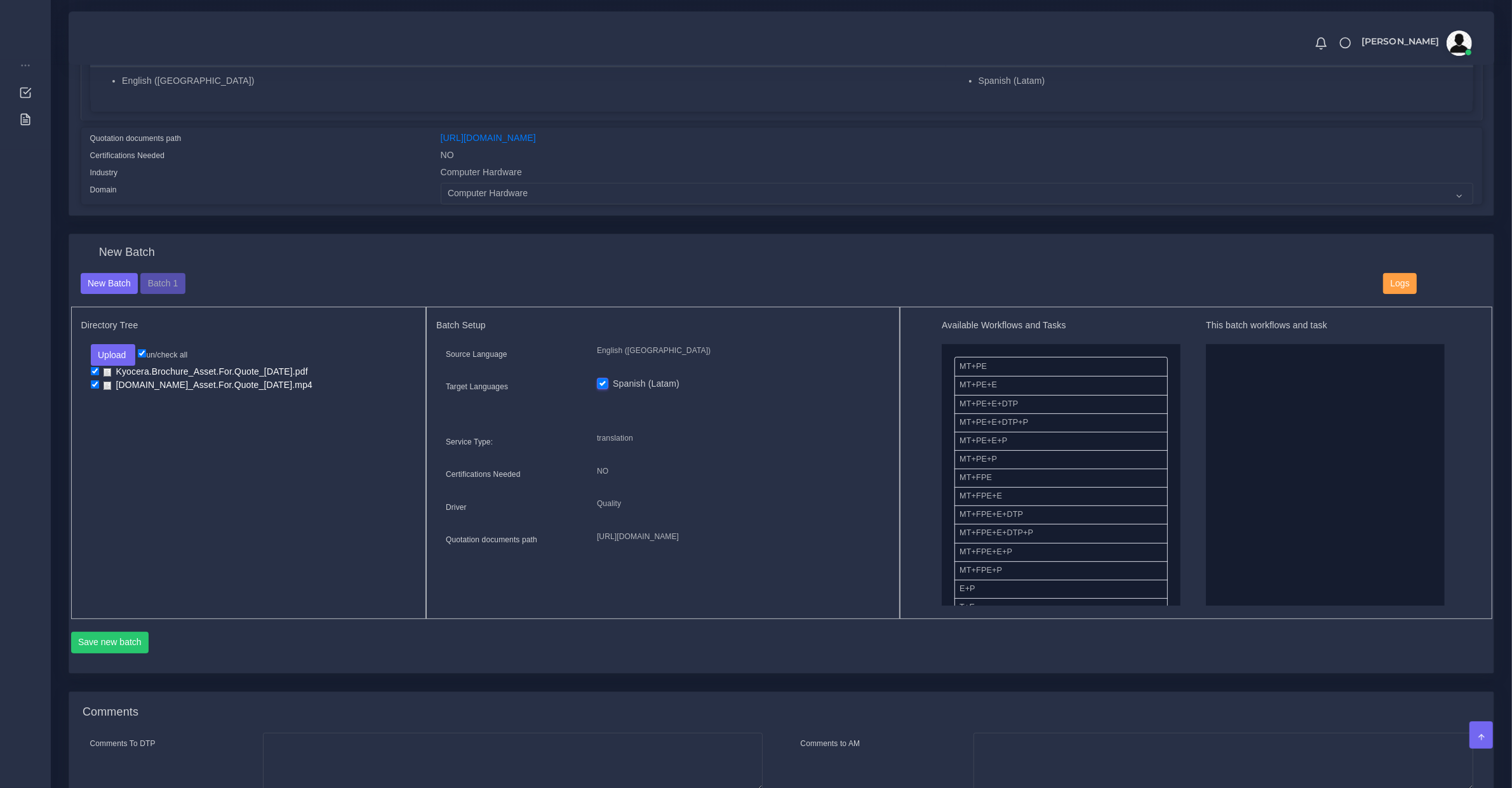
click at [96, 372] on input "checkbox" at bounding box center [95, 372] width 8 height 8
checkbox input "false"
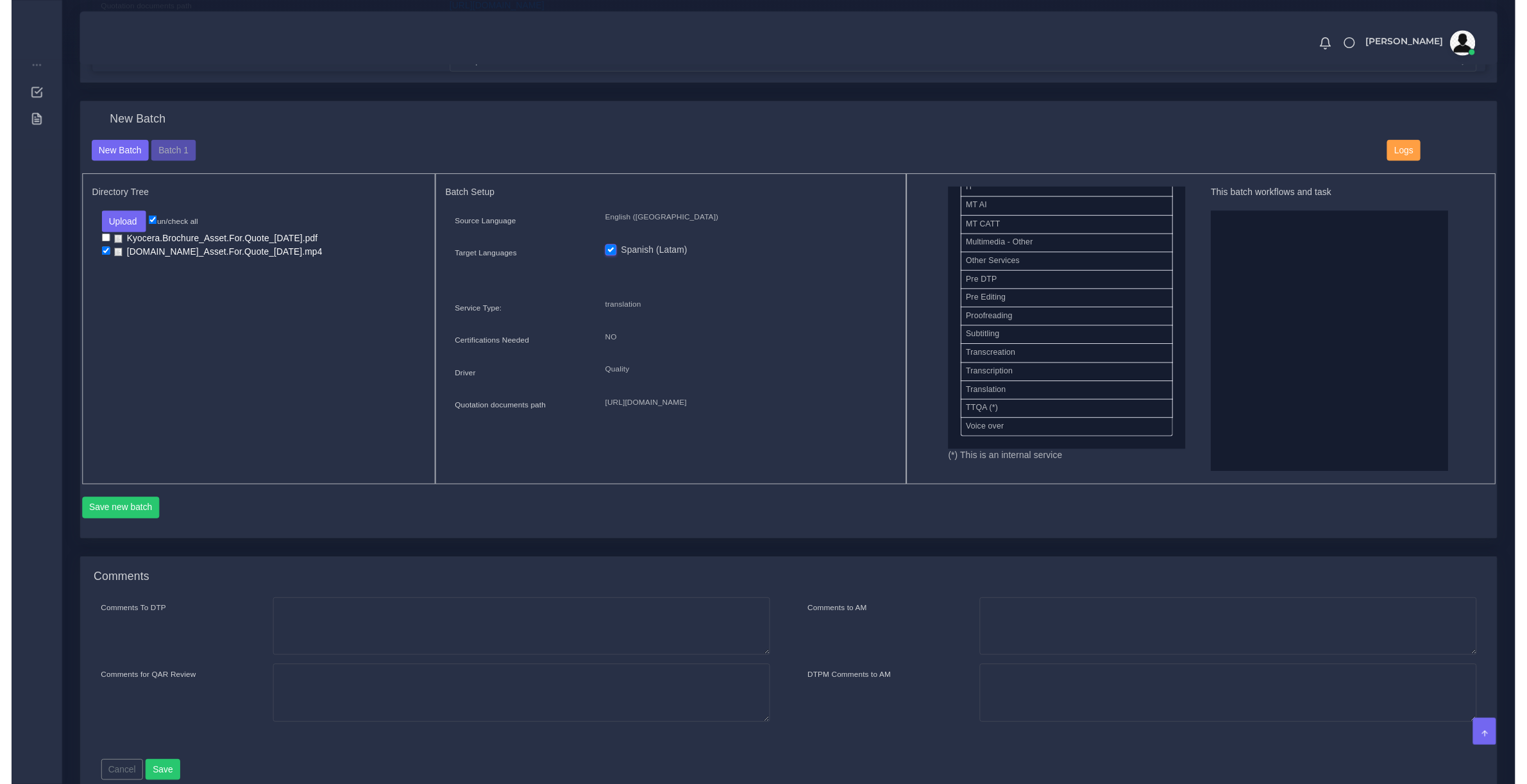
scroll to position [134, 0]
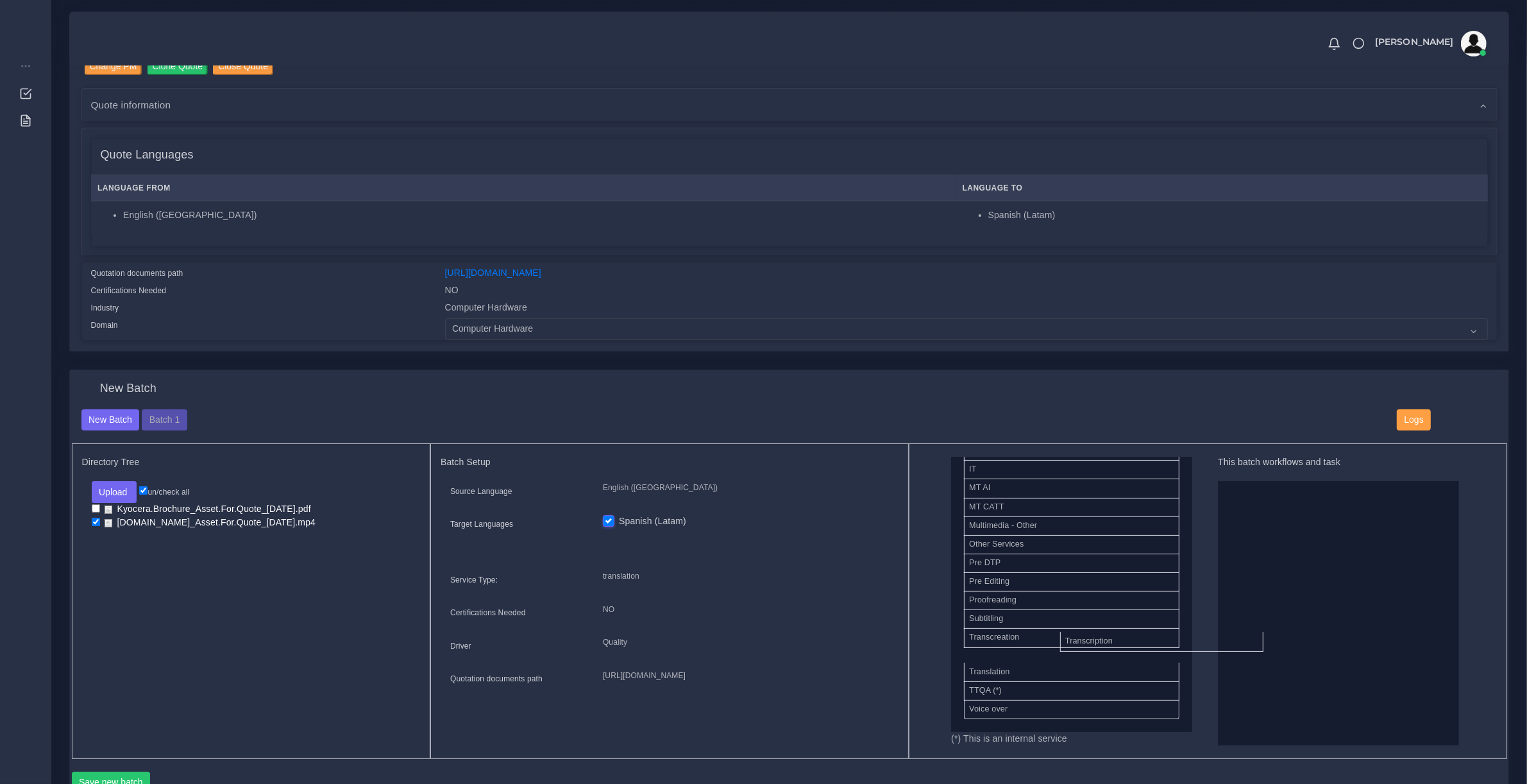
drag, startPoint x: 1027, startPoint y: 642, endPoint x: 1402, endPoint y: 579, distance: 380.3
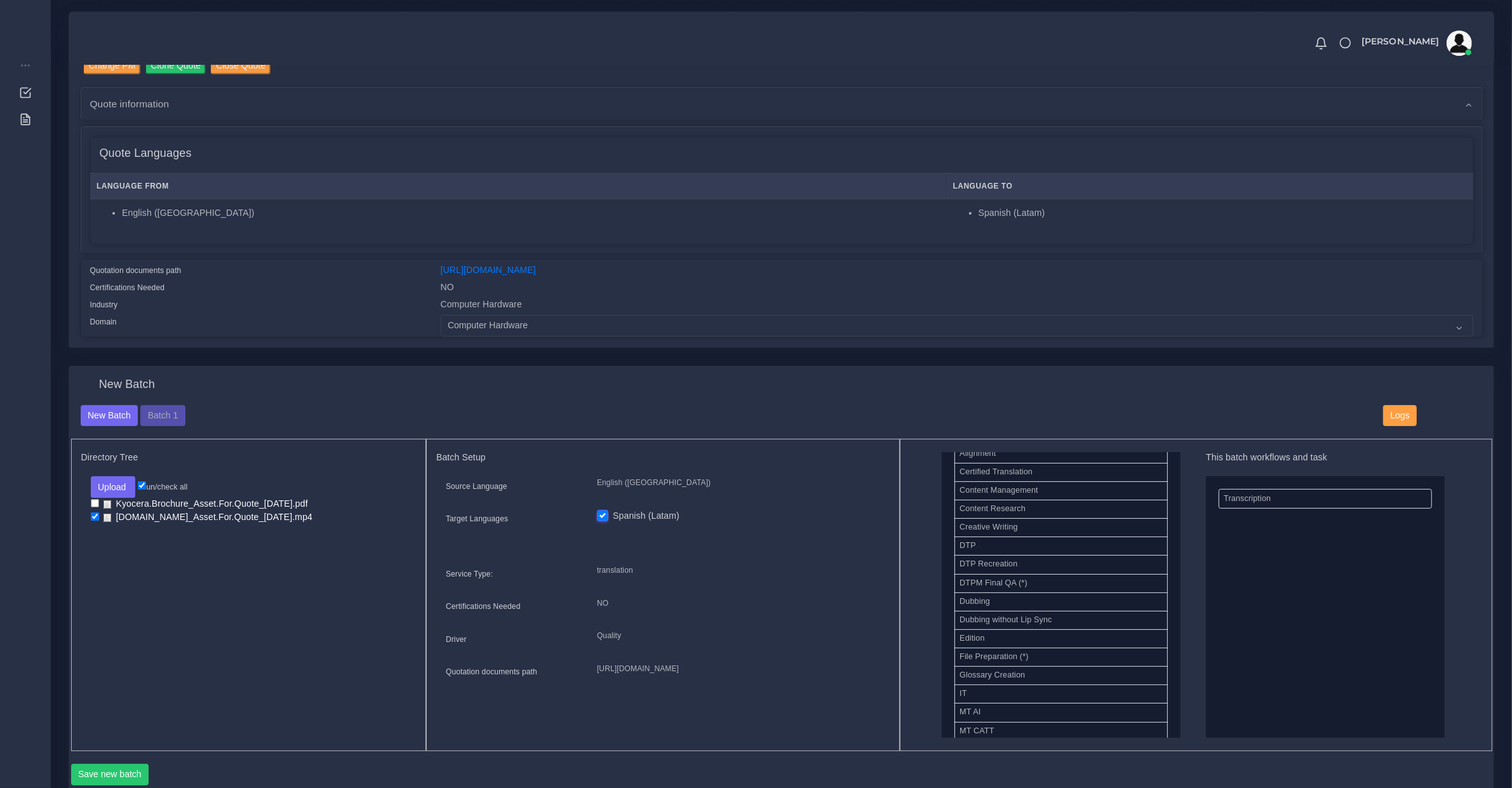
scroll to position [0, 0]
drag, startPoint x: 998, startPoint y: 608, endPoint x: 1307, endPoint y: 577, distance: 310.6
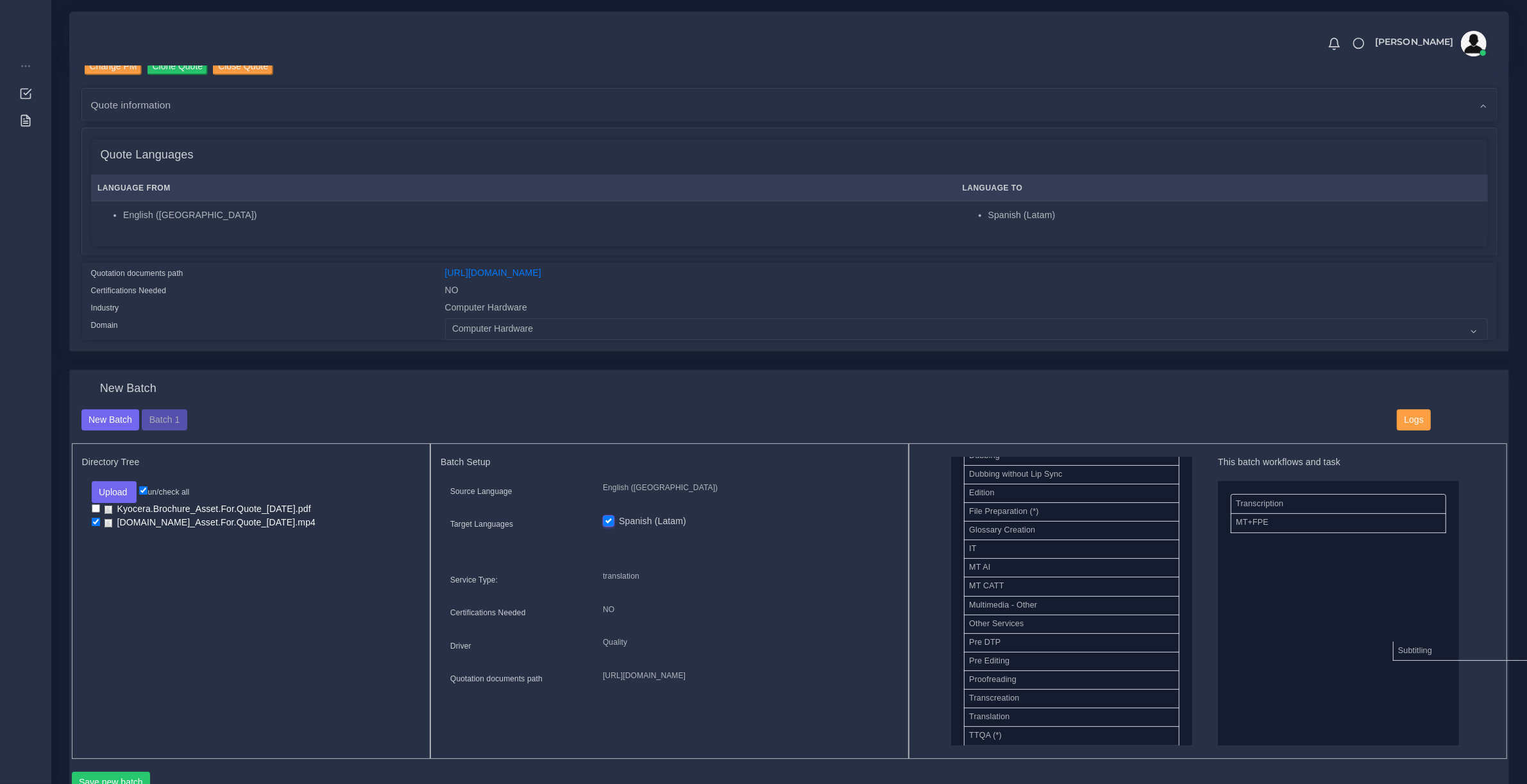
drag, startPoint x: 1004, startPoint y: 700, endPoint x: 1413, endPoint y: 632, distance: 414.6
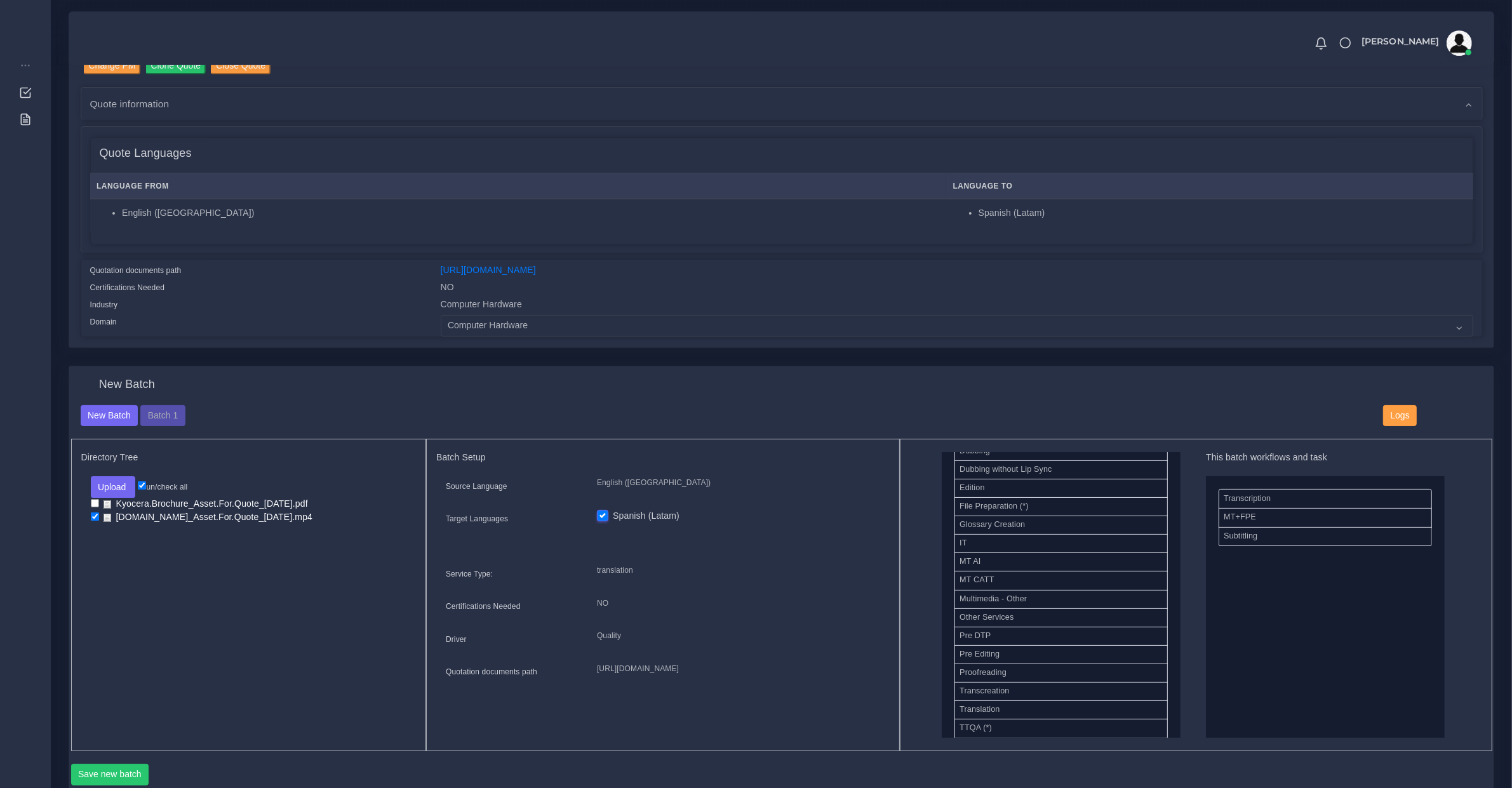
scroll to position [397, 0]
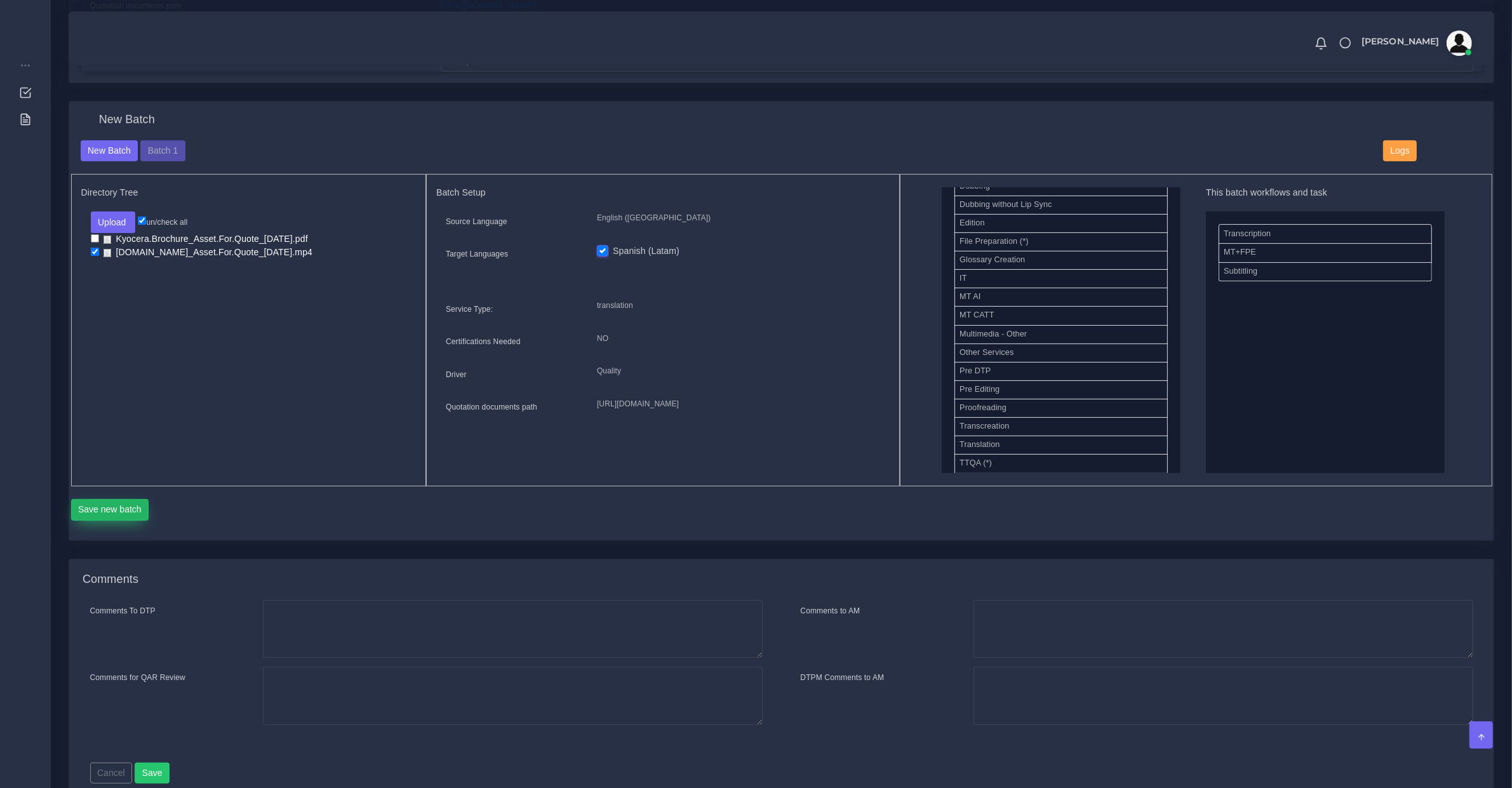
click at [119, 518] on button "Save new batch" at bounding box center [110, 510] width 78 height 21
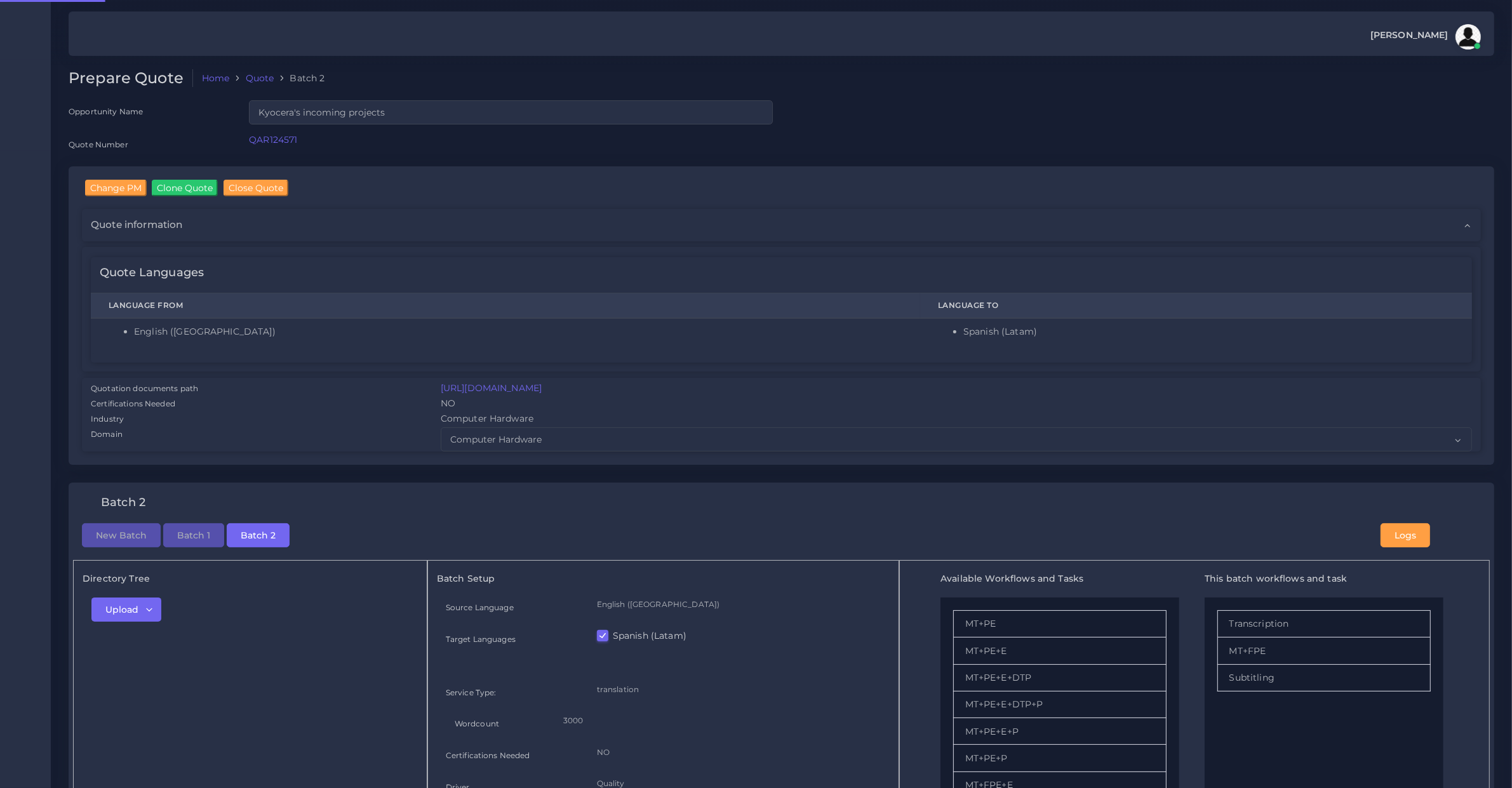
checkbox input "true"
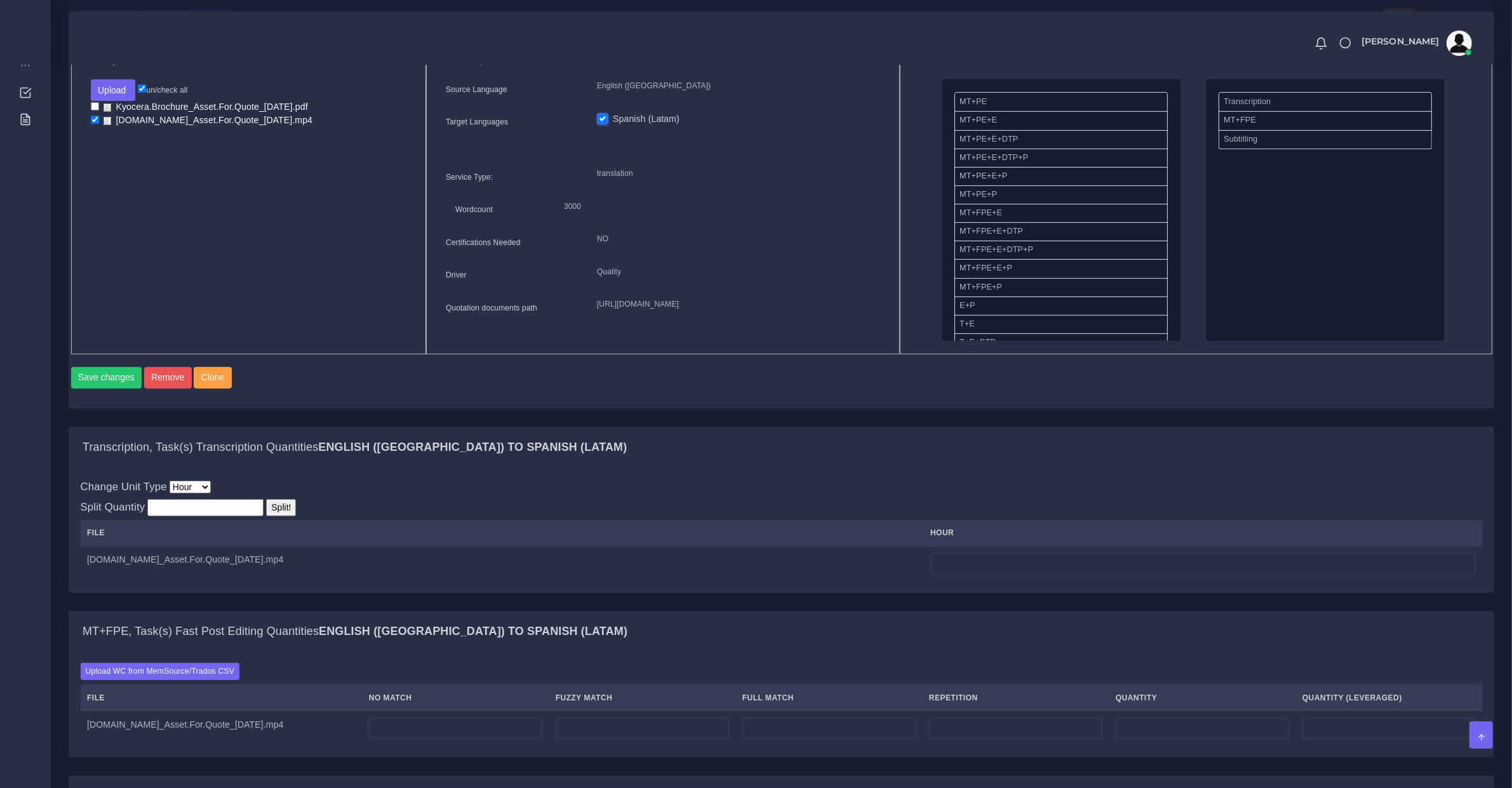
scroll to position [397, 0]
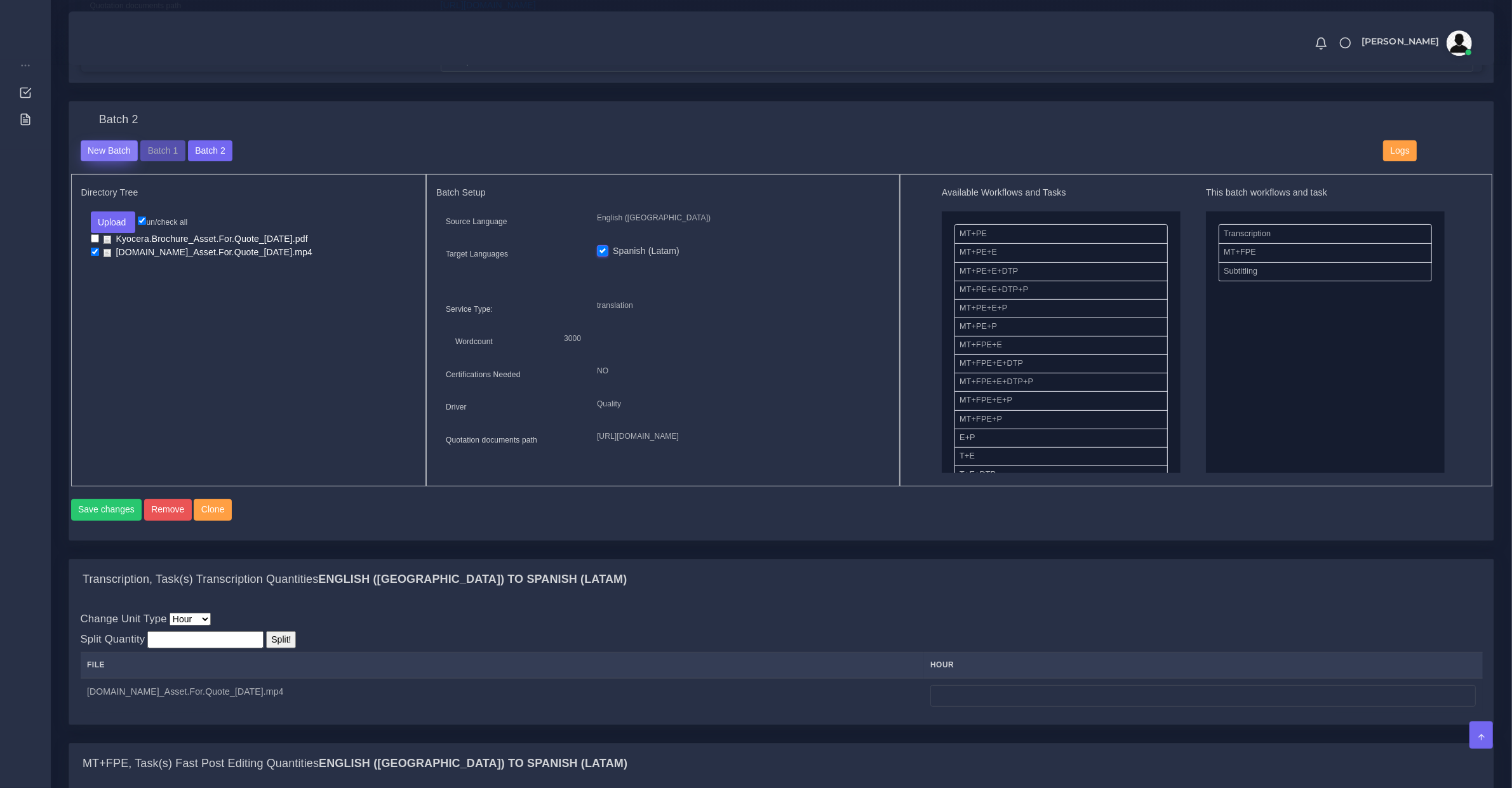
click at [104, 151] on button "New Batch" at bounding box center [109, 151] width 58 height 21
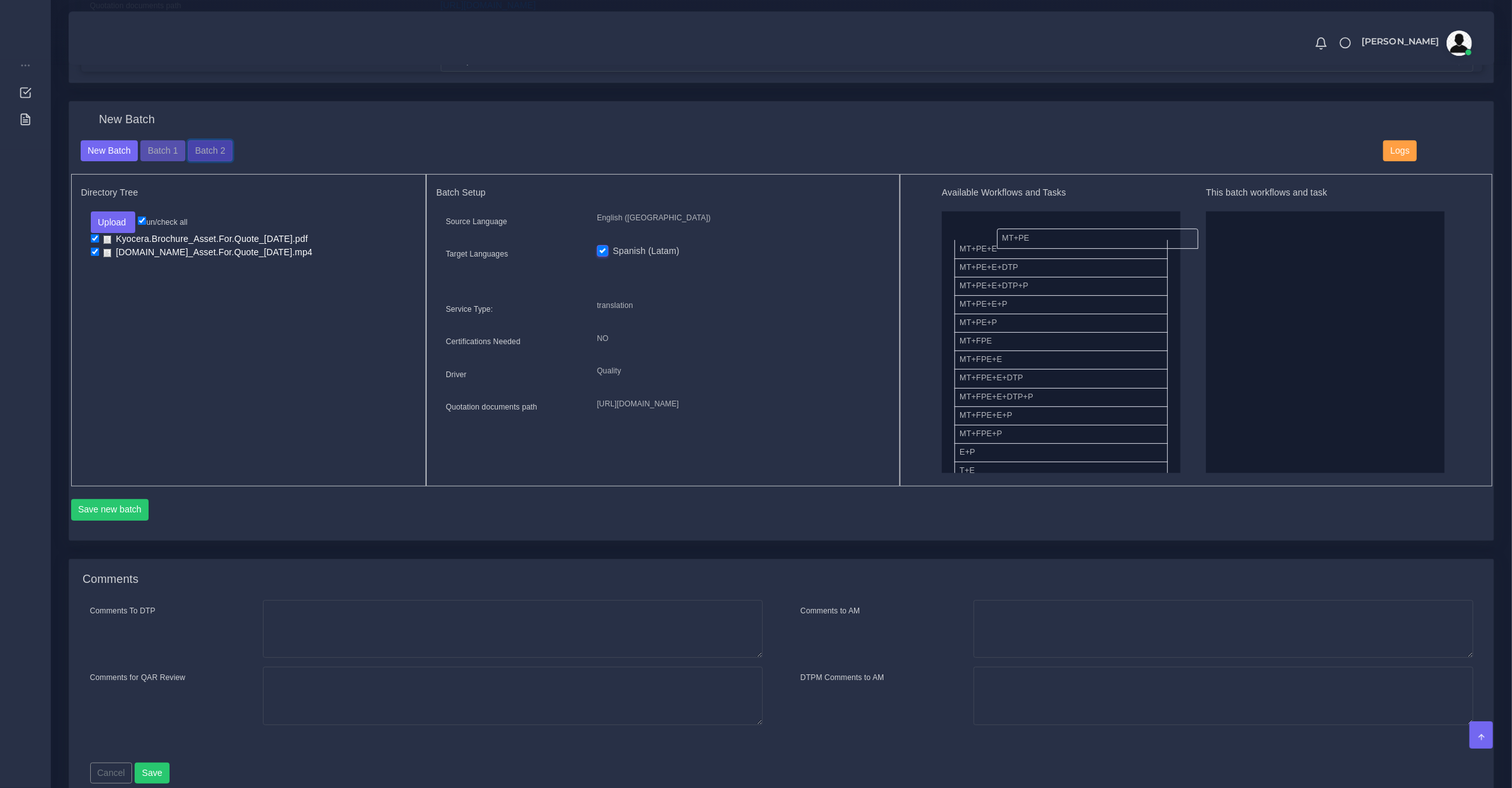
drag, startPoint x: 988, startPoint y: 234, endPoint x: 1030, endPoint y: 238, distance: 42.2
drag, startPoint x: 985, startPoint y: 343, endPoint x: 1227, endPoint y: 300, distance: 245.8
drag, startPoint x: 999, startPoint y: 429, endPoint x: 1374, endPoint y: 369, distance: 379.8
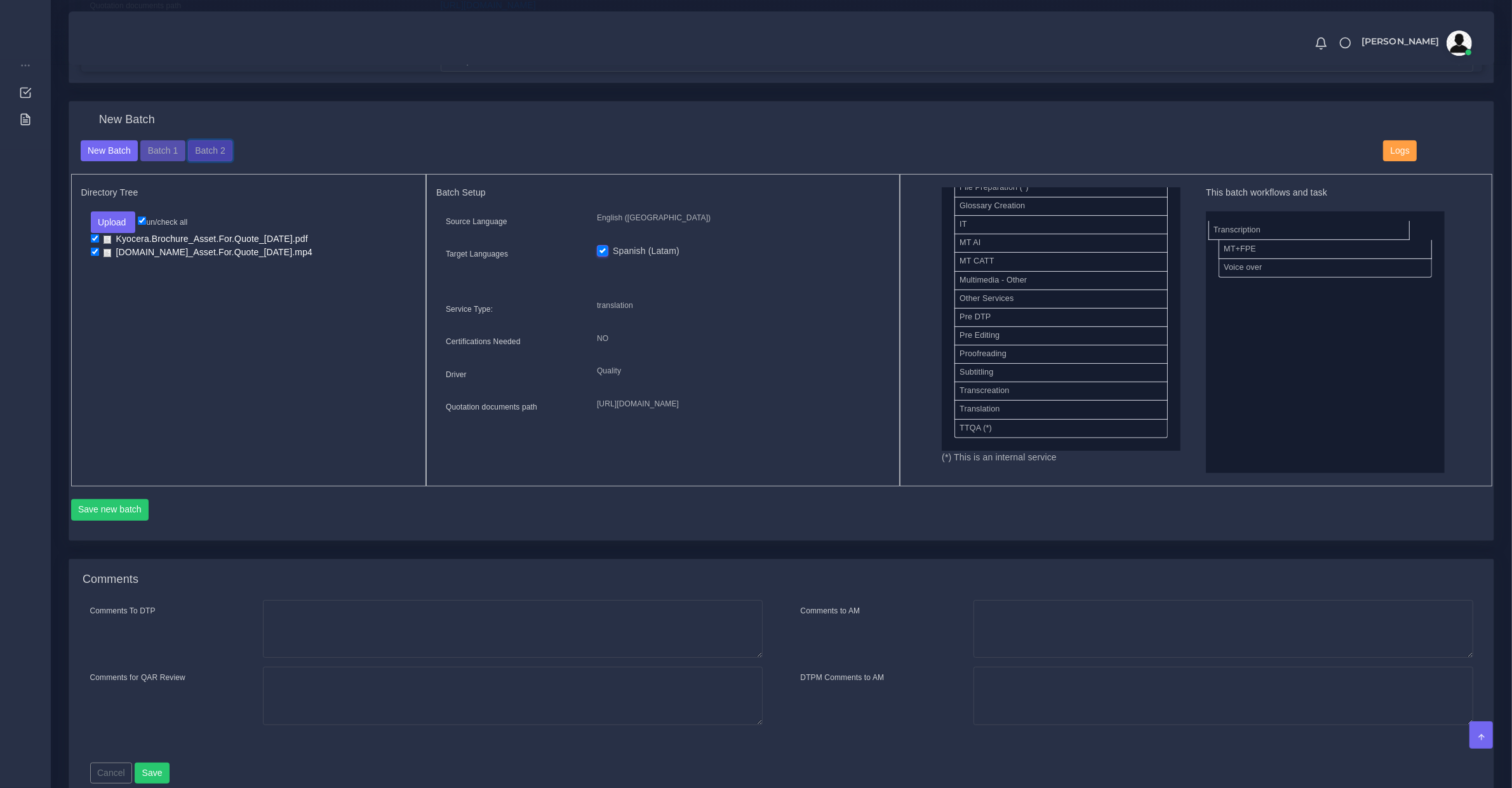
drag, startPoint x: 1011, startPoint y: 385, endPoint x: 1254, endPoint y: 224, distance: 291.5
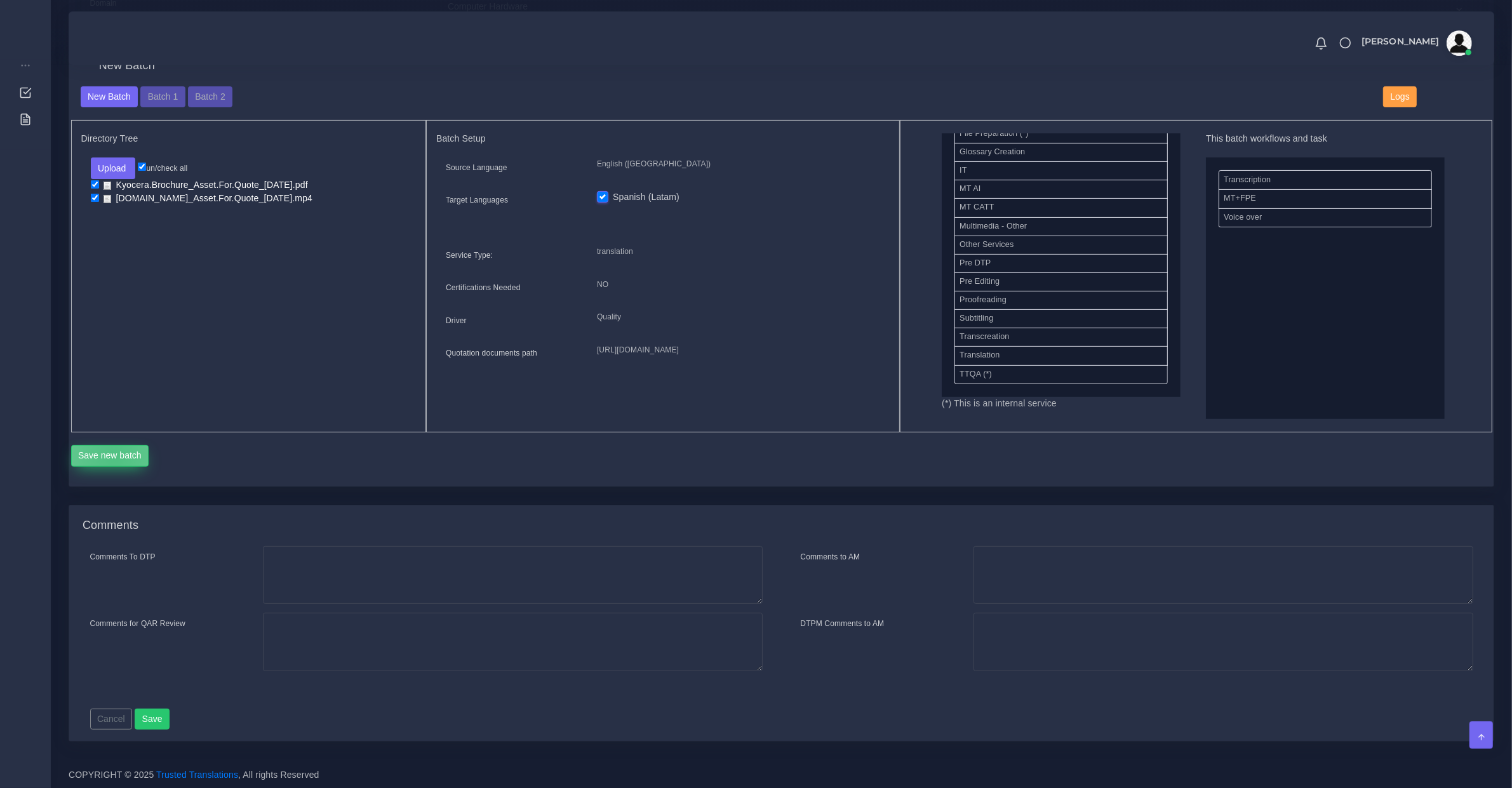
click at [114, 456] on button "Save new batch" at bounding box center [110, 456] width 78 height 21
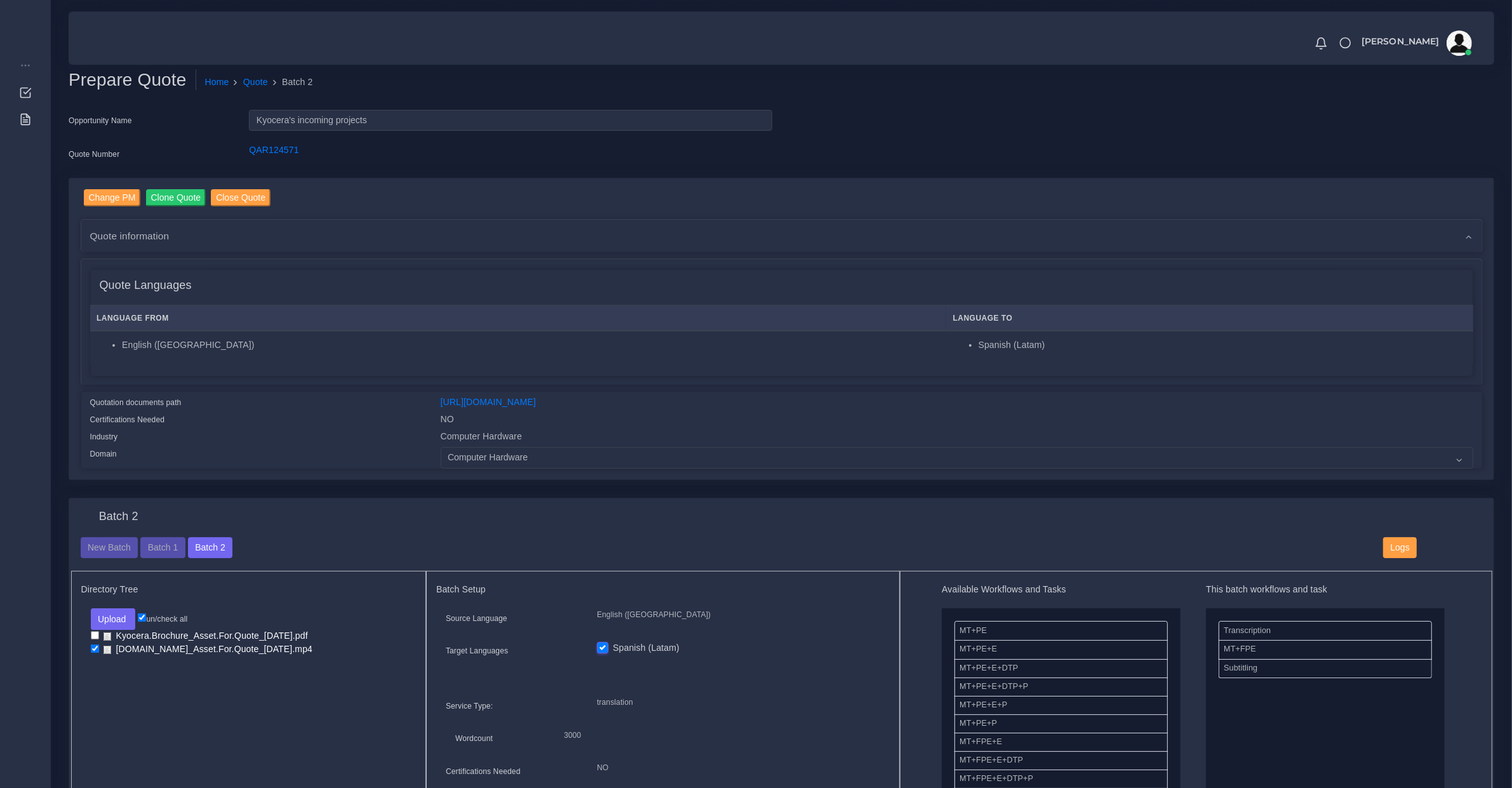
click at [137, 282] on h4 "Quote Languages" at bounding box center [145, 285] width 92 height 14
click at [135, 290] on h4 "Quote Languages" at bounding box center [145, 285] width 92 height 14
click at [118, 225] on div "Quote information" at bounding box center [782, 236] width 1401 height 33
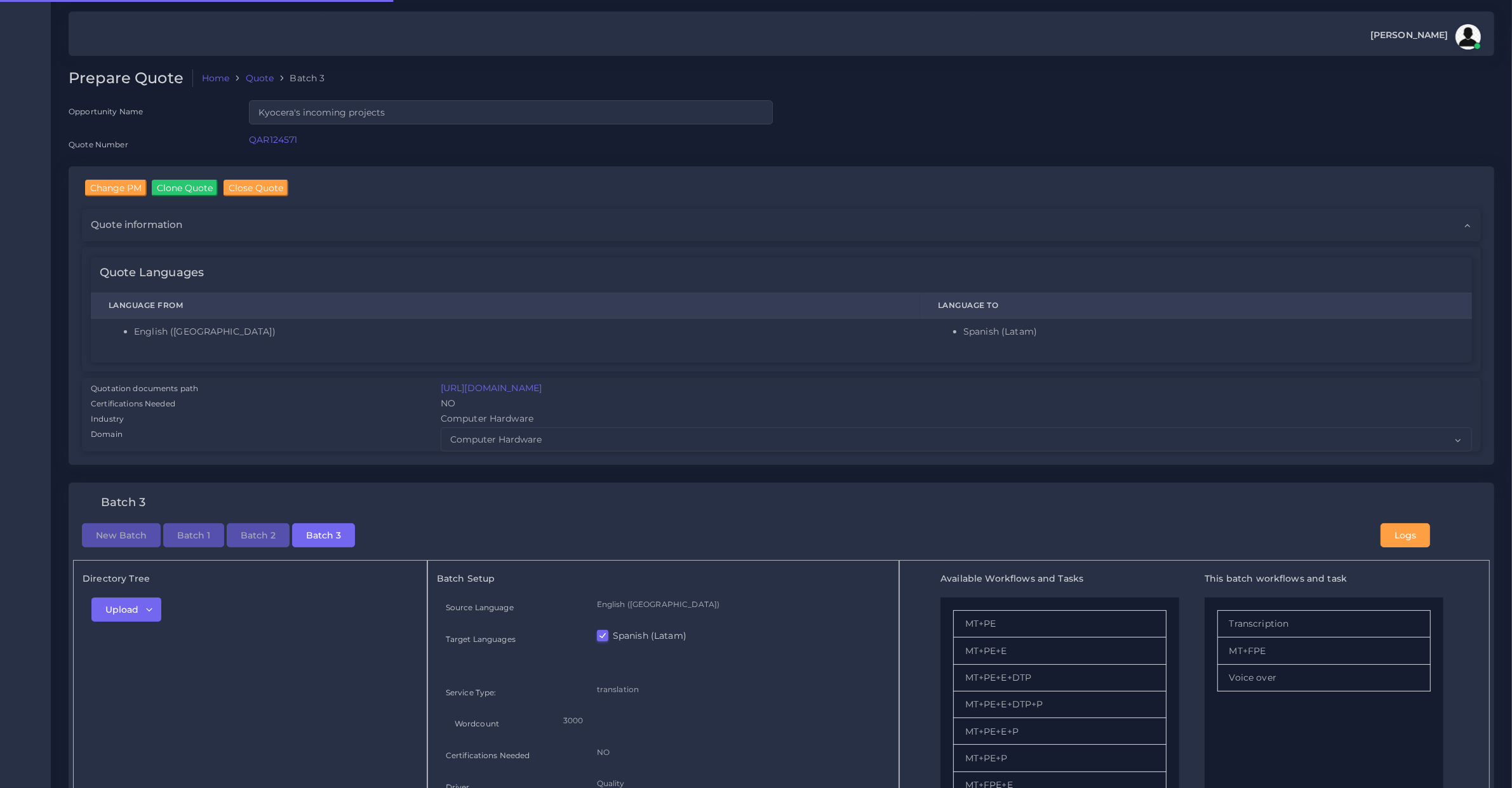
checkbox input "true"
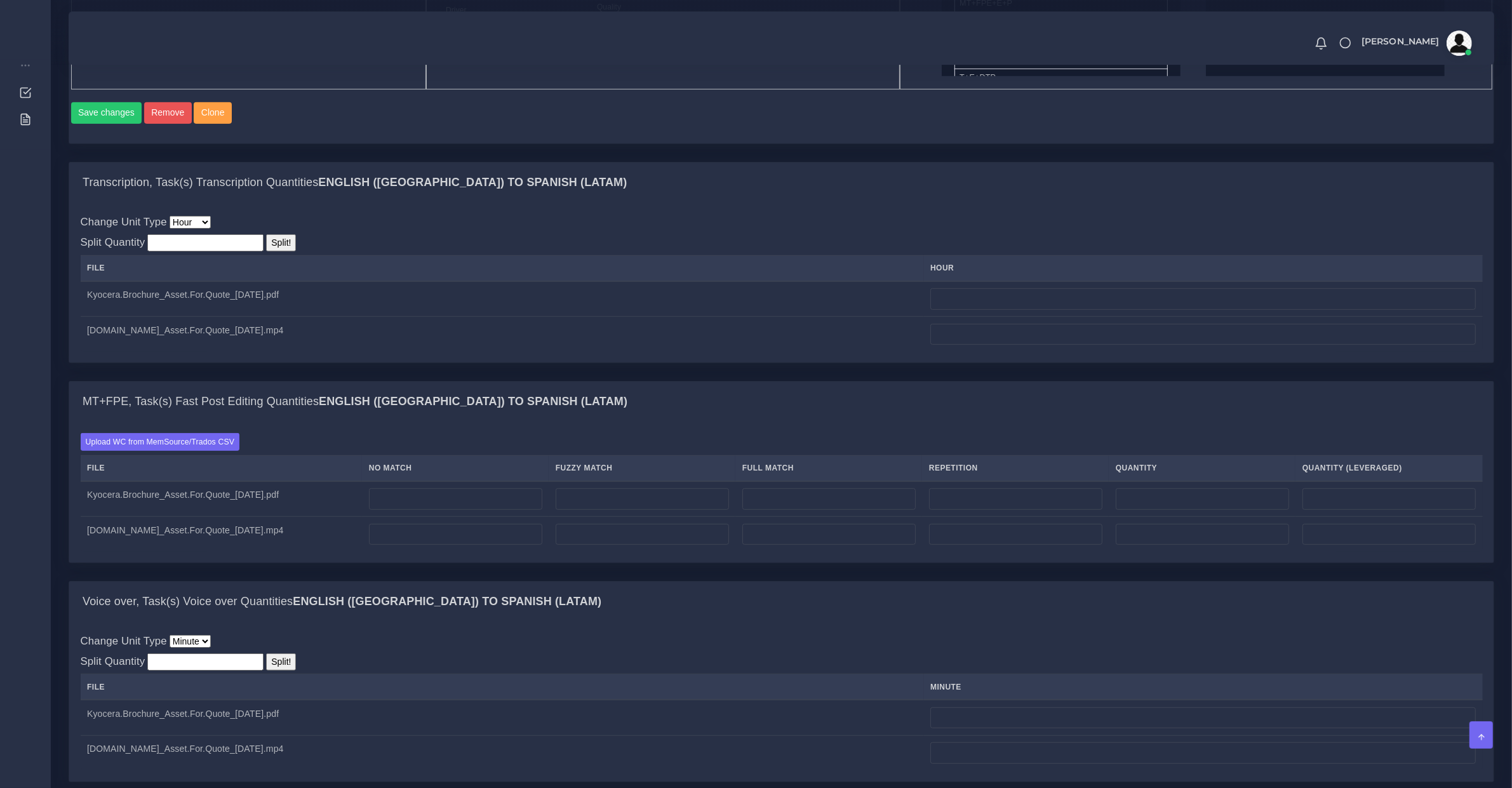
scroll to position [265, 0]
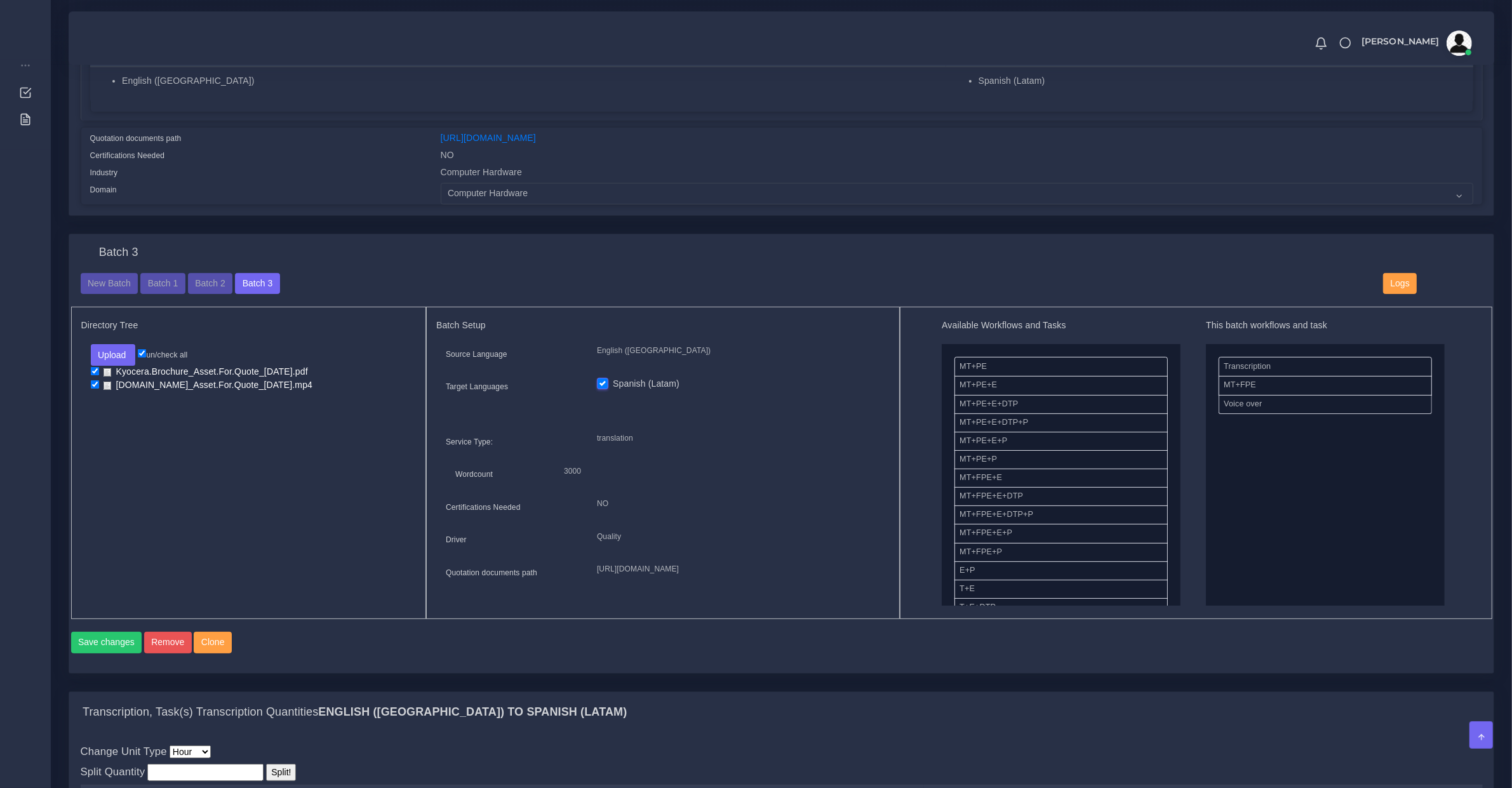
click at [92, 367] on input "checkbox" at bounding box center [95, 372] width 8 height 8
checkbox input "false"
click at [109, 652] on button "Save changes" at bounding box center [106, 643] width 71 height 21
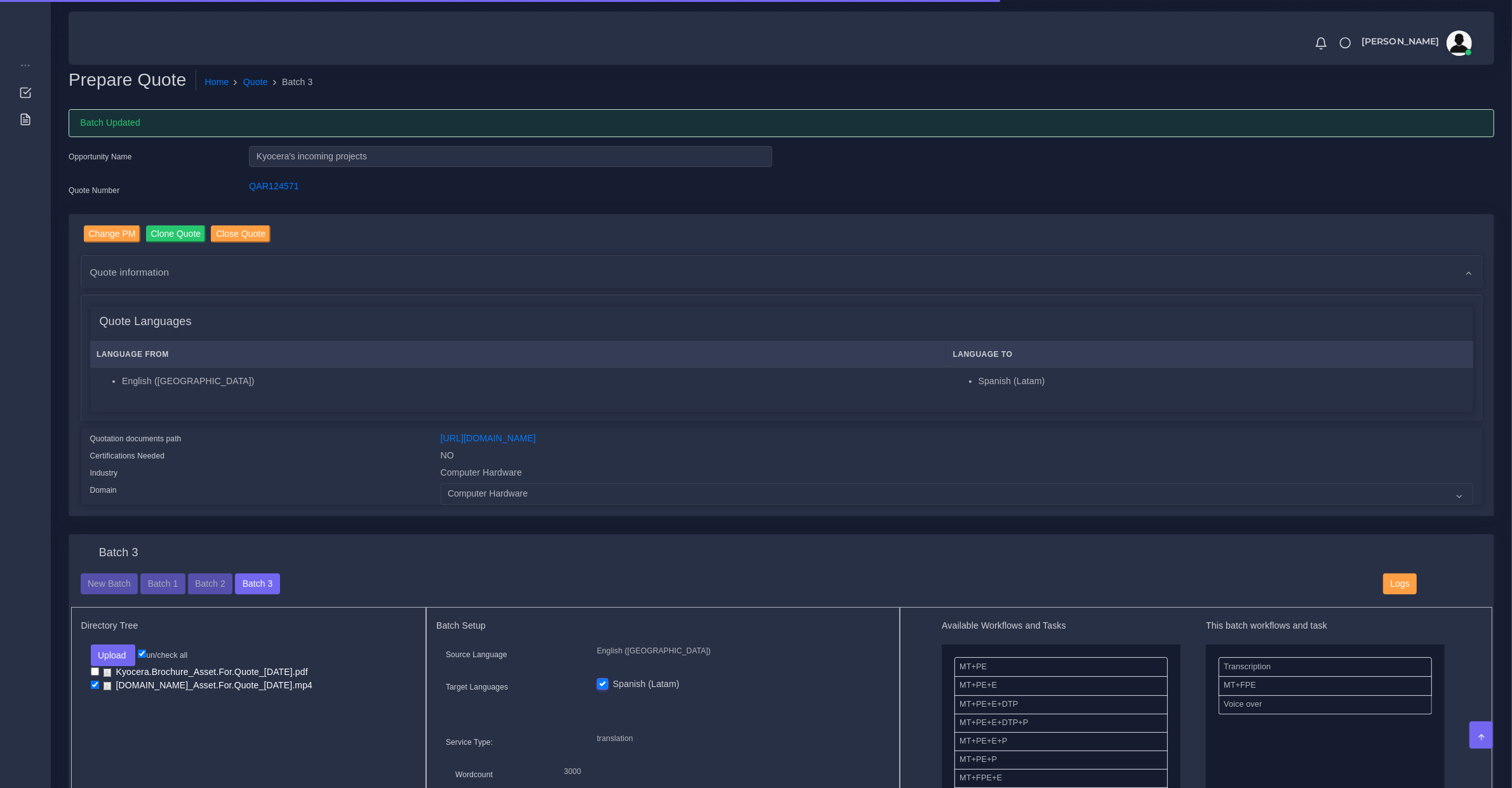
scroll to position [661, 0]
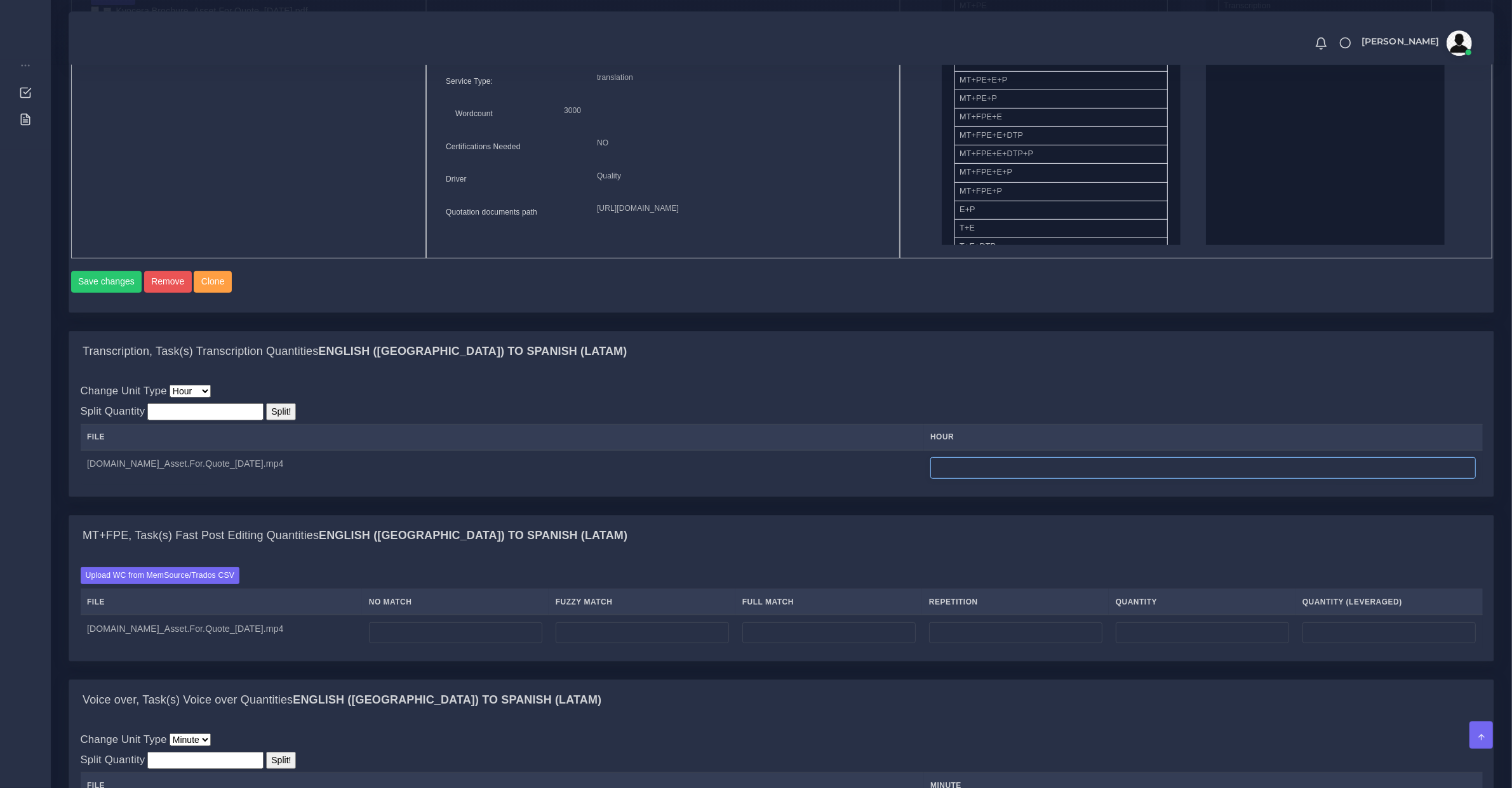
click at [968, 479] on input "number" at bounding box center [1203, 468] width 545 height 21
type input "0"
type input "0.25"
click at [492, 639] on input "number" at bounding box center [456, 633] width 173 height 21
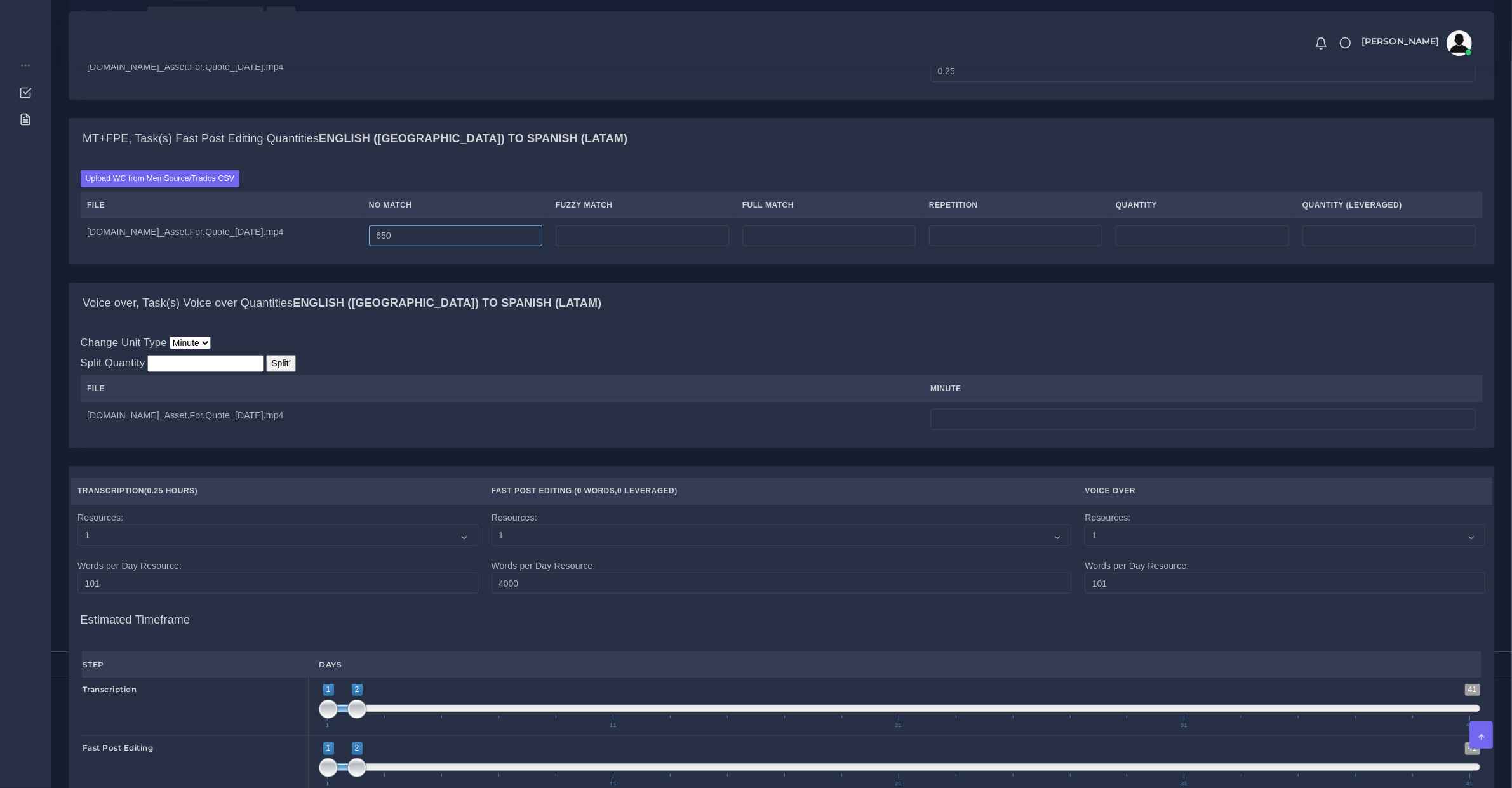
type input "650"
click at [924, 437] on td at bounding box center [1203, 420] width 559 height 36
click at [937, 448] on div "Change Unit Type File Hour Minute Split Quantity Split! File minute" at bounding box center [781, 386] width 1425 height 124
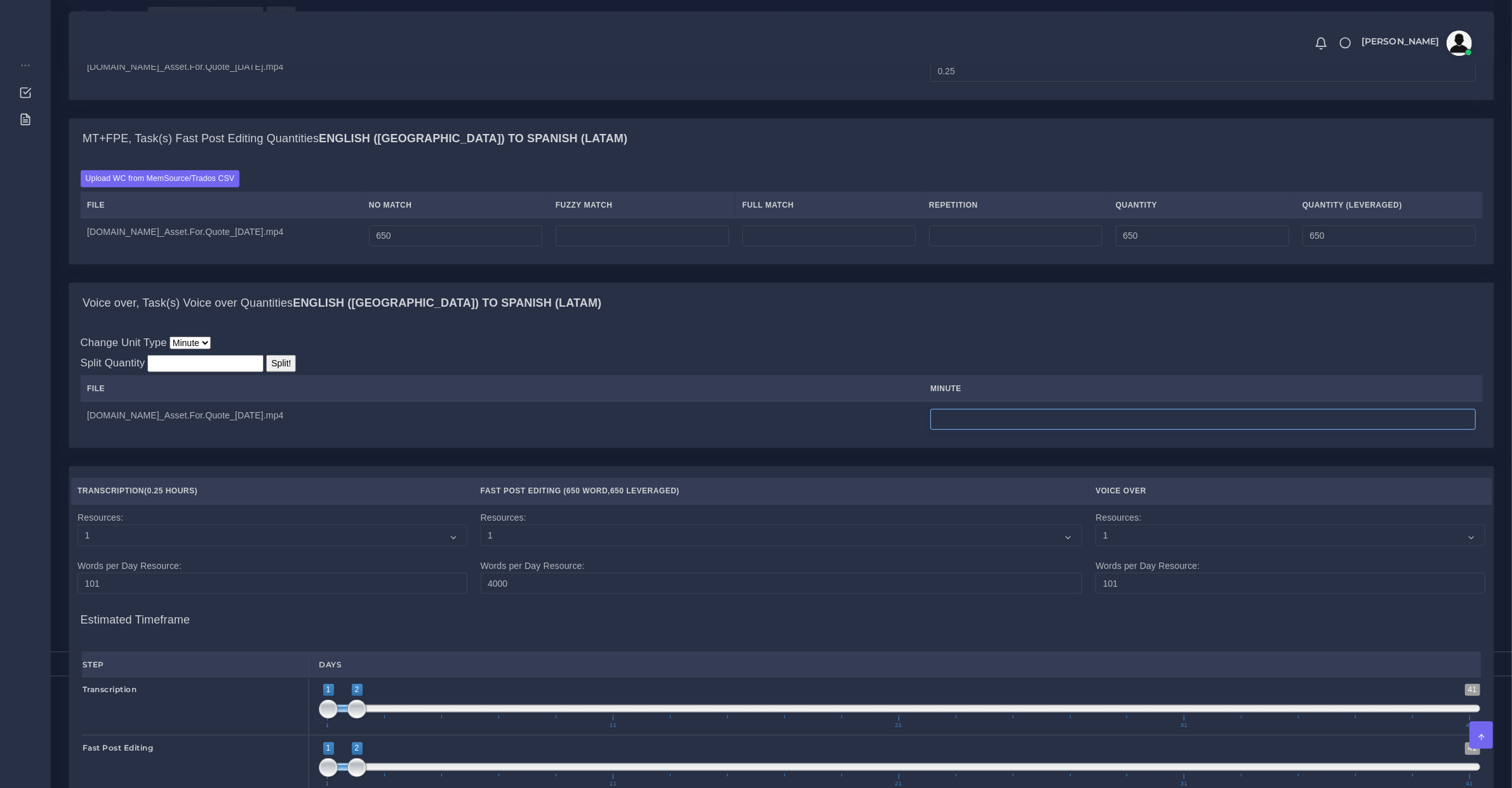
click at [941, 430] on input "number" at bounding box center [1203, 420] width 545 height 21
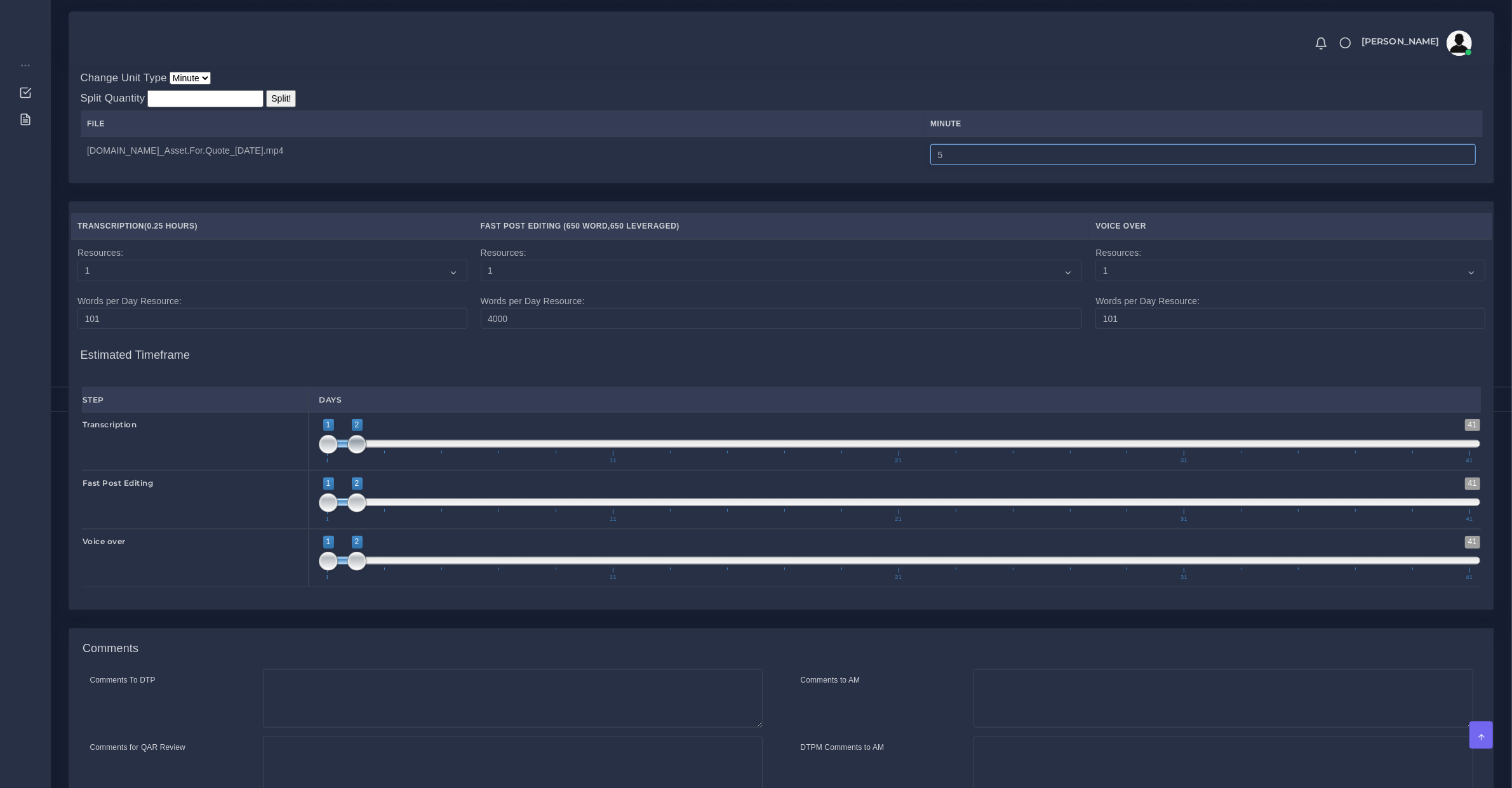
type input "5"
type input "1;1"
drag, startPoint x: 354, startPoint y: 458, endPoint x: 290, endPoint y: 465, distance: 64.4
click at [293, 464] on div "Transcription 1 41 1 1 1 — 1 1 11 21 31 41 1;1" at bounding box center [781, 442] width 1418 height 59
drag, startPoint x: 327, startPoint y: 526, endPoint x: 363, endPoint y: 528, distance: 36.1
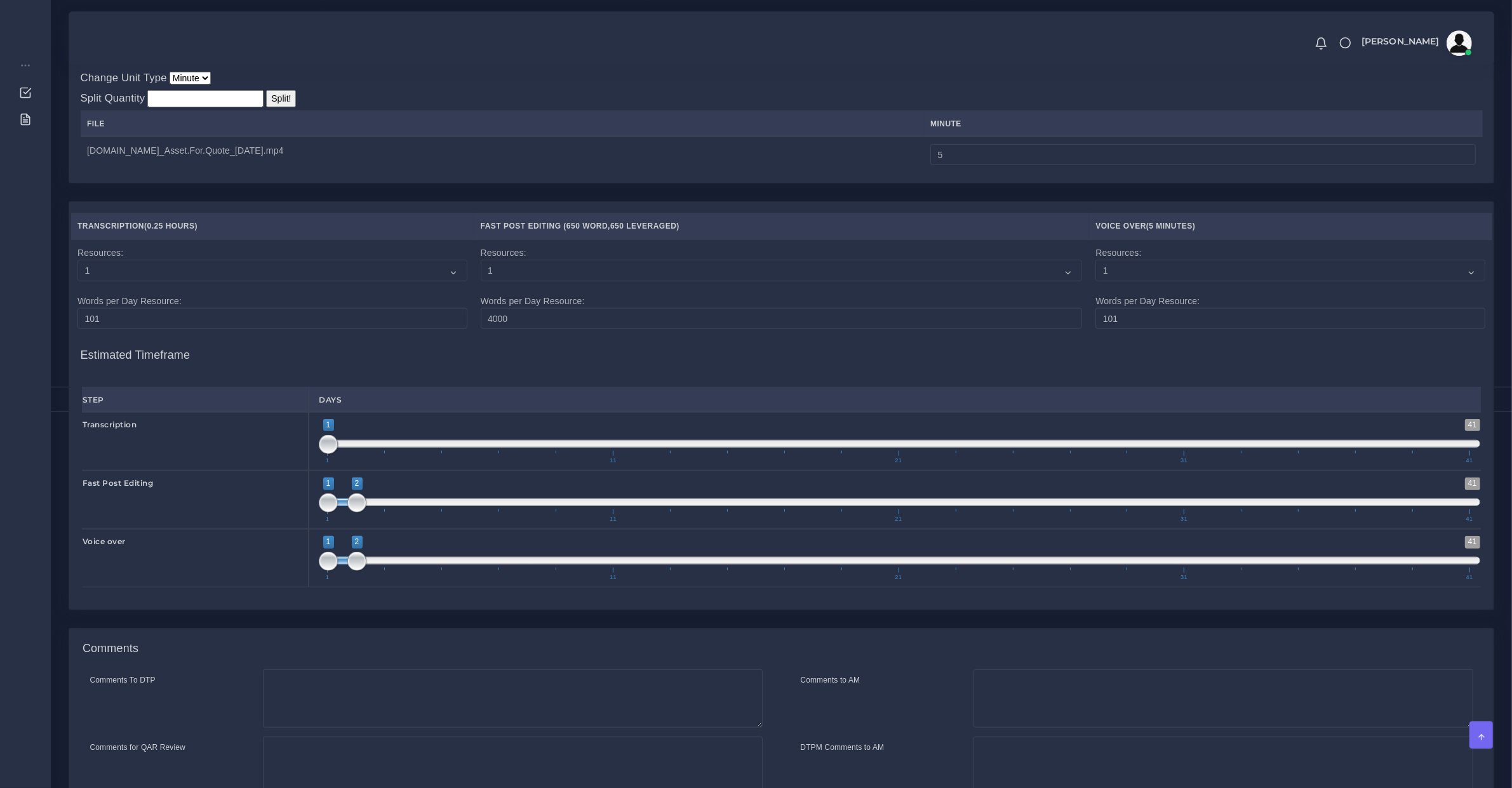
click at [363, 522] on span "1 11 21 31 41" at bounding box center [898, 516] width 1142 height 13
type input "2;2"
drag, startPoint x: 335, startPoint y: 519, endPoint x: 370, endPoint y: 535, distance: 38.5
click at [360, 513] on span at bounding box center [356, 502] width 19 height 19
drag, startPoint x: 383, startPoint y: 572, endPoint x: 392, endPoint y: 577, distance: 10.3
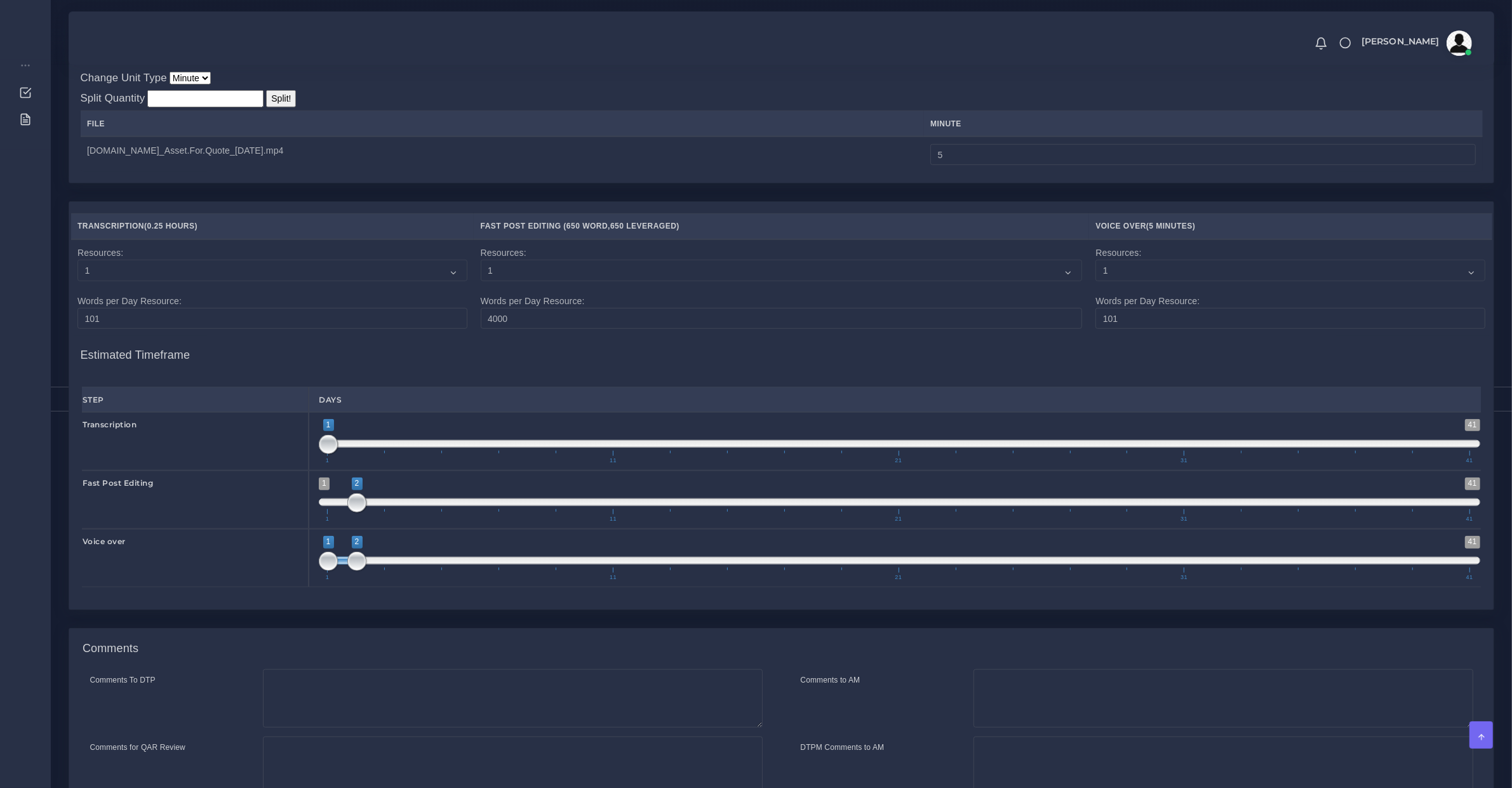
click at [383, 565] on span at bounding box center [899, 560] width 1162 height 7
type input "3;4"
drag, startPoint x: 371, startPoint y: 572, endPoint x: 394, endPoint y: 572, distance: 23.0
click at [394, 572] on span "1 41 2 3 2 — 3 1 11 21 31 41" at bounding box center [899, 559] width 1162 height 44
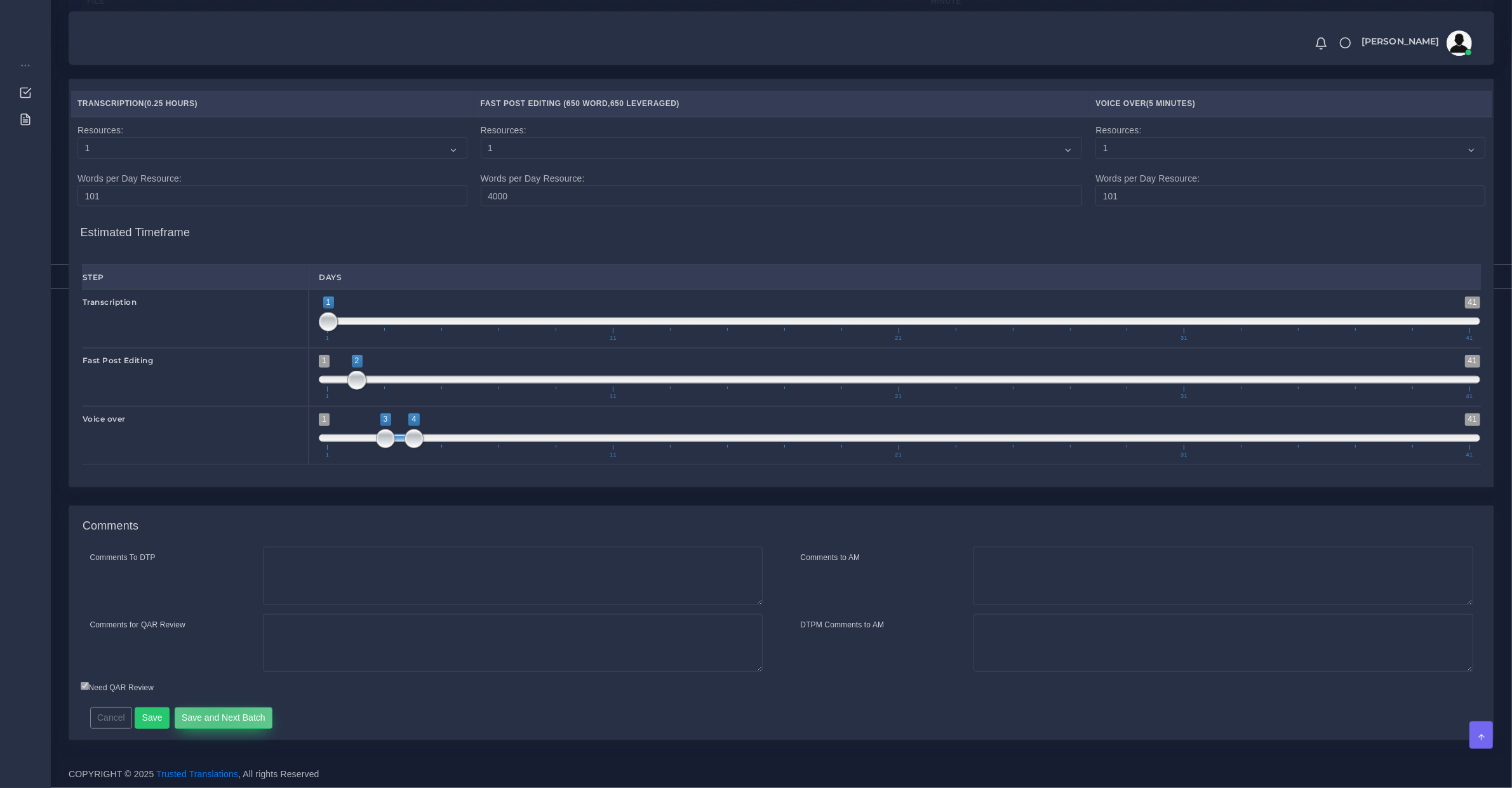
click at [210, 710] on button "Save and Next Batch" at bounding box center [224, 719] width 99 height 21
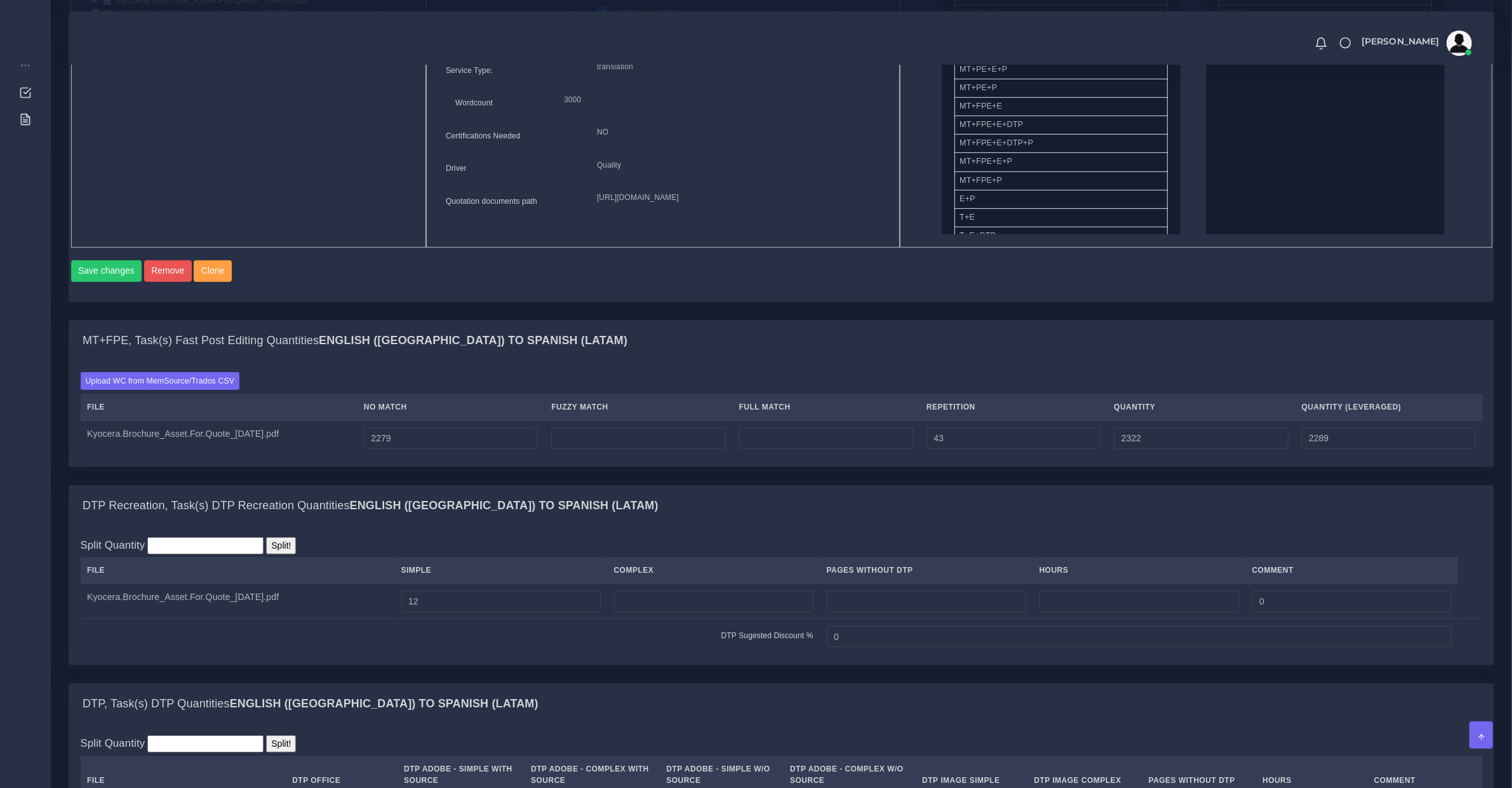
scroll to position [1430, 0]
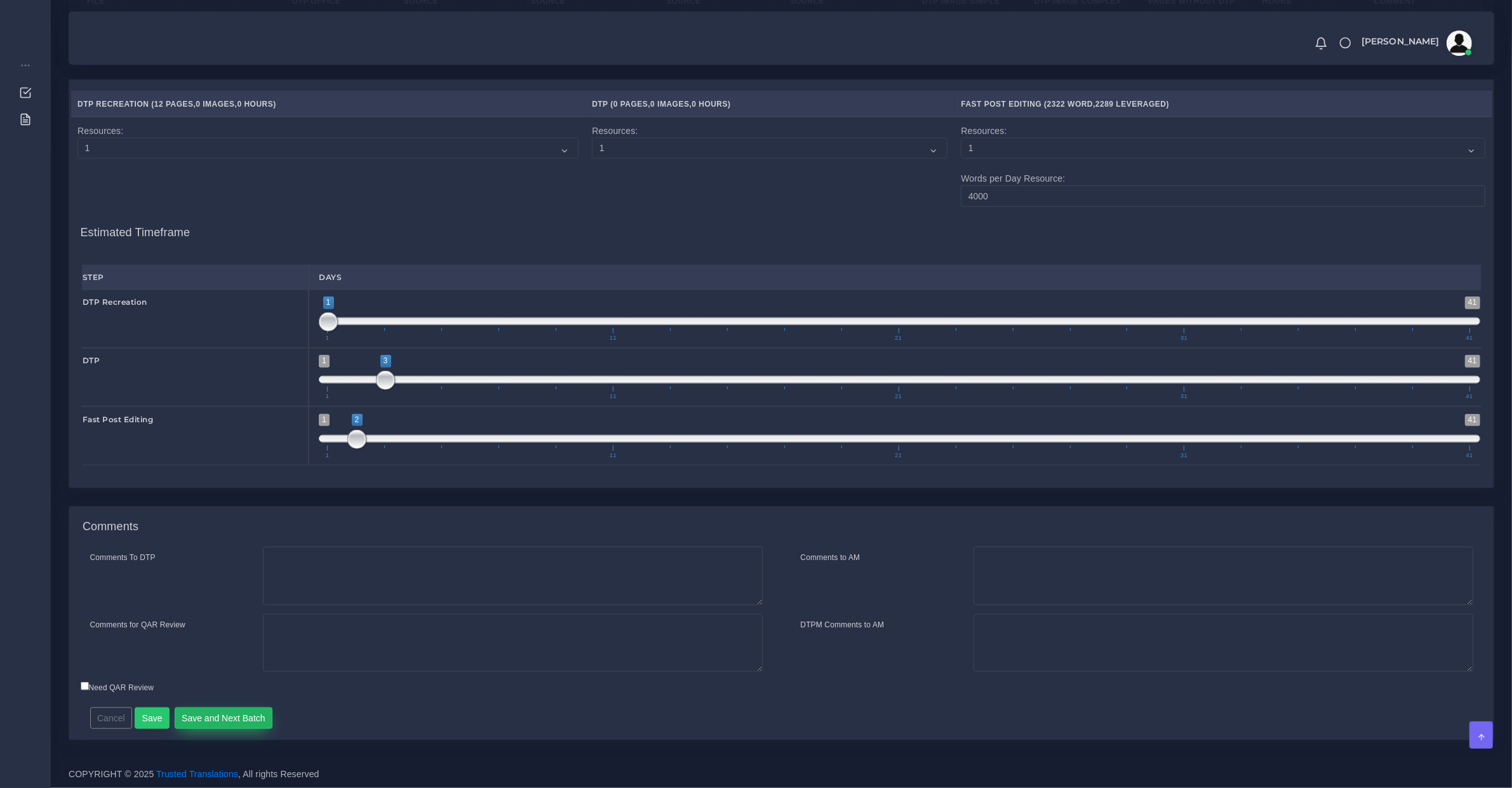
drag, startPoint x: 230, startPoint y: 719, endPoint x: 205, endPoint y: 728, distance: 26.6
click at [230, 719] on button "Save and Next Batch" at bounding box center [224, 719] width 99 height 21
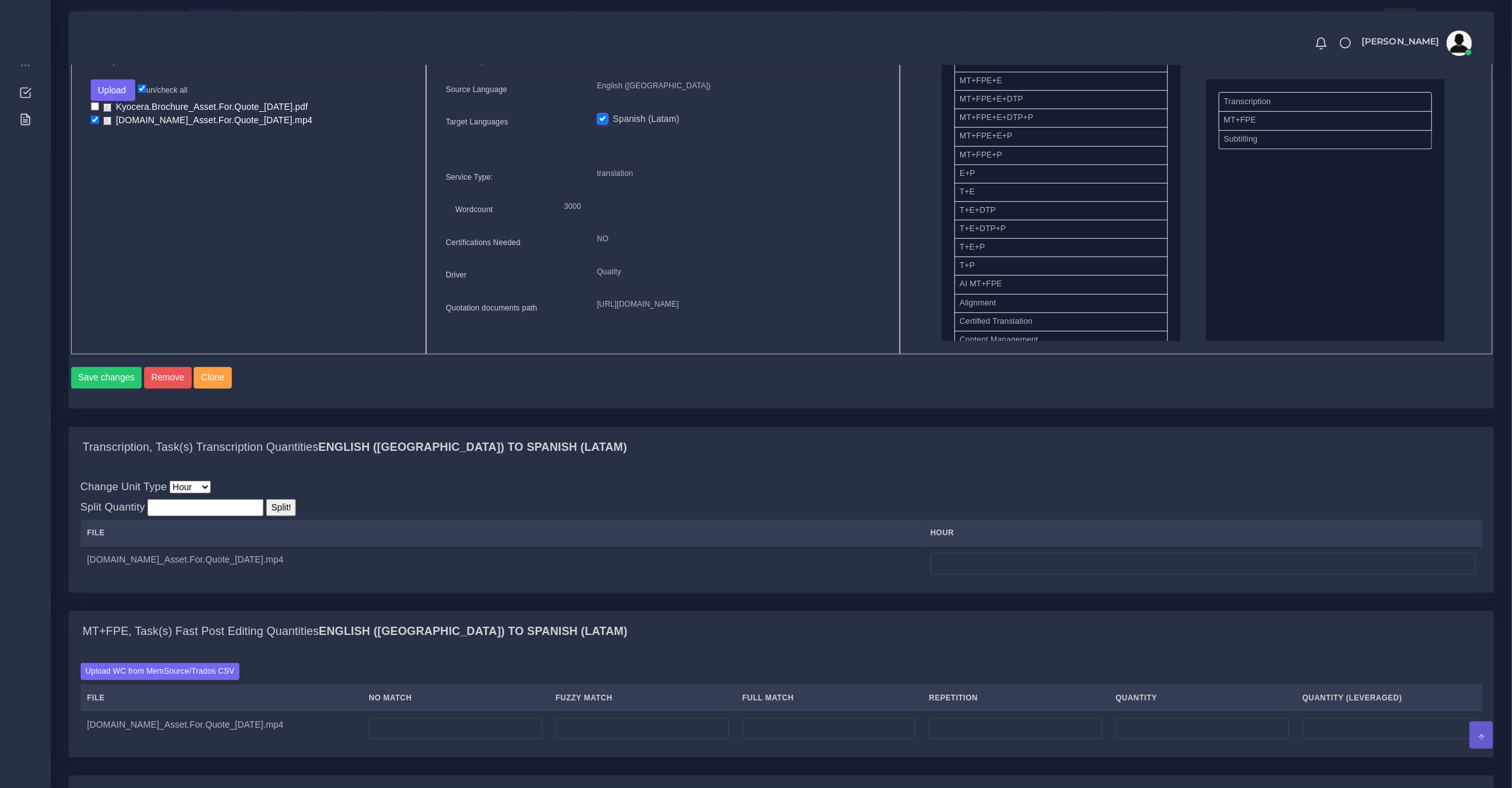
scroll to position [661, 0]
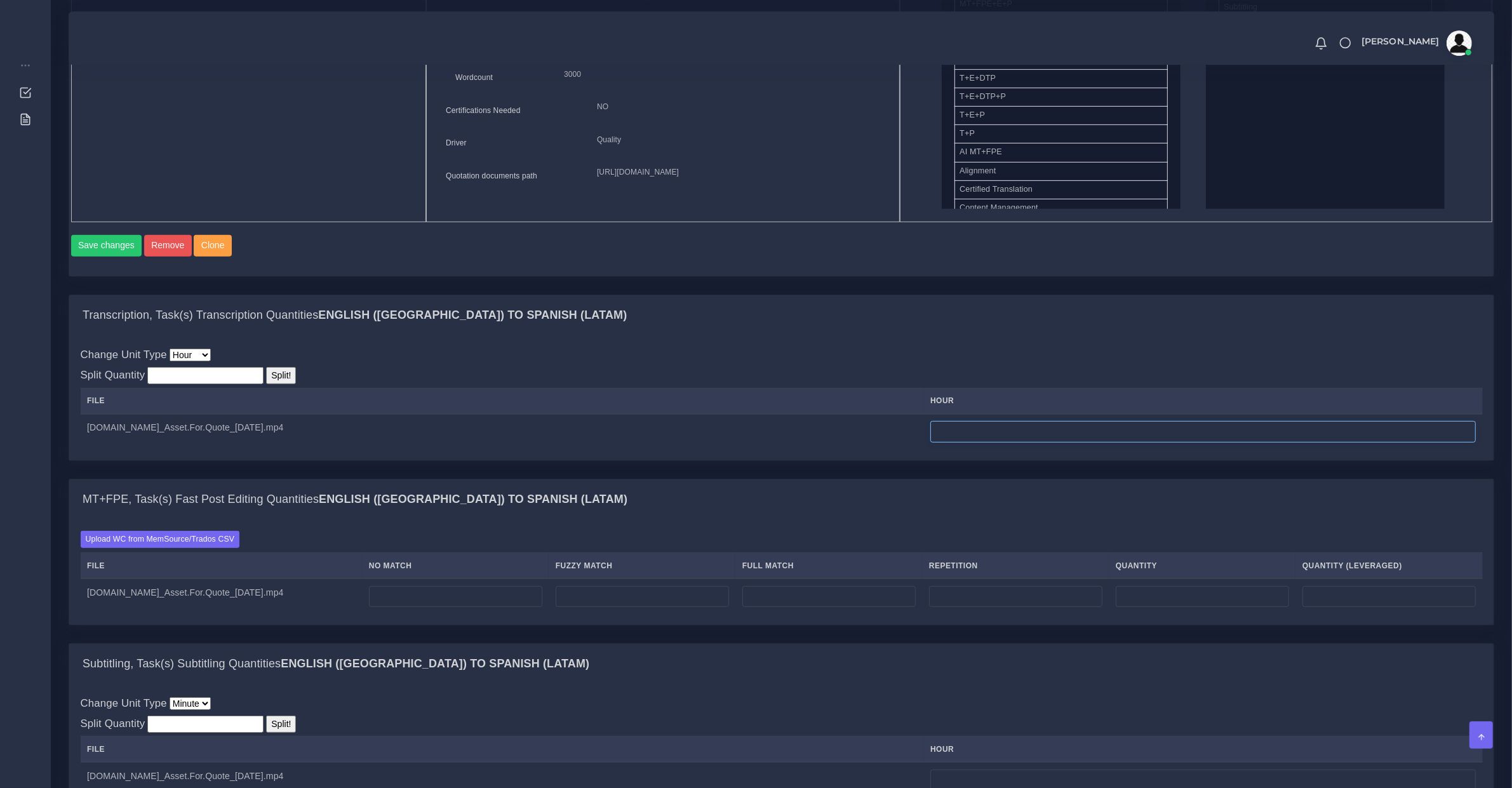
drag, startPoint x: 954, startPoint y: 446, endPoint x: 946, endPoint y: 446, distance: 8.0
click at [954, 443] on input "number" at bounding box center [1203, 432] width 545 height 21
type input "0"
type input "0.25"
click at [407, 604] on input "number" at bounding box center [456, 597] width 173 height 21
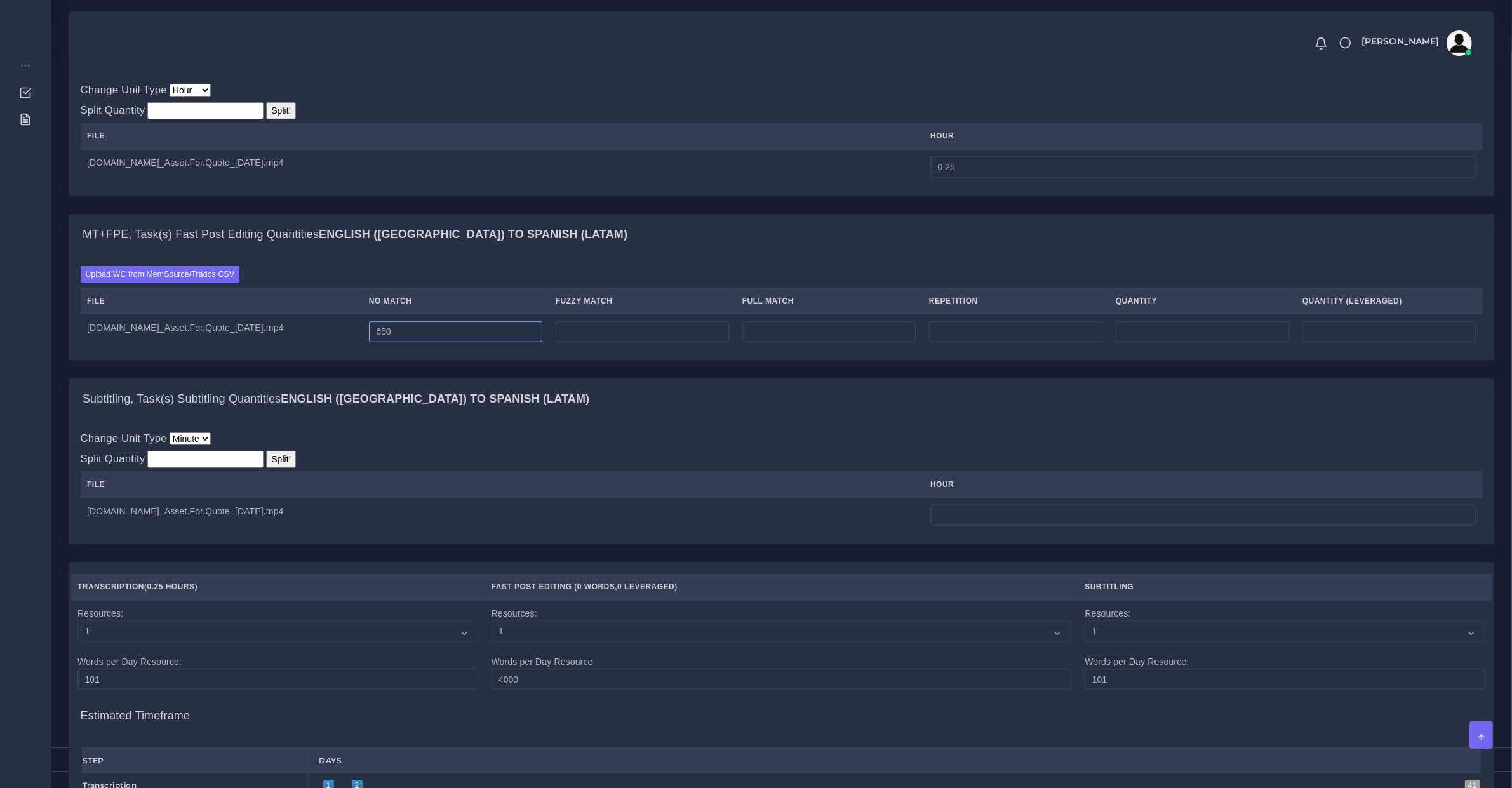
scroll to position [1058, 0]
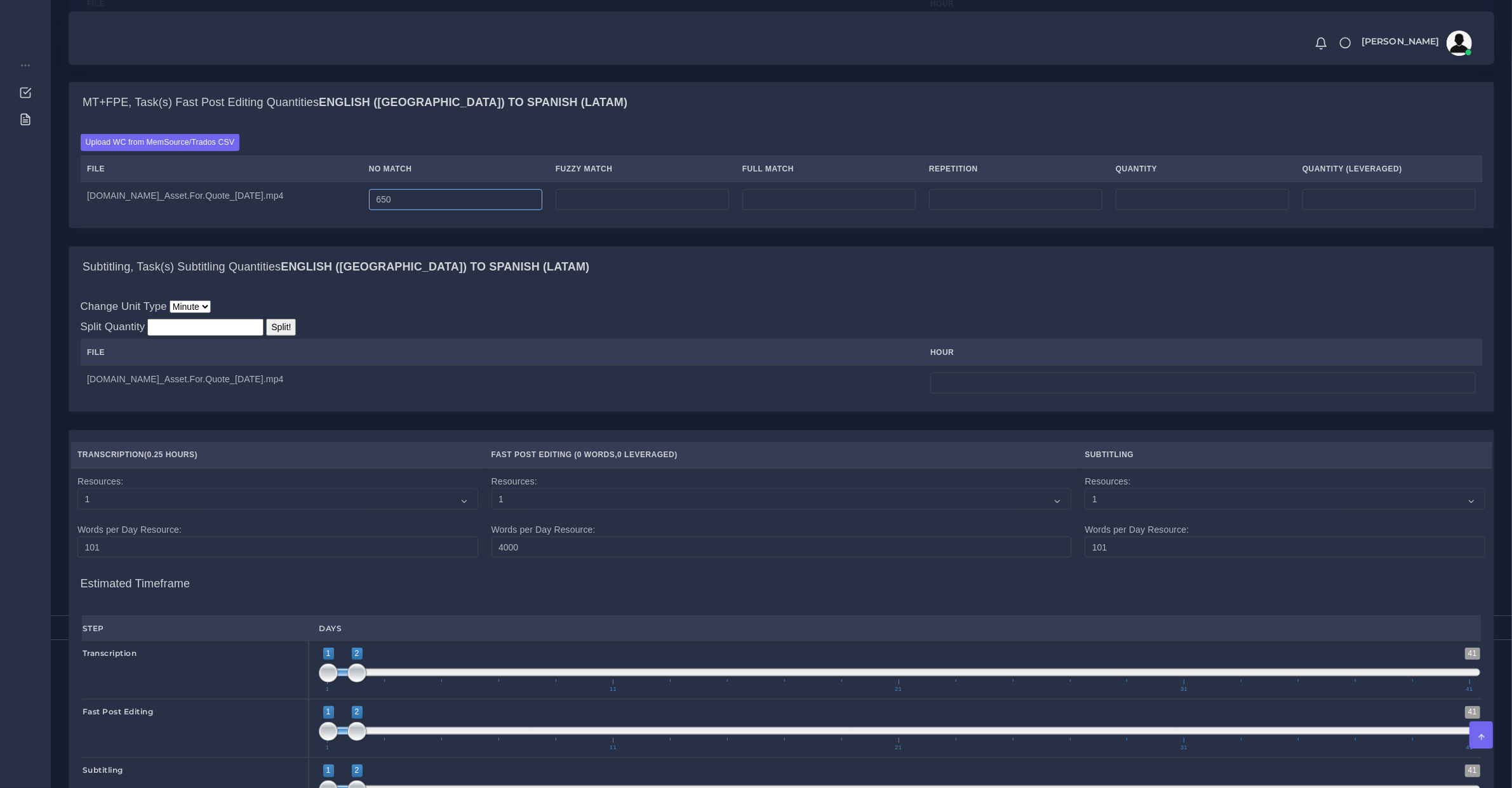
type input "650"
click at [931, 394] on input "number" at bounding box center [1203, 384] width 545 height 21
click at [191, 313] on select "Minute" at bounding box center [190, 307] width 42 height 13
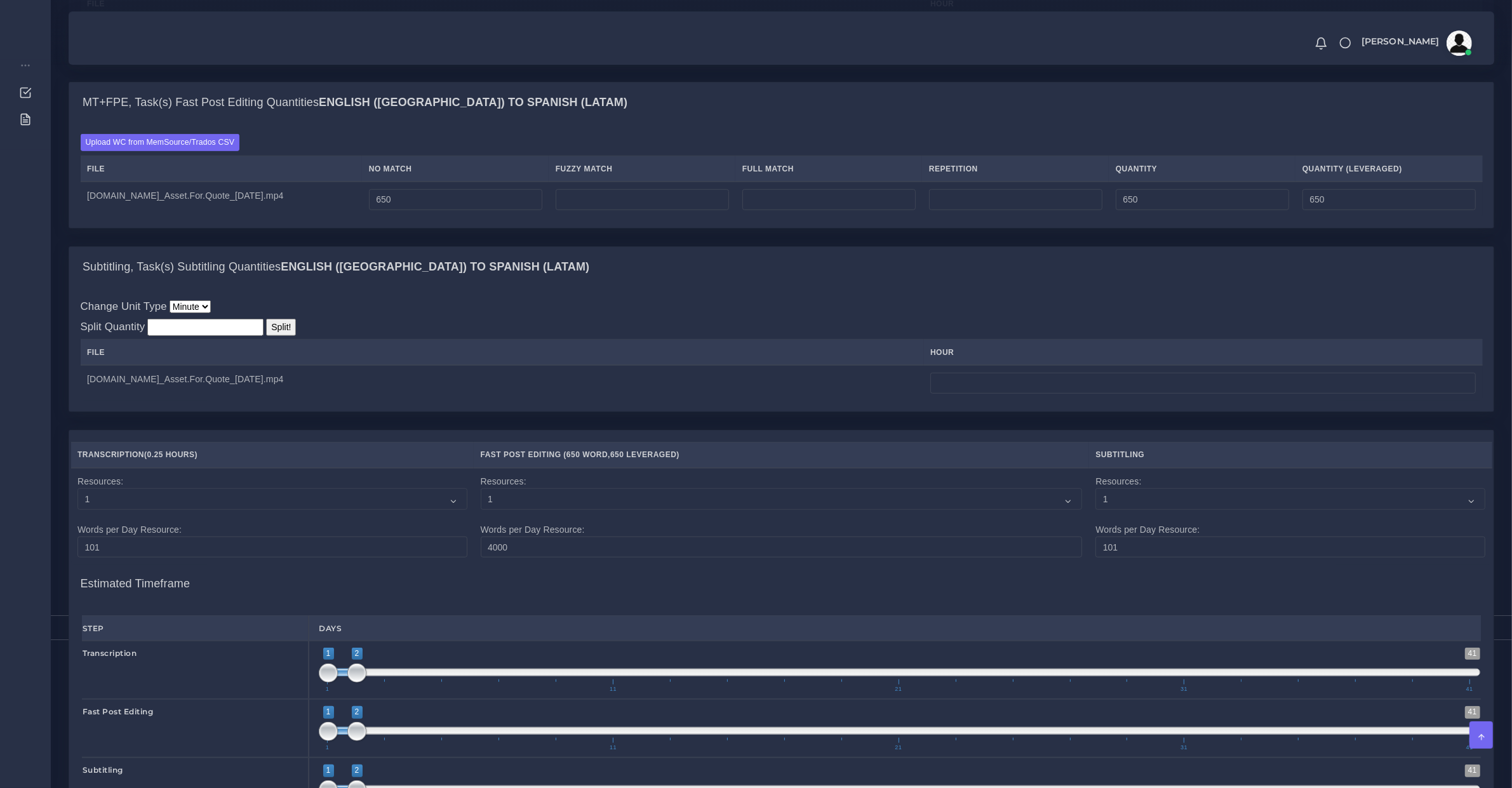
click at [170, 313] on select "Minute" at bounding box center [190, 307] width 42 height 13
drag, startPoint x: 948, startPoint y: 372, endPoint x: 954, endPoint y: 376, distance: 7.2
click at [953, 366] on th "hour" at bounding box center [1203, 353] width 559 height 26
click at [960, 380] on td at bounding box center [1203, 383] width 559 height 36
click at [962, 382] on td at bounding box center [1203, 383] width 559 height 36
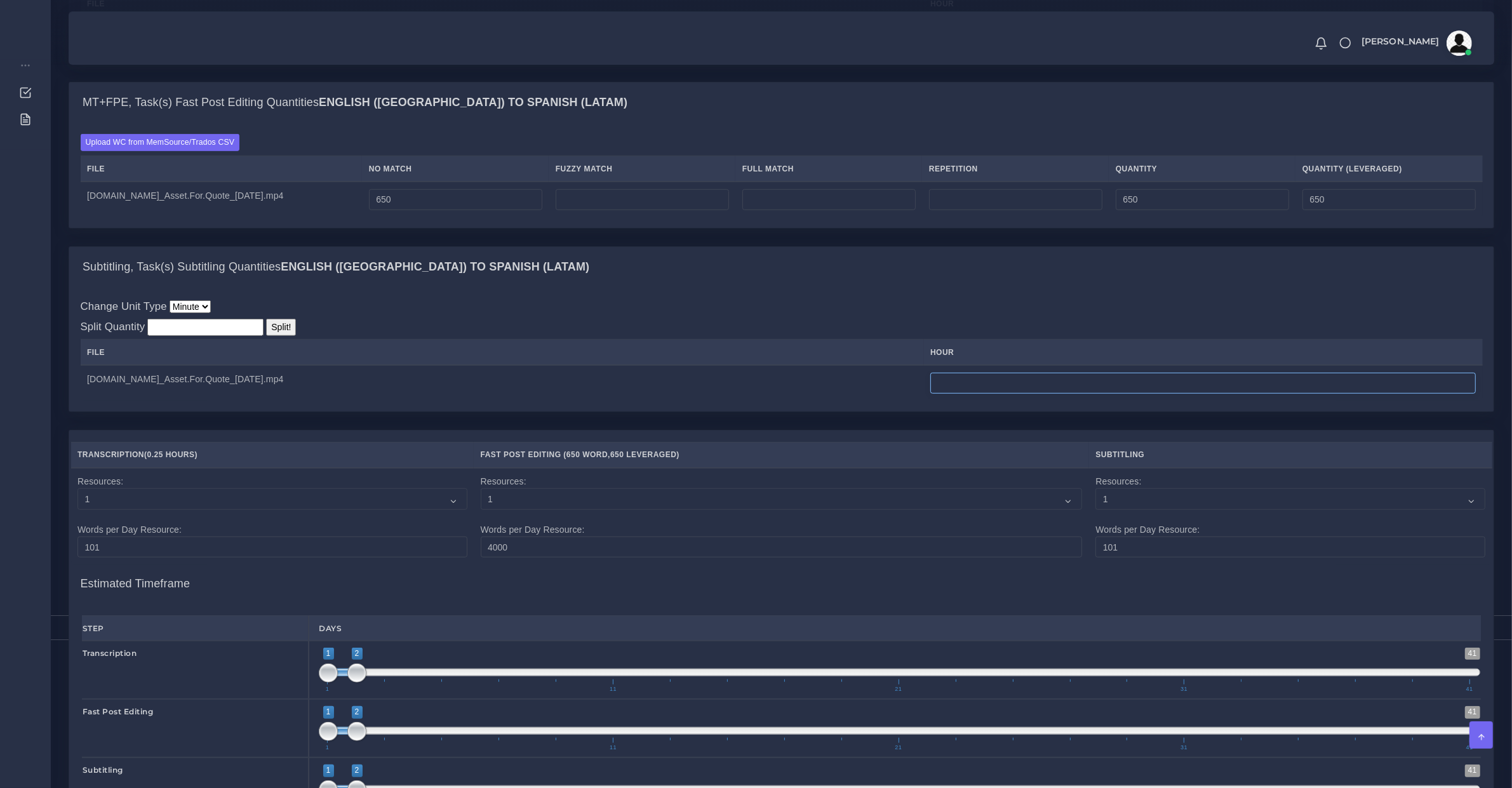
click at [966, 385] on input "number" at bounding box center [1203, 384] width 545 height 21
click at [216, 336] on input "number" at bounding box center [205, 327] width 116 height 17
type input "5"
click at [270, 336] on input "Split!" at bounding box center [281, 327] width 30 height 17
drag, startPoint x: 904, startPoint y: 405, endPoint x: 807, endPoint y: 405, distance: 97.0
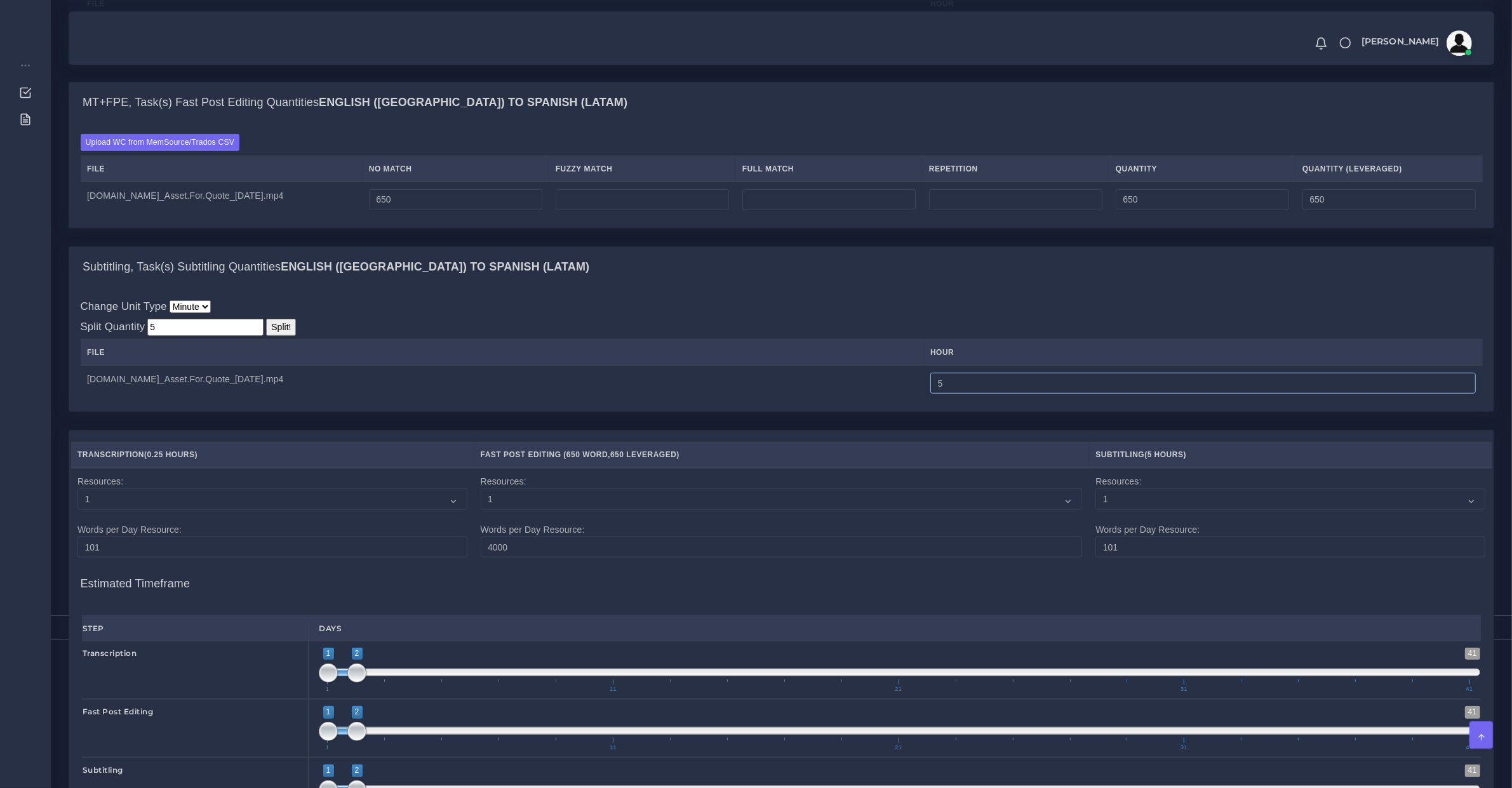
click at [811, 401] on tr "Product.Video_Asset.For.Quote_8.28.25.mp4 5" at bounding box center [782, 383] width 1403 height 36
type input "0"
click at [950, 394] on input "0.10" at bounding box center [1203, 384] width 545 height 21
type input "0"
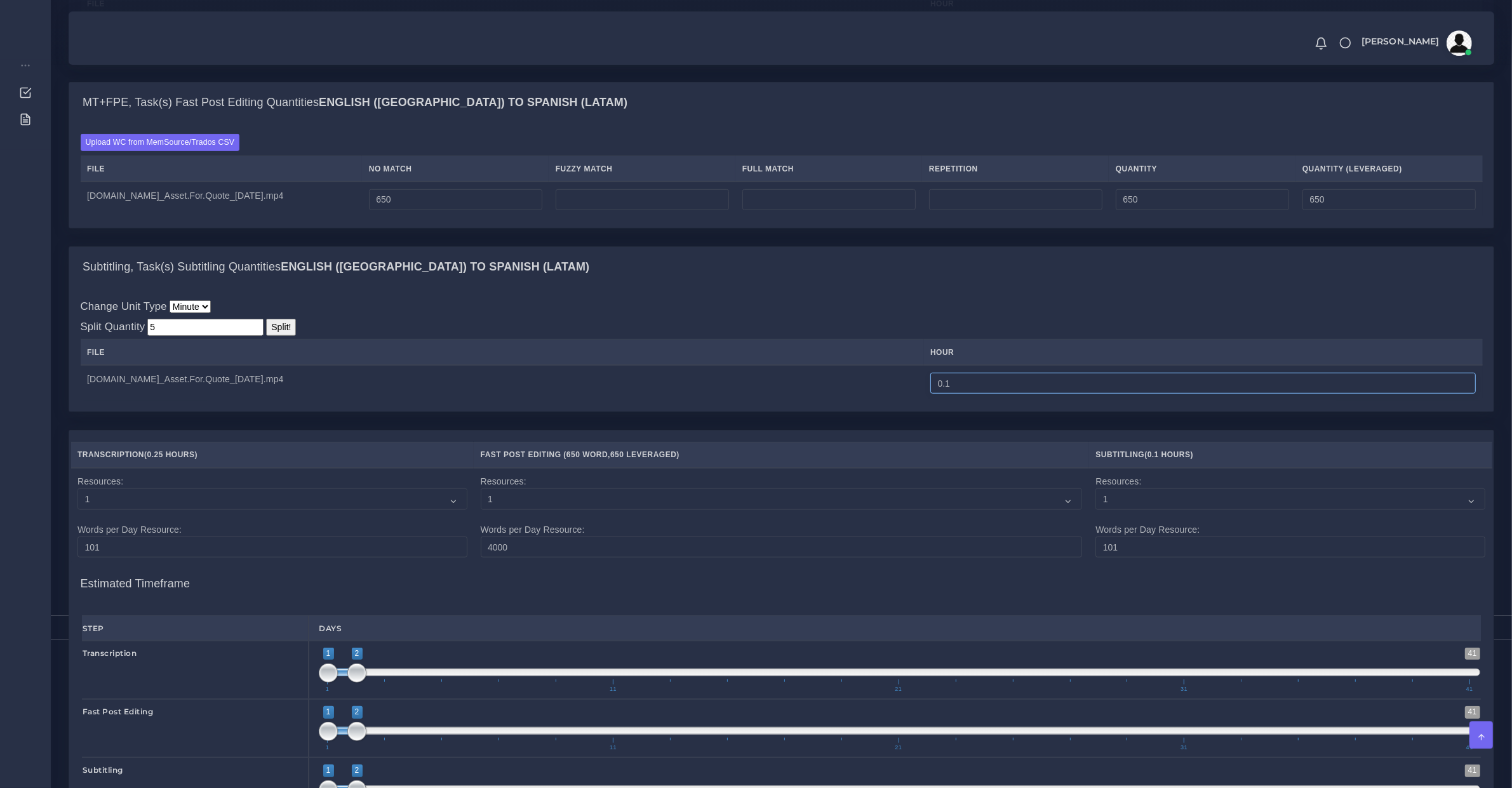
type input "0"
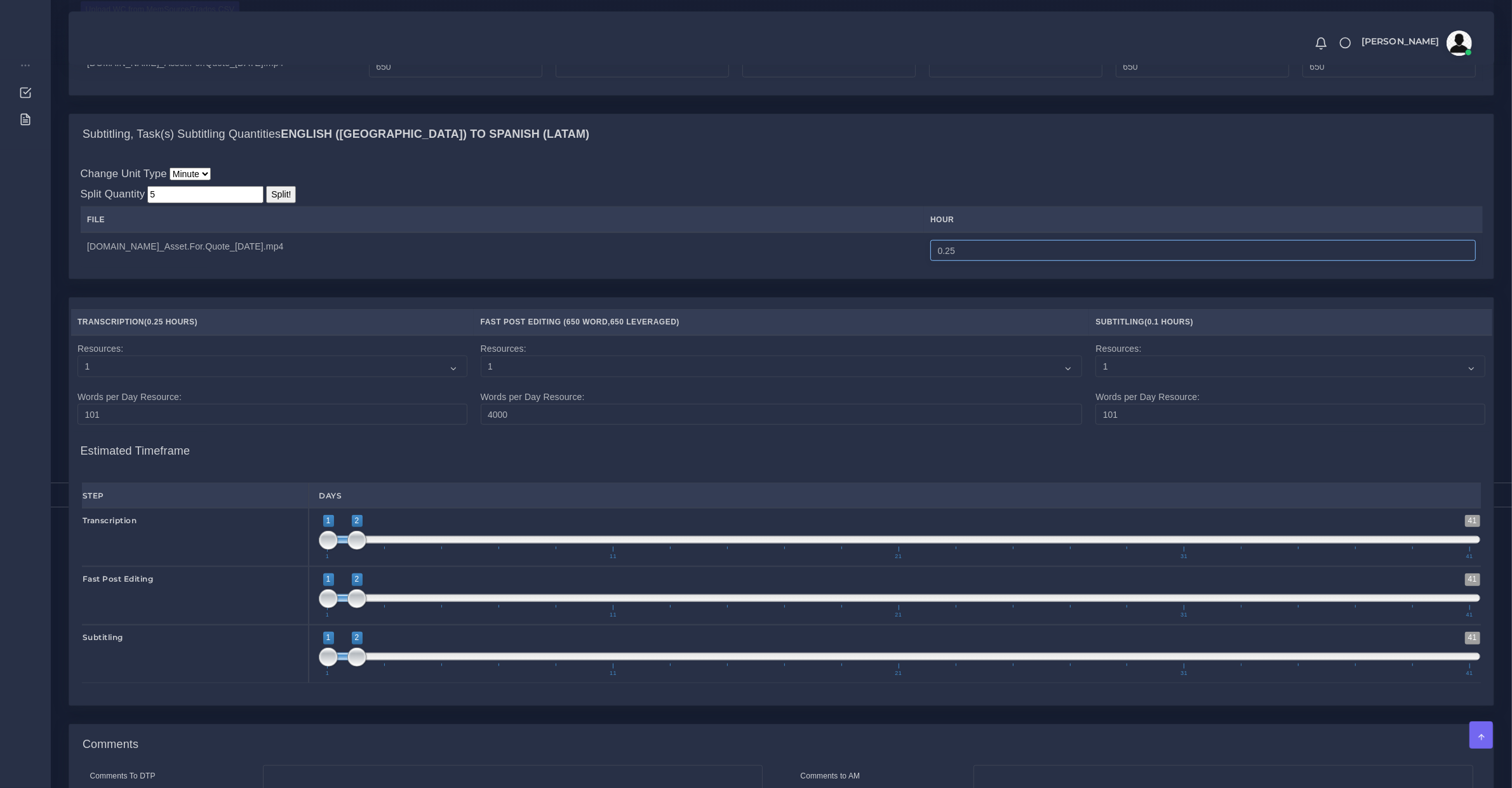
scroll to position [1424, 0]
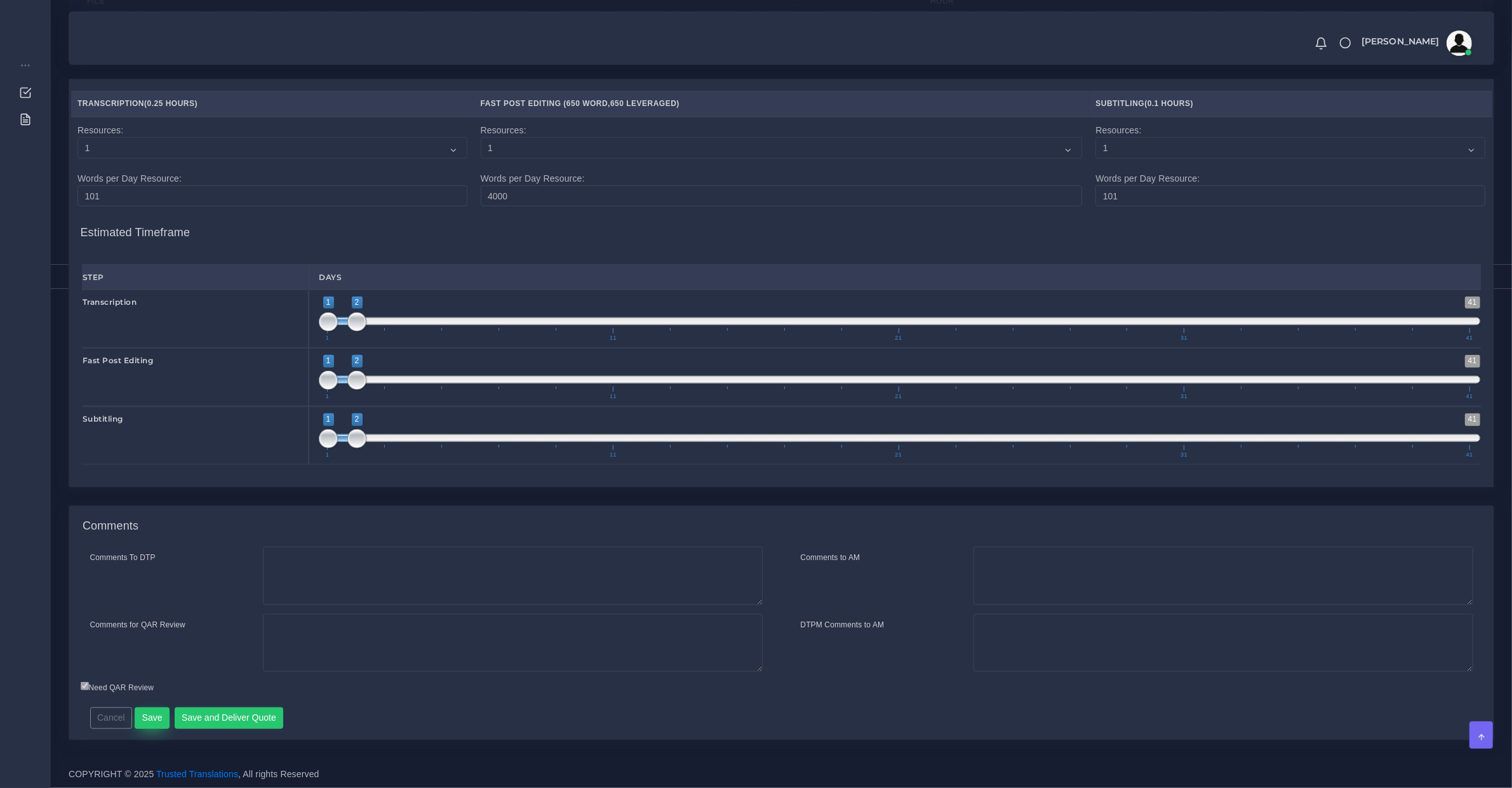
type input "0.25"
click at [147, 721] on button "Save" at bounding box center [152, 719] width 35 height 21
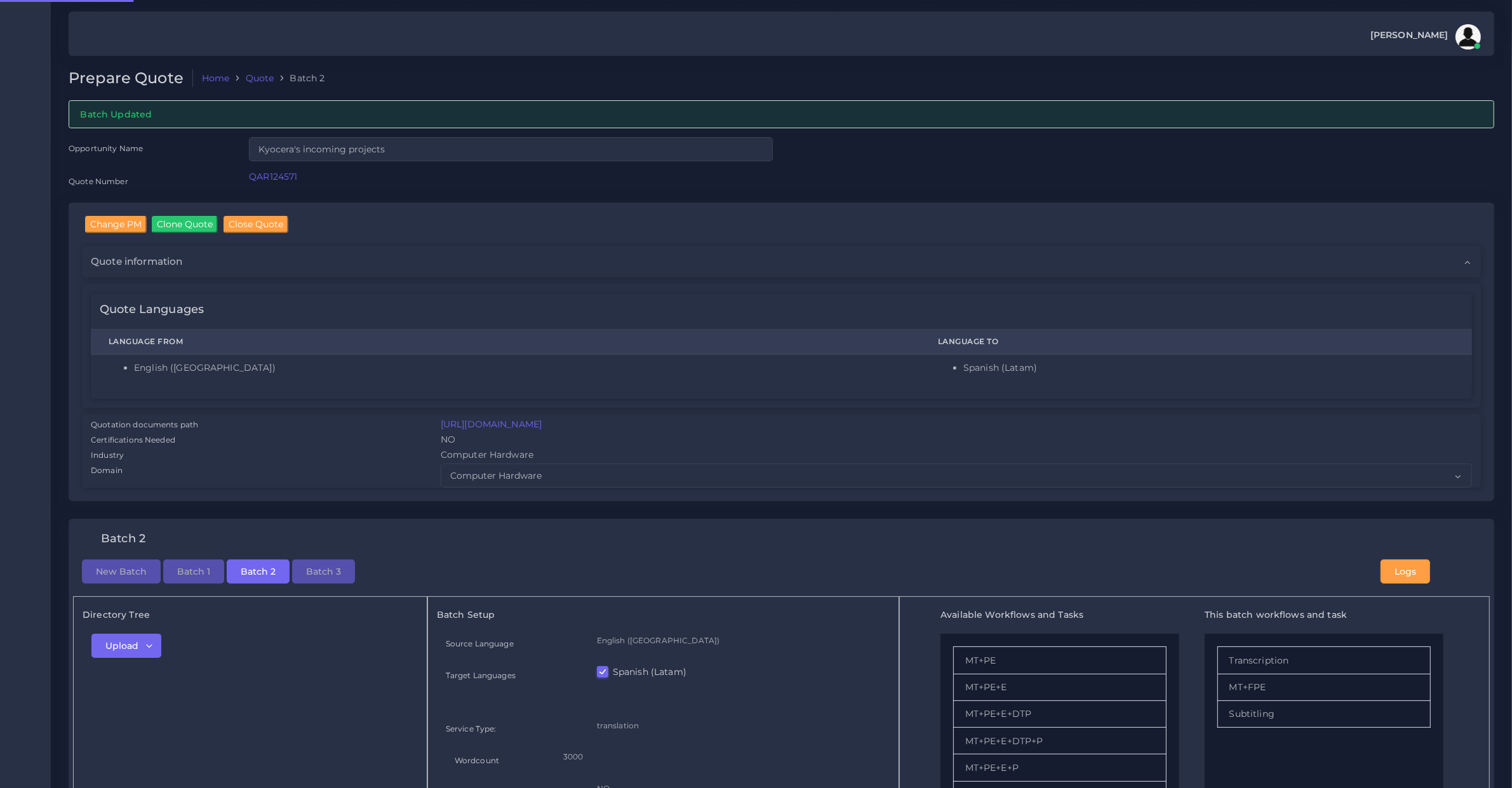
checkbox input "true"
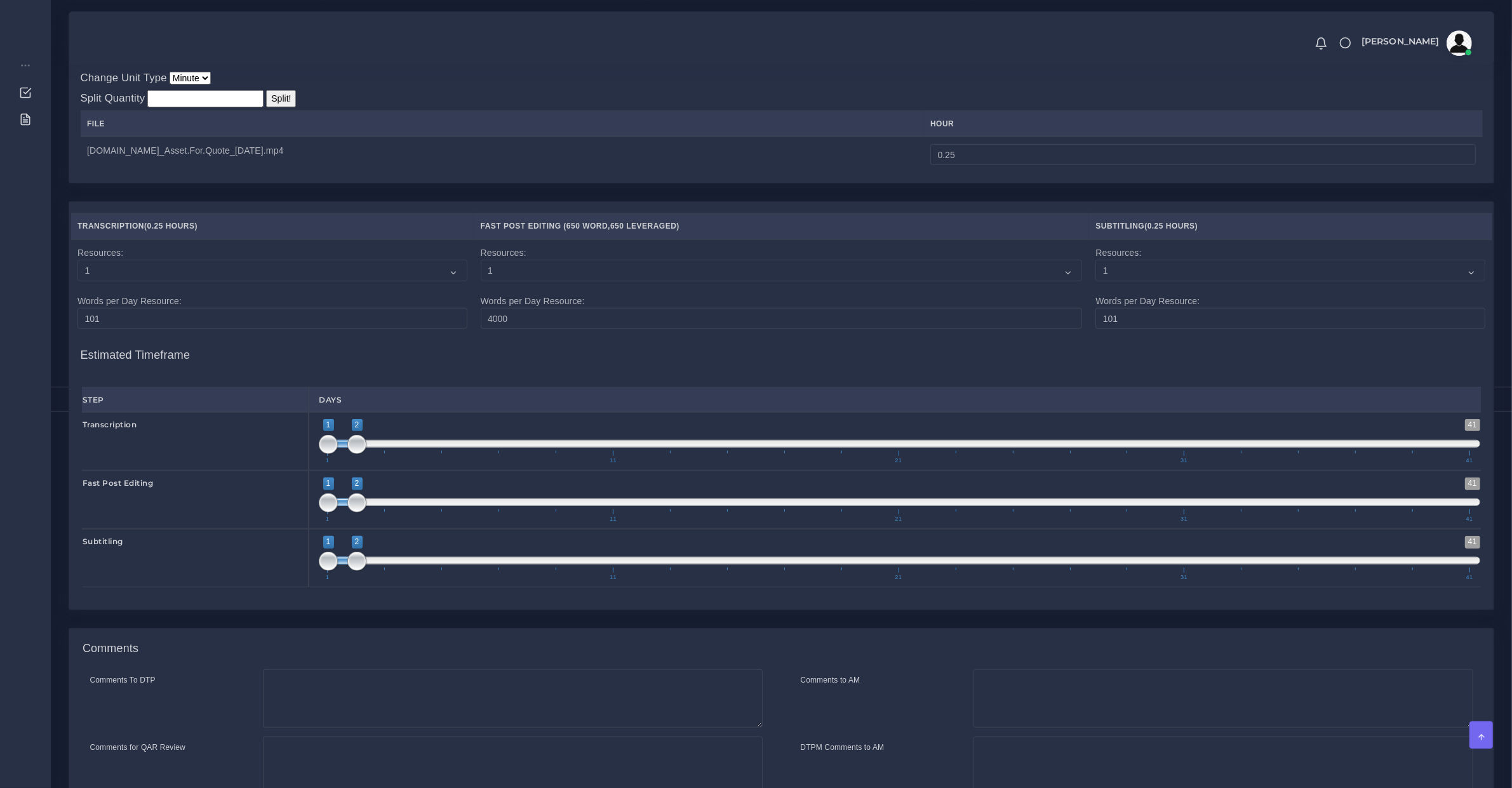
scroll to position [1461, 0]
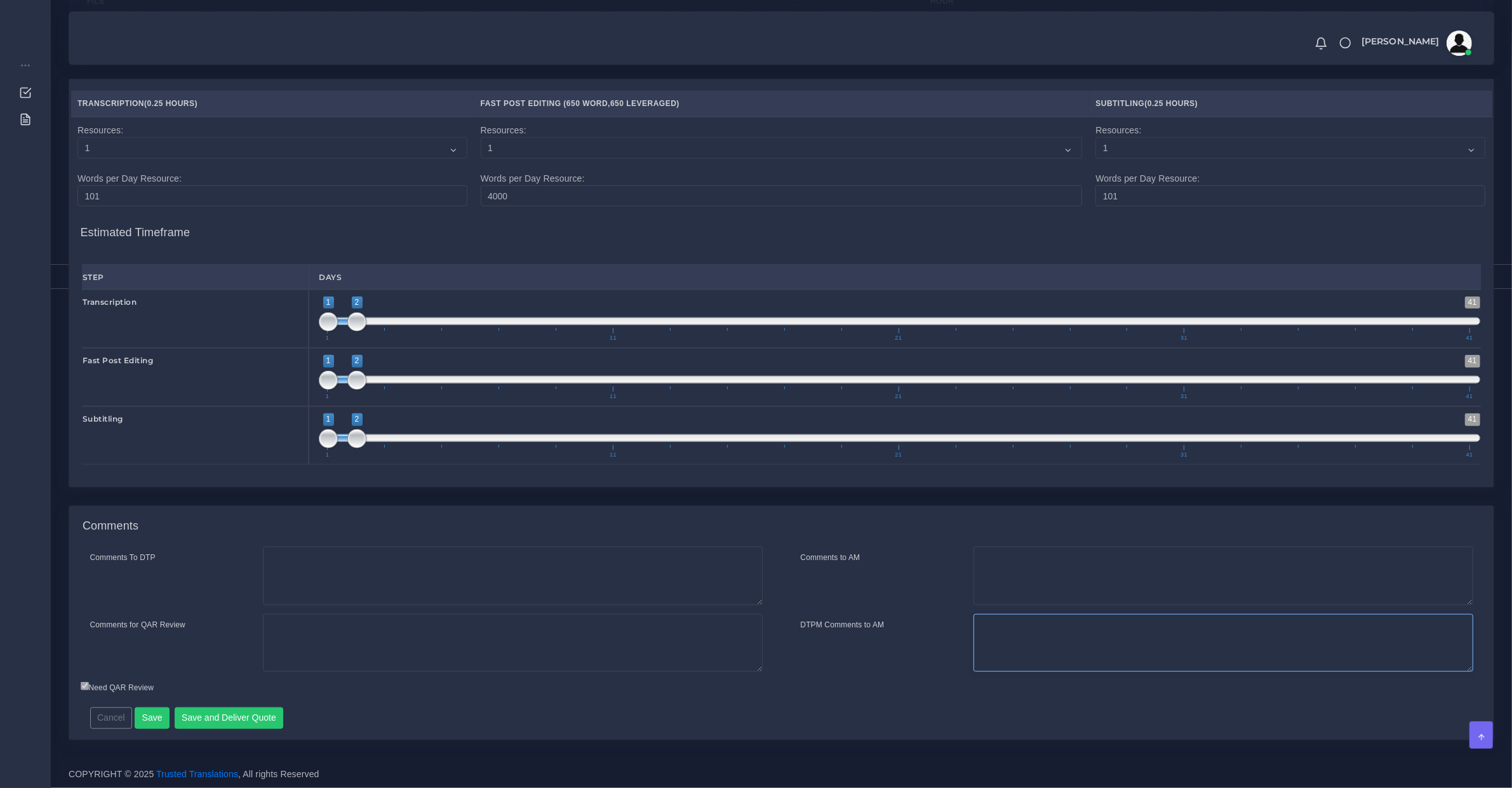
click at [1137, 635] on textarea "DTPM Comments to AM" at bounding box center [1223, 643] width 500 height 59
click at [388, 652] on textarea "Comments for QAR Review" at bounding box center [513, 643] width 500 height 59
click at [387, 645] on textarea "Comments for QAR Review" at bounding box center [513, 643] width 500 height 59
type textarea "For the PDF, we quote recreation + PE"
click at [136, 714] on button "Save" at bounding box center [152, 719] width 35 height 21
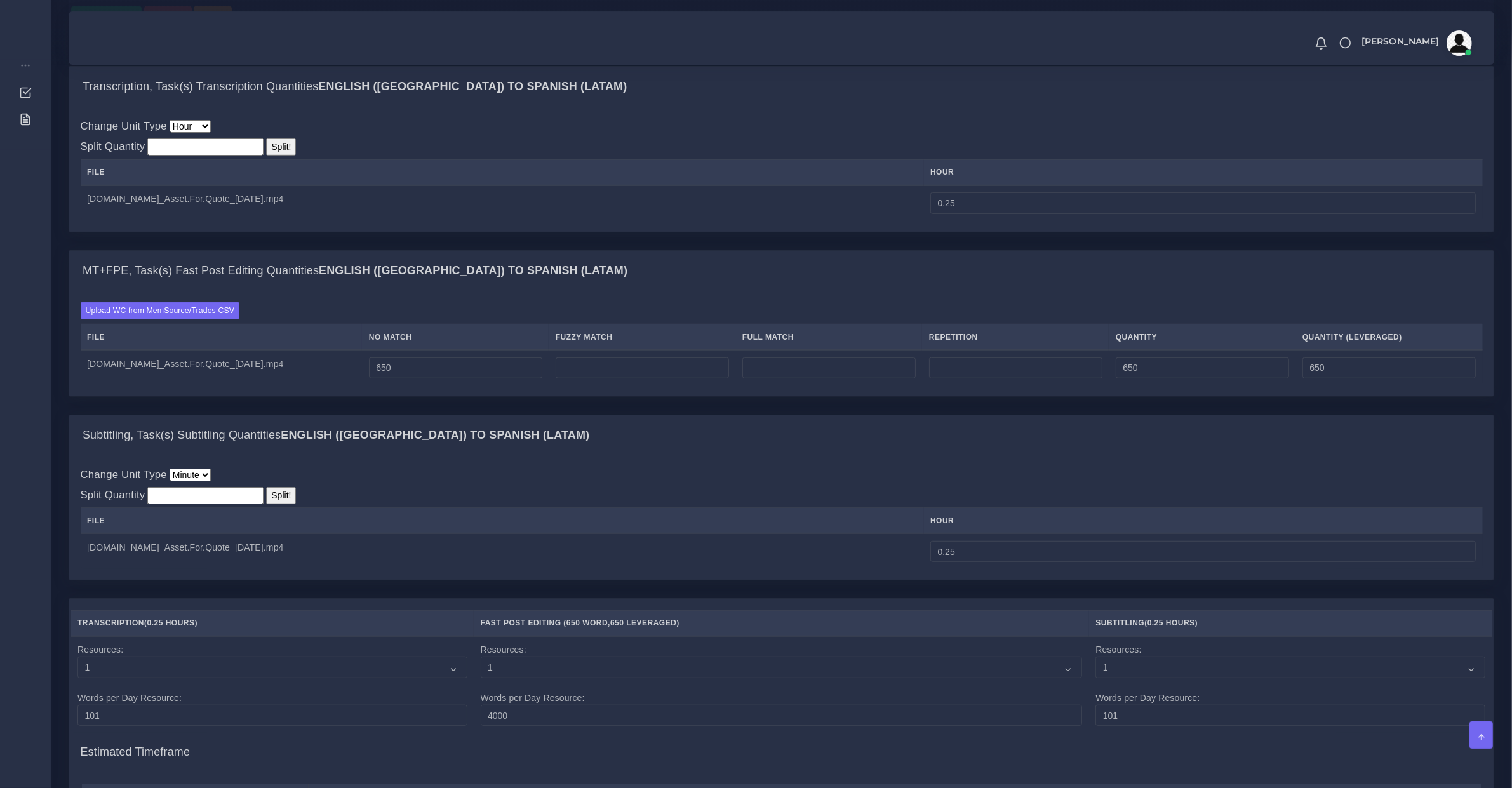
scroll to position [265, 0]
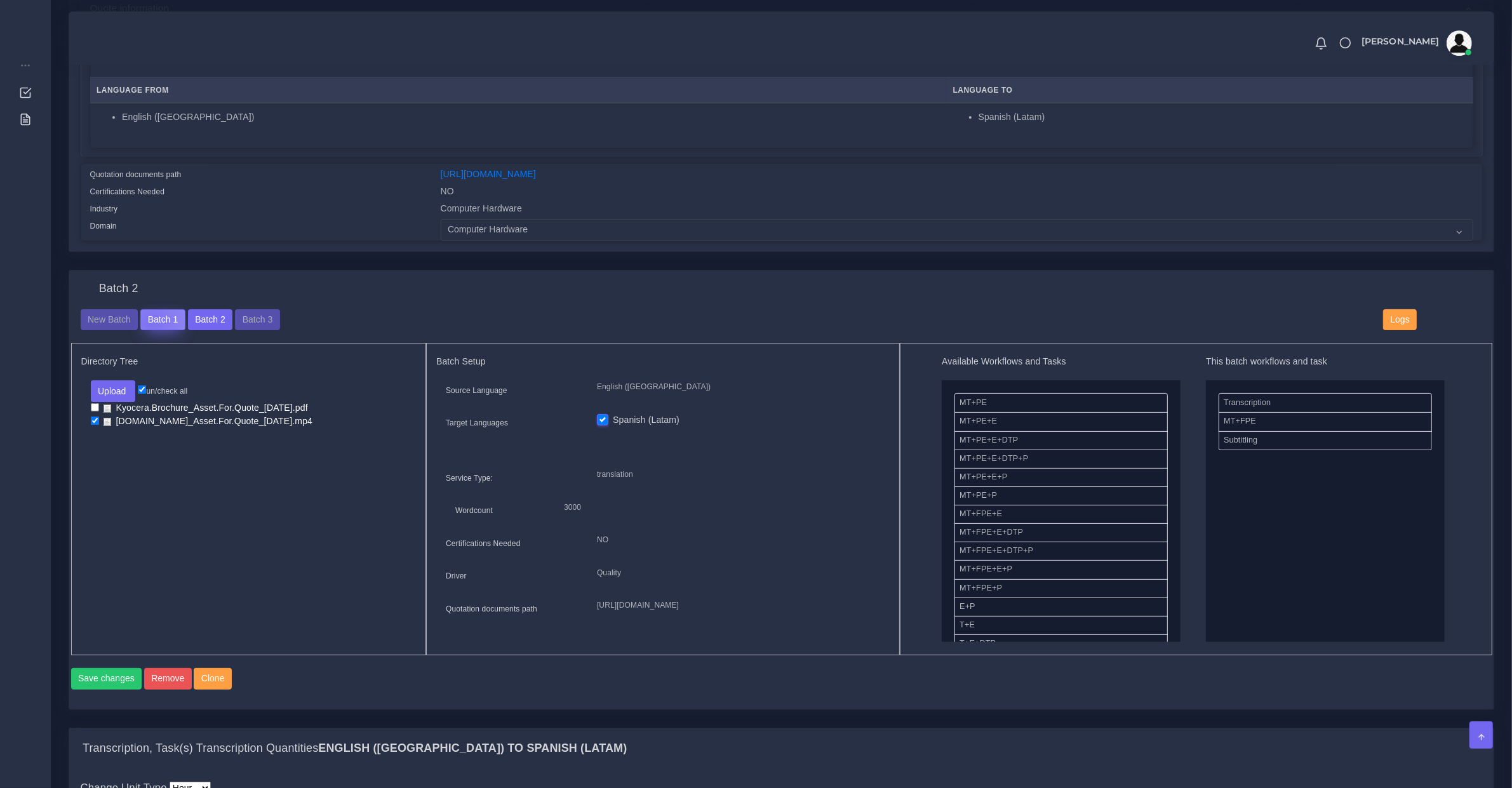
click at [151, 322] on button "Batch 1" at bounding box center [162, 320] width 44 height 21
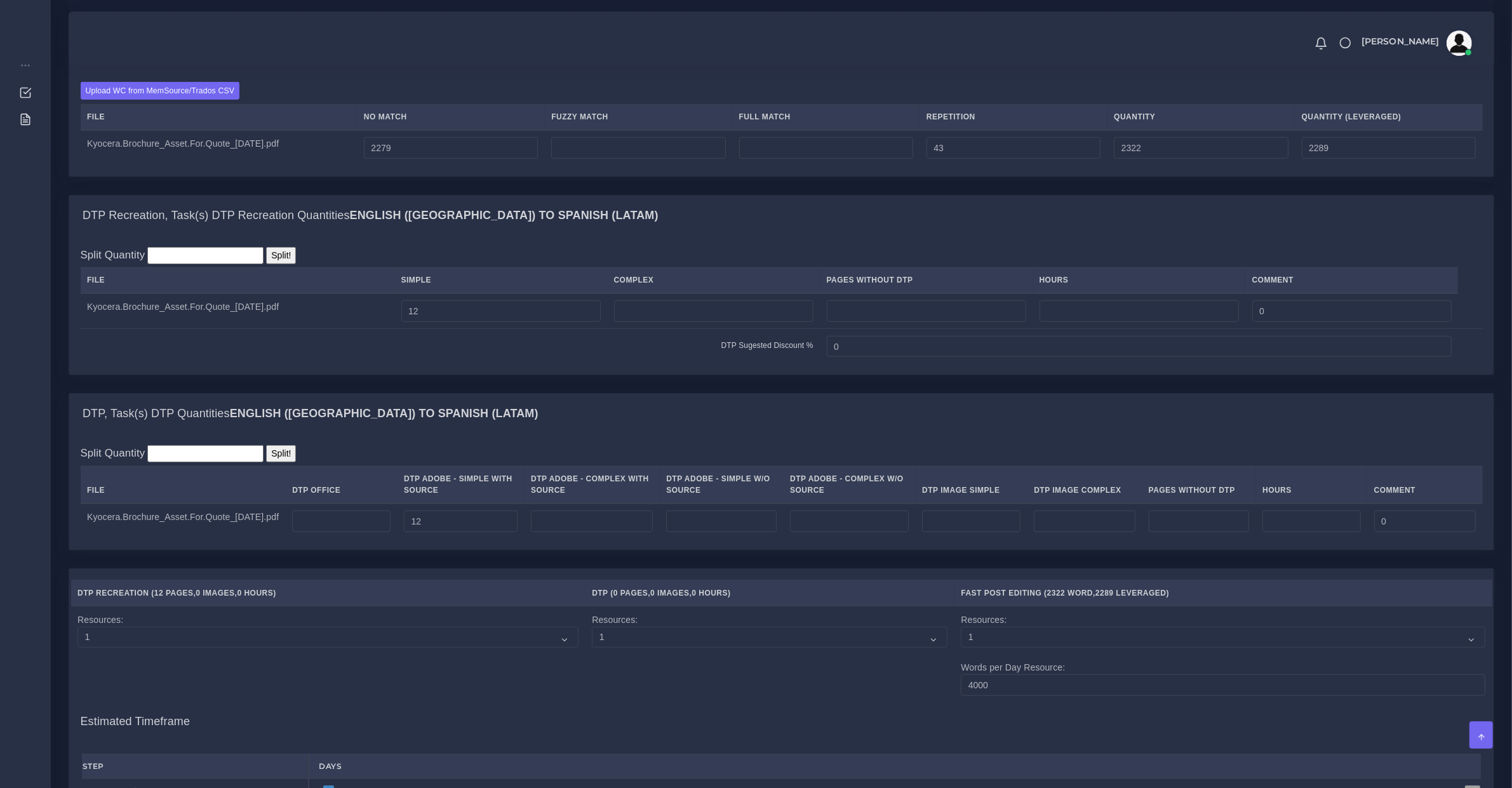
scroll to position [794, 0]
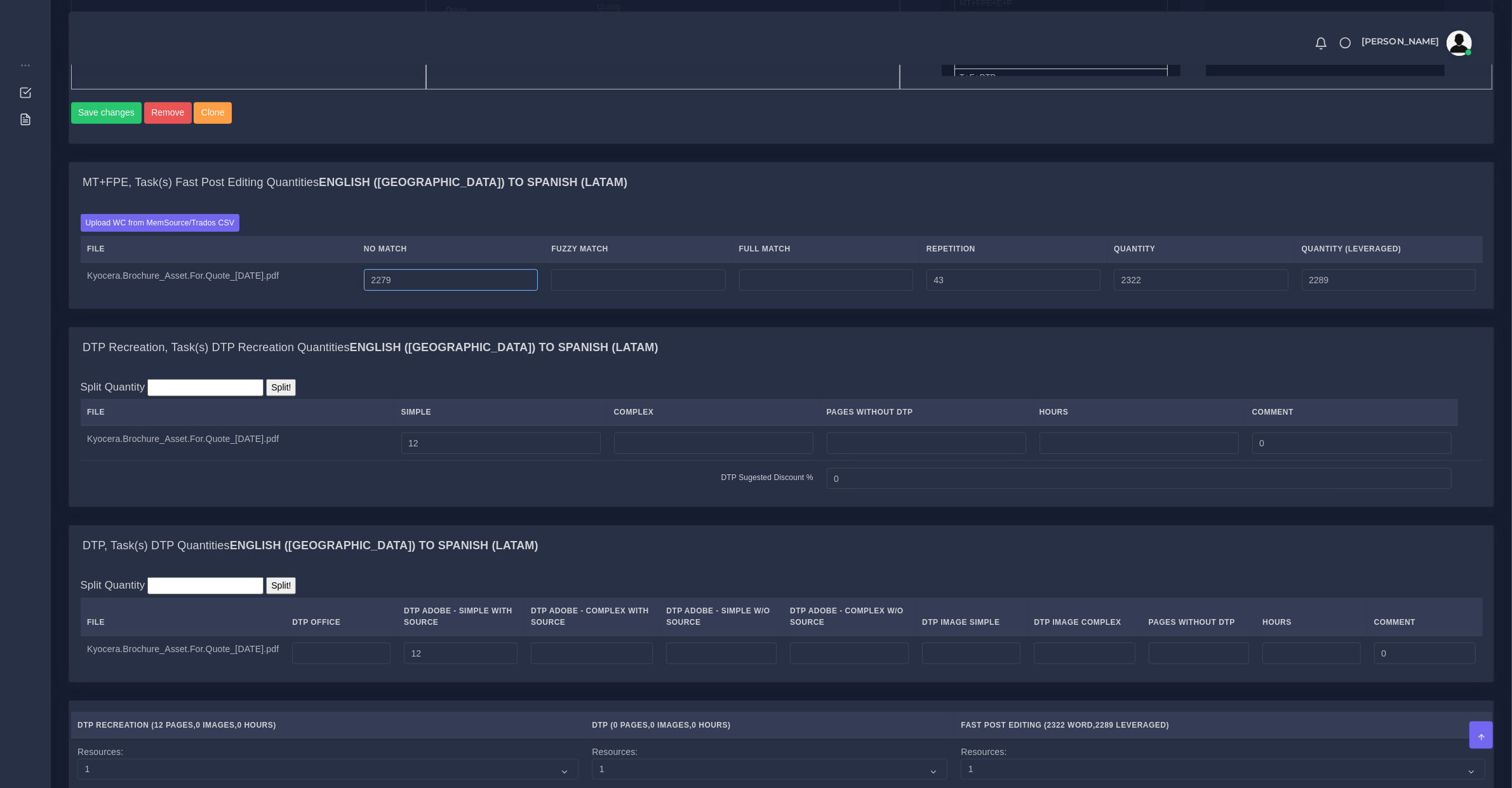
drag, startPoint x: 413, startPoint y: 300, endPoint x: 201, endPoint y: 318, distance: 212.8
click at [217, 298] on tr "Kyocera.Brochure_Asset.For.Quote_[DATE].pdf 2279 43 2322 2289" at bounding box center [782, 280] width 1403 height 36
type input "1998"
type input "2041"
type input "2008"
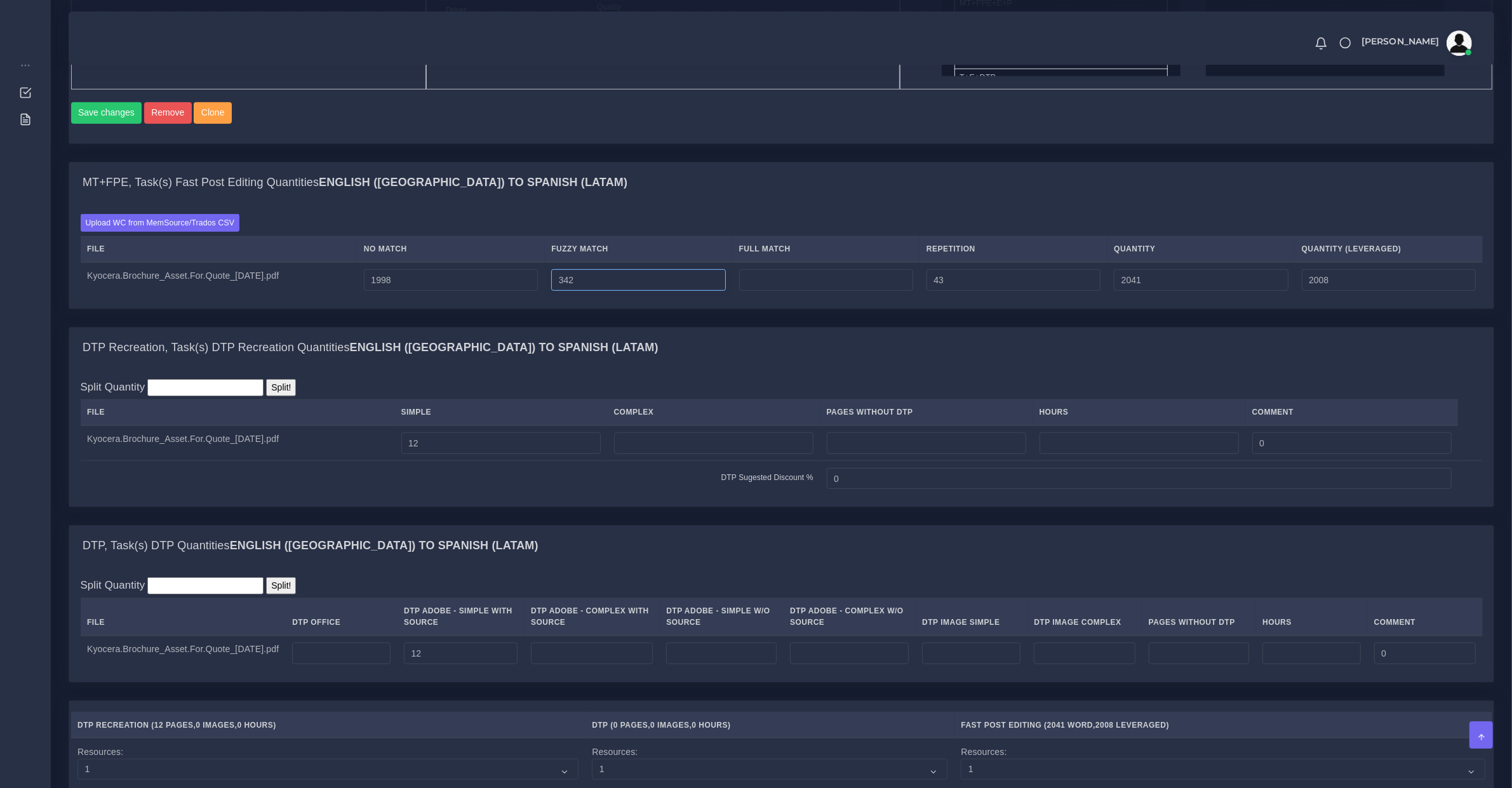
type input "342"
type input "2383"
type input "2179"
type input "52"
type input "2435"
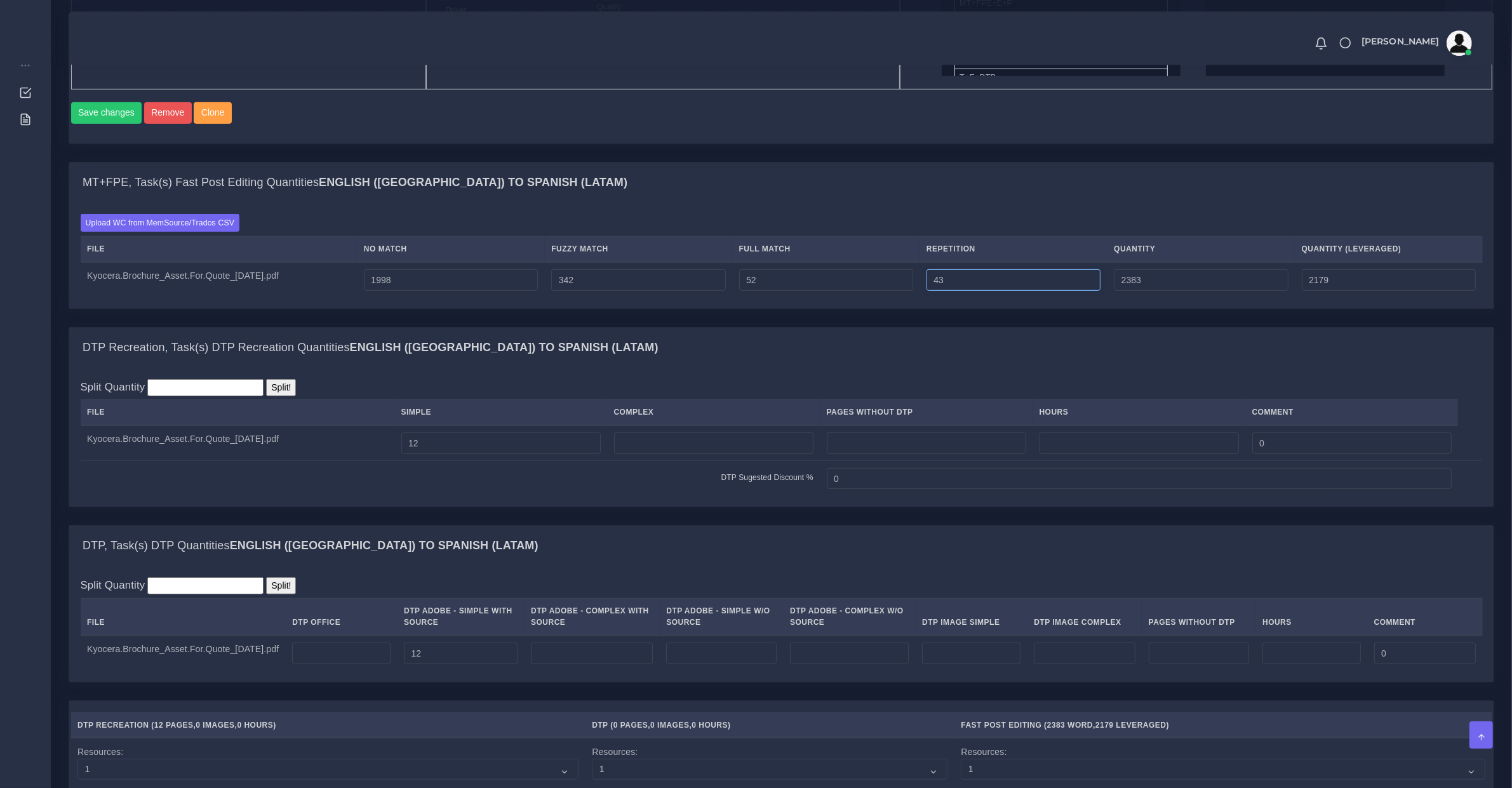
type input "2192"
type input "17"
type input "2409"
type input "2186"
click at [402, 287] on input "1998" at bounding box center [451, 280] width 174 height 21
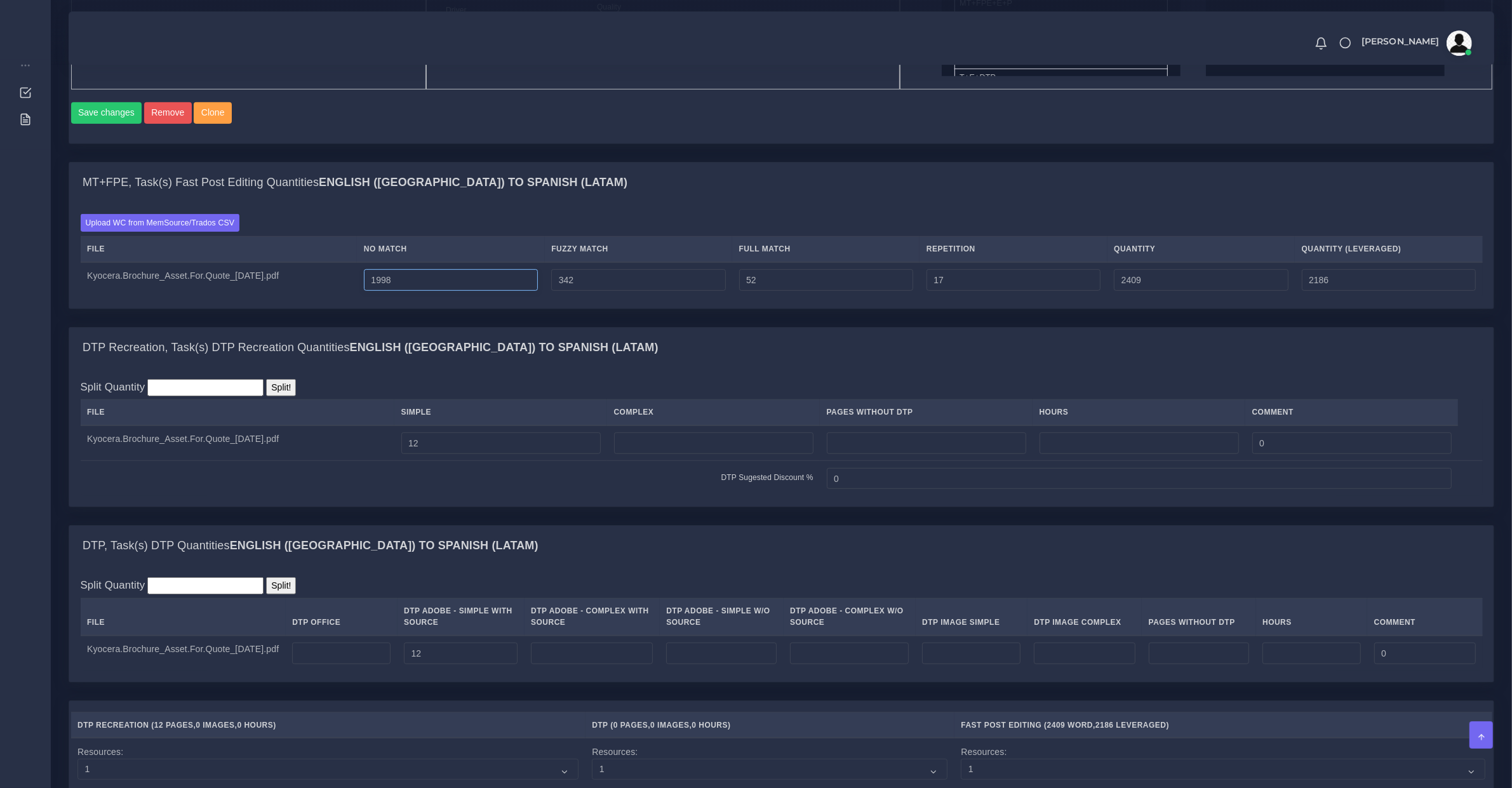
type input "1997"
type input "2408"
type input "2185"
type input "1996"
type input "2407"
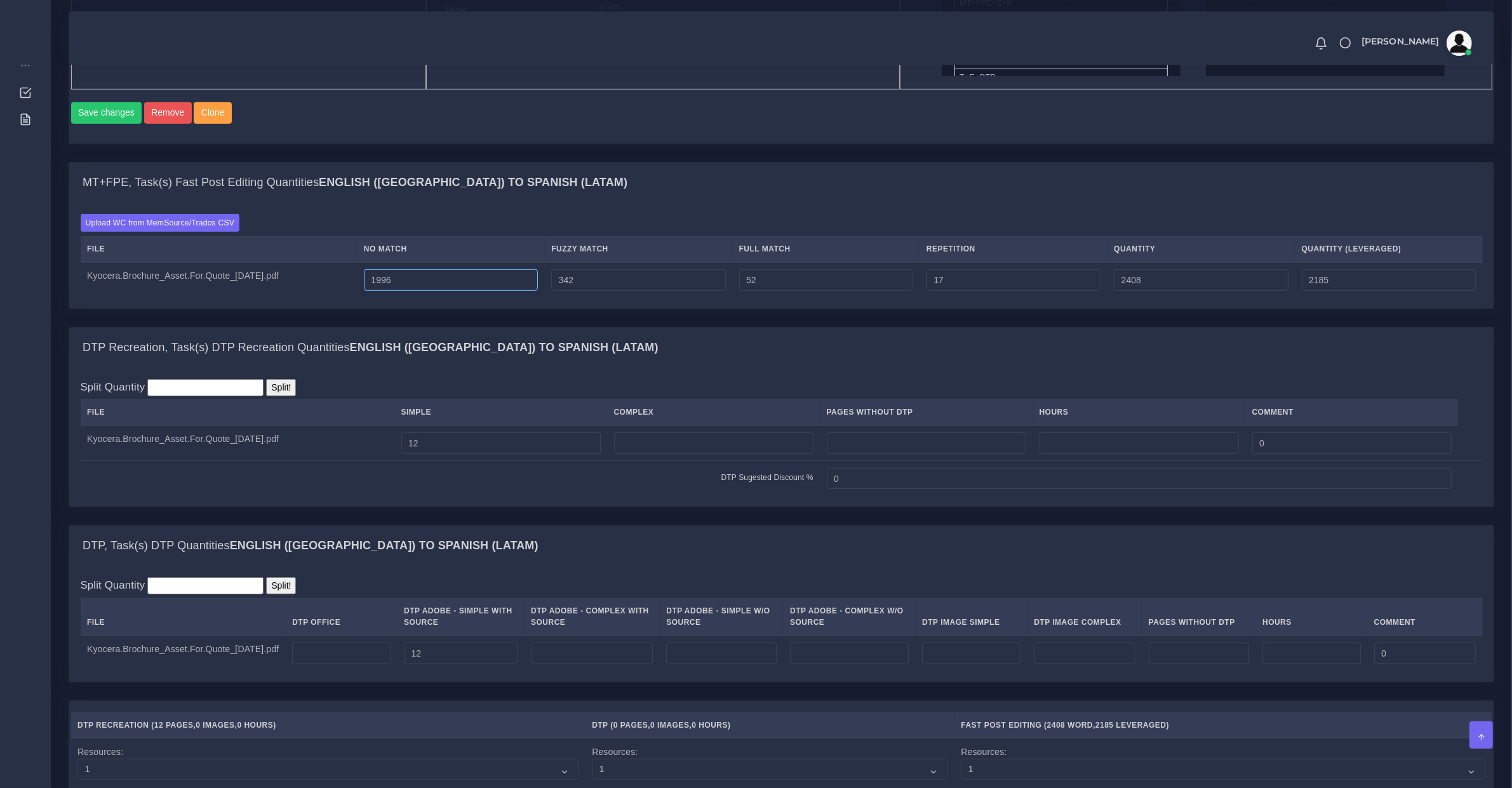
type input "2184"
type input "1995"
type input "2406"
type input "2183"
type input "1994"
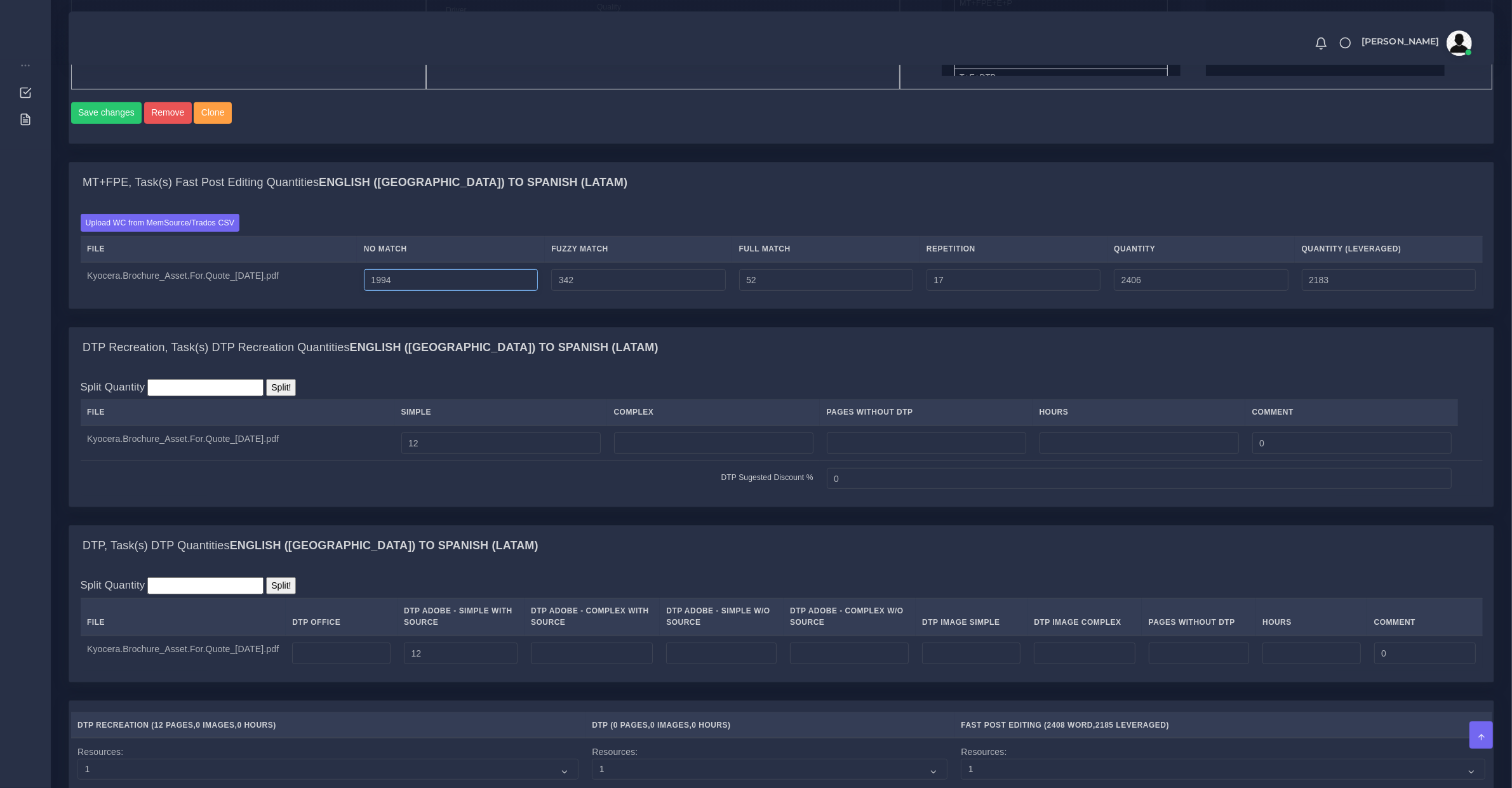
type input "2405"
type input "2182"
type input "1993"
type input "2404"
type input "2181"
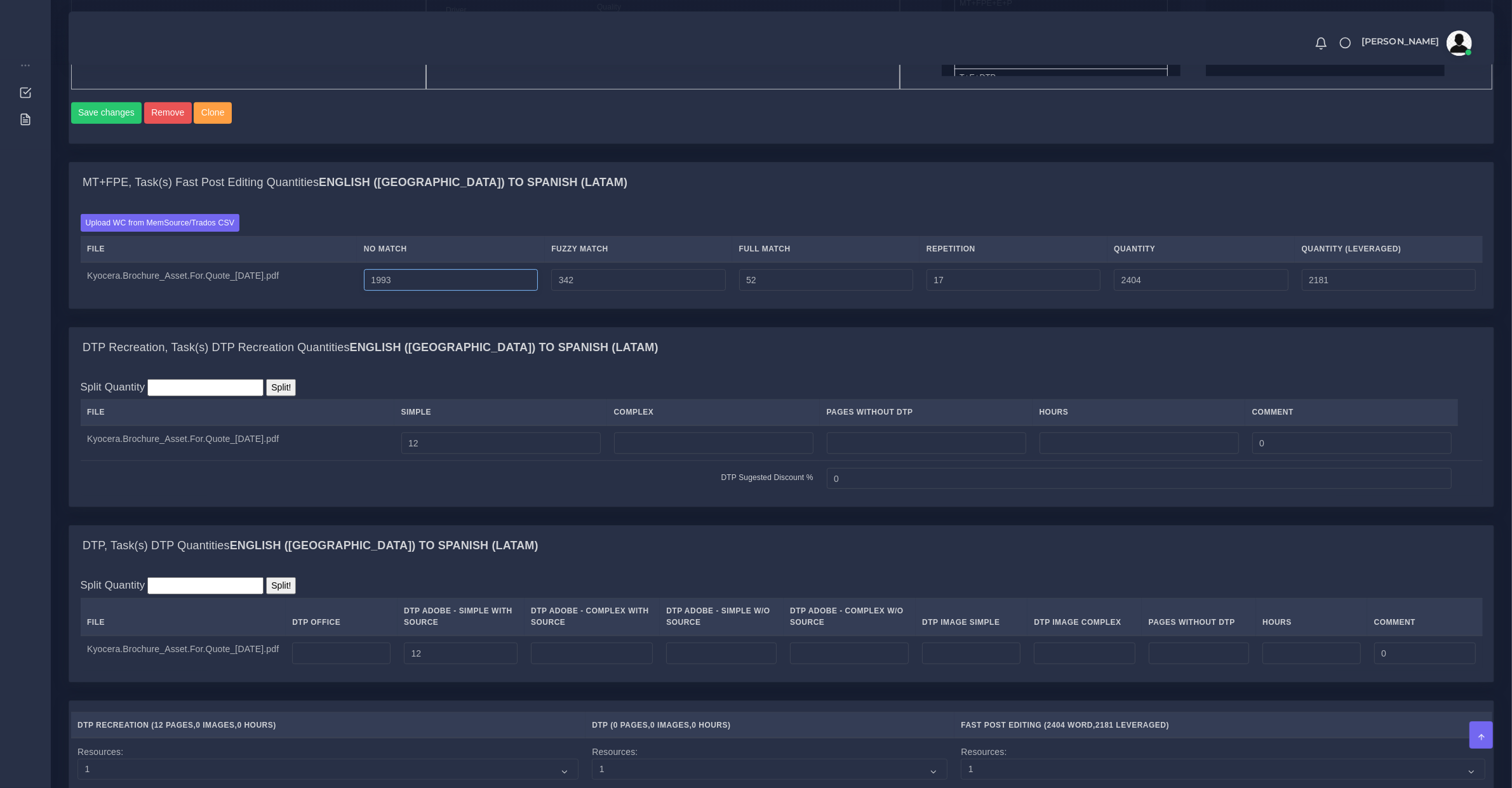
type input "1992"
type input "2403"
type input "2180"
type input "1991"
type input "2402"
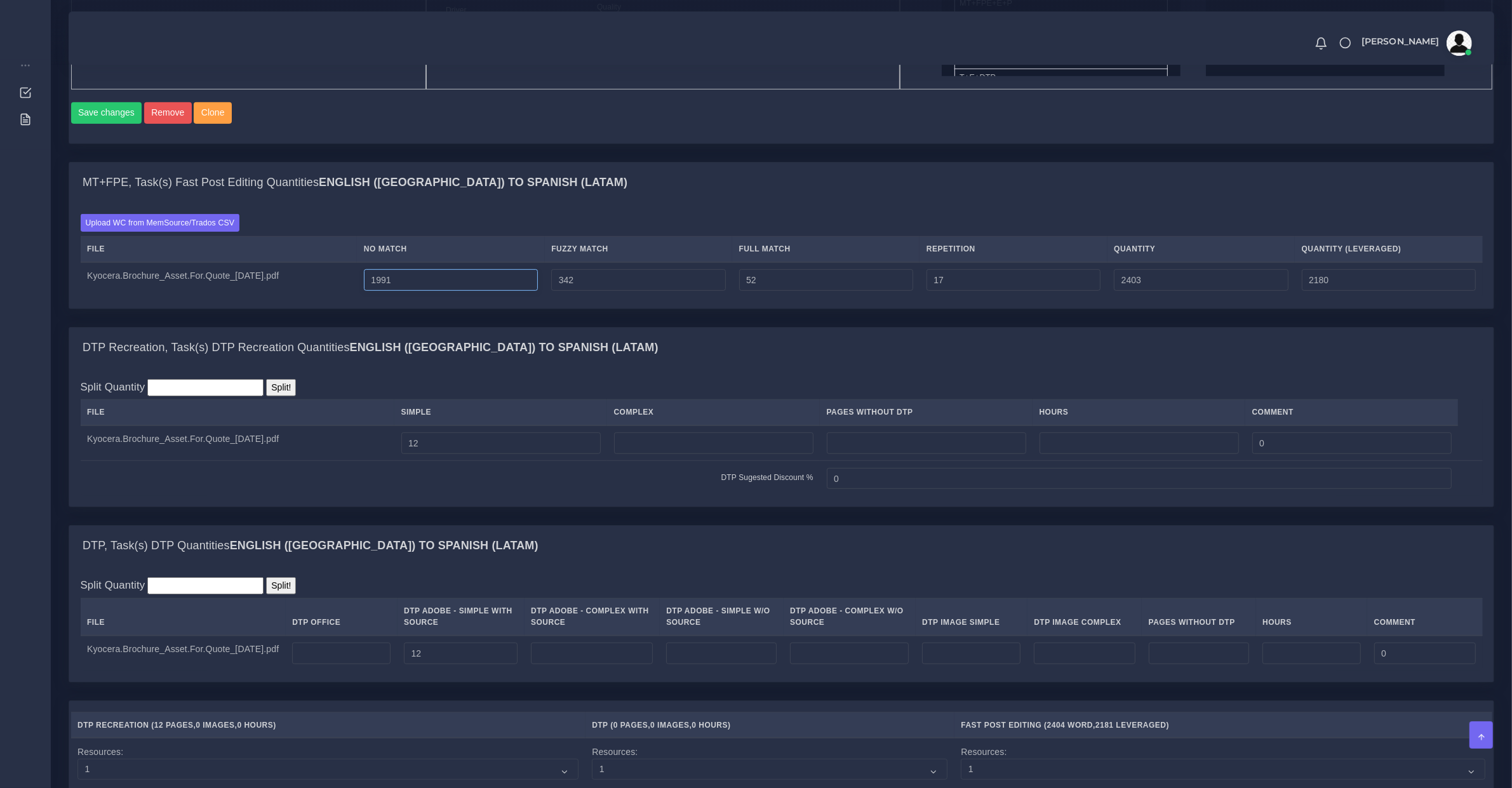
type input "2179"
type input "1990"
type input "2401"
type input "2178"
type input "1989"
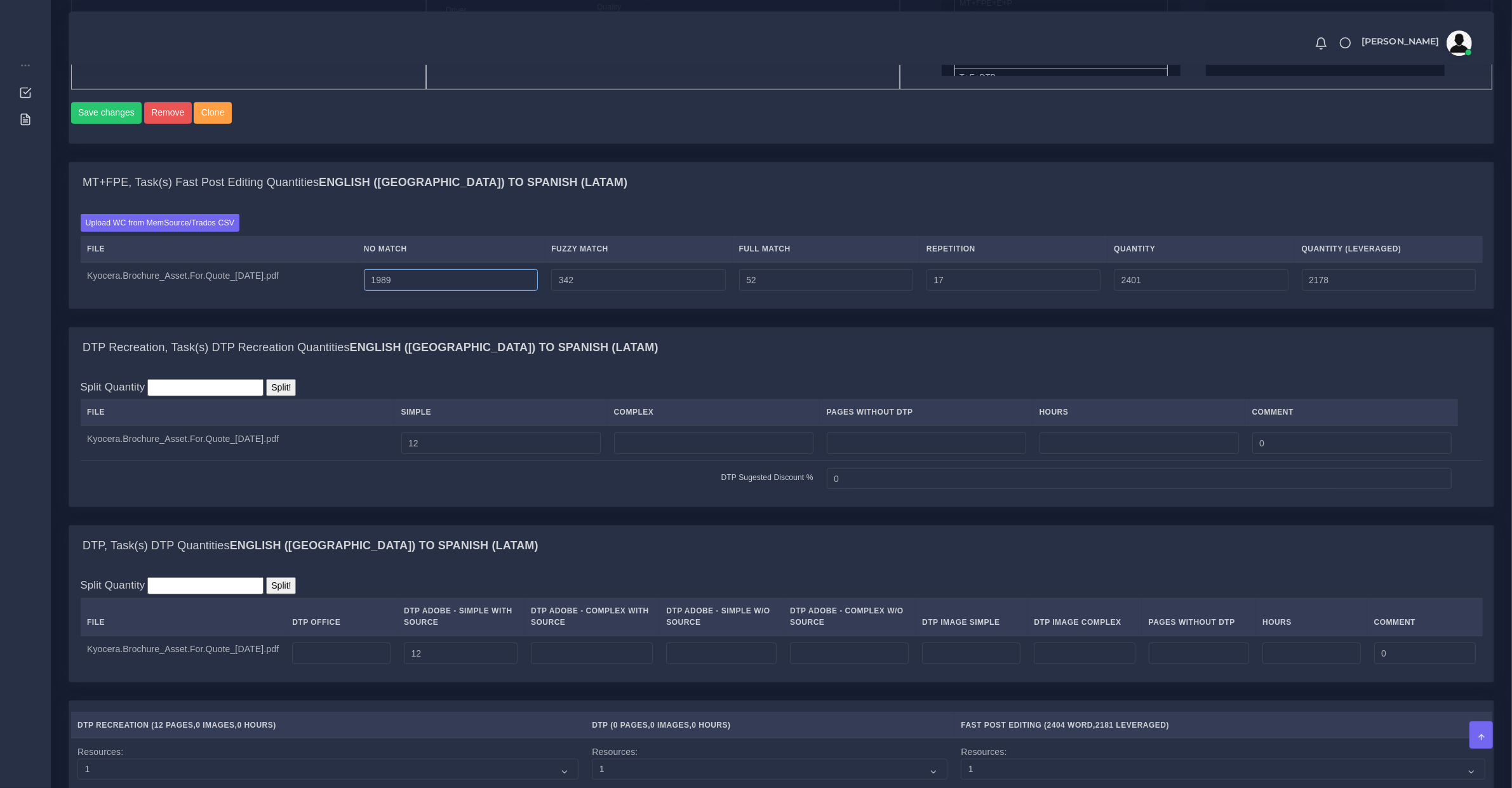
type input "2400"
type input "2177"
type input "1988"
type input "2399"
type input "2176"
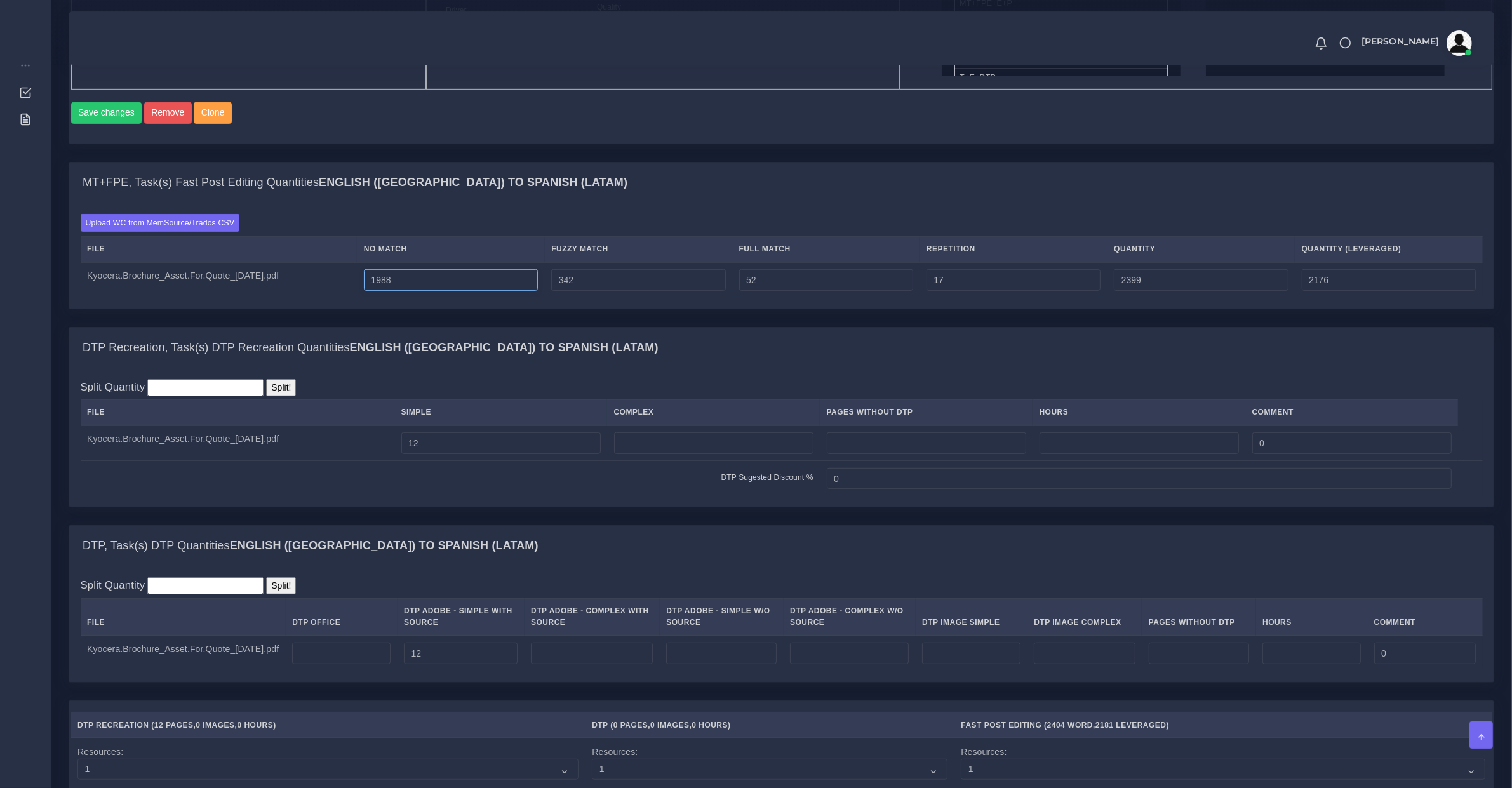
type input "1987"
type input "2398"
type input "2175"
type input "1986"
type input "2397"
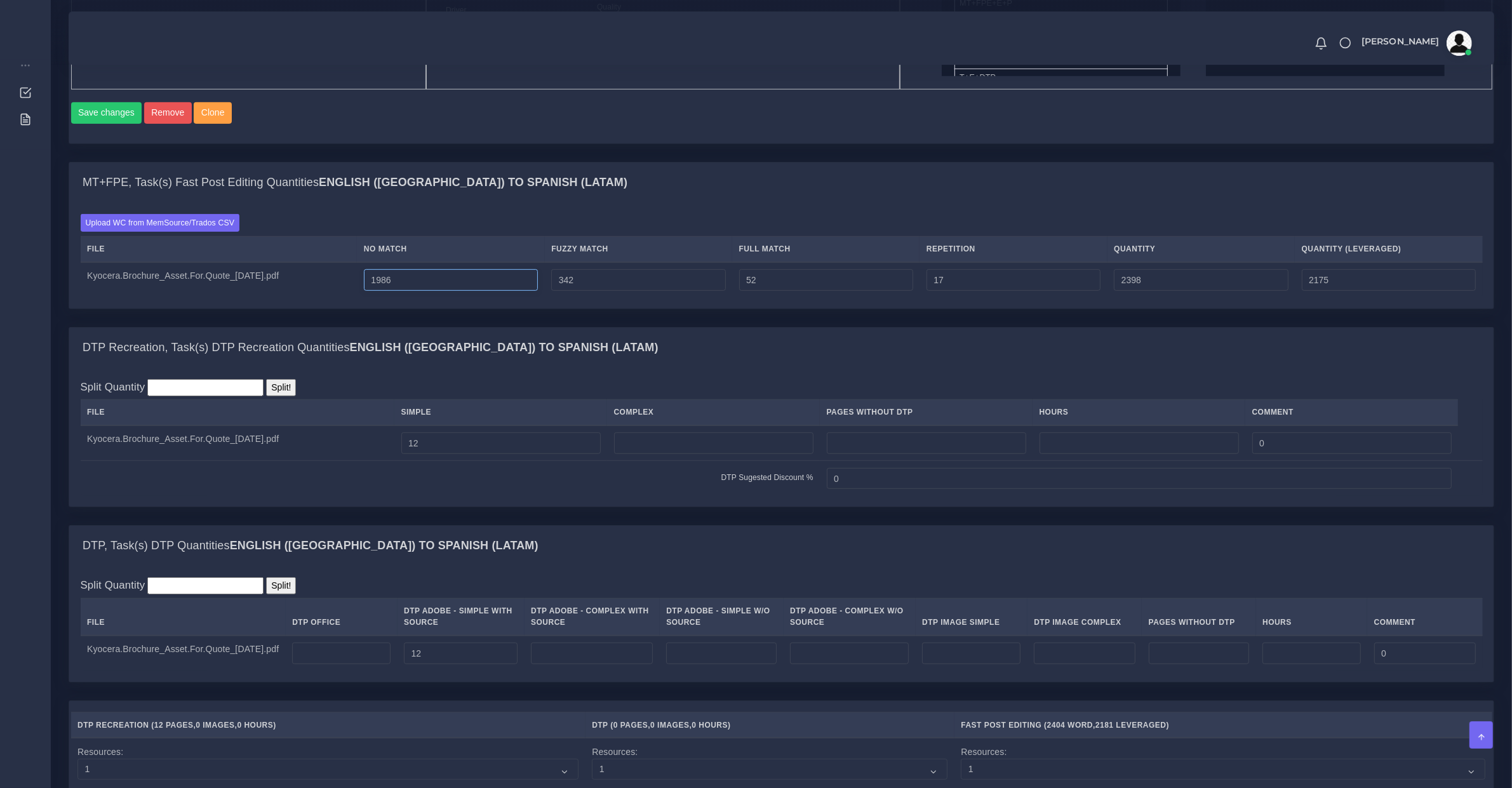
type input "2174"
type input "1985"
type input "2396"
type input "2173"
type input "1984"
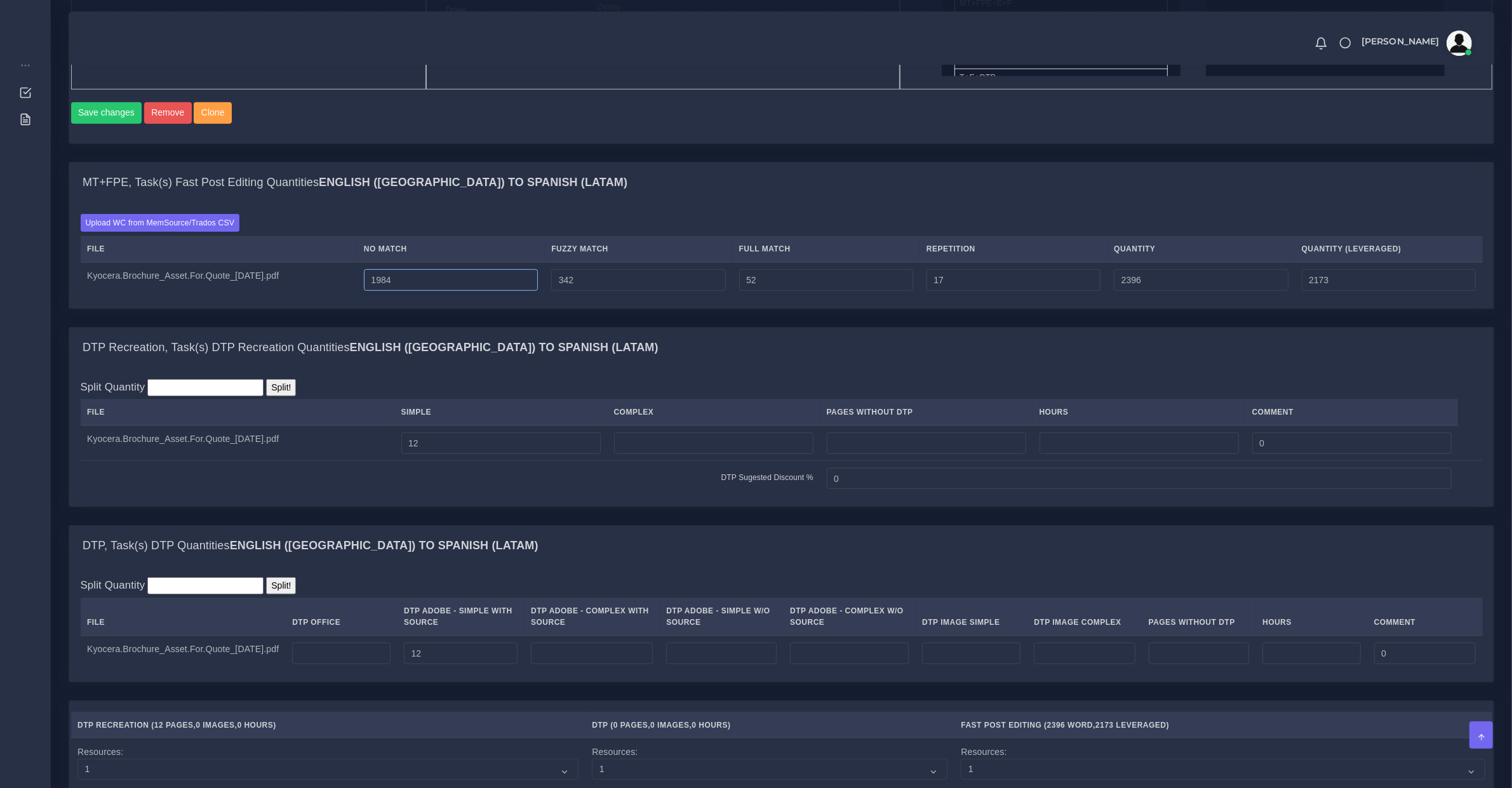
type input "2395"
type input "2172"
type input "1983"
type input "2394"
type input "2171"
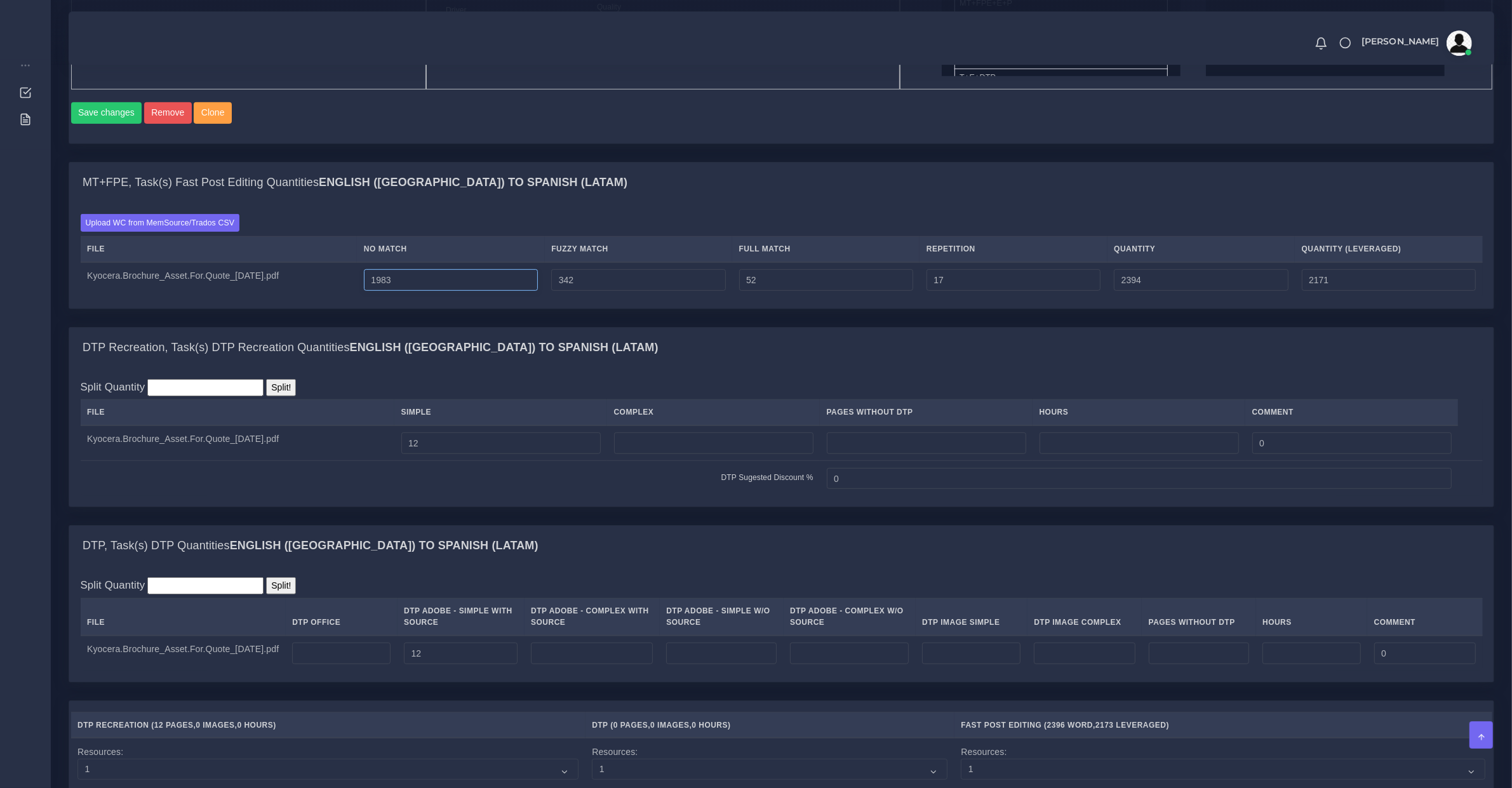
type input "1982"
type input "2393"
type input "2170"
type input "1981"
type input "2392"
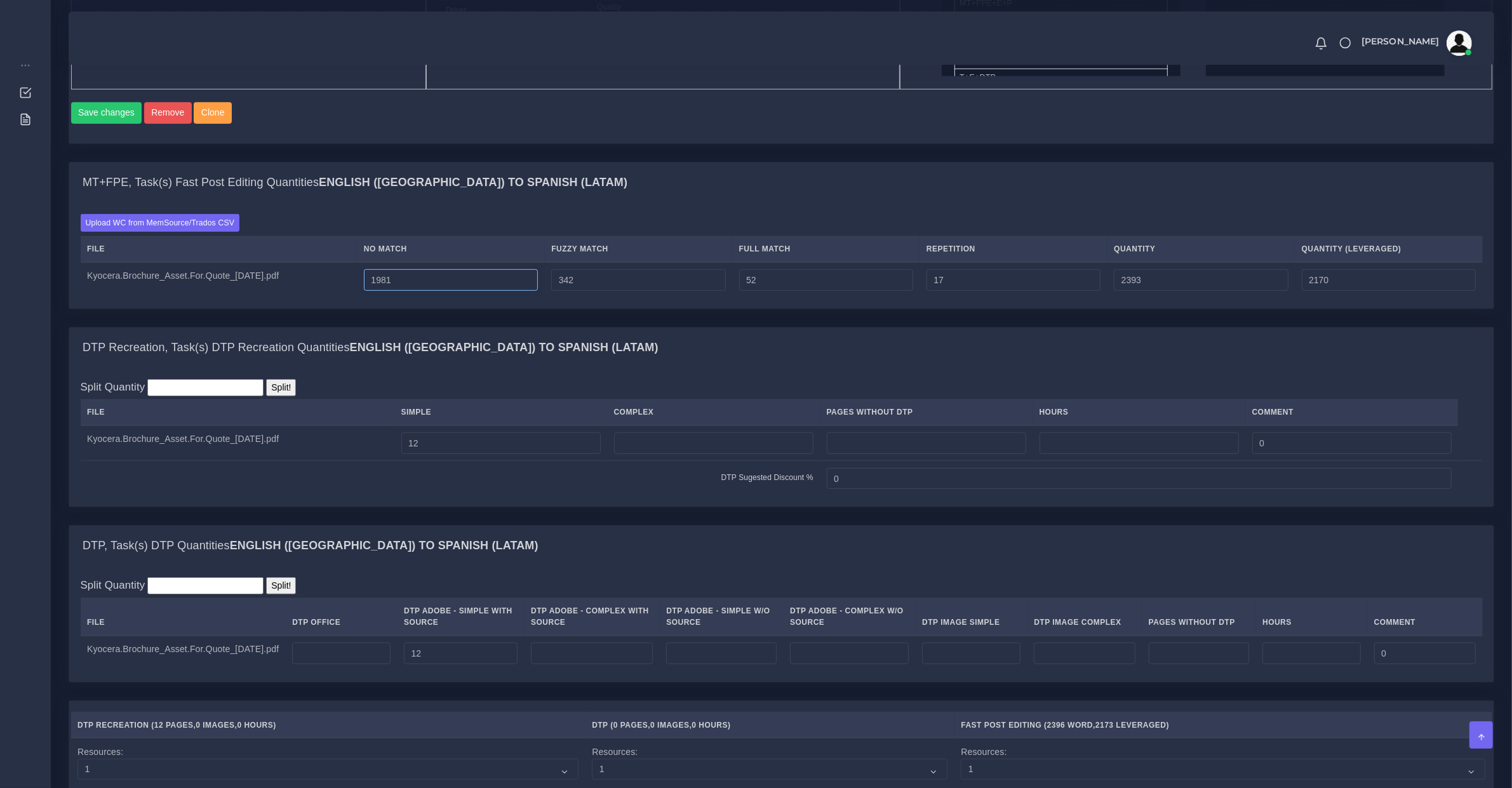
type input "2169"
type input "1980"
type input "2391"
type input "2168"
type input "1979"
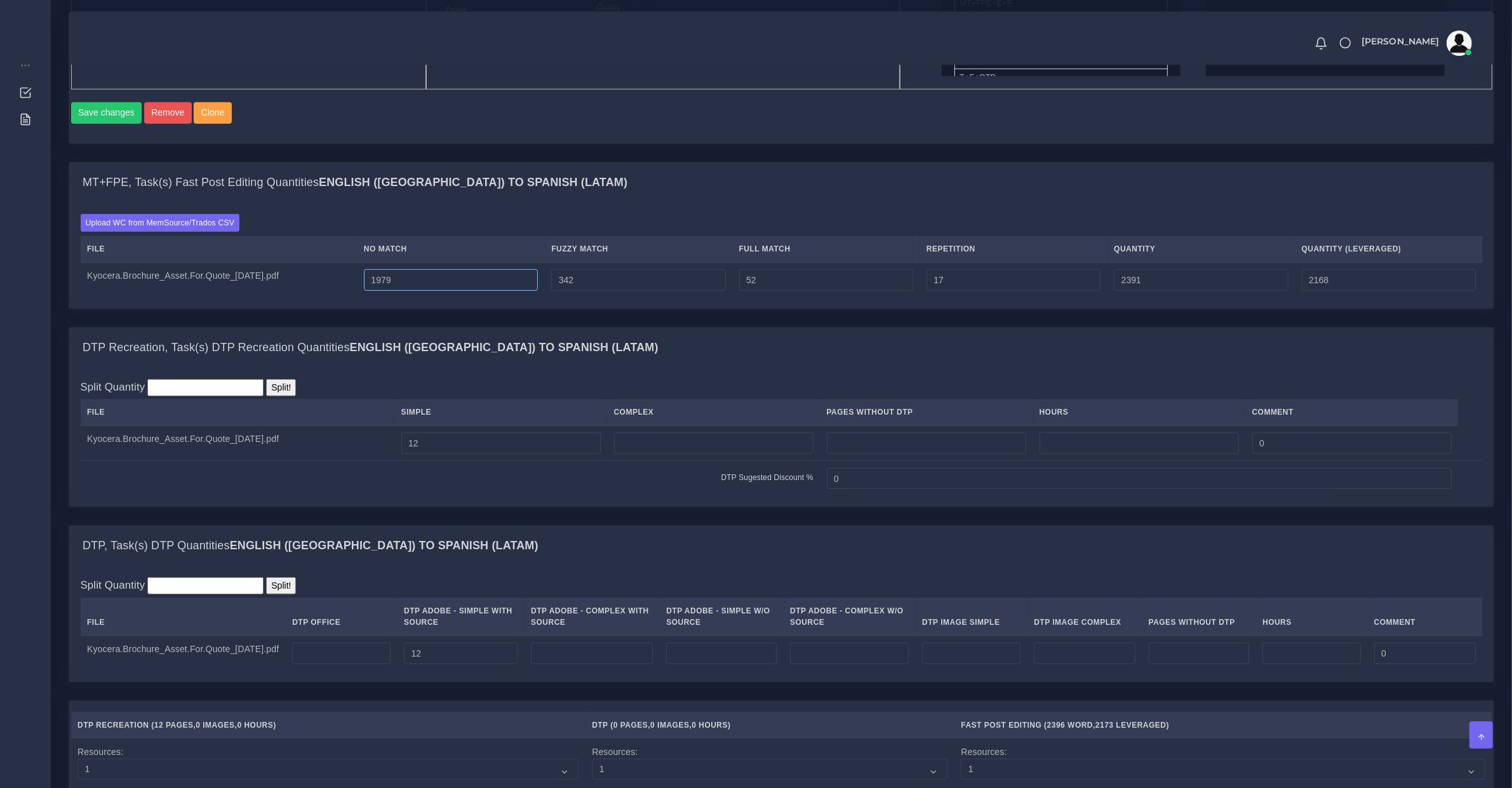
type input "2390"
type input "2167"
type input "1978"
type input "2389"
type input "2166"
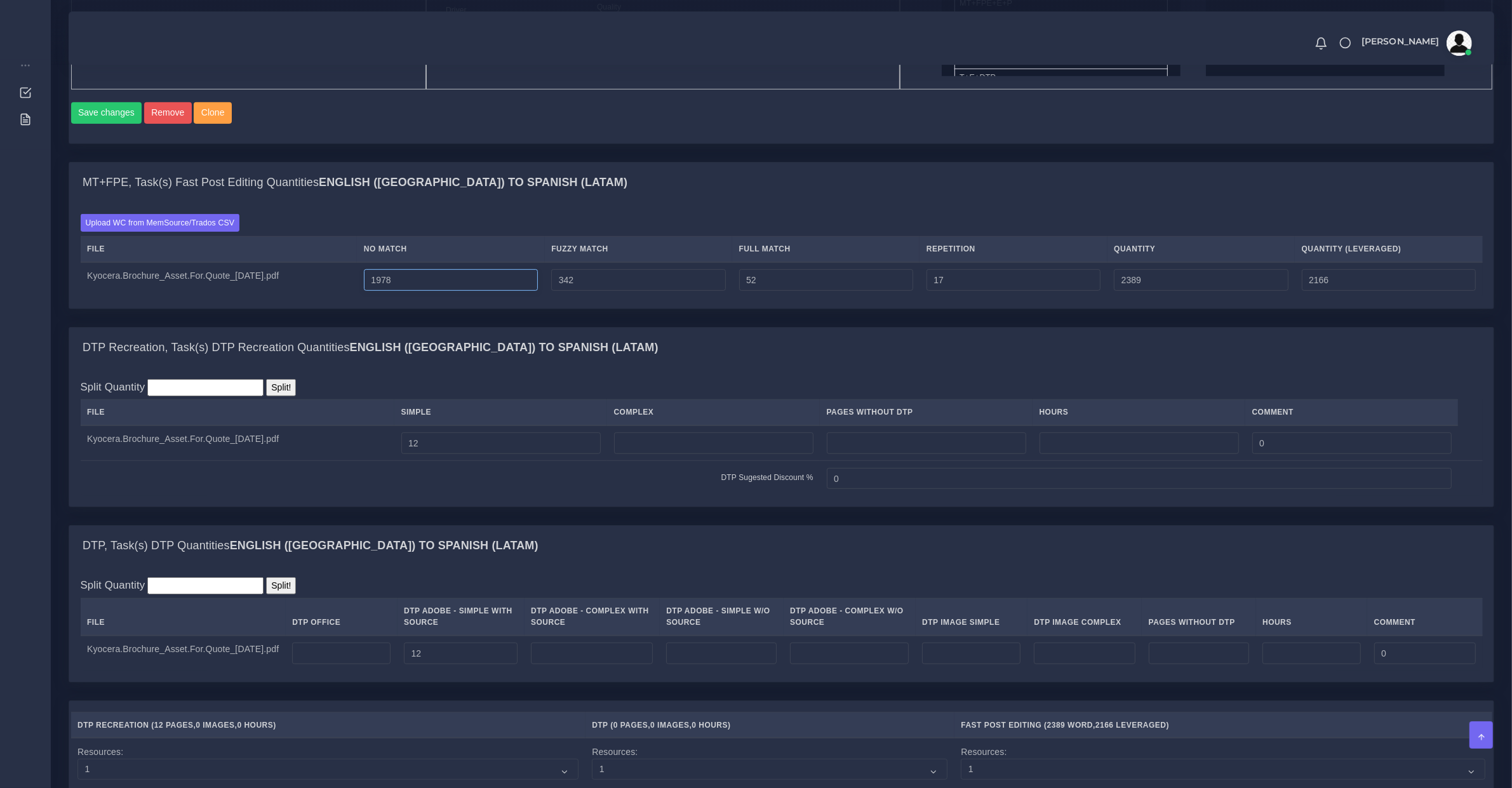
type input "1977"
type input "2388"
type input "2165"
type input "1976"
type input "2387"
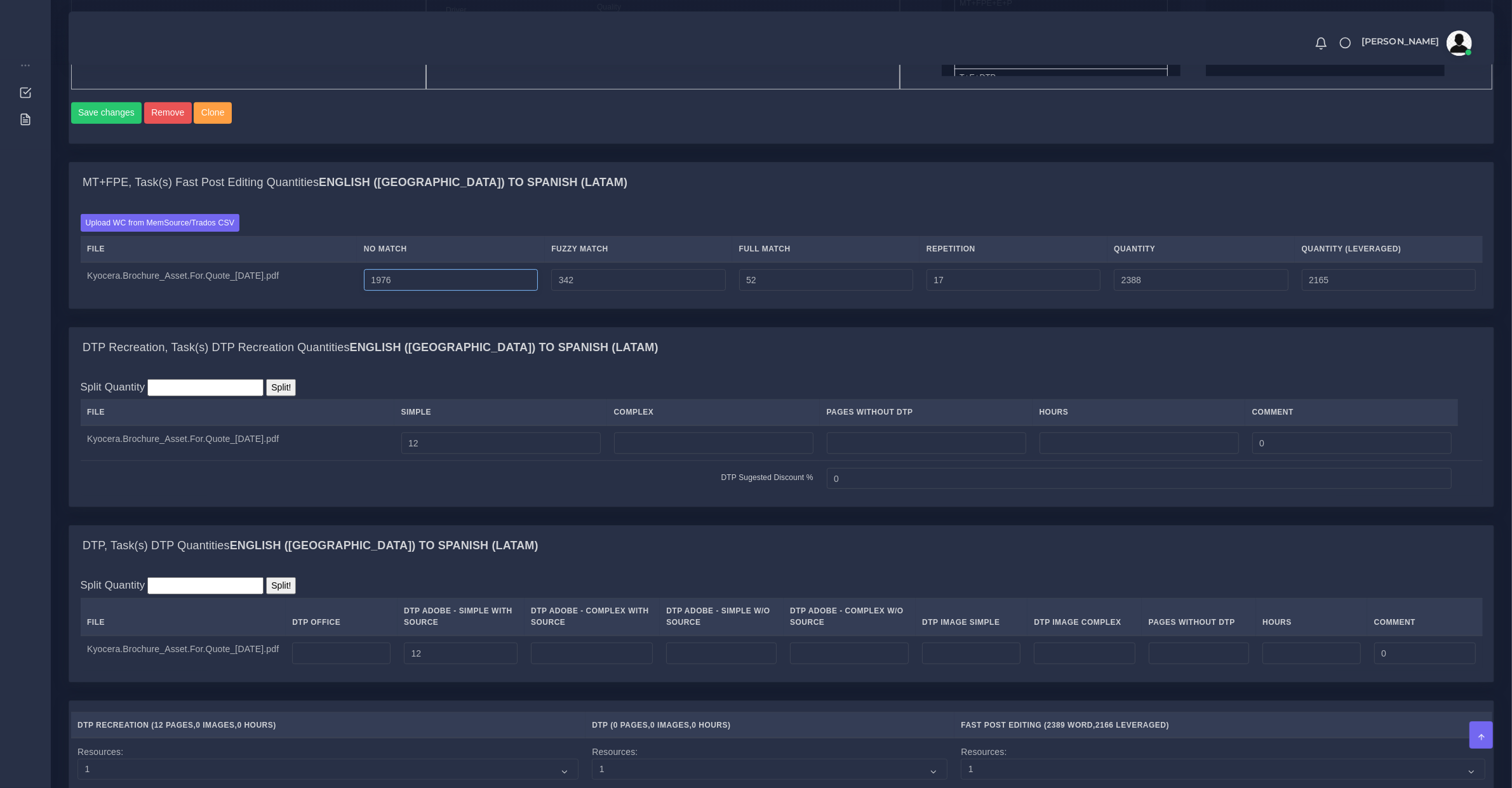
type input "2164"
type input "1975"
type input "2386"
type input "2163"
type input "1974"
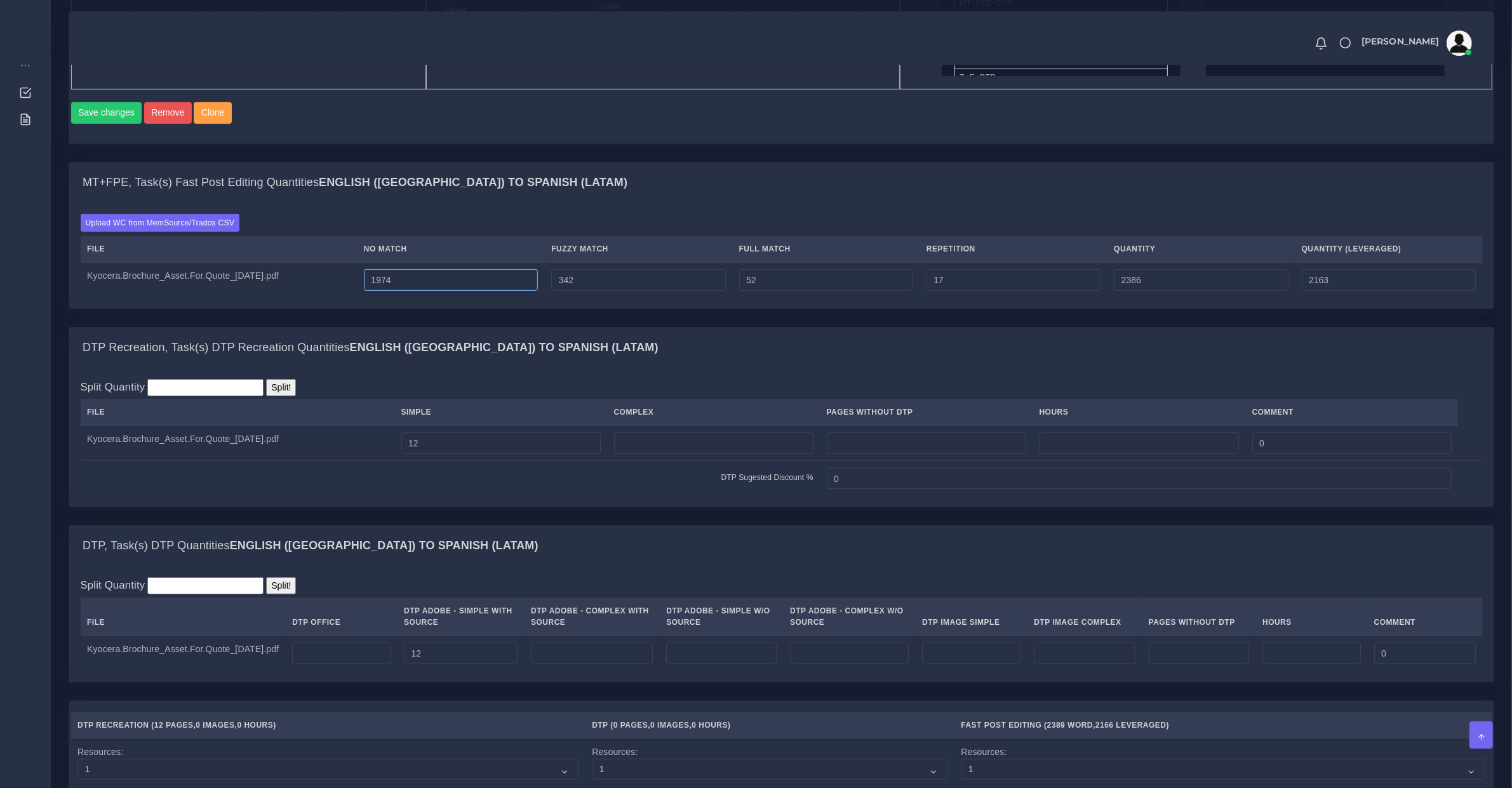
type input "2385"
type input "2162"
type input "1973"
type input "2384"
type input "2161"
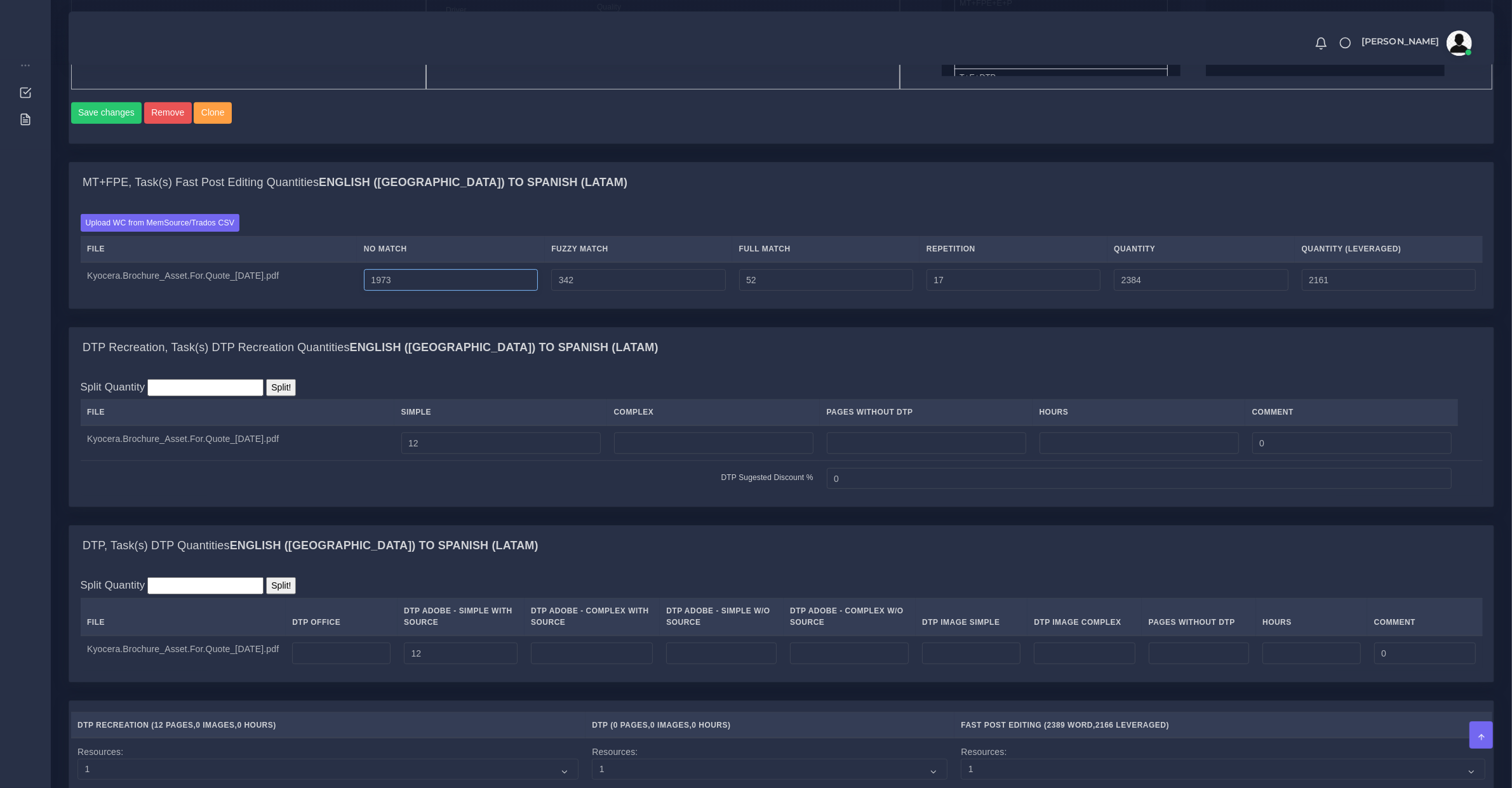
type input "1972"
type input "2383"
type input "2160"
type input "1971"
type input "2382"
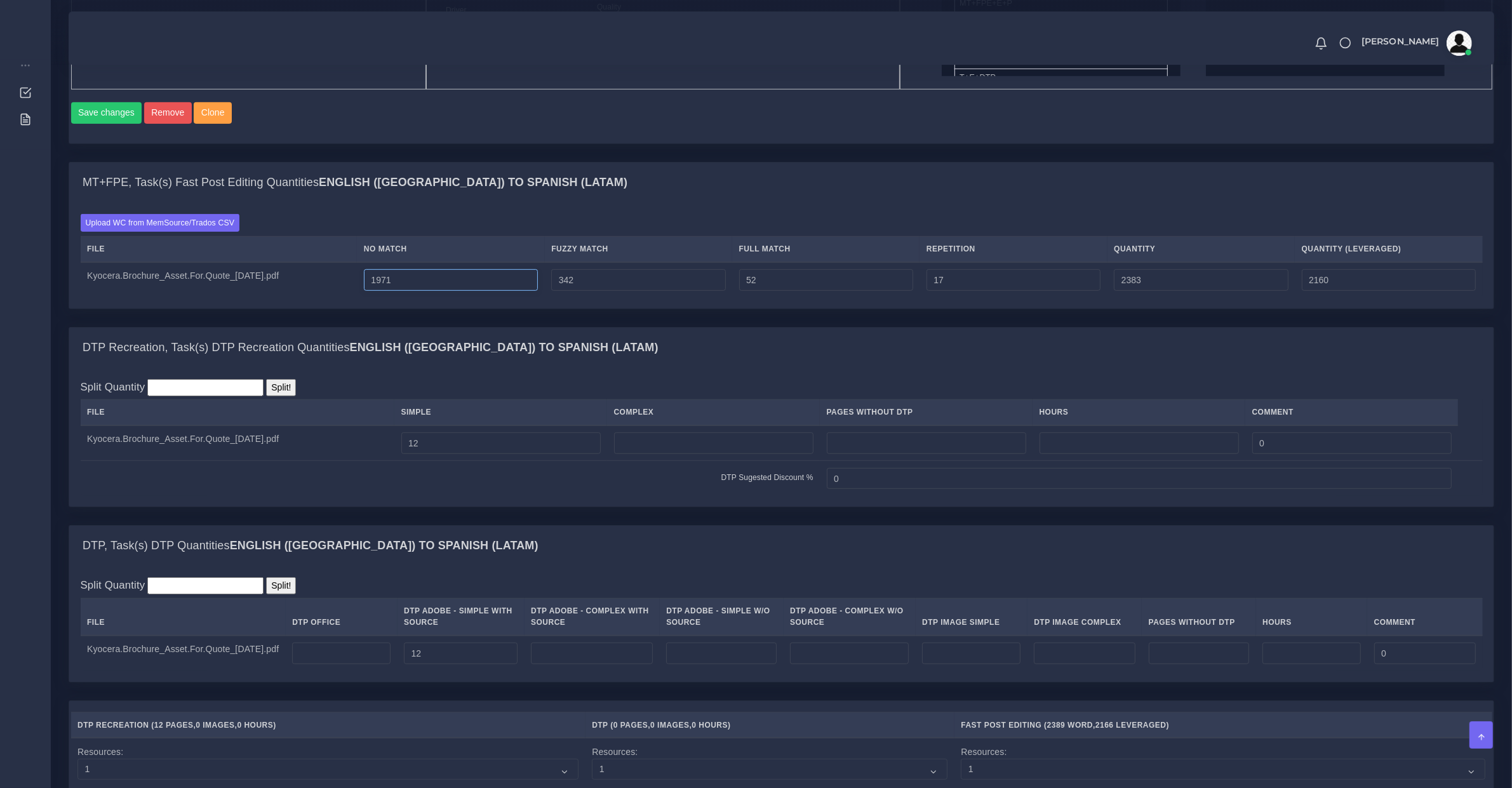
type input "2159"
type input "1970"
type input "2381"
type input "2158"
type input "1969"
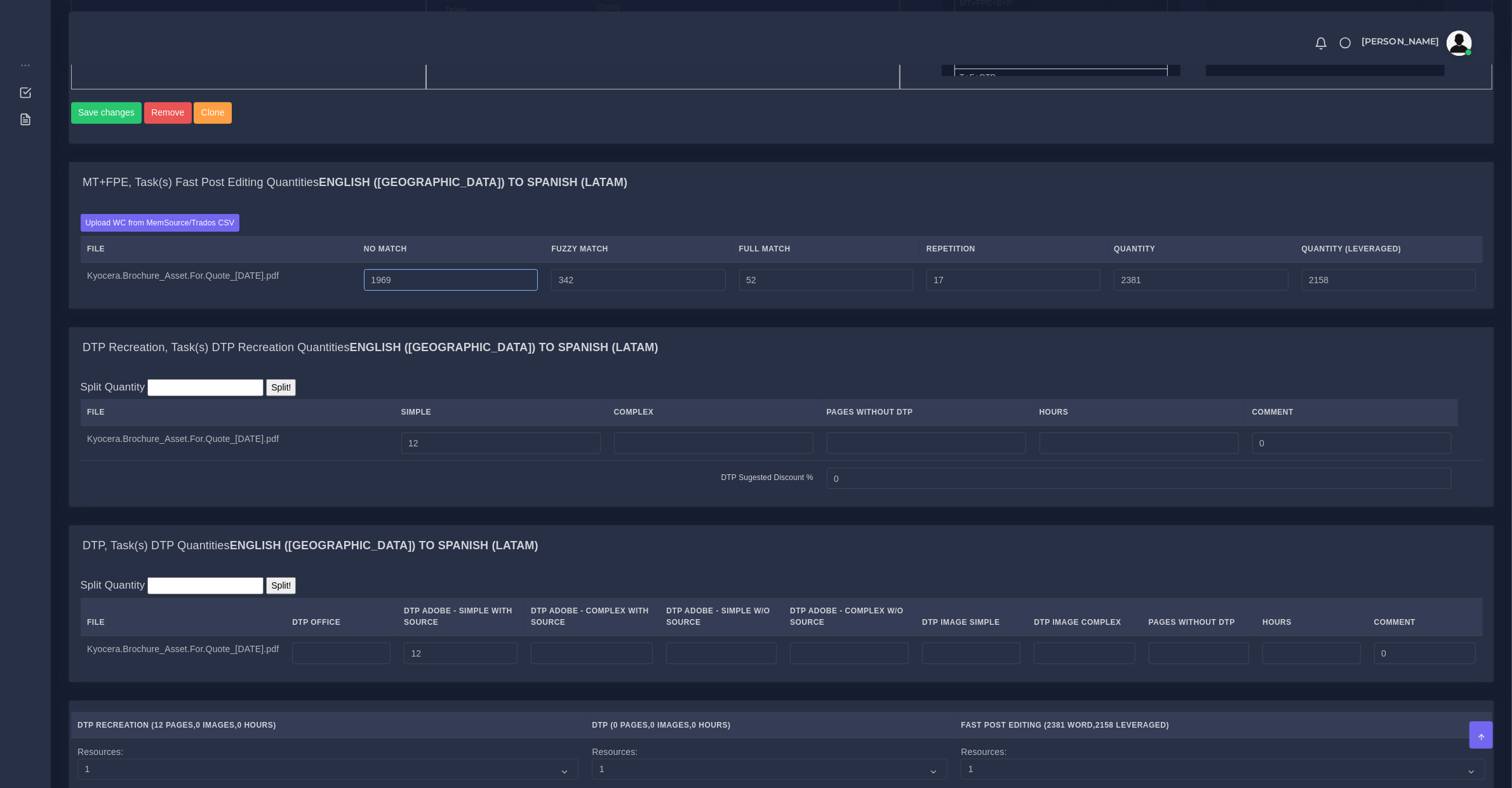
type input "2380"
type input "2157"
type input "1968"
type input "2379"
type input "2156"
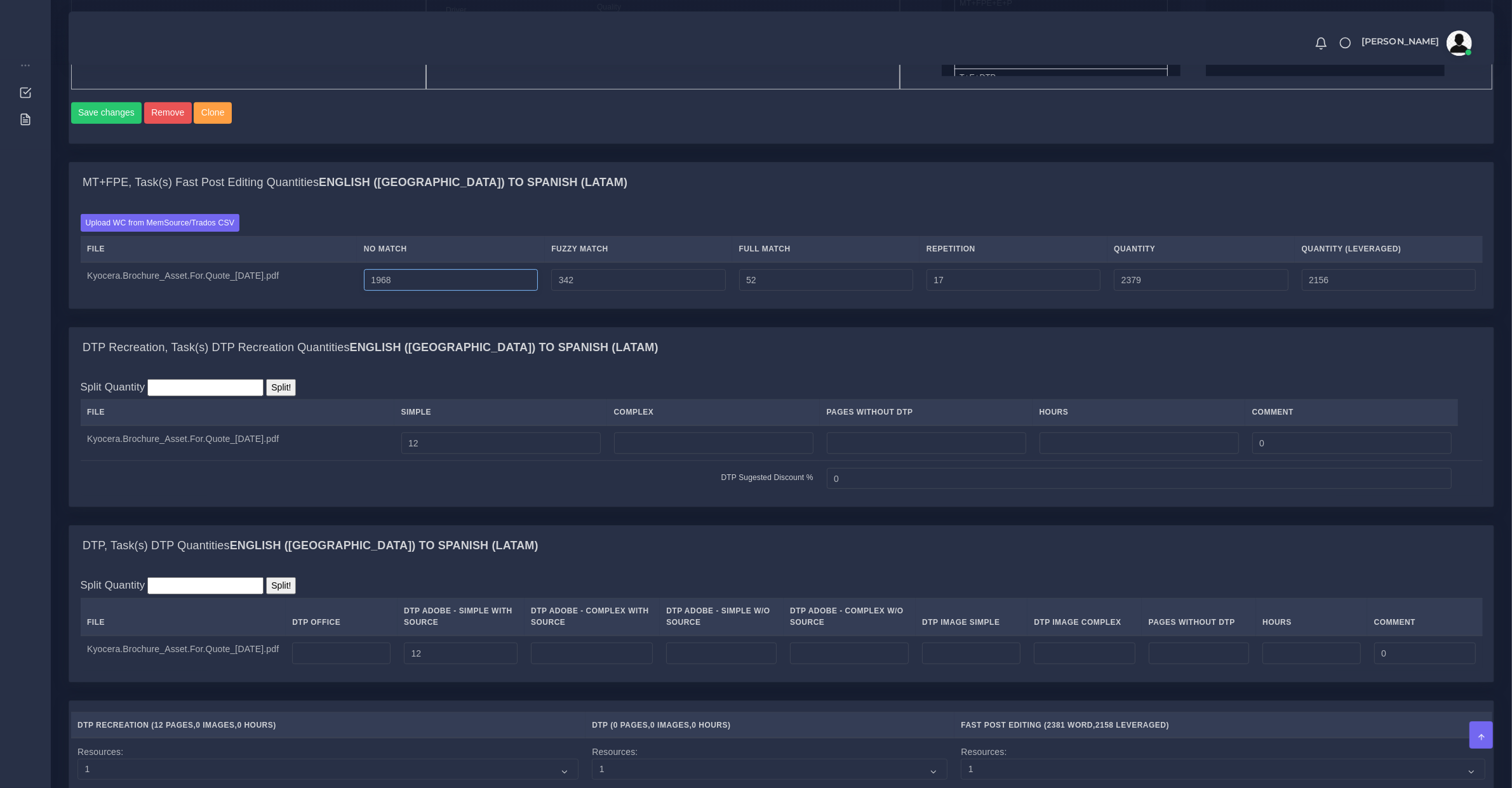
type input "1967"
type input "2378"
type input "2155"
type input "1966"
type input "2377"
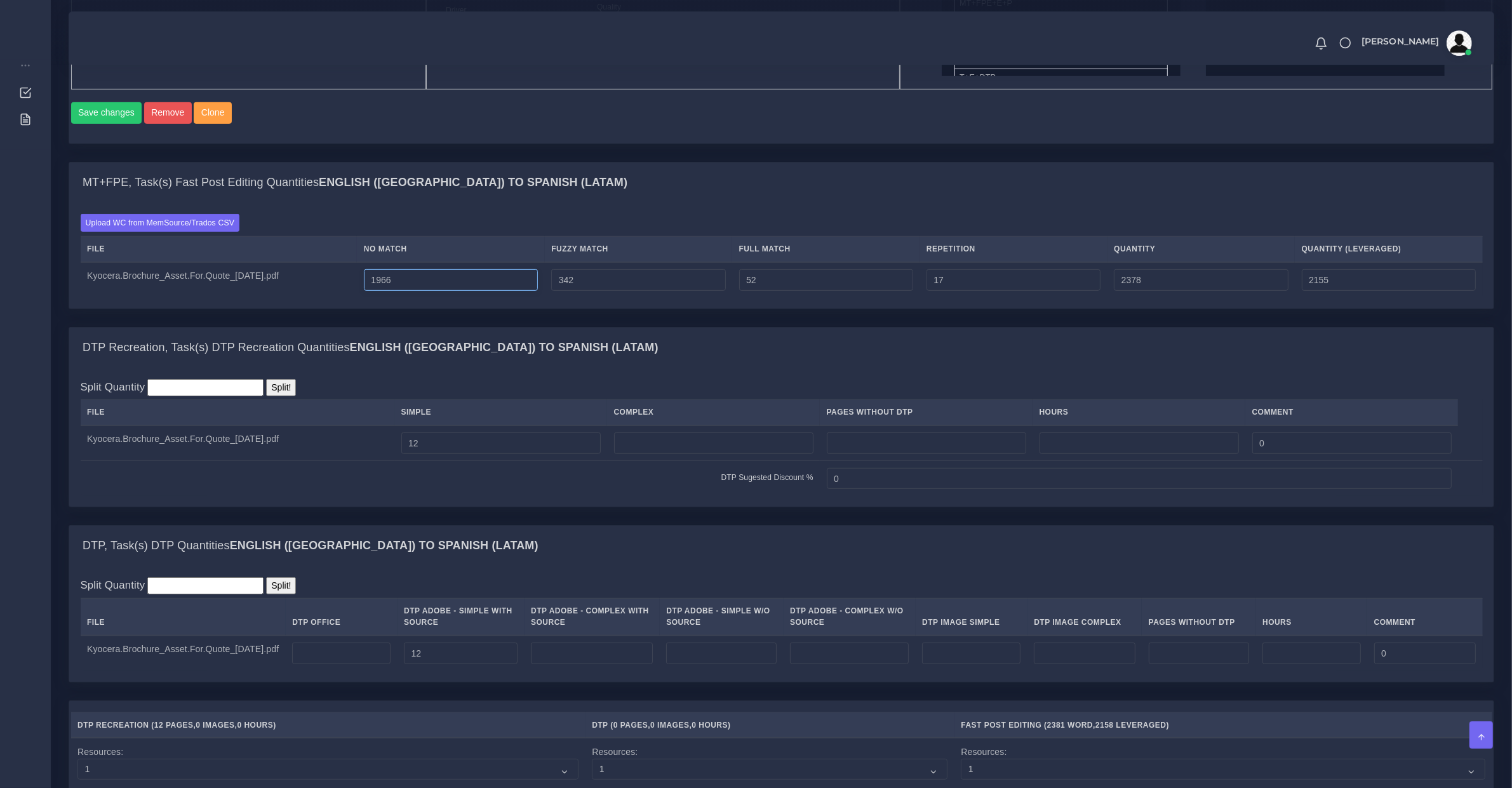
type input "2154"
type input "1965"
type input "2376"
type input "2153"
type input "341"
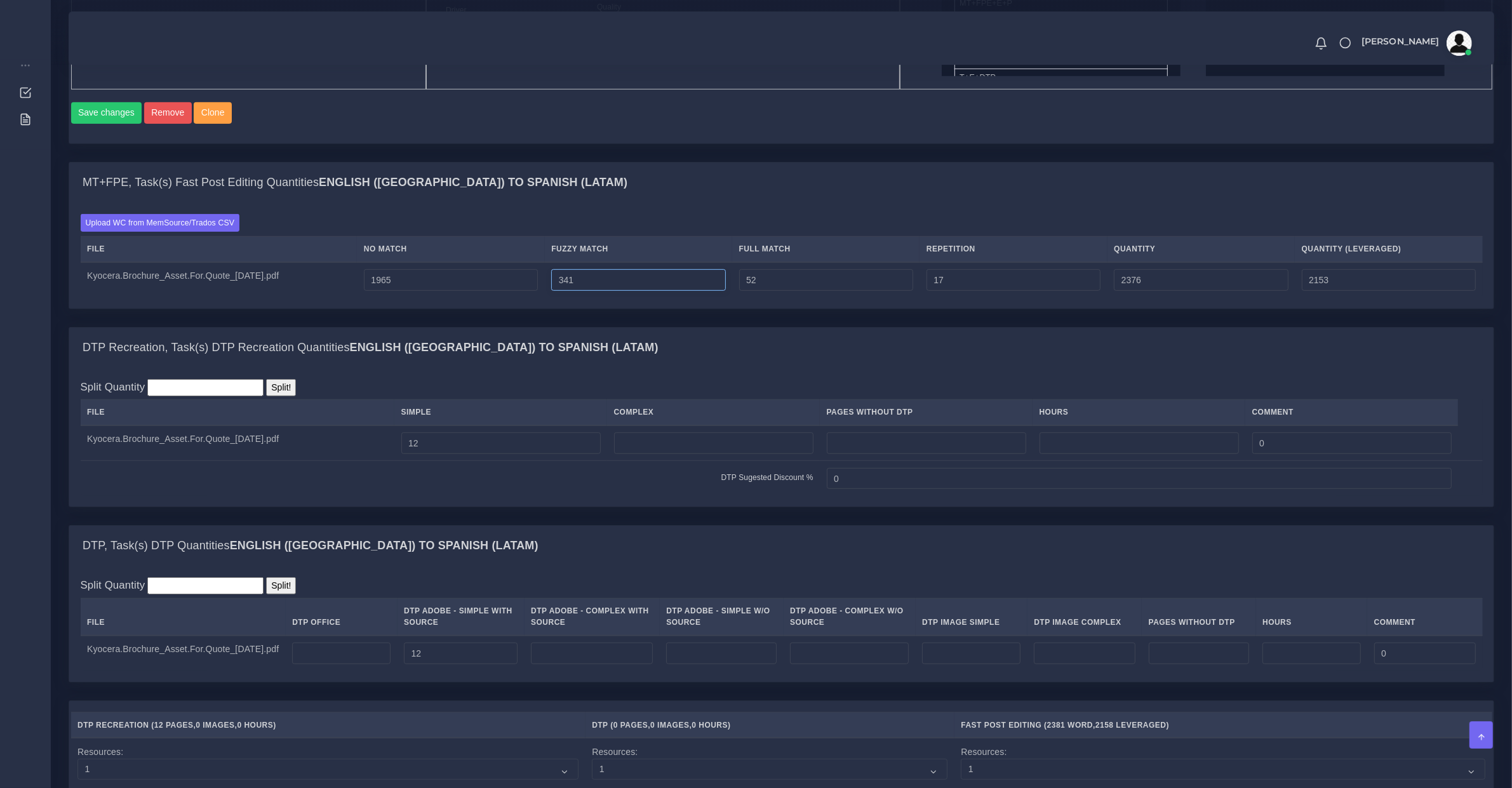
type input "2375"
type input "2152"
type input "340"
type input "2374"
click at [605, 290] on input "340" at bounding box center [638, 280] width 174 height 21
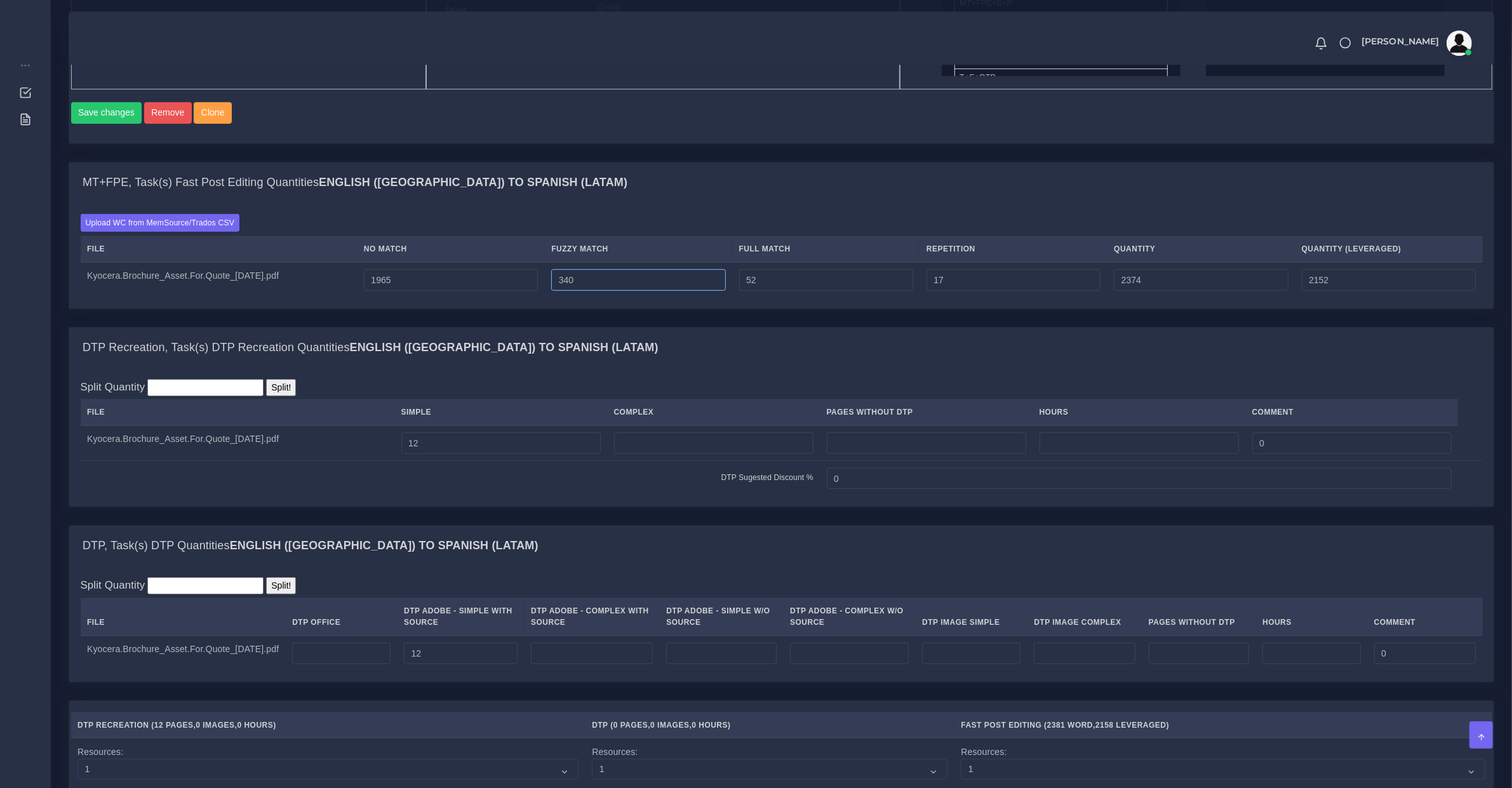
type input "339"
type input "2373"
type input "2151"
type input "338"
type input "2372"
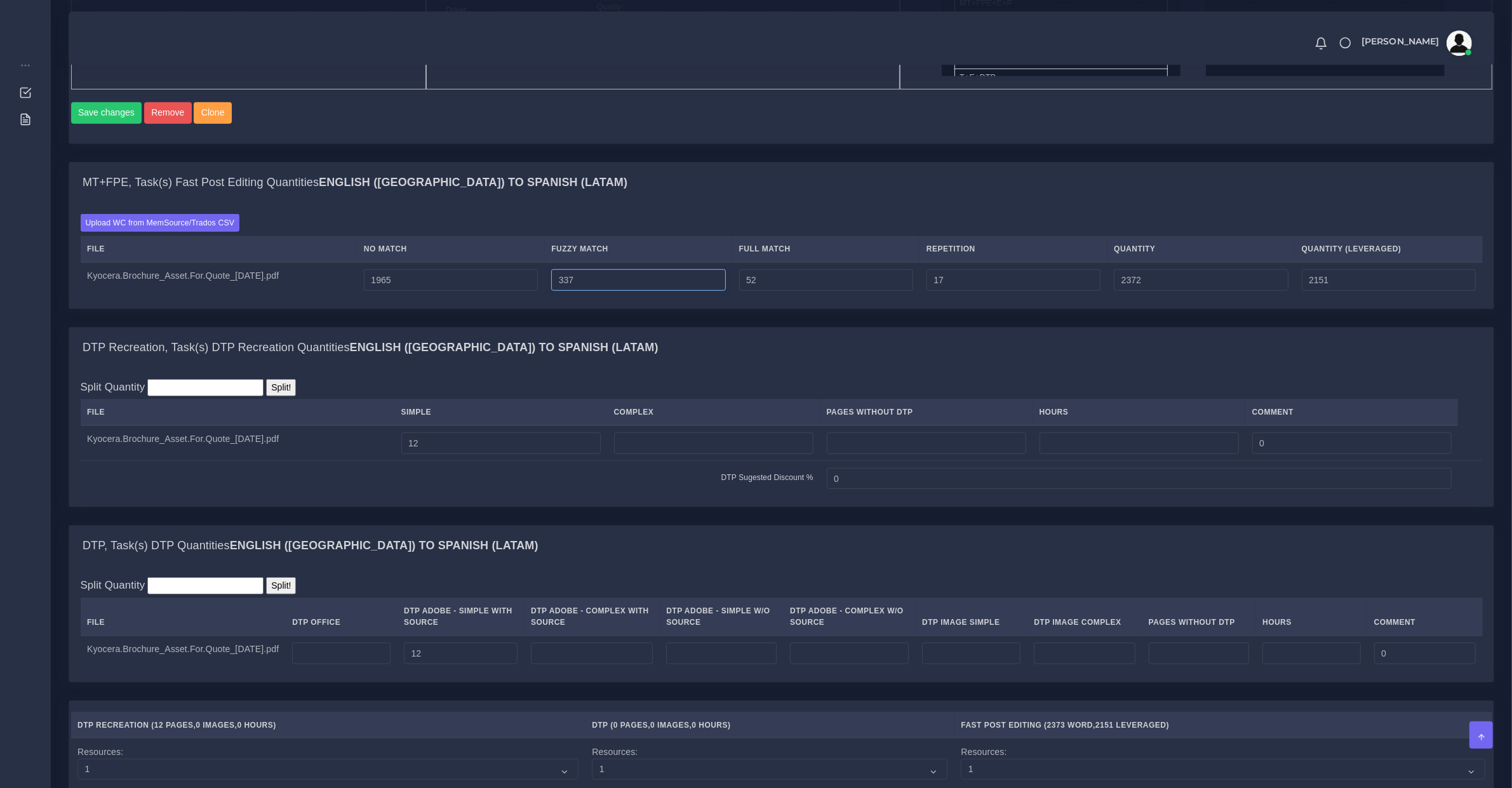
type input "336"
type input "2370"
type input "2150"
type input "335"
type input "2369"
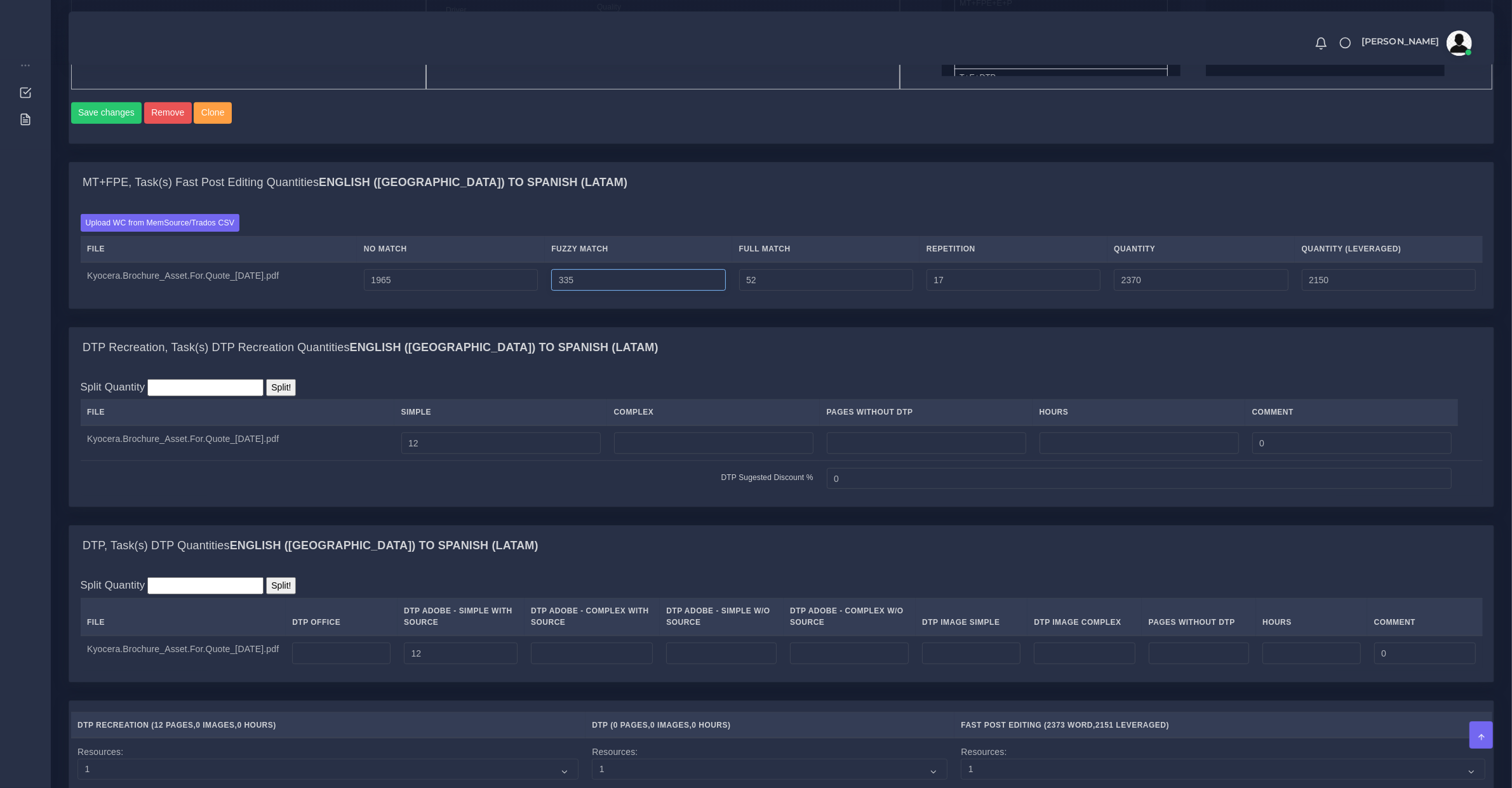
type input "2149"
type input "334"
type input "2368"
type input "333"
type input "2367"
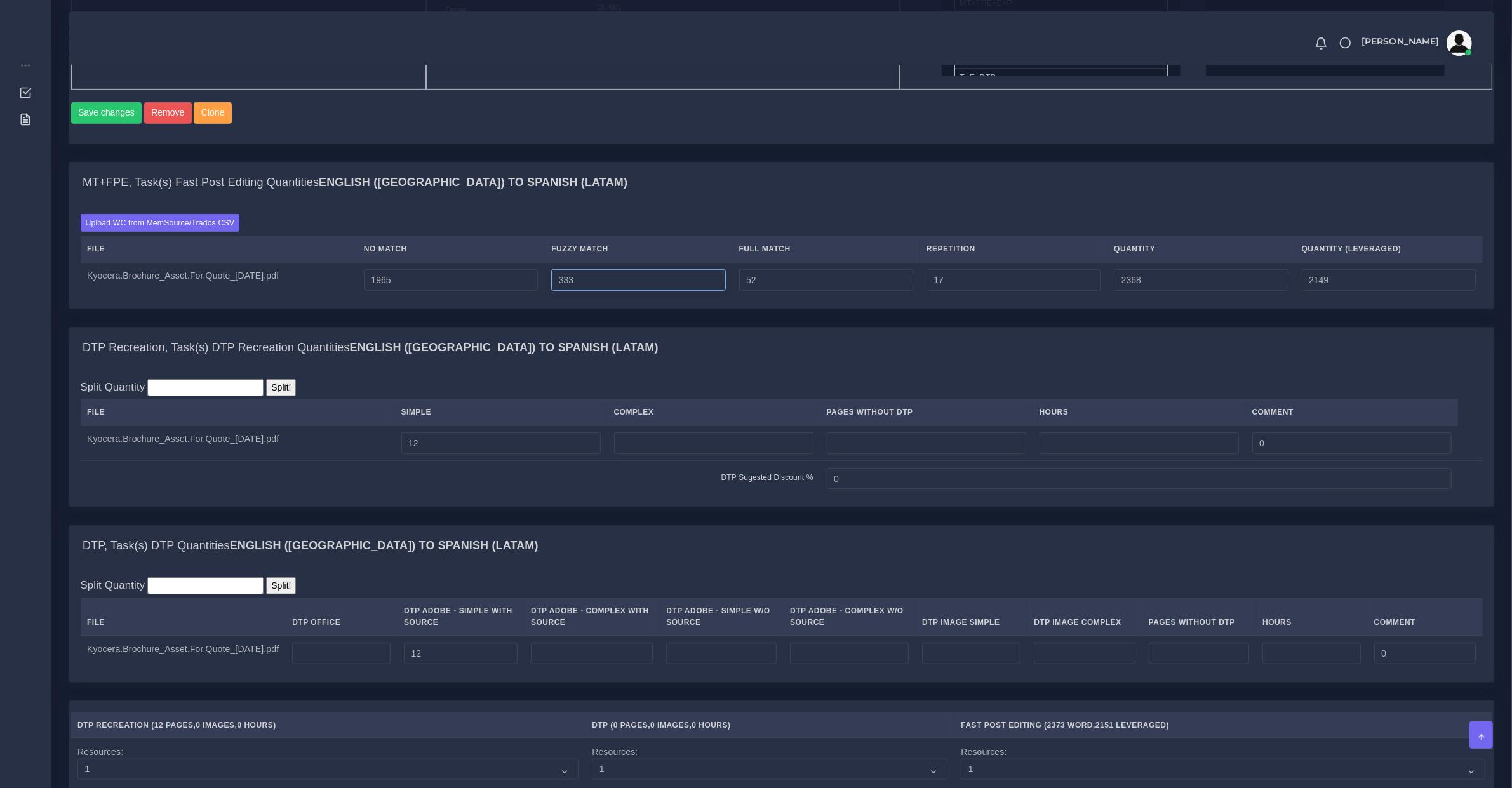
type input "2148"
type input "332"
type input "2366"
type input "331"
type input "2365"
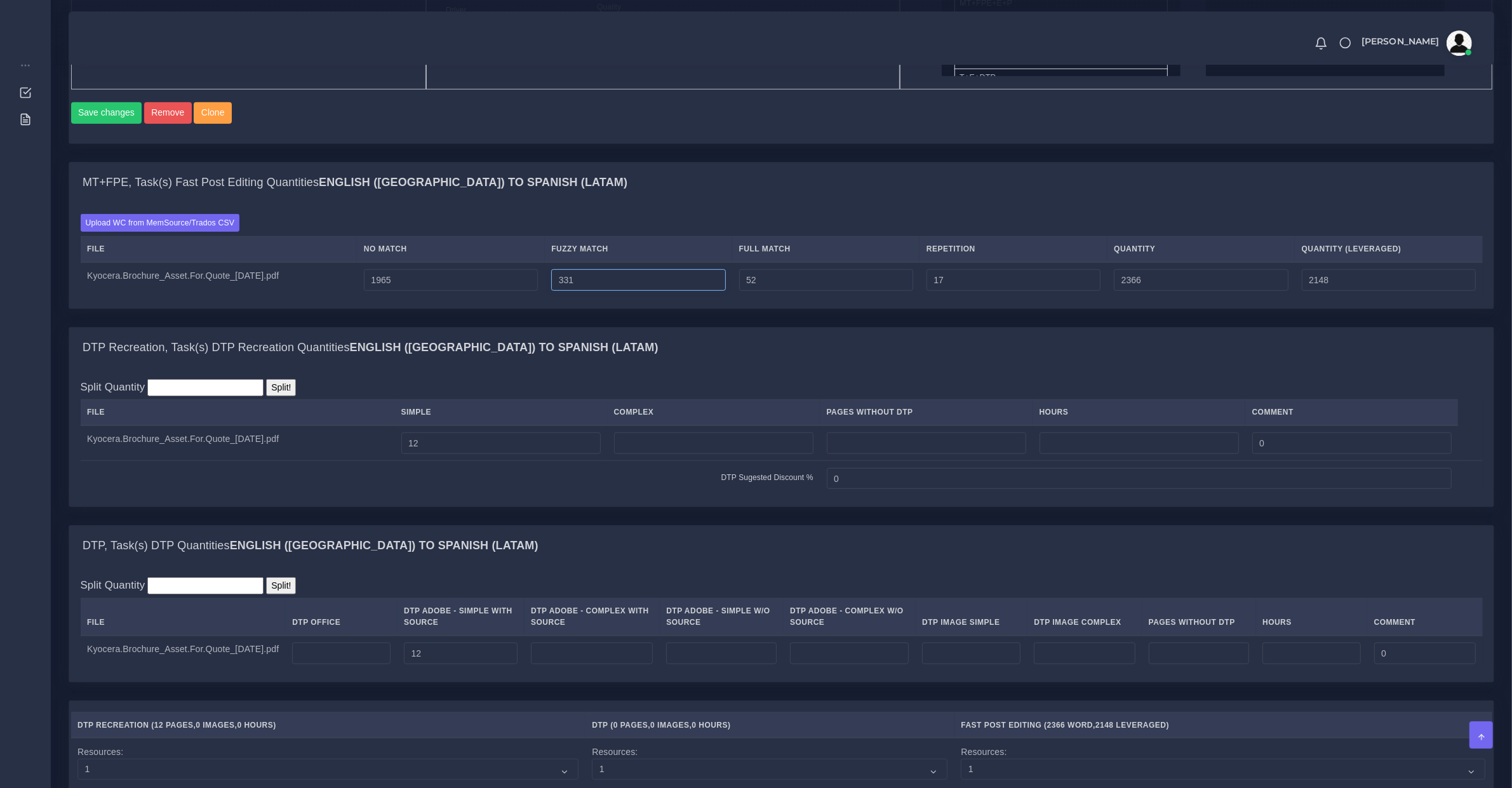
type input "2147"
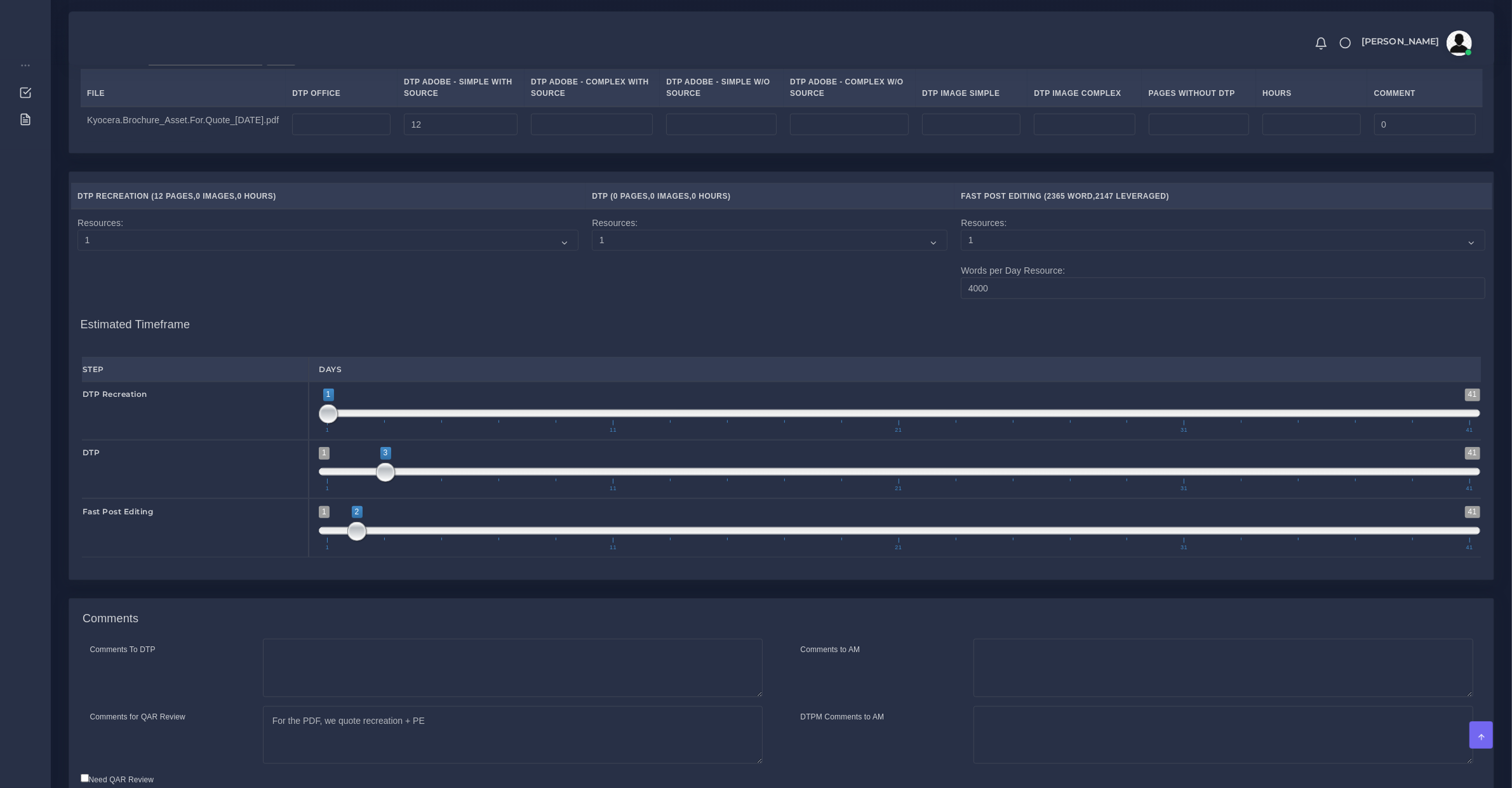
scroll to position [1430, 0]
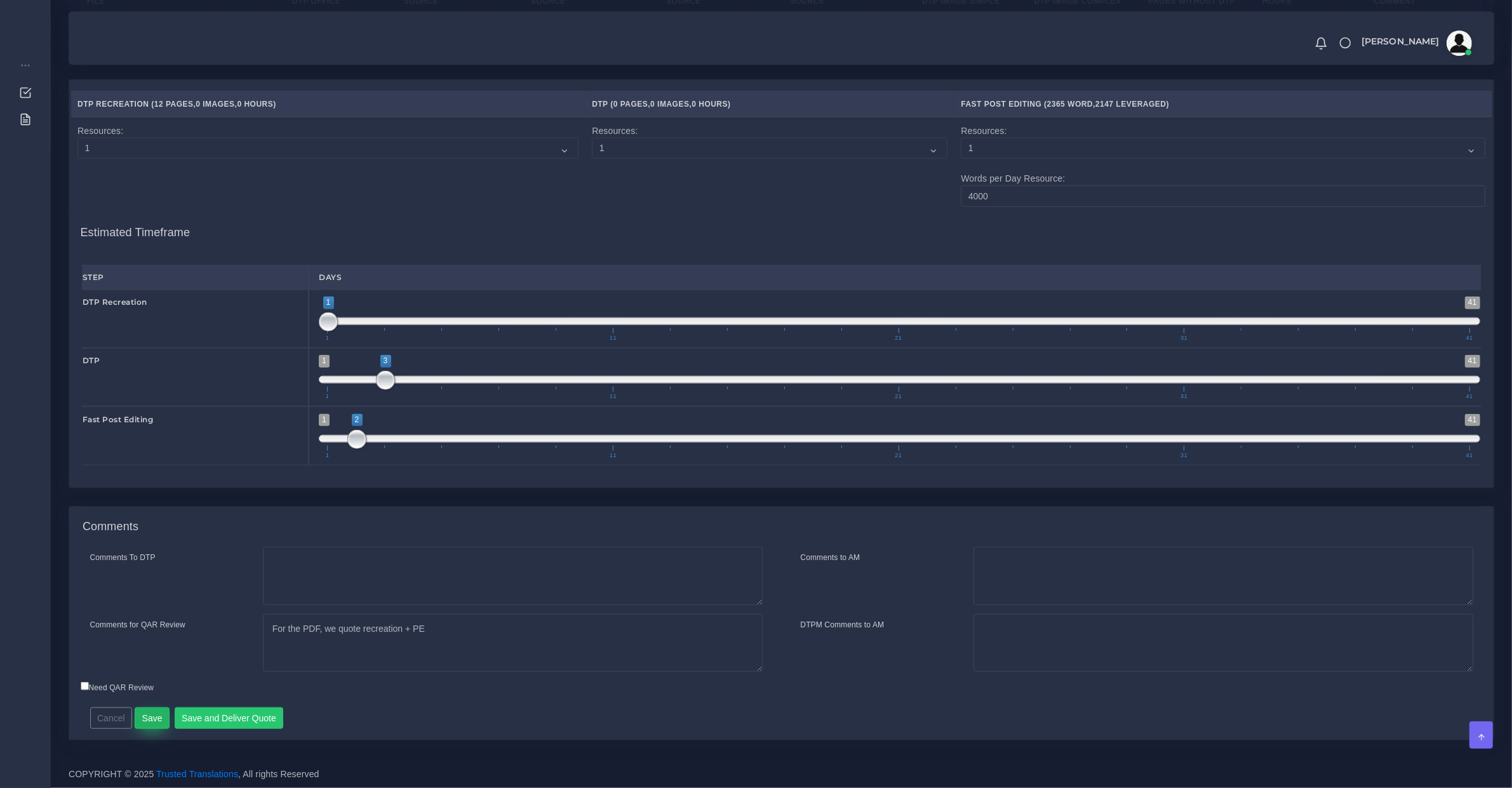
click at [156, 721] on button "Save" at bounding box center [152, 719] width 35 height 21
click at [436, 639] on textarea "For the PDF, we quote recreation + PE" at bounding box center [513, 643] width 500 height 59
type textarea "For the PDF, we quote recreation + FPE (I asked the AM to try to retriev"
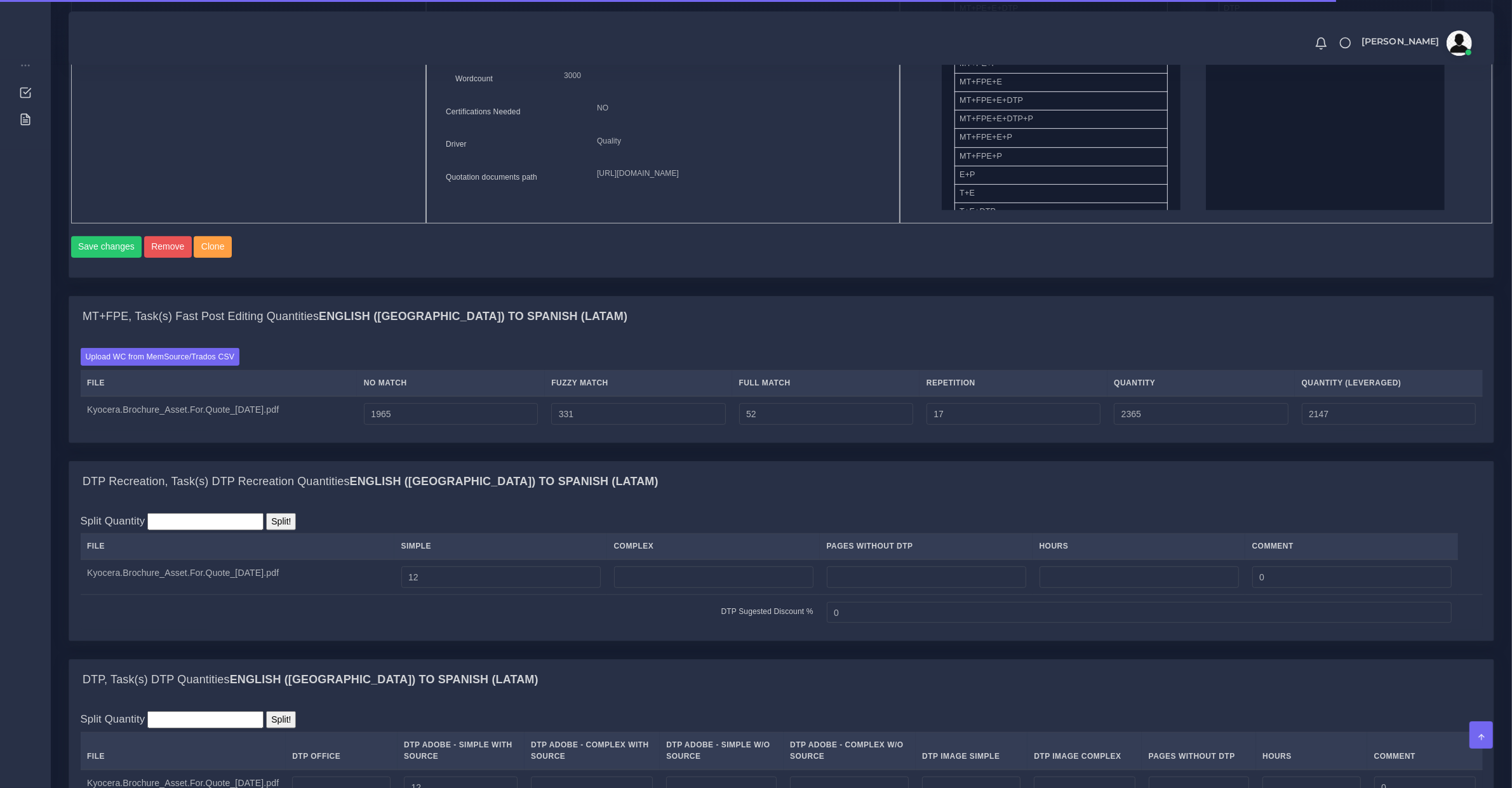
scroll to position [1466, 0]
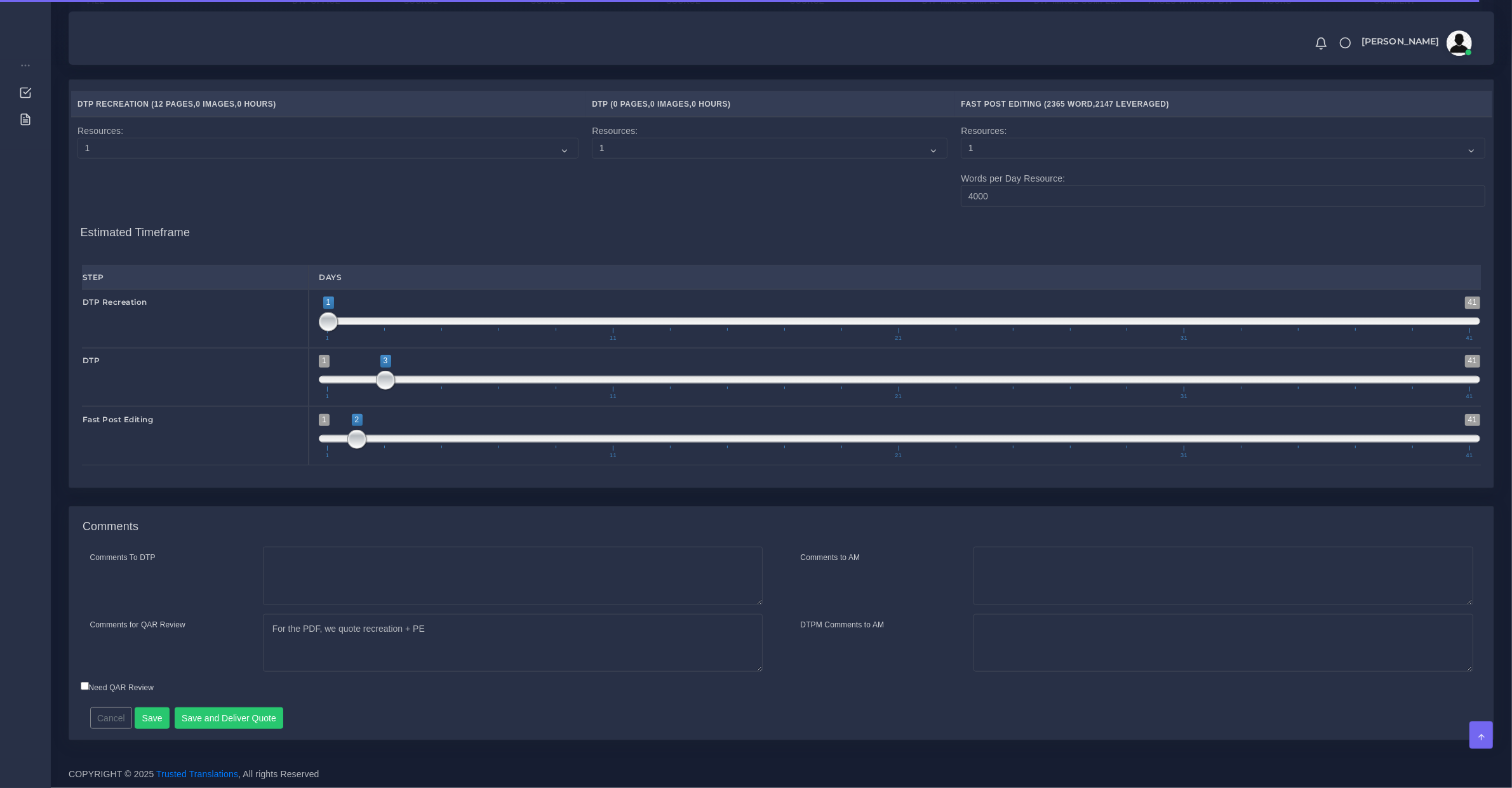
drag, startPoint x: 493, startPoint y: 691, endPoint x: 489, endPoint y: 652, distance: 39.2
click at [493, 678] on div "Comments To DTP Comments for QAR Review Cancel" at bounding box center [781, 643] width 1425 height 193
click at [489, 652] on textarea "For the PDF, we quote recreation + PE" at bounding box center [513, 643] width 500 height 59
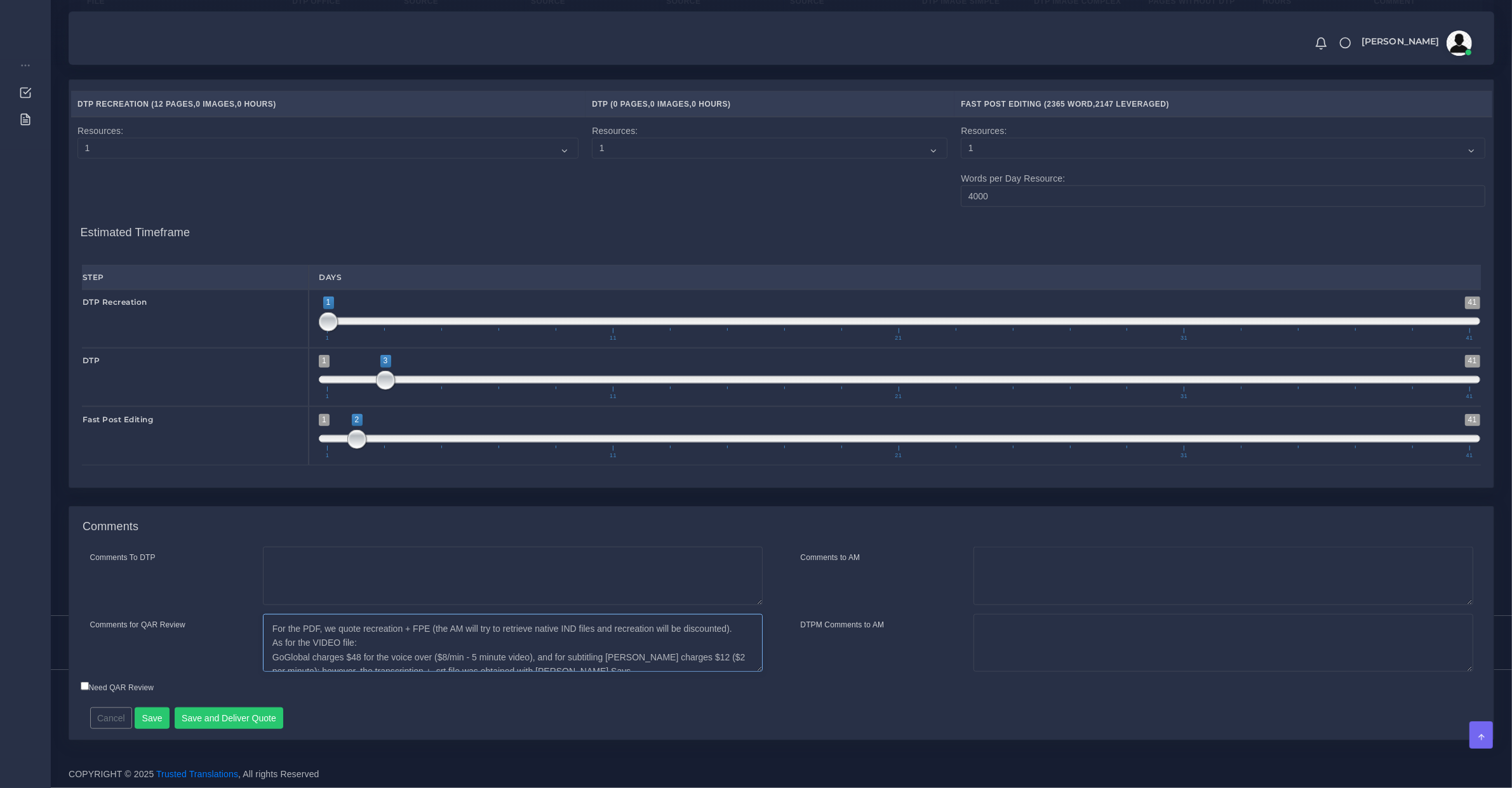
scroll to position [29, 0]
click at [329, 656] on textarea "For the PDF, we quote recreation + PE" at bounding box center [513, 643] width 500 height 59
type textarea "For the PDF, we quote recreation + FPE (the AM will try to retrieve native IND …"
click at [204, 719] on button "Save and Deliver Quote" at bounding box center [229, 719] width 109 height 21
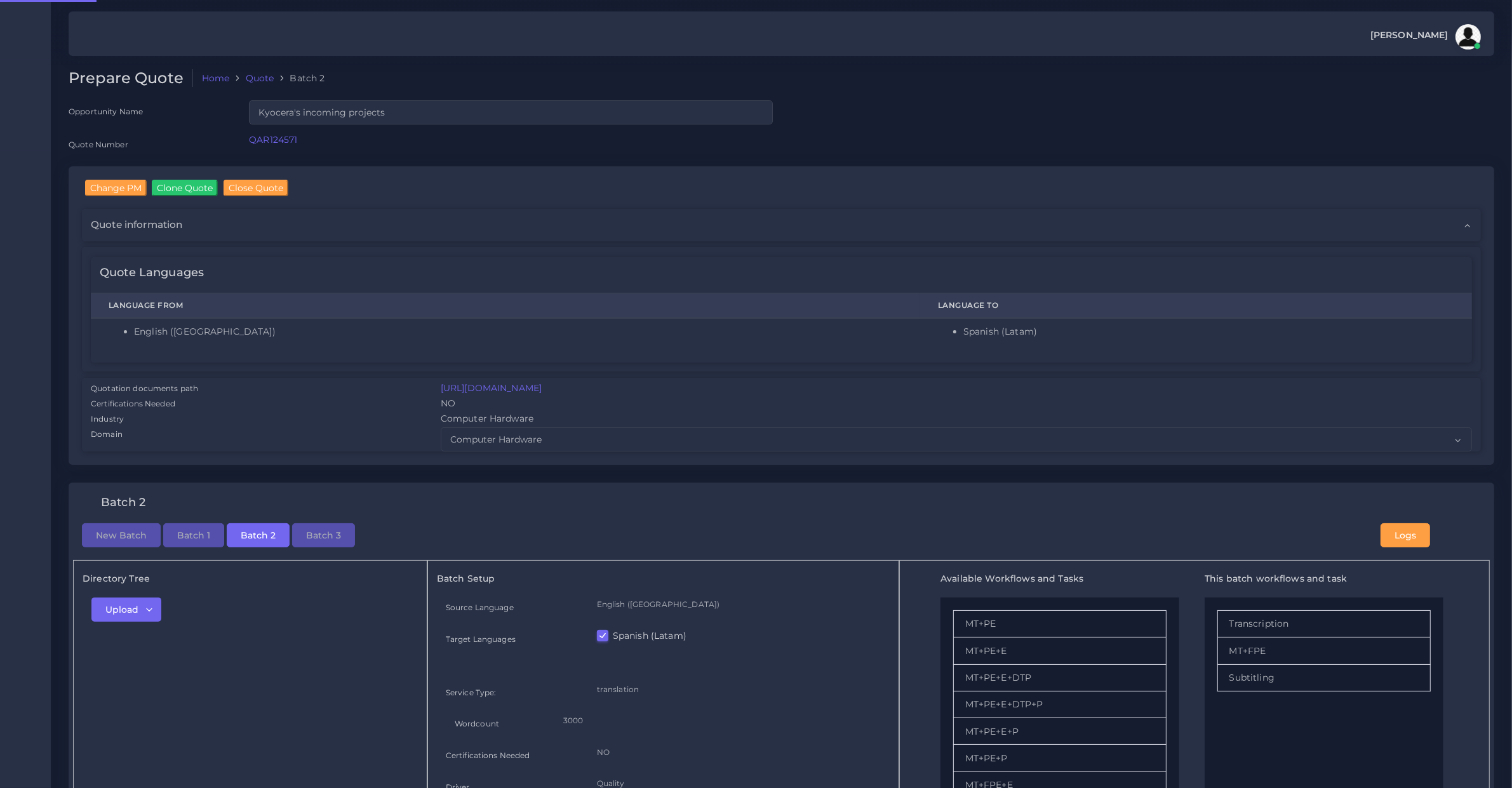
checkbox input "true"
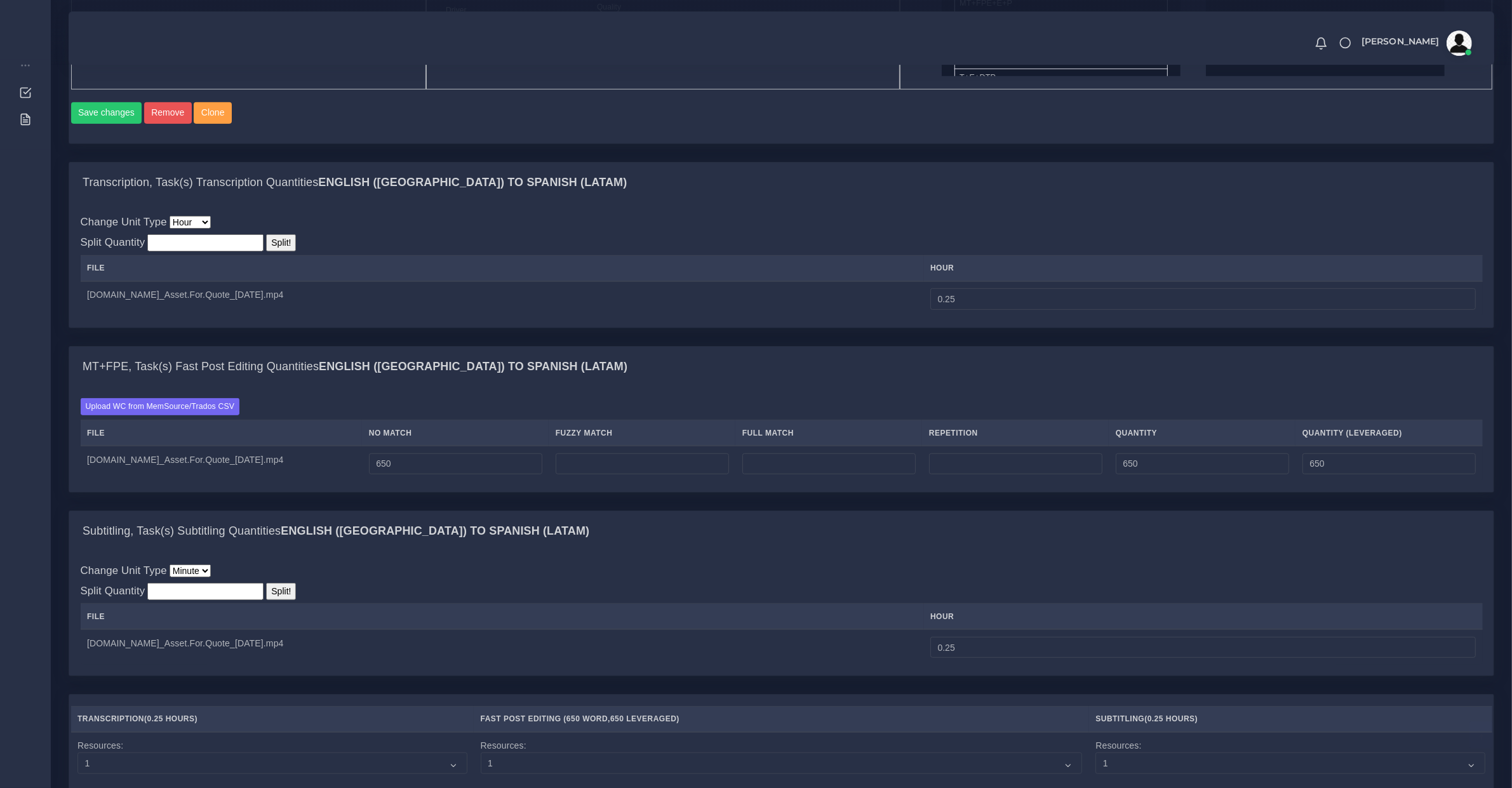
scroll to position [1424, 0]
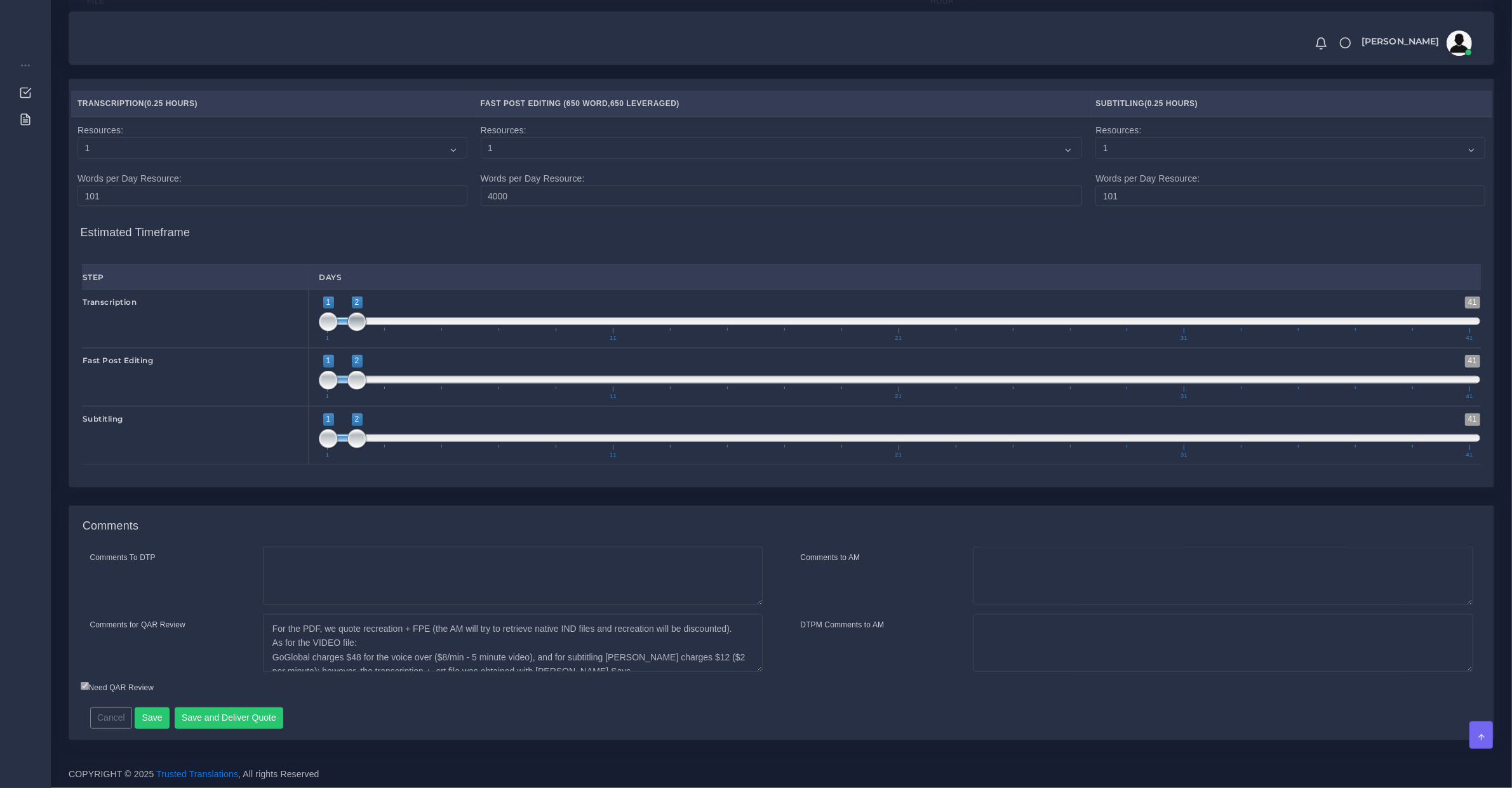
type input "1;1"
drag, startPoint x: 354, startPoint y: 322, endPoint x: 324, endPoint y: 327, distance: 30.4
click at [347, 327] on span at bounding box center [356, 322] width 19 height 19
type input "2;2"
drag, startPoint x: 336, startPoint y: 379, endPoint x: 354, endPoint y: 382, distance: 18.2
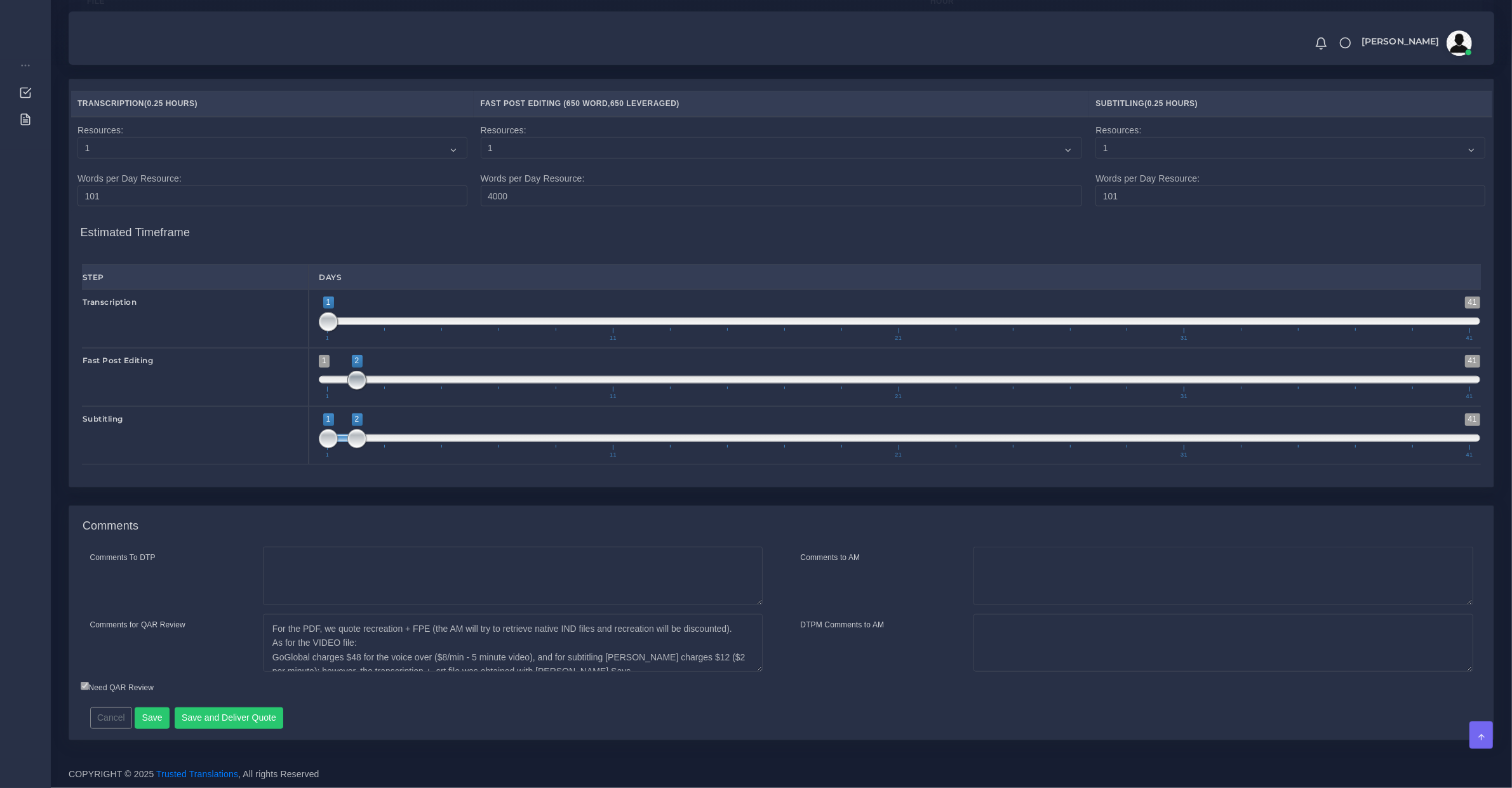
click at [354, 382] on span at bounding box center [356, 380] width 19 height 19
drag, startPoint x: 333, startPoint y: 442, endPoint x: 381, endPoint y: 442, distance: 48.0
click at [381, 442] on span "1 41 2 2 2 — 2 1 11 21 31 41" at bounding box center [899, 435] width 1162 height 44
click at [375, 436] on span at bounding box center [899, 438] width 1162 height 7
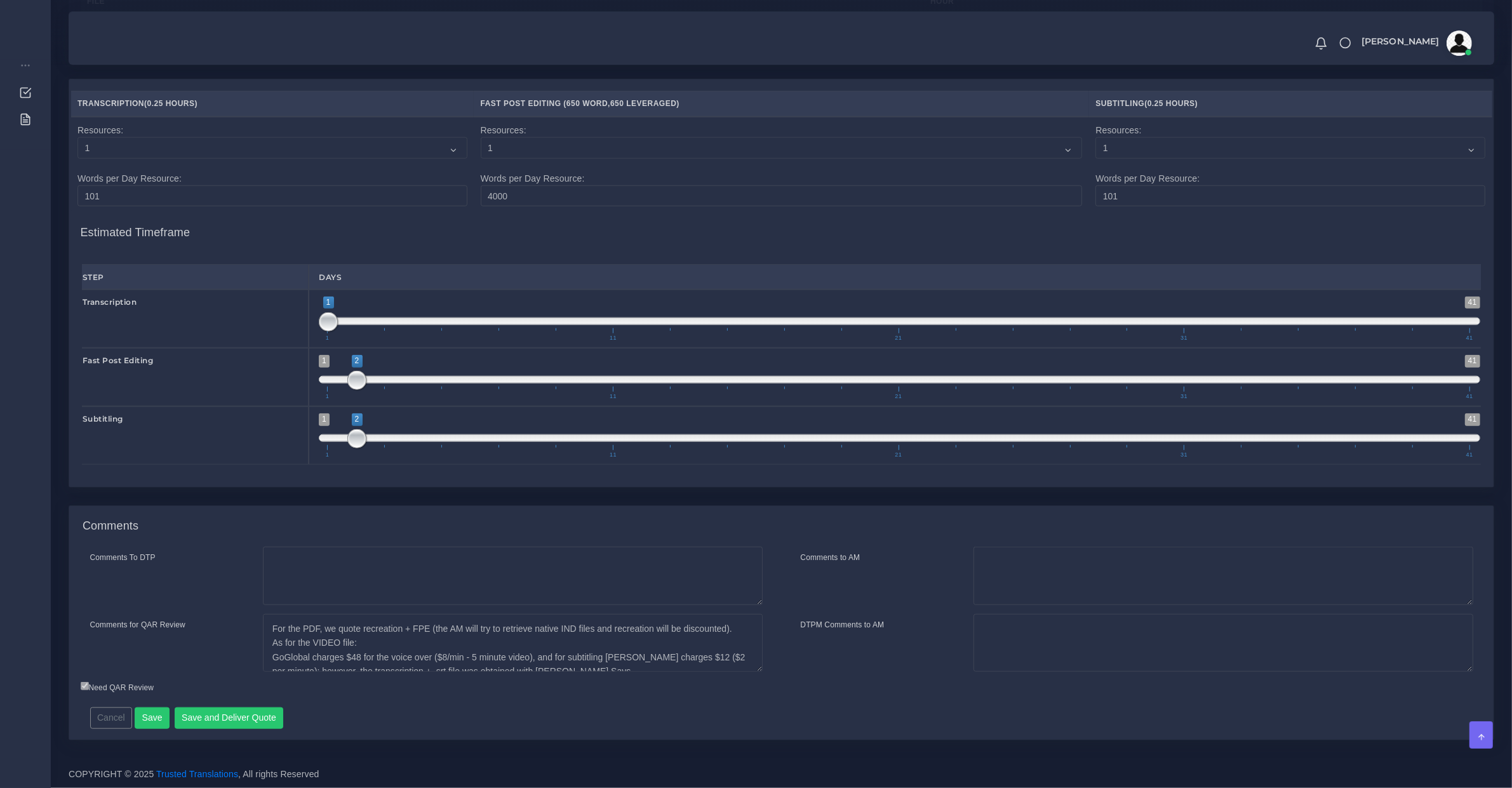
click at [375, 436] on span at bounding box center [899, 438] width 1162 height 7
type input "3;3"
click at [376, 436] on span at bounding box center [899, 438] width 1162 height 7
click at [383, 440] on span at bounding box center [385, 439] width 19 height 19
click at [257, 711] on button "Save and Deliver Quote" at bounding box center [229, 719] width 109 height 21
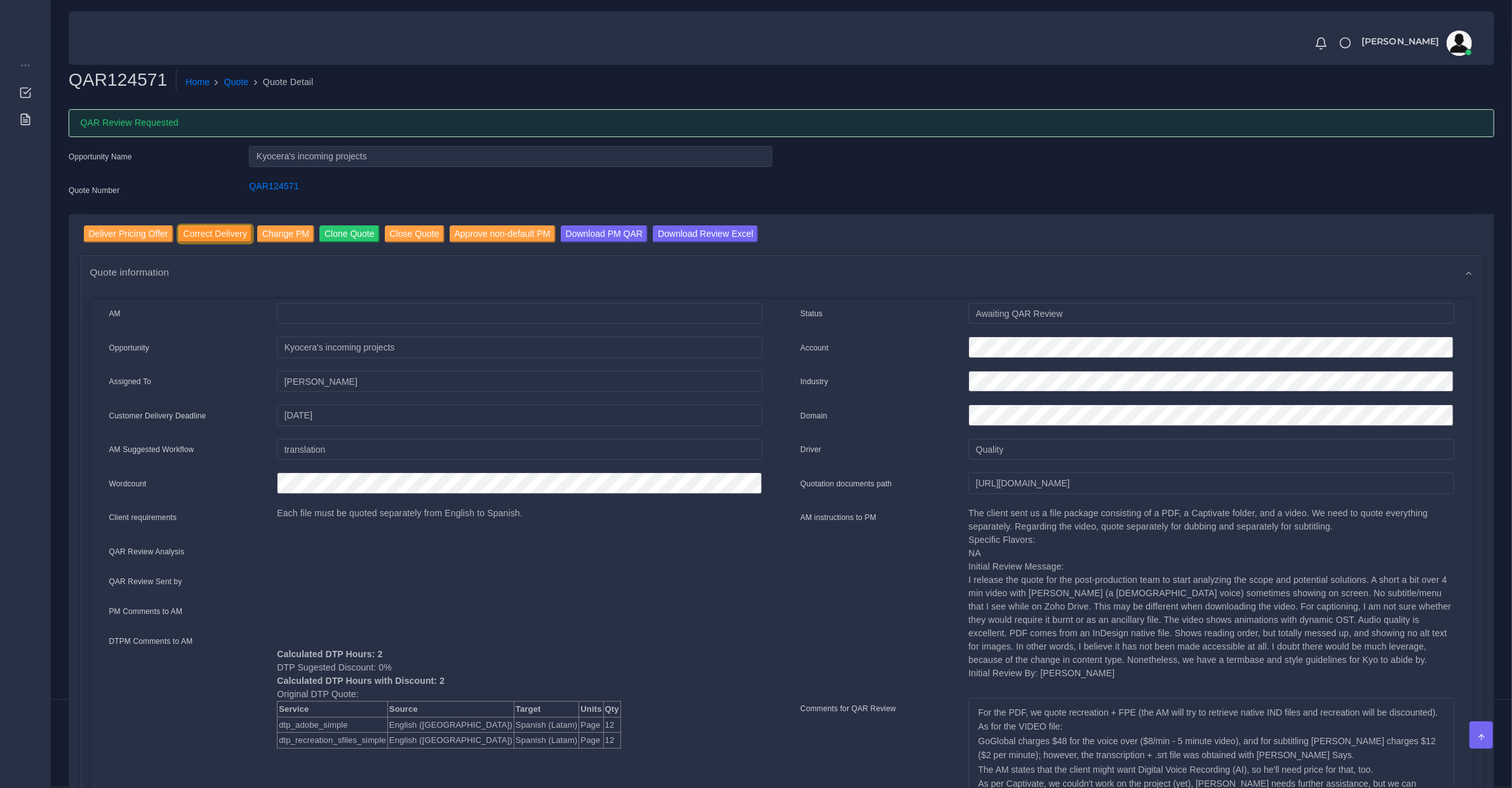
drag, startPoint x: 194, startPoint y: 236, endPoint x: 236, endPoint y: 259, distance: 47.9
click at [194, 236] on input "Correct Delivery" at bounding box center [216, 234] width 73 height 17
click at [1074, 483] on input "[URL][DOMAIN_NAME]" at bounding box center [1211, 483] width 485 height 21
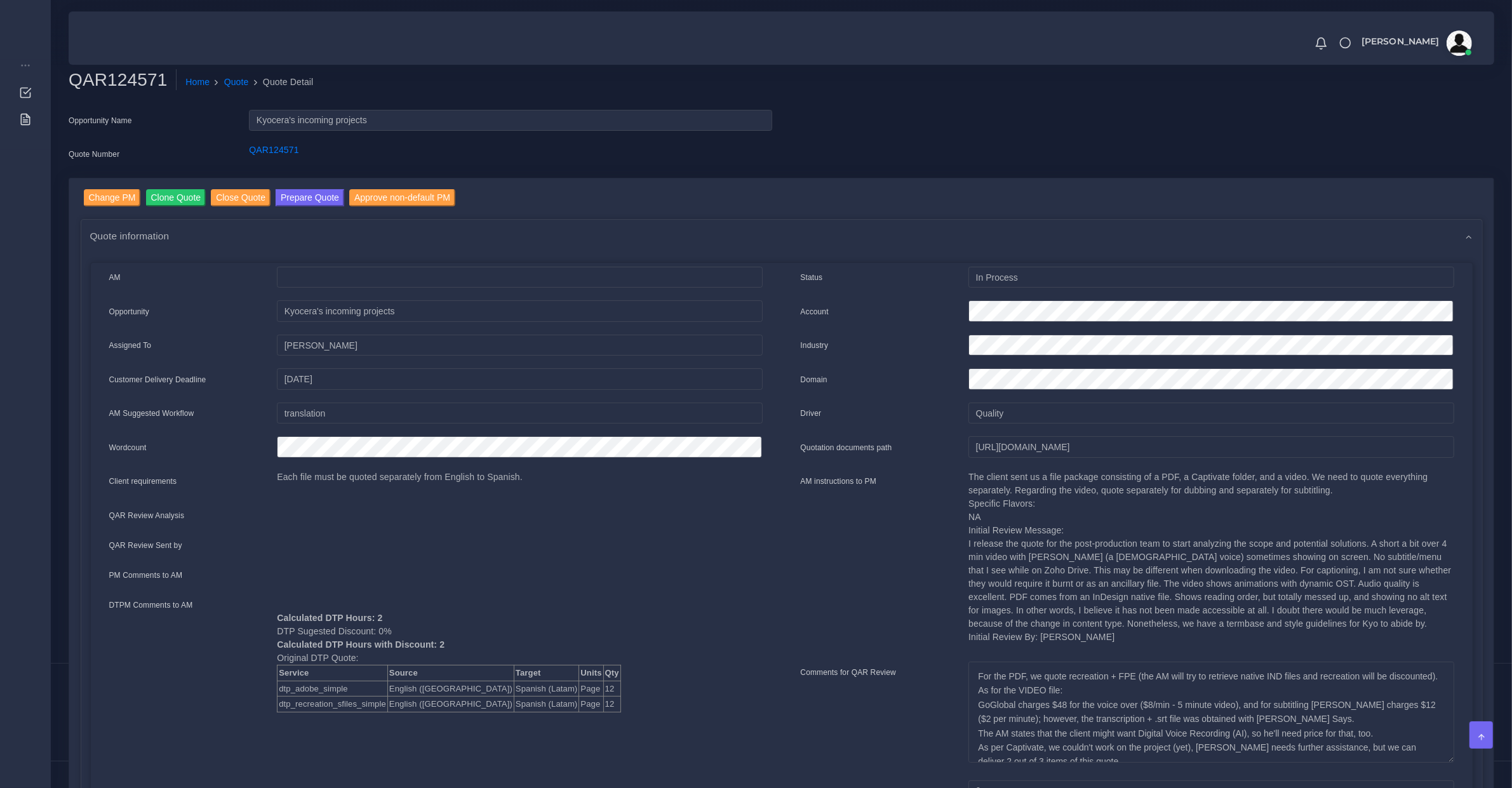
click at [252, 360] on div "AM Opportunity Source" at bounding box center [435, 541] width 692 height 548
